Goal: Task Accomplishment & Management: Complete application form

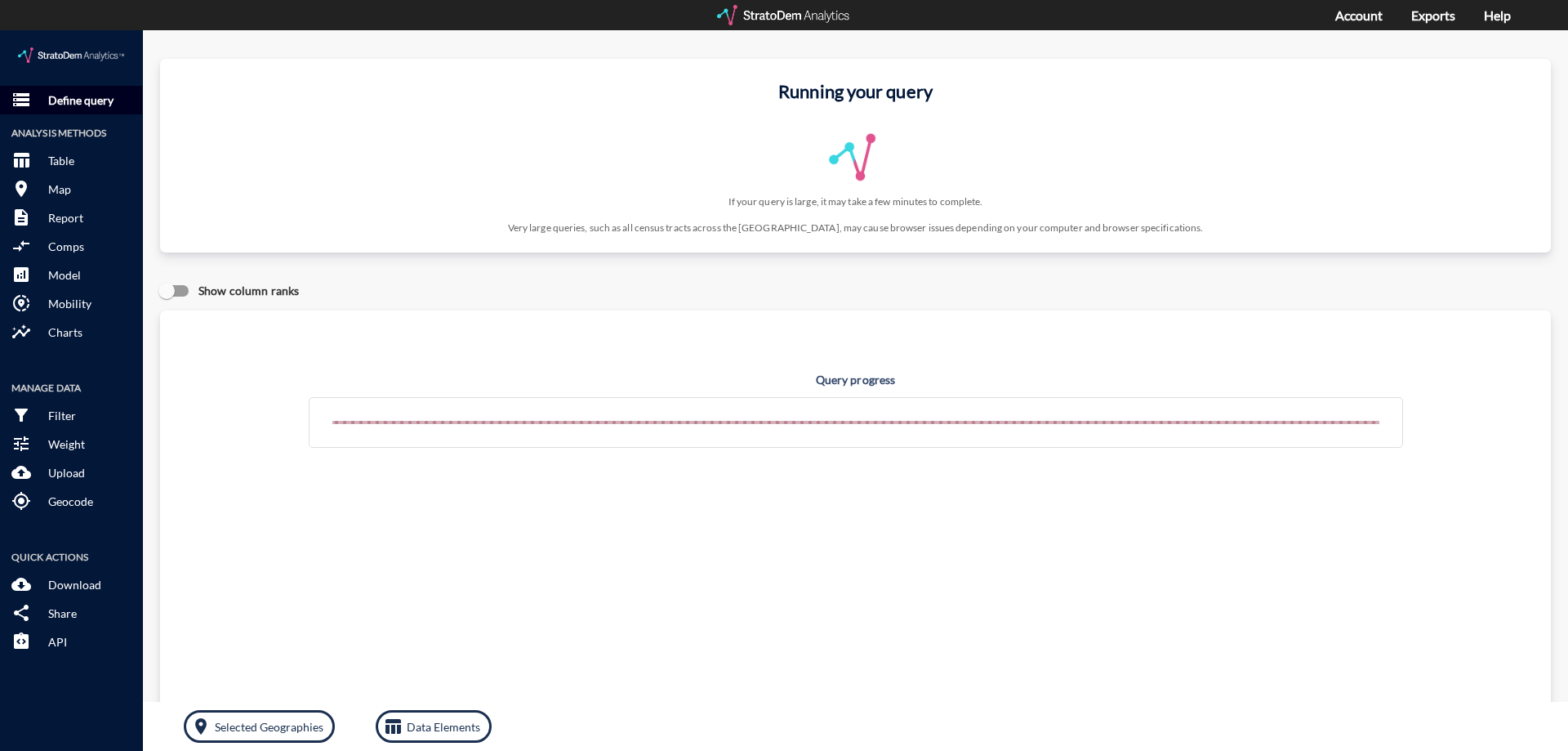
click p "Define query"
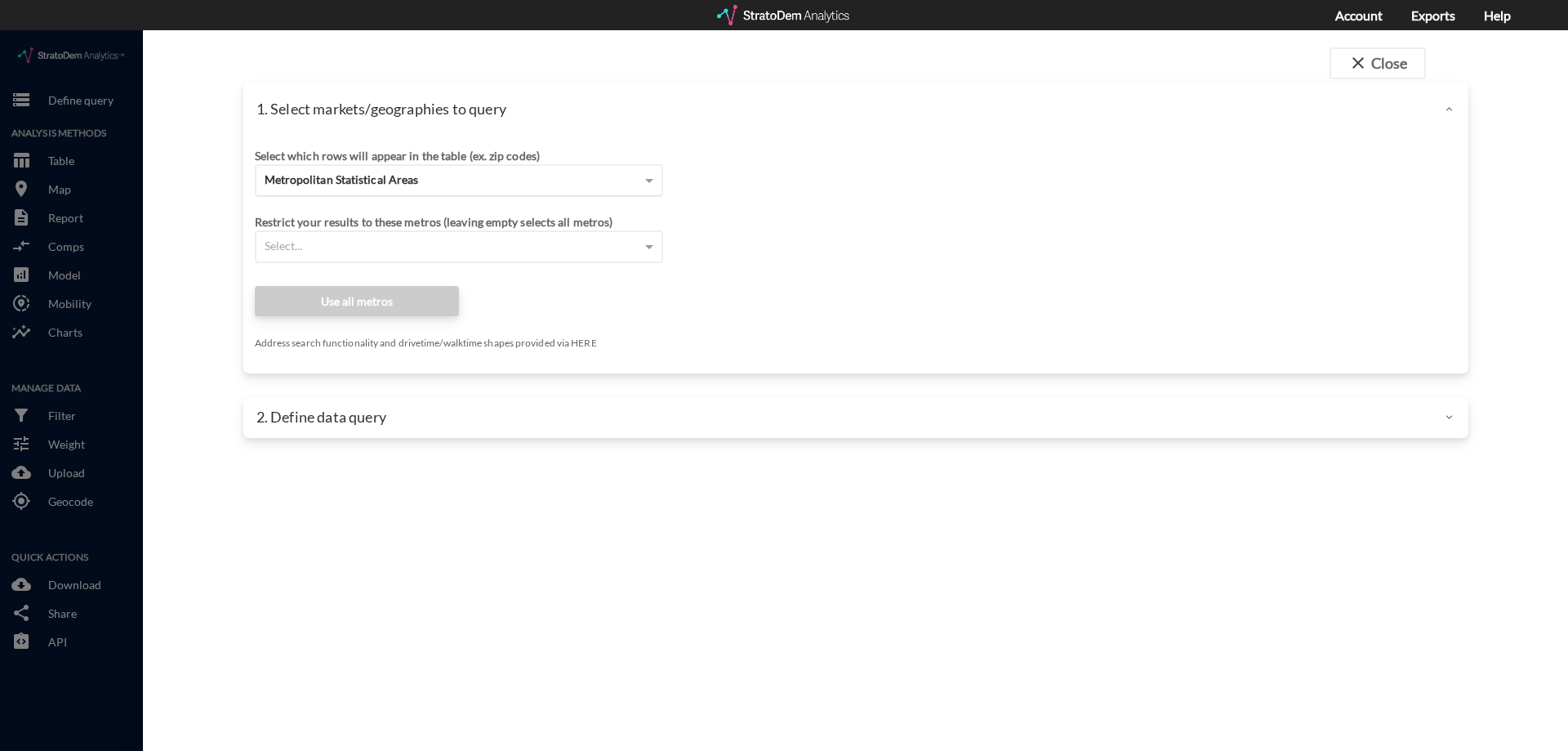
click div "Metropolitan Statistical Areas"
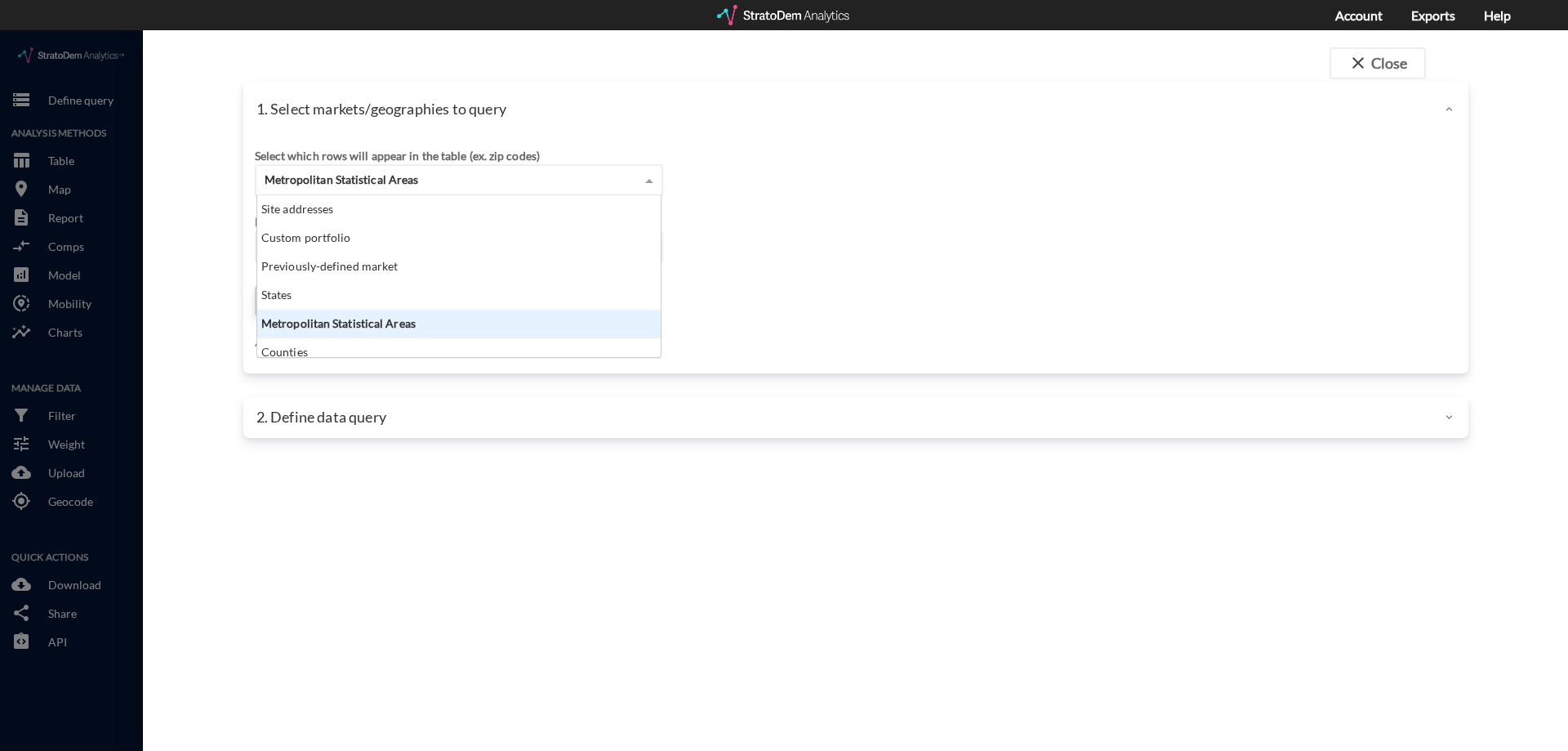
click div "Site addresses"
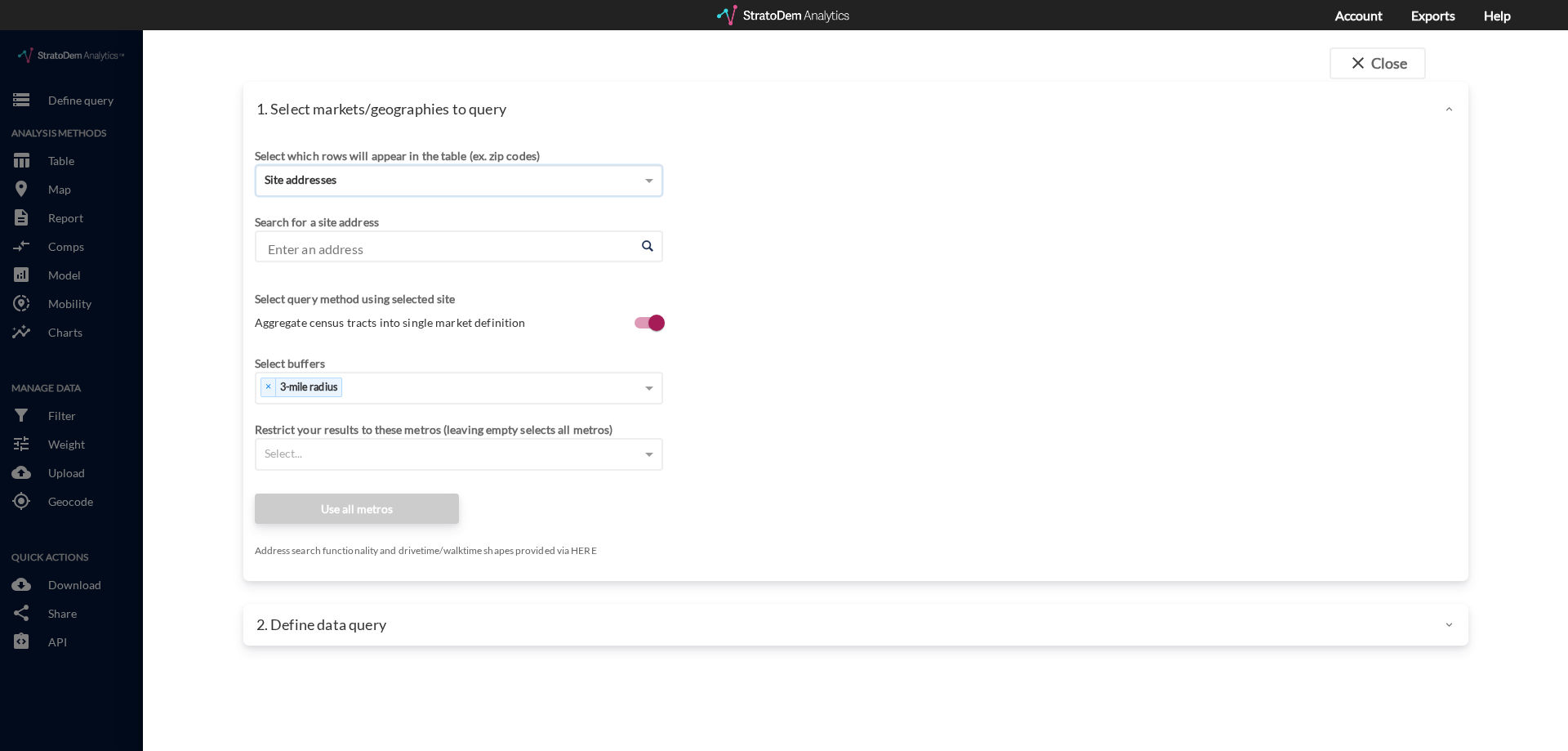
click input "Enter an address"
type input "2"
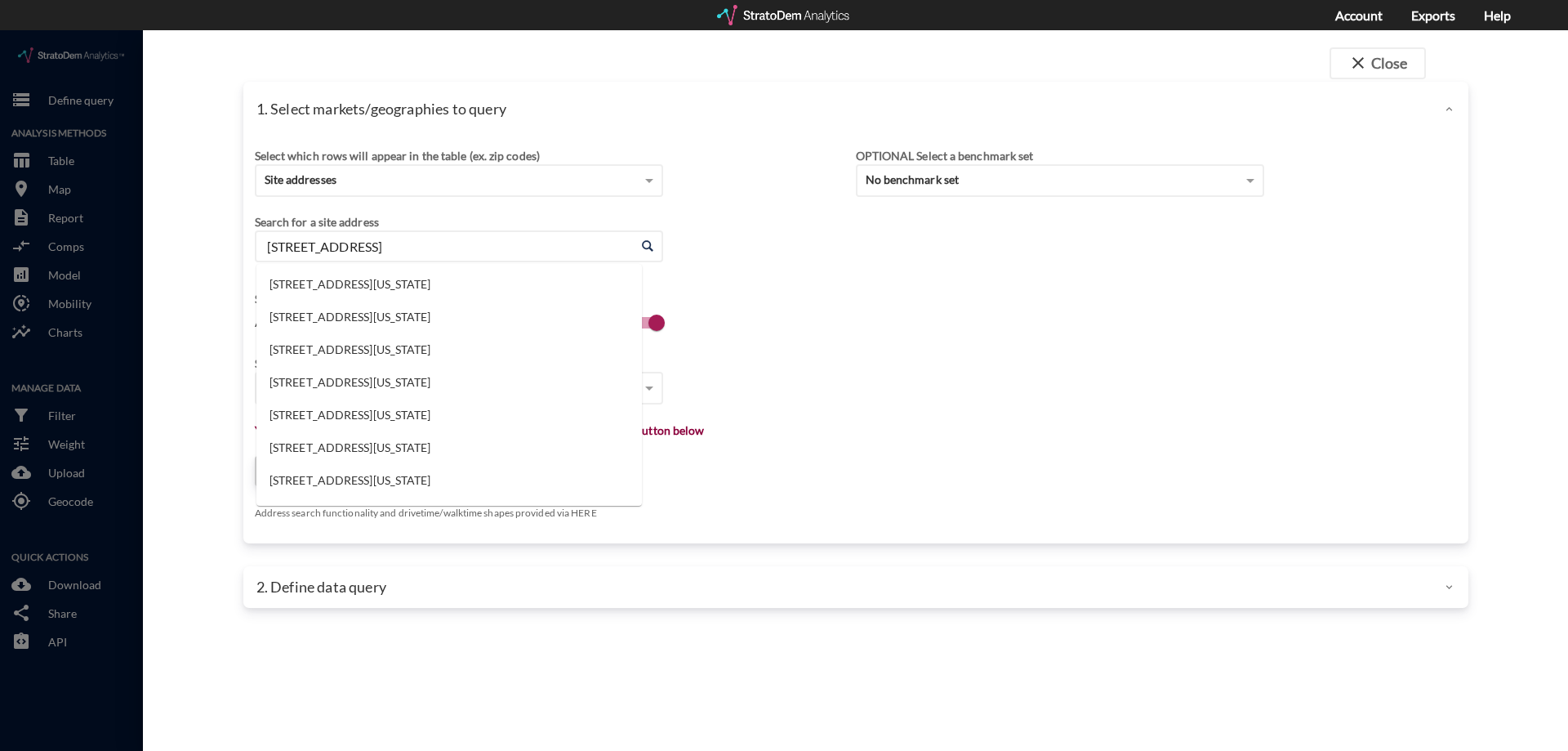
type input "17725 main street"
type input "d"
click li "17725 Main St, Dumfries, Virginia"
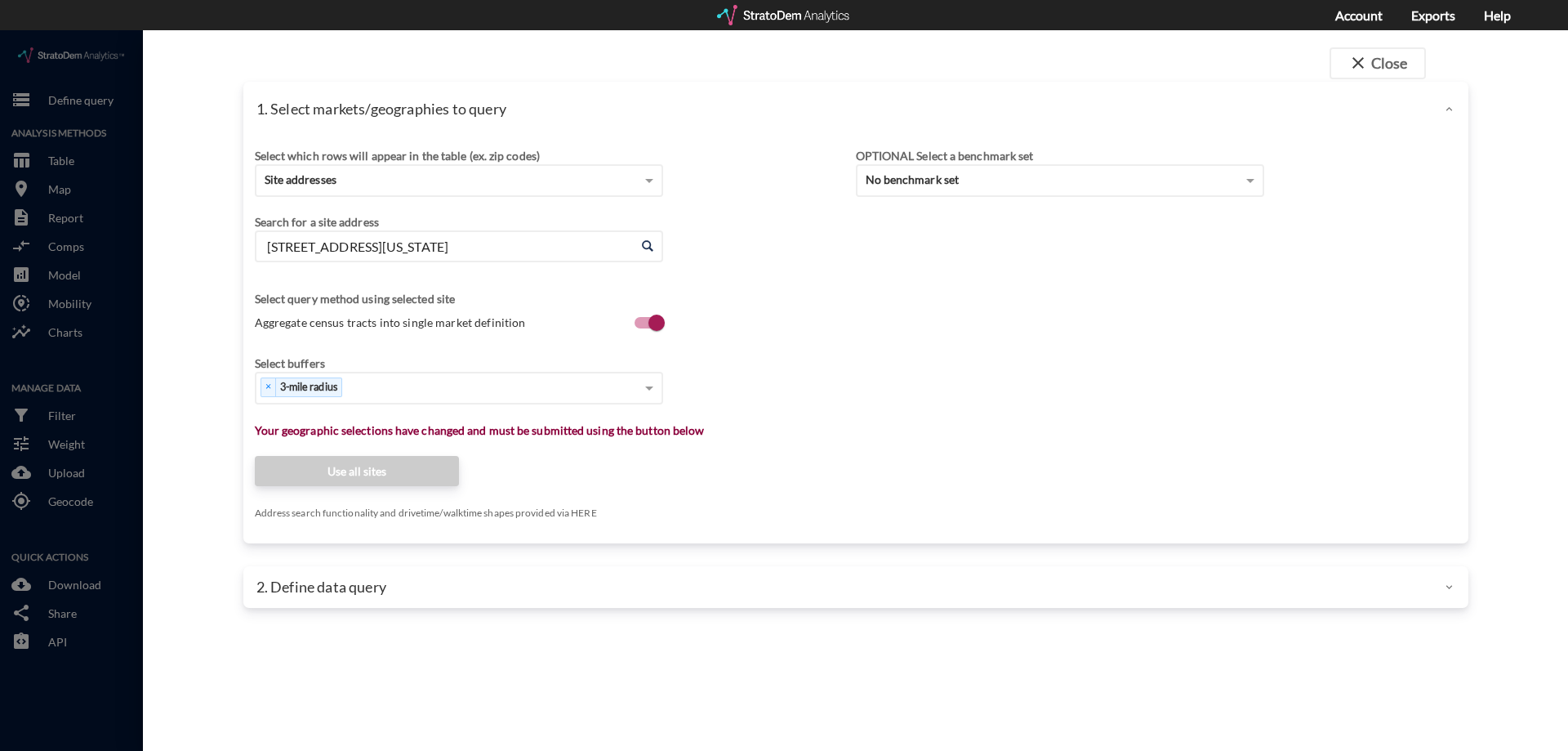
type input "17725 Main St, Dumfries, Virginia"
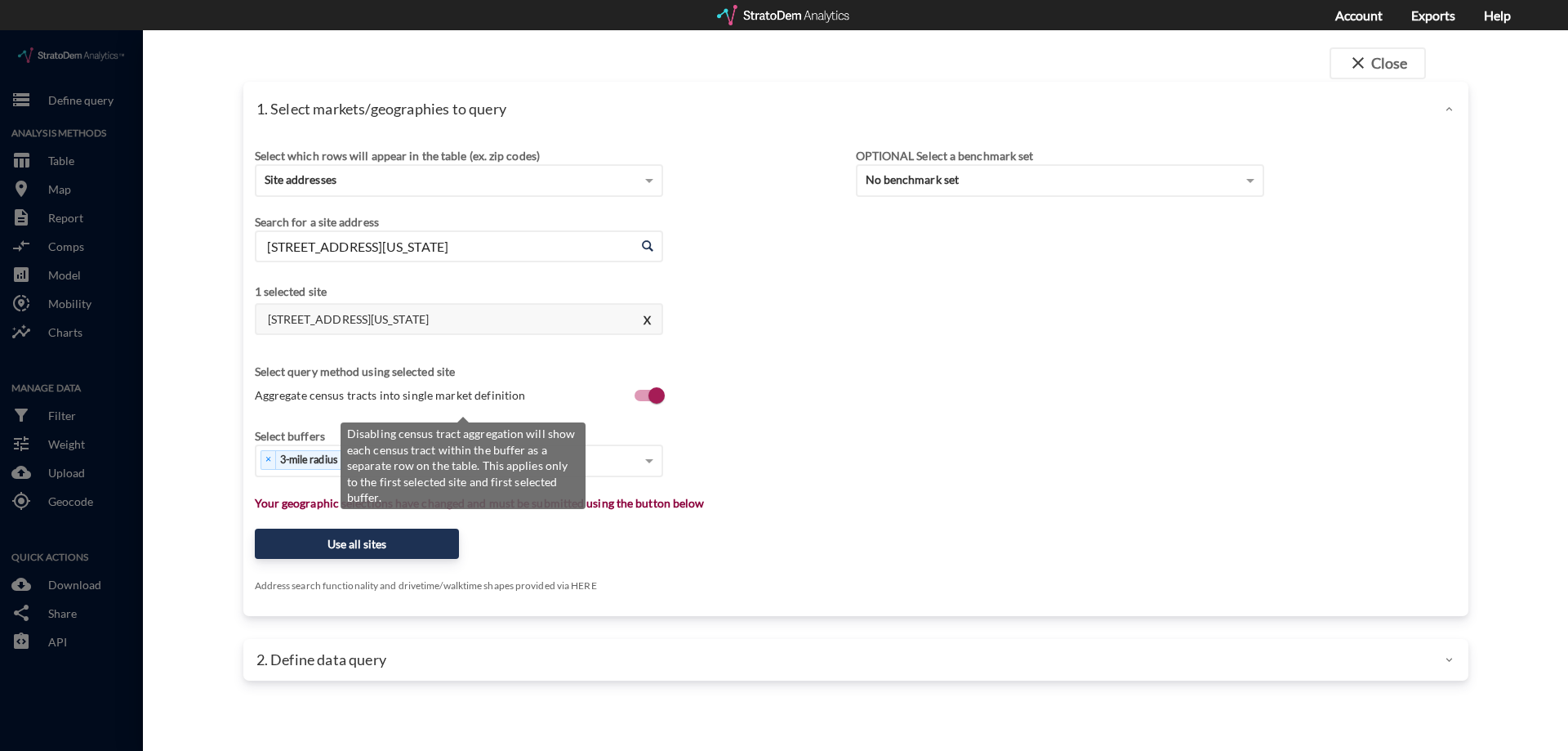
click span "Aggregate census tracts into single market definition"
click input "Aggregate census tracts into single market definition"
checkbox input "true"
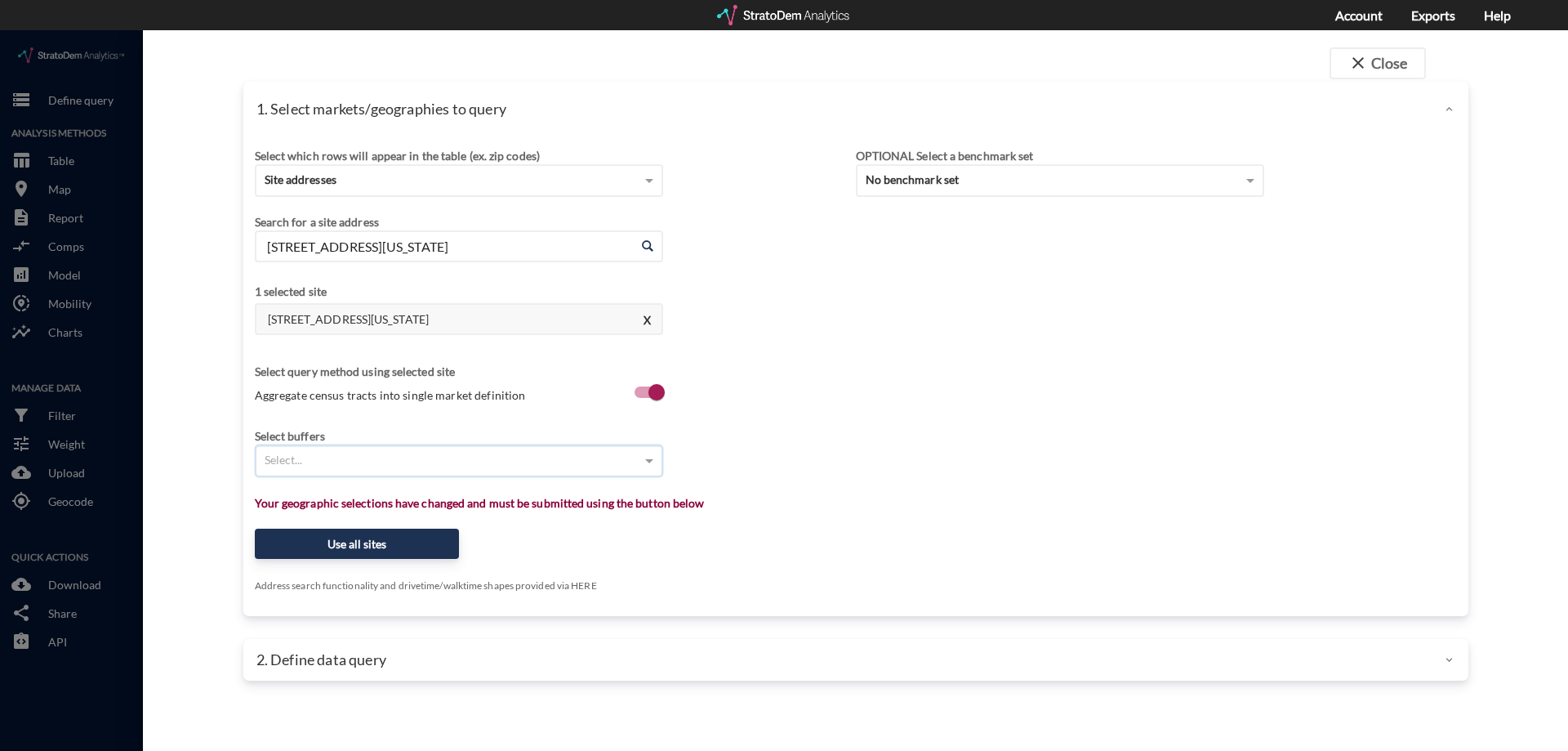
type input "1"
type input "3"
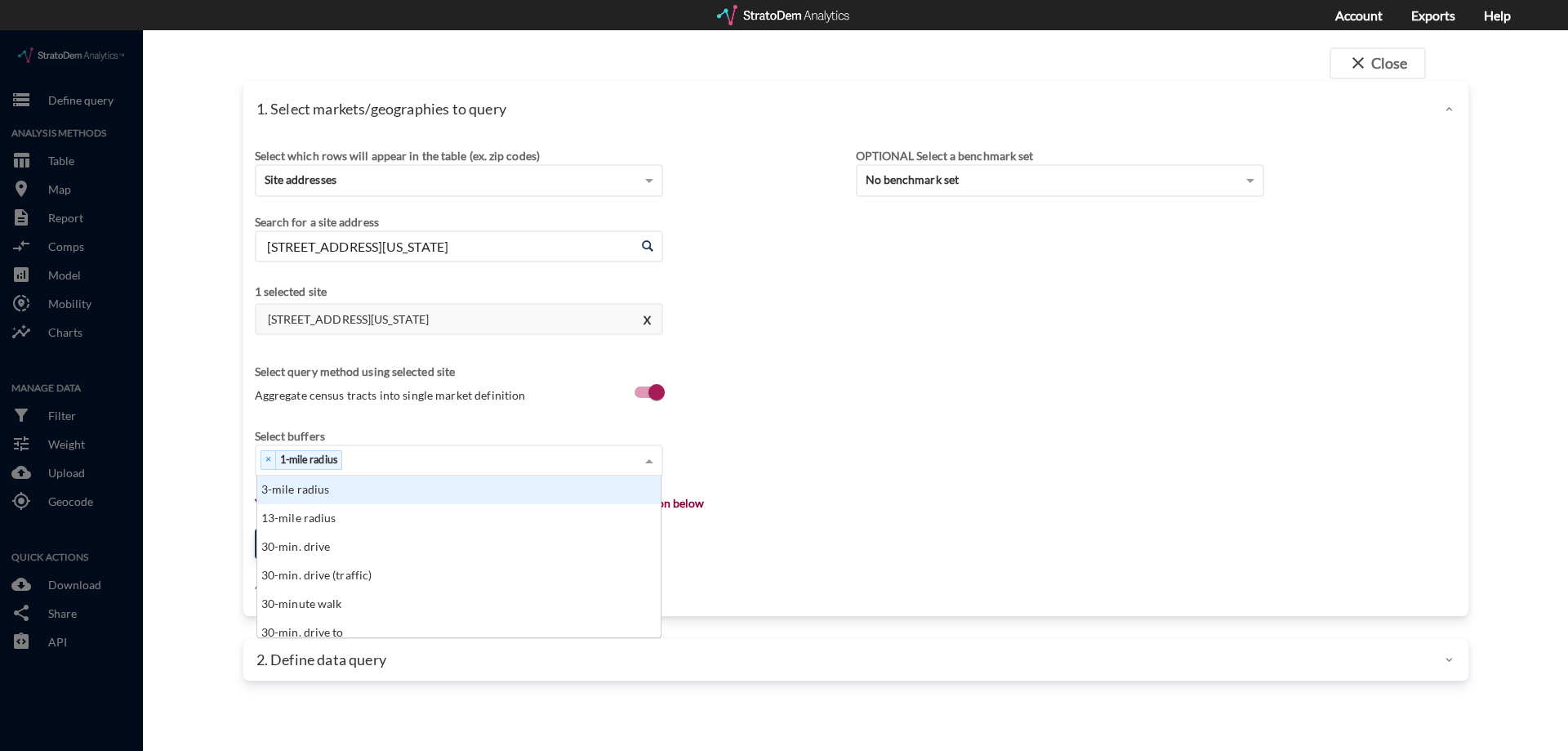
type input "5"
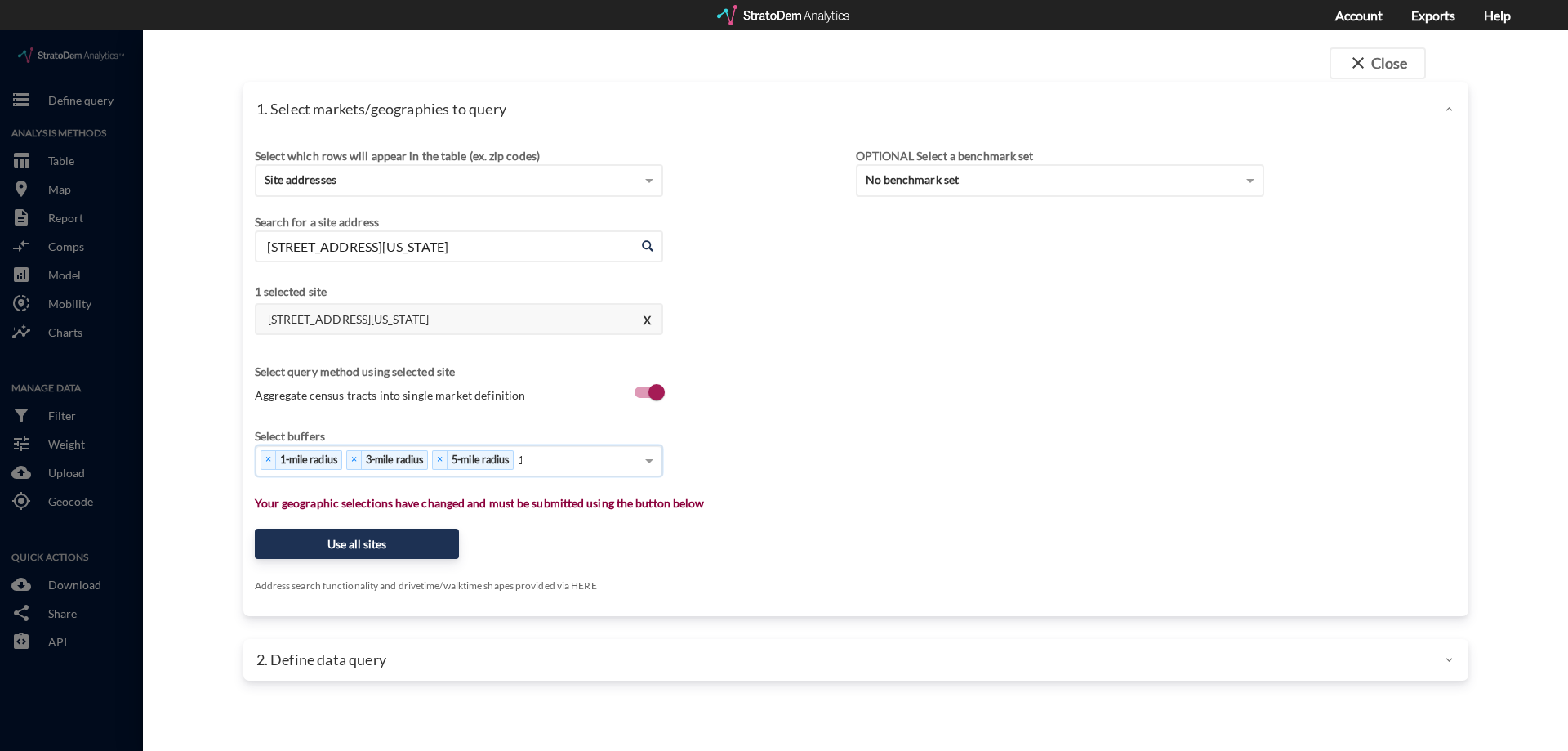
type input "10"
click button "Use all sites"
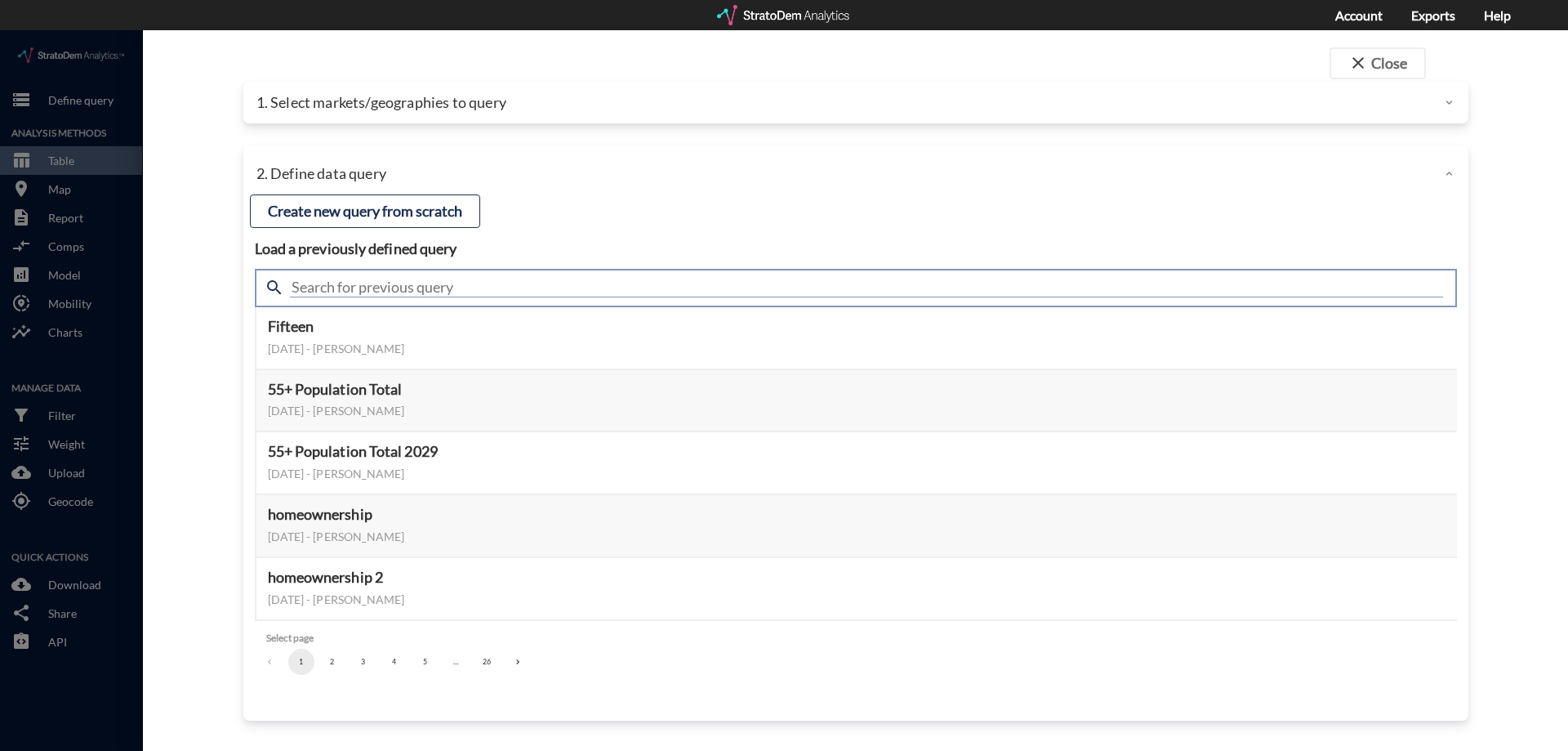
click input "text"
type input "housing"
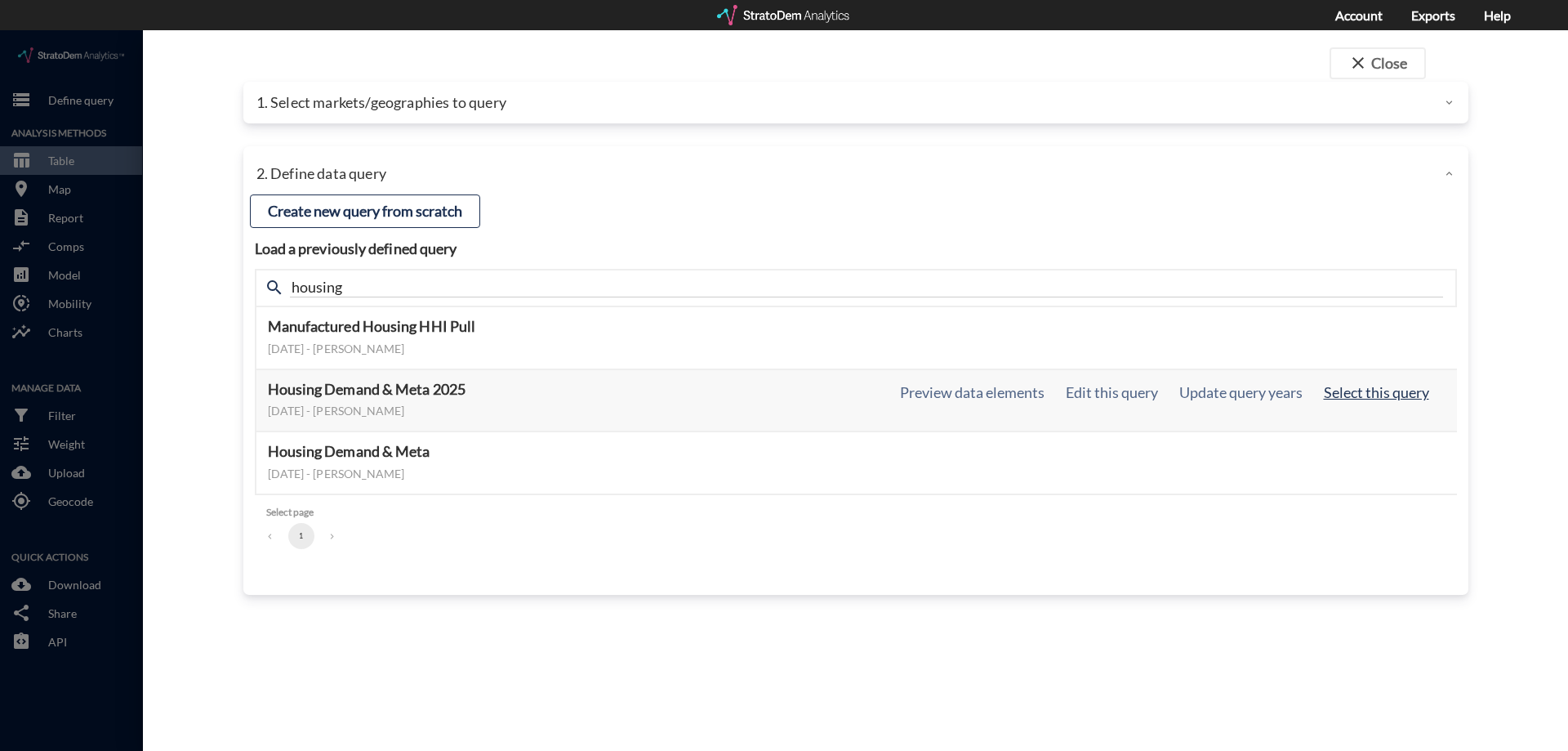
click button "Select this query"
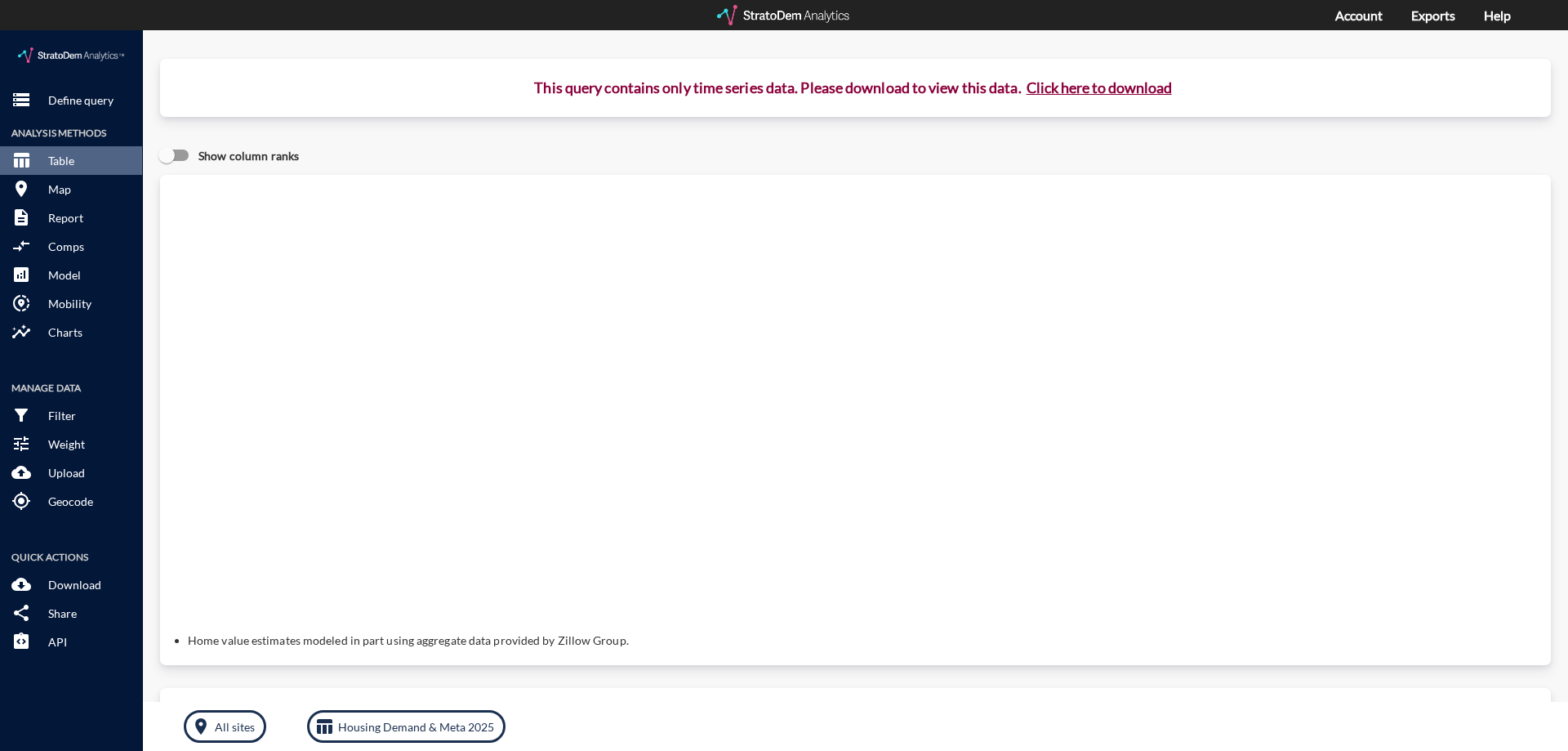
click button "Click here to download"
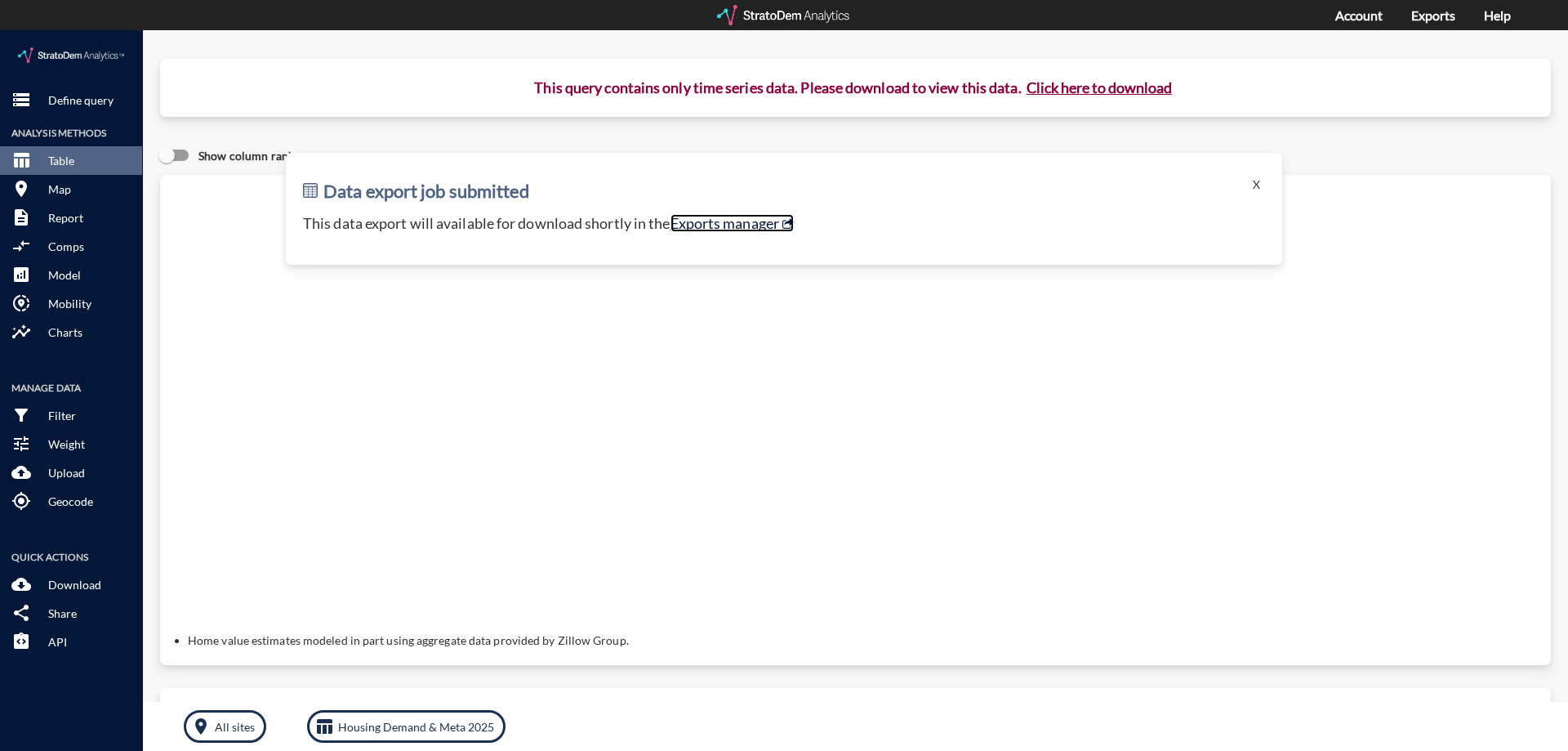
click link "Exports manager"
click button "X"
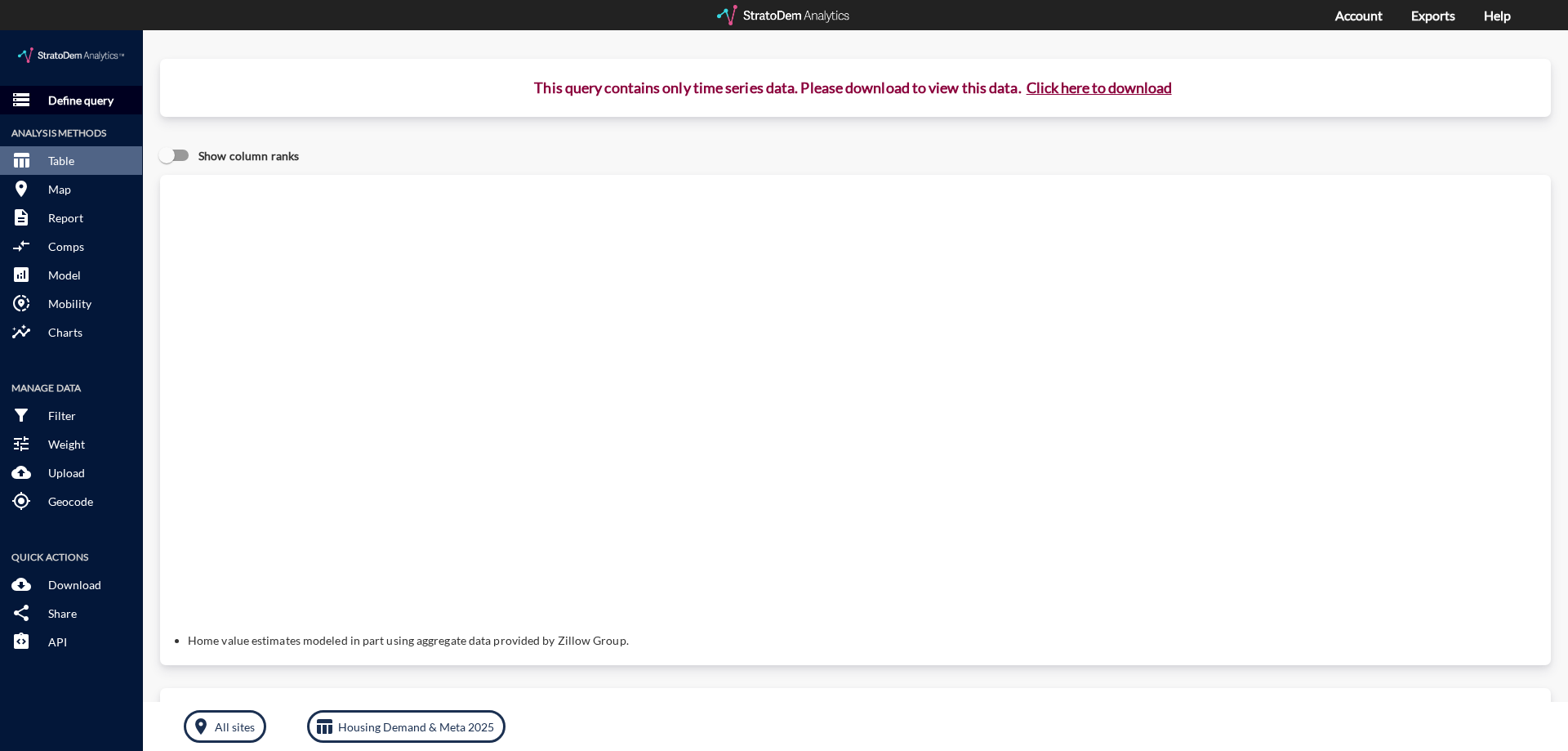
click p "Define query"
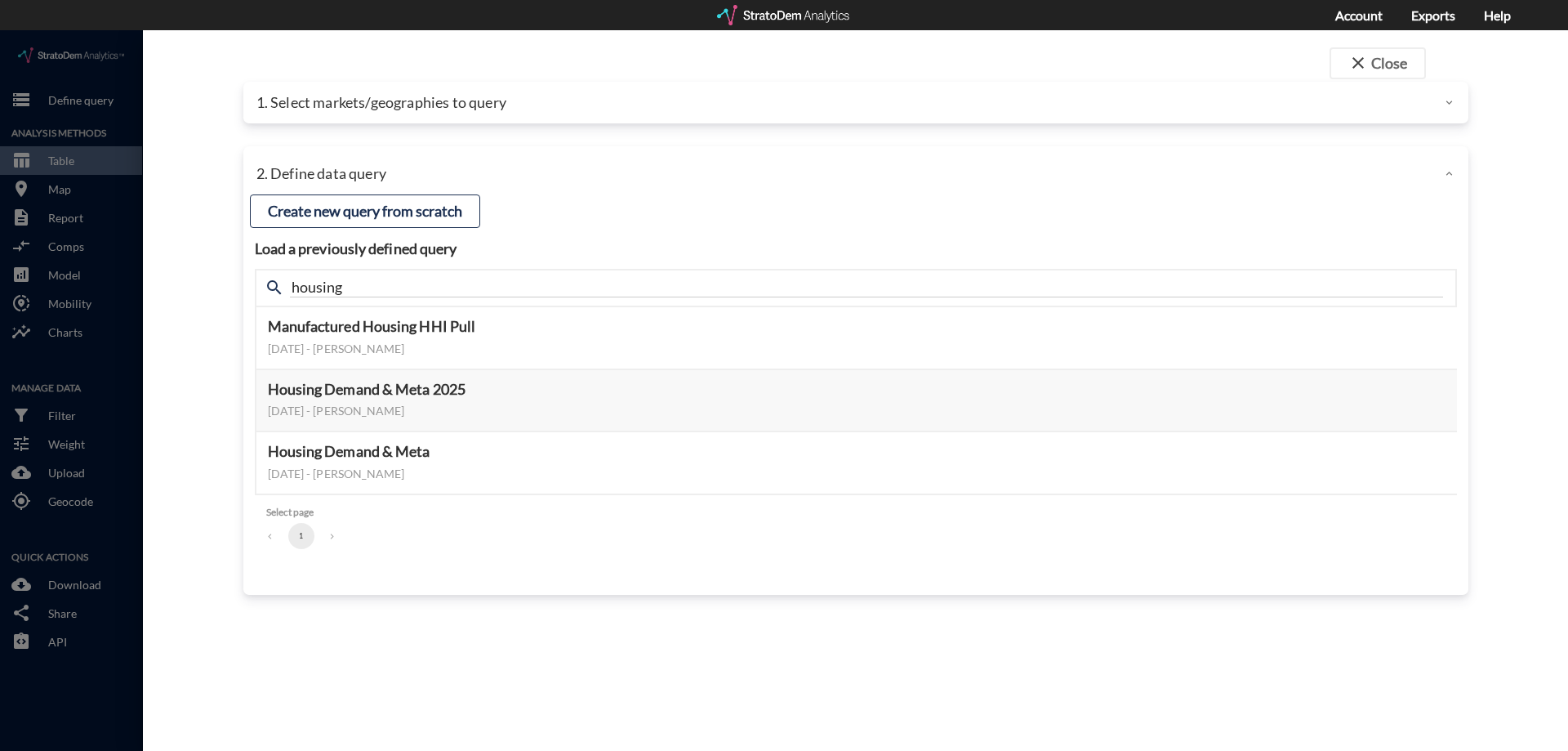
click p "1. Select markets/geographies to query"
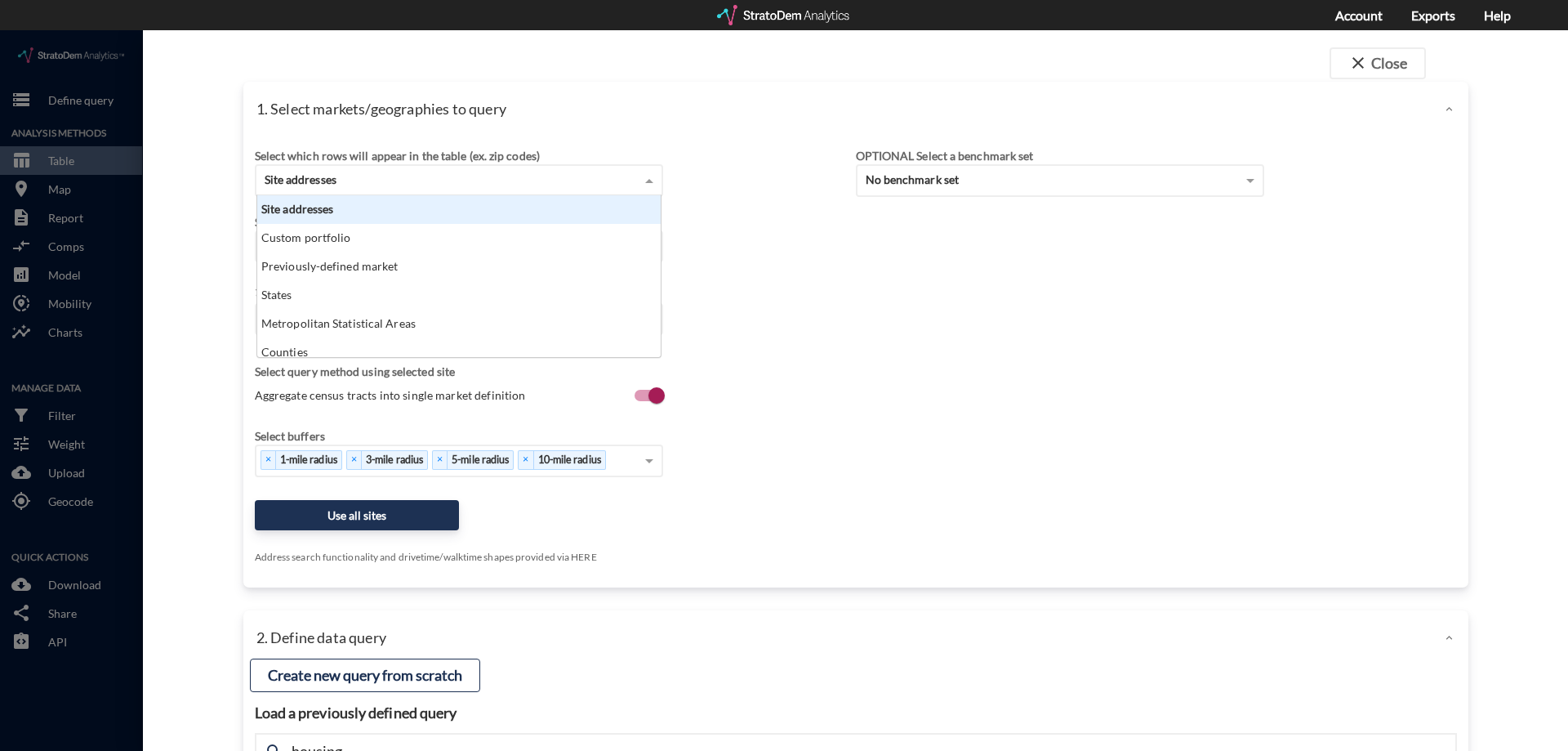
click div "Site addresses"
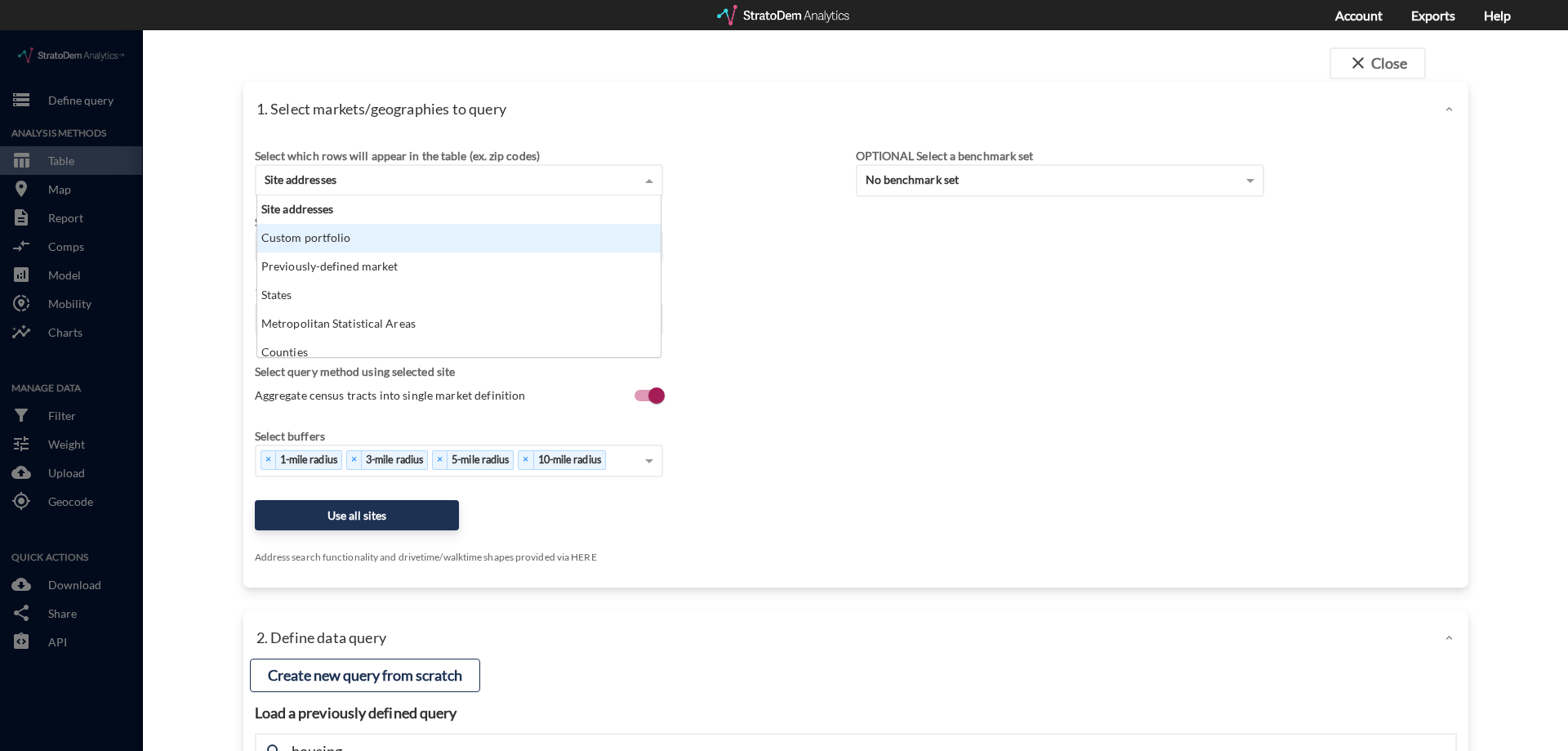
click div "Custom portfolio"
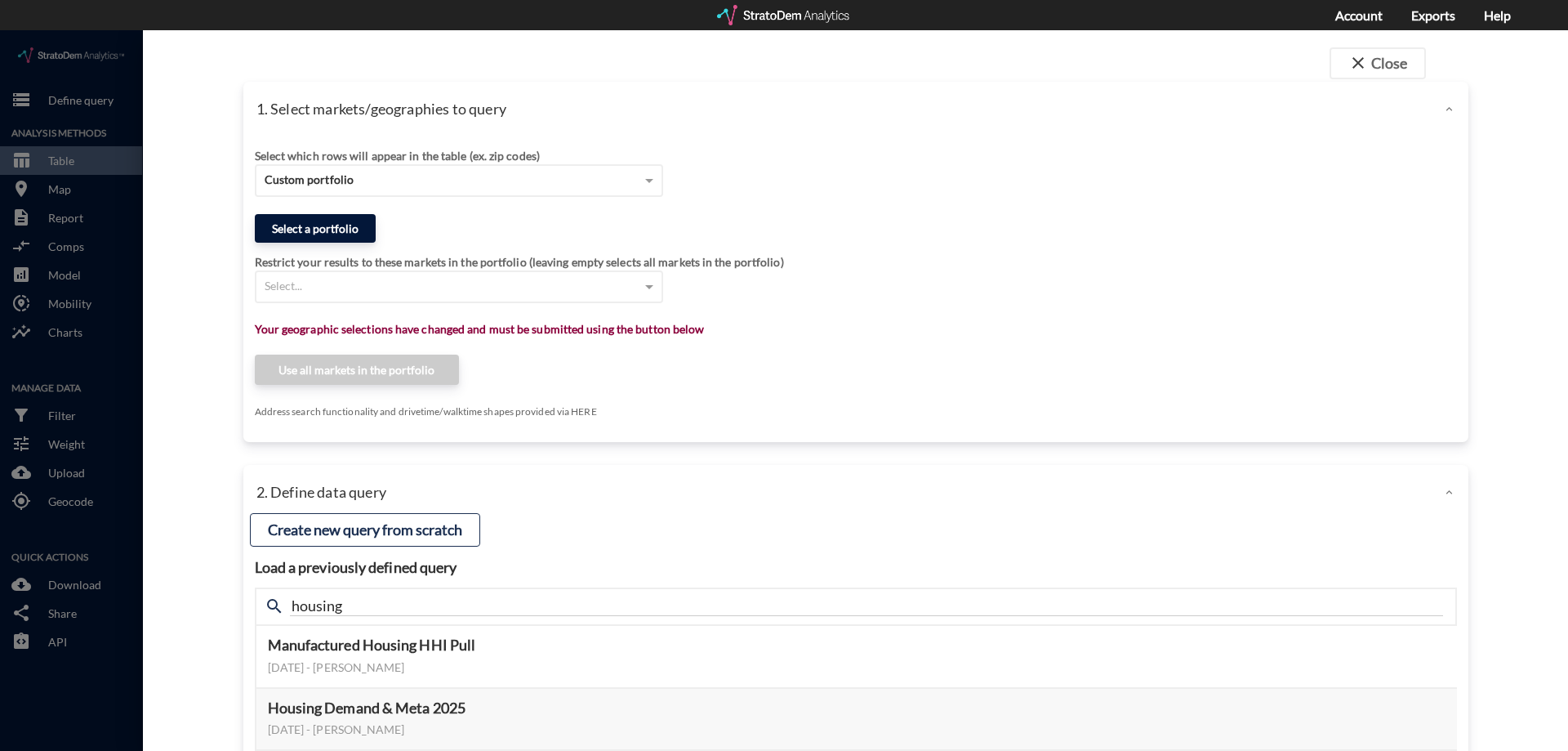
click button "Select a portfolio"
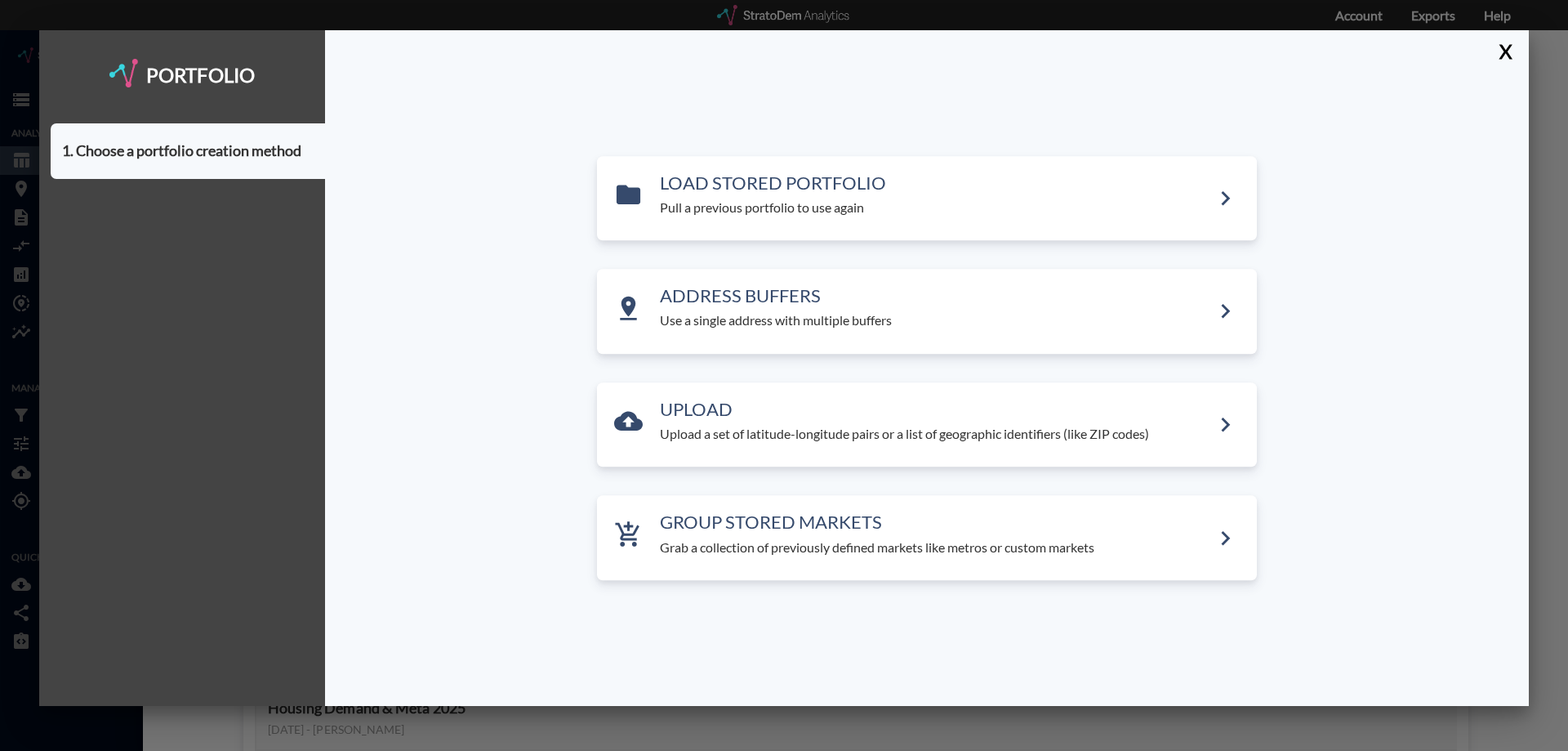
click at [756, 150] on div "LOAD STORED PORTFOLIO Pull a previous portfolio to use again ADDRESS BUFFERS Us…" at bounding box center [927, 367] width 1204 height 676
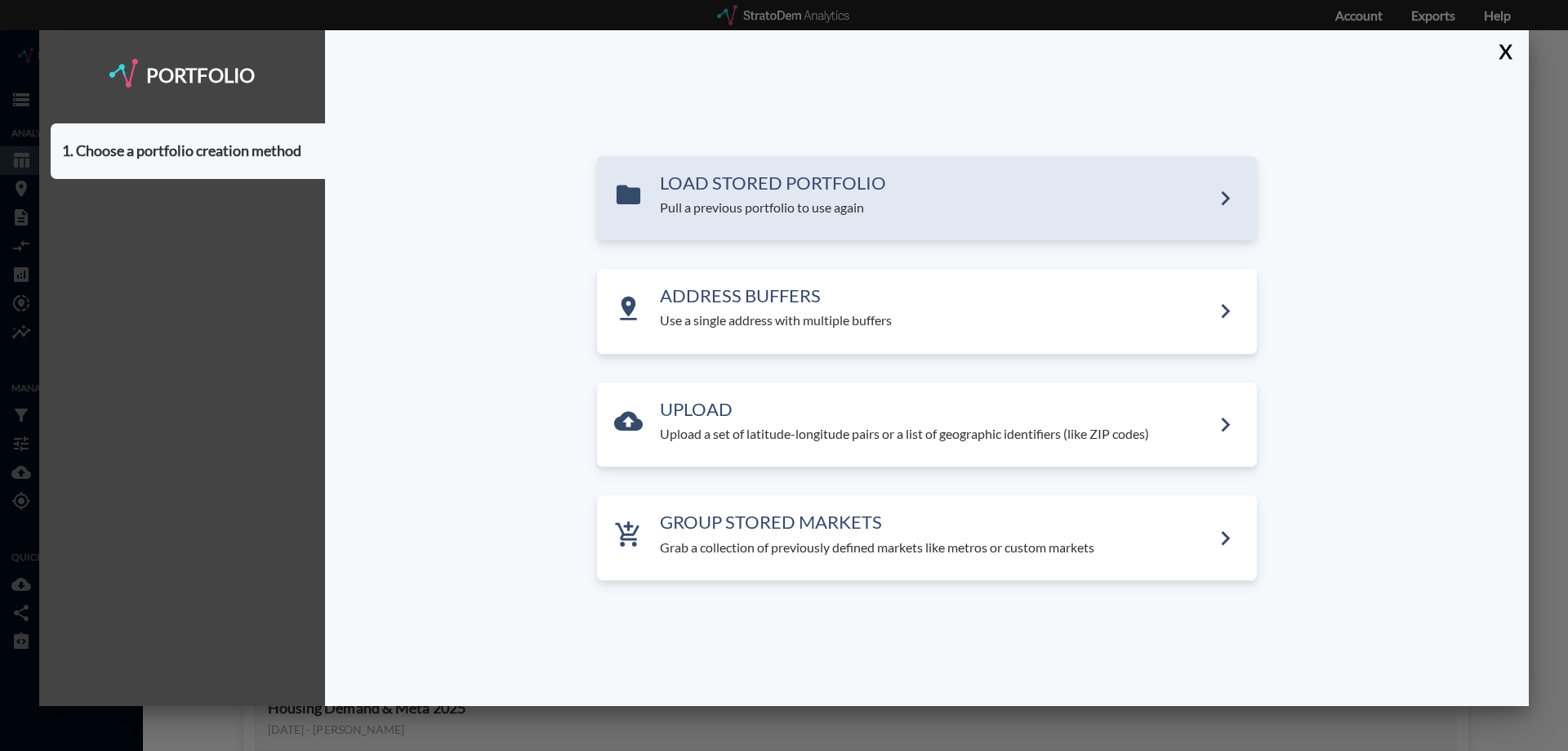
click at [755, 188] on h3 "LOAD STORED PORTFOLIO" at bounding box center [935, 183] width 551 height 19
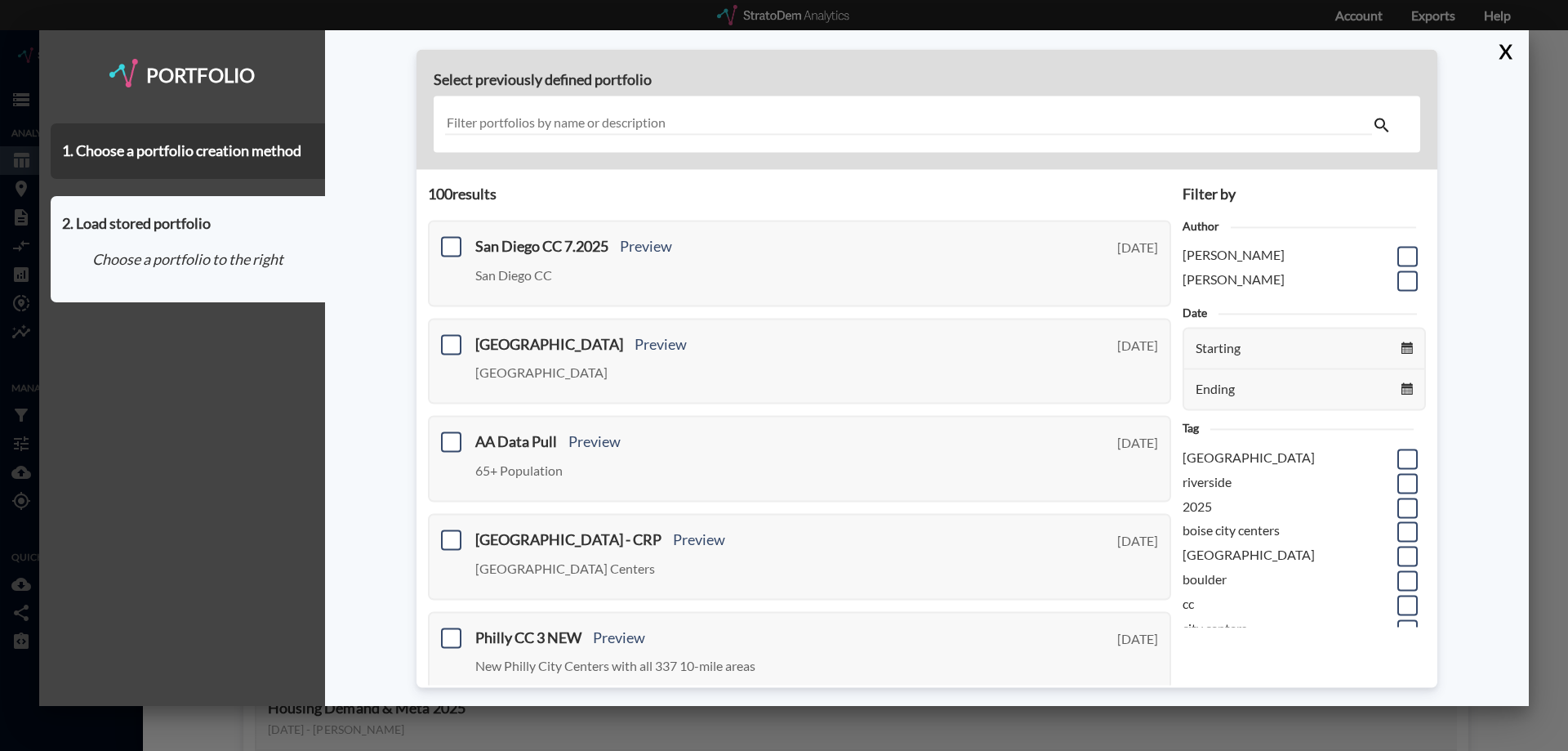
click at [627, 116] on input "text" at bounding box center [908, 124] width 927 height 22
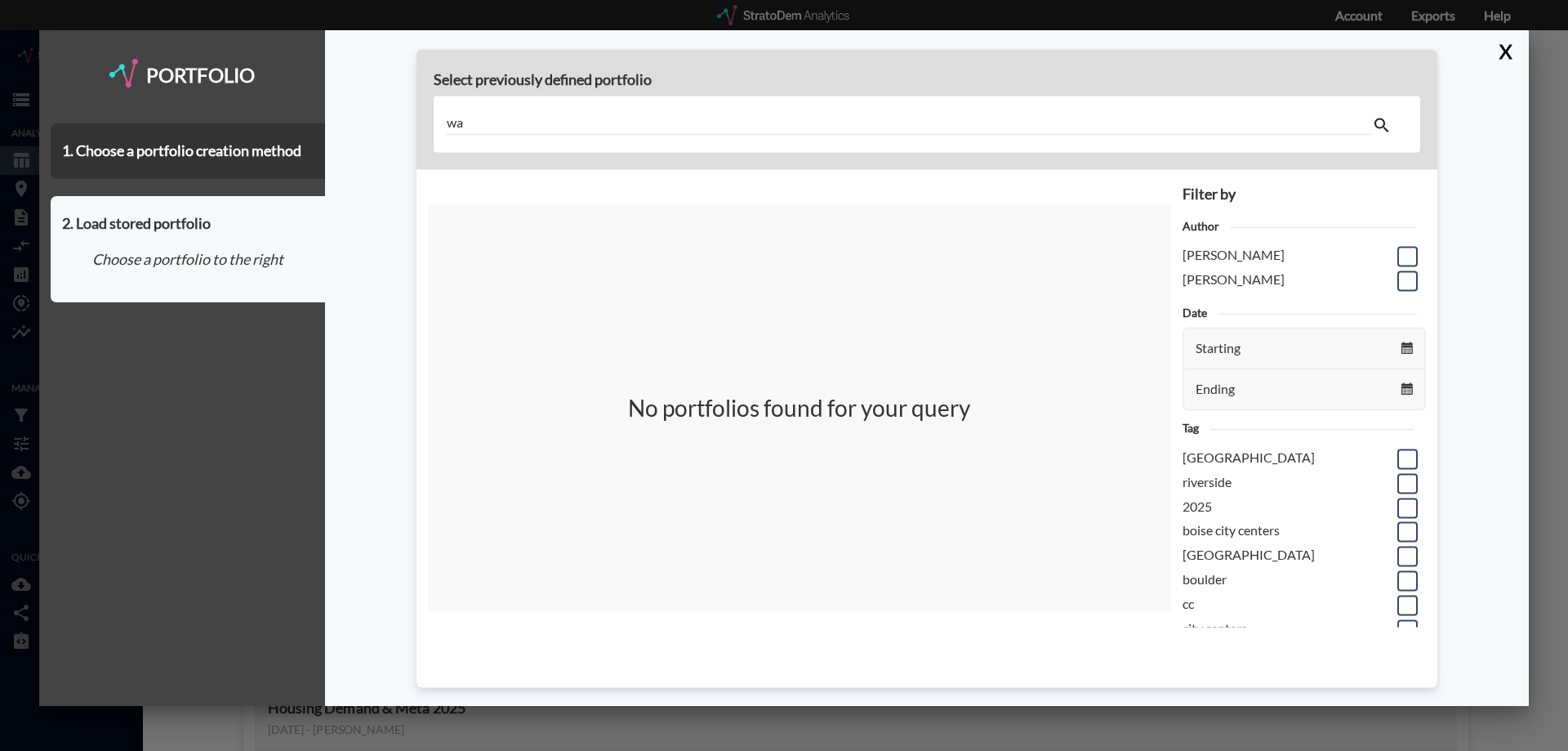
type input "w"
type input "D"
type input "w"
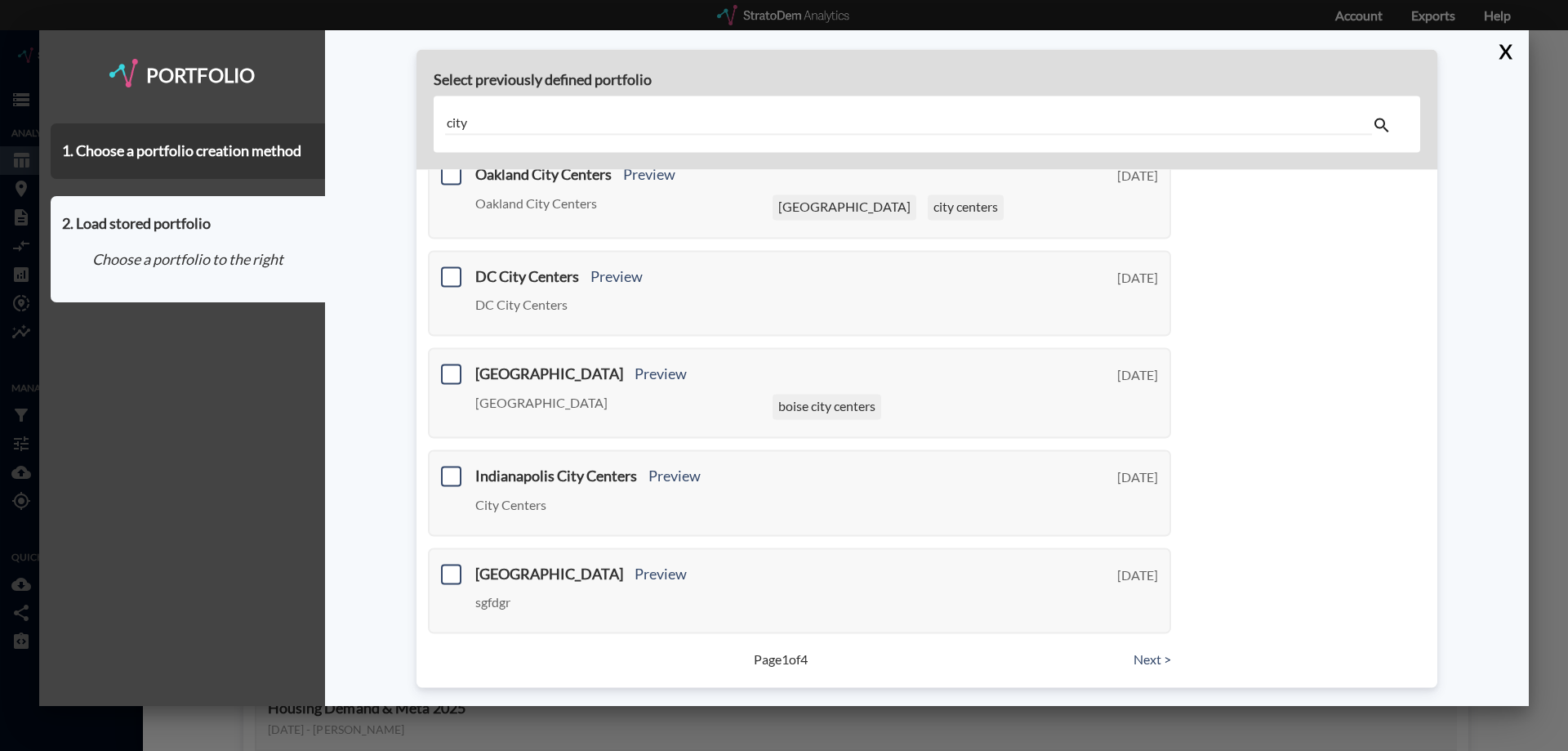
scroll to position [597, 0]
type input "city"
click at [1147, 655] on link "Next >" at bounding box center [1152, 659] width 38 height 18
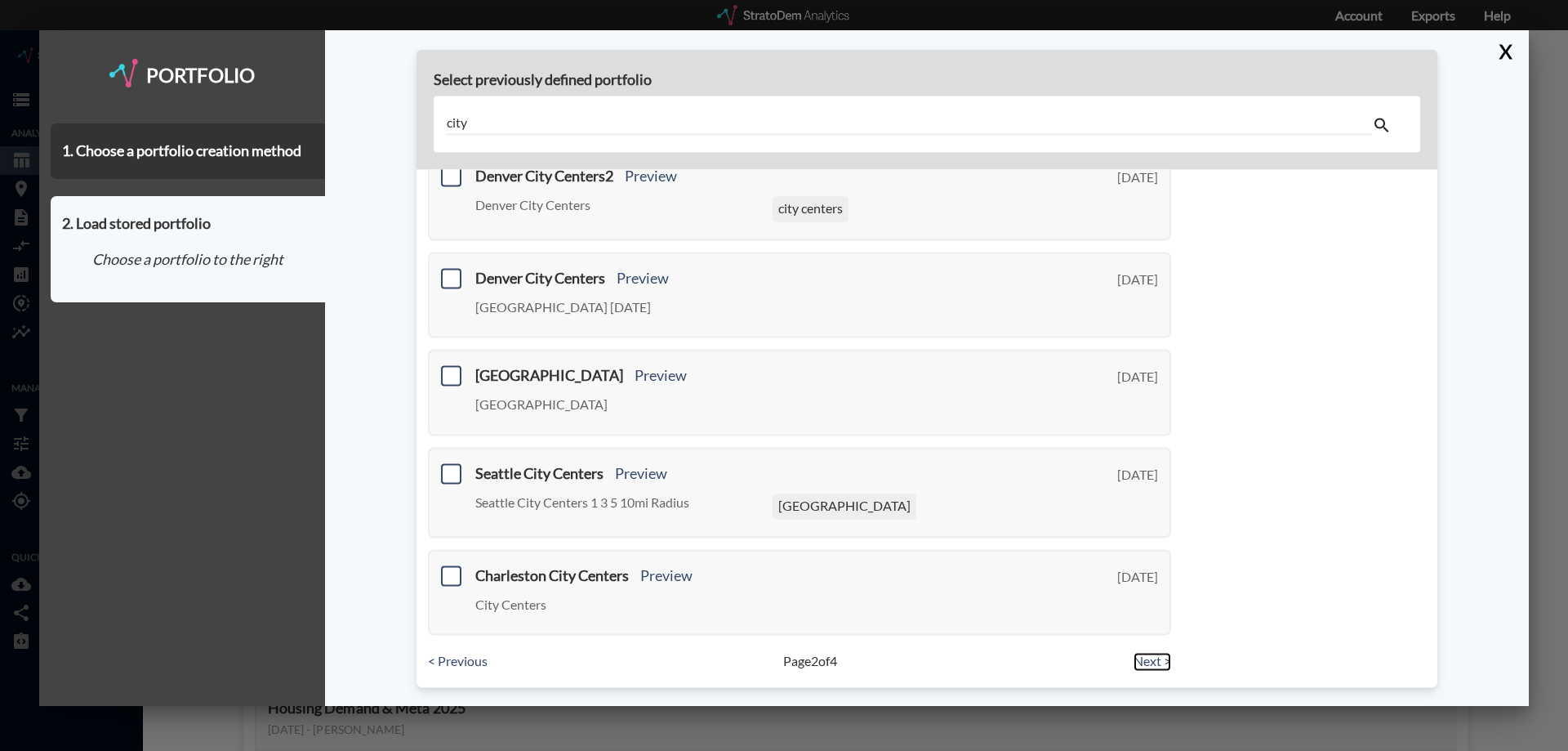
scroll to position [570, 0]
click at [1147, 660] on link "Next >" at bounding box center [1152, 658] width 38 height 18
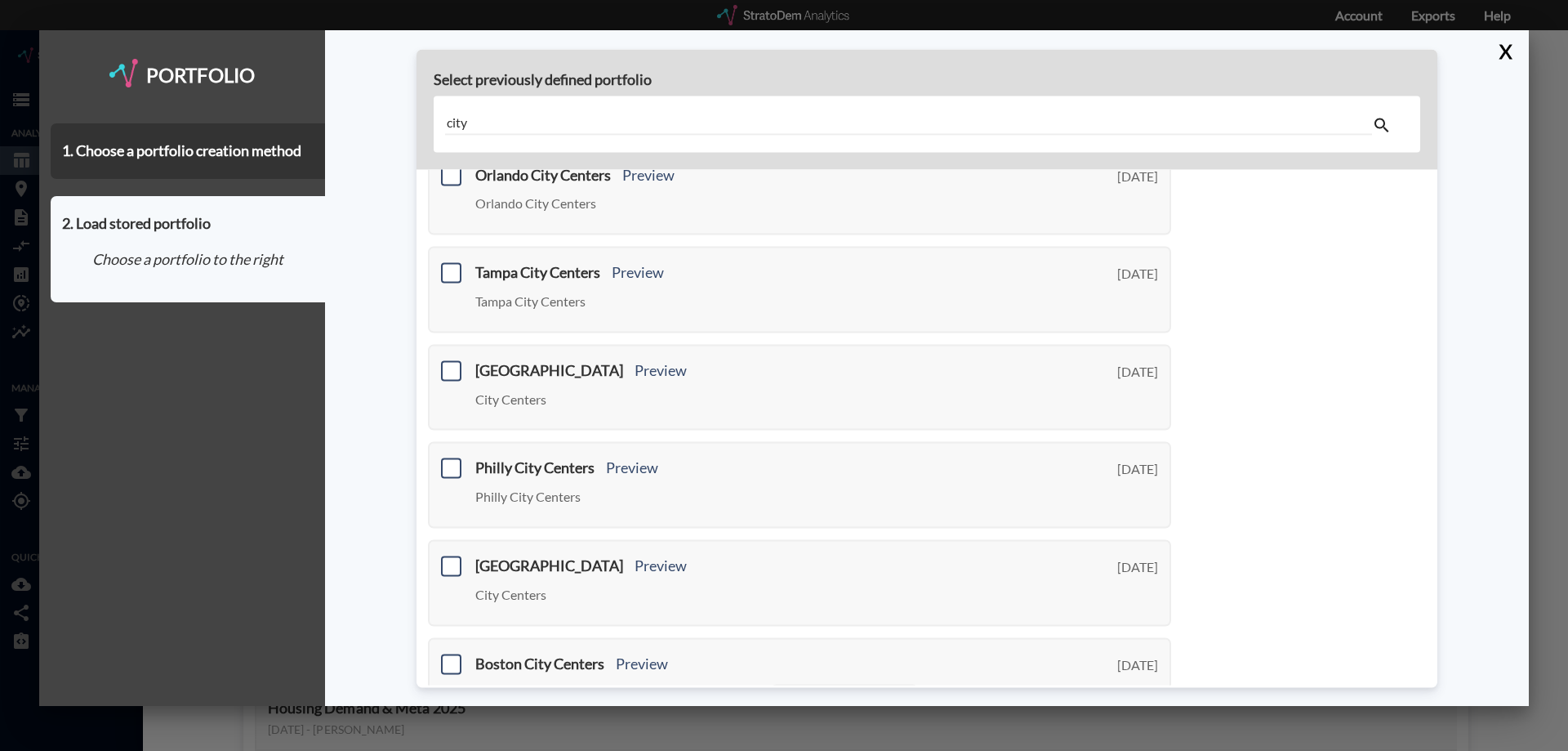
scroll to position [558, 0]
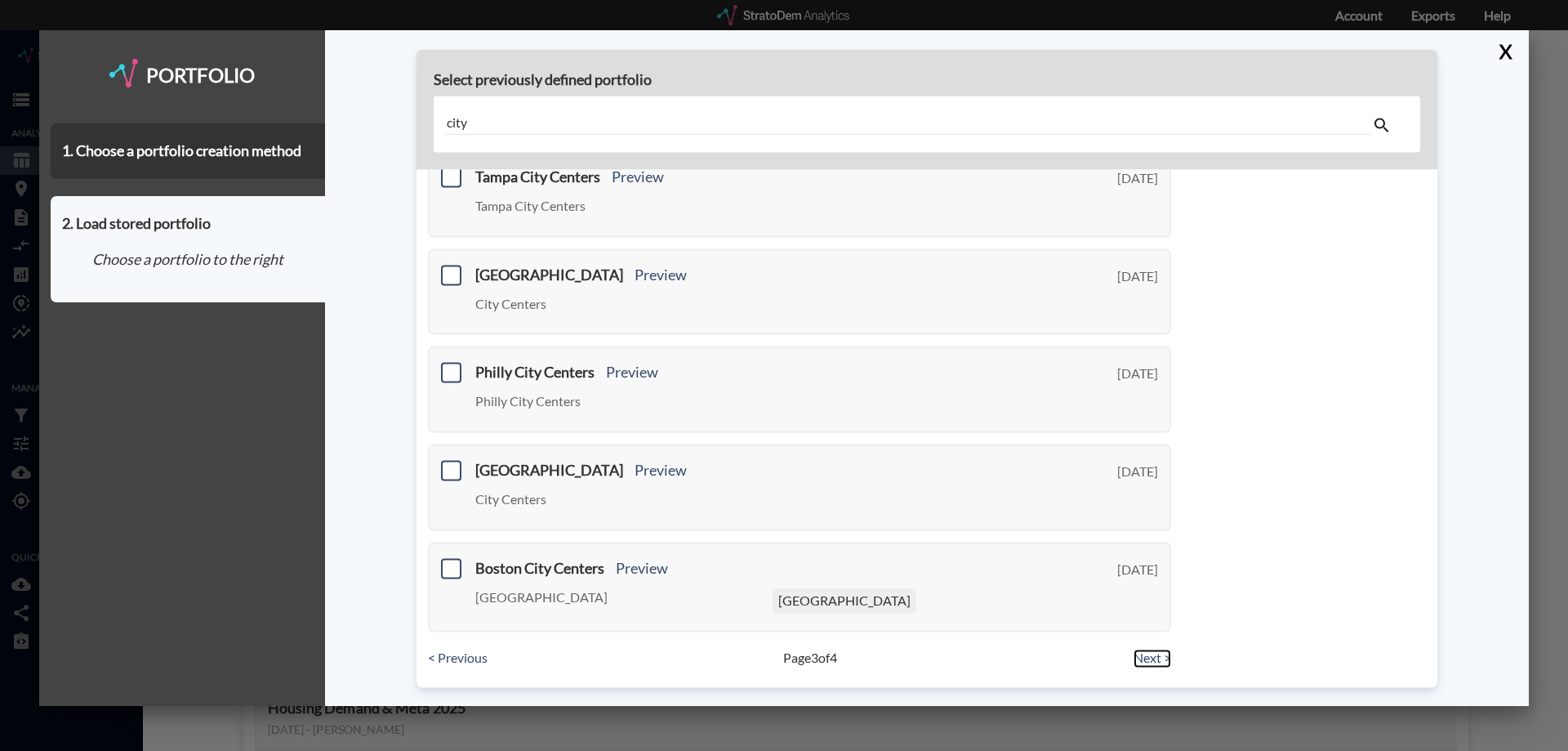
click at [1135, 655] on link "Next >" at bounding box center [1152, 658] width 38 height 18
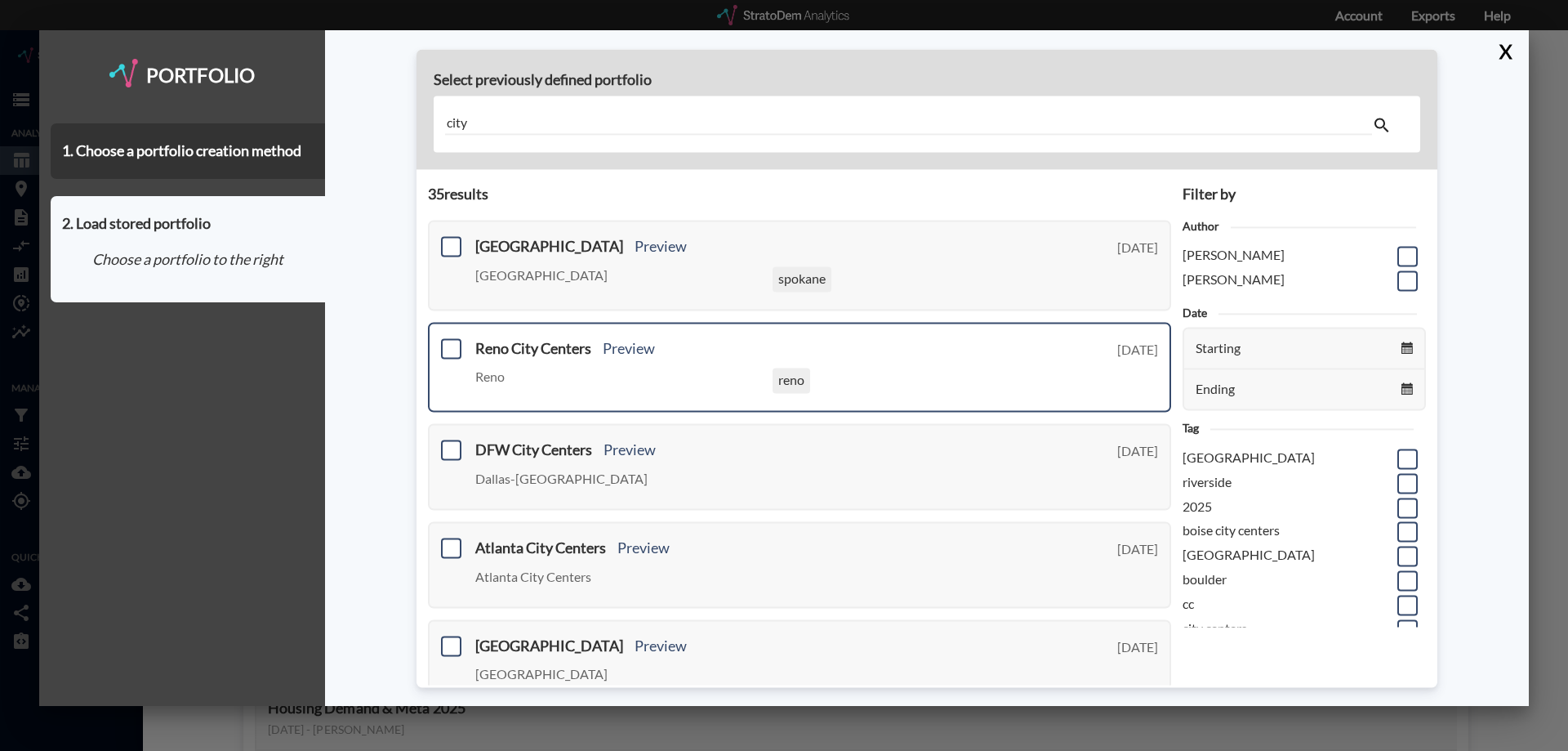
scroll to position [73, 0]
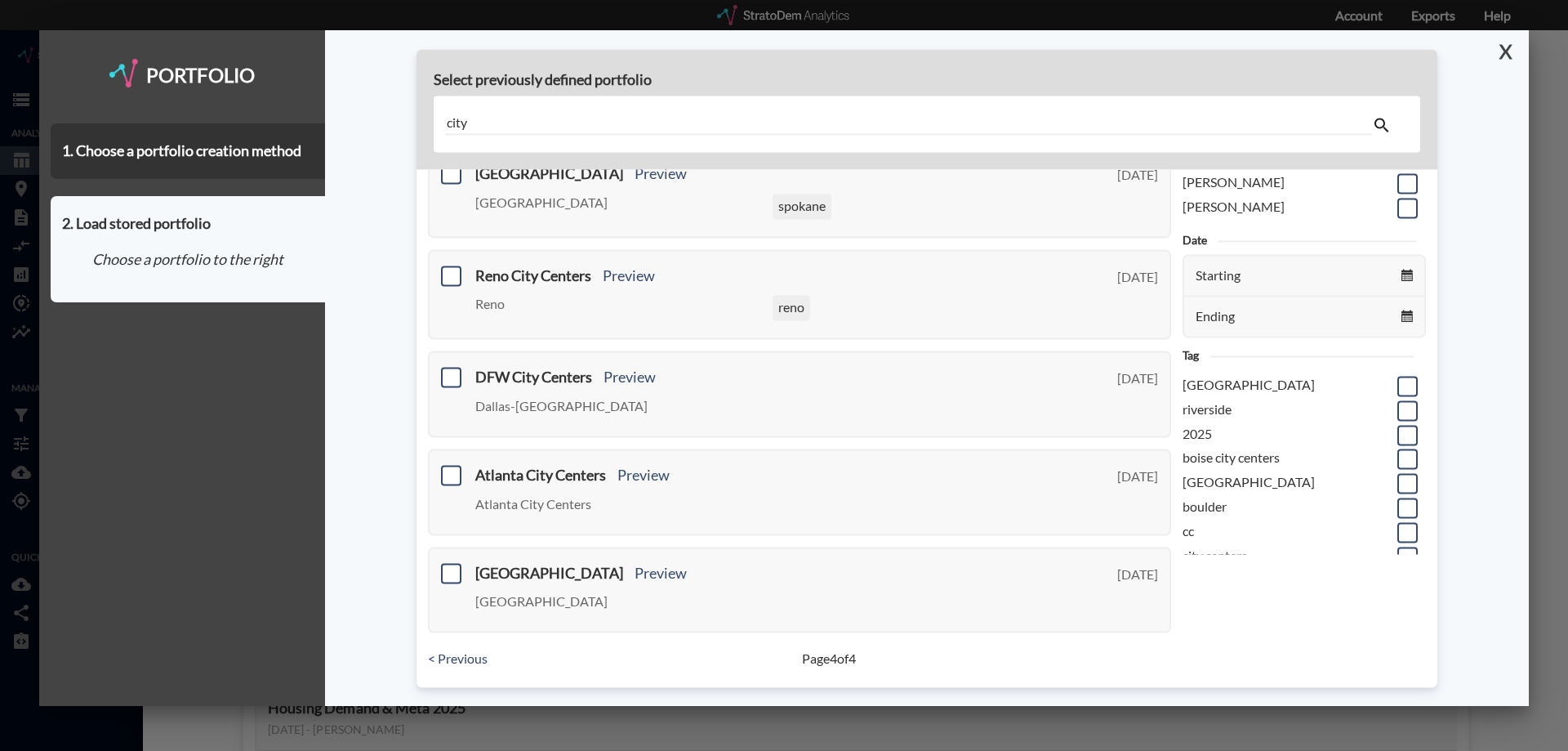
click at [1506, 57] on button "X" at bounding box center [1502, 51] width 29 height 42
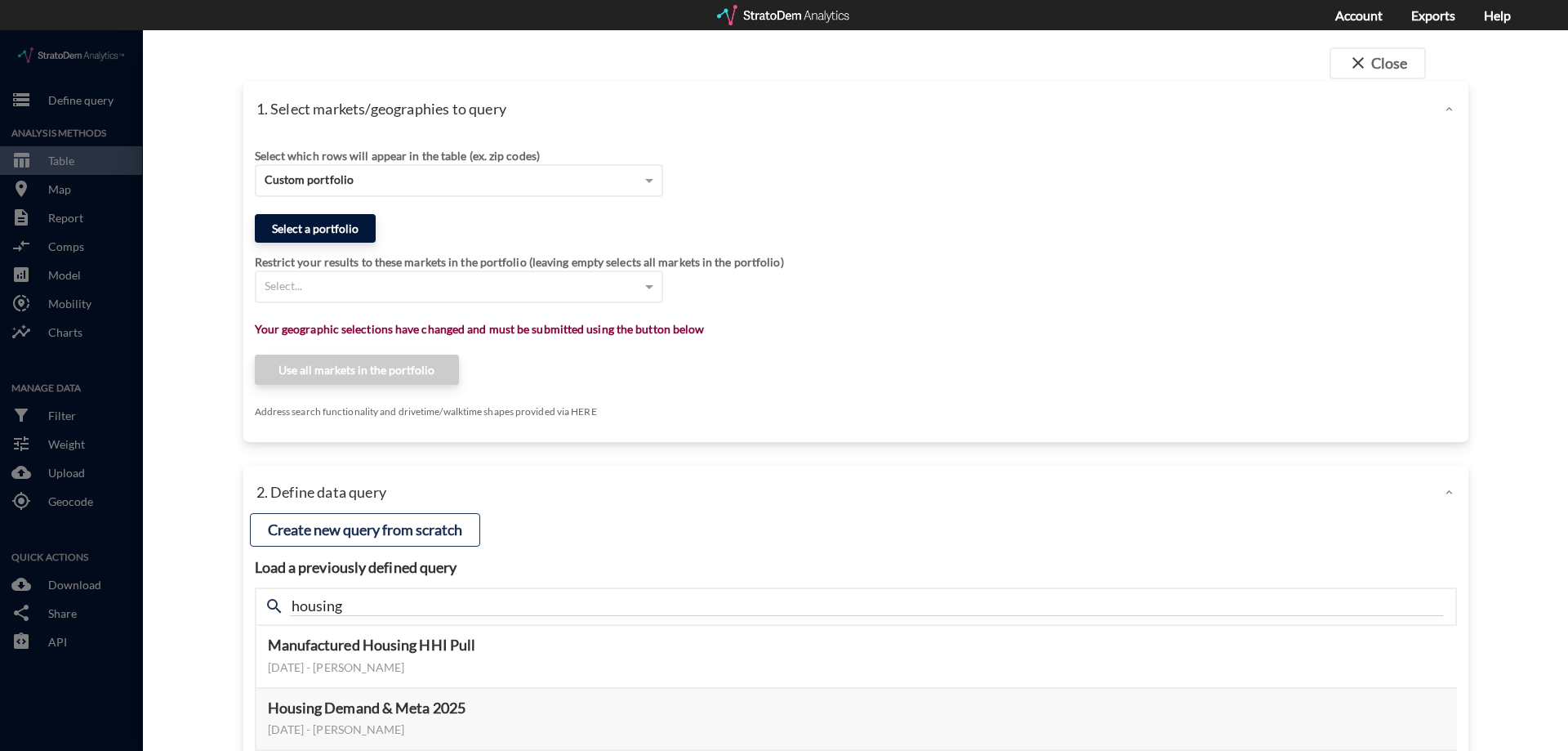
click button "Select a portfolio"
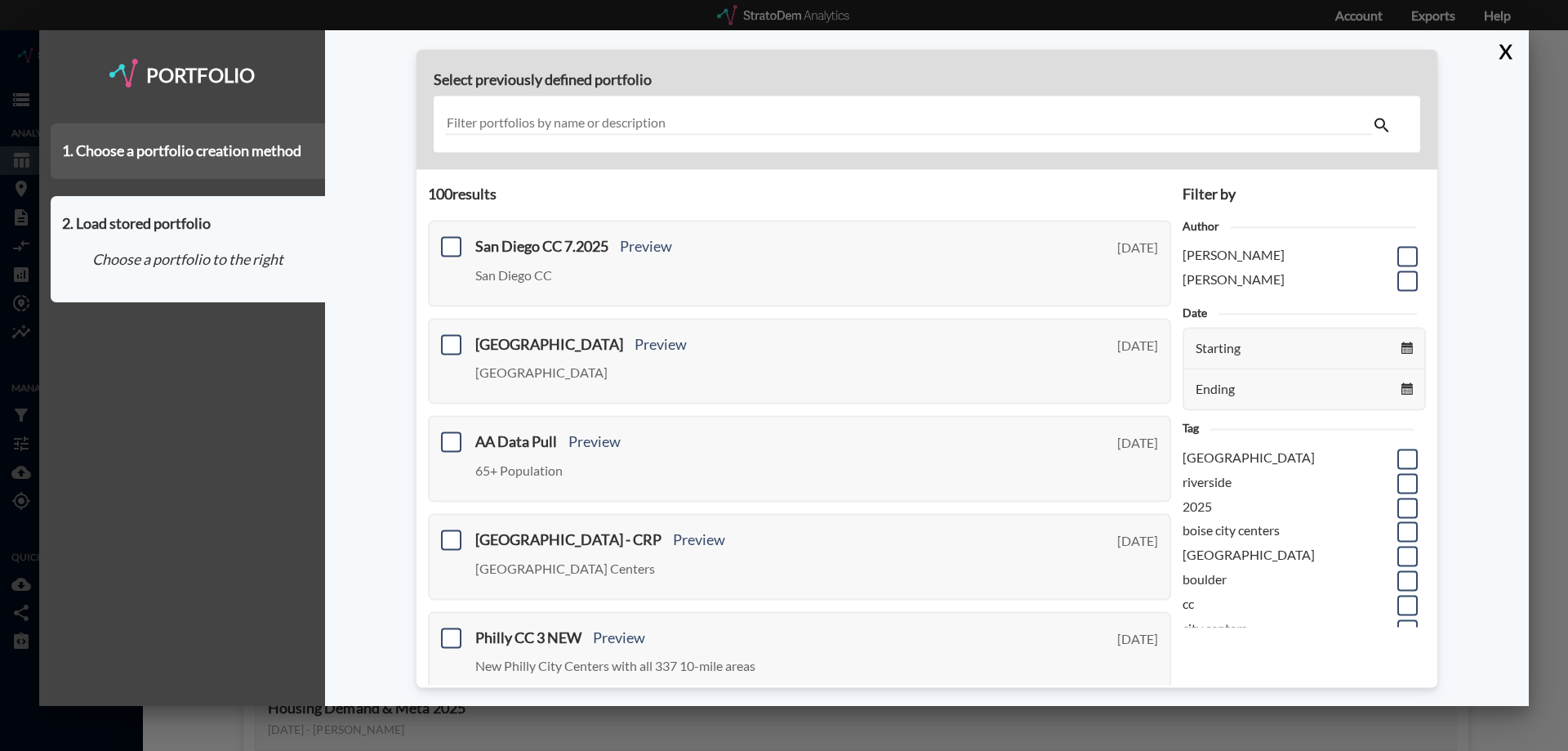
click at [211, 165] on div "1. Choose a portfolio creation method" at bounding box center [187, 151] width 274 height 55
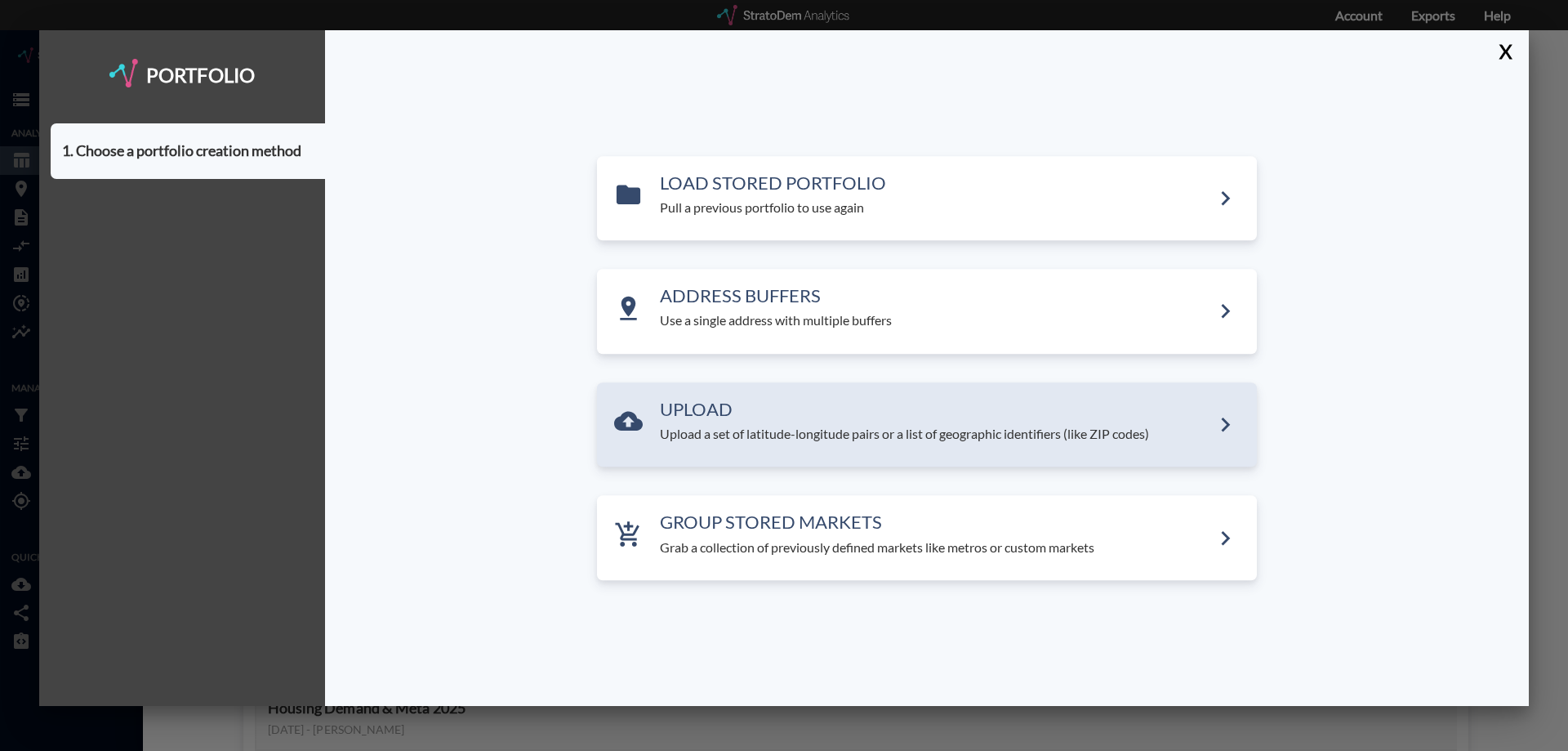
click at [730, 440] on p "Upload a set of latitude-longitude pairs or a list of geographic identifiers (l…" at bounding box center [935, 434] width 551 height 18
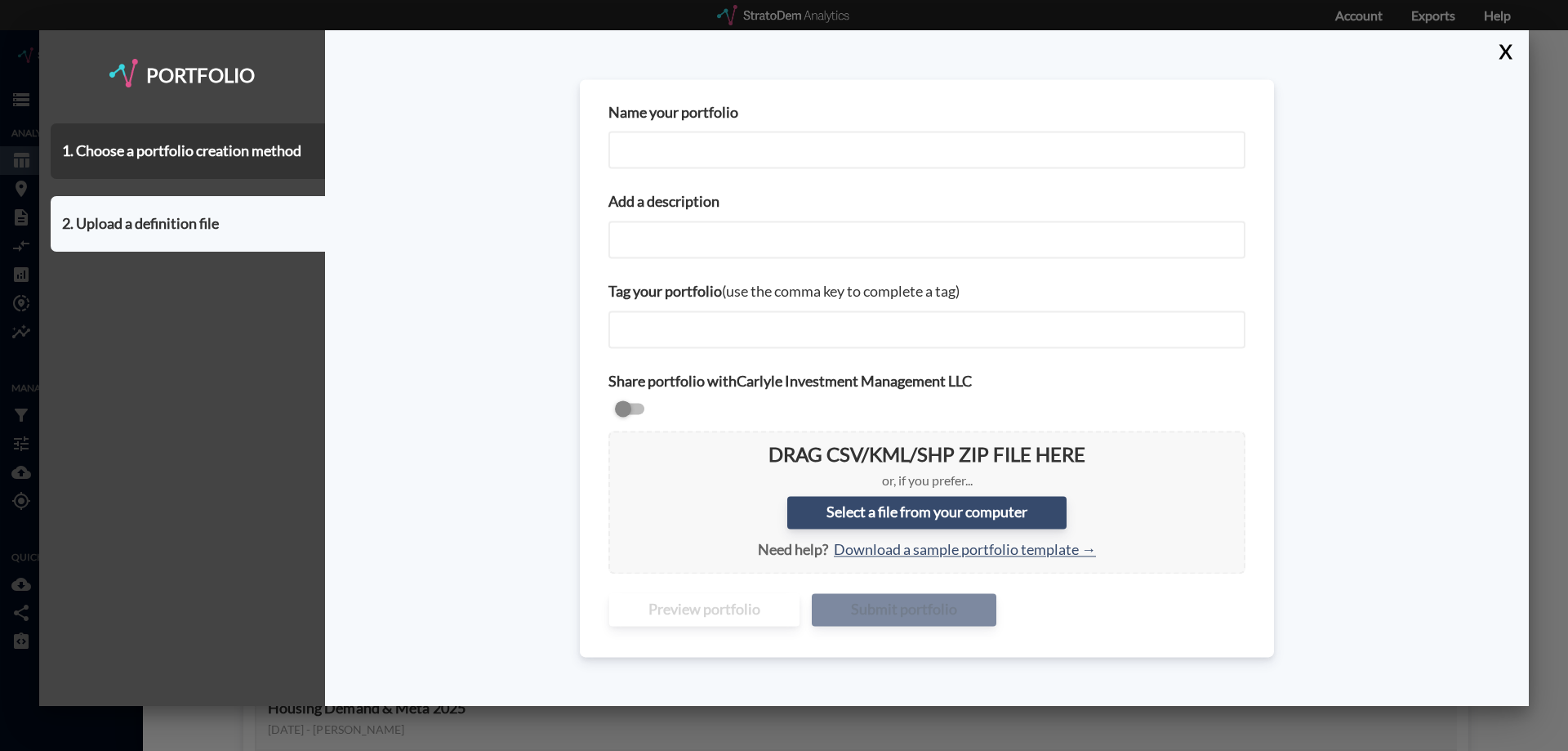
click at [694, 153] on input "Name your portfolio" at bounding box center [927, 150] width 637 height 38
type input "DC City Centers"
paste input "DC City Centers"
type input "DC City Centers"
click at [634, 407] on input "checkbox" at bounding box center [927, 410] width 637 height 19
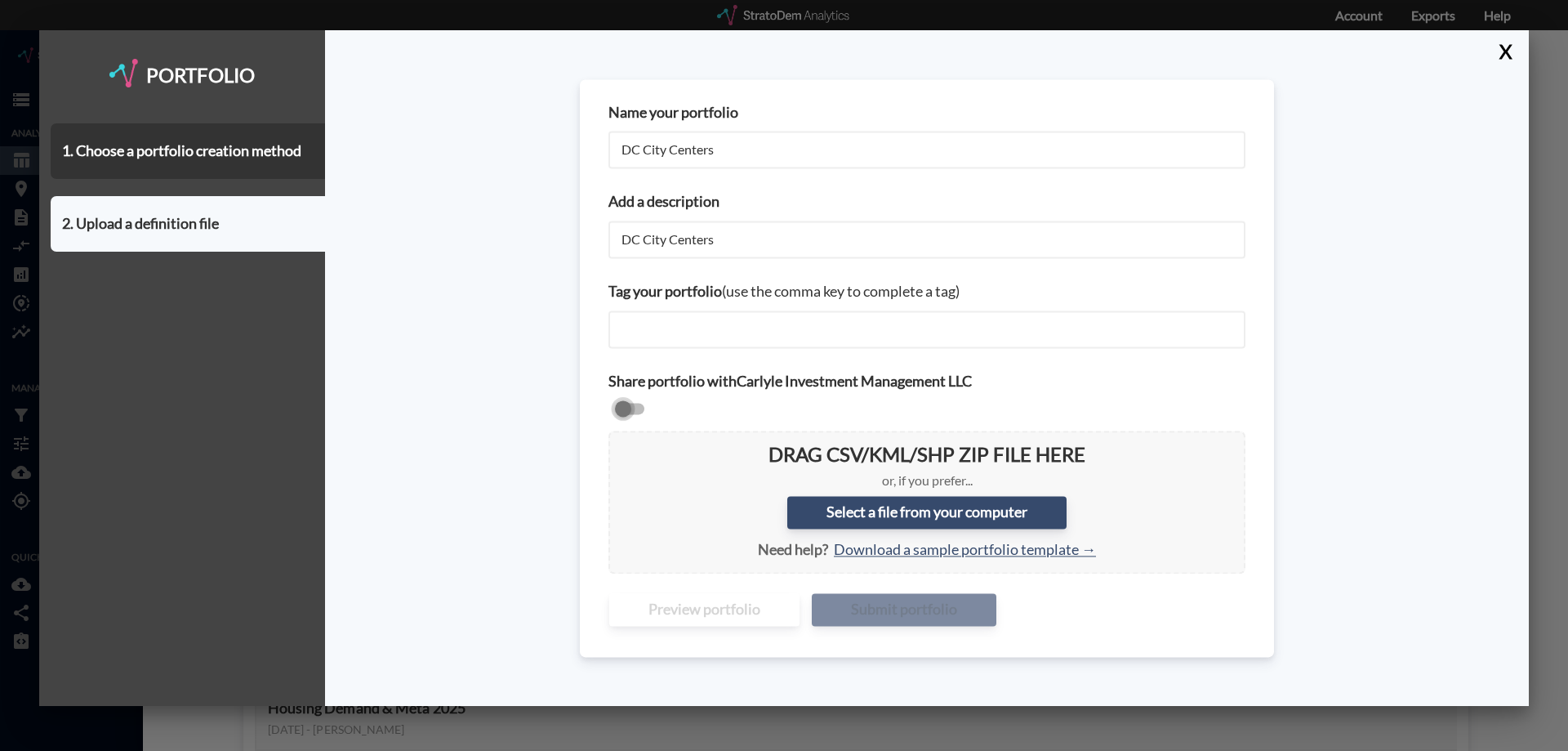
checkbox input "true"
click at [888, 505] on label "Select a file from your computer" at bounding box center [927, 512] width 279 height 32
click at [622, 444] on input "Select a file from your computer" at bounding box center [622, 444] width 0 height 0
type input "C:\fakepath\DC City Centers.csv"
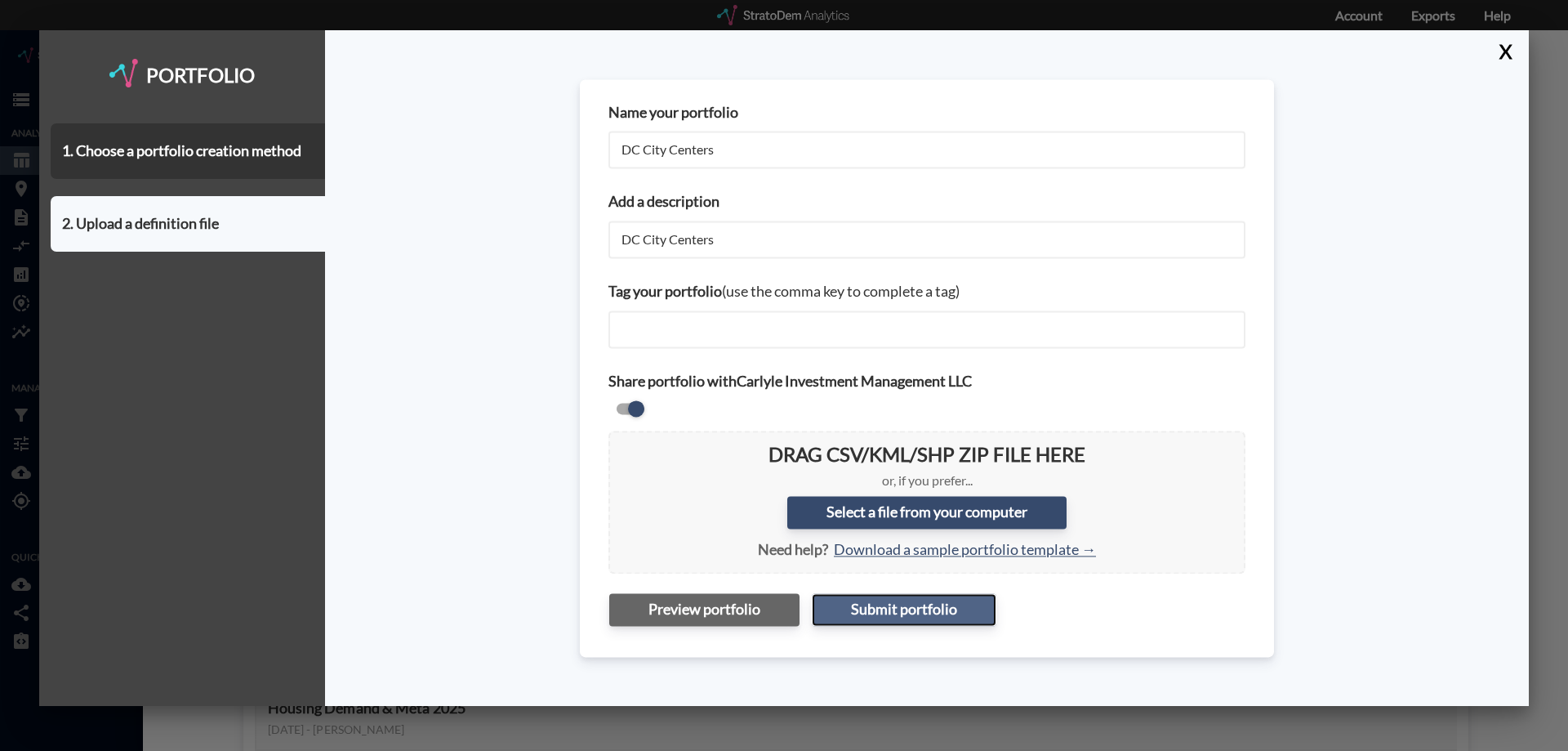
click at [886, 606] on button "Submit portfolio" at bounding box center [904, 609] width 185 height 32
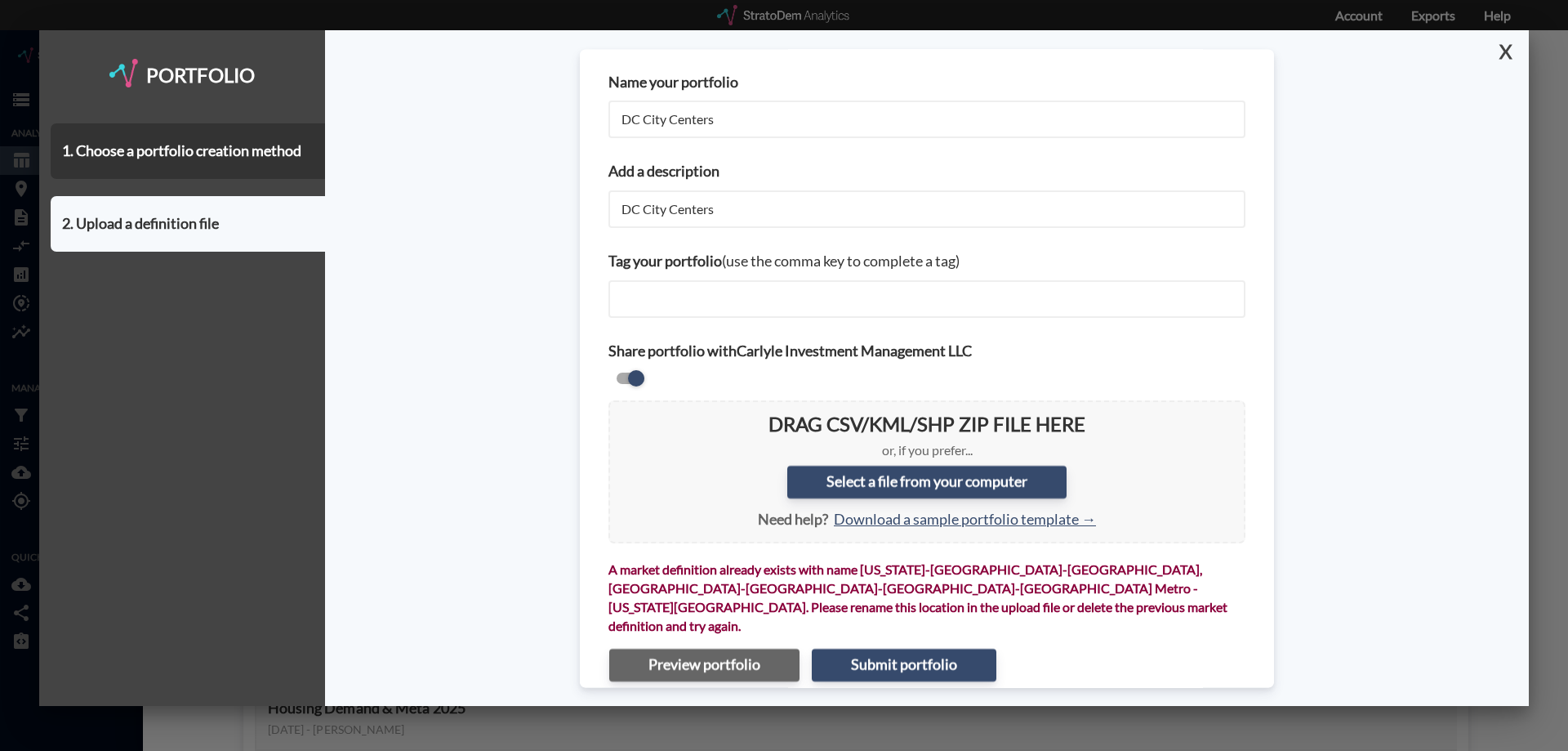
click at [1503, 53] on button "X" at bounding box center [1502, 51] width 29 height 42
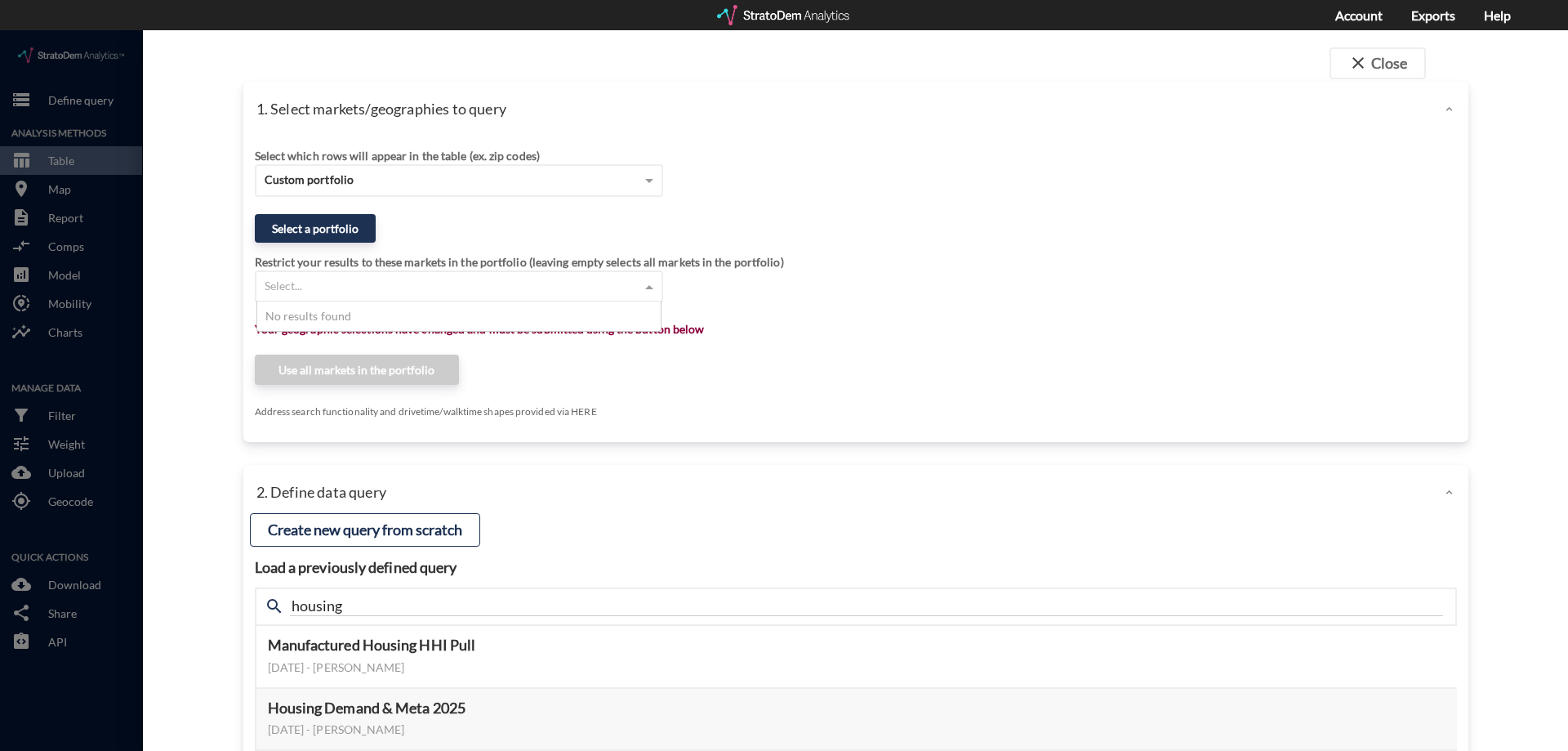
click div "Select..."
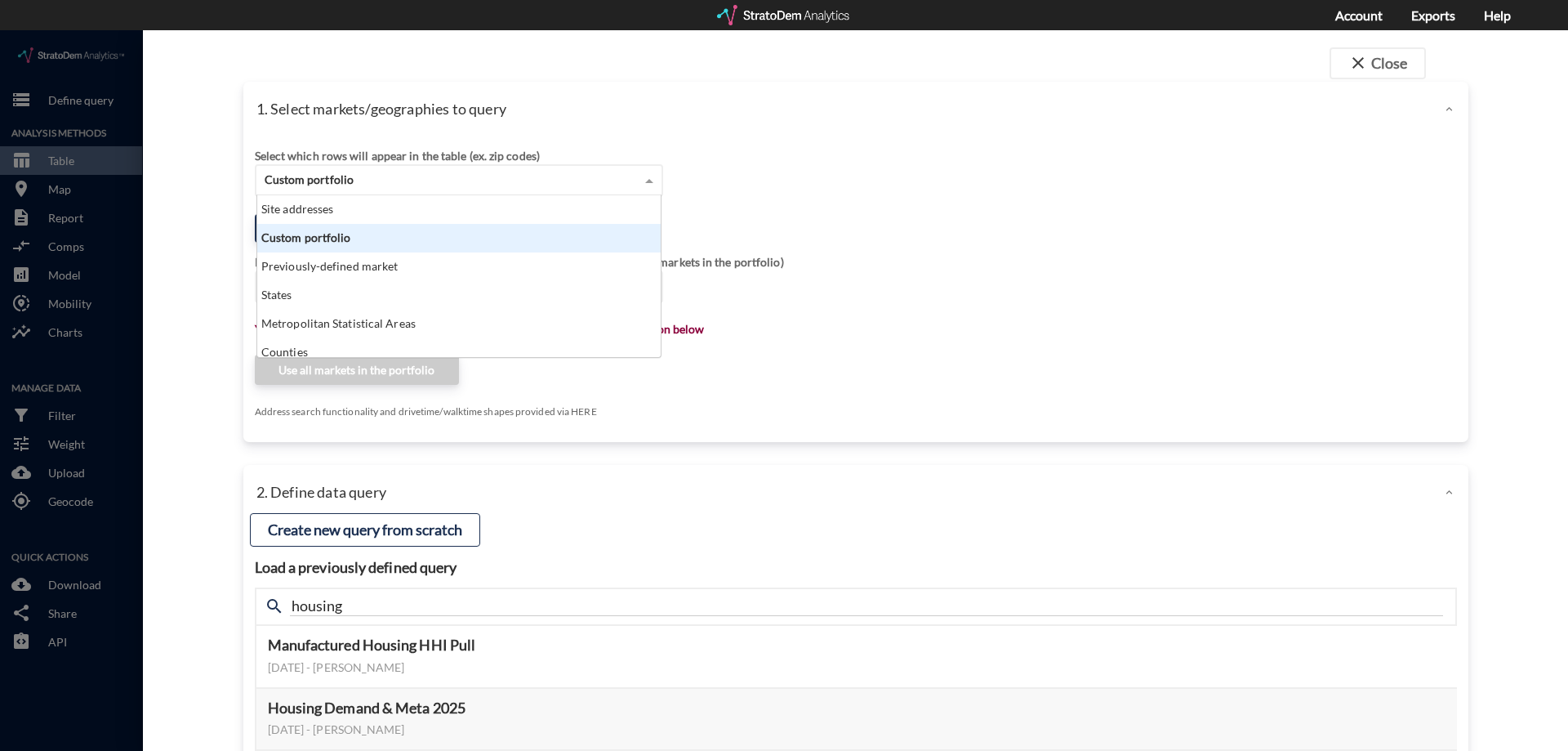
click div "Custom portfolio"
click div "1. Select markets/geographies to query"
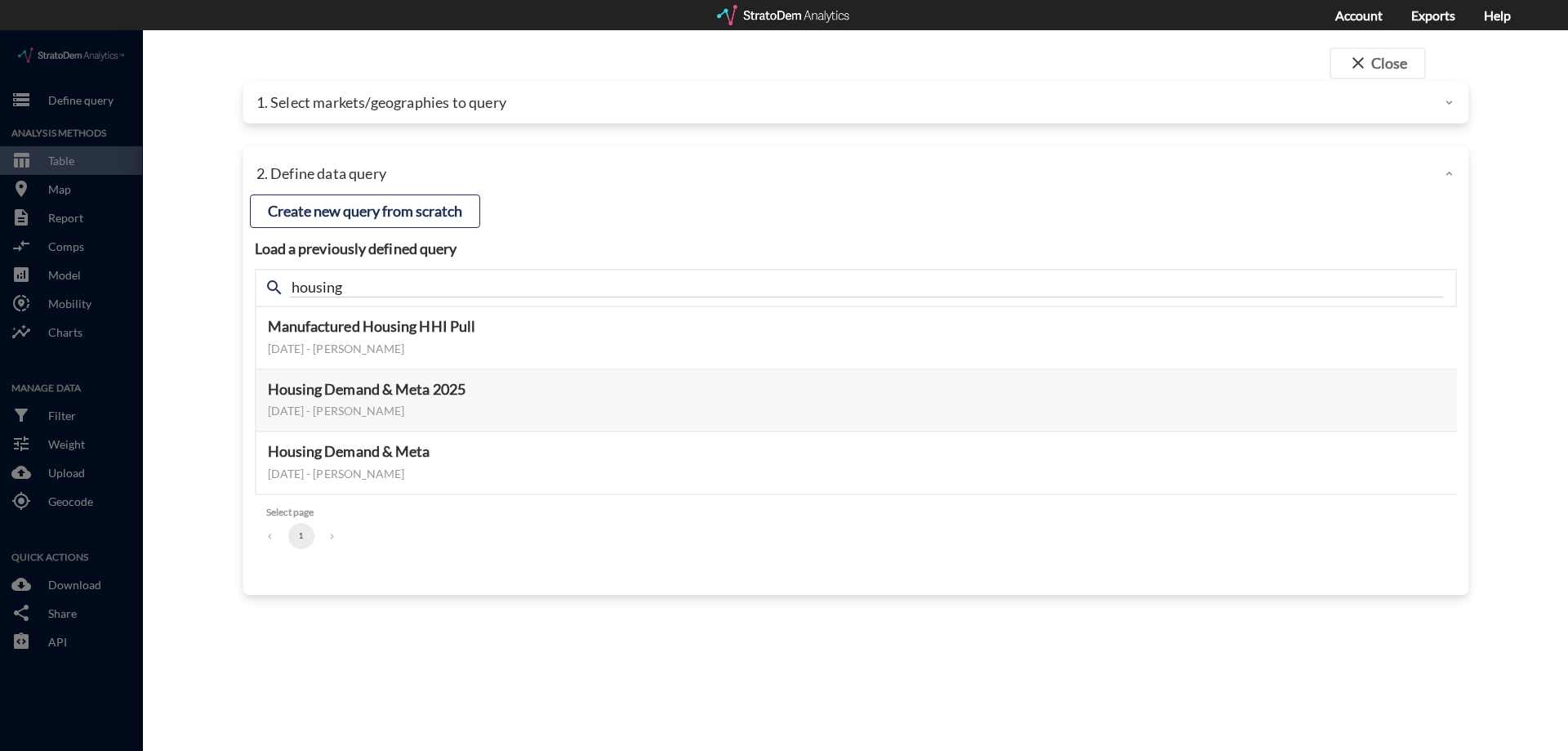
click div "close Close 1. Select markets/geographies to query Select which rows will appea…"
click p "1. Select markets/geographies to query"
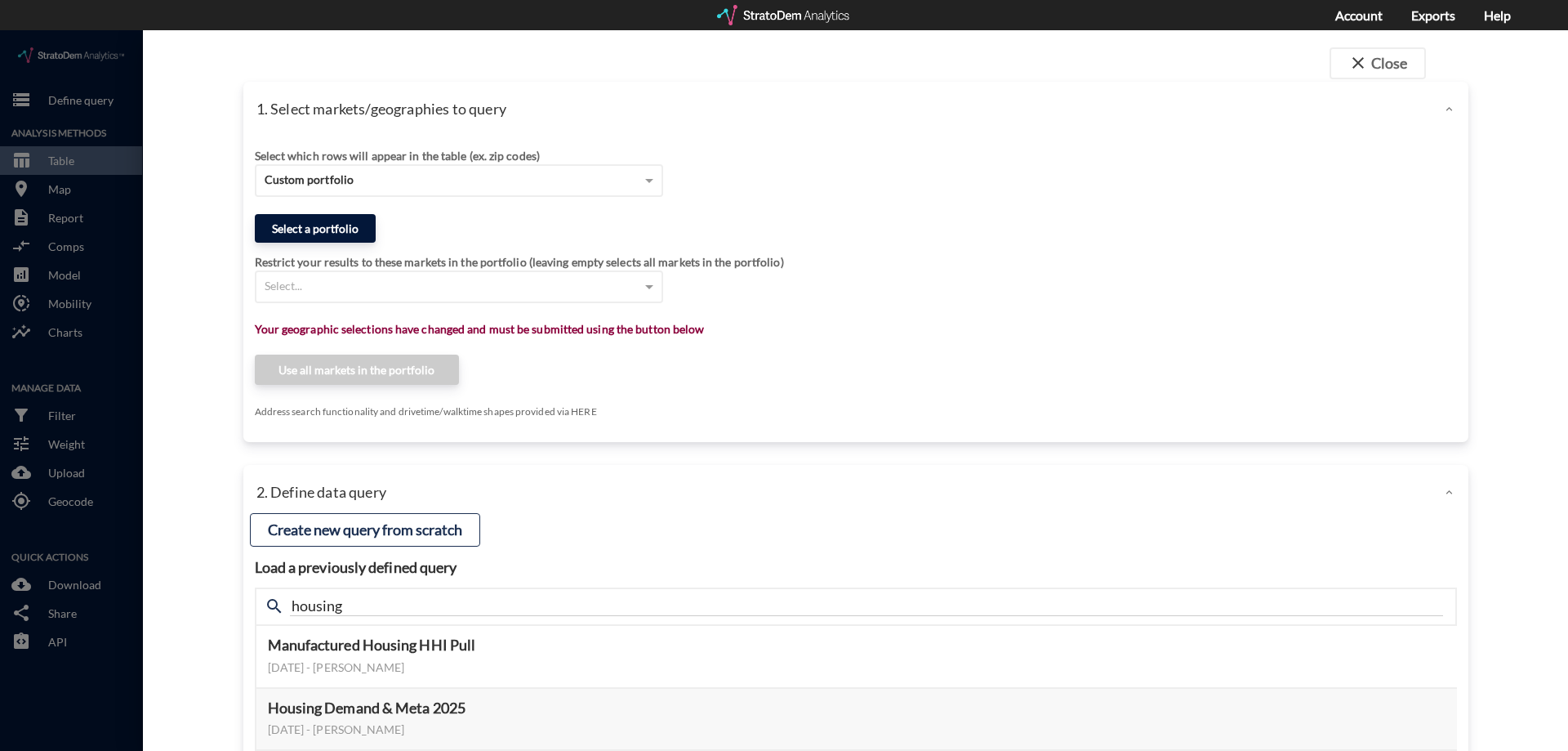
click button "Select a portfolio"
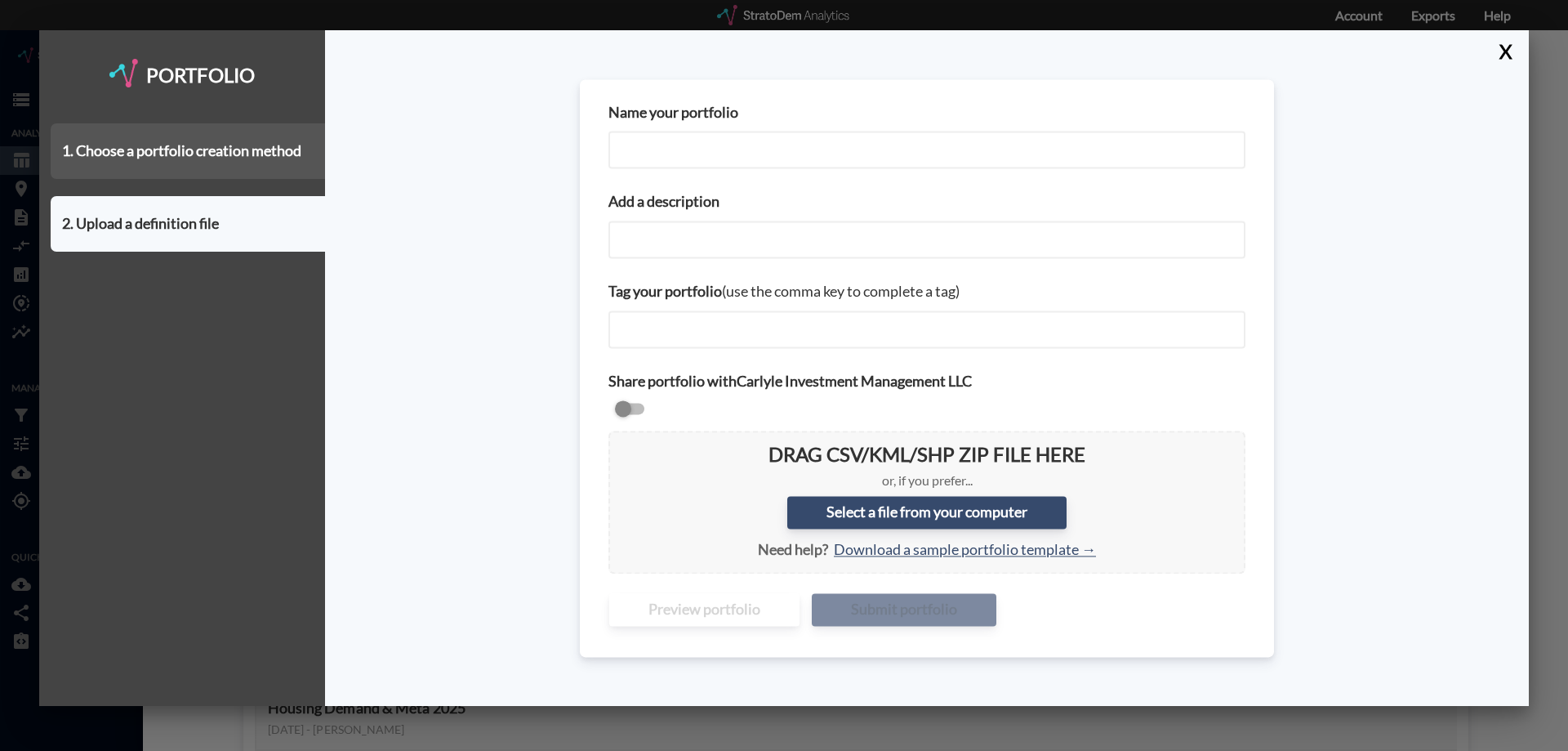
click at [228, 172] on div "1. Choose a portfolio creation method" at bounding box center [187, 151] width 274 height 55
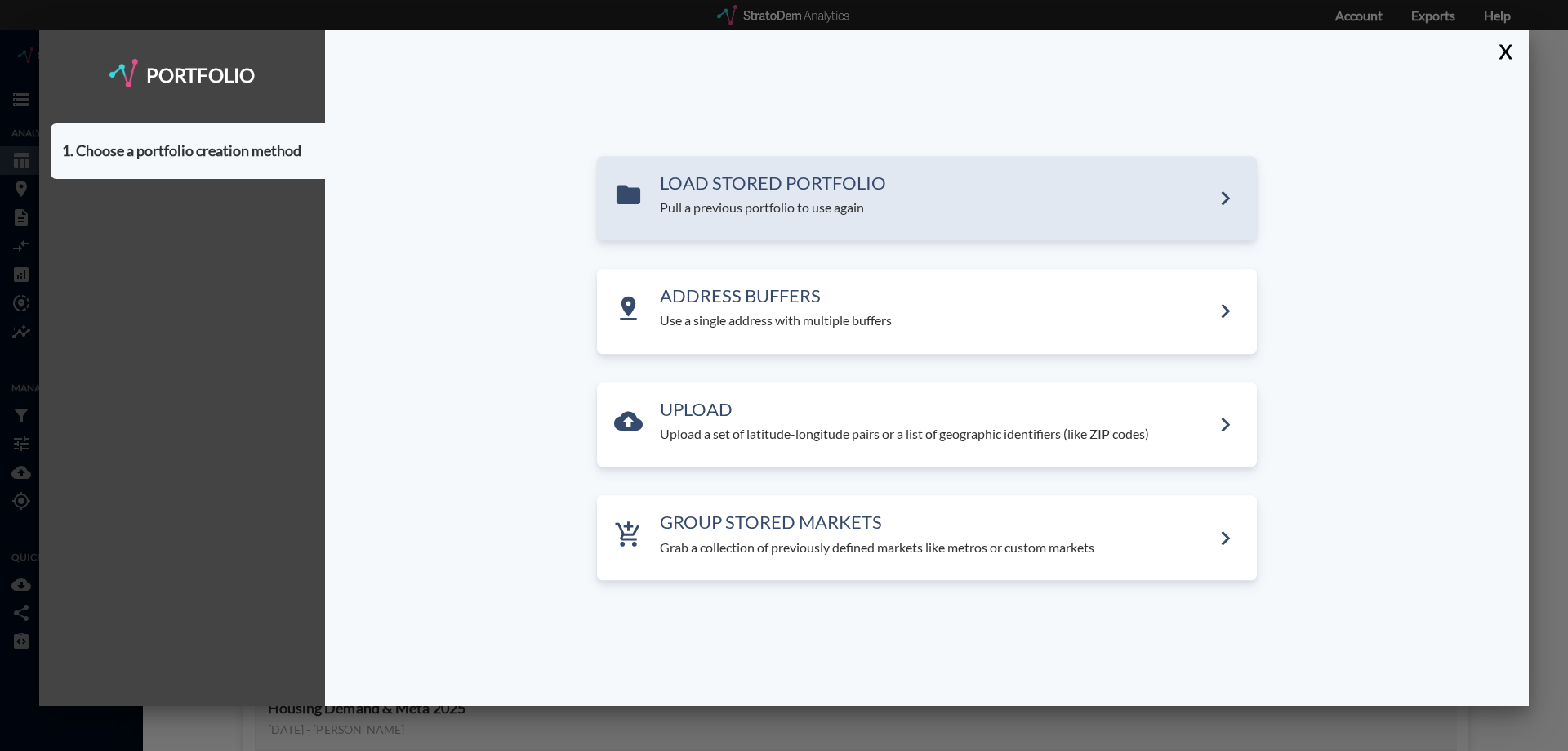
click at [736, 201] on p "Pull a previous portfolio to use again" at bounding box center [935, 208] width 551 height 18
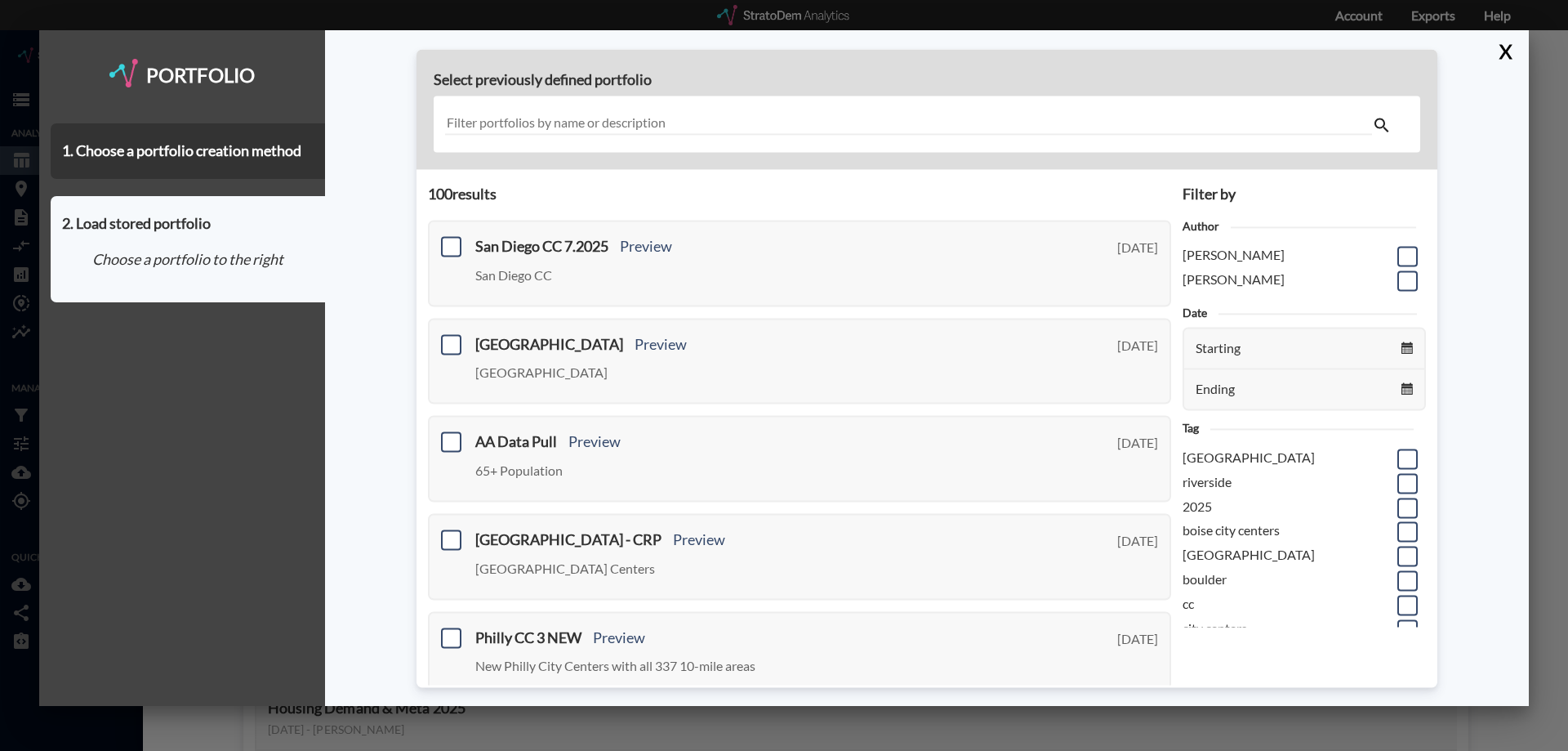
click at [597, 125] on input "text" at bounding box center [908, 124] width 927 height 22
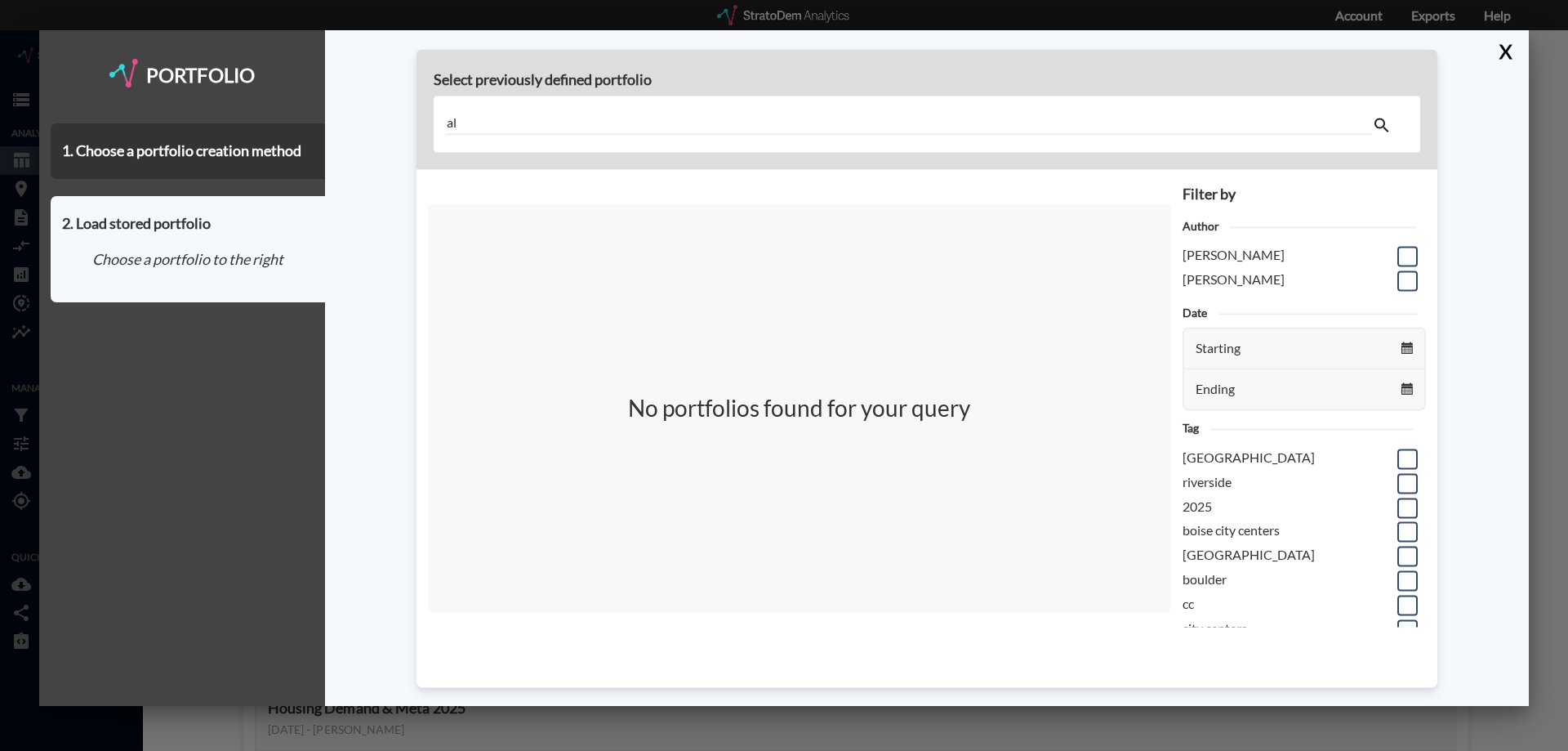
type input "a"
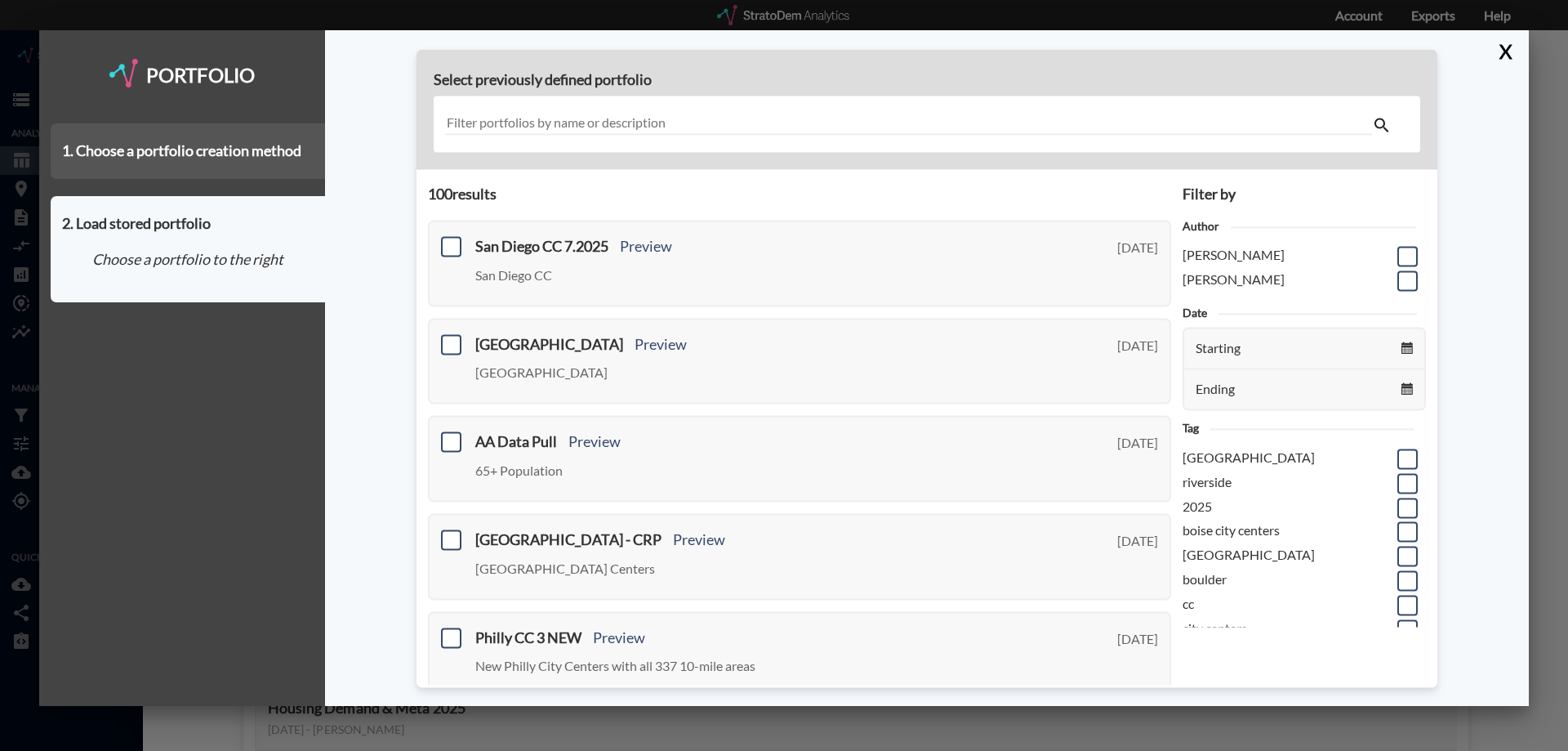
click at [236, 166] on div "1. Choose a portfolio creation method" at bounding box center [187, 151] width 274 height 55
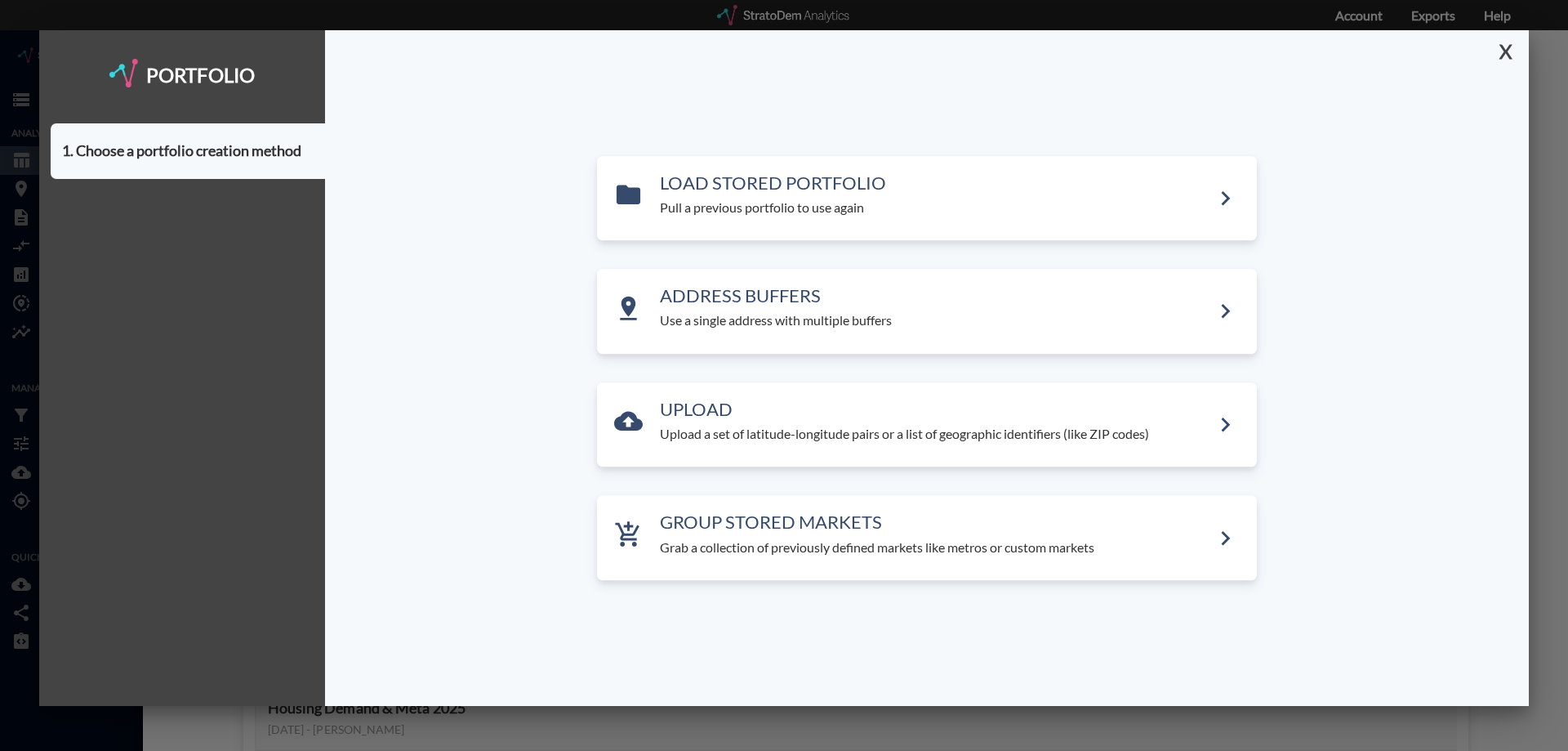
click at [1508, 53] on button "X" at bounding box center [1502, 51] width 29 height 42
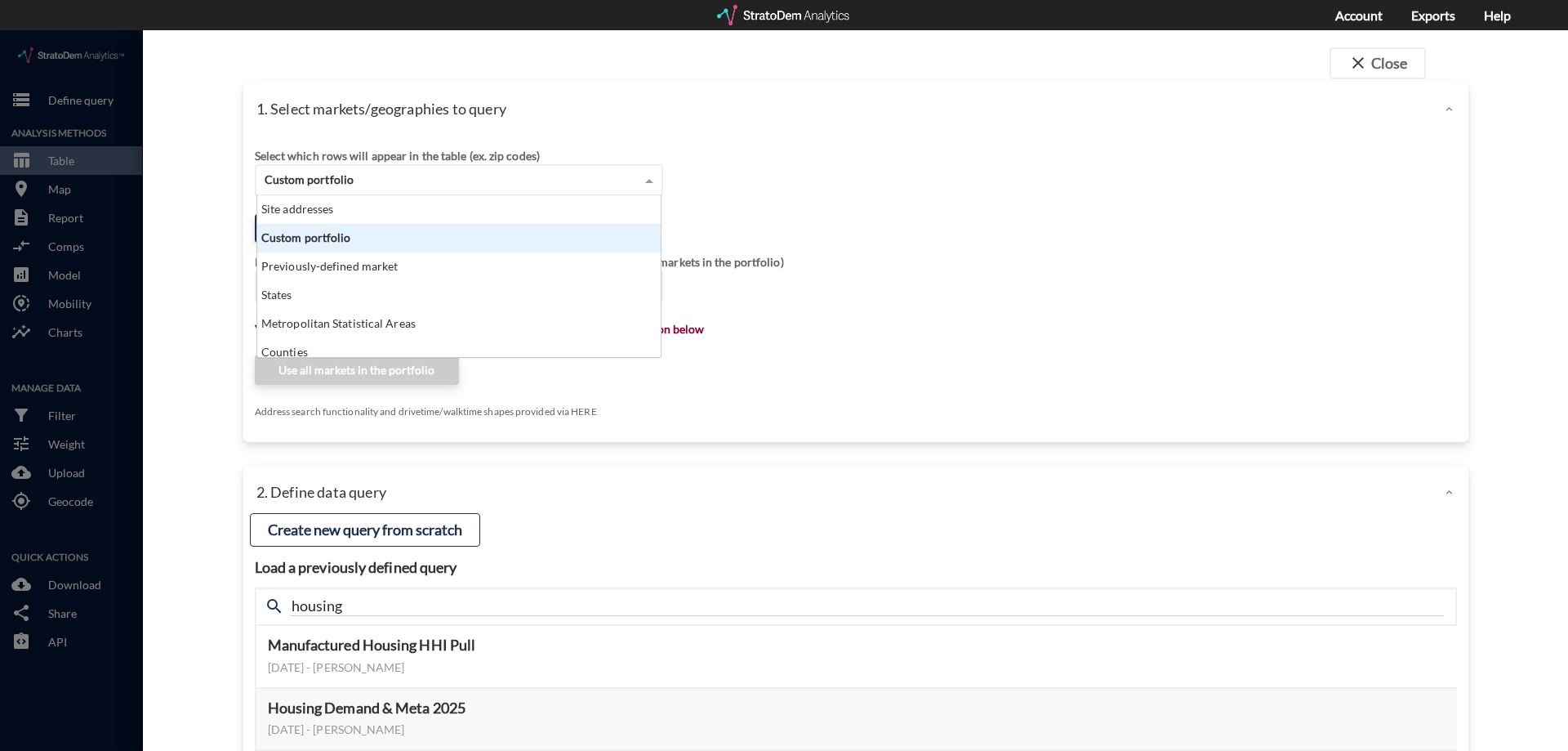
click div "Custom portfolio"
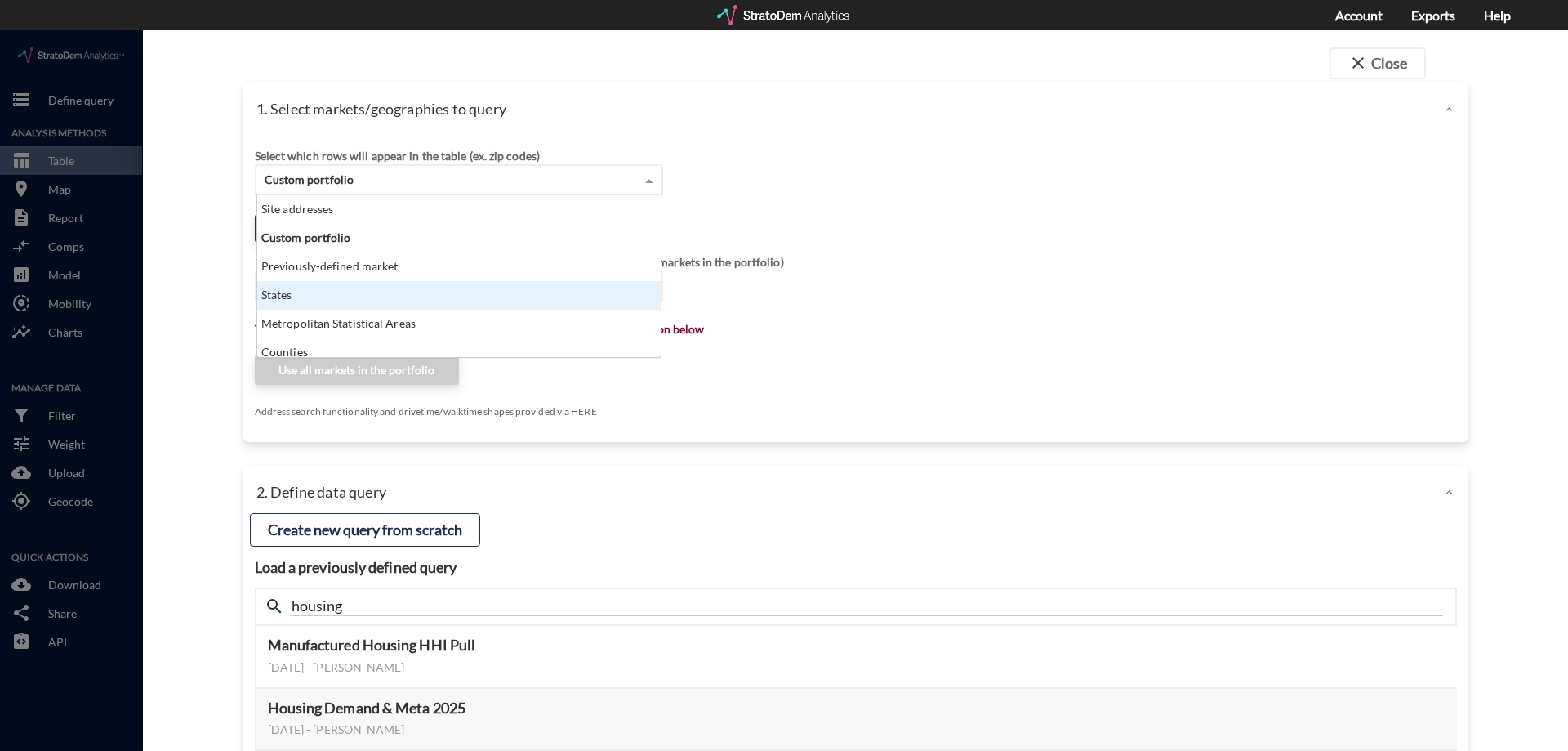
click div "Previously-defined market"
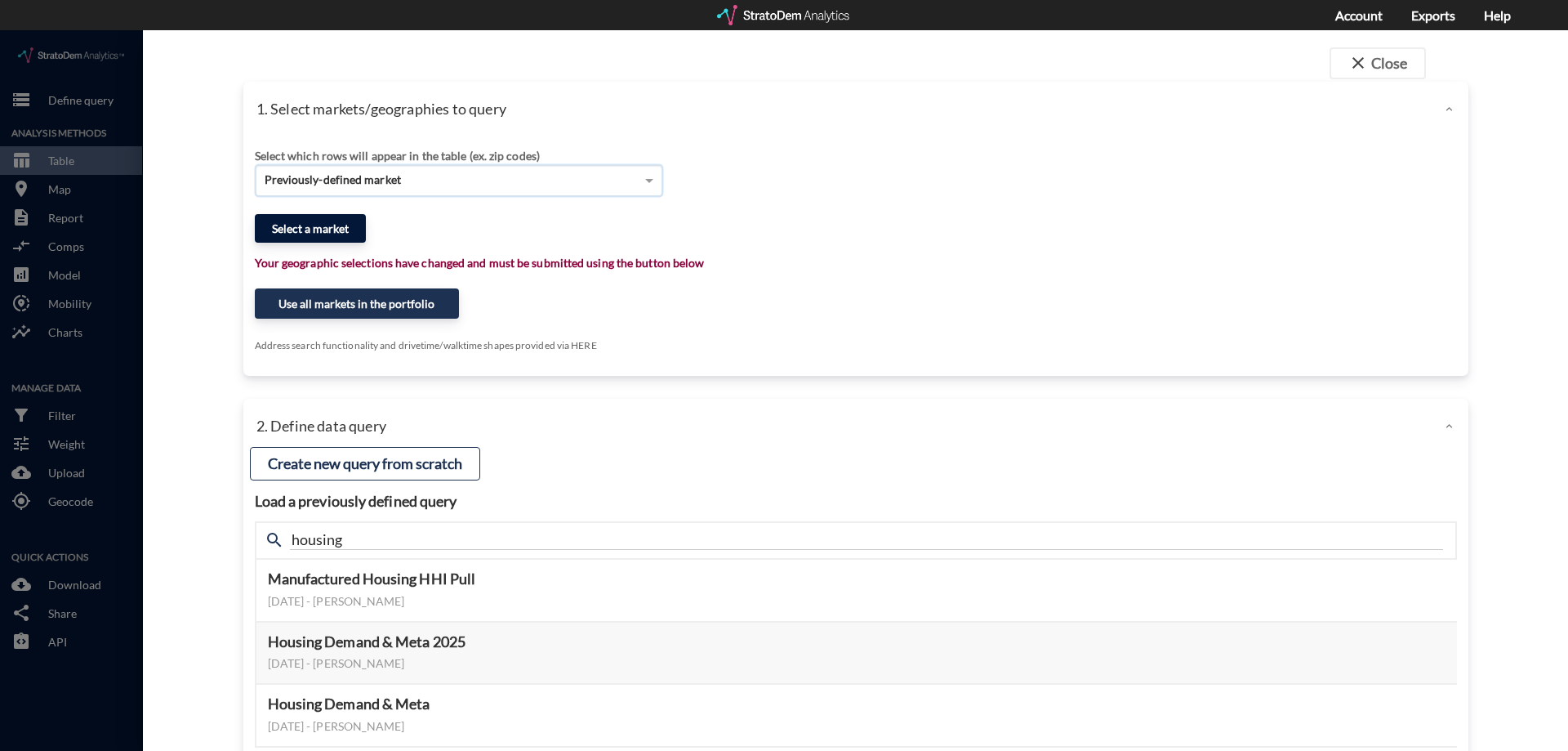
click button "Select a market"
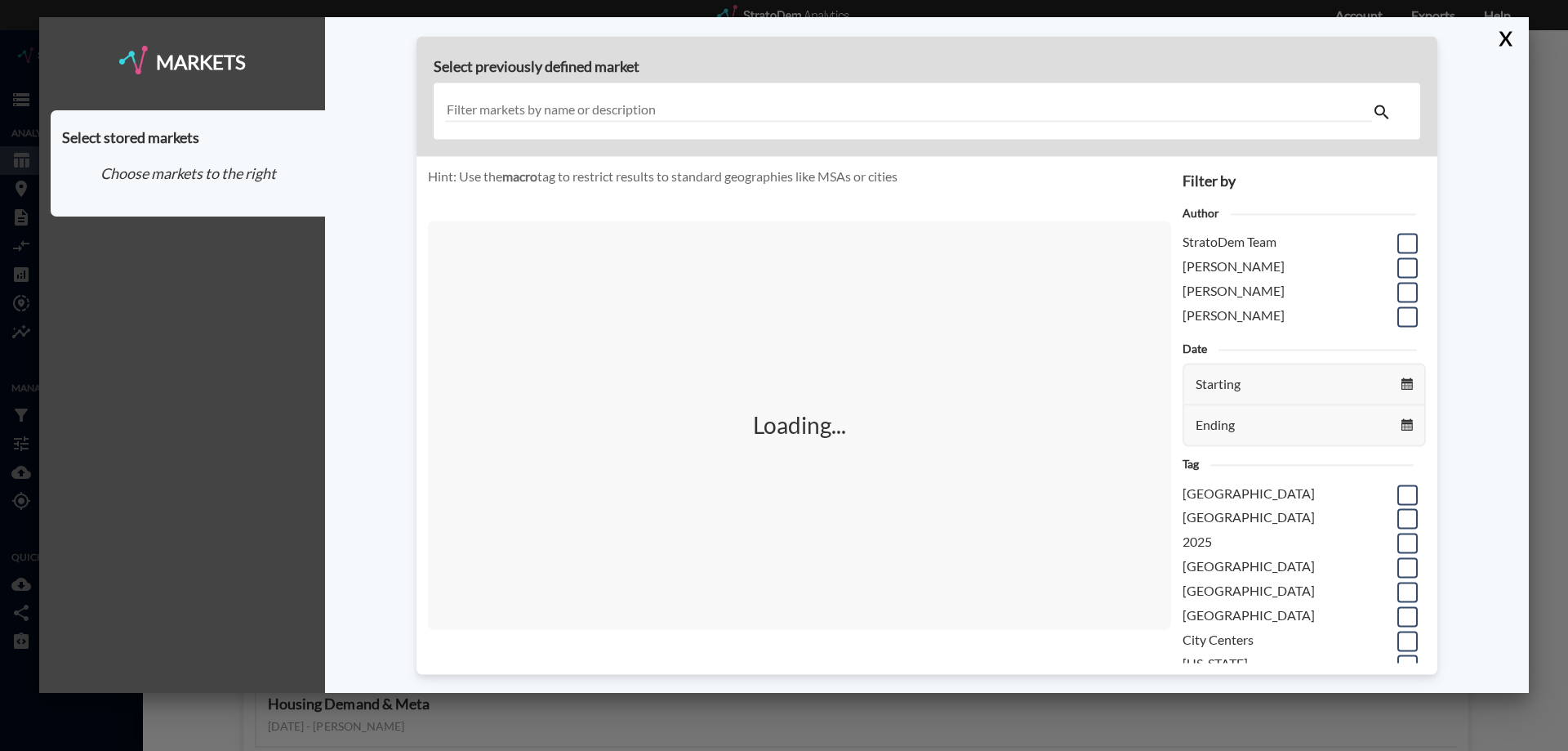
click at [630, 109] on input "text" at bounding box center [908, 111] width 927 height 22
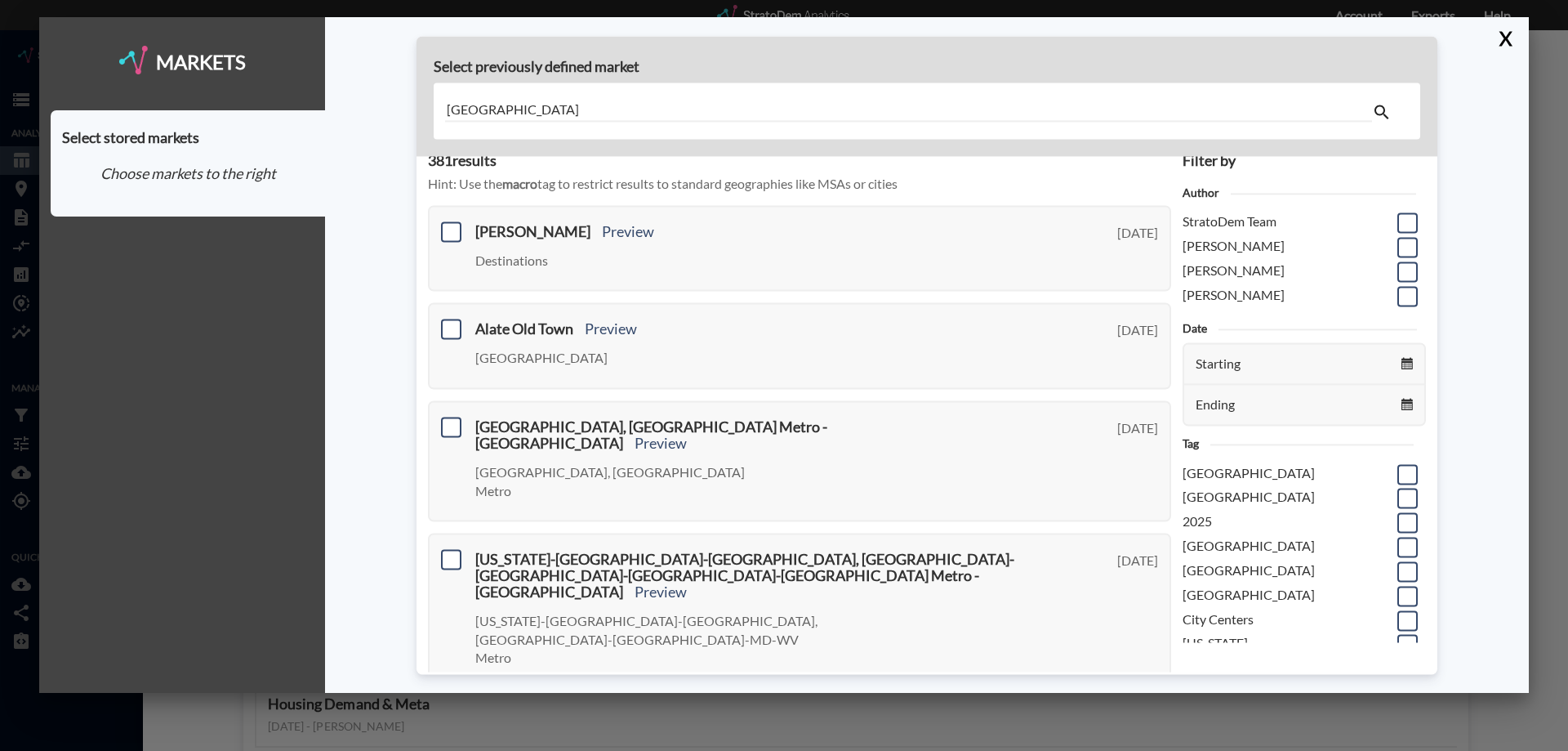
scroll to position [0, 0]
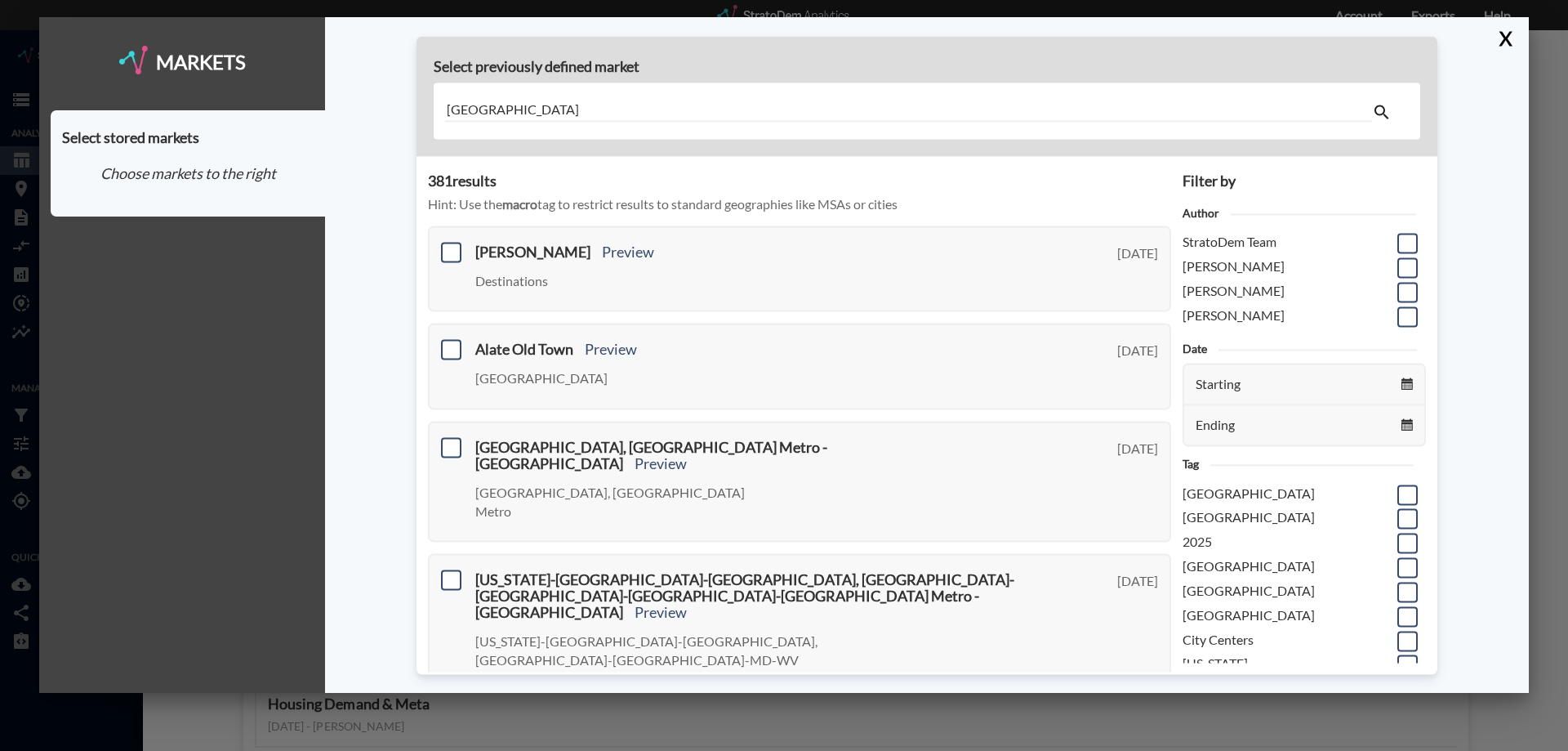
drag, startPoint x: 547, startPoint y: 112, endPoint x: 396, endPoint y: 109, distance: 151.0
click at [401, 110] on div "Select previously defined market alexandria 381 result s Hint: Use the macro ta…" at bounding box center [927, 355] width 1204 height 676
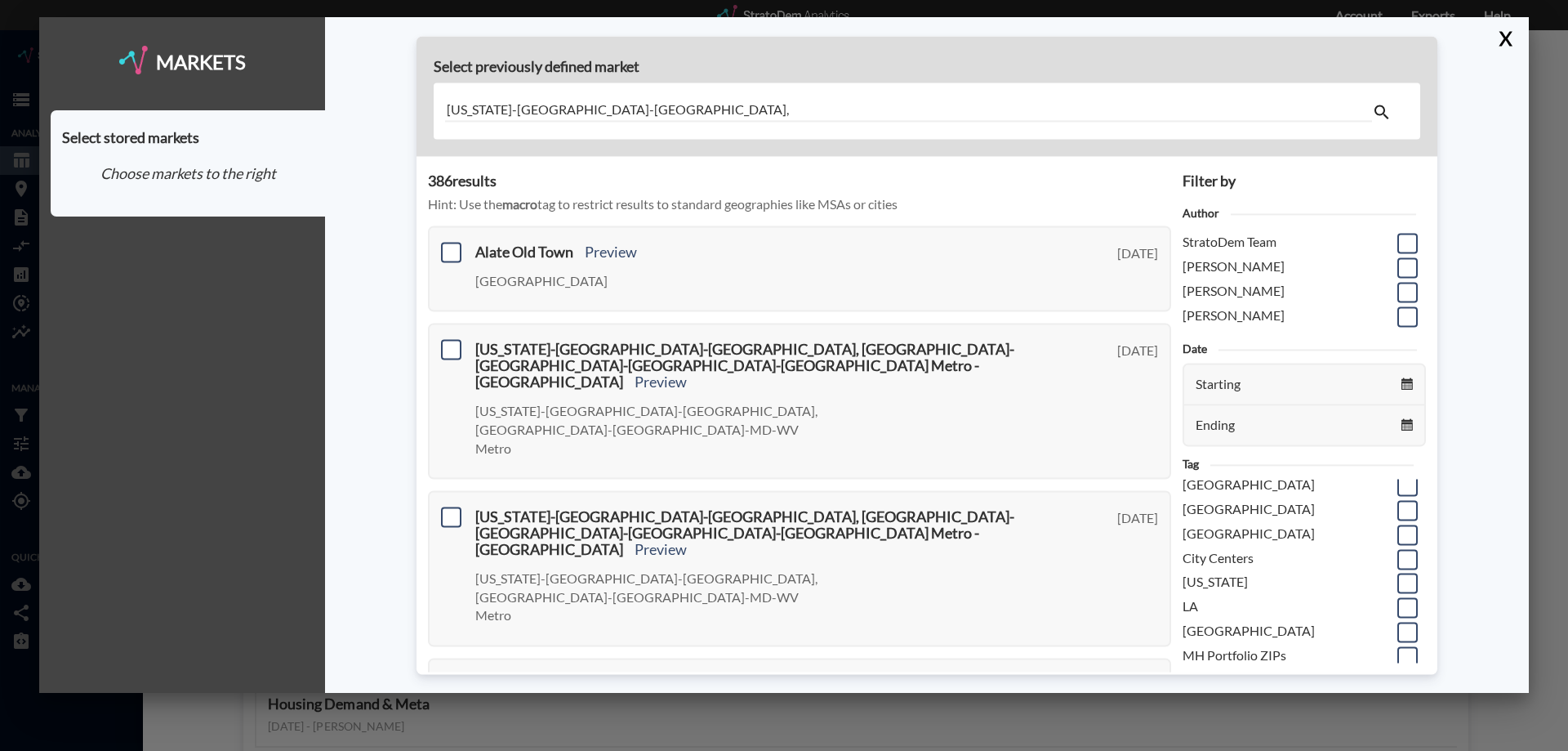
scroll to position [81, 0]
type input "washington-arlington-alexandria,"
click at [1397, 557] on span at bounding box center [1407, 559] width 20 height 20
click at [1406, 552] on input "checkbox" at bounding box center [1406, 552] width 0 height 0
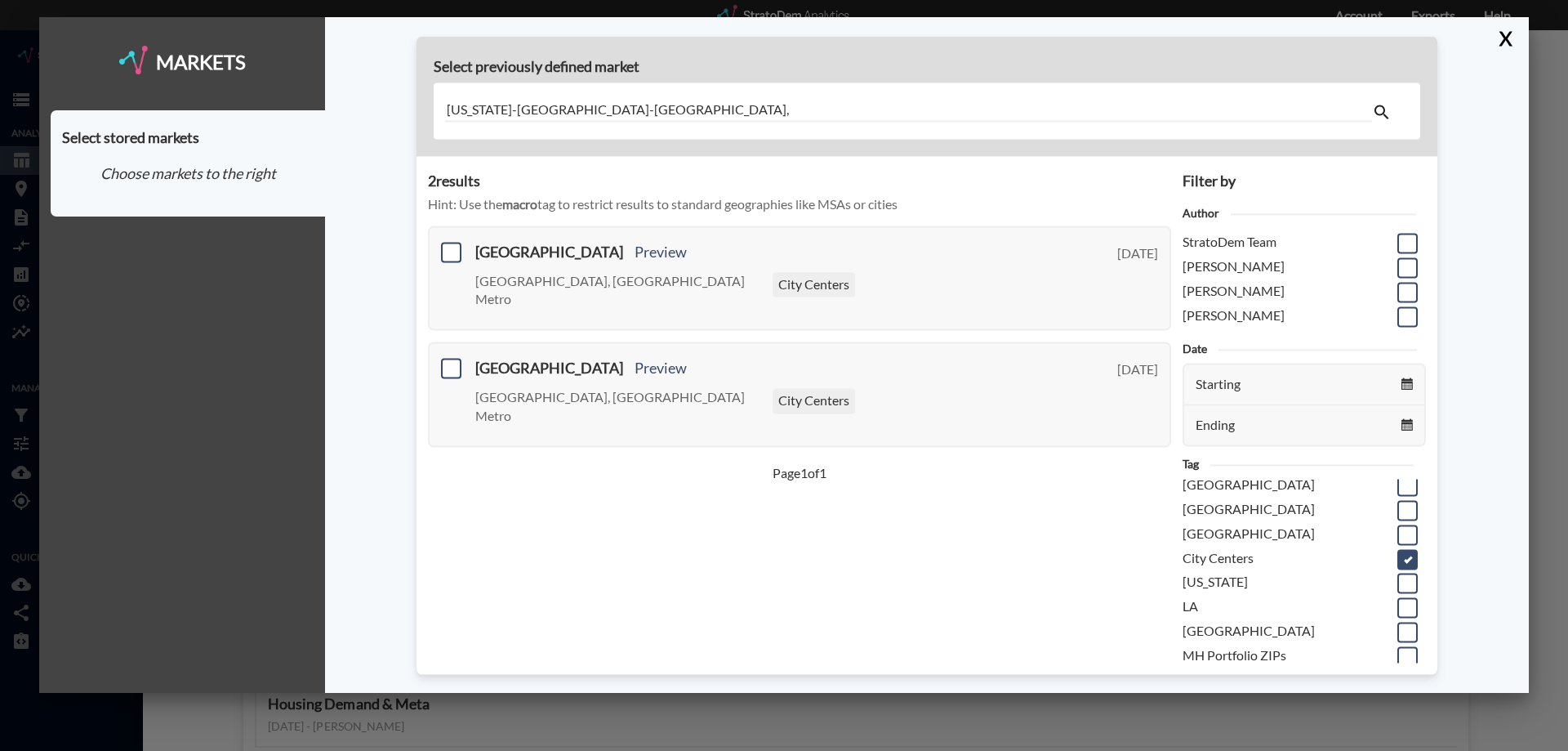
click at [1397, 557] on span at bounding box center [1407, 559] width 20 height 20
click at [1406, 552] on input "checkbox" at bounding box center [1406, 552] width 0 height 0
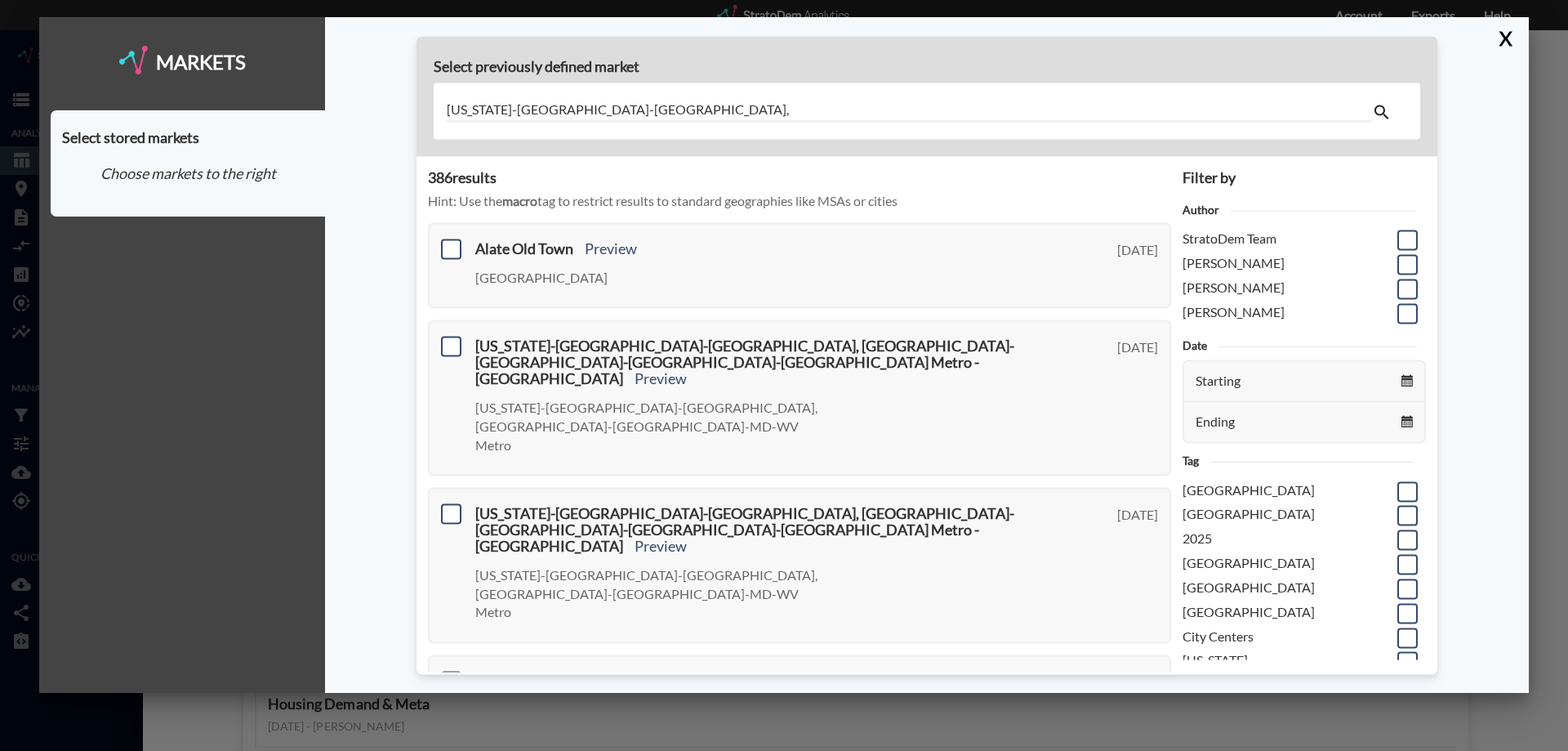
scroll to position [0, 0]
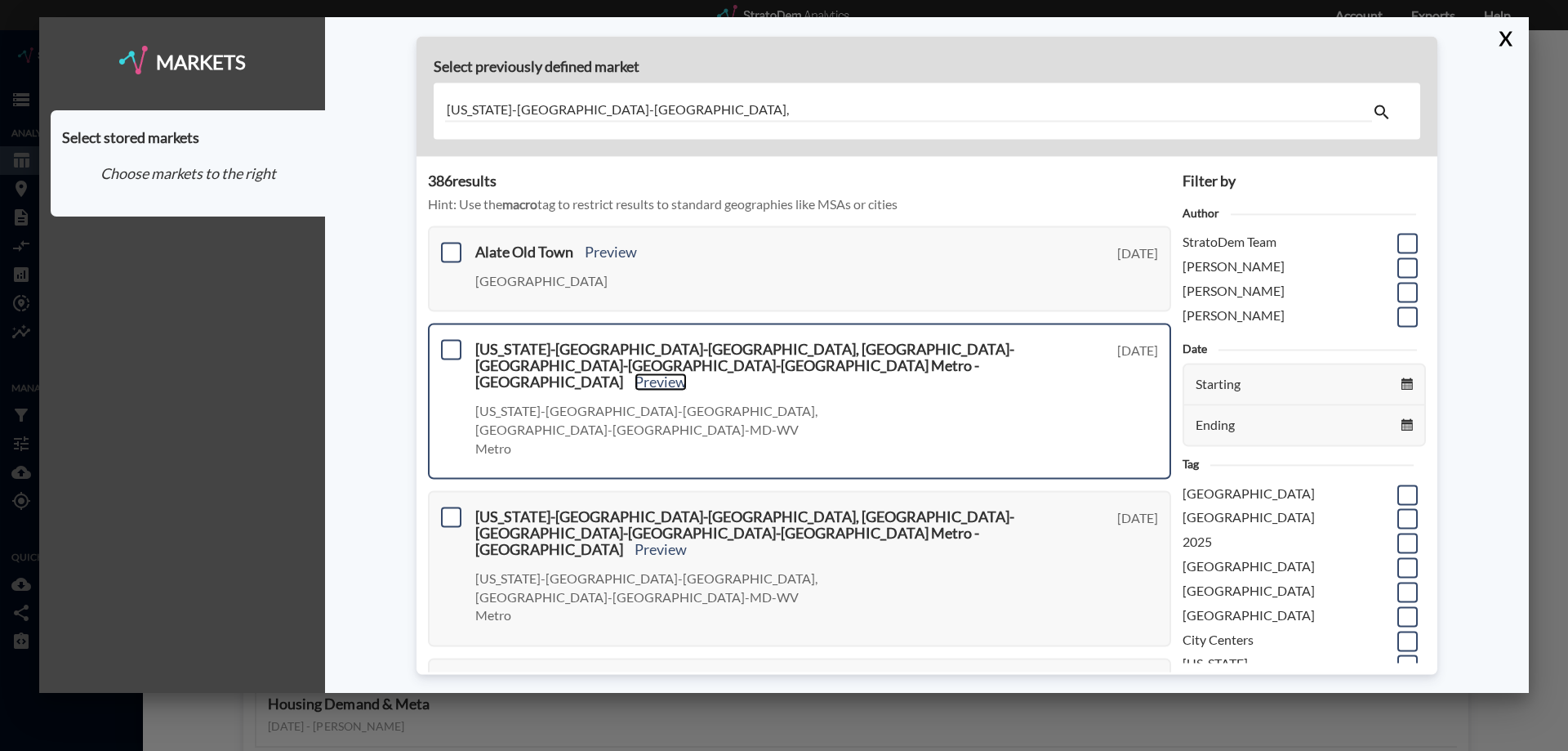
click at [634, 372] on link "Preview" at bounding box center [660, 381] width 53 height 18
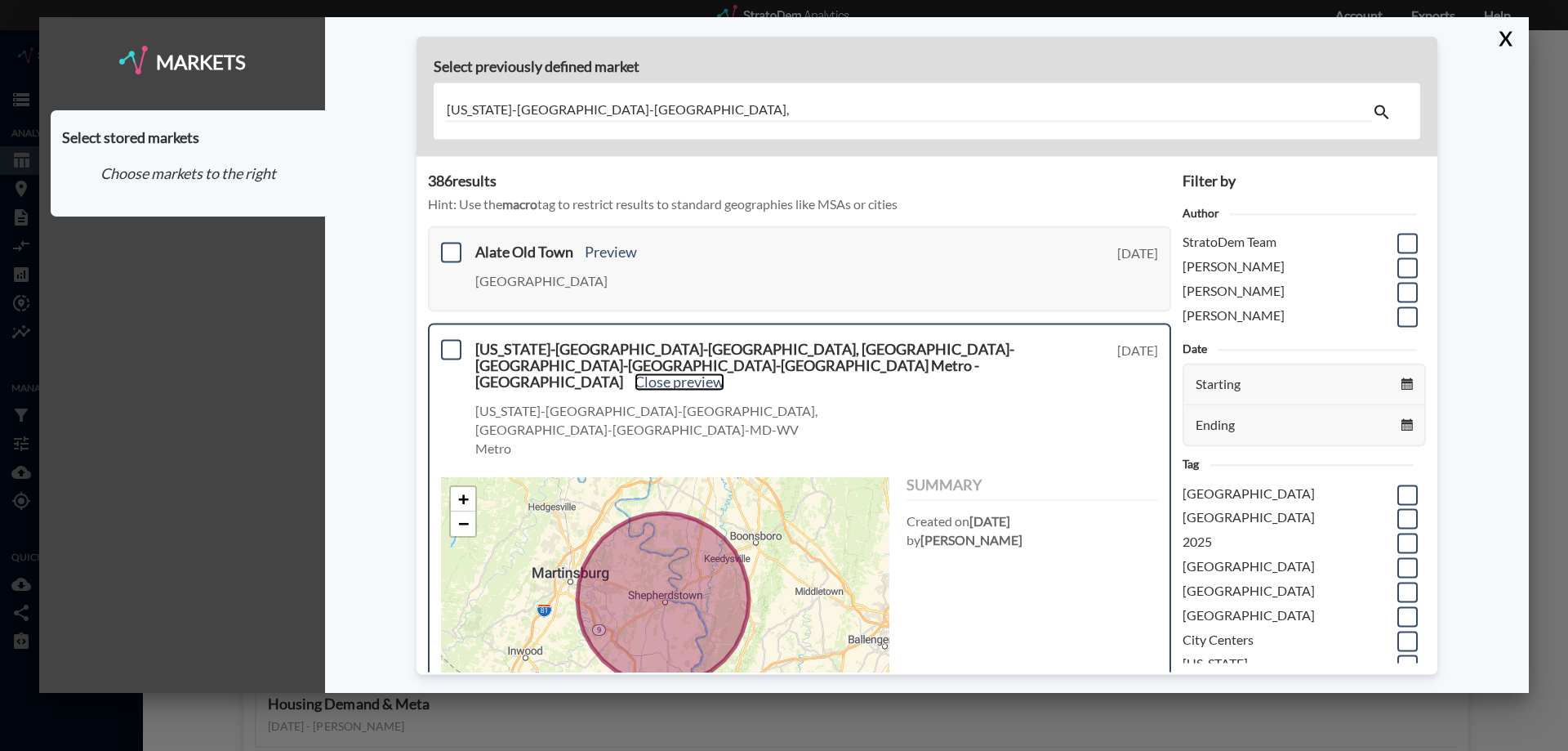
click at [634, 372] on link "Close preview" at bounding box center [679, 381] width 90 height 18
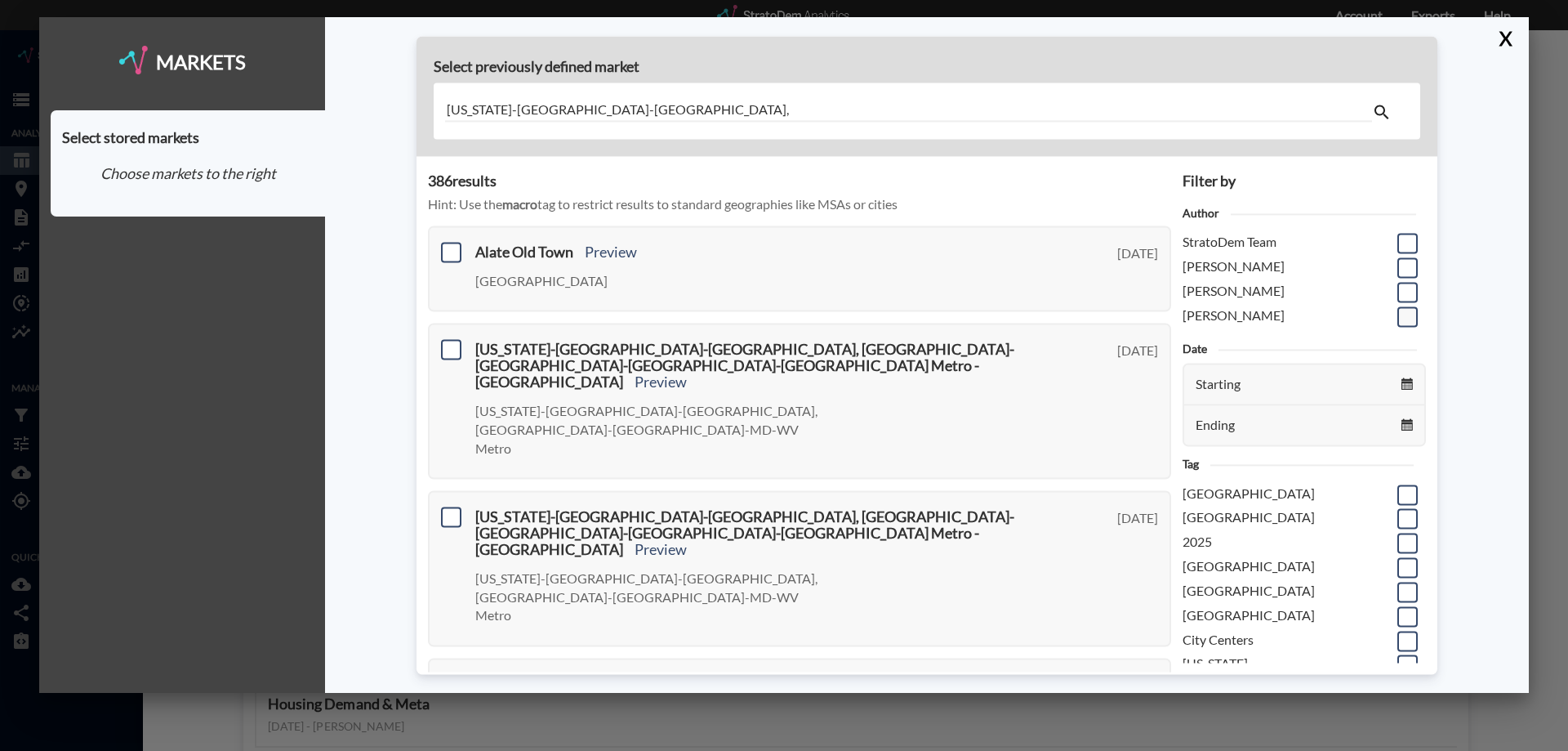
click at [1397, 316] on span at bounding box center [1407, 316] width 20 height 20
click at [1406, 309] on input "checkbox" at bounding box center [1406, 309] width 0 height 0
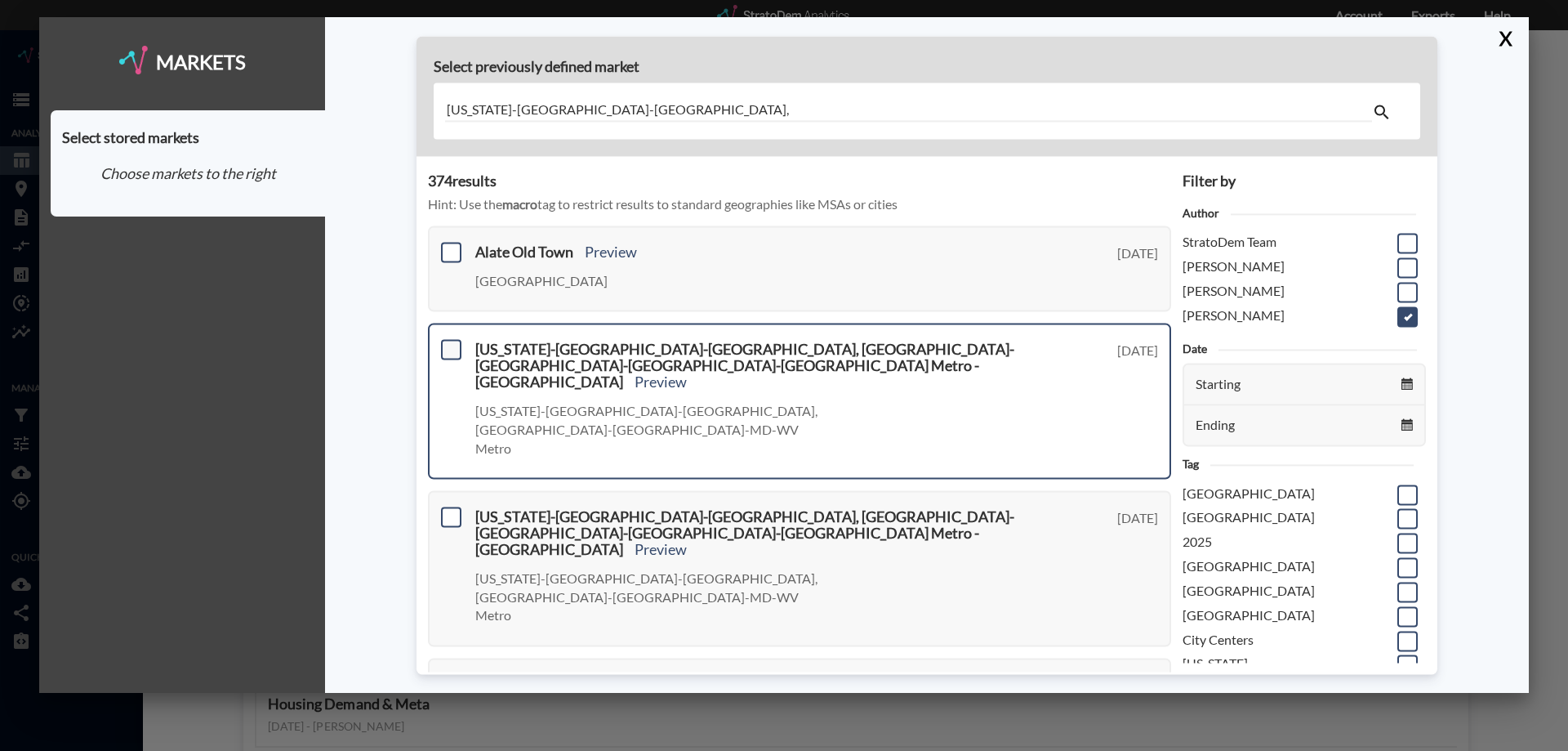
click at [448, 352] on span at bounding box center [451, 350] width 20 height 20
click at [449, 344] on input "checkbox" at bounding box center [449, 344] width 0 height 0
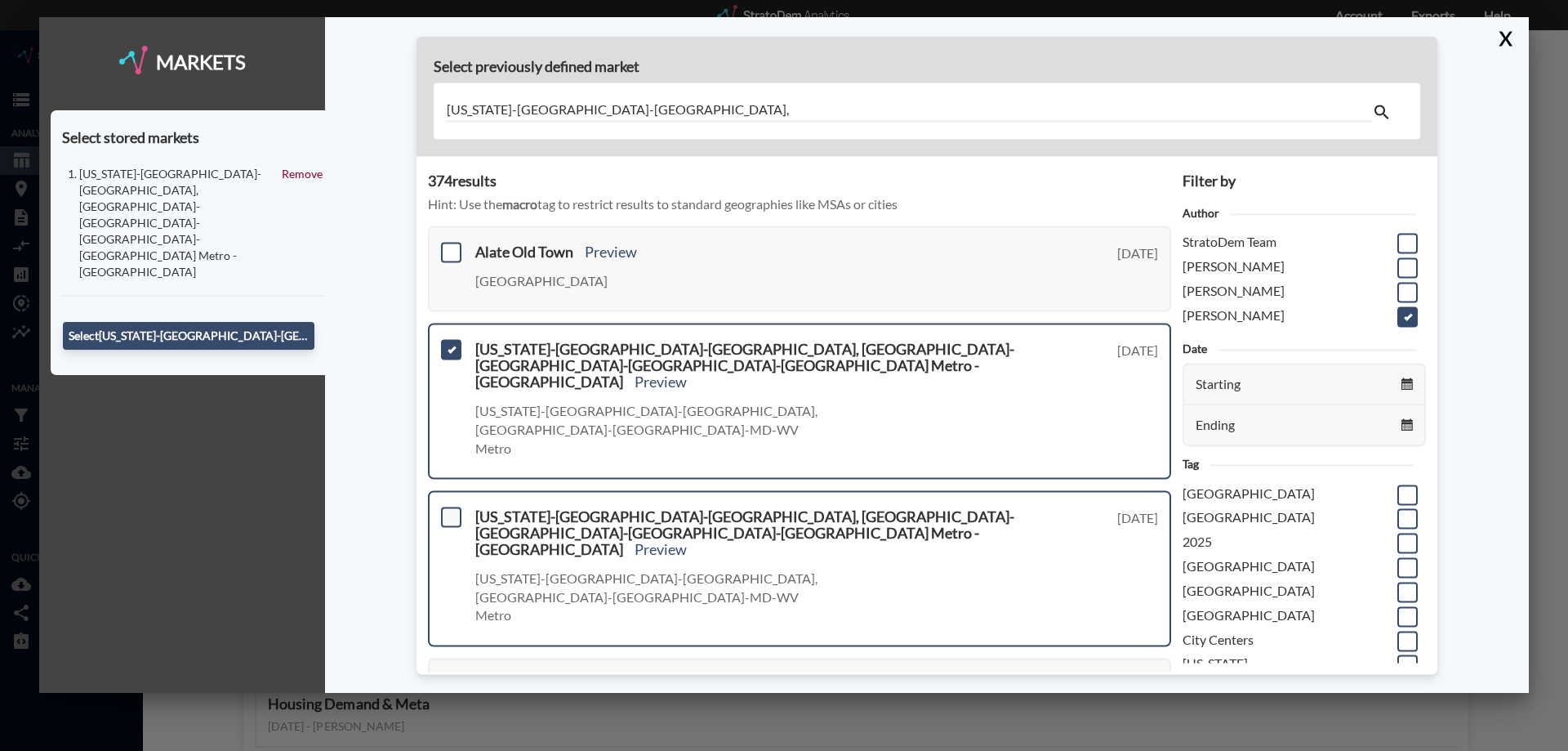
click at [450, 507] on span at bounding box center [451, 517] width 20 height 20
click at [449, 511] on input "checkbox" at bounding box center [449, 511] width 0 height 0
click at [449, 355] on span at bounding box center [451, 350] width 20 height 20
click at [449, 344] on input "checkbox" at bounding box center [449, 344] width 0 height 0
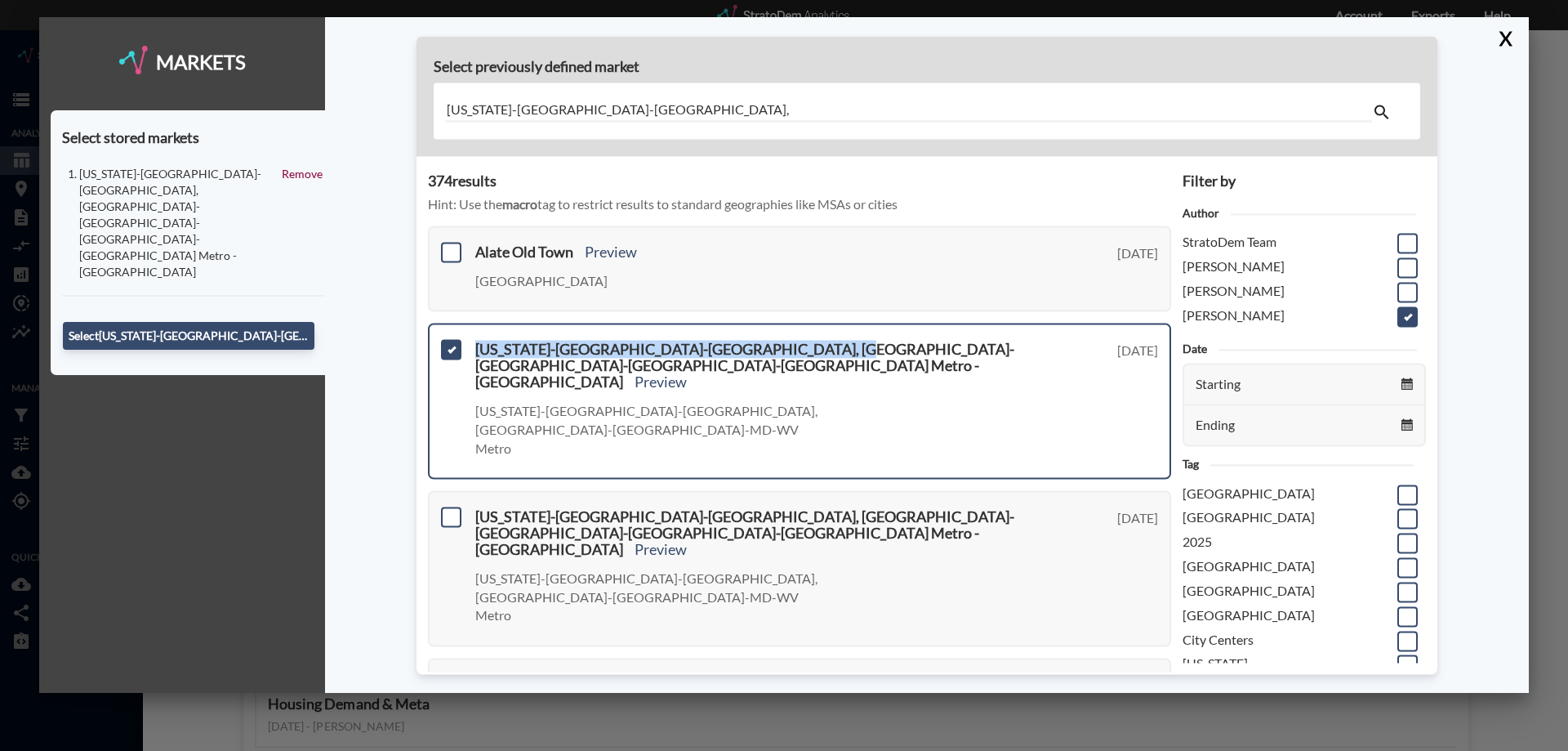
drag, startPoint x: 842, startPoint y: 350, endPoint x: 470, endPoint y: 353, distance: 372.0
click at [470, 353] on div "Washington-Arlington-Alexandria, DC-VA-MD-WV Metro - Shepherdstown town Preview…" at bounding box center [800, 401] width 743 height 156
copy h3 "Washington-Arlington-Alexandria, DC-VA-MD-WV Metro"
click at [1501, 41] on button "X" at bounding box center [1502, 39] width 29 height 42
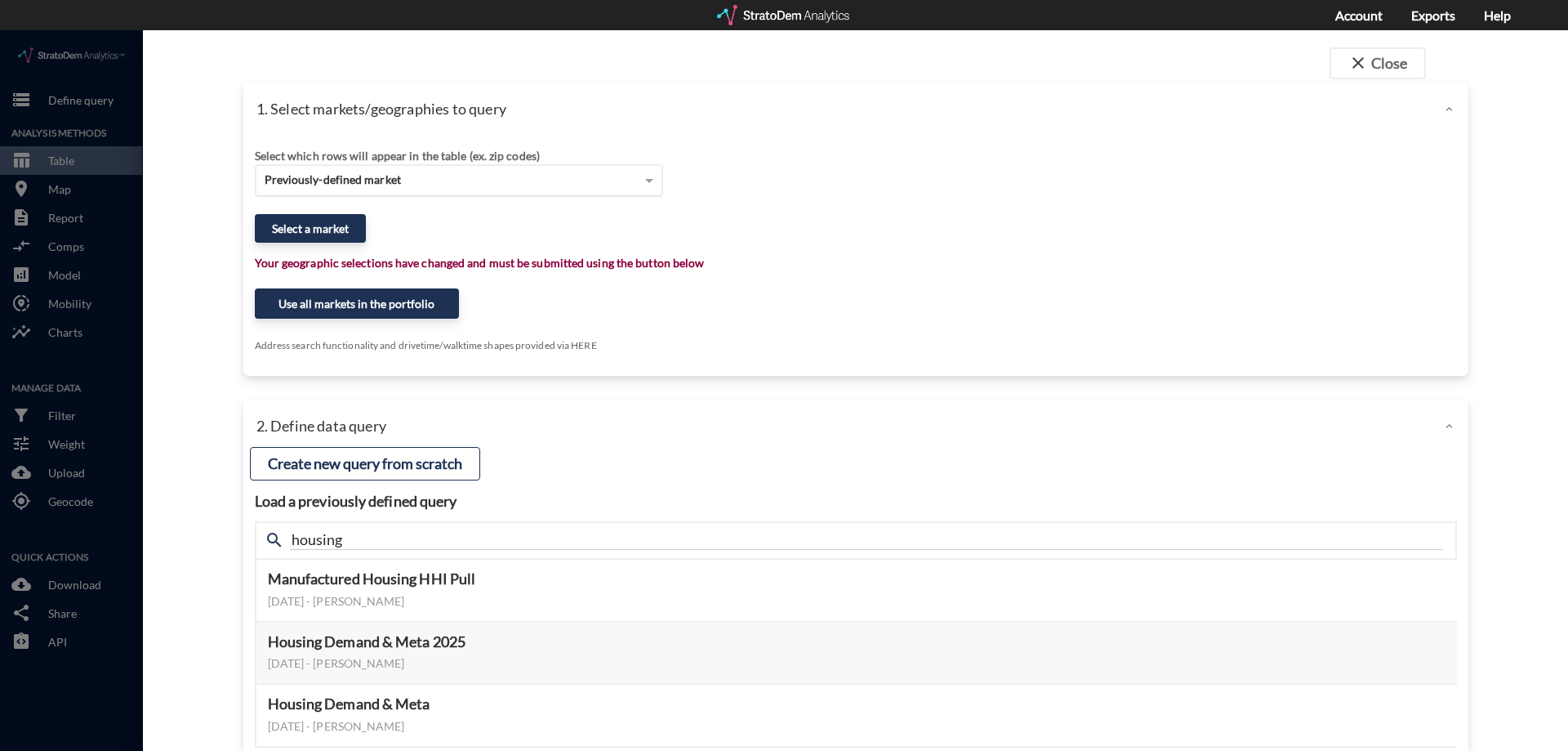
click div "Previously-defined market"
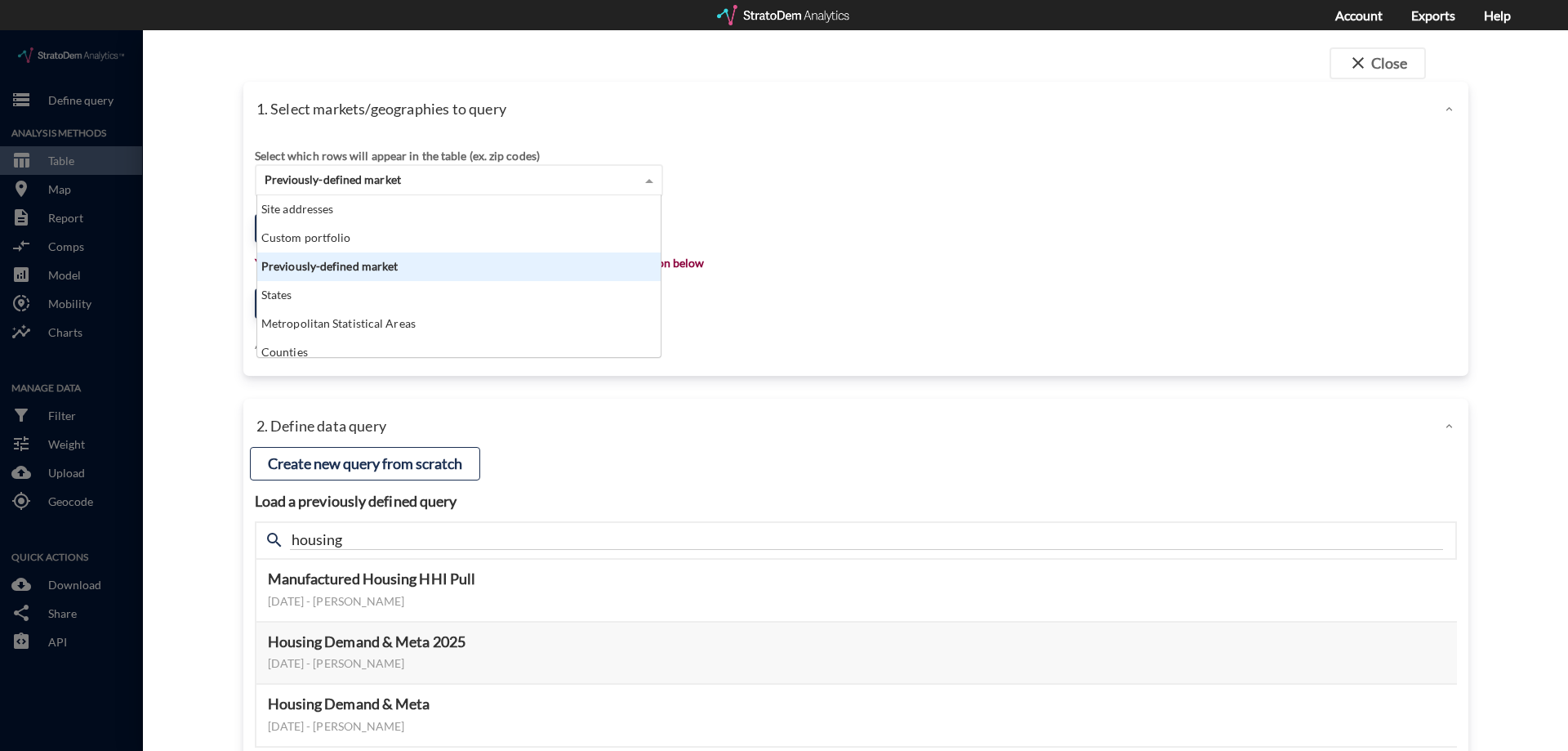
scroll to position [150, 393]
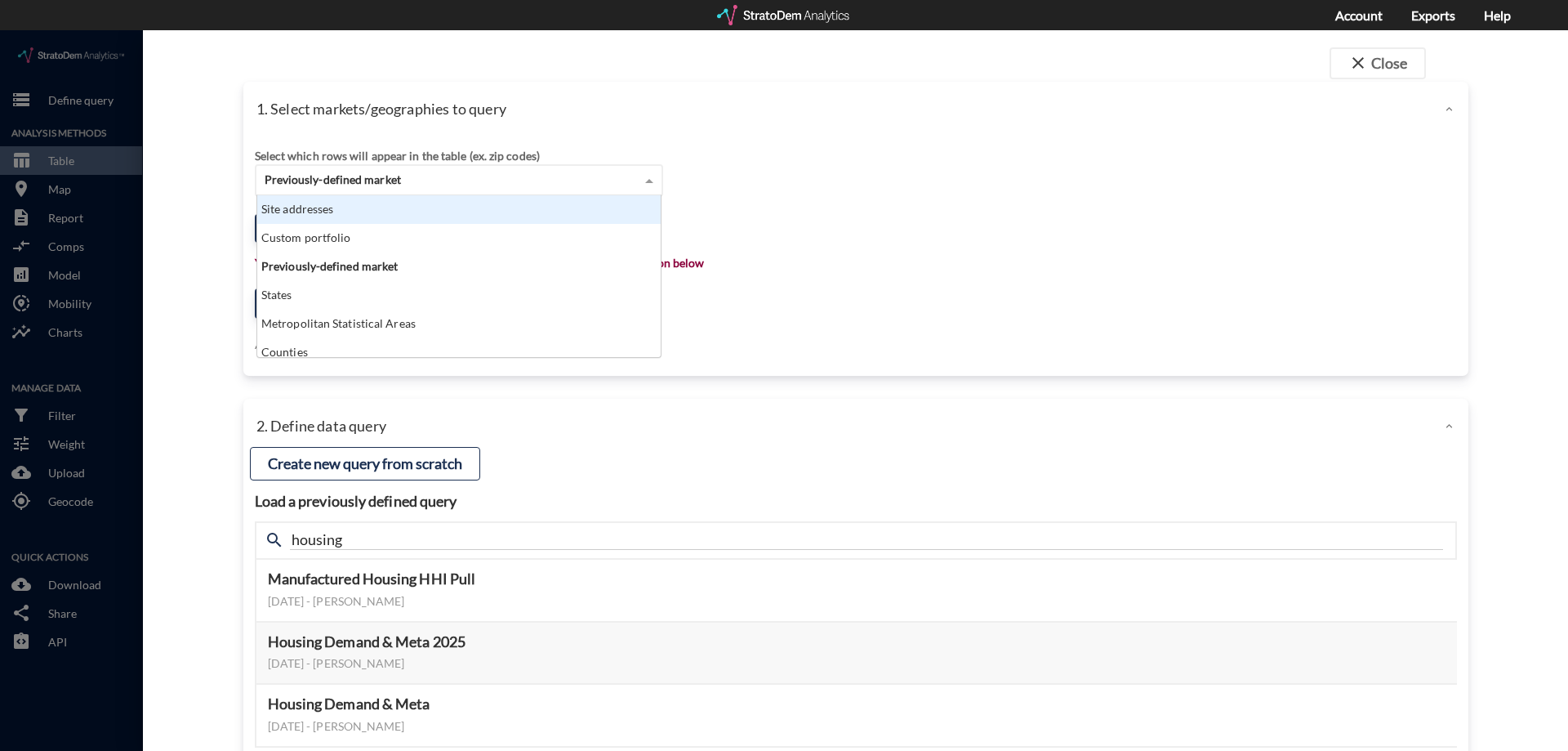
click div "Site addresses"
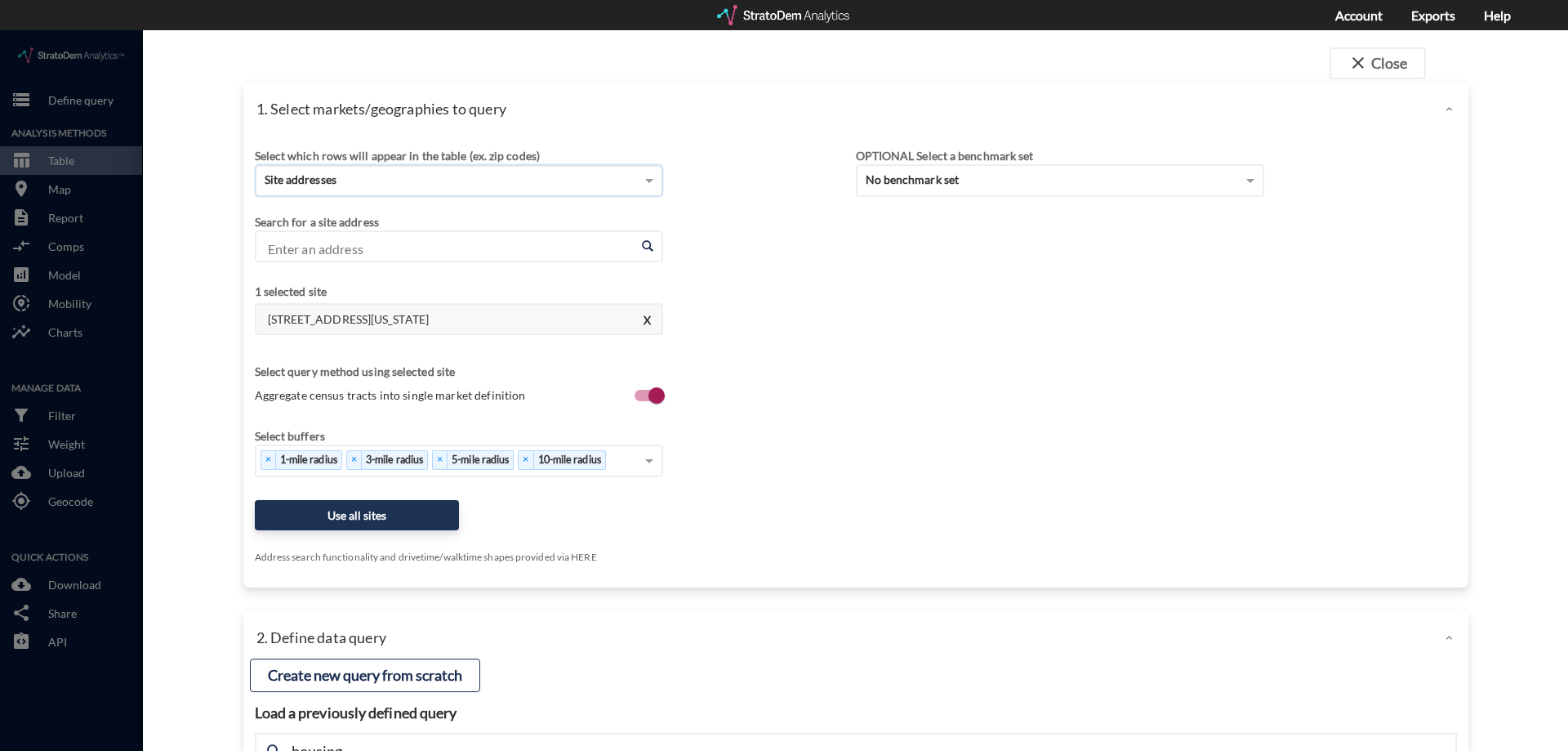
click div "Site addresses"
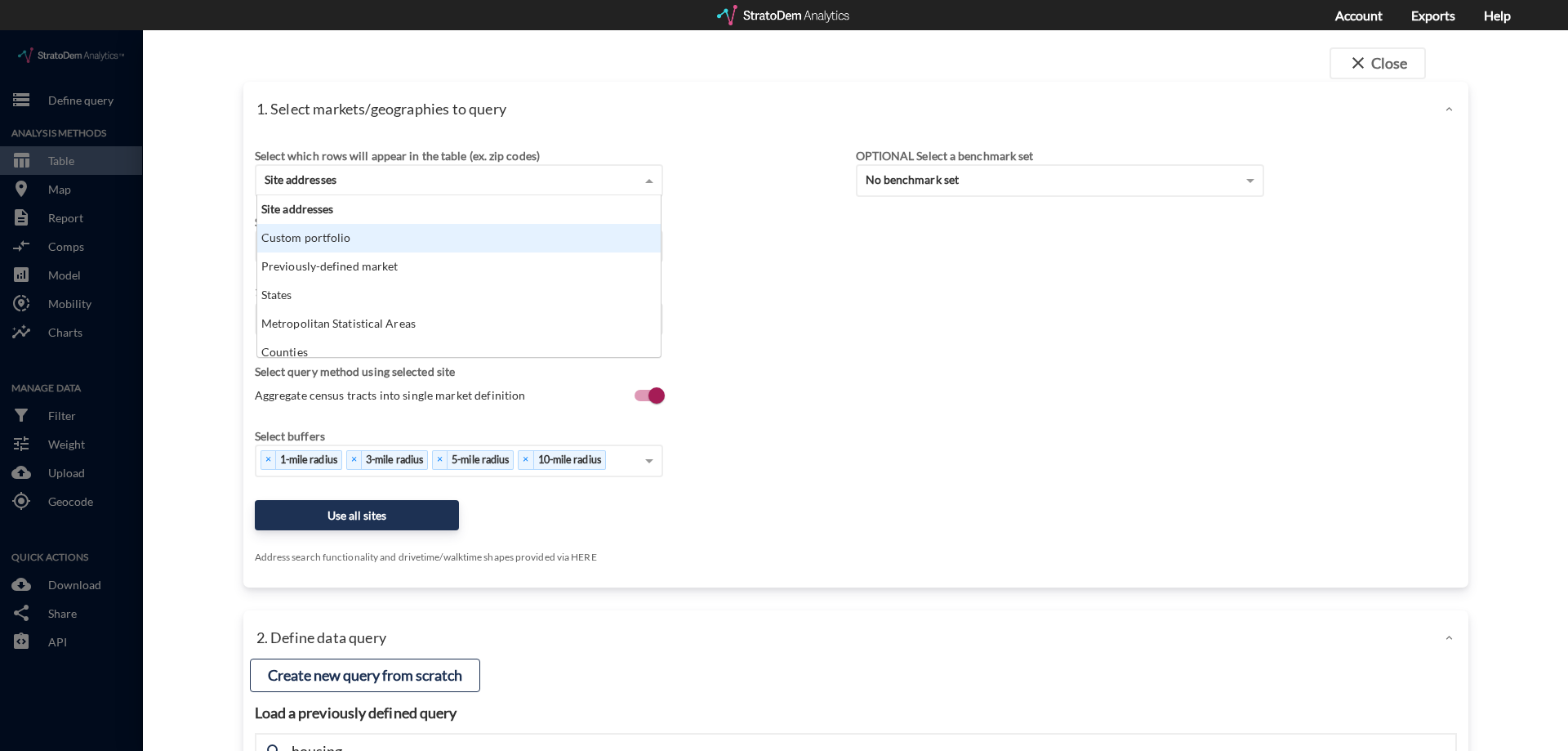
click div "Custom portfolio"
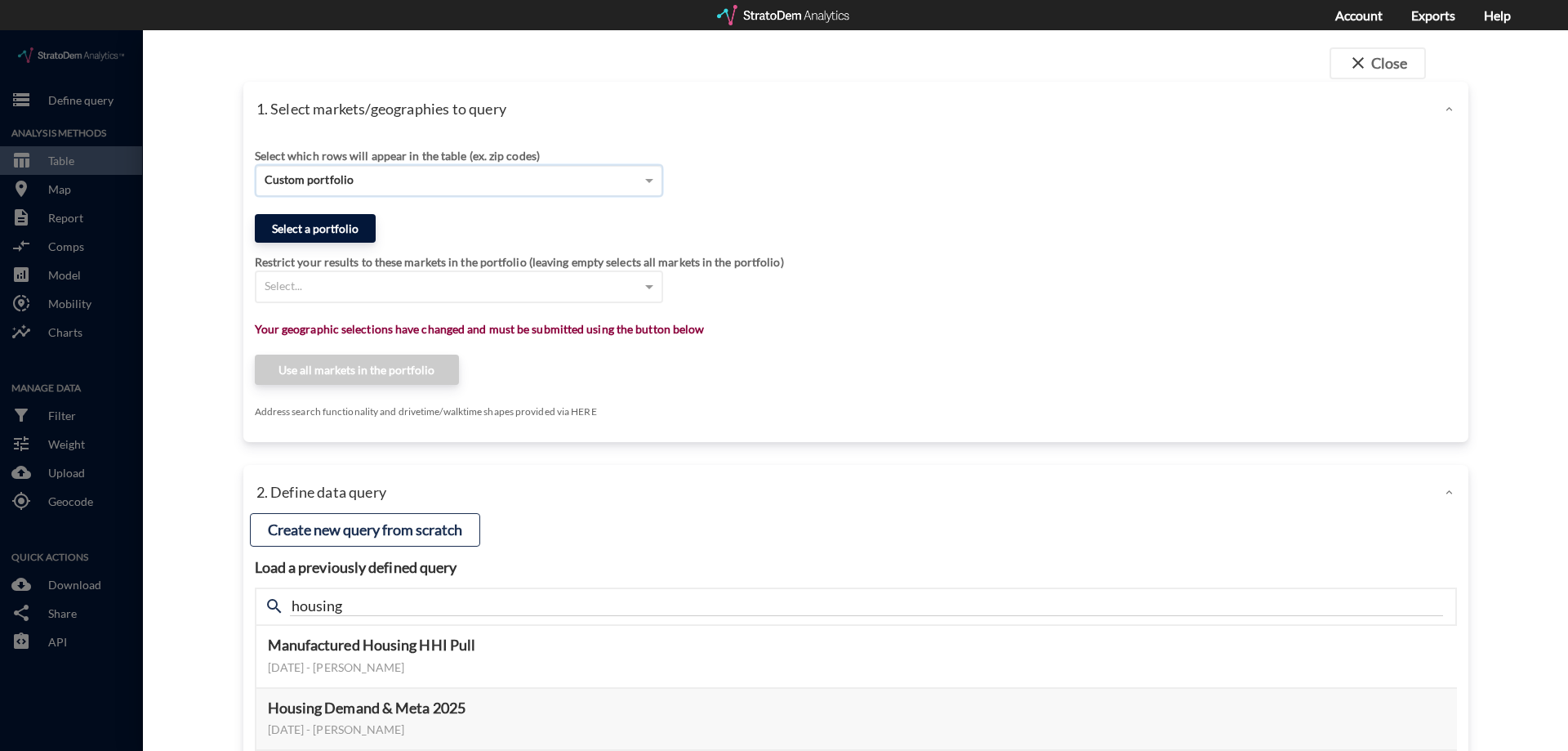
click button "Select a portfolio"
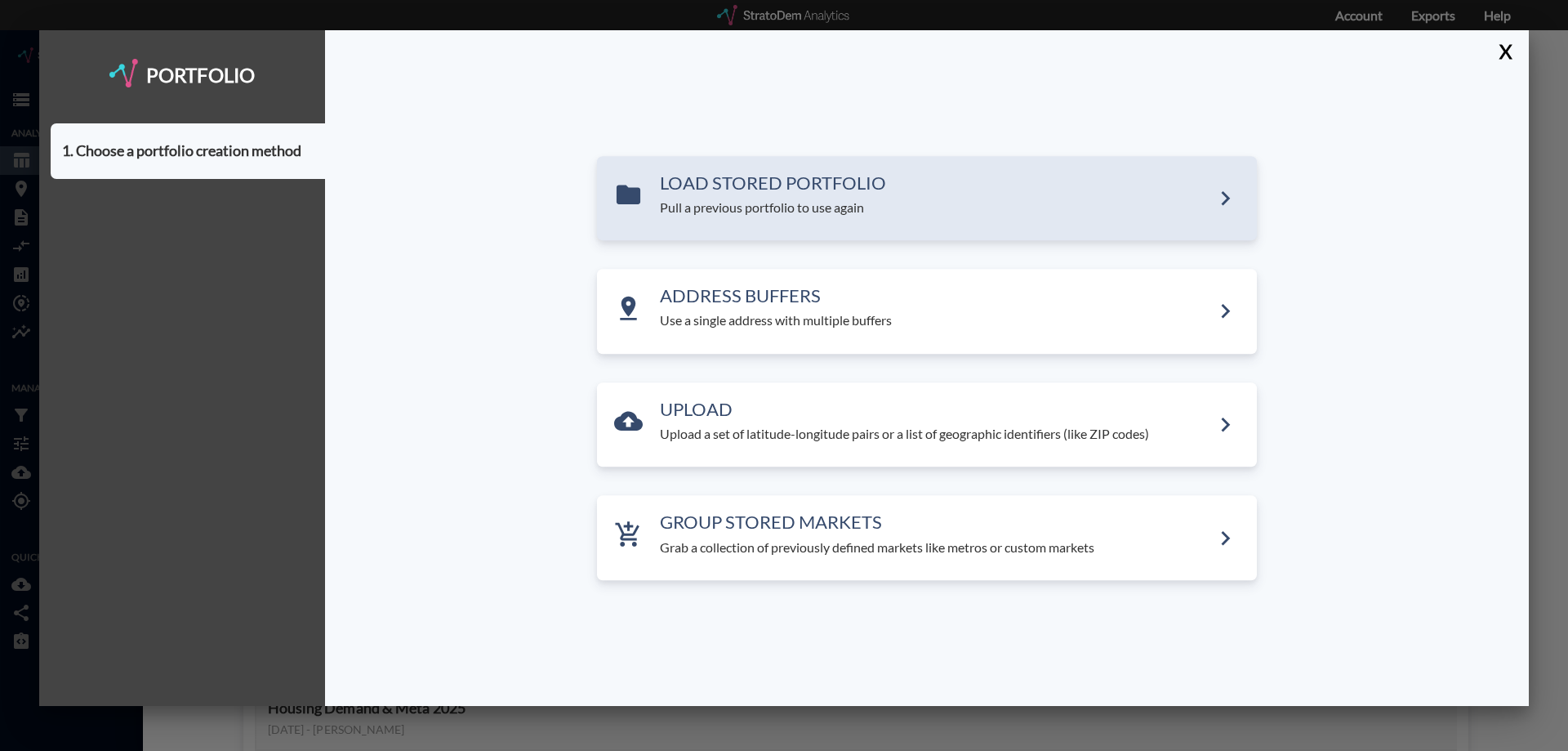
click at [856, 180] on h3 "LOAD STORED PORTFOLIO" at bounding box center [935, 183] width 551 height 19
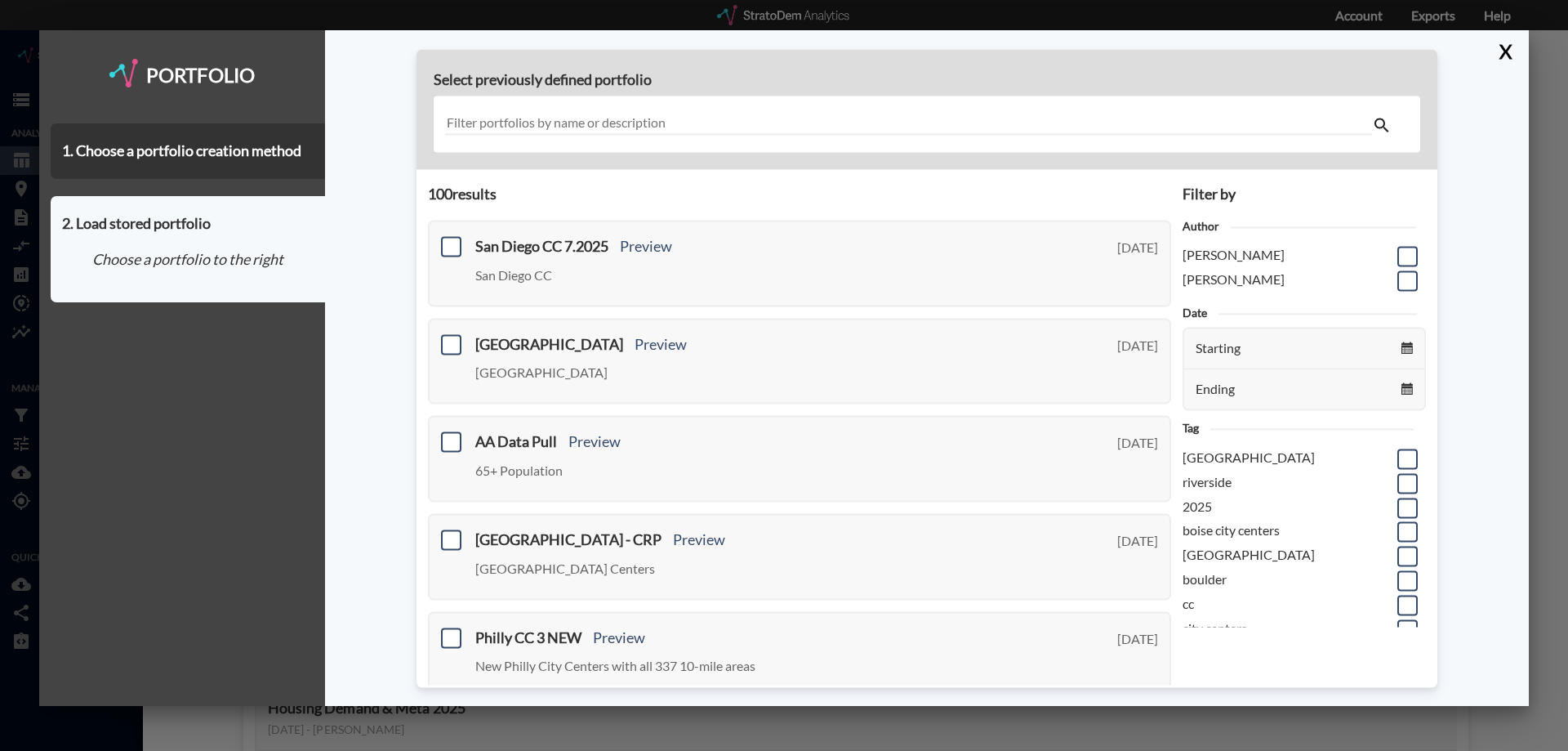
click at [641, 118] on input "text" at bounding box center [908, 124] width 927 height 22
paste input "Washington-Arlington-Alexandria, DC-VA-MD-WV Metro"
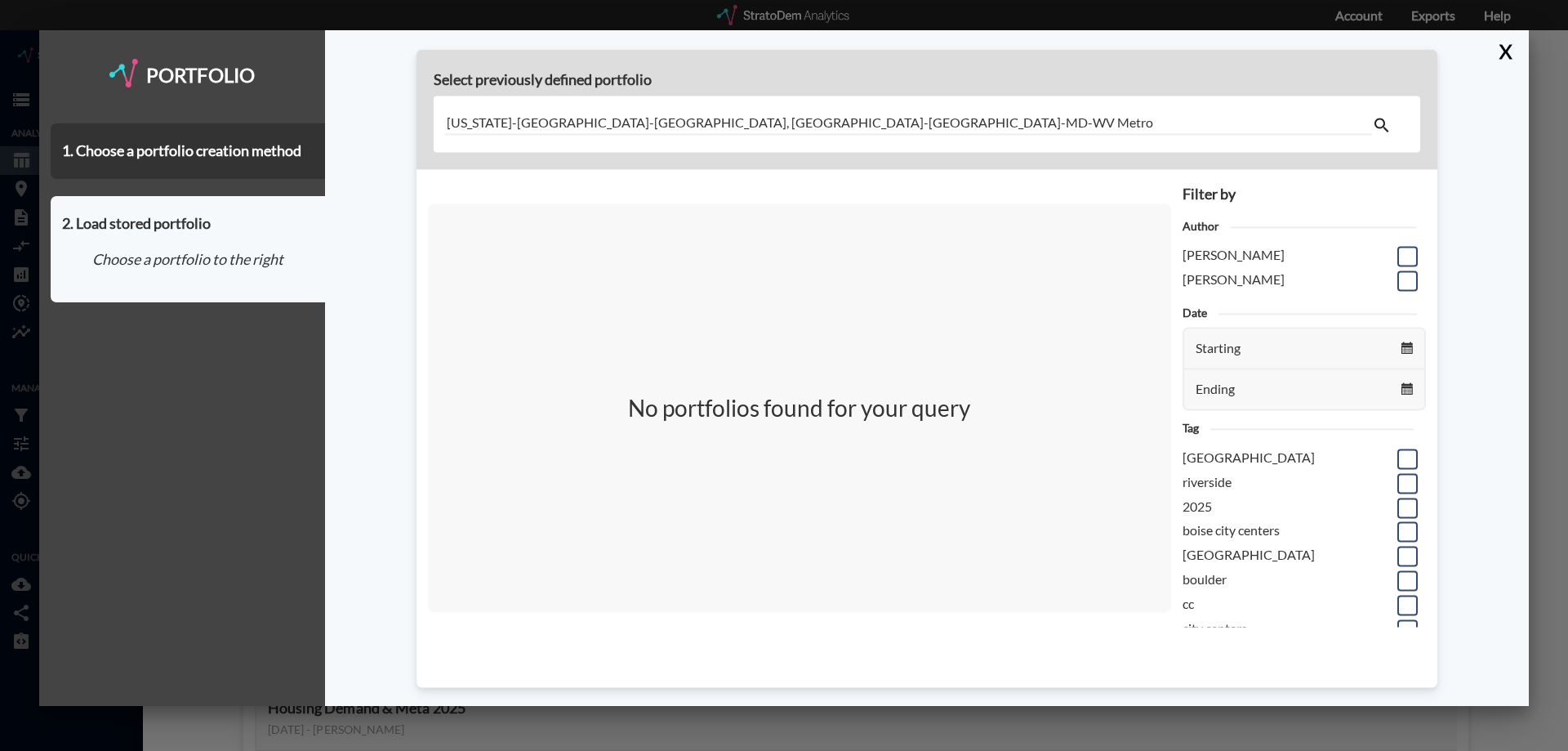
type input "Washington-Arlington-Alexandria, DC-VA-MD-WV Metro"
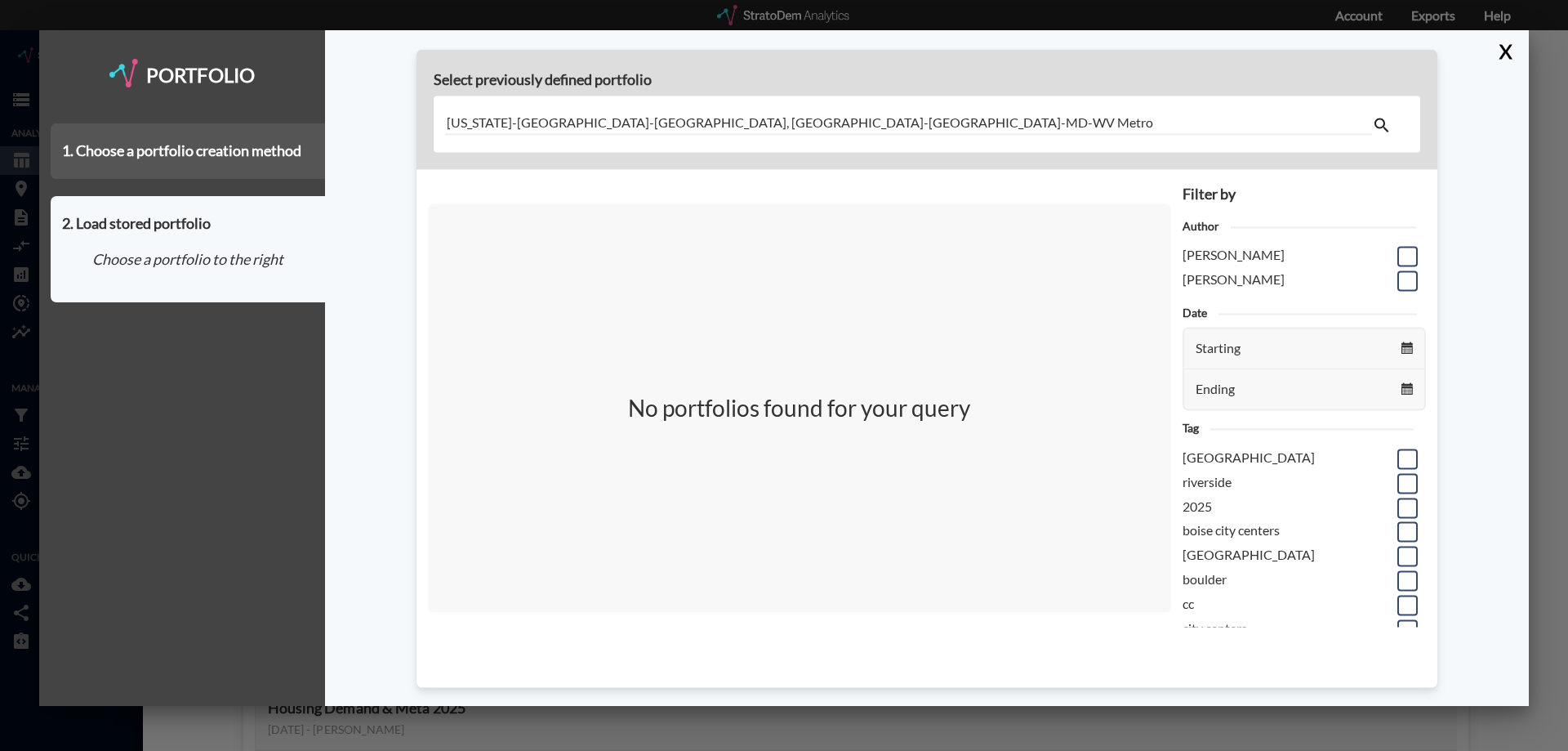
click at [226, 156] on div "1. Choose a portfolio creation method" at bounding box center [187, 151] width 274 height 55
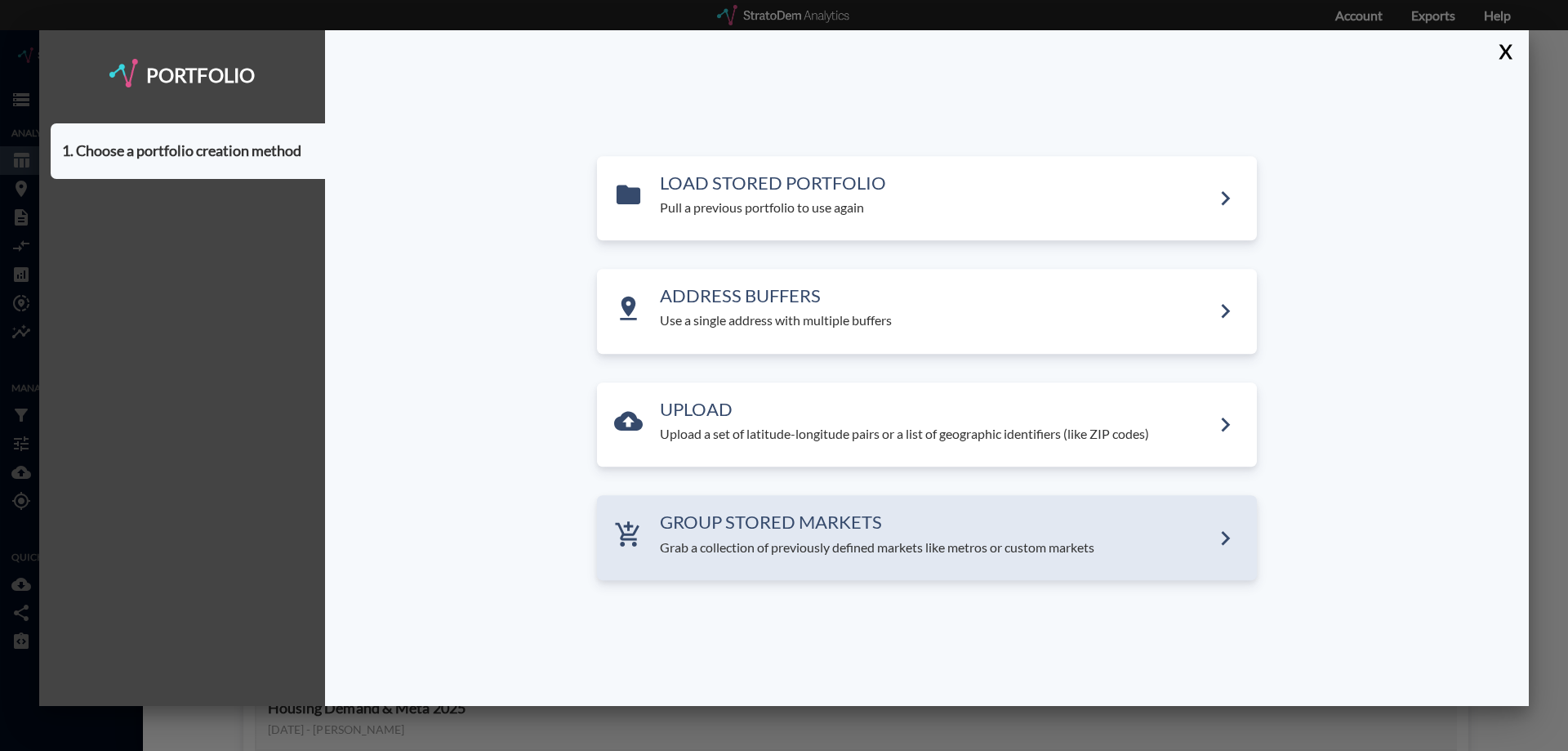
click at [780, 516] on h3 "GROUP STORED MARKETS" at bounding box center [935, 523] width 551 height 19
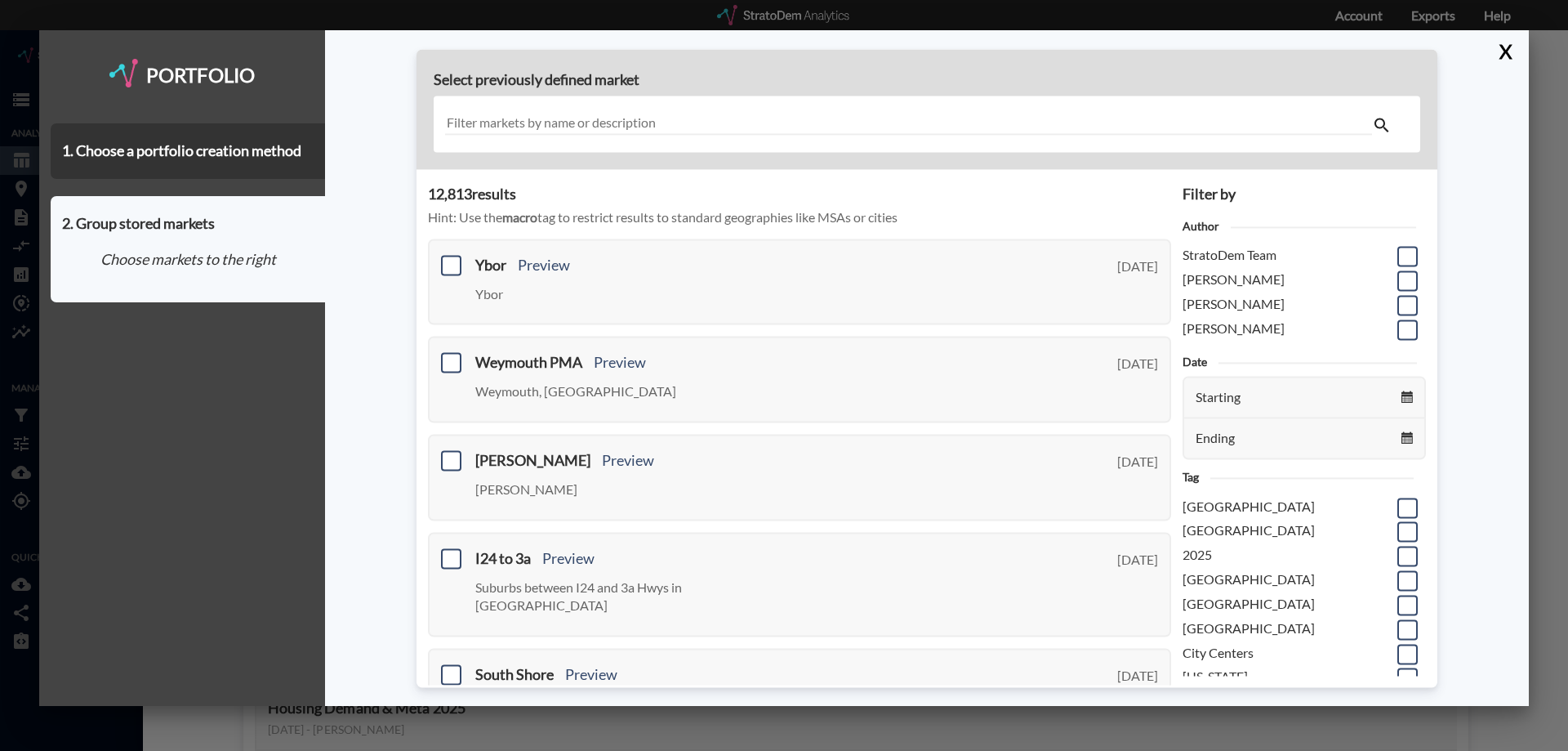
click at [543, 118] on input "text" at bounding box center [908, 124] width 927 height 22
paste input "Washington-Arlington-Alexandria, DC-VA-MD-WV Metro"
type input "Washington-Arlington-Alexandria, DC-VA-MD-WV Metro"
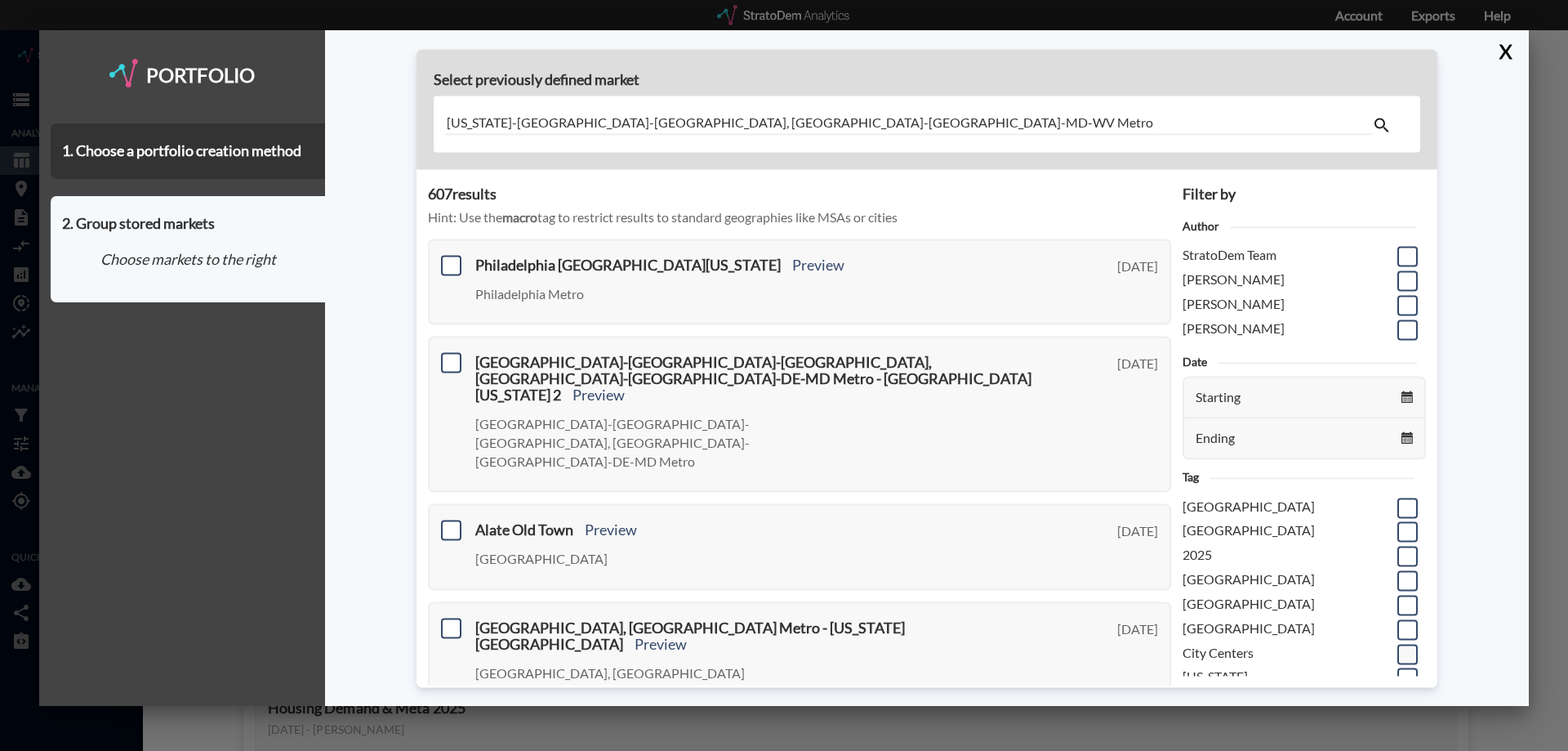
click at [1397, 654] on span at bounding box center [1407, 654] width 20 height 20
click at [1406, 647] on input "checkbox" at bounding box center [1406, 647] width 0 height 0
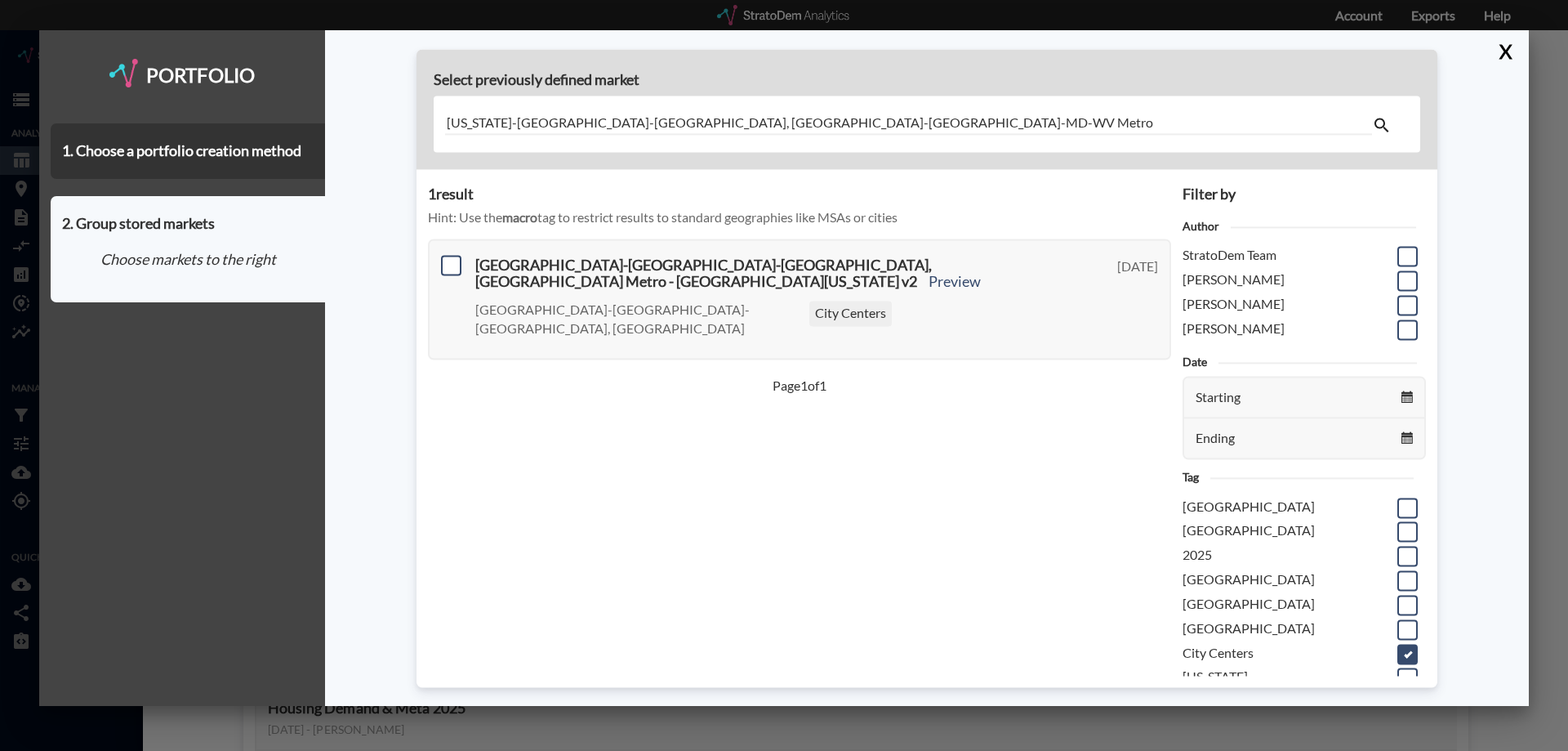
click at [1397, 655] on span at bounding box center [1407, 654] width 20 height 20
click at [1406, 647] on input "checkbox" at bounding box center [1406, 647] width 0 height 0
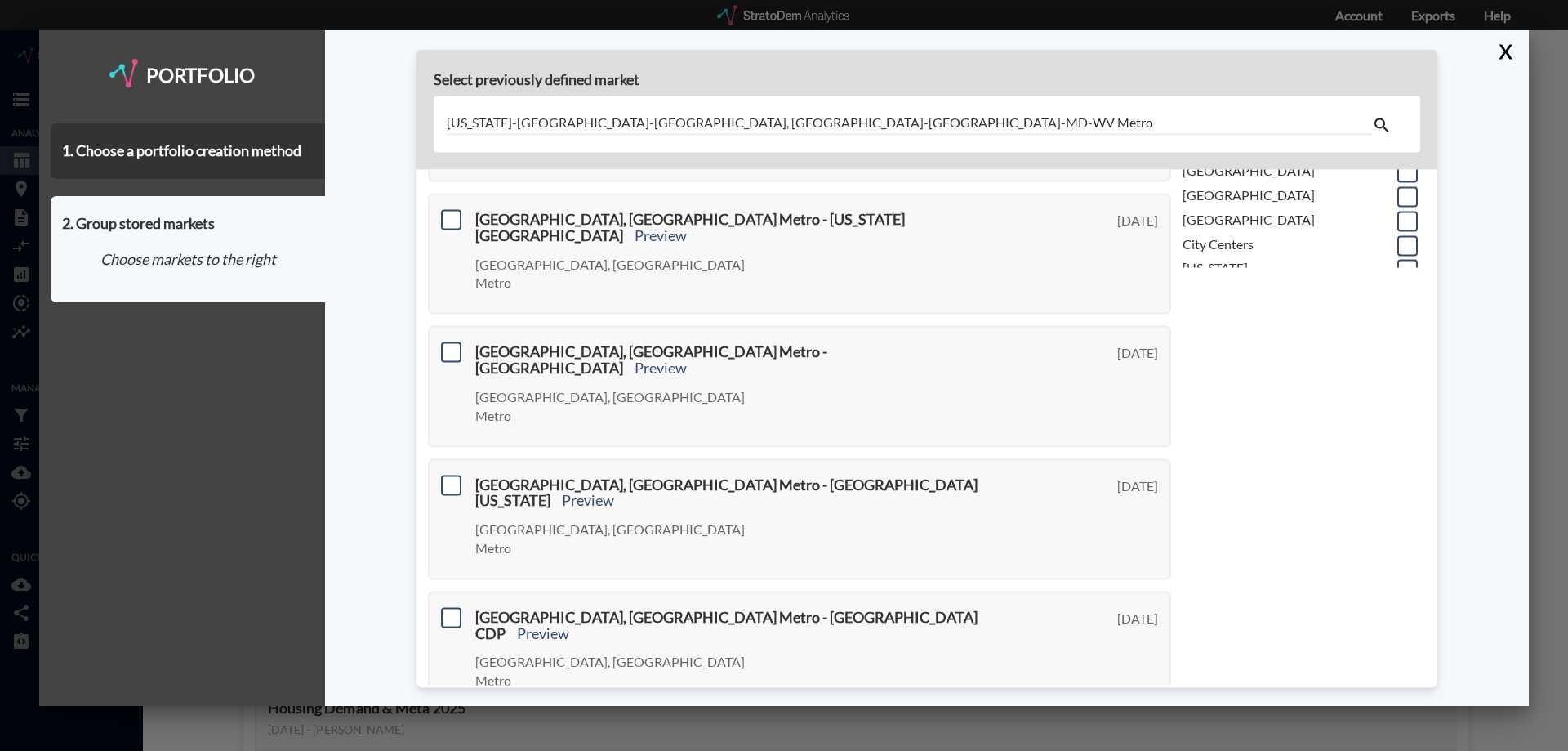
scroll to position [572, 0]
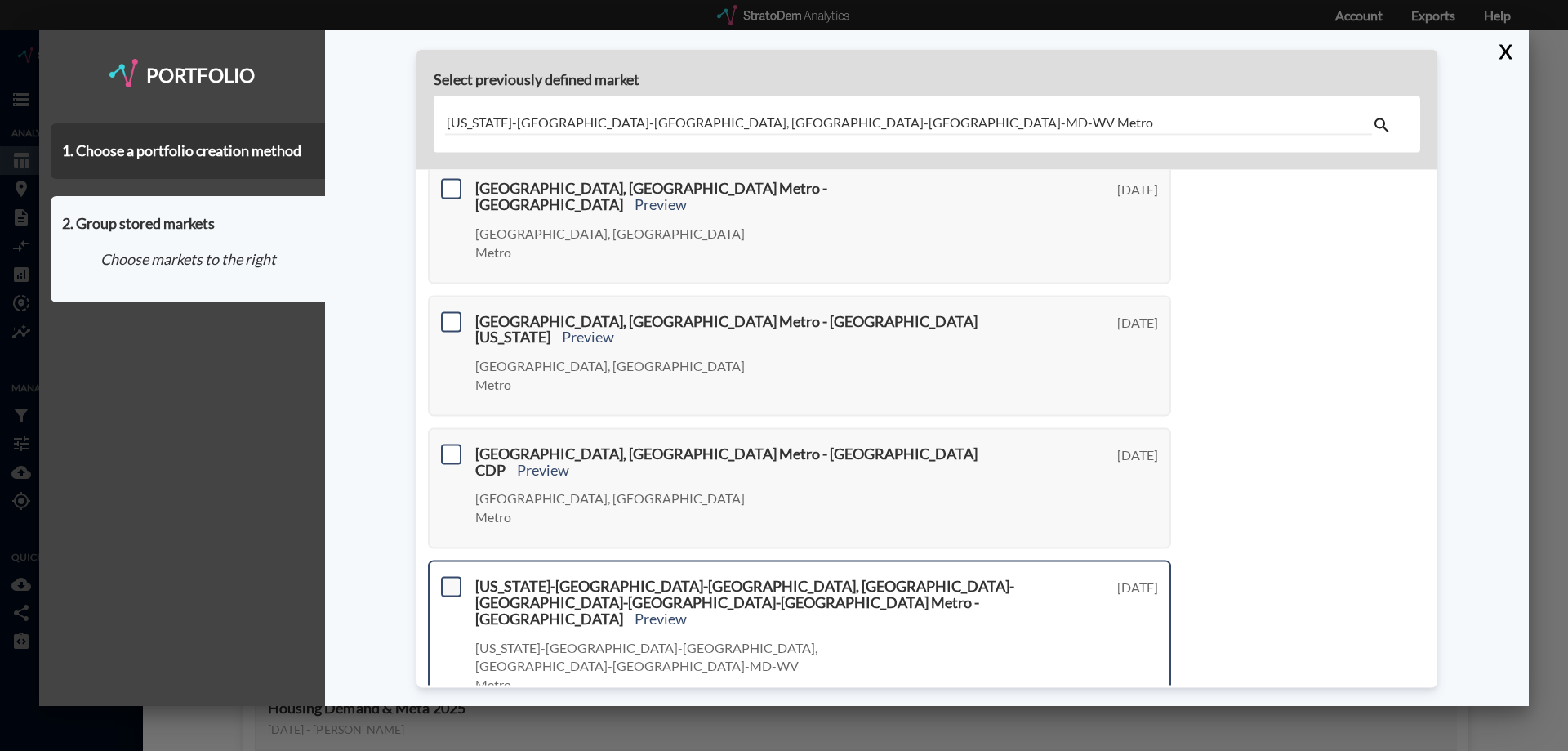
click at [444, 577] on span at bounding box center [451, 586] width 20 height 20
click at [449, 580] on input "checkbox" at bounding box center [449, 580] width 0 height 0
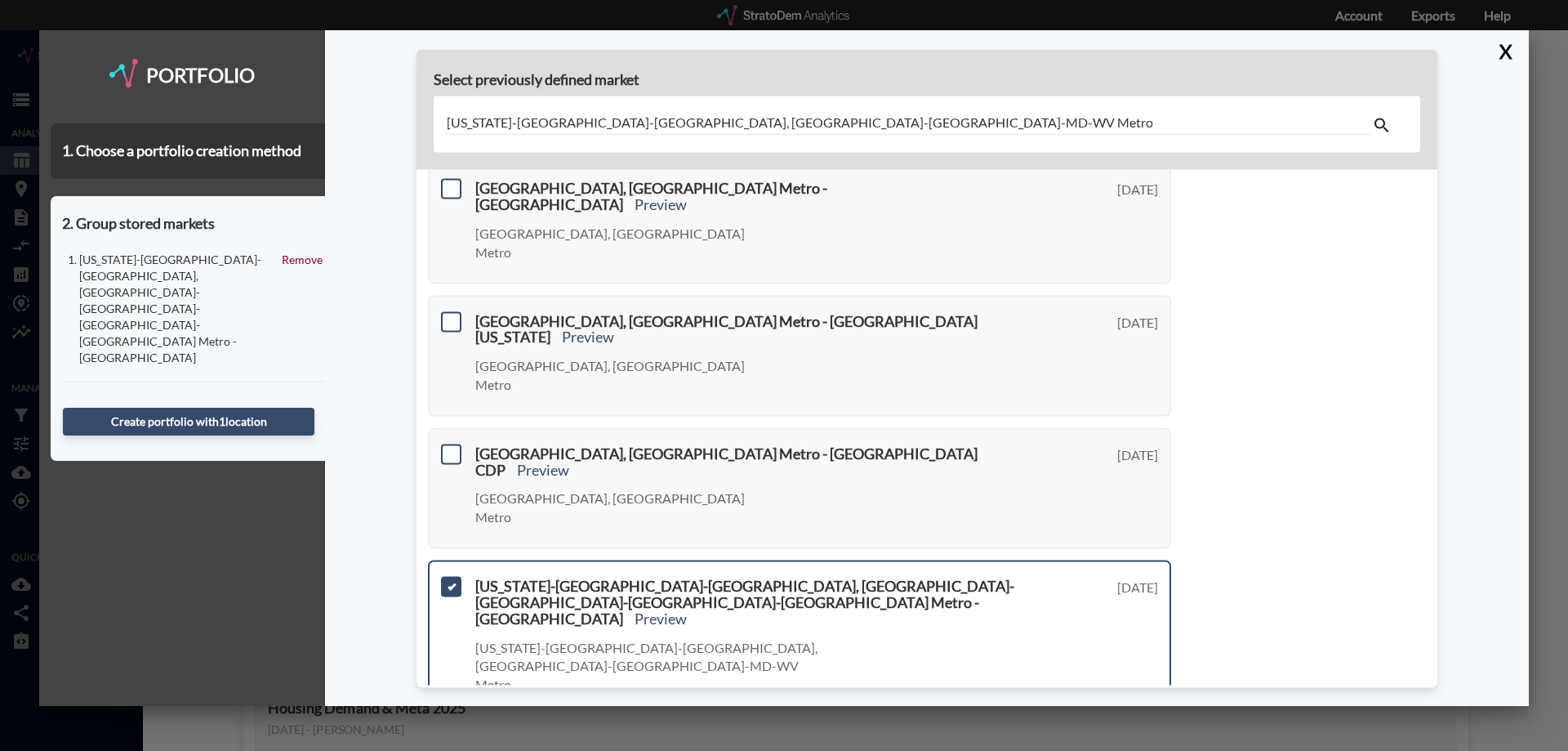
click at [456, 744] on span at bounding box center [451, 754] width 20 height 20
click at [449, 747] on input "checkbox" at bounding box center [449, 747] width 0 height 0
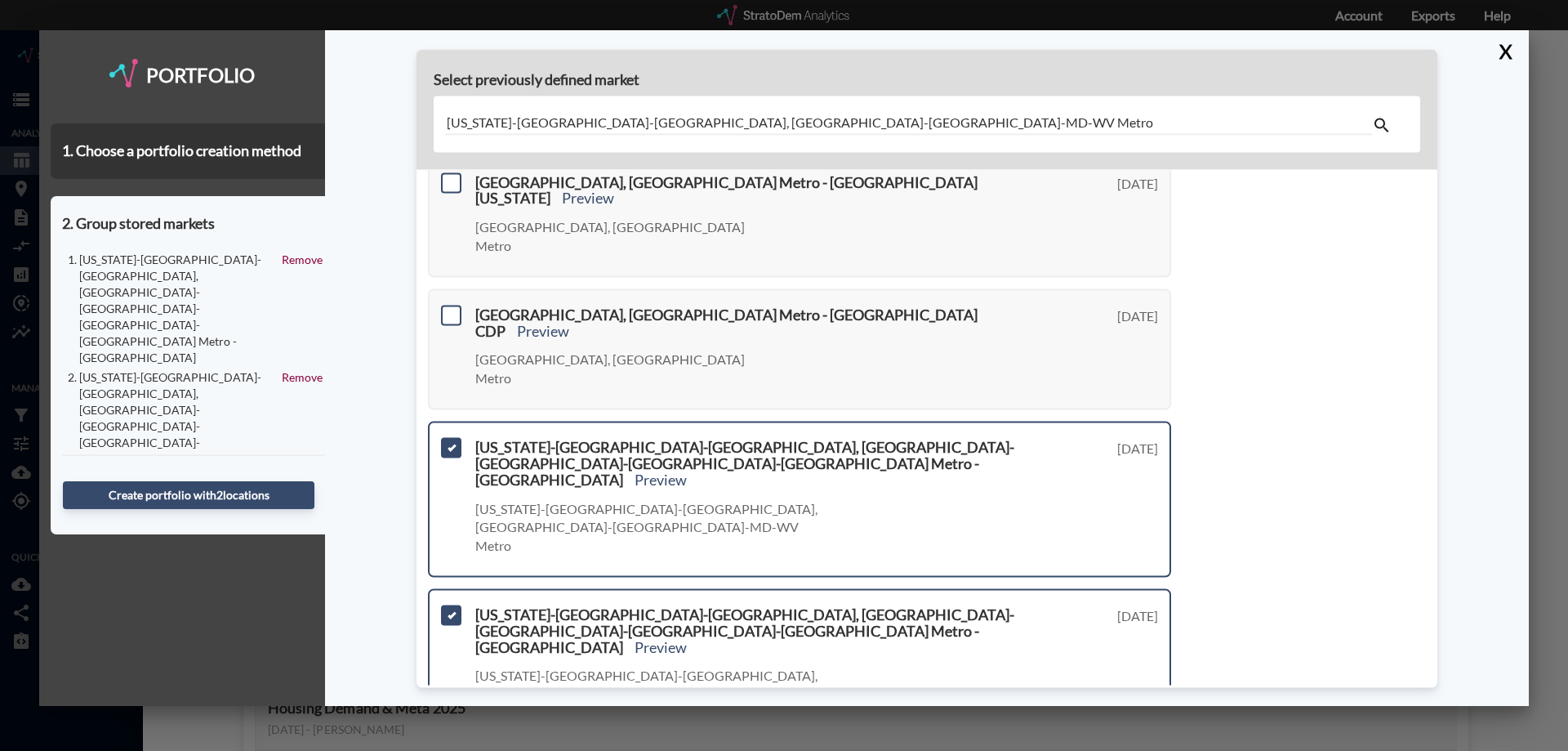
scroll to position [712, 0]
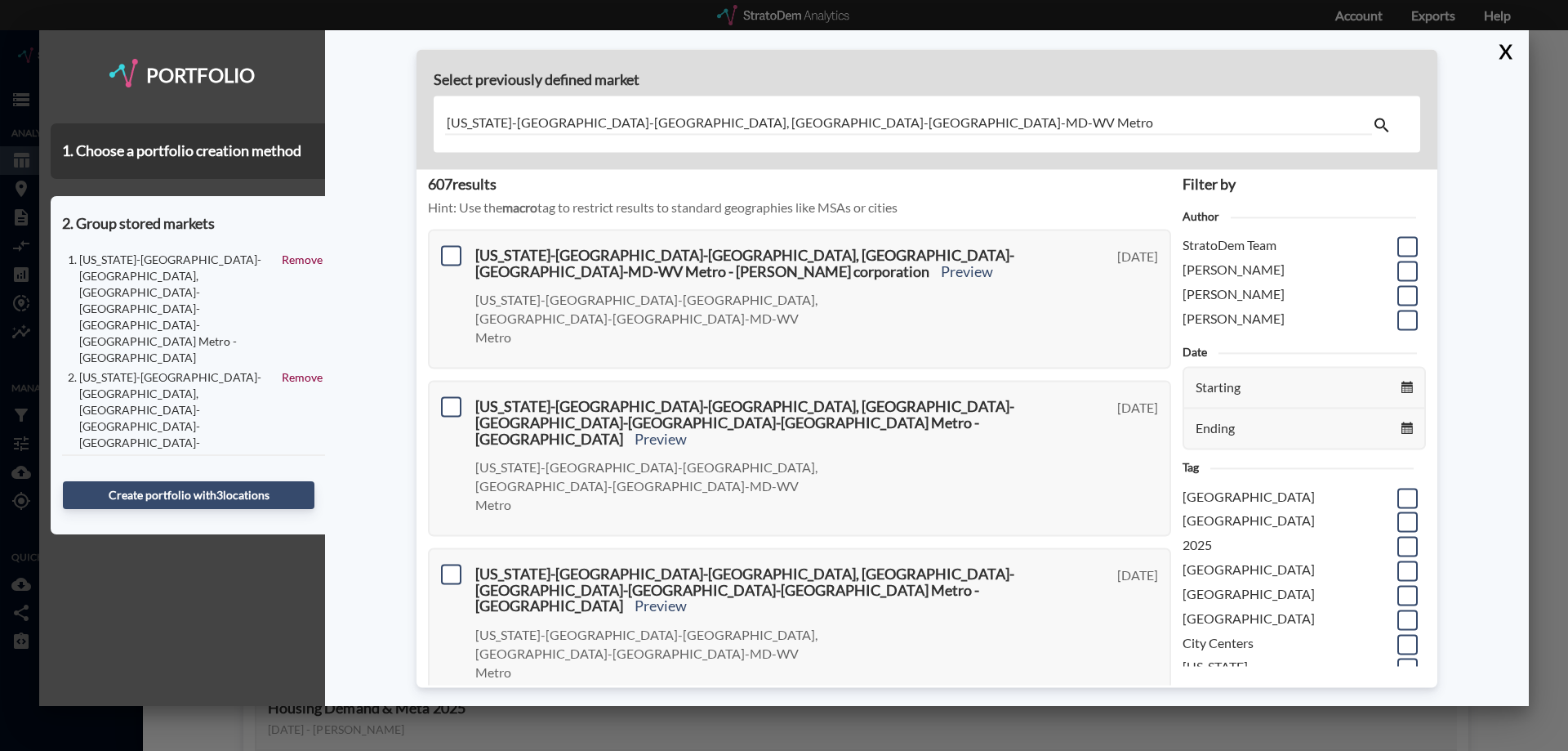
scroll to position [0, 0]
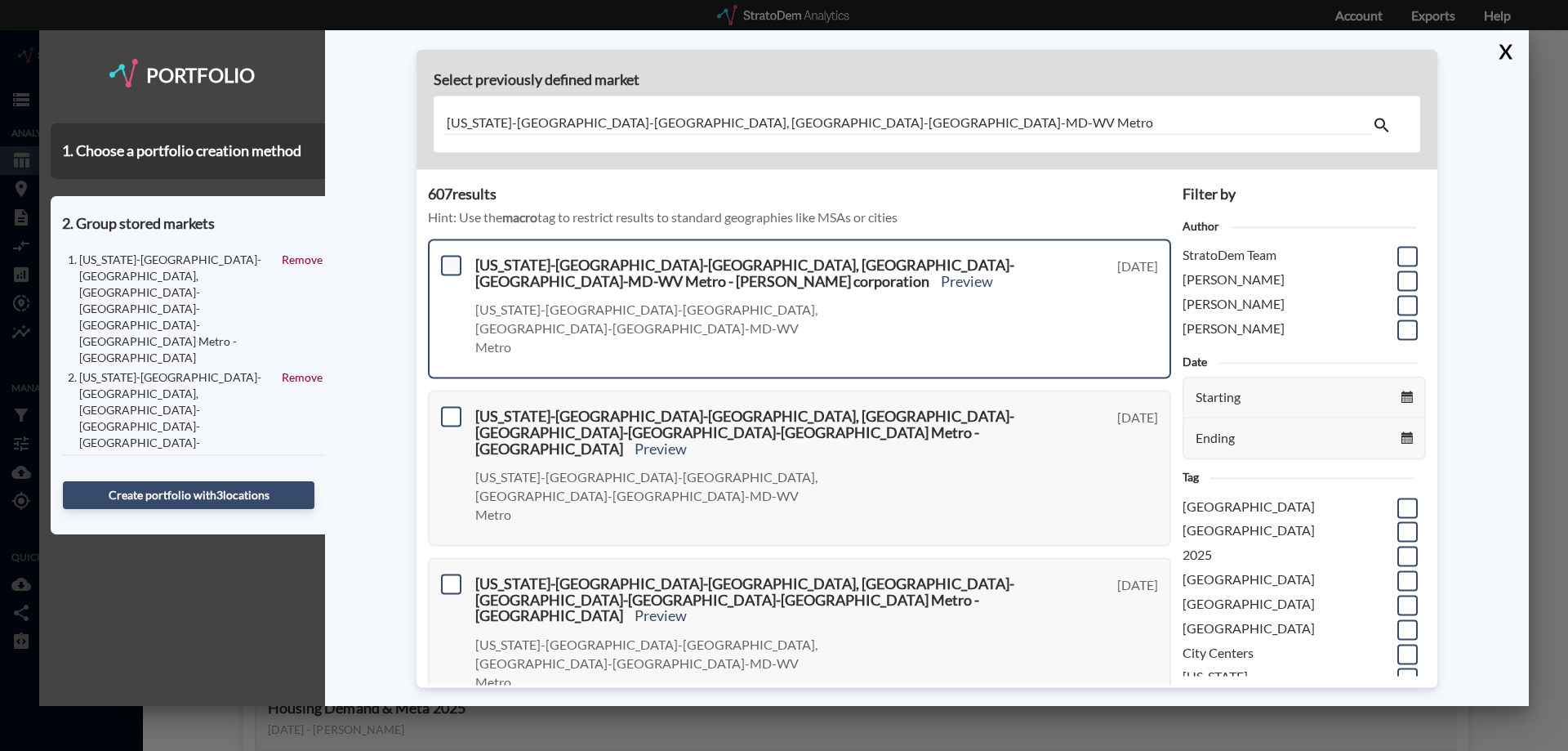
click at [455, 266] on span at bounding box center [451, 265] width 20 height 20
click at [449, 259] on input "checkbox" at bounding box center [449, 259] width 0 height 0
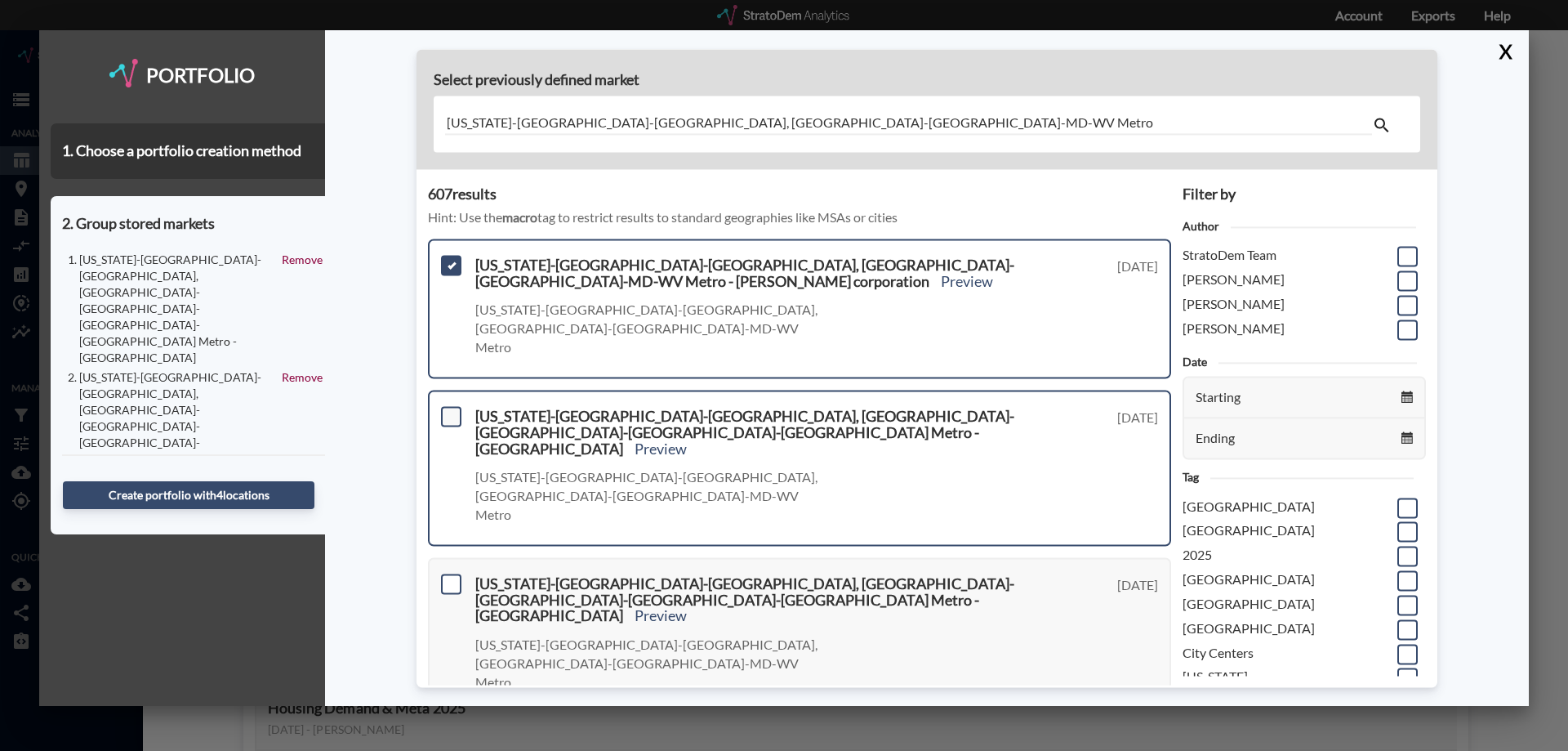
click at [453, 406] on span at bounding box center [451, 415] width 20 height 20
click at [449, 409] on input "checkbox" at bounding box center [449, 409] width 0 height 0
click at [454, 574] on span at bounding box center [451, 584] width 20 height 20
click at [449, 577] on input "checkbox" at bounding box center [449, 577] width 0 height 0
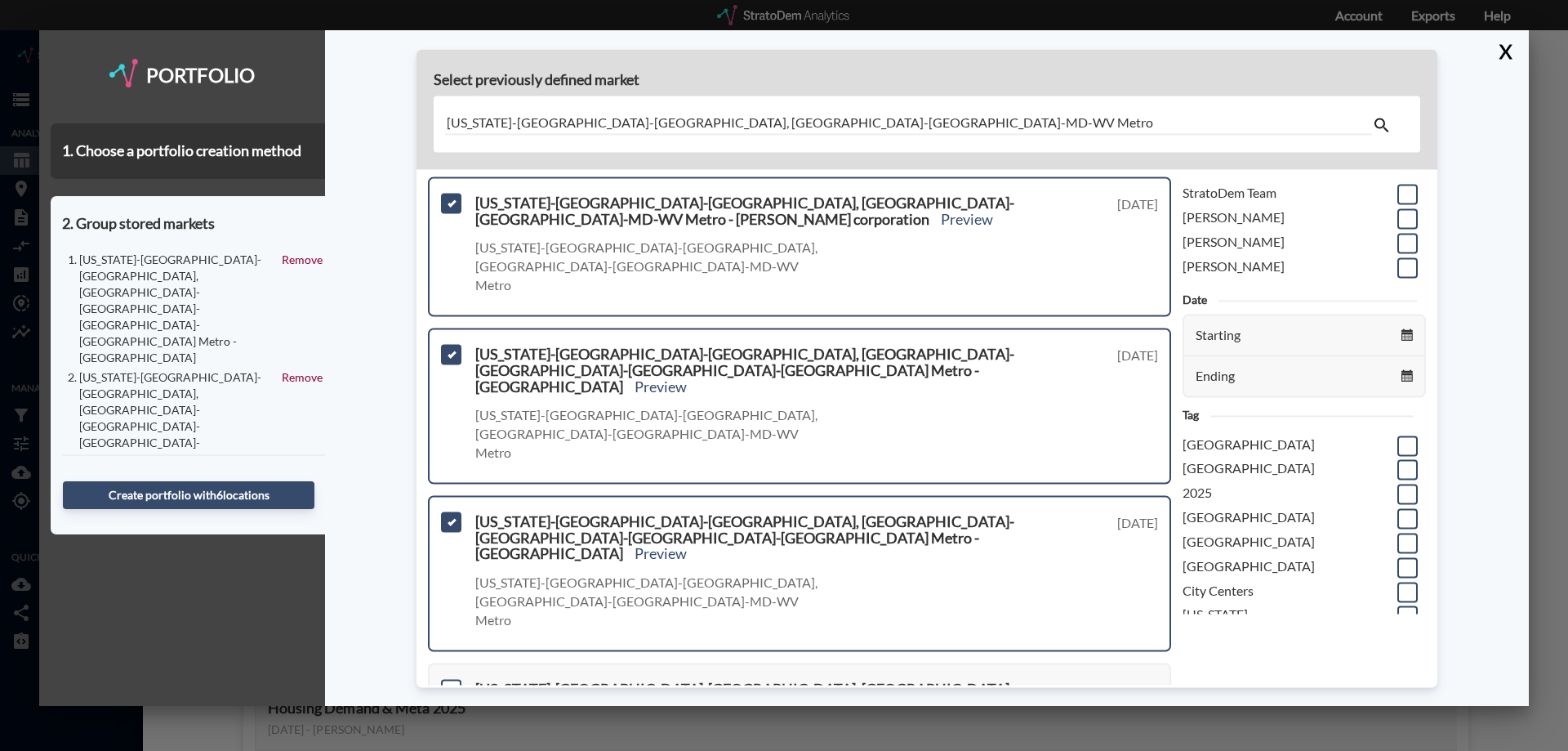
scroll to position [163, 0]
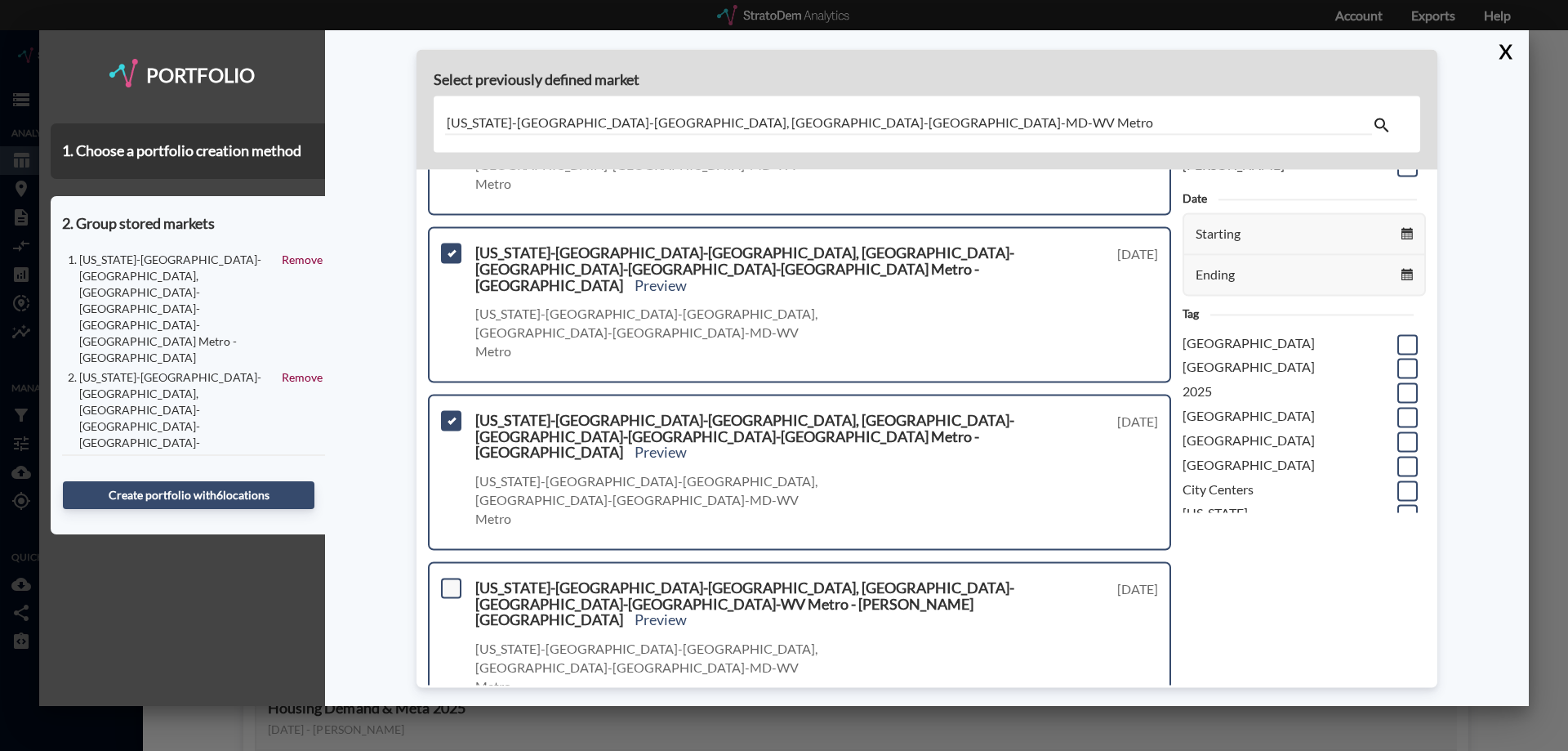
click at [450, 577] on span at bounding box center [451, 587] width 20 height 20
click at [449, 581] on input "checkbox" at bounding box center [449, 581] width 0 height 0
click at [452, 745] on span at bounding box center [451, 755] width 20 height 20
click at [449, 748] on input "checkbox" at bounding box center [449, 748] width 0 height 0
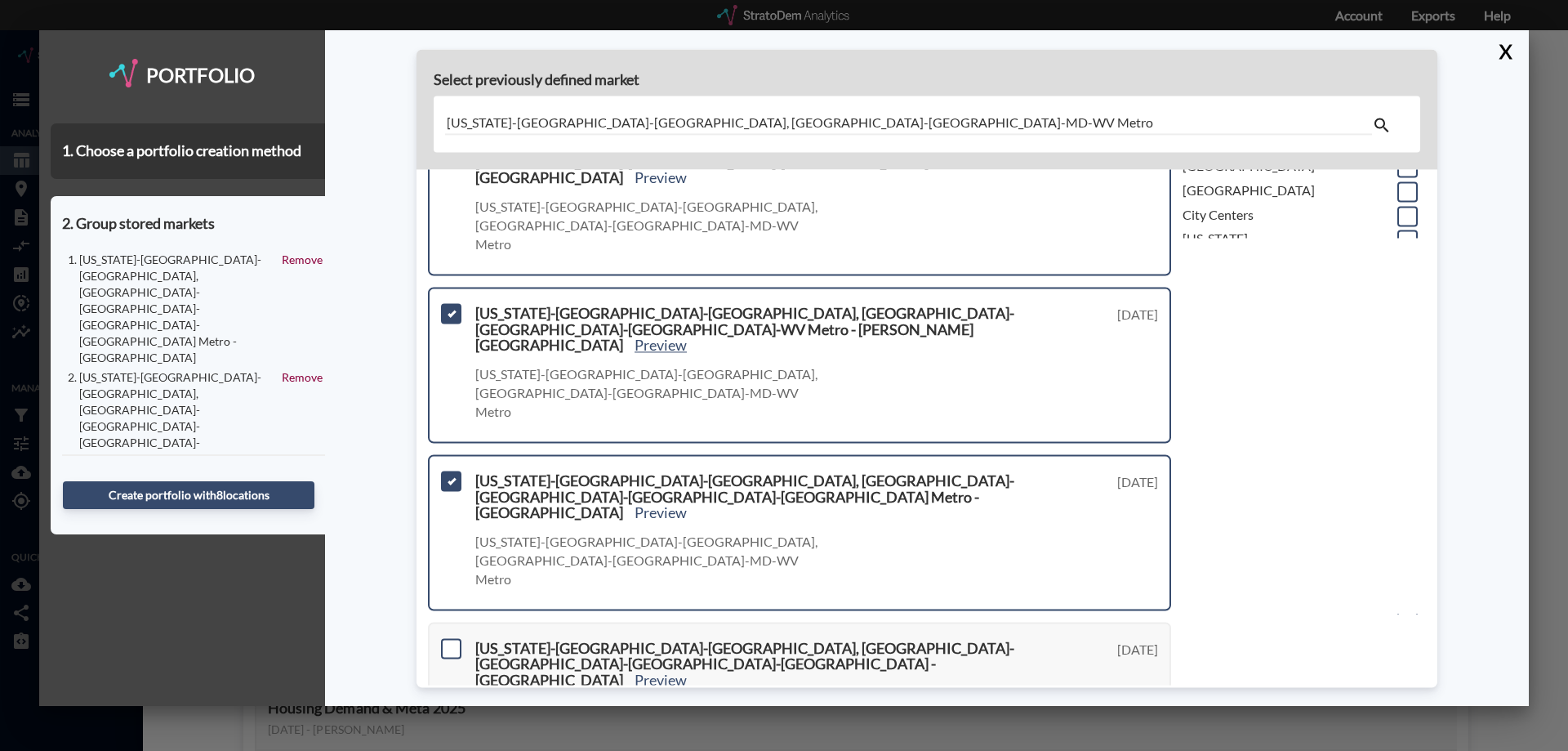
scroll to position [490, 0]
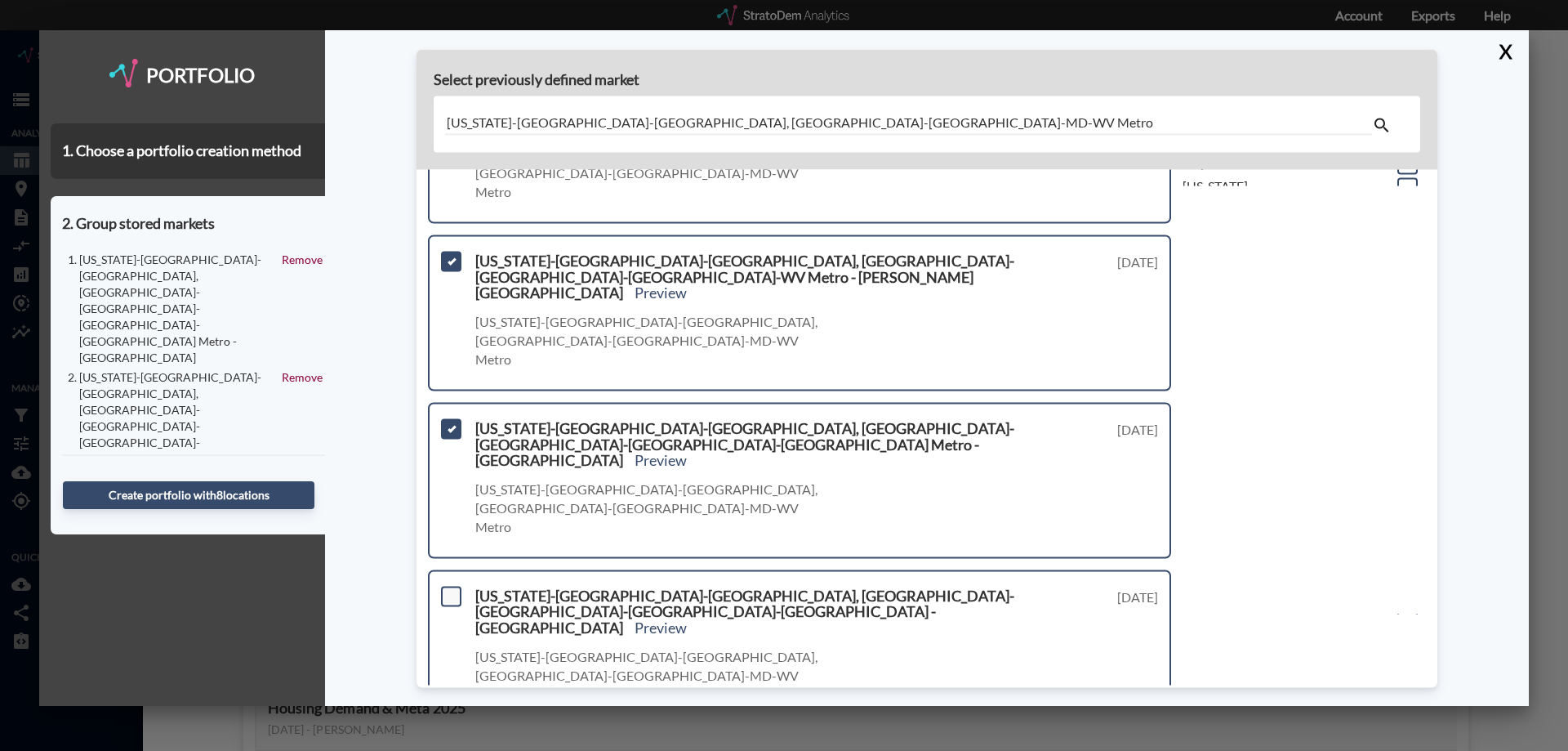
click at [455, 586] on span at bounding box center [451, 596] width 20 height 20
click at [449, 589] on input "checkbox" at bounding box center [449, 589] width 0 height 0
click at [454, 750] on span at bounding box center [451, 763] width 20 height 20
click at [449, 750] on input "checkbox" at bounding box center [449, 756] width 0 height 0
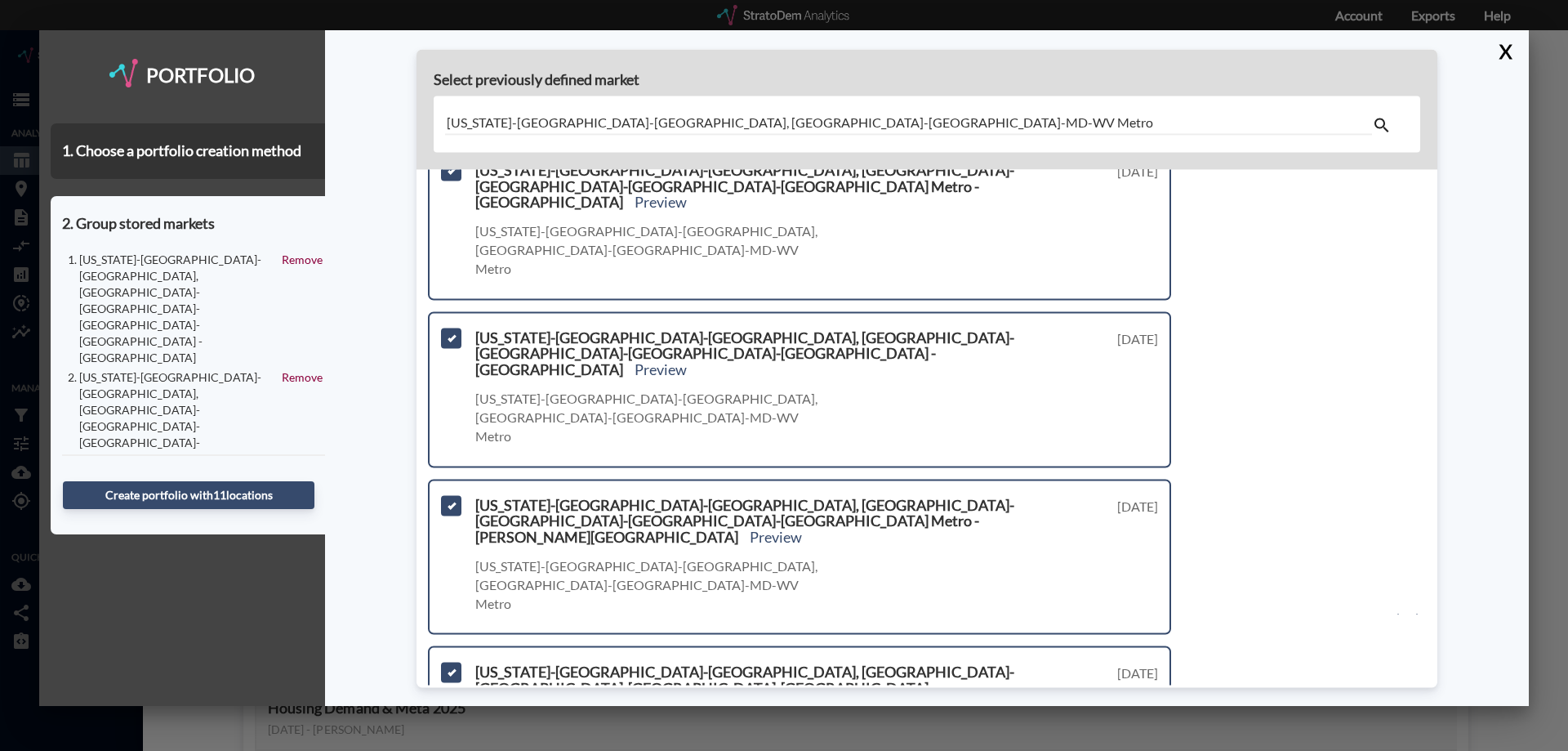
scroll to position [840, 0]
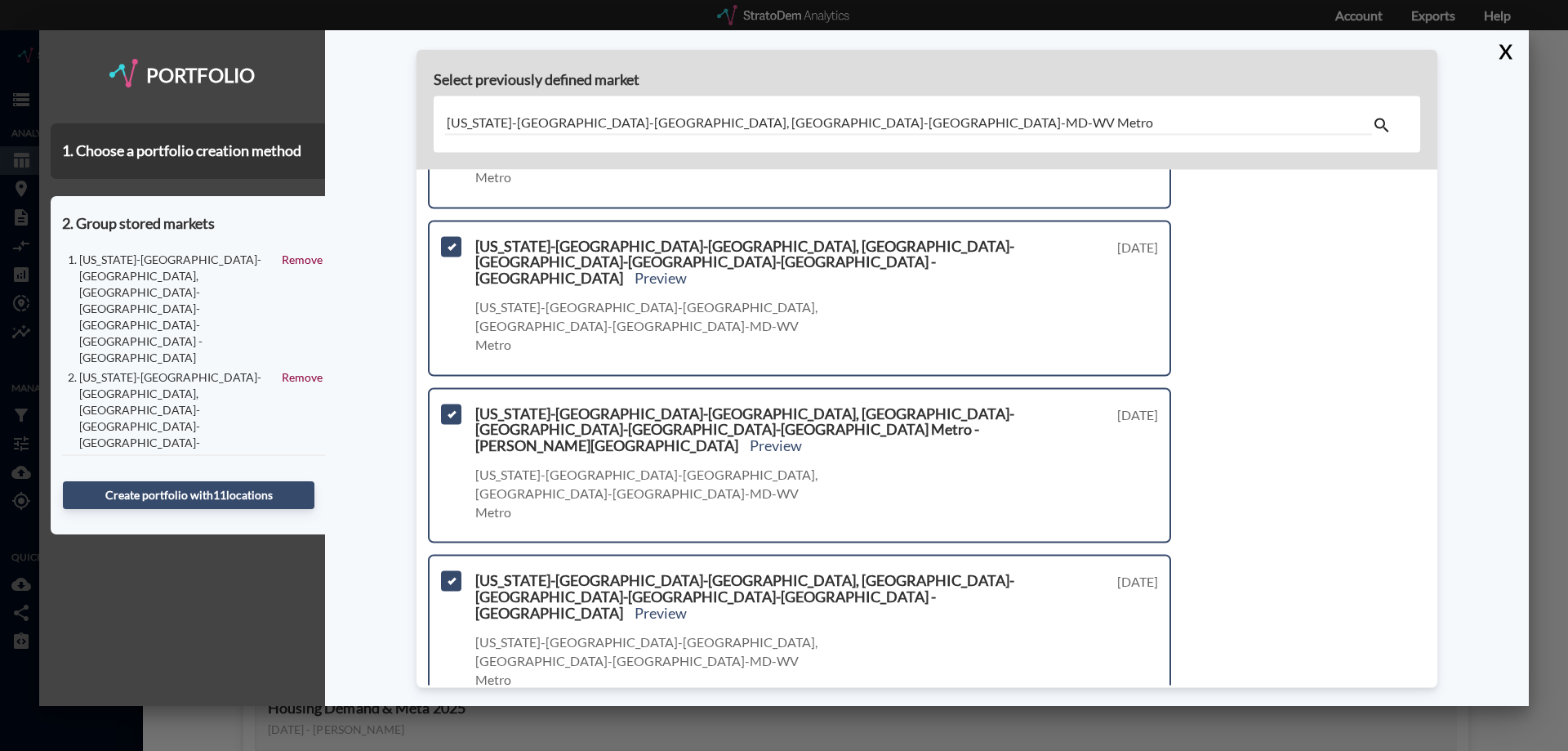
click at [452, 739] on span at bounding box center [451, 748] width 20 height 20
click at [449, 742] on input "checkbox" at bounding box center [449, 742] width 0 height 0
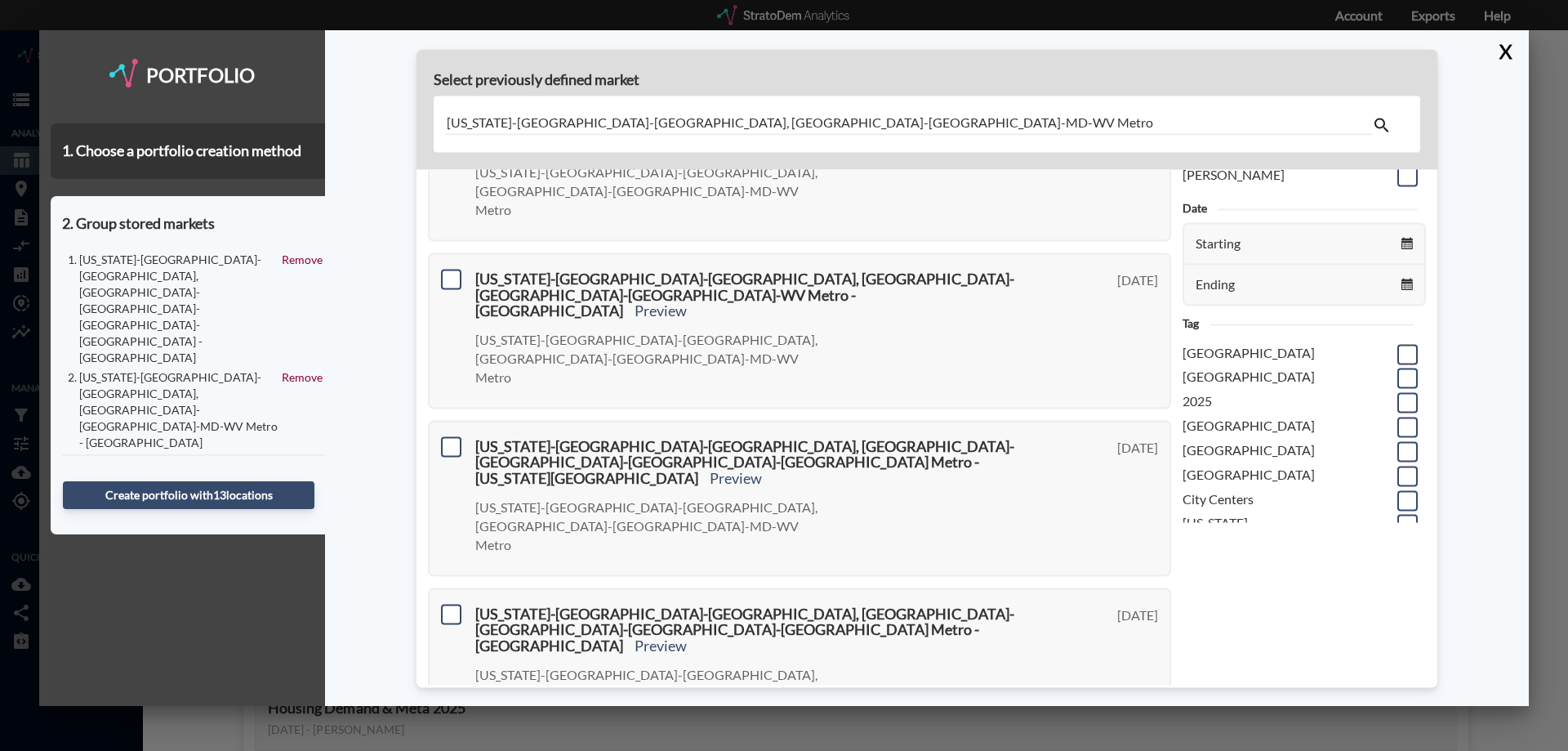
scroll to position [0, 0]
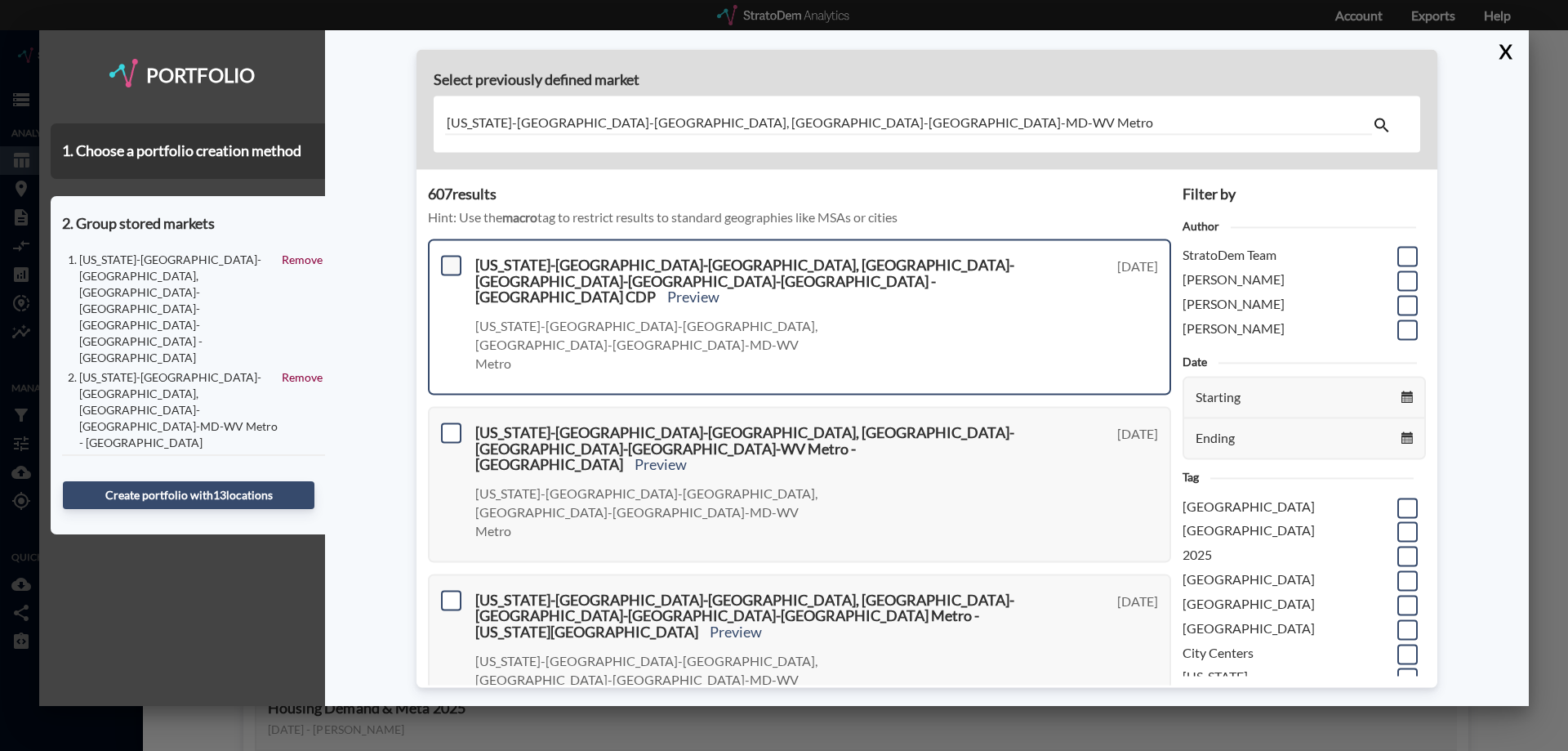
click at [449, 262] on span at bounding box center [451, 265] width 20 height 20
click at [449, 259] on input "checkbox" at bounding box center [449, 259] width 0 height 0
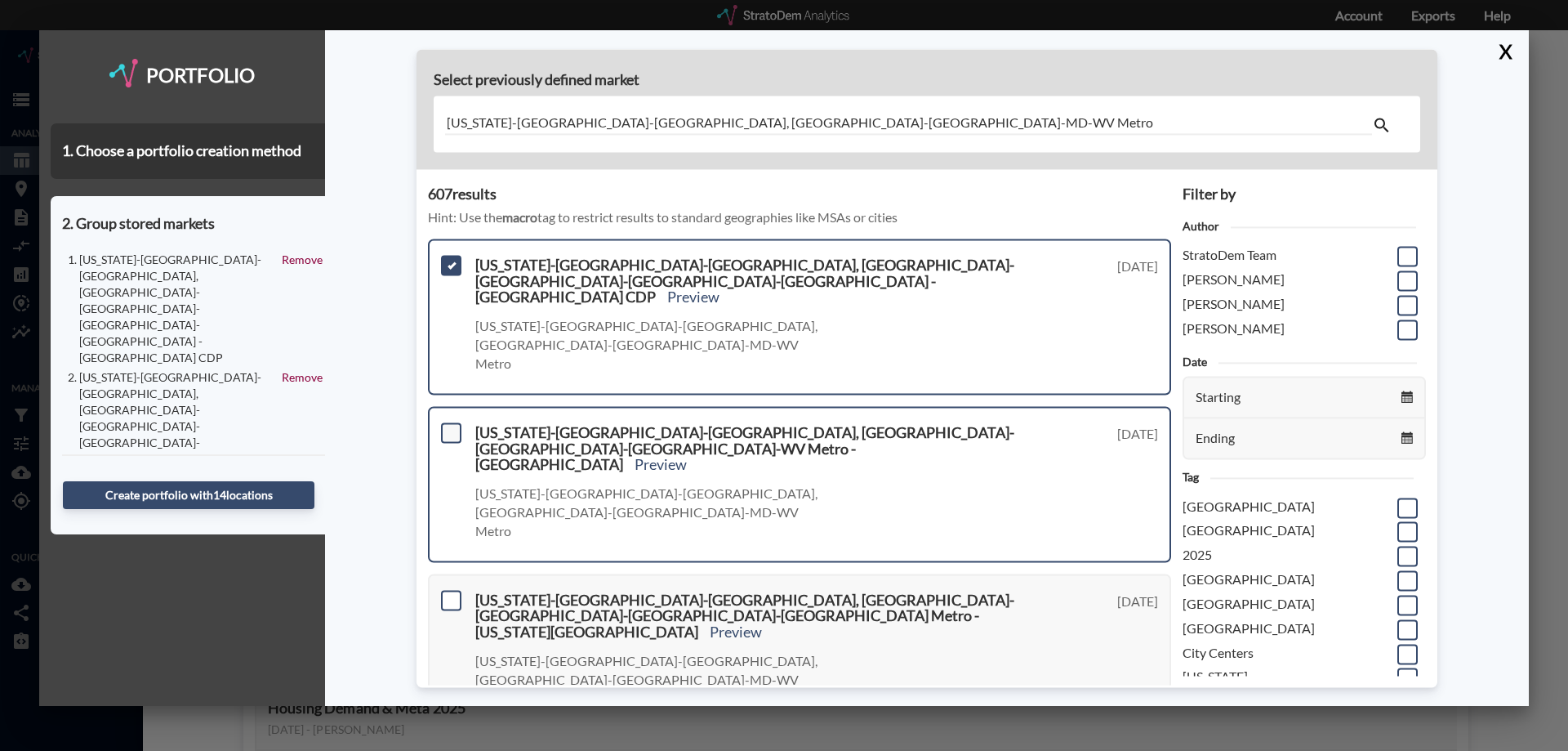
click at [453, 422] on span at bounding box center [451, 432] width 20 height 20
click at [449, 426] on input "checkbox" at bounding box center [449, 426] width 0 height 0
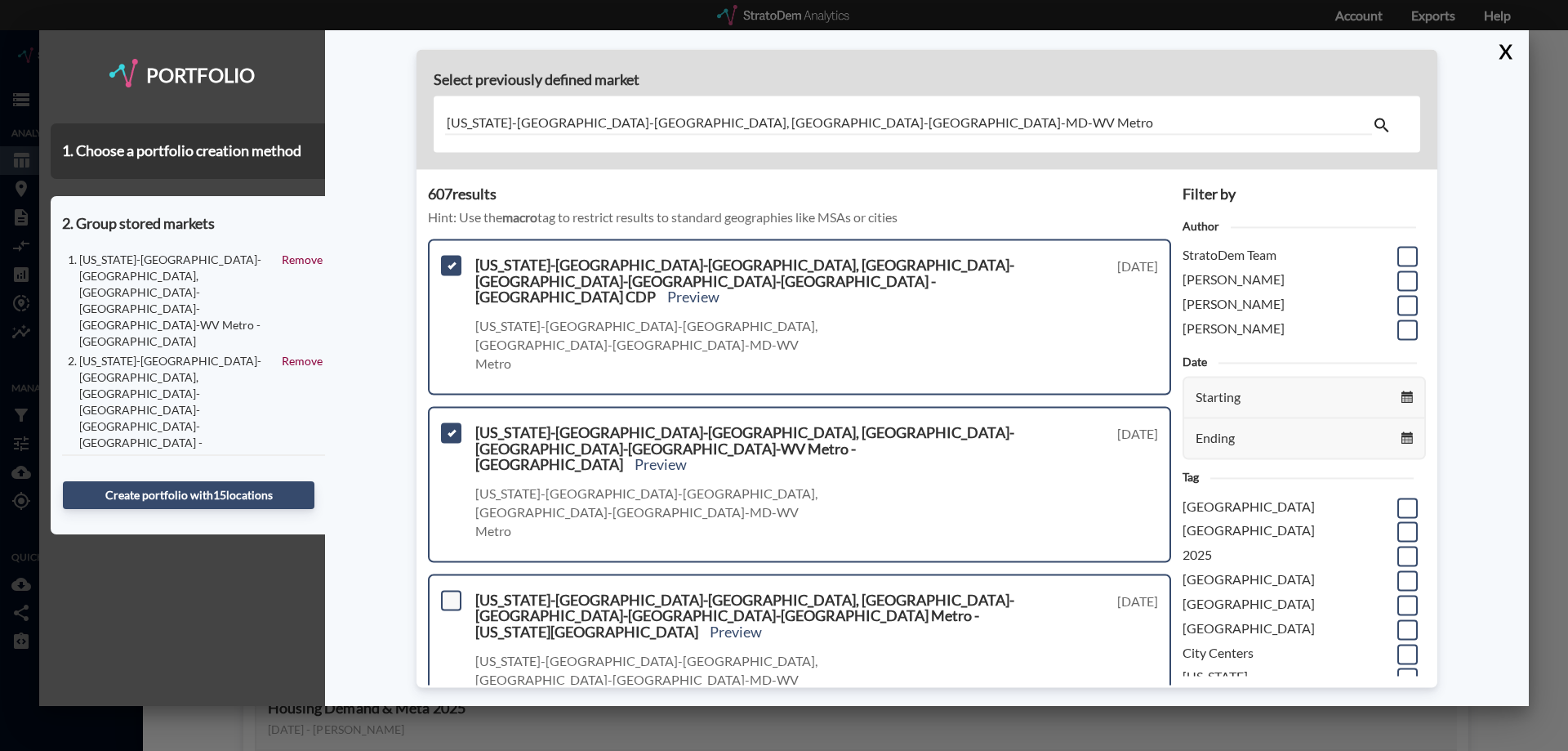
click at [455, 590] on span at bounding box center [451, 599] width 20 height 20
click at [449, 593] on input "checkbox" at bounding box center [449, 593] width 0 height 0
click at [449, 750] on input "checkbox" at bounding box center [449, 761] width 0 height 0
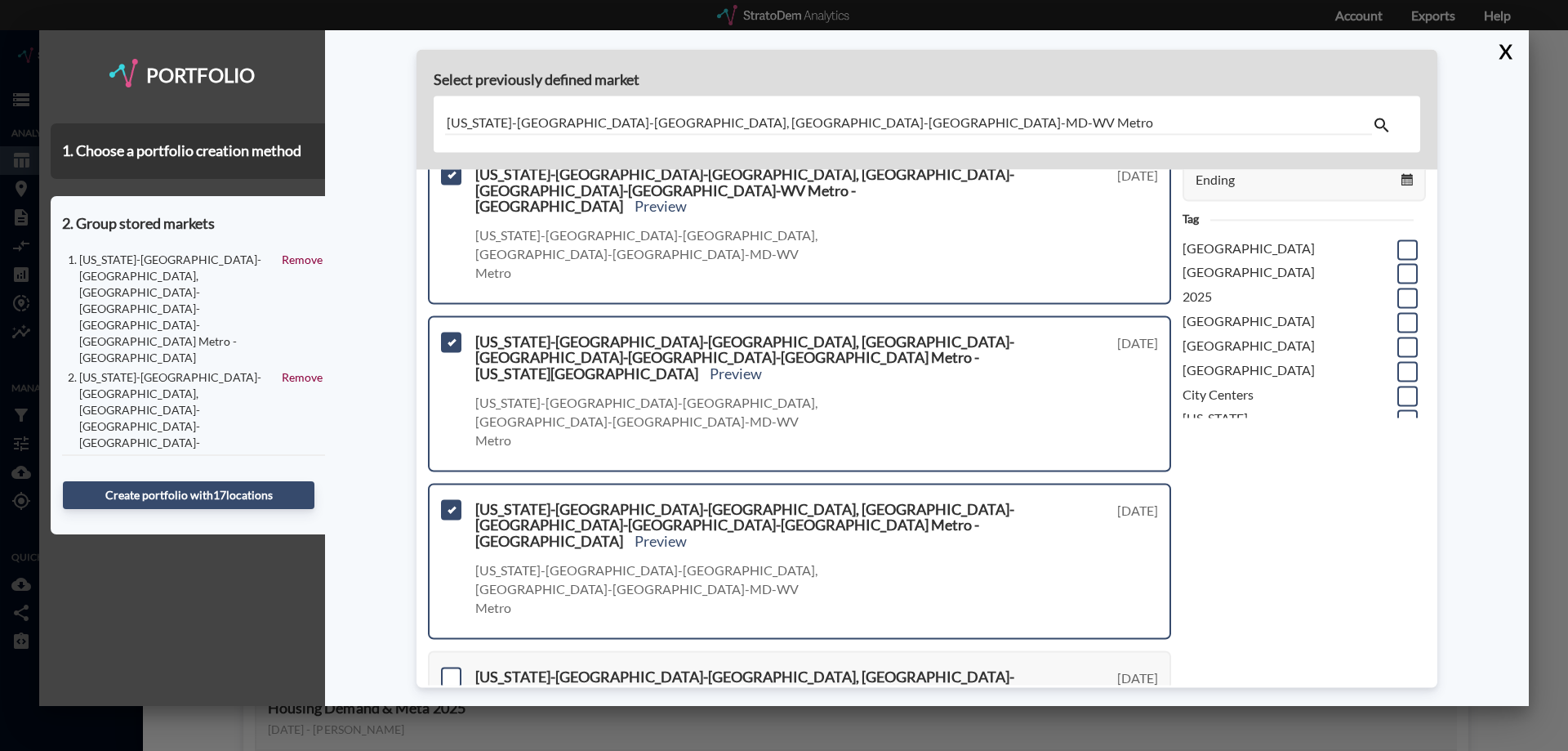
scroll to position [327, 0]
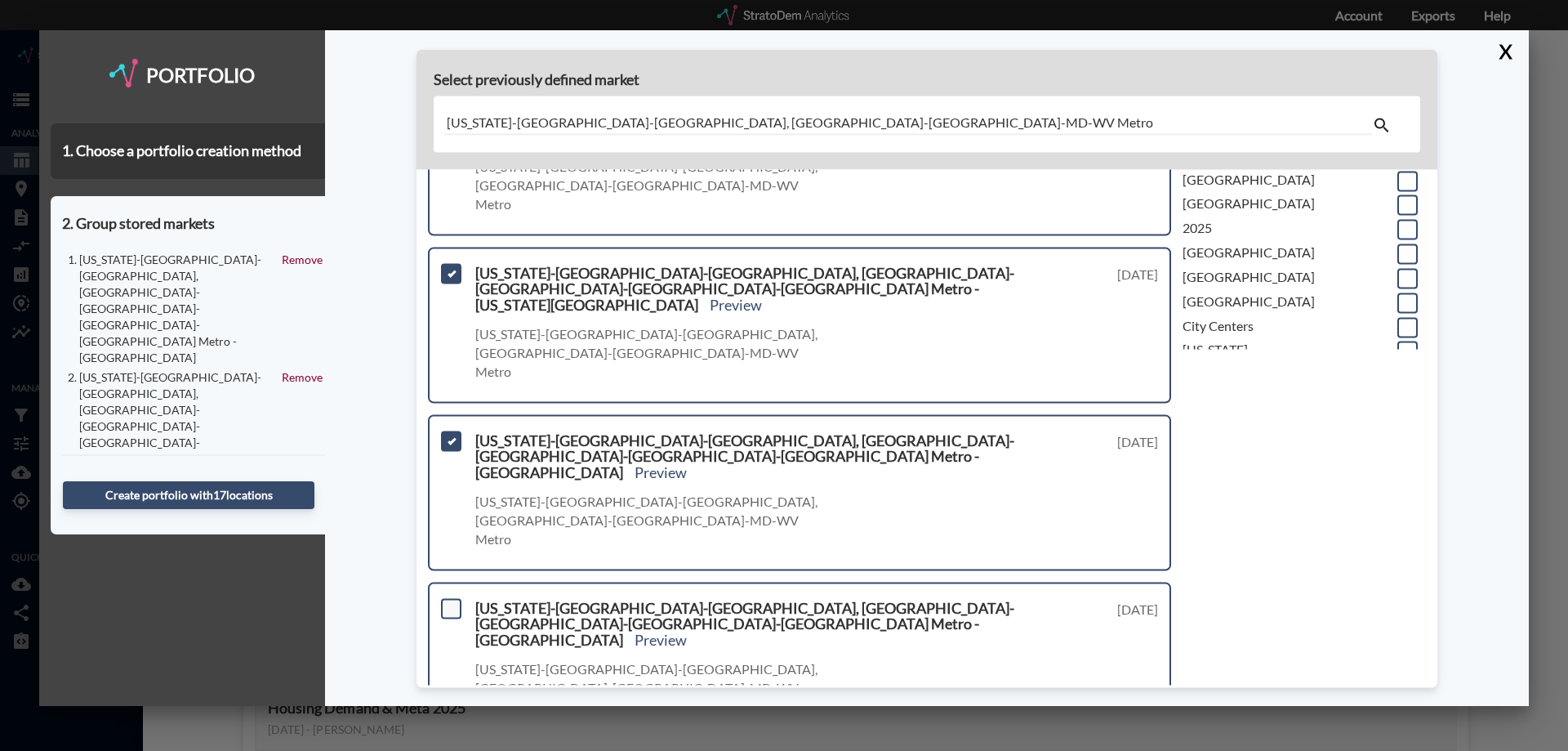
click at [450, 599] on span at bounding box center [451, 608] width 20 height 20
click at [449, 601] on input "checkbox" at bounding box center [449, 601] width 0 height 0
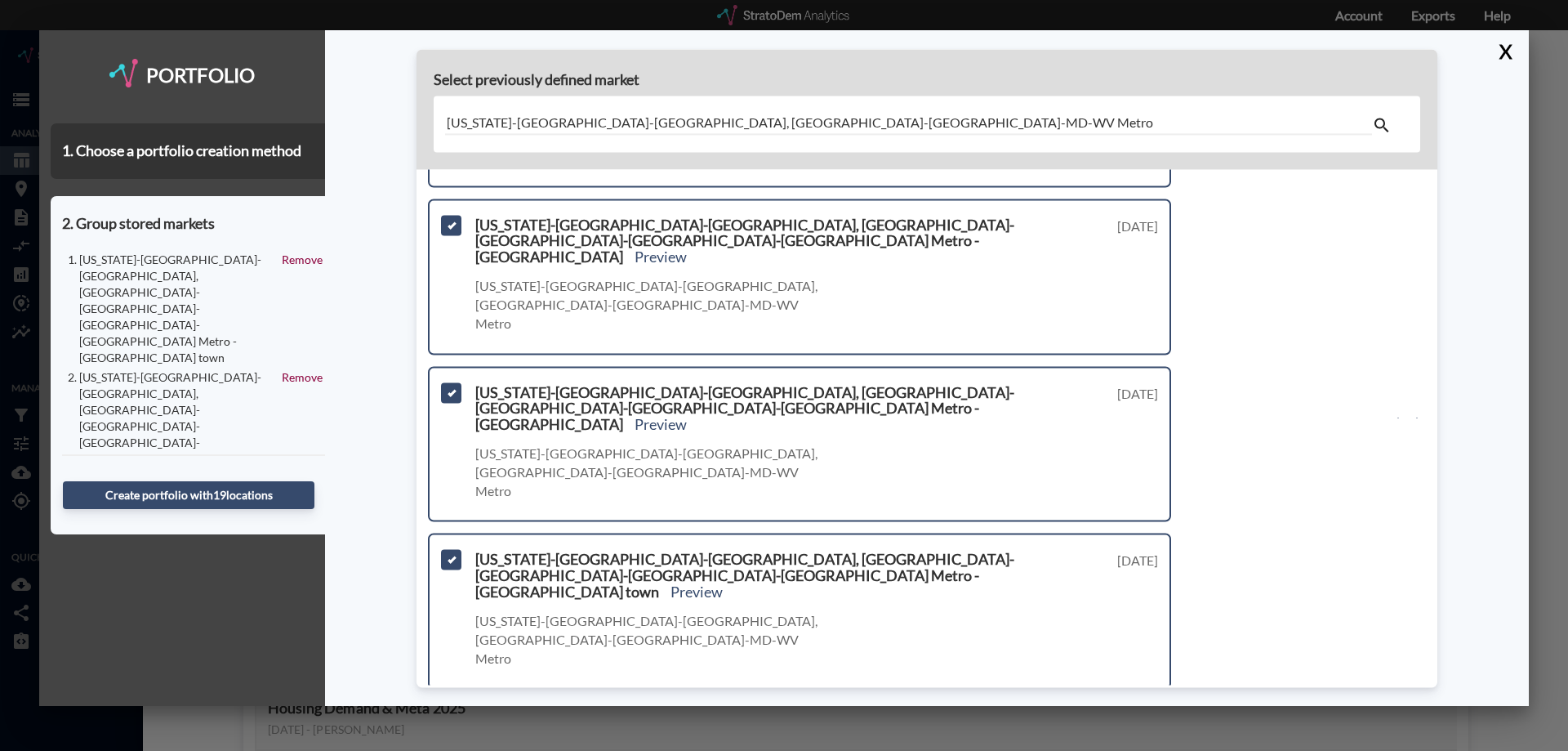
scroll to position [654, 0]
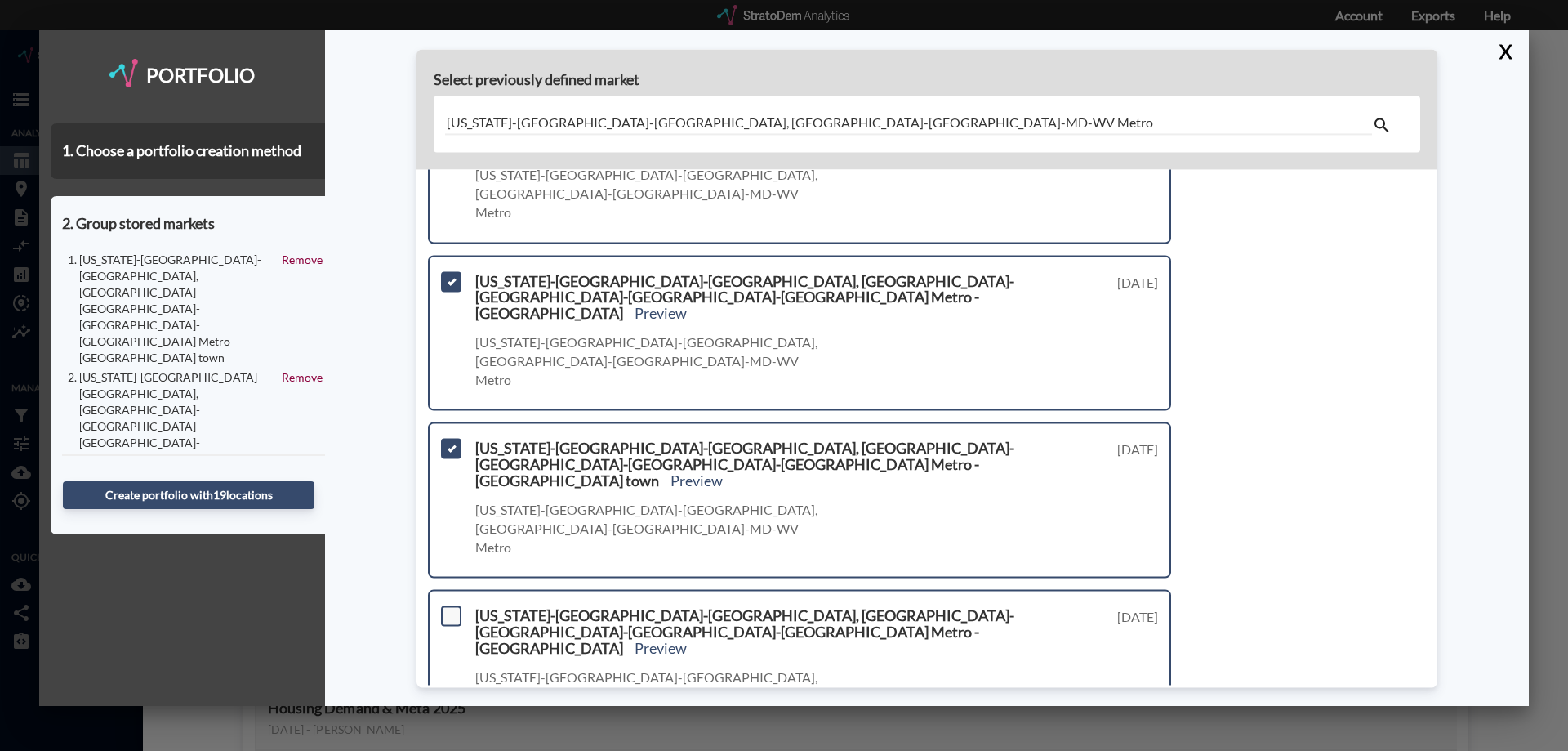
click at [451, 606] on span at bounding box center [451, 616] width 20 height 20
click at [449, 610] on input "checkbox" at bounding box center [449, 610] width 0 height 0
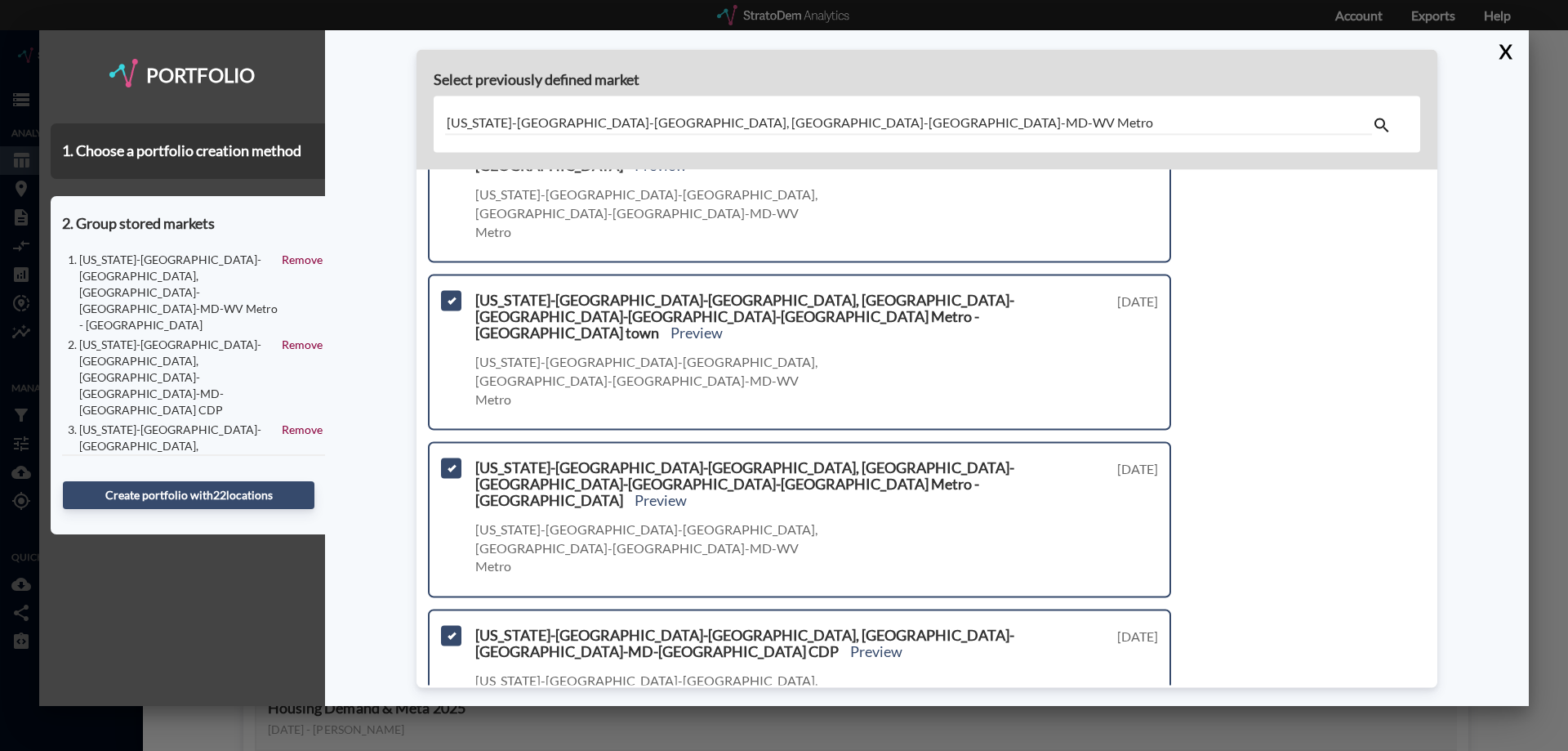
scroll to position [807, 0]
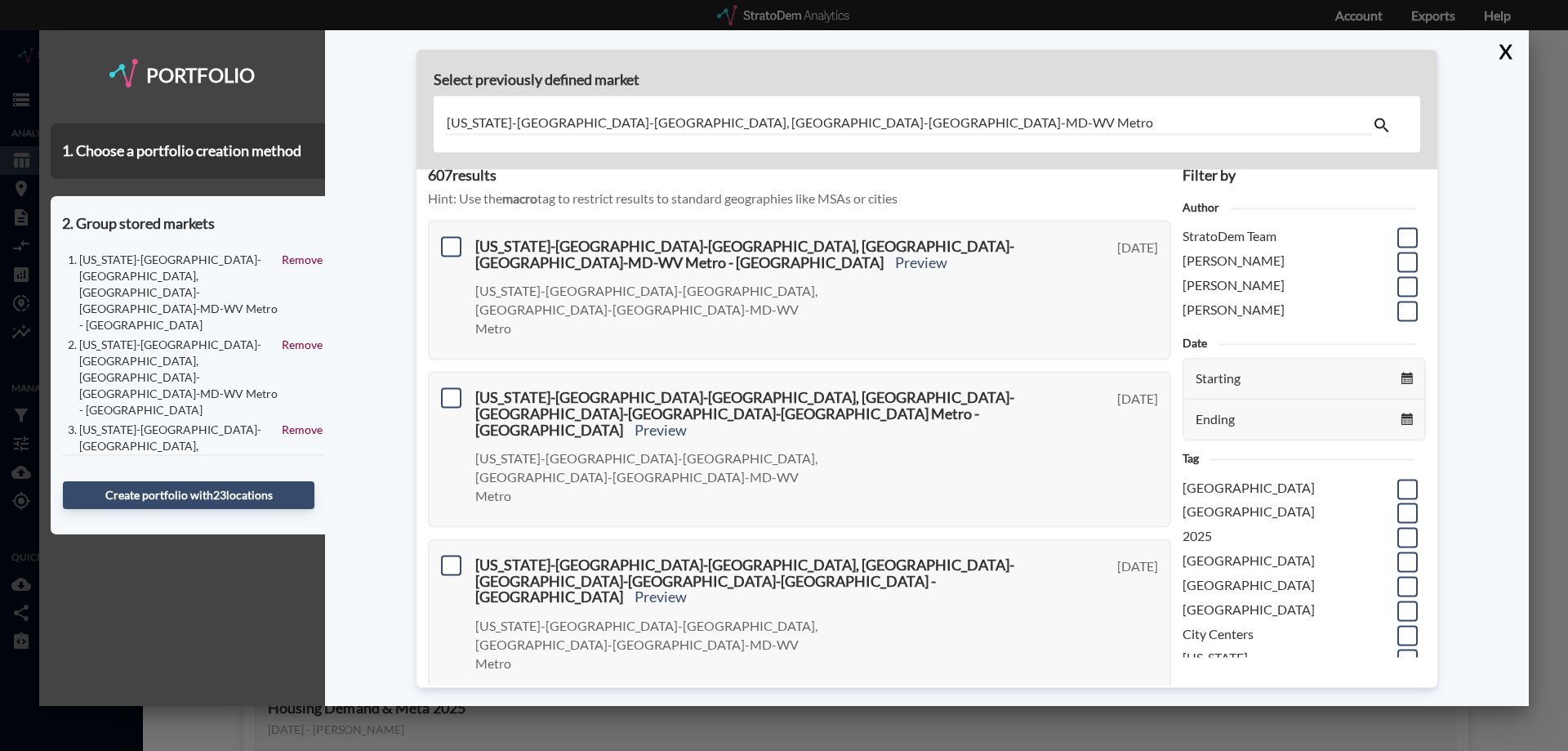
scroll to position [0, 0]
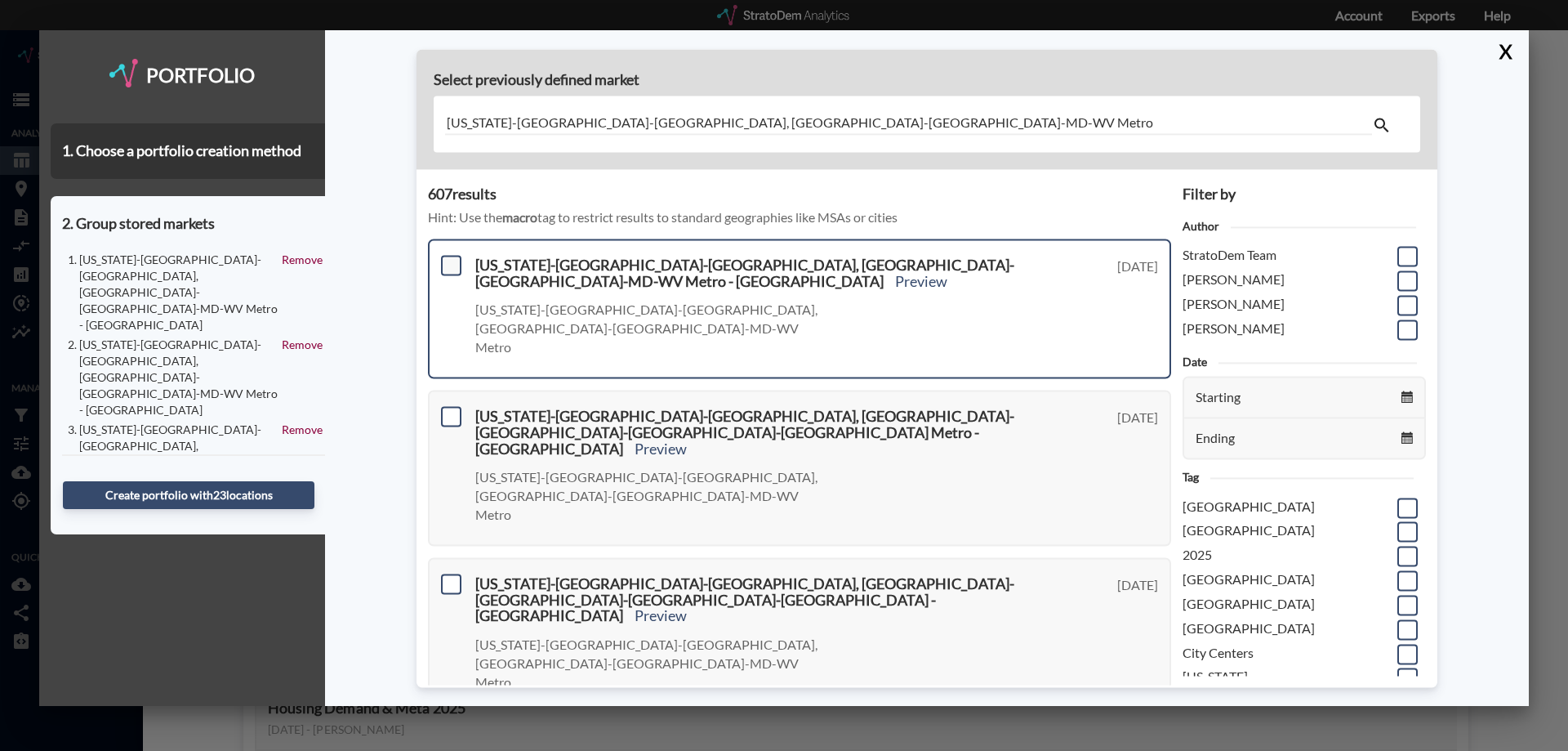
click at [451, 272] on span at bounding box center [451, 265] width 20 height 20
click at [449, 259] on input "checkbox" at bounding box center [449, 259] width 0 height 0
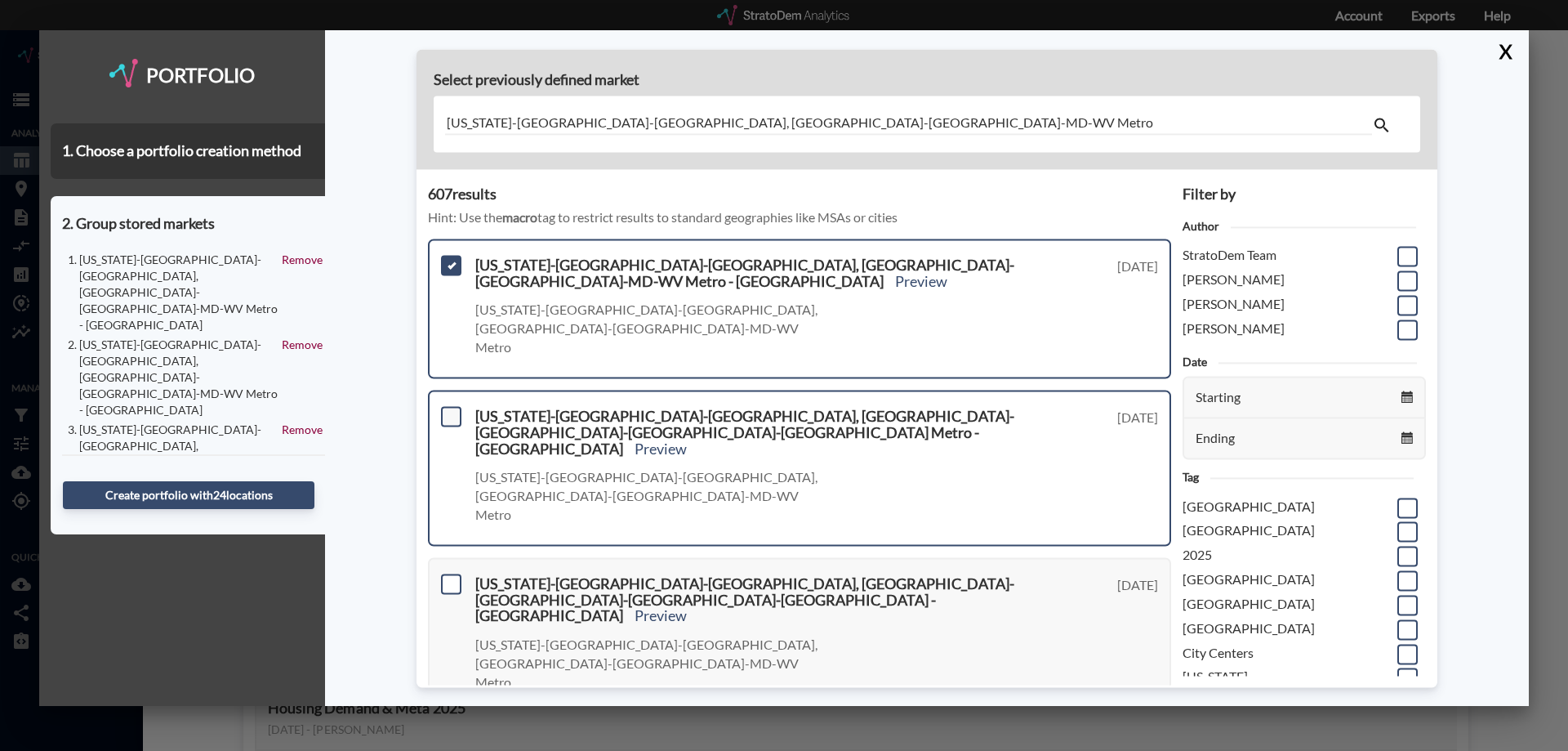
click at [454, 406] on span at bounding box center [451, 415] width 20 height 20
click at [449, 409] on input "checkbox" at bounding box center [449, 409] width 0 height 0
click at [444, 574] on span at bounding box center [451, 584] width 20 height 20
click at [449, 577] on input "checkbox" at bounding box center [449, 577] width 0 height 0
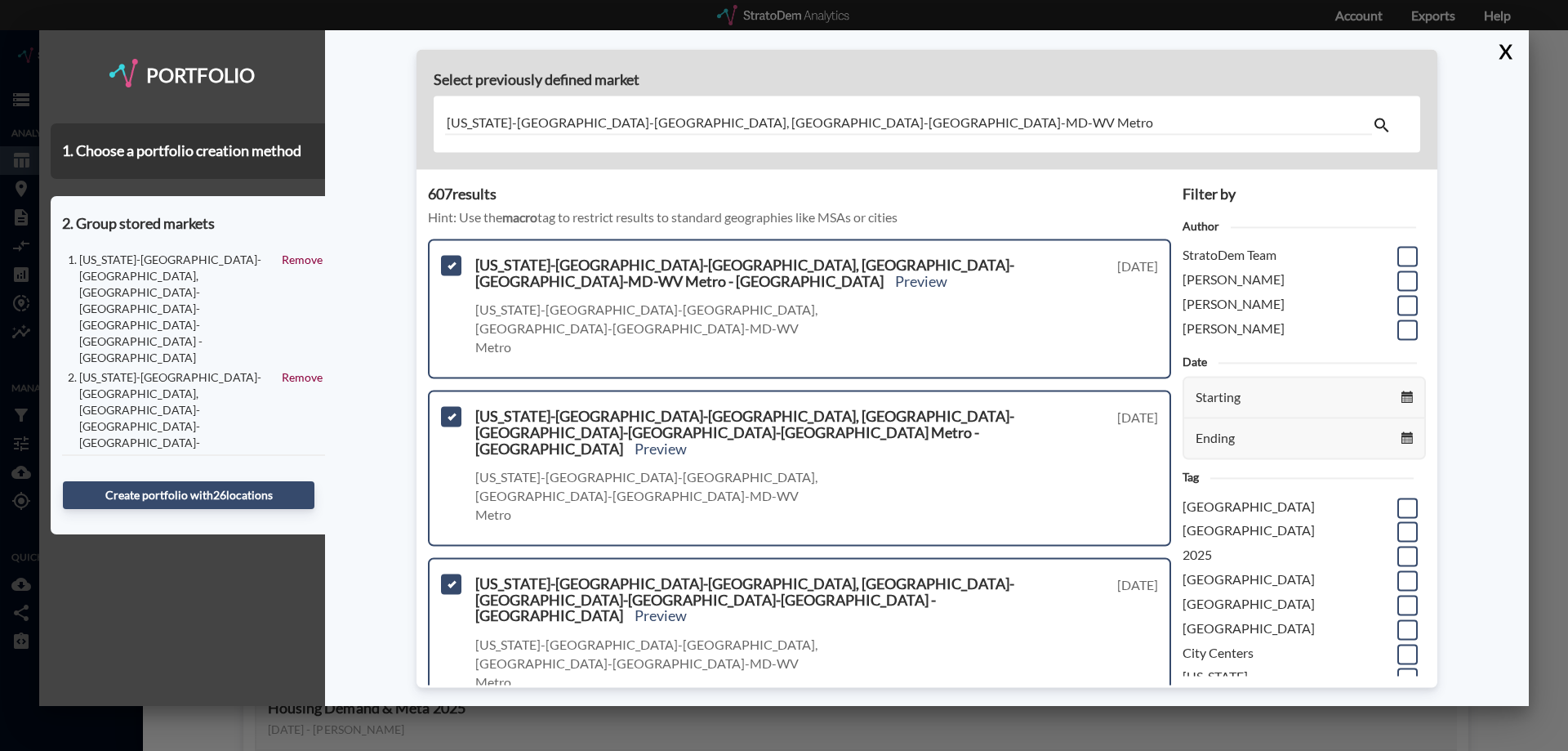
click at [453, 741] on span at bounding box center [451, 751] width 20 height 20
click at [449, 744] on input "checkbox" at bounding box center [449, 744] width 0 height 0
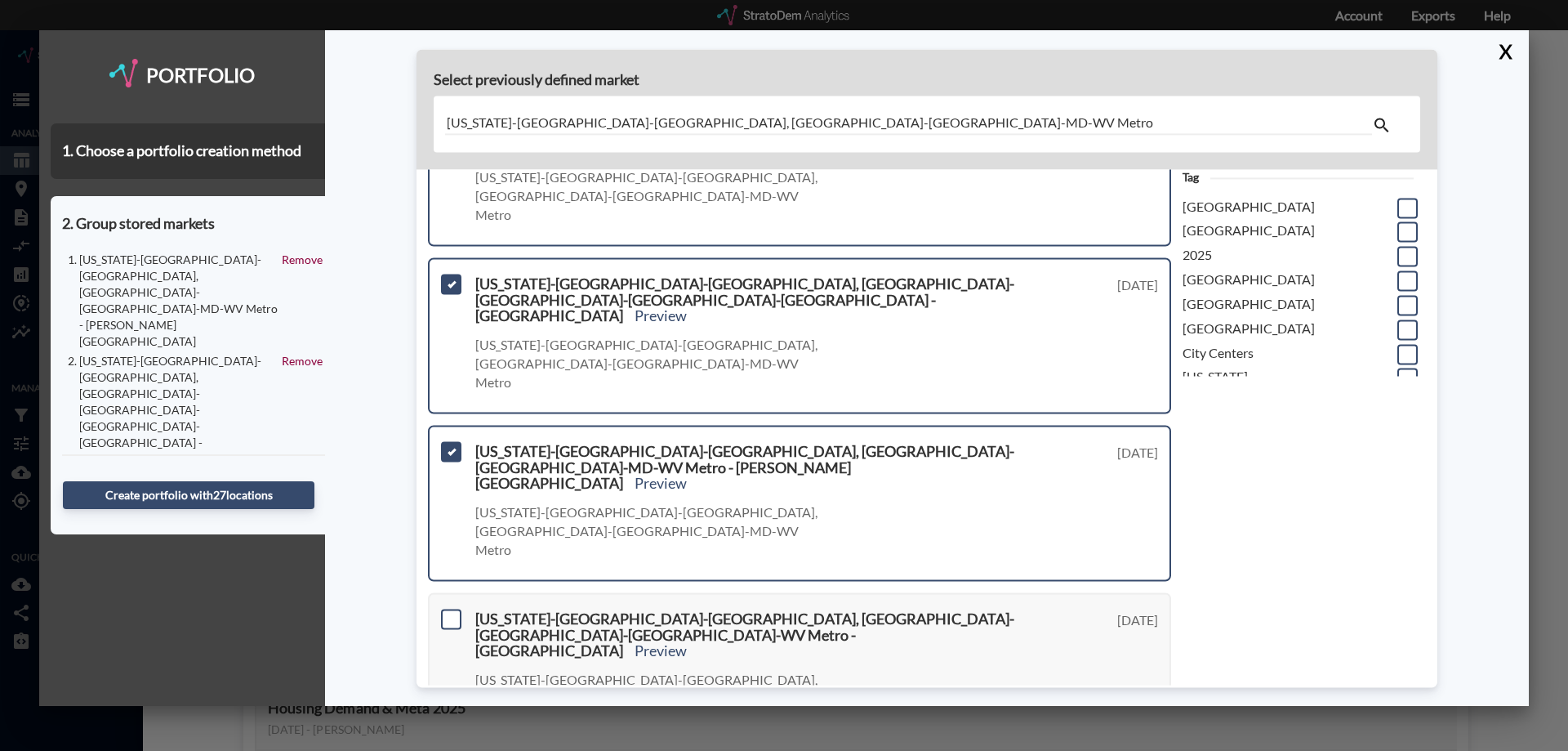
scroll to position [408, 0]
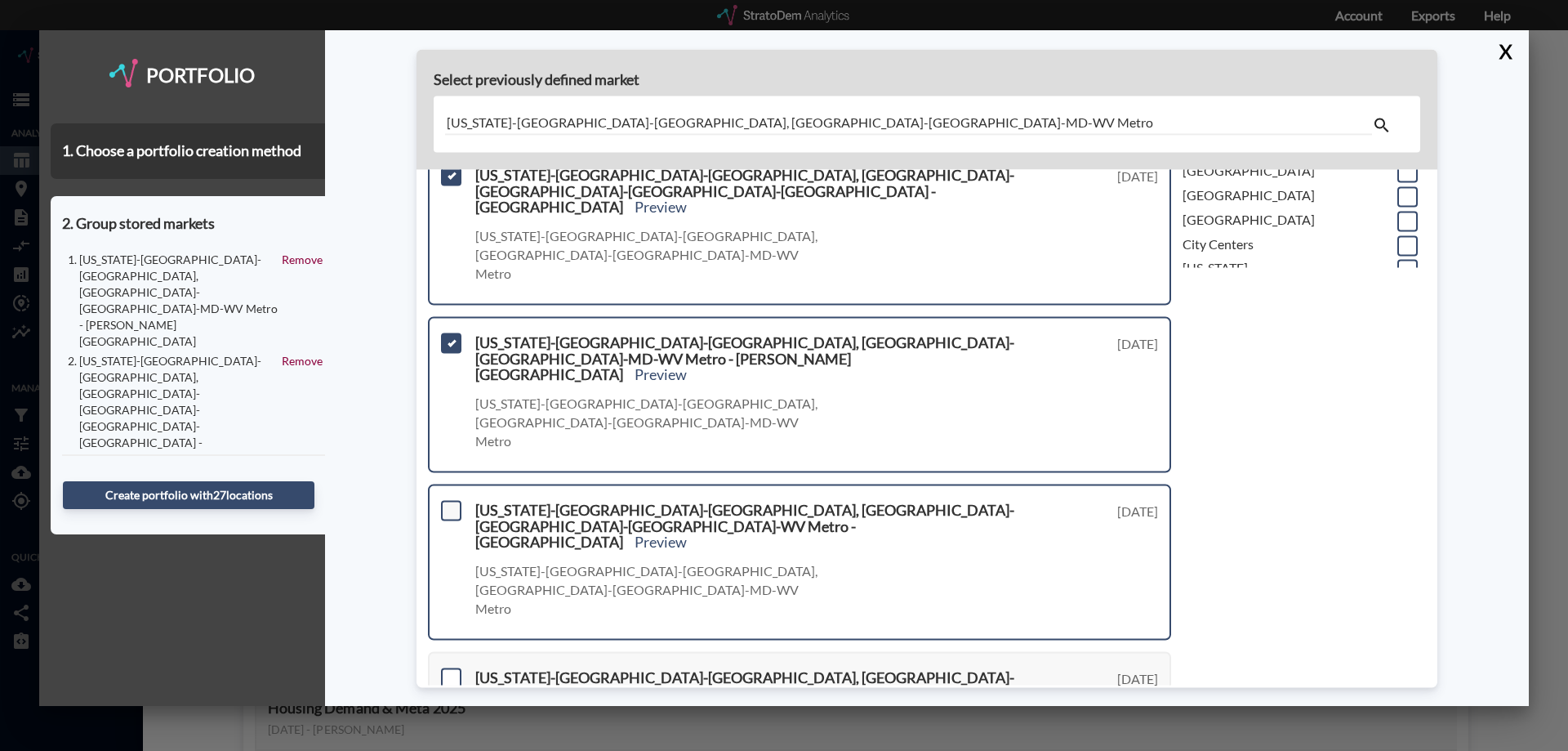
click at [453, 500] on span at bounding box center [451, 510] width 20 height 20
click at [449, 503] on input "checkbox" at bounding box center [449, 503] width 0 height 0
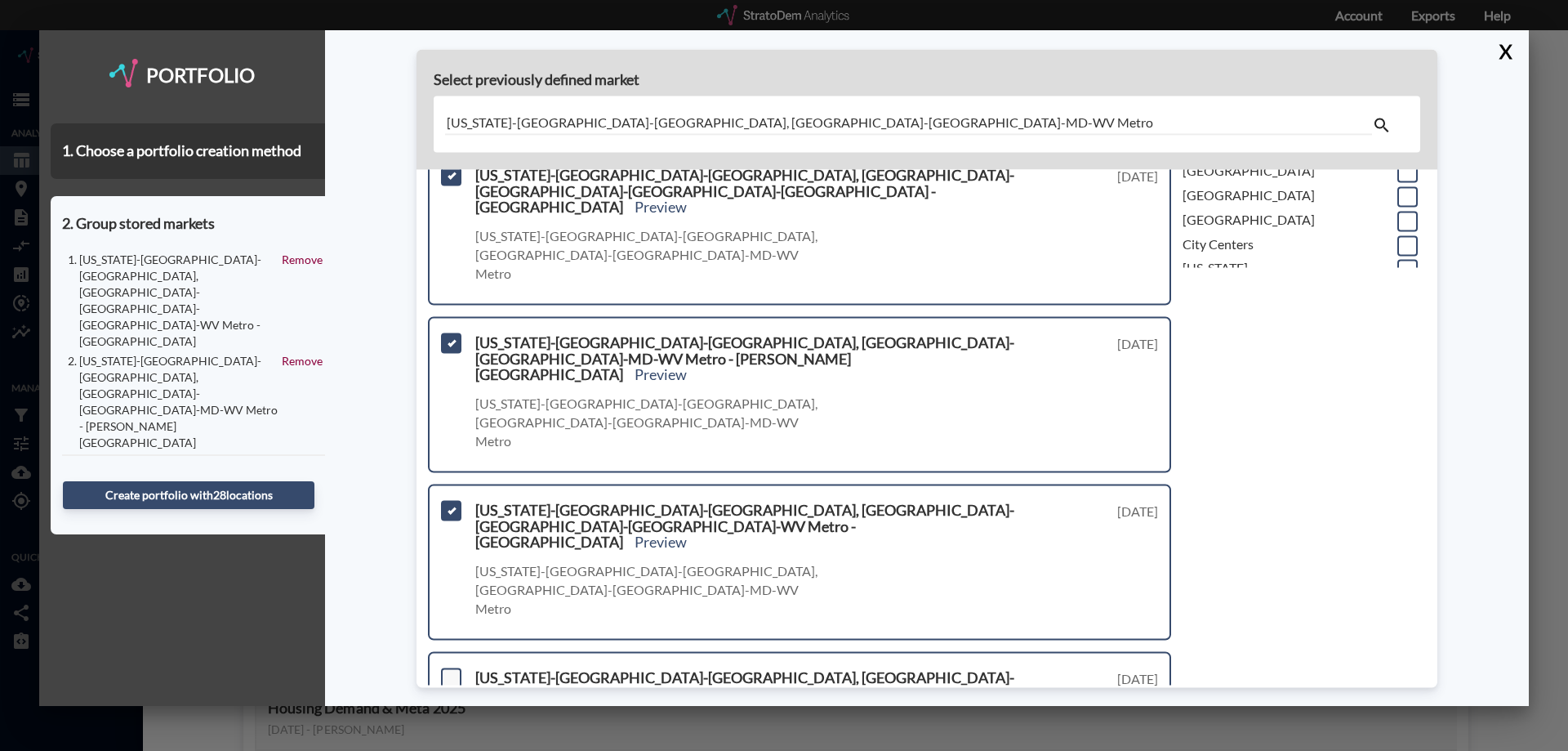
click at [456, 668] on span at bounding box center [451, 677] width 20 height 20
click at [449, 671] on input "checkbox" at bounding box center [449, 671] width 0 height 0
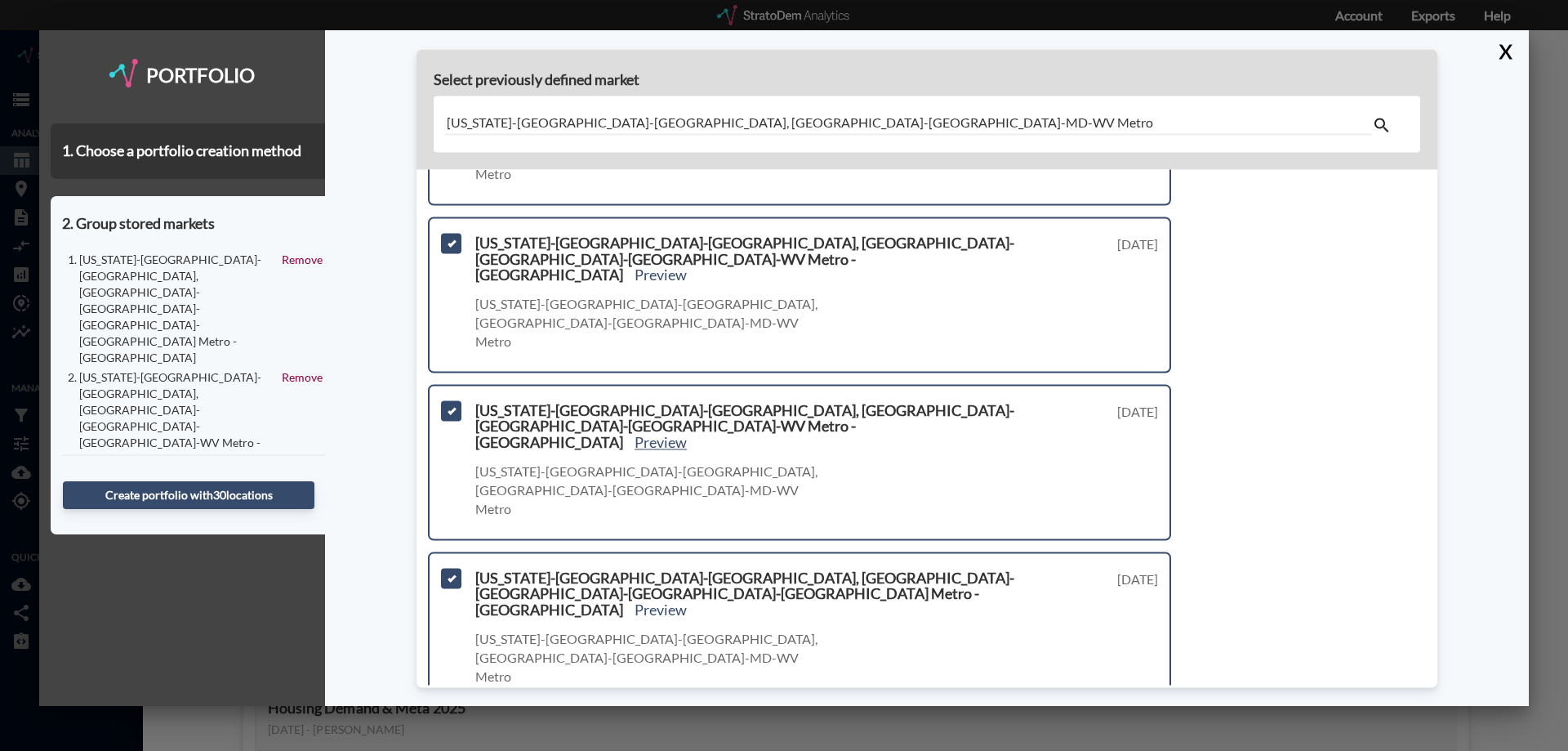
scroll to position [735, 0]
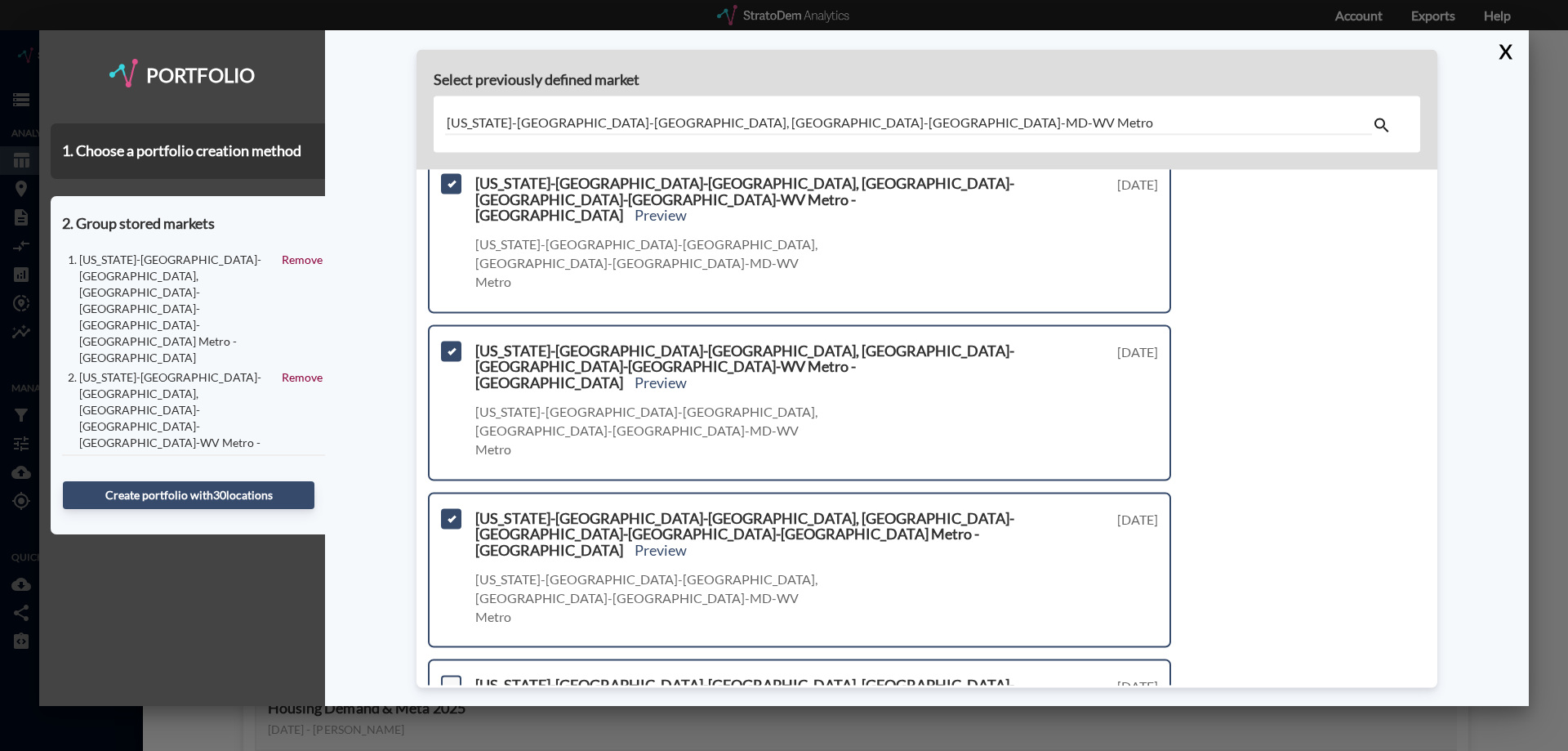
click at [451, 676] on span at bounding box center [451, 685] width 20 height 20
click at [449, 679] on input "checkbox" at bounding box center [449, 679] width 0 height 0
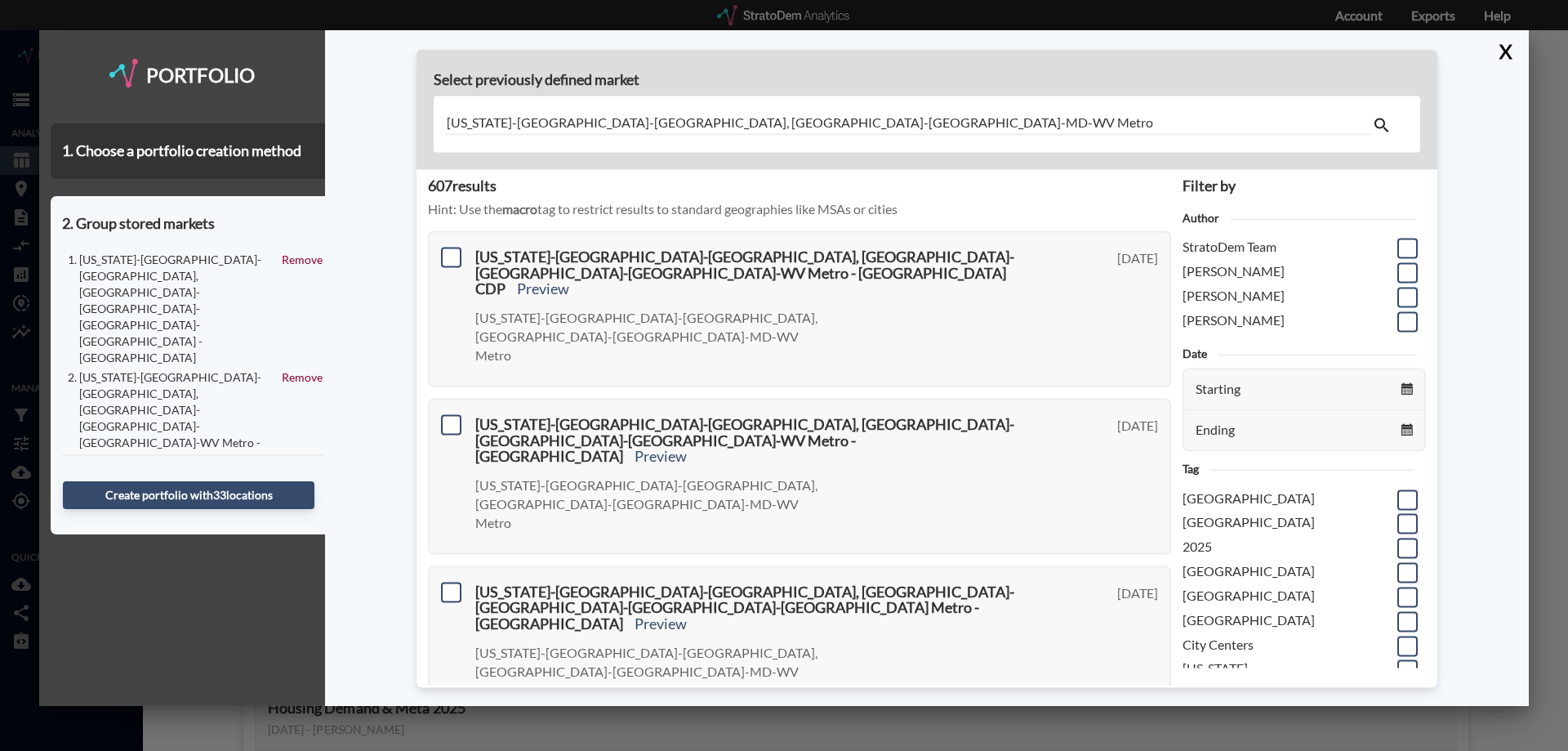
scroll to position [0, 0]
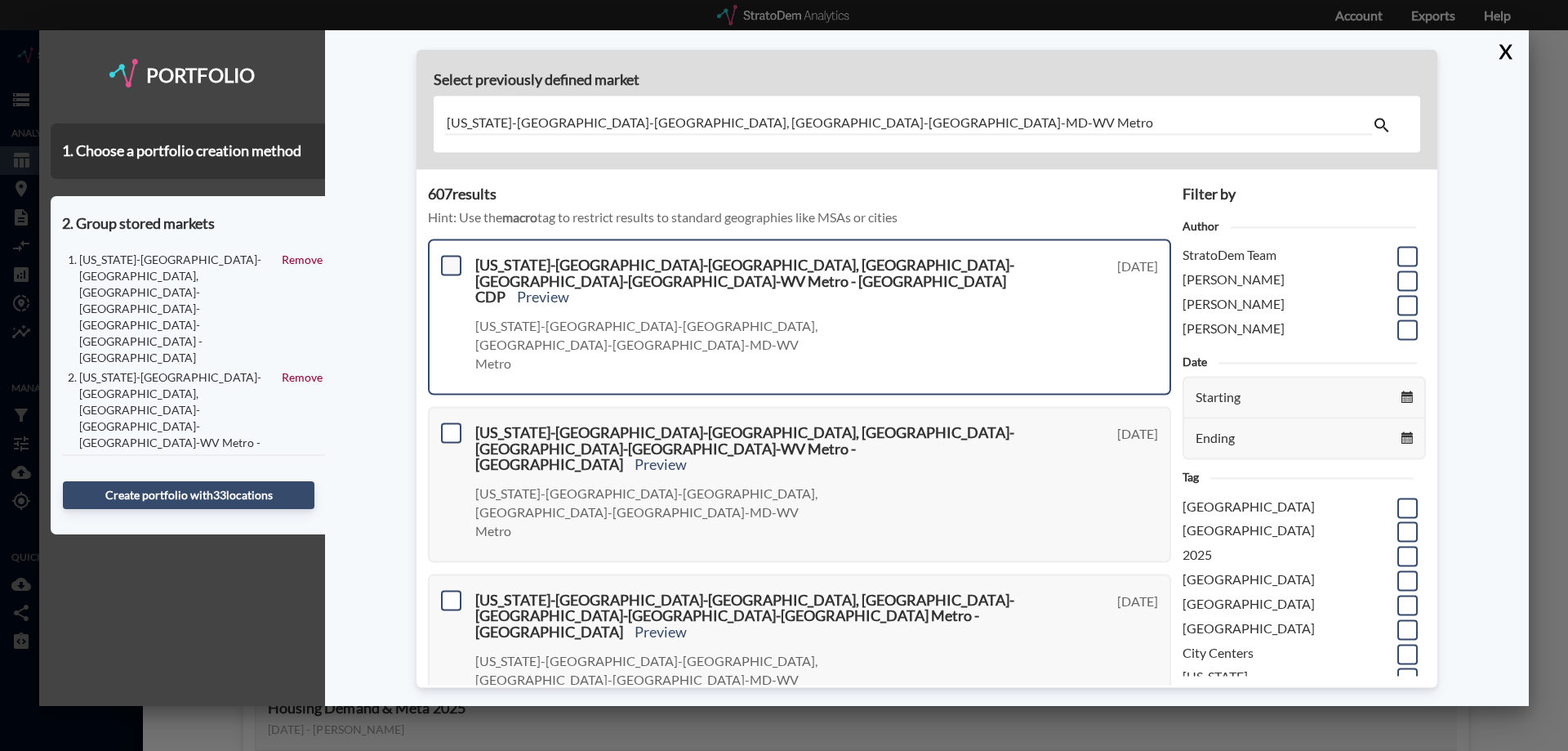
click at [446, 272] on span at bounding box center [451, 265] width 20 height 20
click at [449, 259] on input "checkbox" at bounding box center [449, 259] width 0 height 0
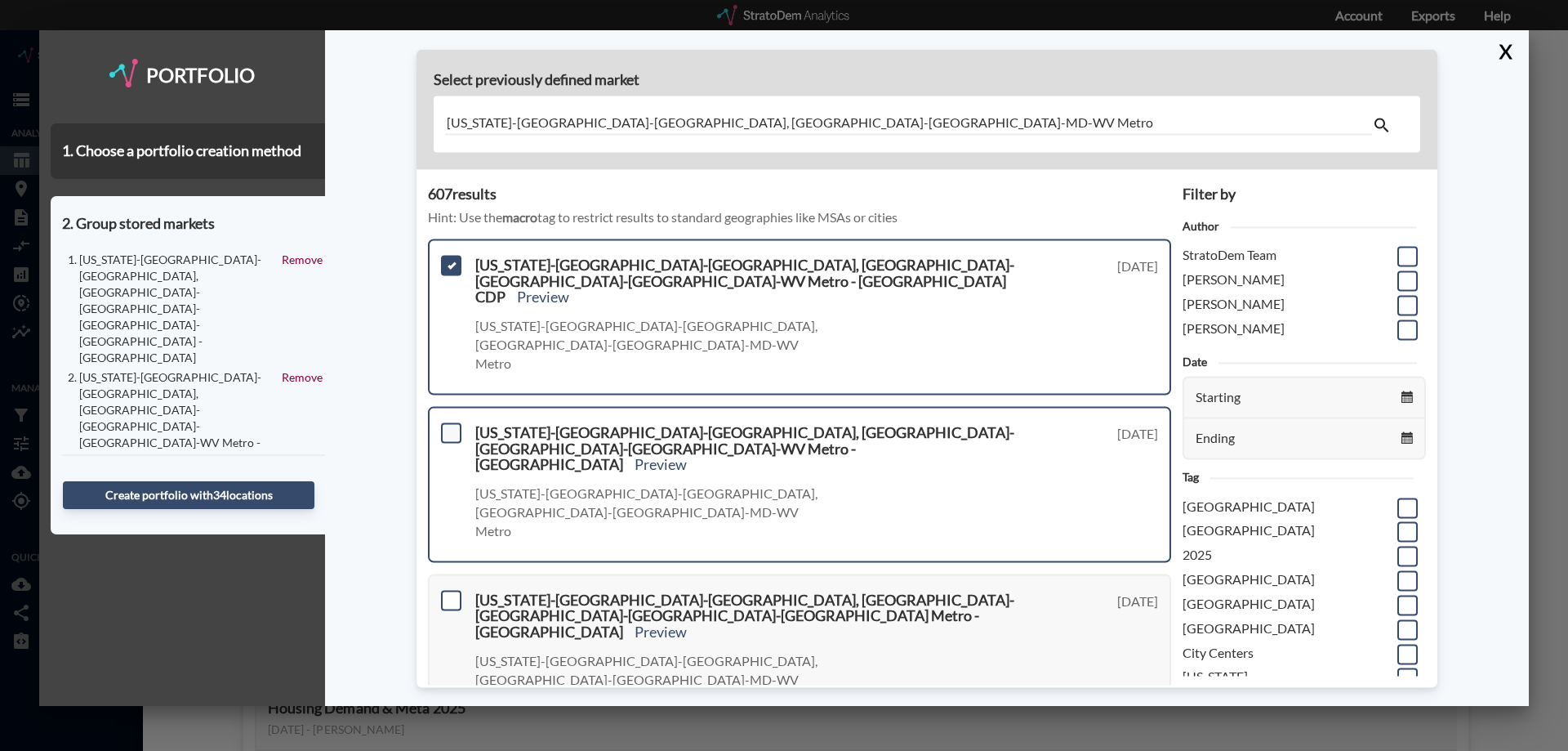
click at [450, 422] on span at bounding box center [451, 432] width 20 height 20
click at [449, 426] on input "checkbox" at bounding box center [449, 426] width 0 height 0
click at [453, 590] on span at bounding box center [451, 599] width 20 height 20
click at [449, 593] on input "checkbox" at bounding box center [449, 593] width 0 height 0
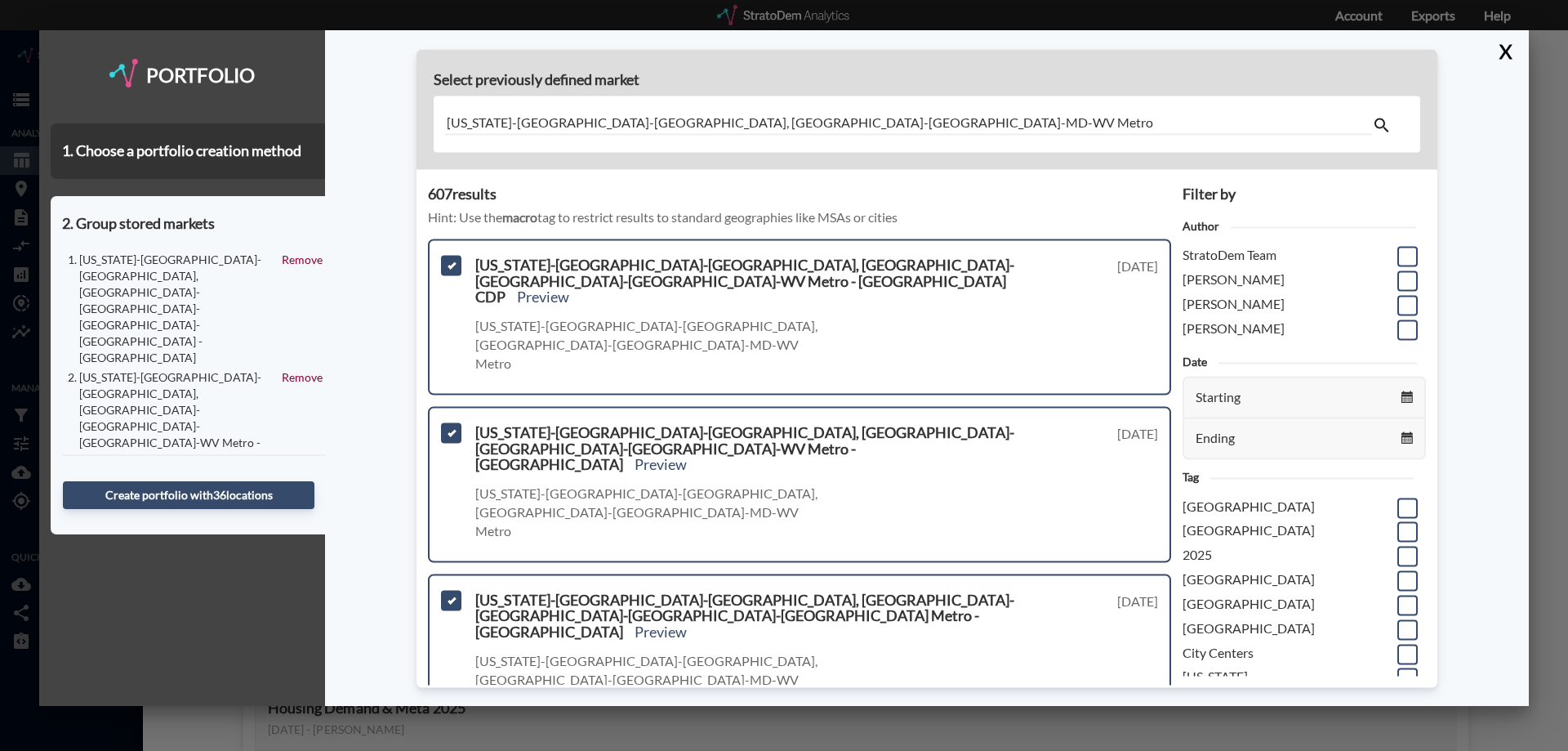
click at [449, 750] on input "checkbox" at bounding box center [449, 761] width 0 height 0
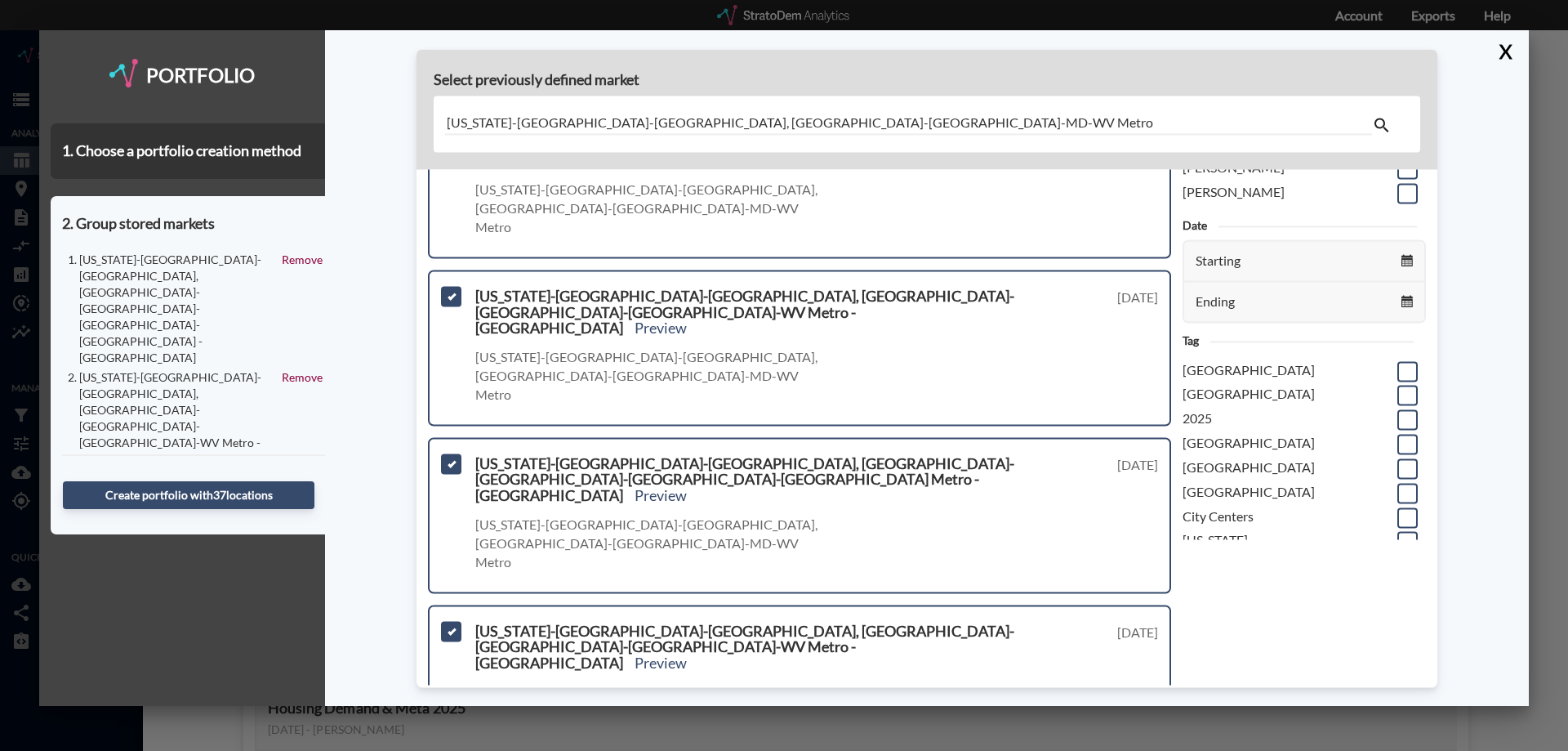
scroll to position [245, 0]
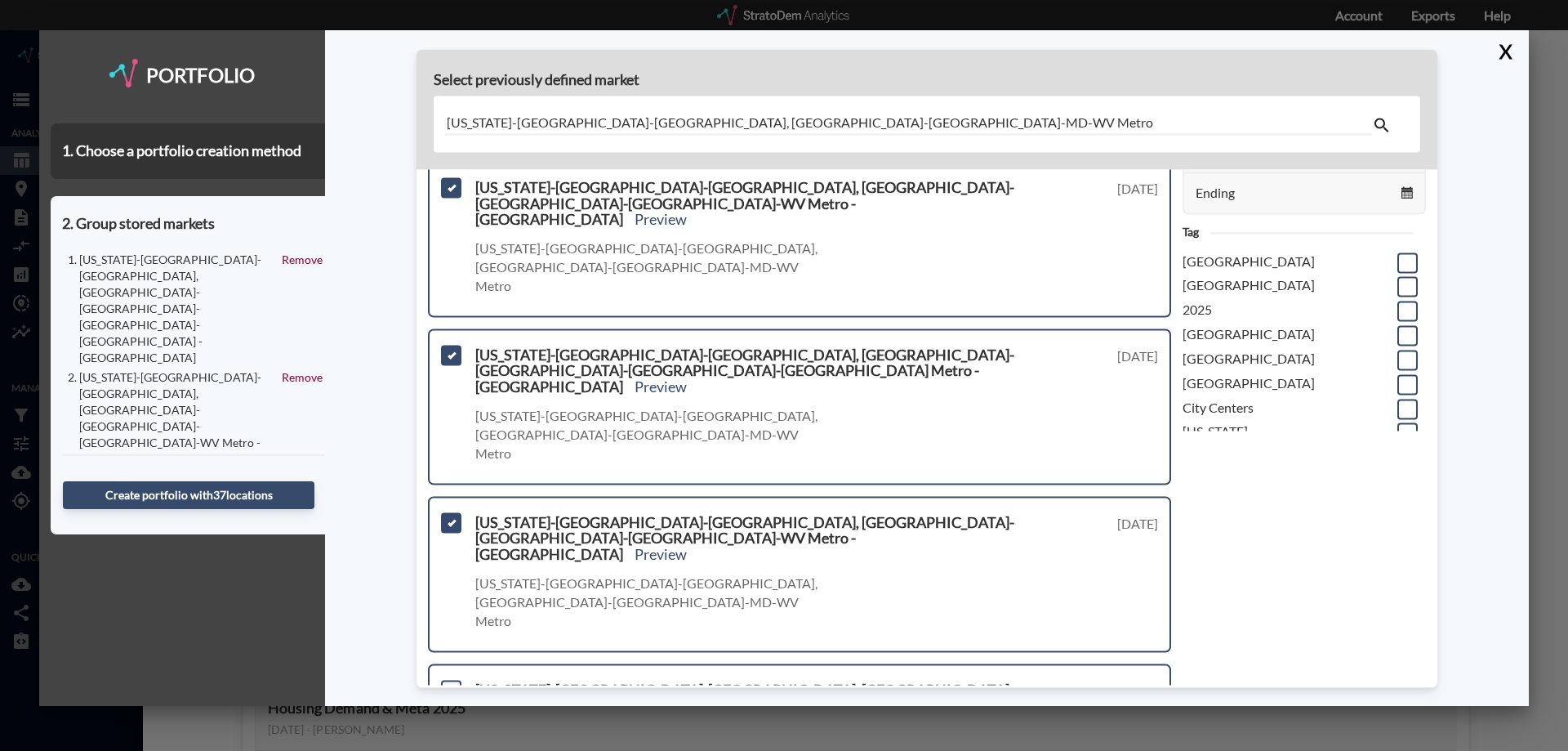
click at [454, 680] on span at bounding box center [451, 690] width 20 height 20
click at [449, 684] on input "checkbox" at bounding box center [449, 684] width 0 height 0
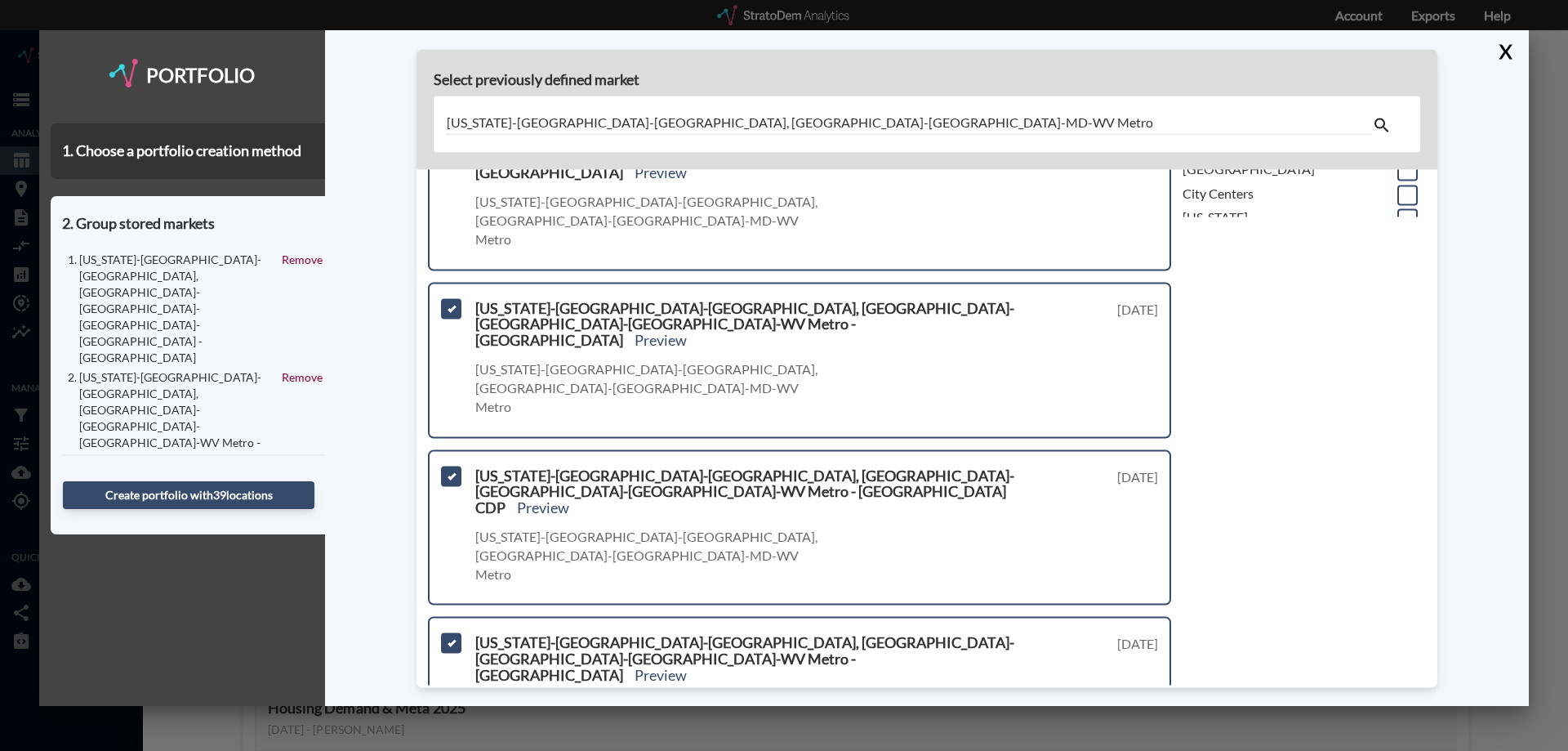
scroll to position [490, 0]
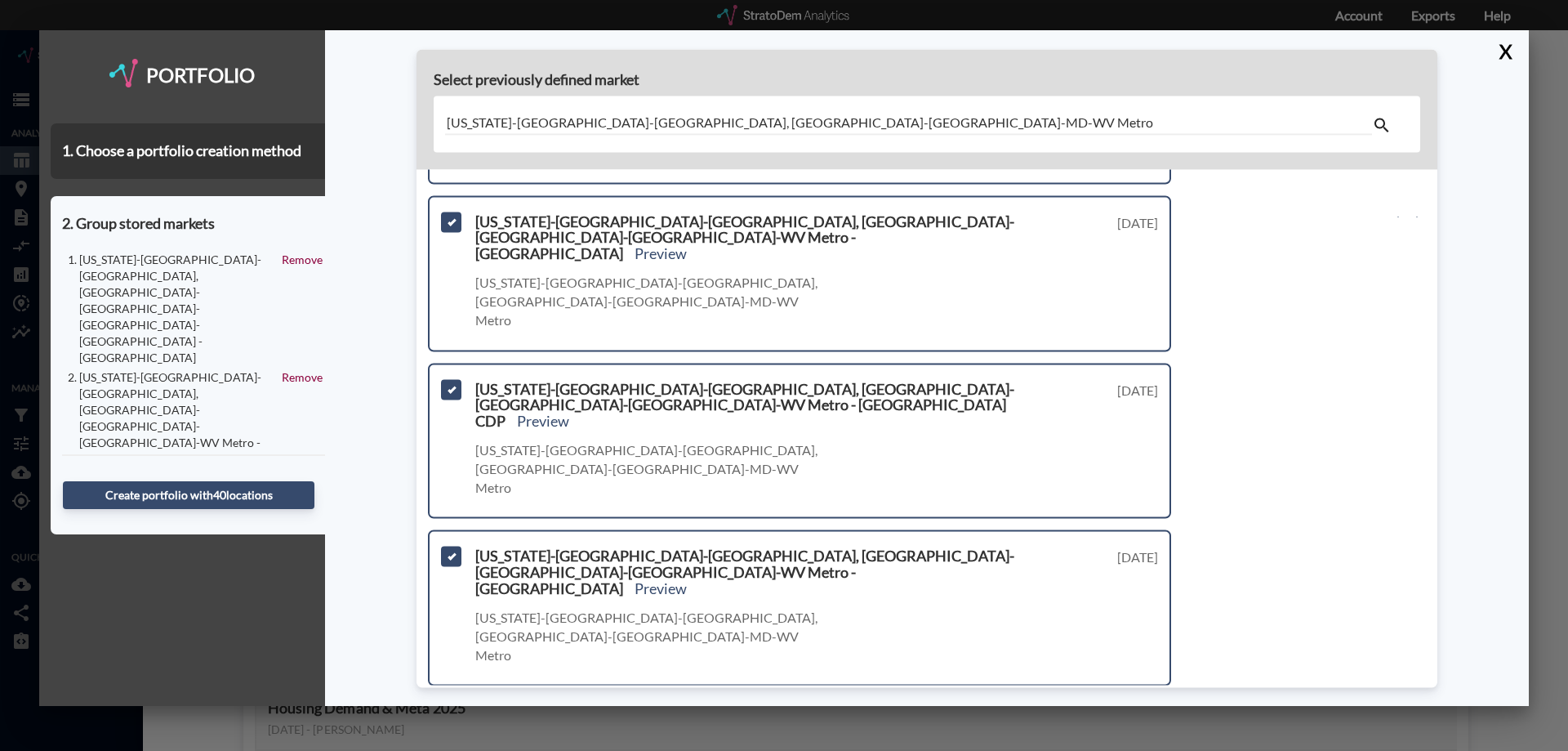
scroll to position [654, 0]
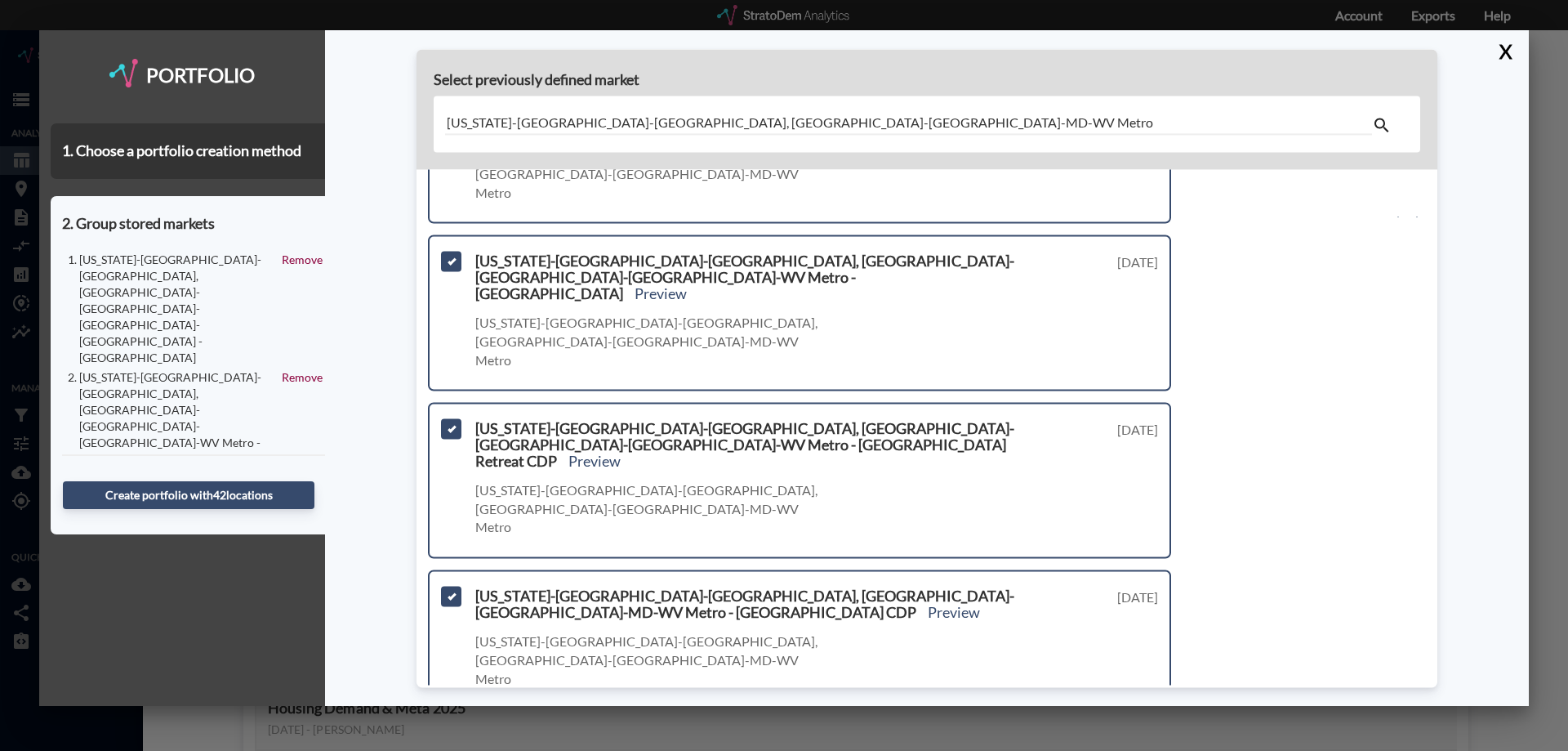
scroll to position [873, 0]
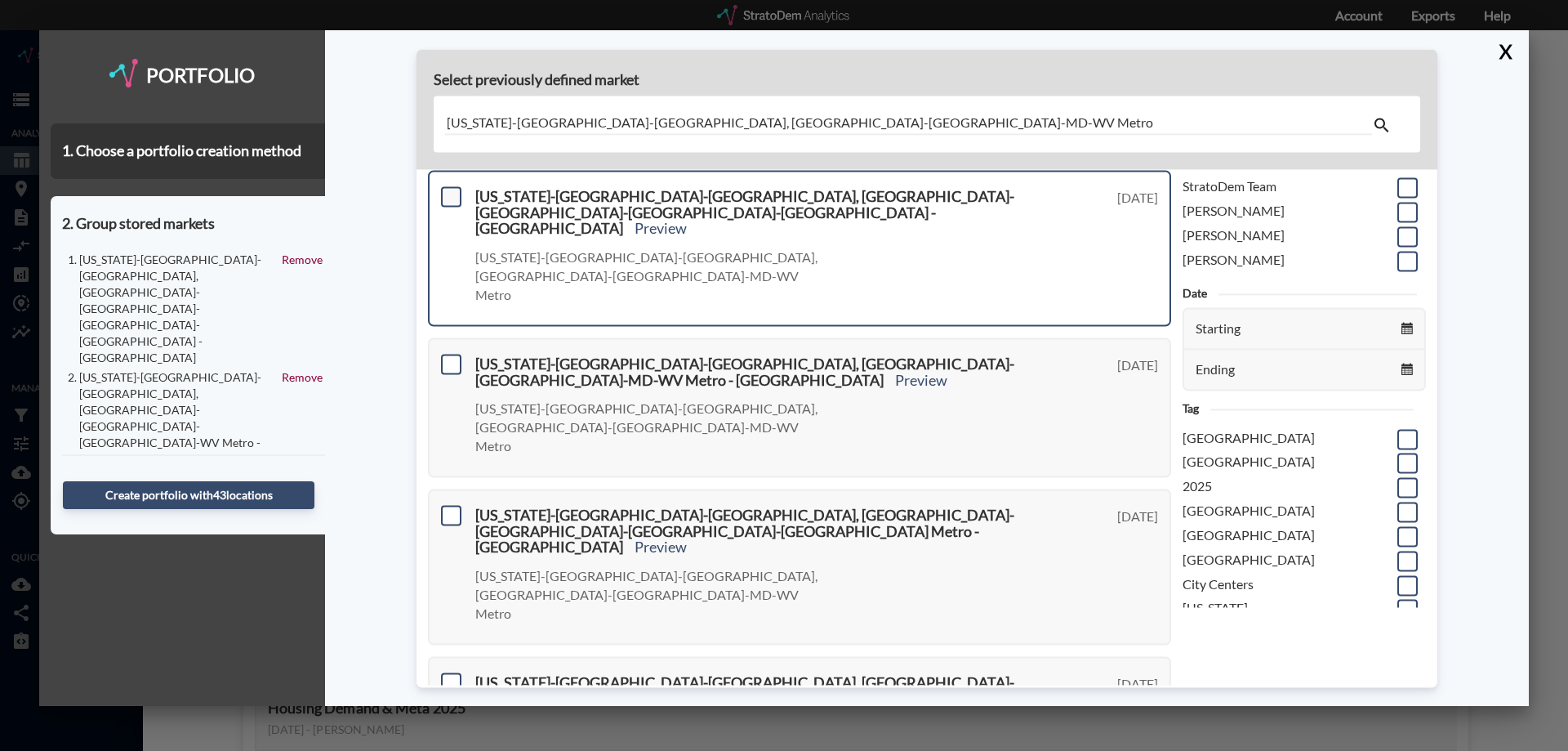
scroll to position [0, 0]
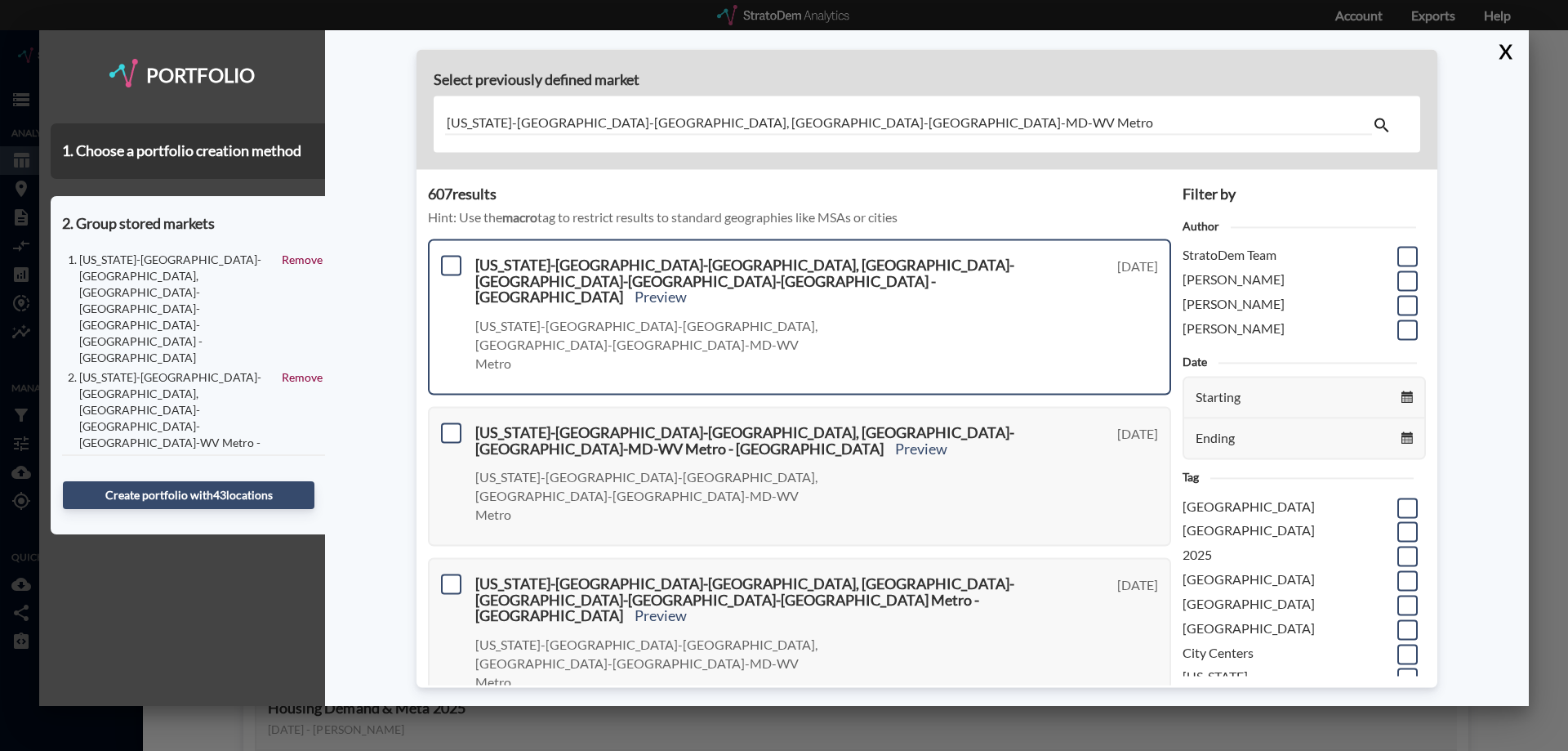
drag, startPoint x: 449, startPoint y: 266, endPoint x: 450, endPoint y: 280, distance: 14.0
click at [449, 265] on span at bounding box center [451, 265] width 20 height 20
click at [449, 259] on input "checkbox" at bounding box center [449, 259] width 0 height 0
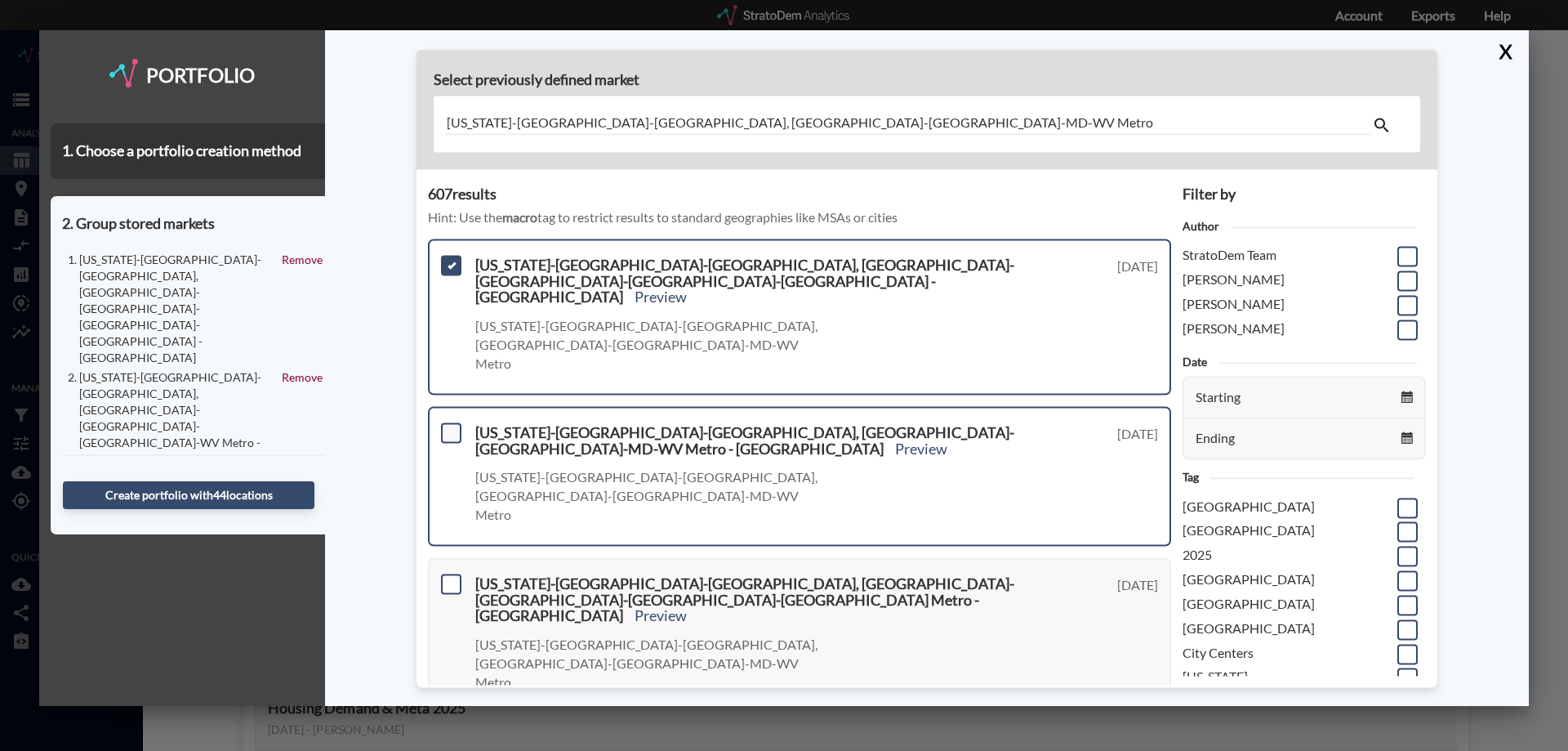
click at [447, 422] on span at bounding box center [451, 432] width 20 height 20
click at [449, 426] on input "checkbox" at bounding box center [449, 426] width 0 height 0
click at [441, 557] on div "Washington-Arlington-Alexandria, DC-VA-MD-WV Metro - Remington town Preview Was…" at bounding box center [800, 635] width 743 height 156
click at [448, 574] on span at bounding box center [451, 584] width 20 height 20
click at [449, 577] on input "checkbox" at bounding box center [449, 577] width 0 height 0
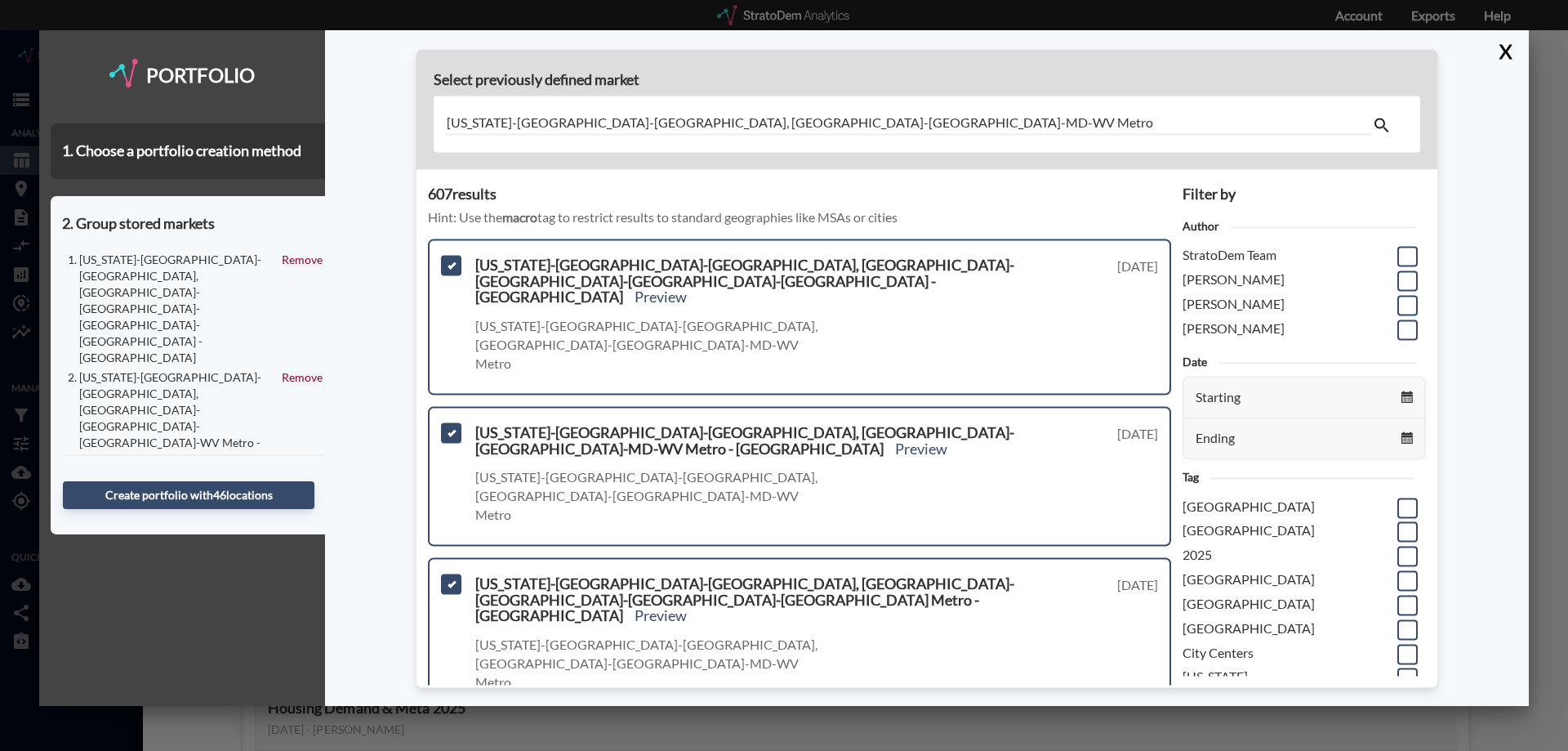
scroll to position [245, 0]
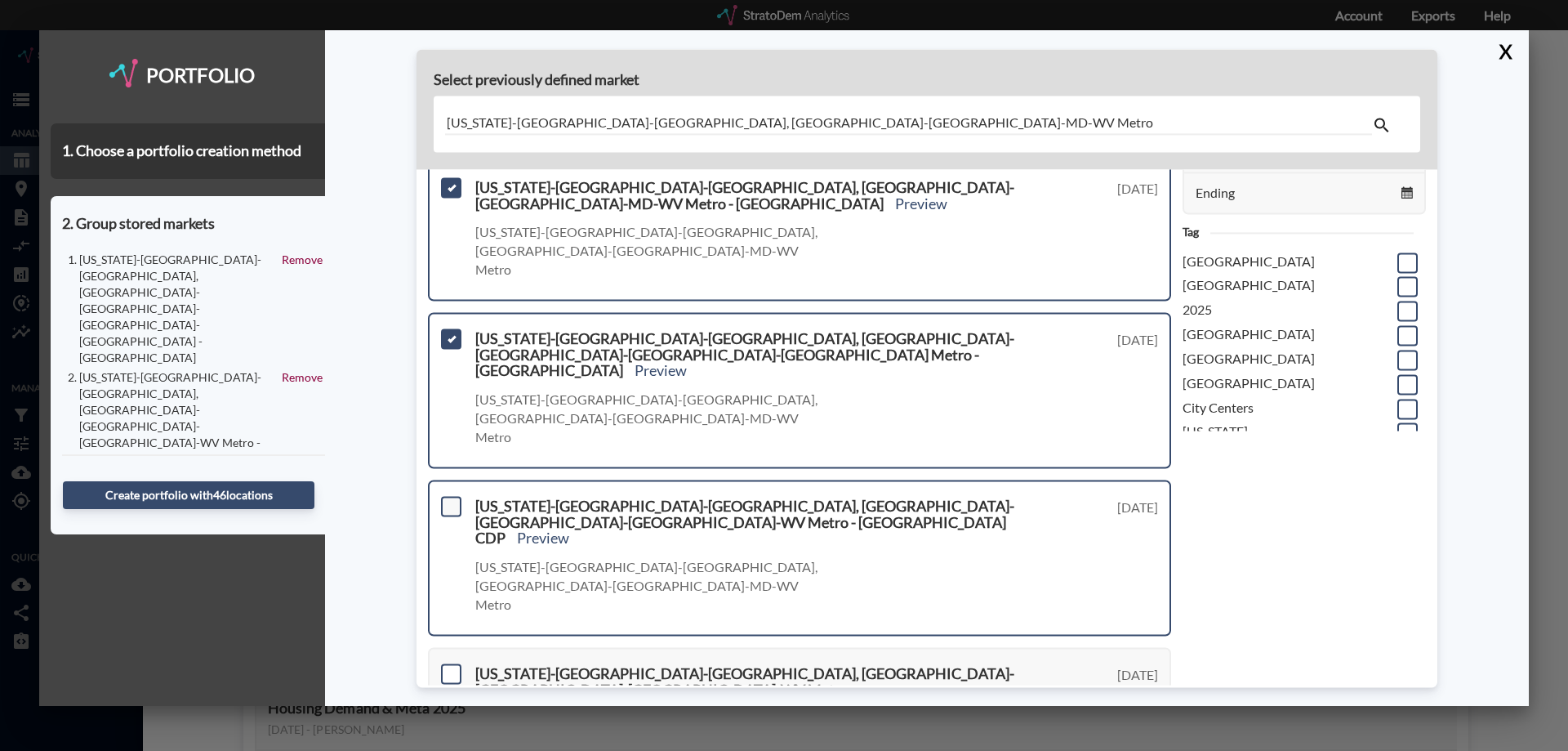
click at [452, 496] on span at bounding box center [451, 506] width 20 height 20
click at [449, 499] on input "checkbox" at bounding box center [449, 499] width 0 height 0
click at [447, 663] on span at bounding box center [451, 673] width 20 height 20
click at [449, 667] on input "checkbox" at bounding box center [449, 667] width 0 height 0
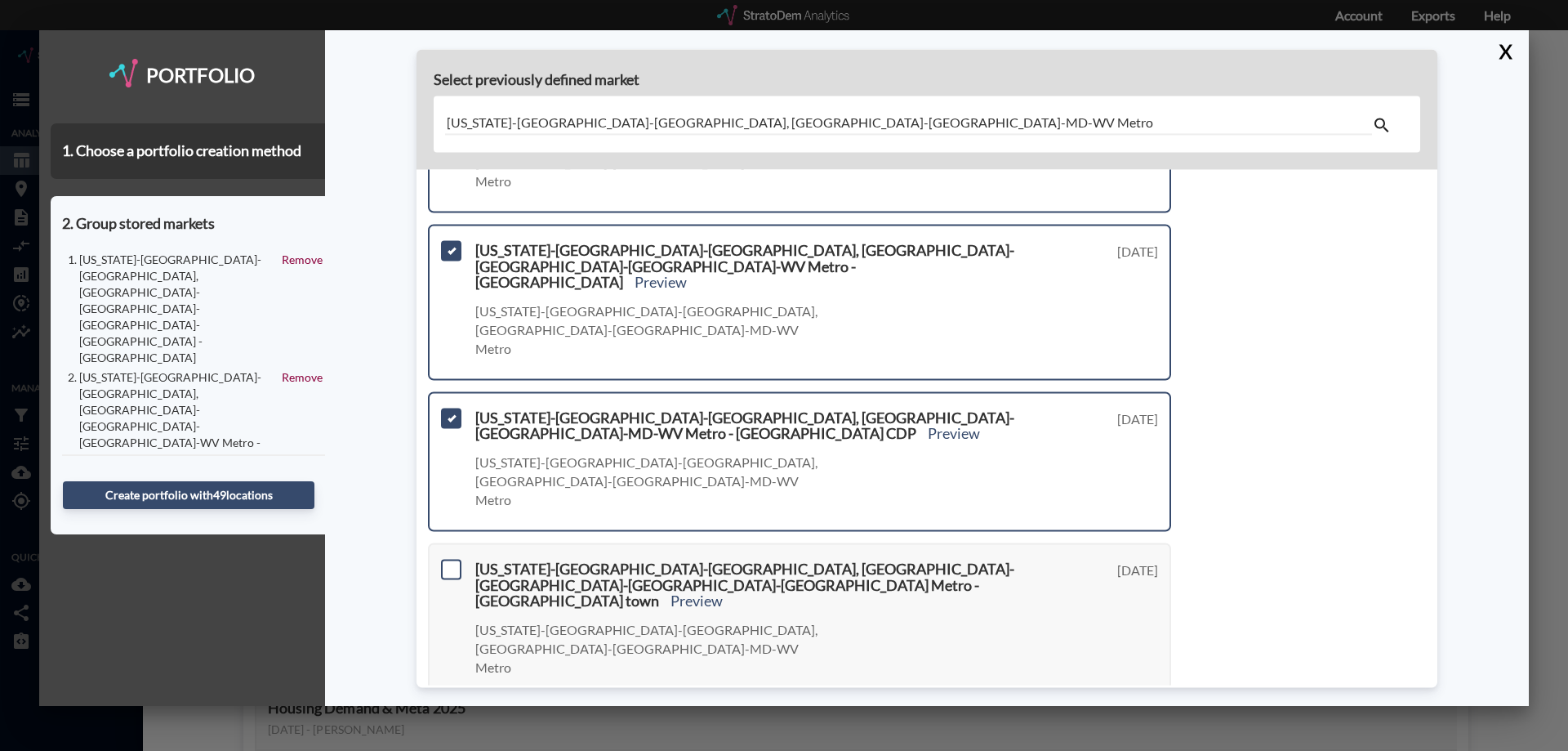
scroll to position [735, 0]
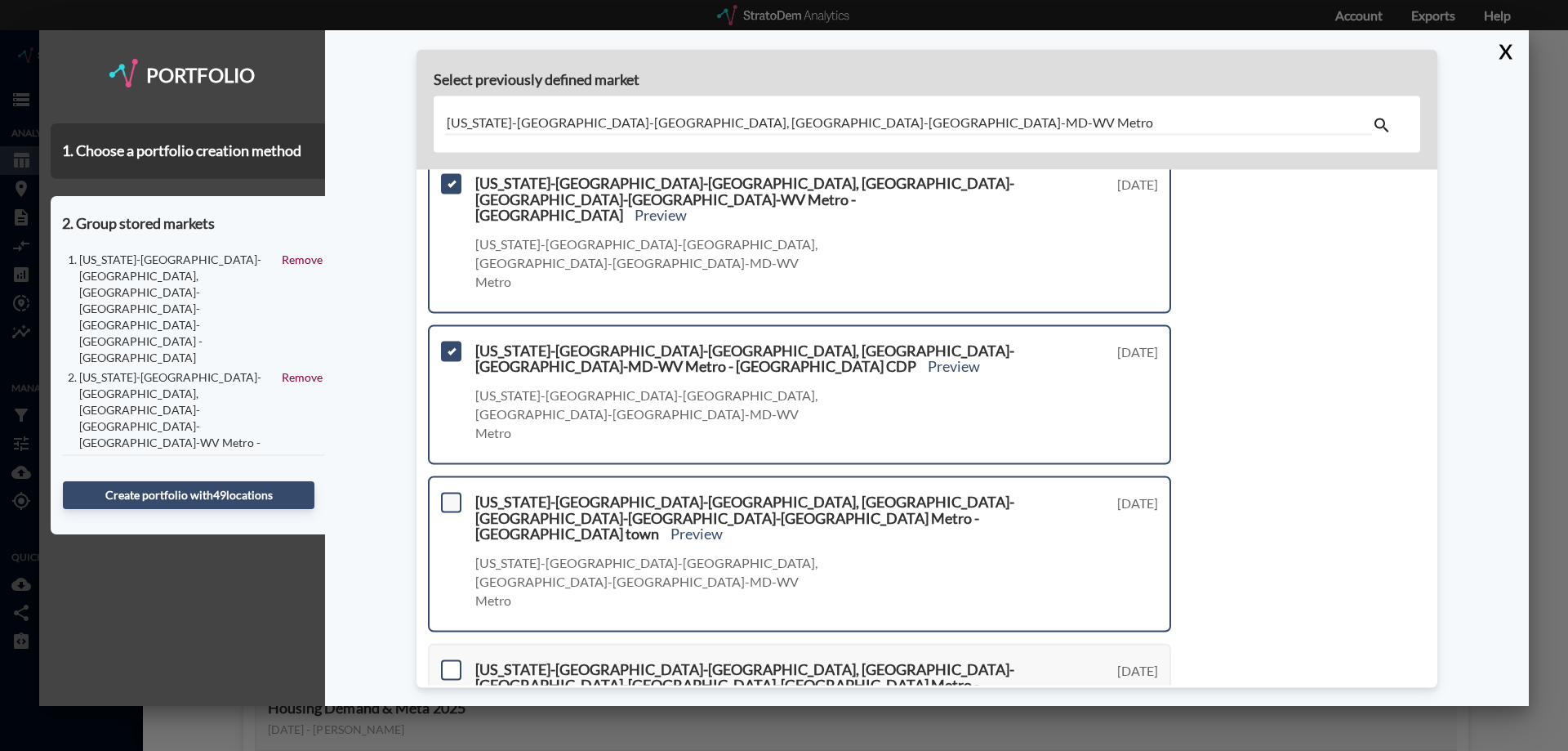
click at [452, 492] on span at bounding box center [451, 501] width 20 height 20
click at [449, 495] on input "checkbox" at bounding box center [449, 495] width 0 height 0
drag, startPoint x: 452, startPoint y: 392, endPoint x: 455, endPoint y: 432, distance: 40.1
click at [452, 659] on span at bounding box center [451, 669] width 20 height 20
click at [449, 662] on input "checkbox" at bounding box center [449, 662] width 0 height 0
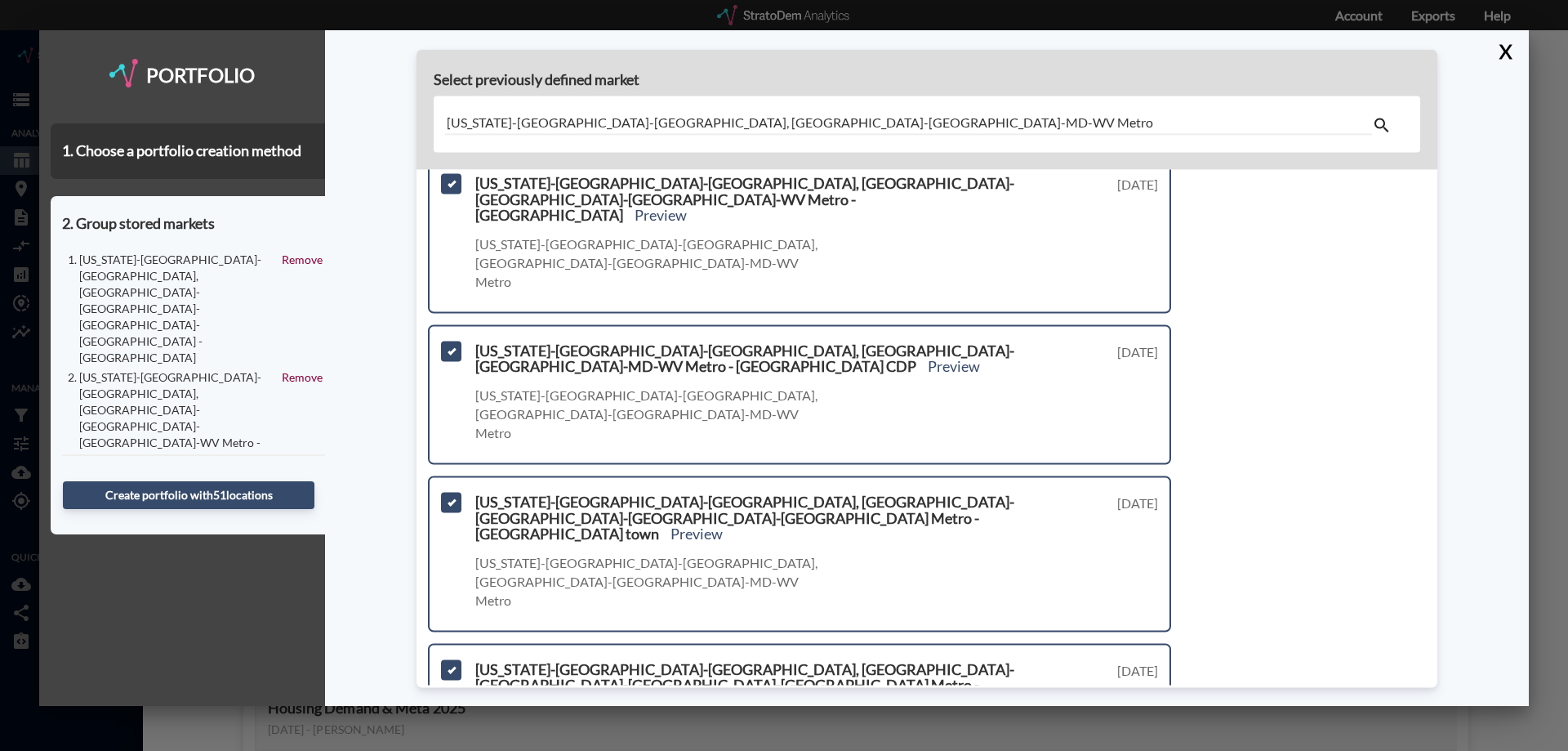
drag, startPoint x: 450, startPoint y: 510, endPoint x: 450, endPoint y: 523, distance: 13.0
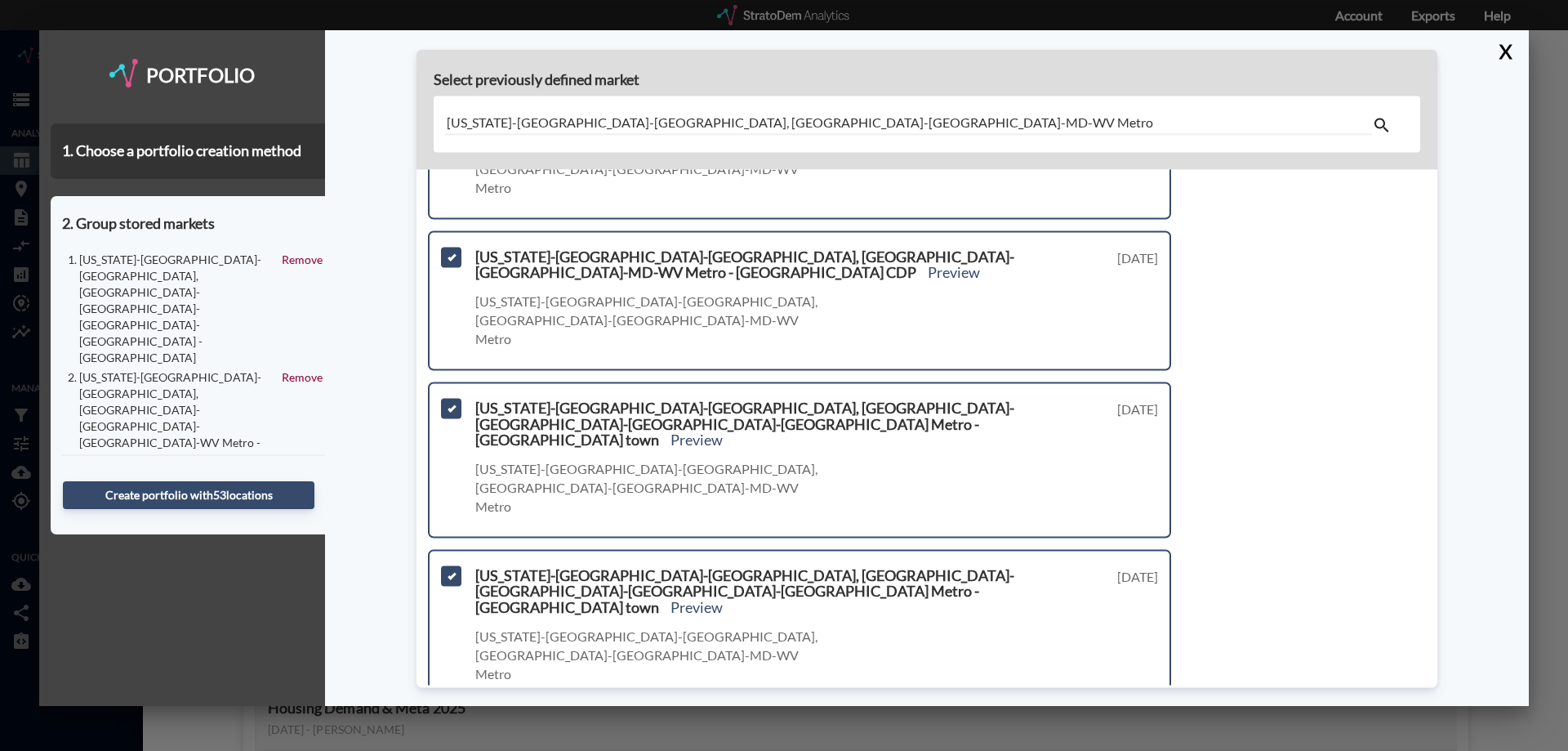
scroll to position [840, 0]
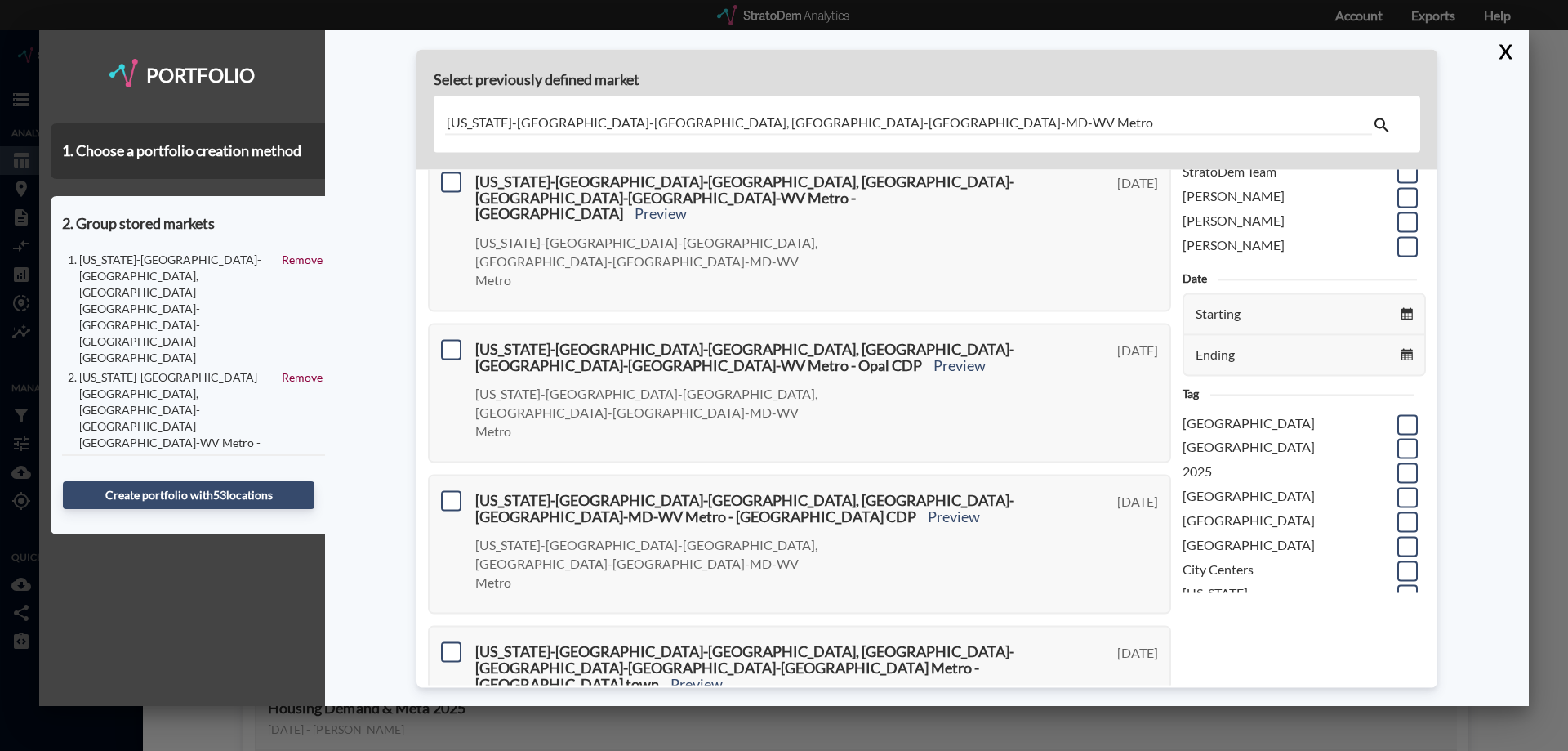
scroll to position [0, 0]
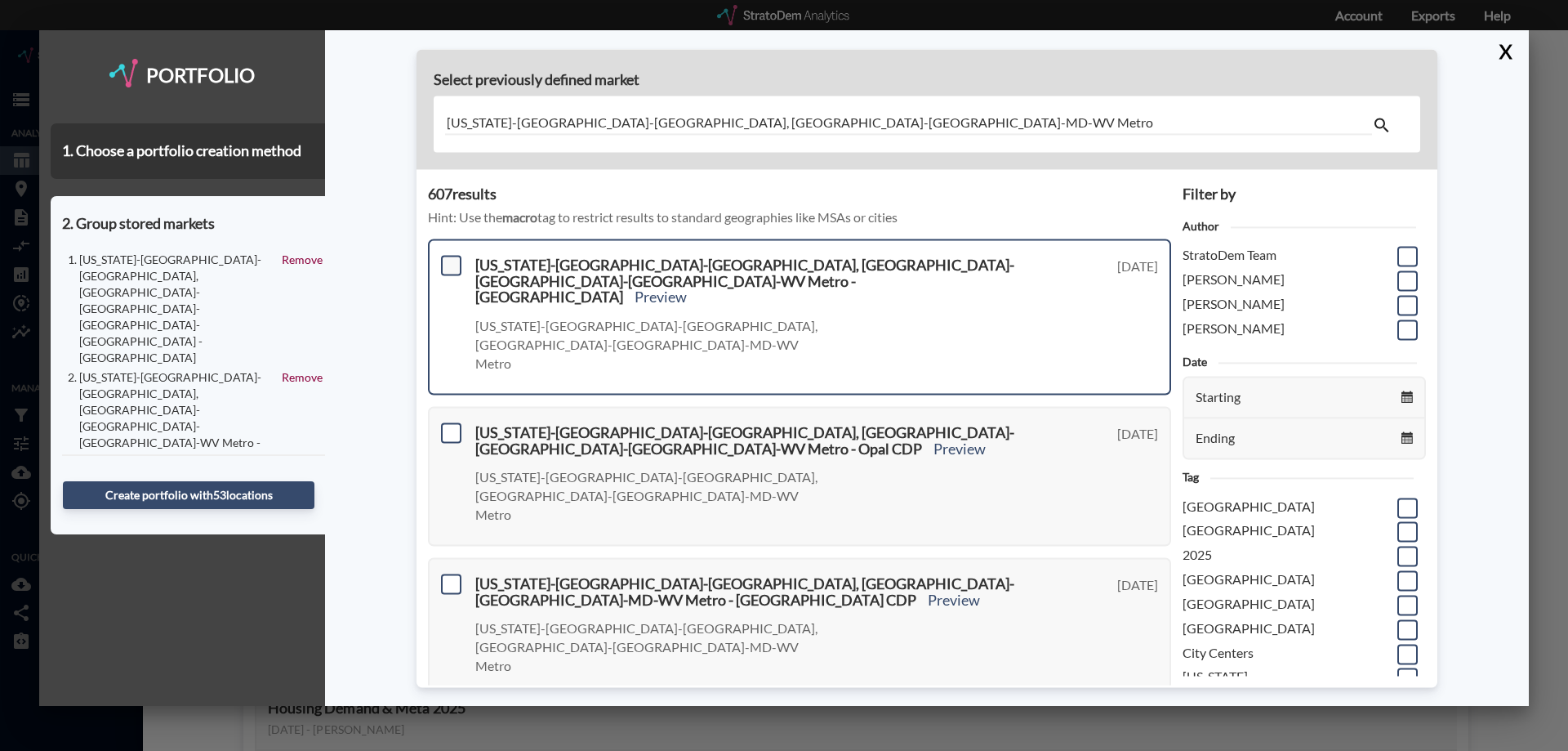
click at [447, 270] on span at bounding box center [451, 265] width 20 height 20
click at [449, 259] on input "checkbox" at bounding box center [449, 259] width 0 height 0
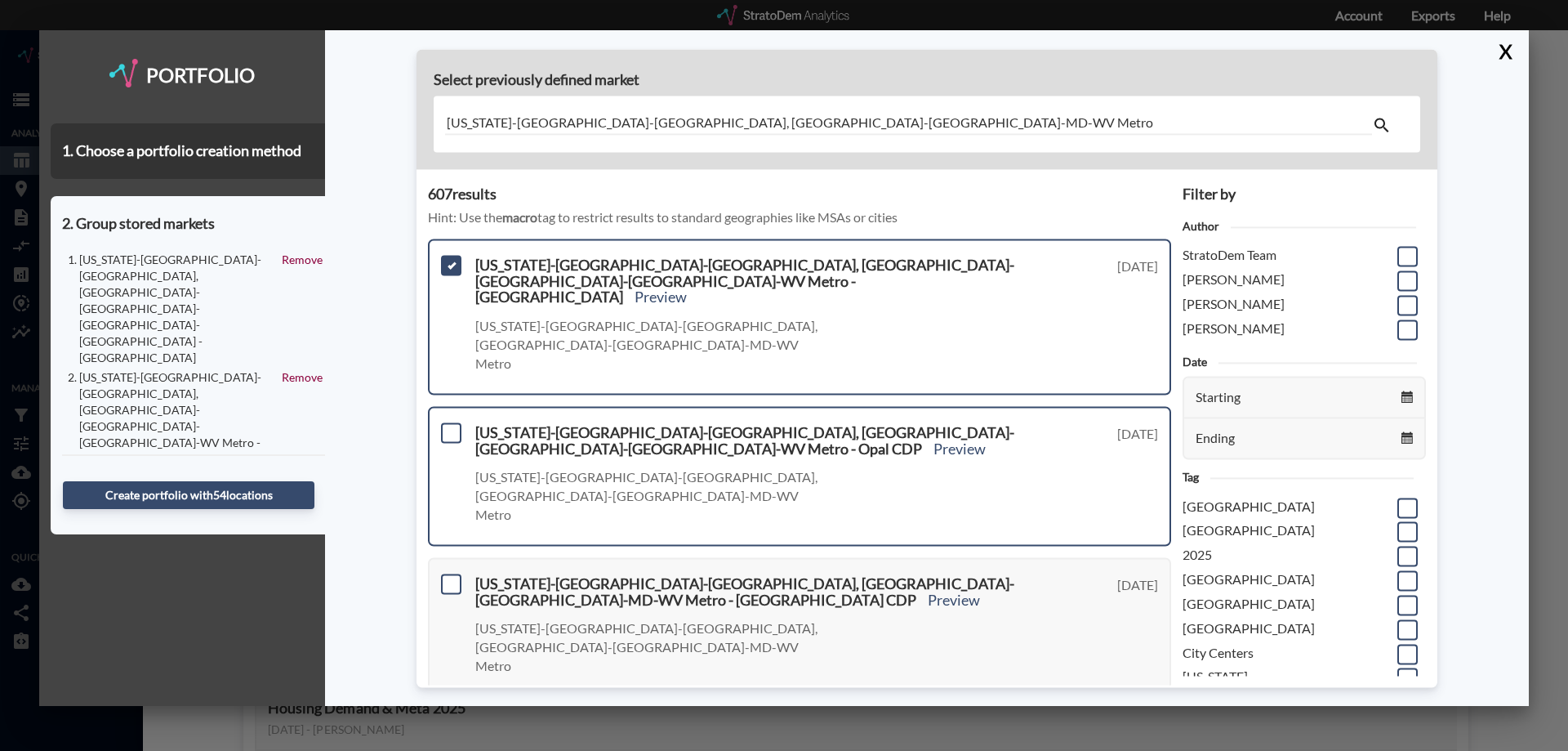
click at [448, 406] on div "Washington-Arlington-Alexandria, DC-VA-MD-WV Metro - Opal CDP Preview Washingto…" at bounding box center [800, 475] width 743 height 139
click at [451, 574] on span at bounding box center [451, 584] width 20 height 20
click at [449, 577] on input "checkbox" at bounding box center [449, 577] width 0 height 0
click at [450, 422] on span at bounding box center [451, 432] width 20 height 20
click at [449, 426] on input "checkbox" at bounding box center [449, 426] width 0 height 0
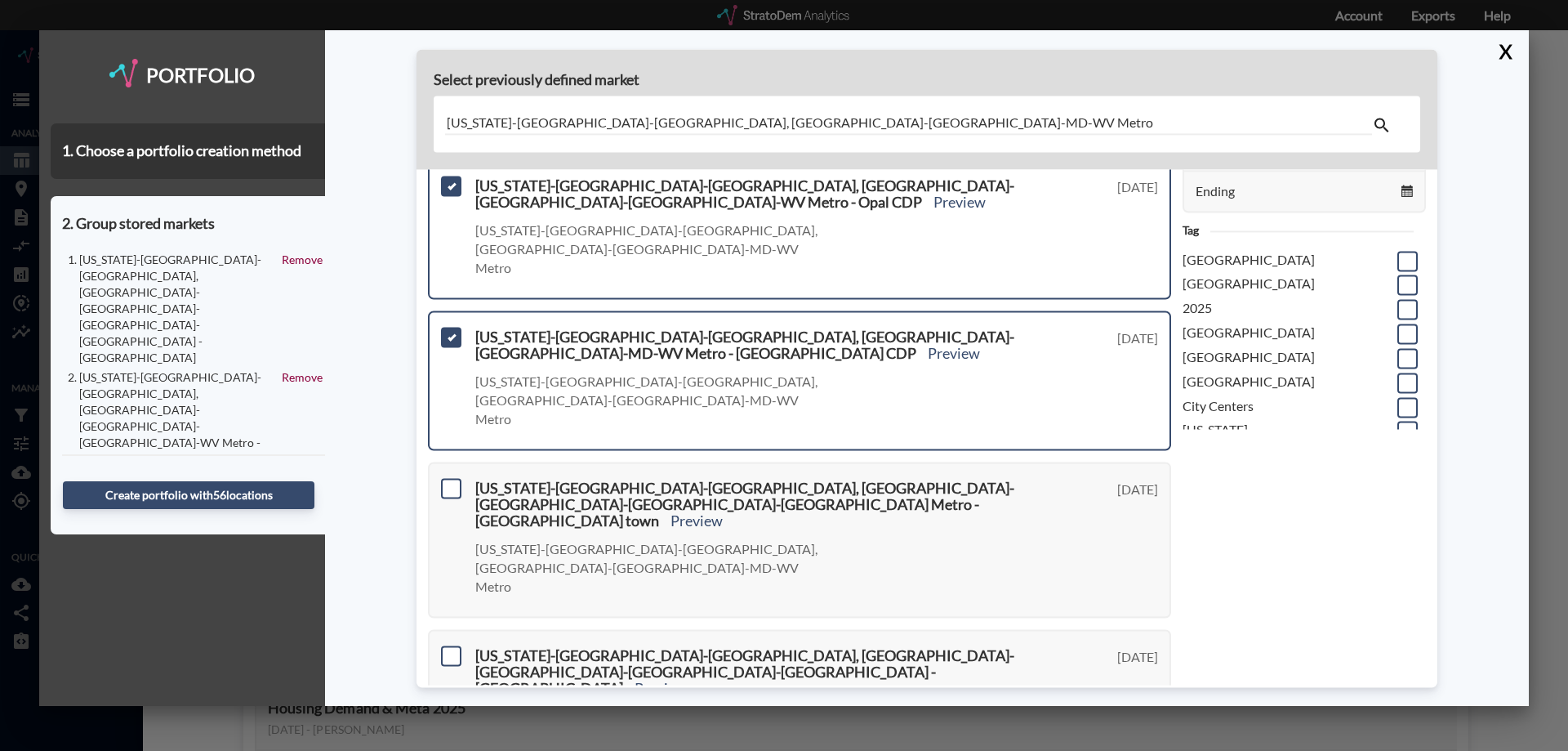
scroll to position [327, 0]
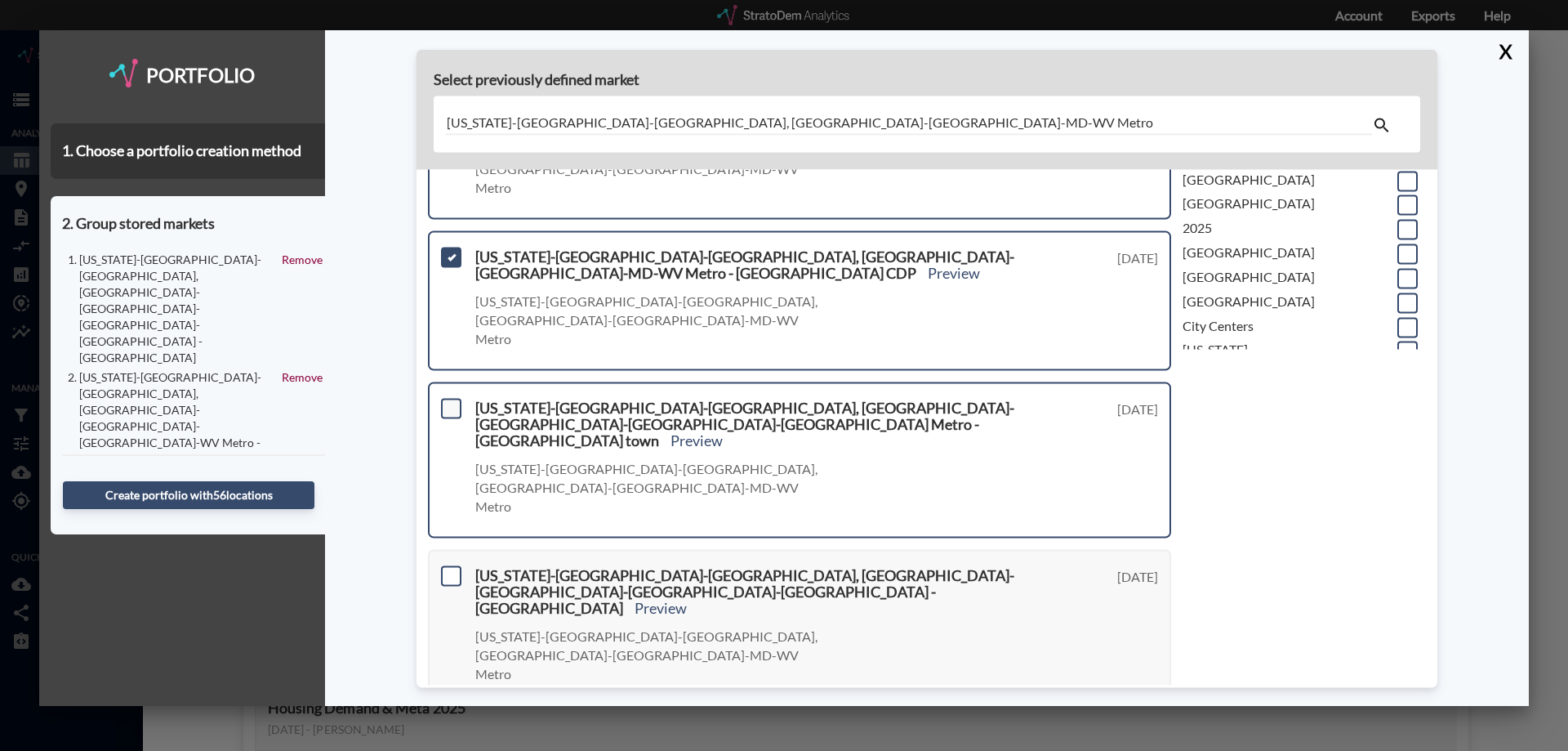
click at [450, 398] on span at bounding box center [451, 407] width 20 height 20
click at [449, 401] on input "checkbox" at bounding box center [449, 401] width 0 height 0
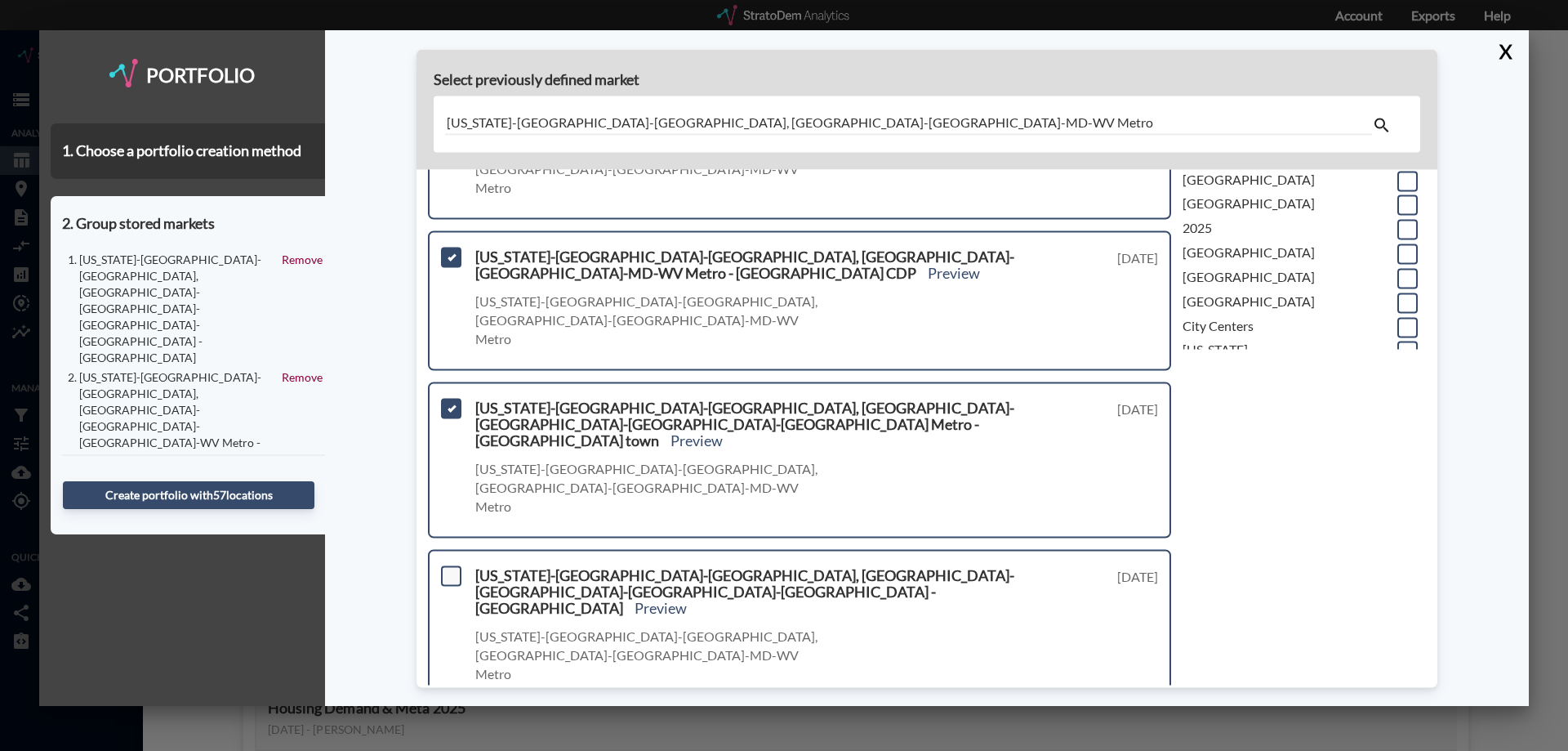
click at [458, 565] on span at bounding box center [451, 575] width 20 height 20
click at [449, 569] on input "checkbox" at bounding box center [449, 569] width 0 height 0
click at [458, 733] on span at bounding box center [451, 742] width 20 height 20
click at [449, 736] on input "checkbox" at bounding box center [449, 736] width 0 height 0
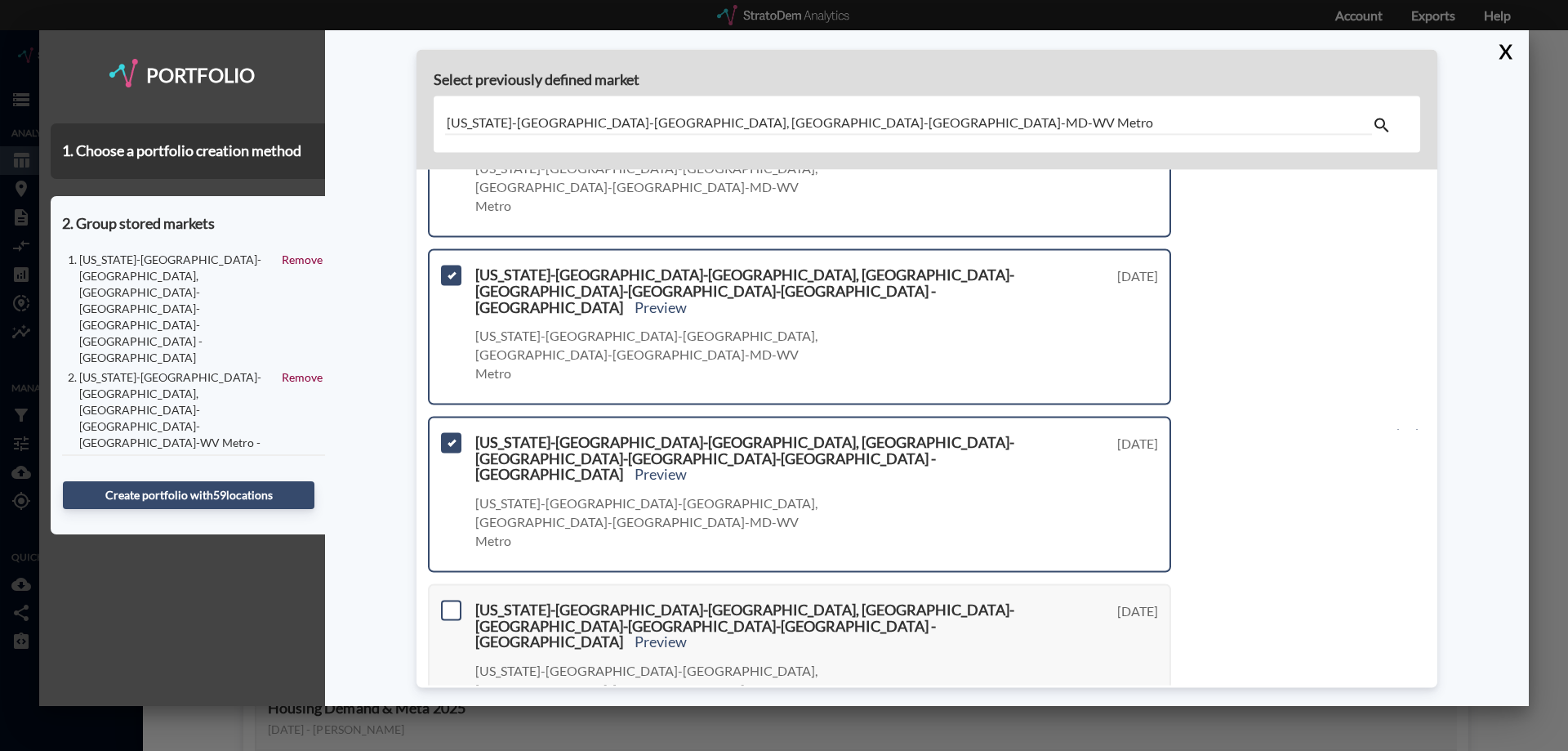
scroll to position [654, 0]
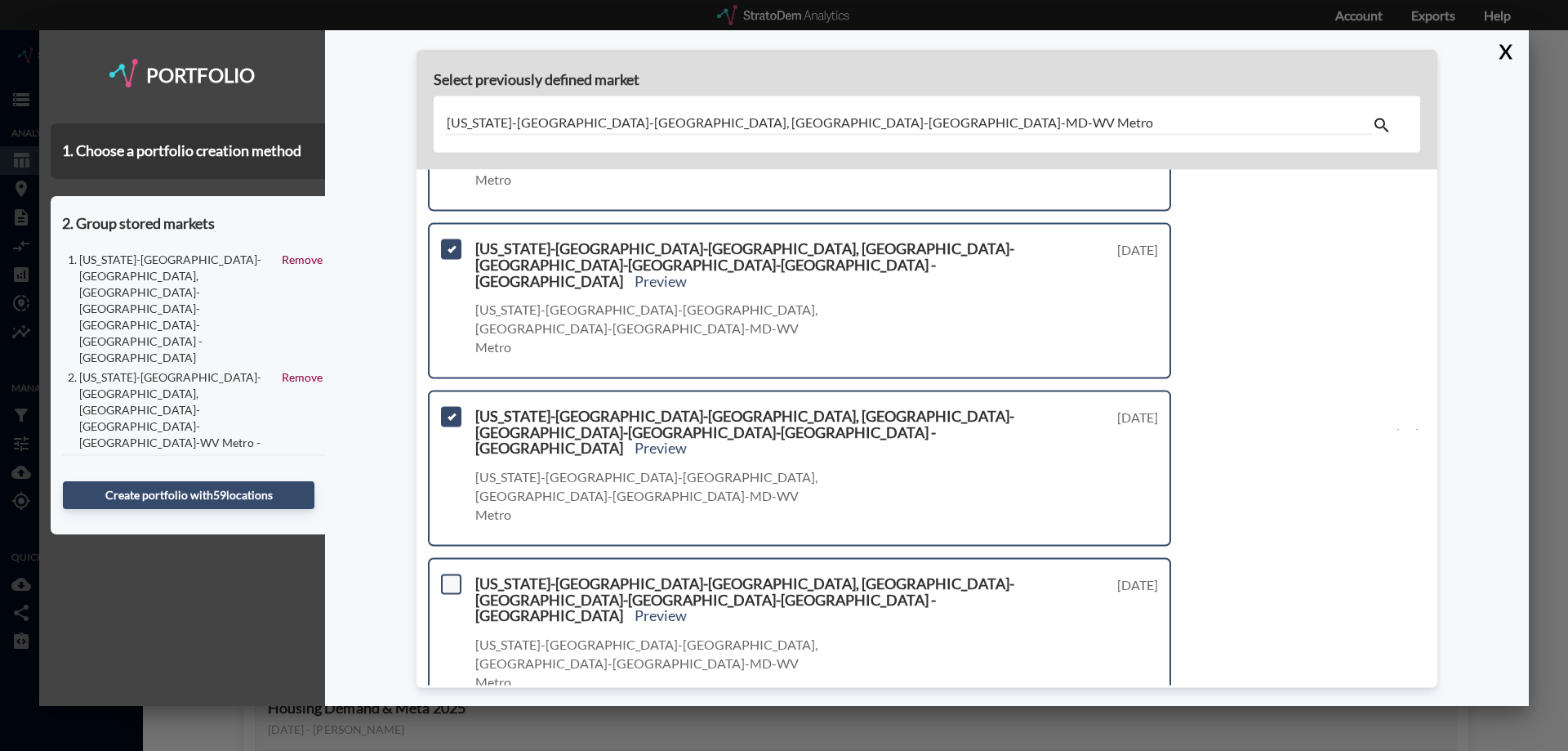
click at [450, 574] on span at bounding box center [451, 584] width 20 height 20
click at [449, 577] on input "checkbox" at bounding box center [449, 577] width 0 height 0
click at [460, 741] on span at bounding box center [451, 751] width 20 height 20
click at [449, 744] on input "checkbox" at bounding box center [449, 744] width 0 height 0
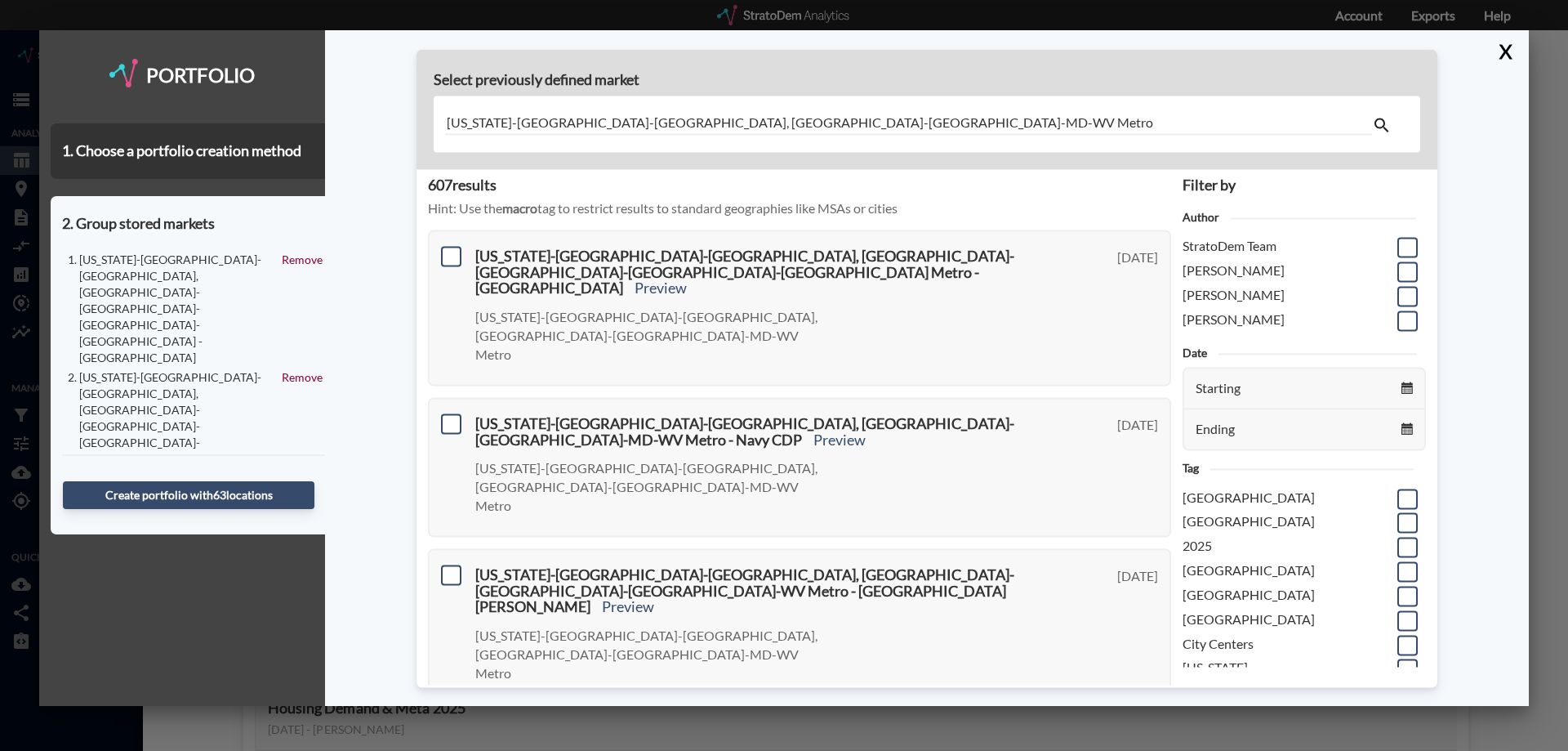
scroll to position [0, 0]
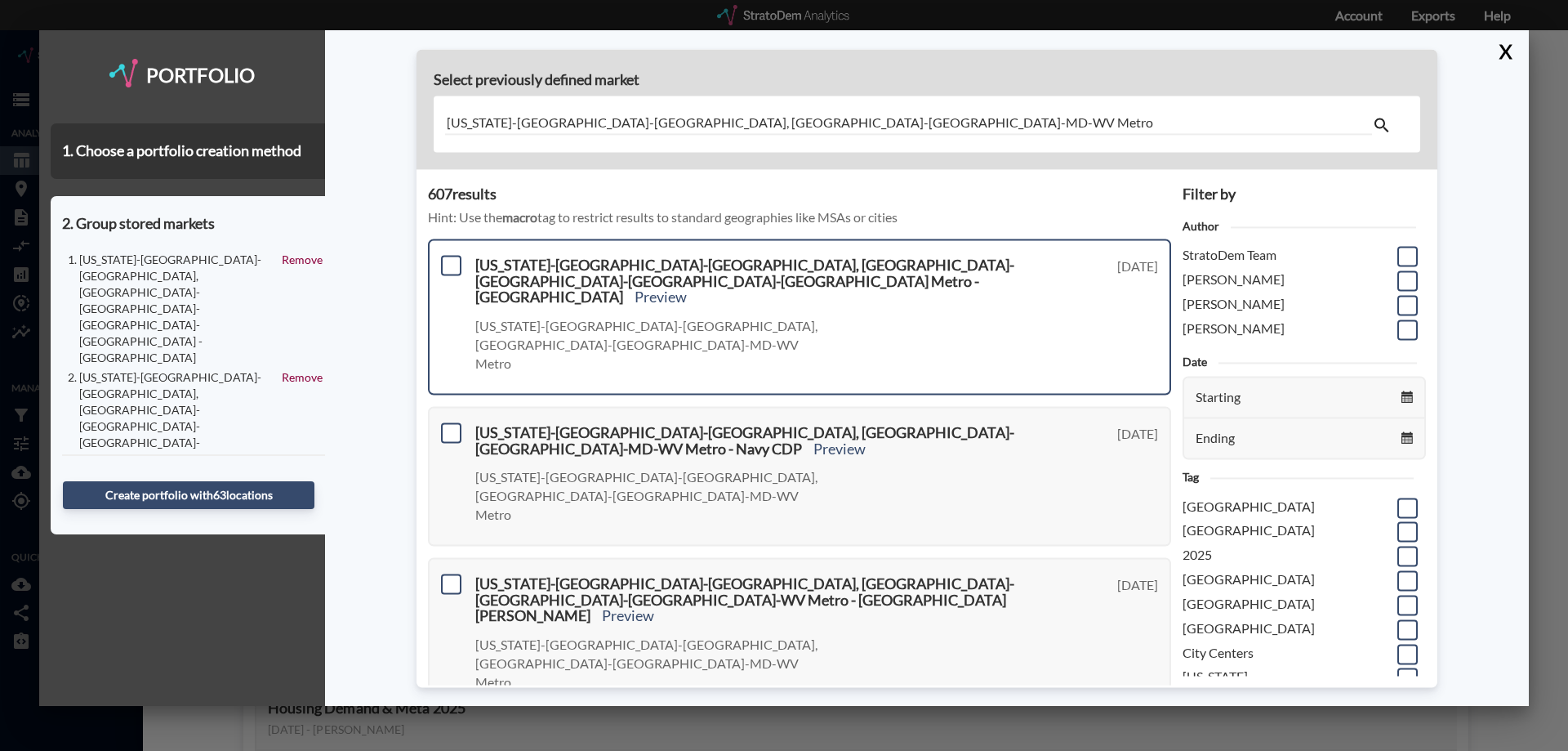
drag, startPoint x: 449, startPoint y: 267, endPoint x: 456, endPoint y: 323, distance: 56.4
click at [448, 269] on span at bounding box center [451, 265] width 20 height 20
click at [449, 259] on input "checkbox" at bounding box center [449, 259] width 0 height 0
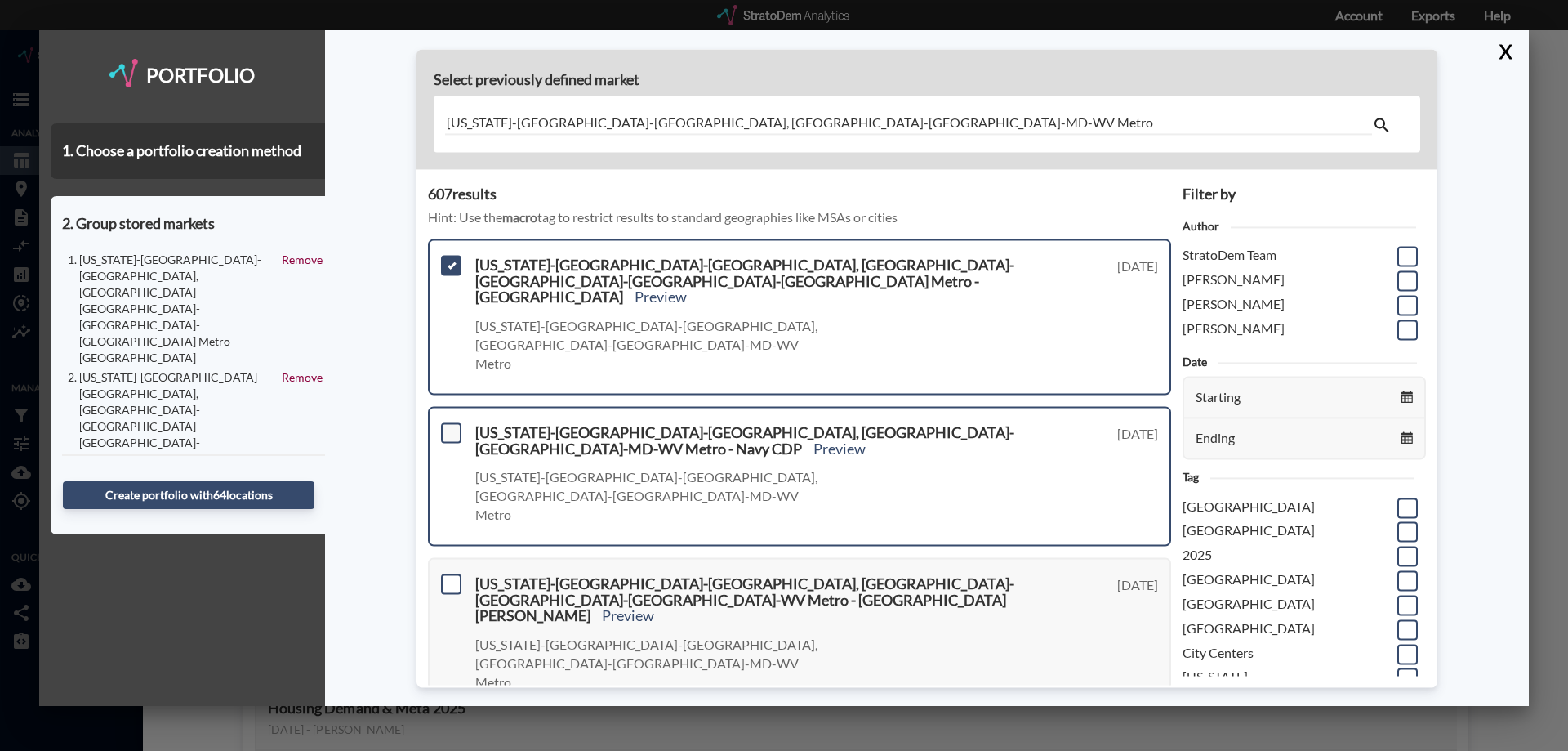
click at [454, 422] on span at bounding box center [451, 432] width 20 height 20
click at [449, 426] on input "checkbox" at bounding box center [449, 426] width 0 height 0
click at [452, 574] on span at bounding box center [451, 584] width 20 height 20
click at [449, 577] on input "checkbox" at bounding box center [449, 577] width 0 height 0
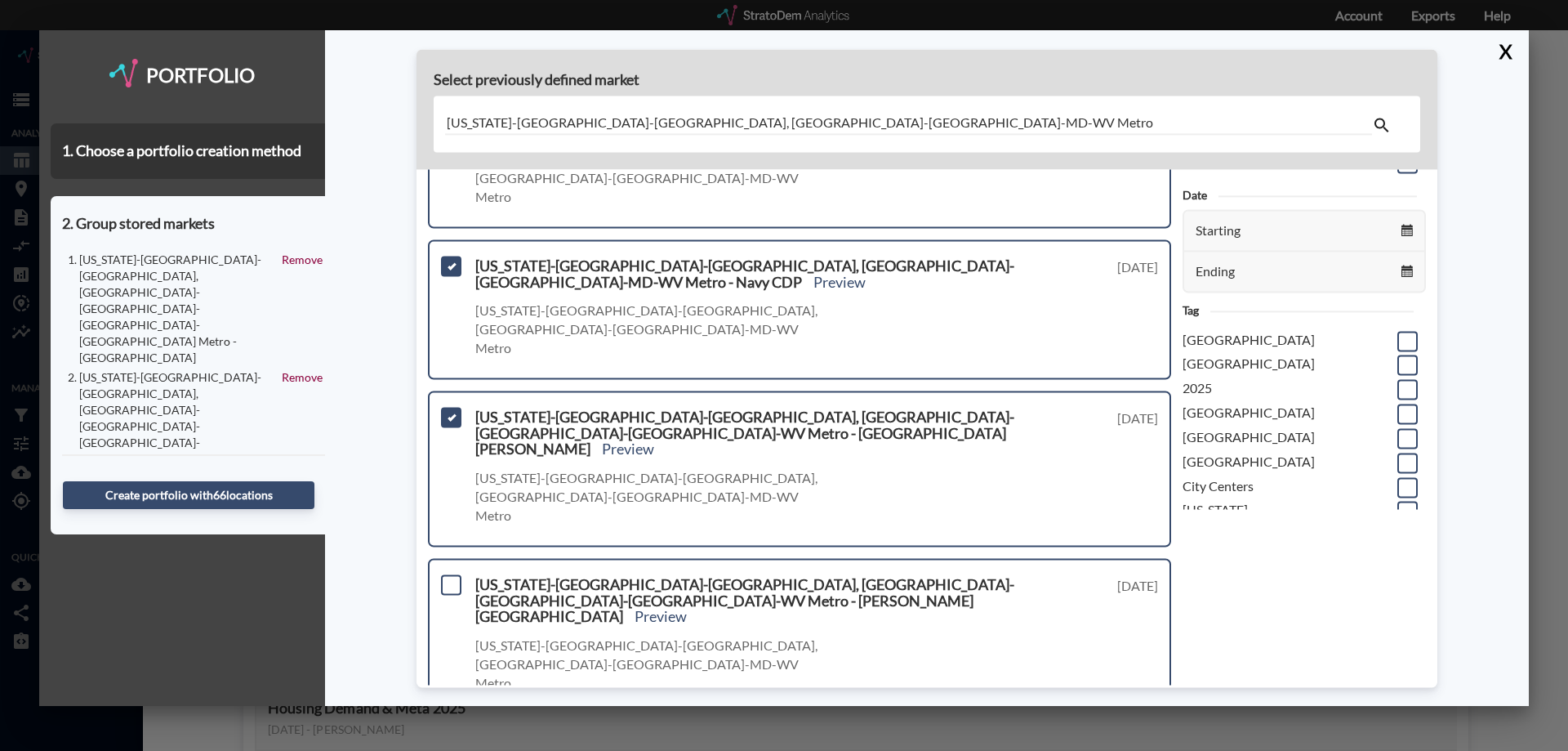
scroll to position [245, 0]
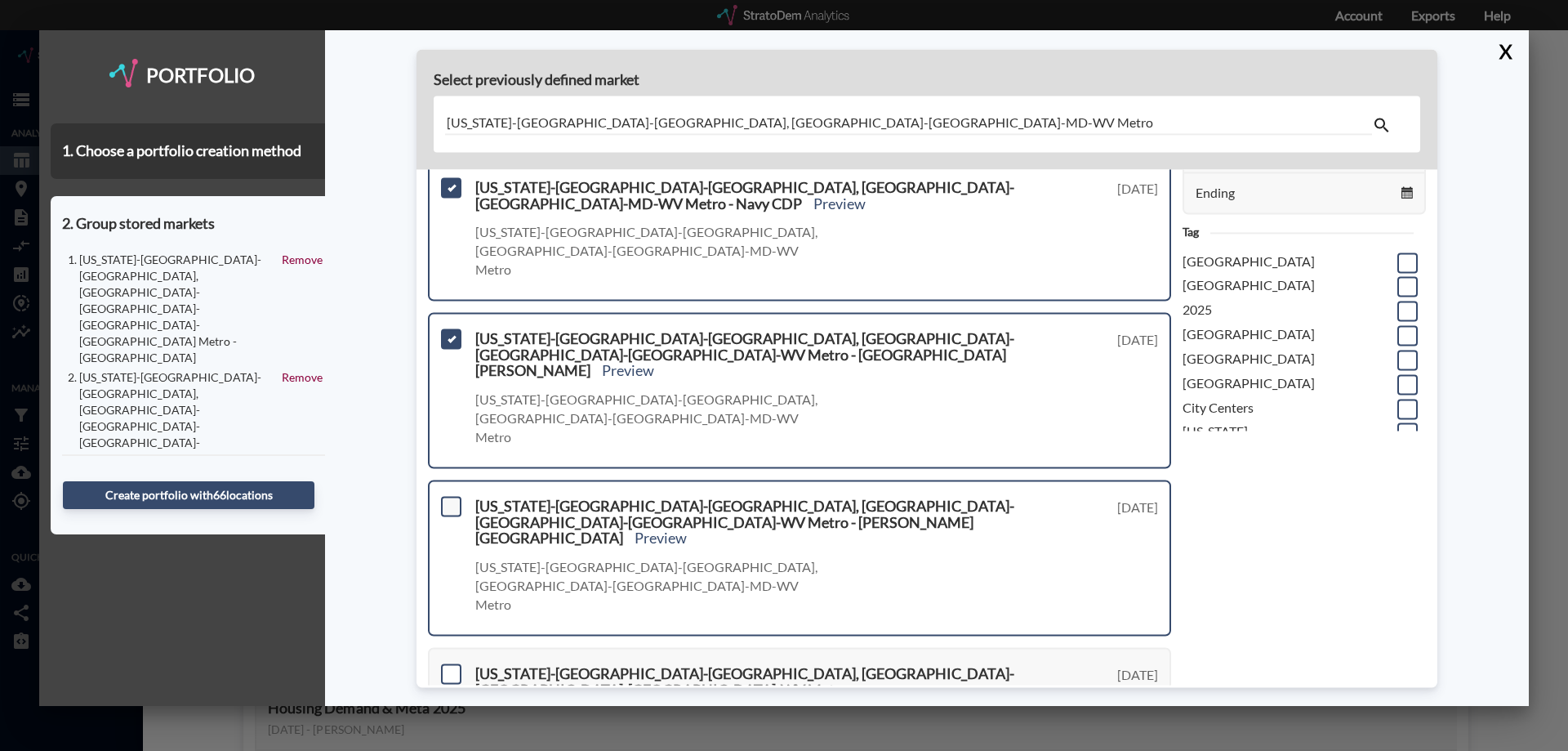
click at [450, 496] on span at bounding box center [451, 506] width 20 height 20
click at [449, 499] on input "checkbox" at bounding box center [449, 499] width 0 height 0
click at [452, 663] on span at bounding box center [451, 673] width 20 height 20
click at [449, 667] on input "checkbox" at bounding box center [449, 667] width 0 height 0
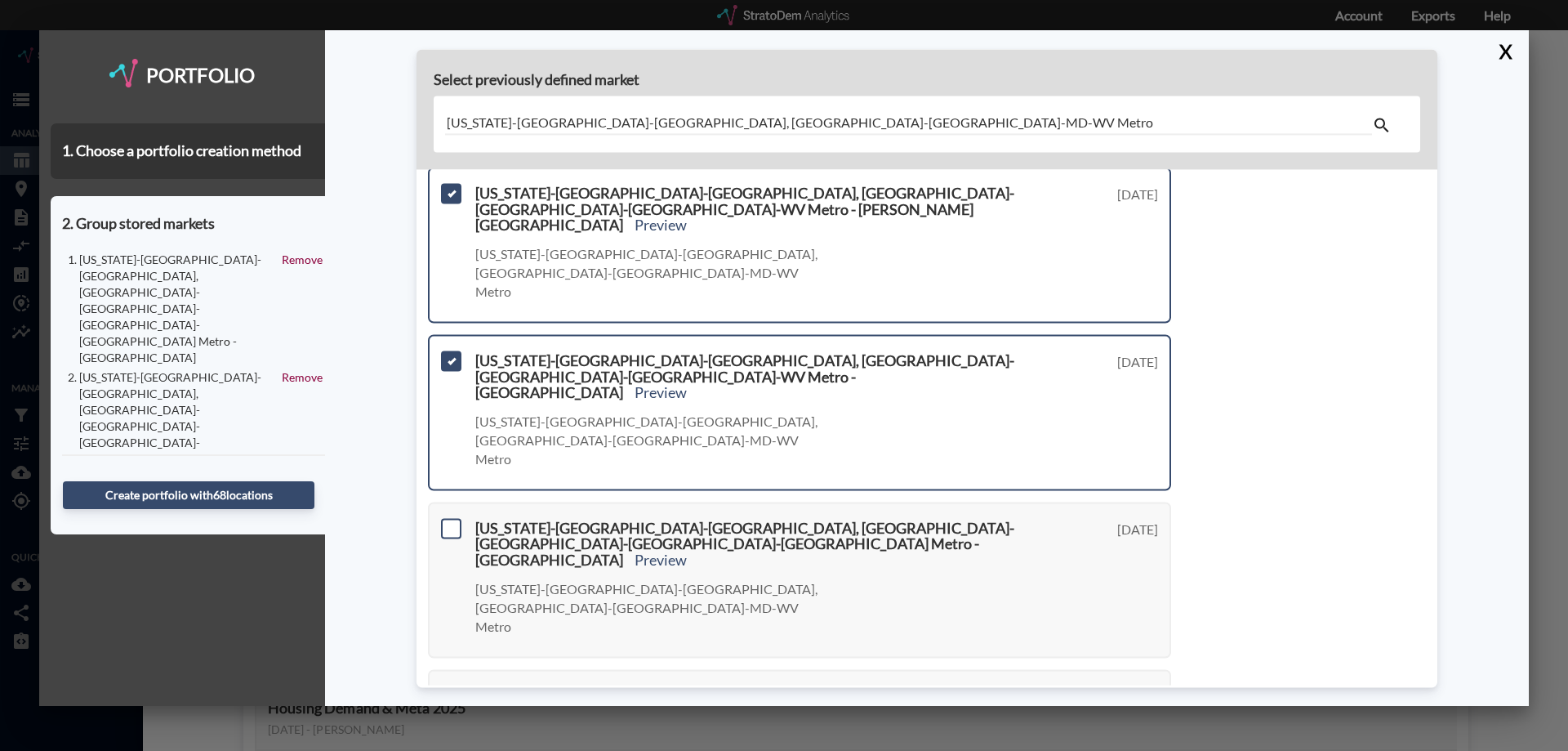
scroll to position [572, 0]
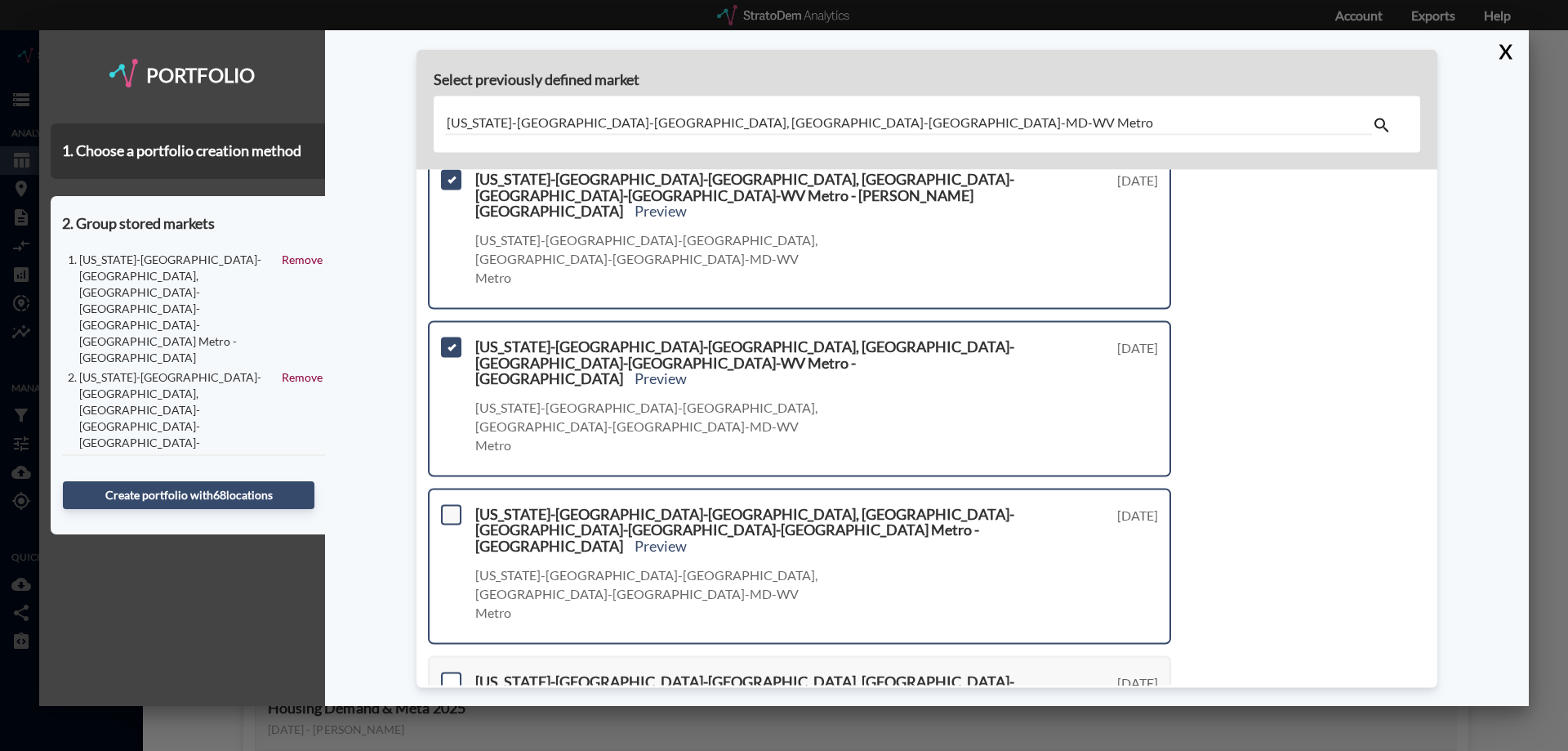
click at [448, 504] on span at bounding box center [451, 514] width 20 height 20
click at [449, 507] on input "checkbox" at bounding box center [449, 507] width 0 height 0
click at [447, 671] on span at bounding box center [451, 681] width 20 height 20
click at [449, 675] on input "checkbox" at bounding box center [449, 675] width 0 height 0
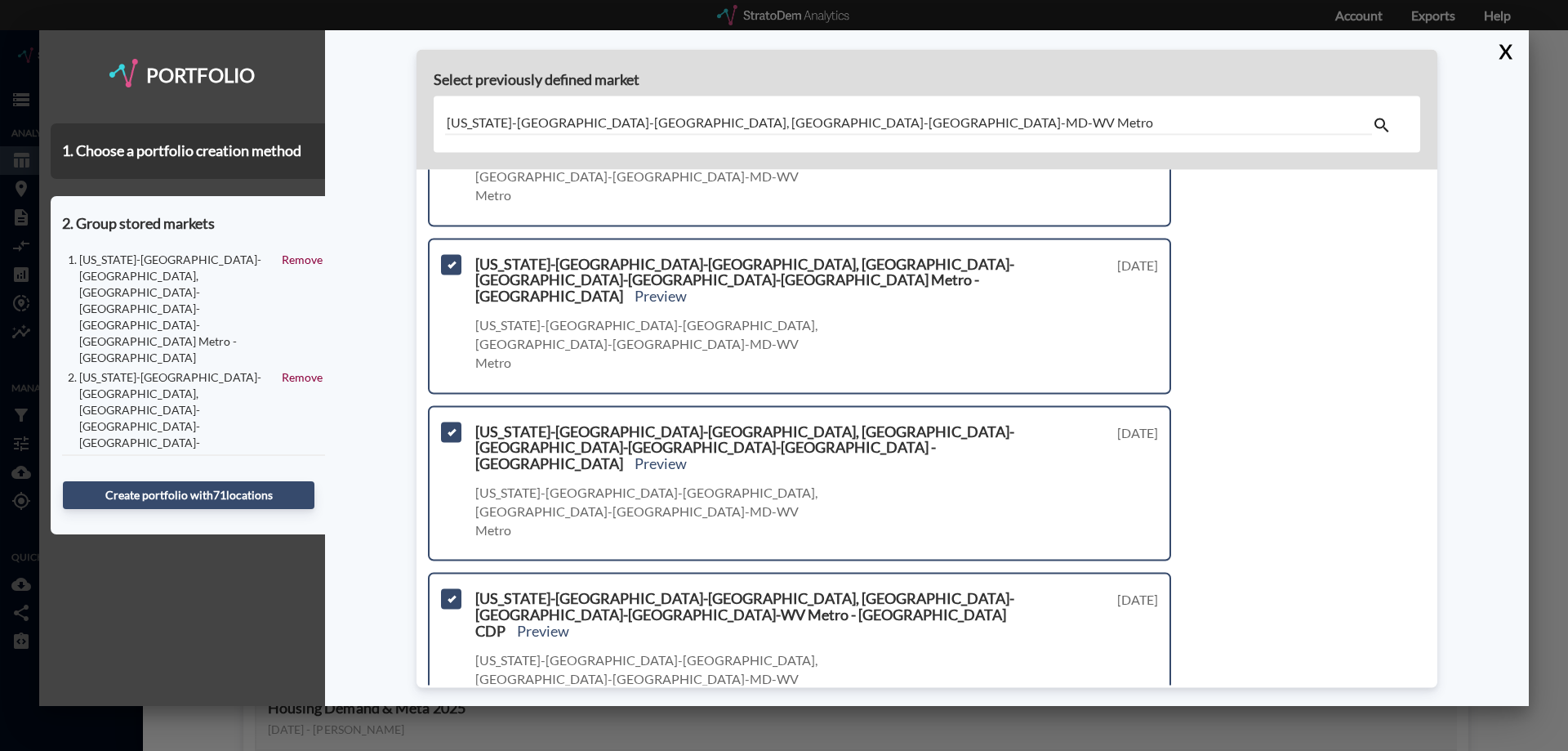
scroll to position [824, 0]
click at [452, 750] on span at bounding box center [451, 765] width 20 height 20
click at [449, 750] on input "checkbox" at bounding box center [449, 758] width 0 height 0
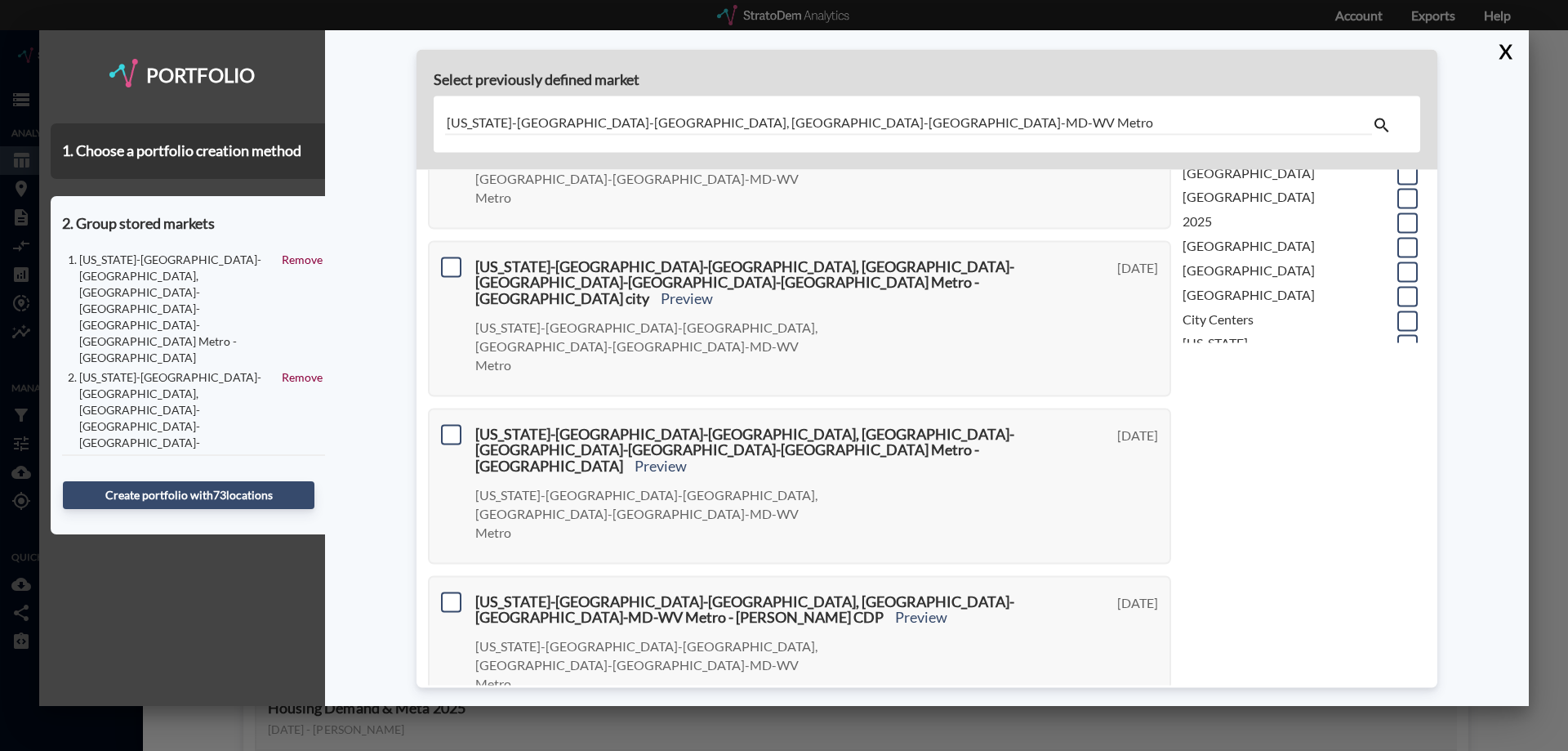
scroll to position [0, 0]
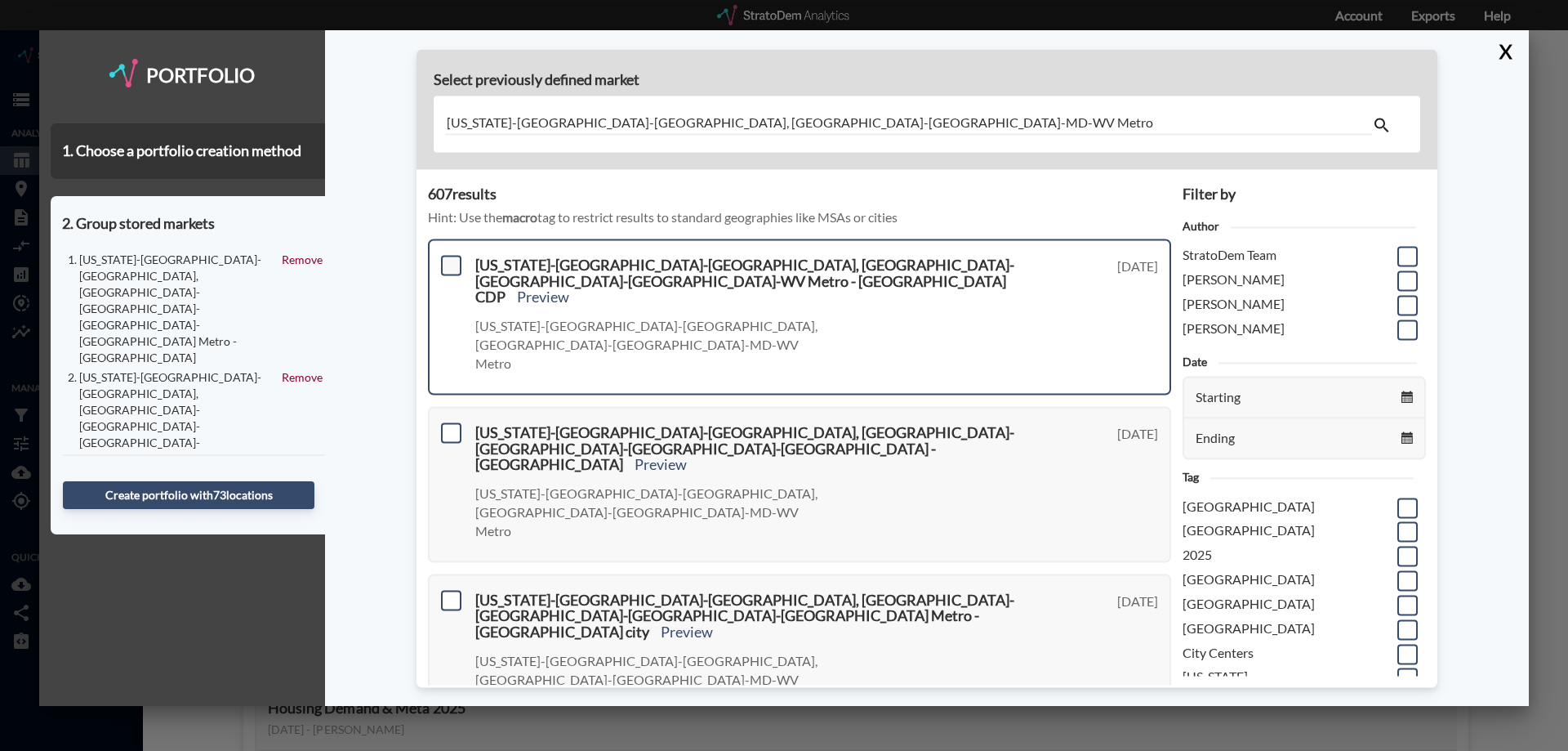
click at [452, 266] on span at bounding box center [451, 265] width 20 height 20
click at [449, 259] on input "checkbox" at bounding box center [449, 259] width 0 height 0
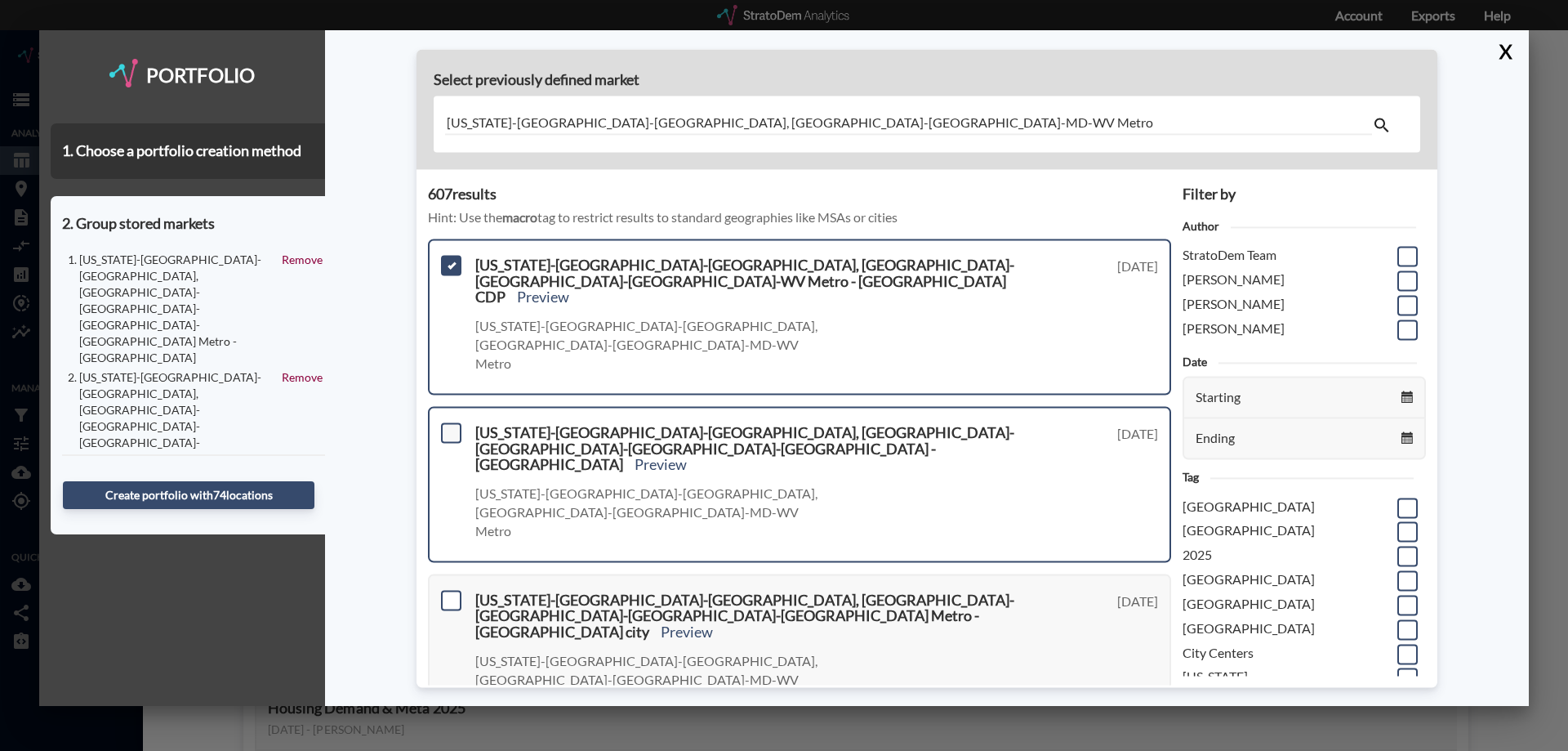
click at [451, 422] on span at bounding box center [451, 432] width 20 height 20
click at [449, 426] on input "checkbox" at bounding box center [449, 426] width 0 height 0
click at [449, 590] on span at bounding box center [451, 599] width 20 height 20
click at [449, 593] on input "checkbox" at bounding box center [449, 593] width 0 height 0
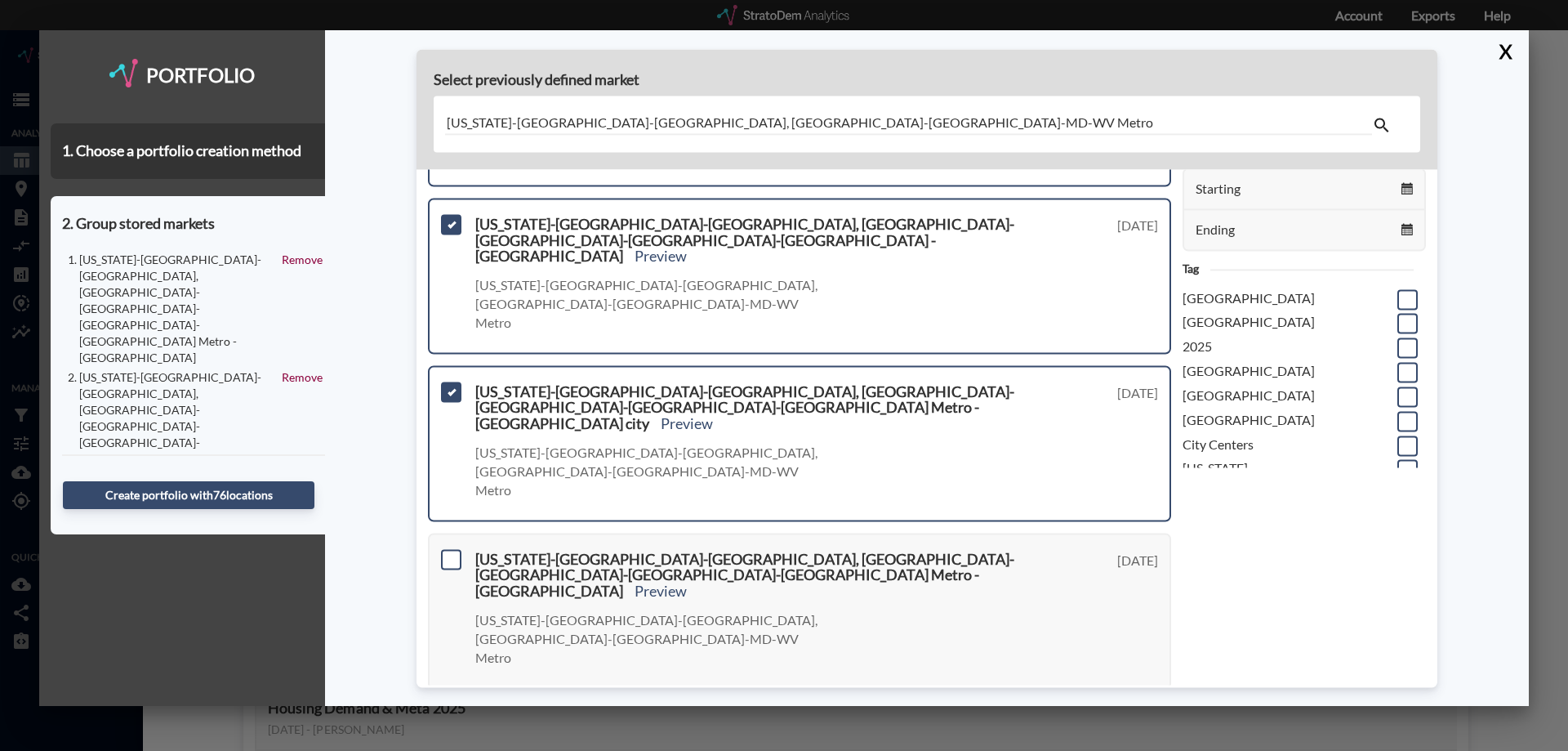
scroll to position [245, 0]
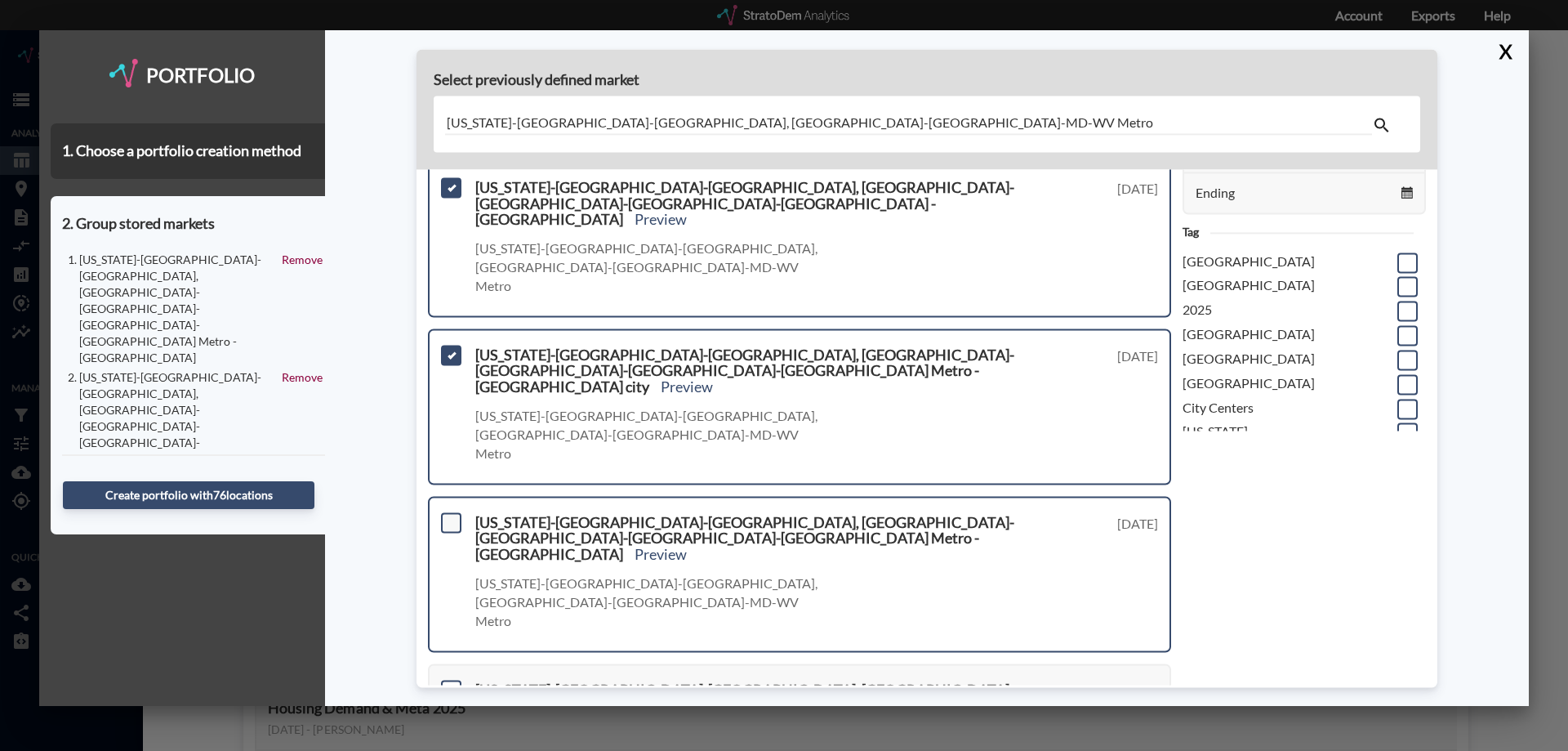
click at [451, 513] on span at bounding box center [451, 522] width 20 height 20
click at [449, 515] on input "checkbox" at bounding box center [449, 515] width 0 height 0
click at [442, 663] on div "Washington-Arlington-Alexandria, DC-VA-MD-WV Metro - McNair CDP Preview Washing…" at bounding box center [800, 733] width 743 height 139
click at [447, 680] on span at bounding box center [451, 690] width 20 height 20
click at [449, 684] on input "checkbox" at bounding box center [449, 684] width 0 height 0
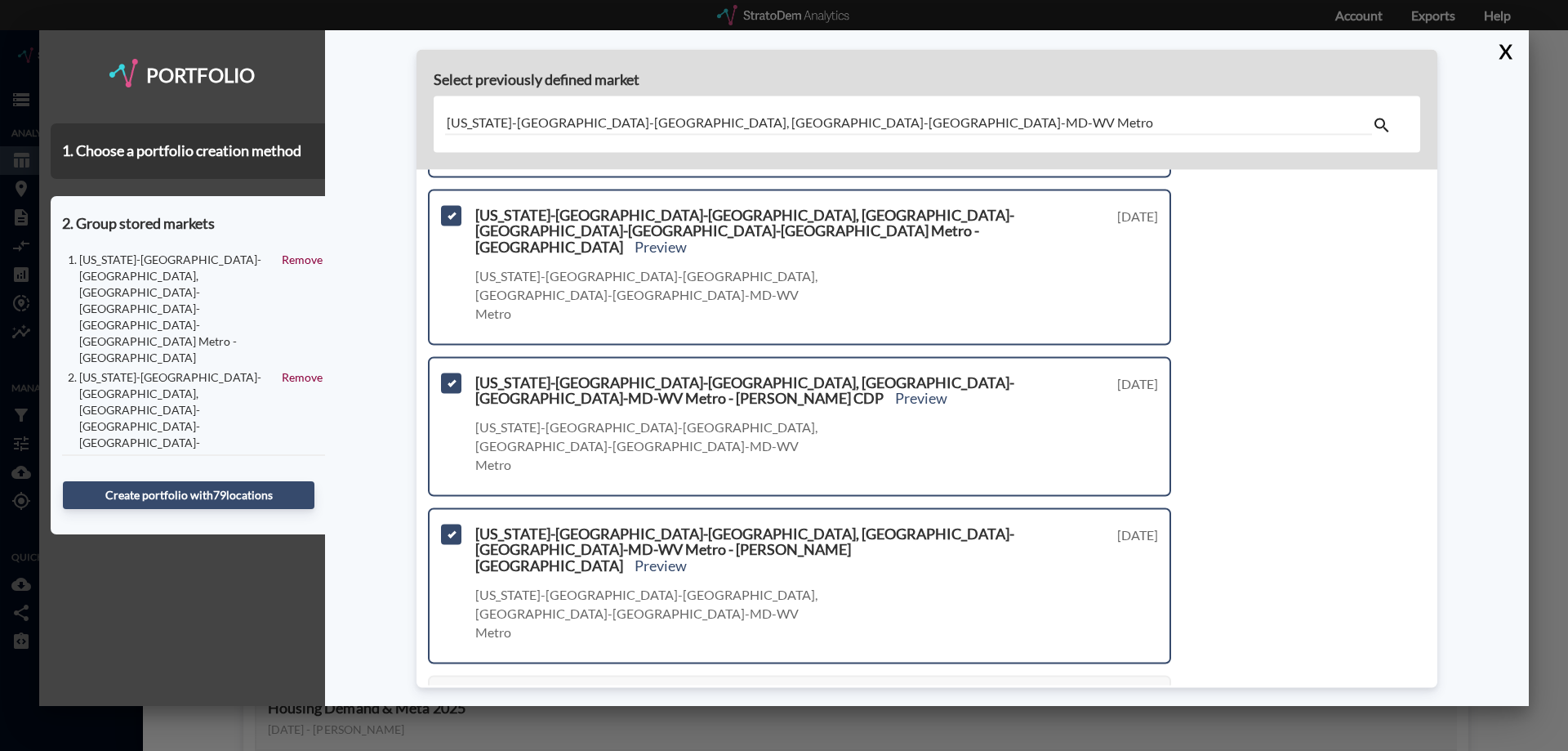
scroll to position [572, 0]
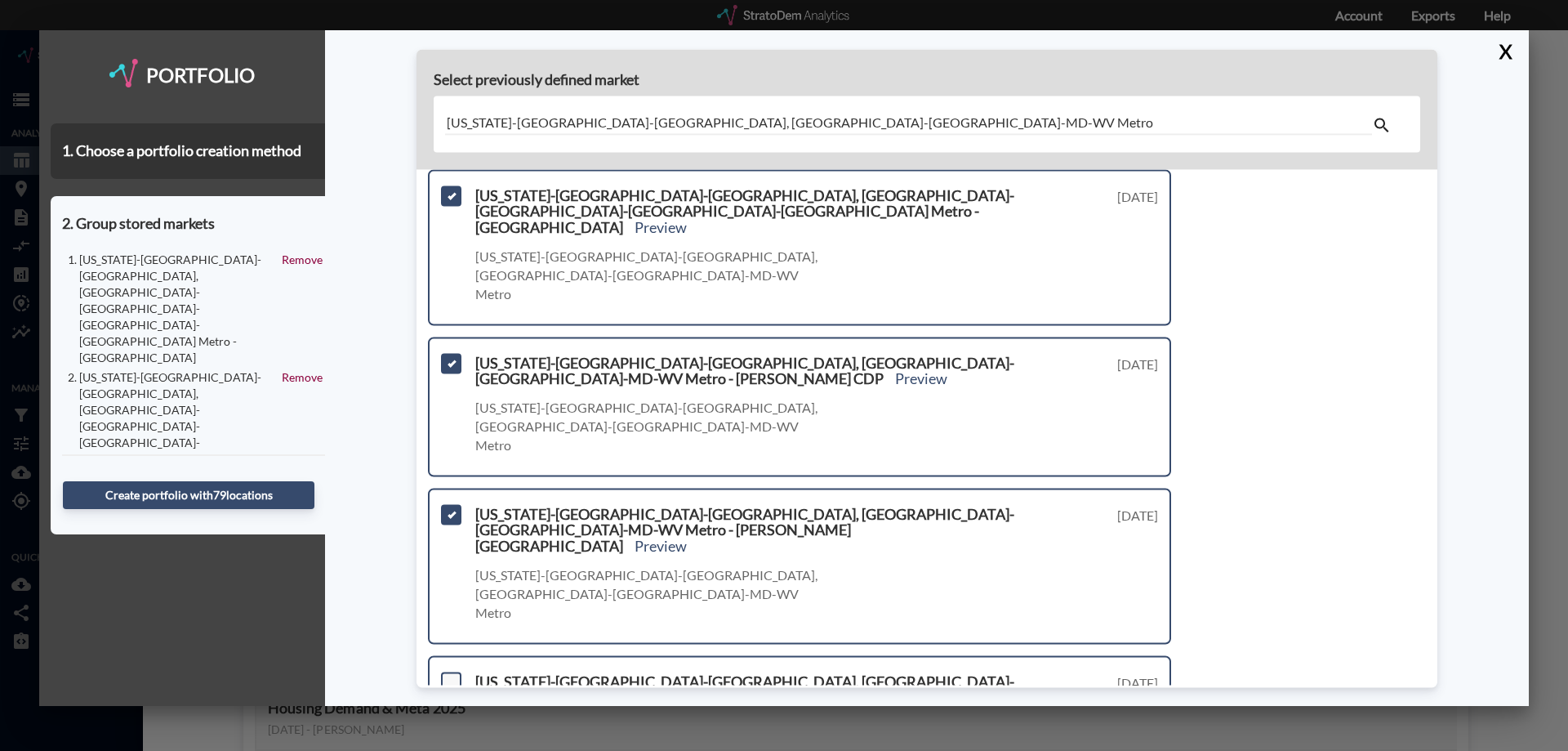
click at [452, 671] on span at bounding box center [451, 681] width 20 height 20
click at [449, 675] on input "checkbox" at bounding box center [449, 675] width 0 height 0
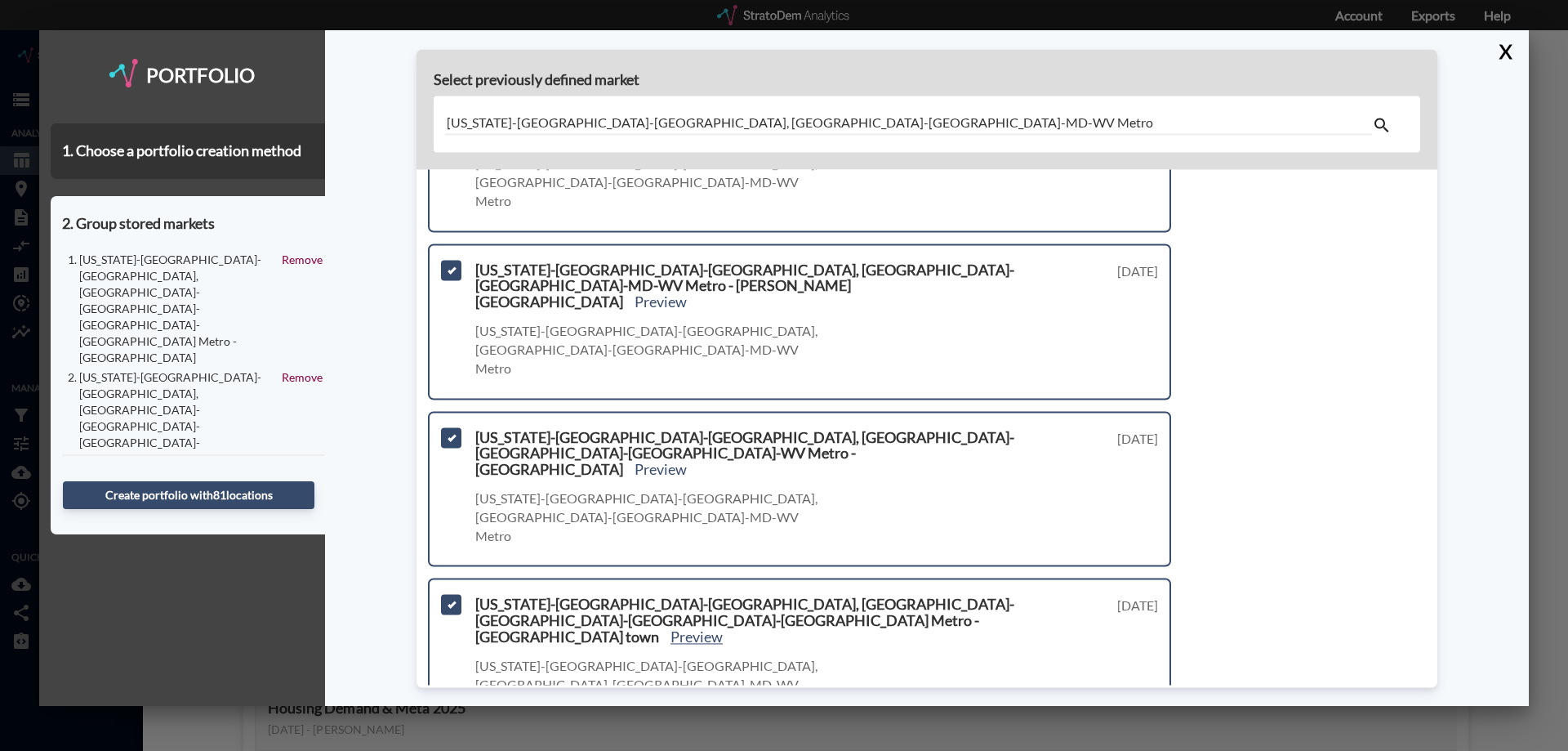
scroll to position [817, 0]
click at [449, 750] on input "checkbox" at bounding box center [449, 765] width 0 height 0
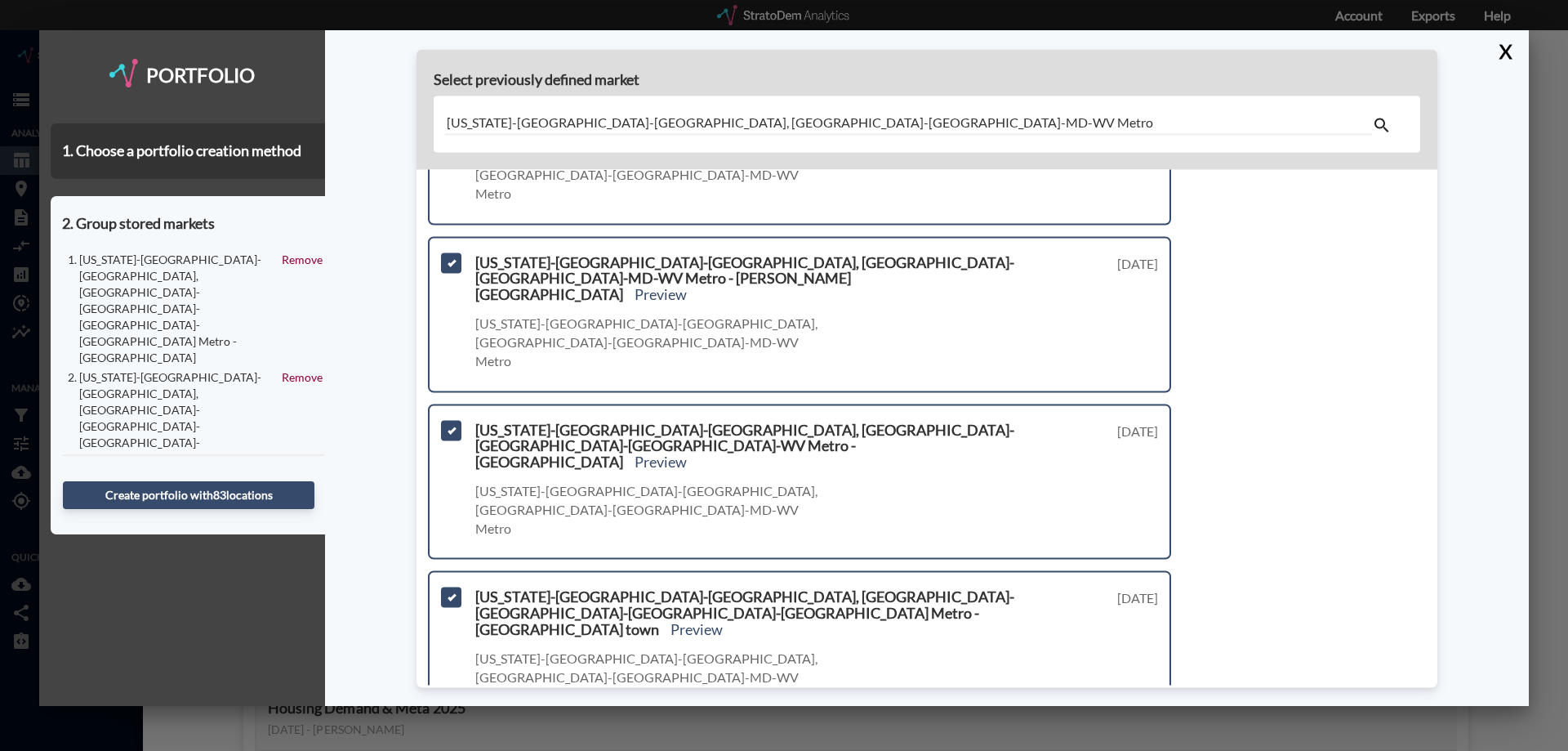
scroll to position [824, 0]
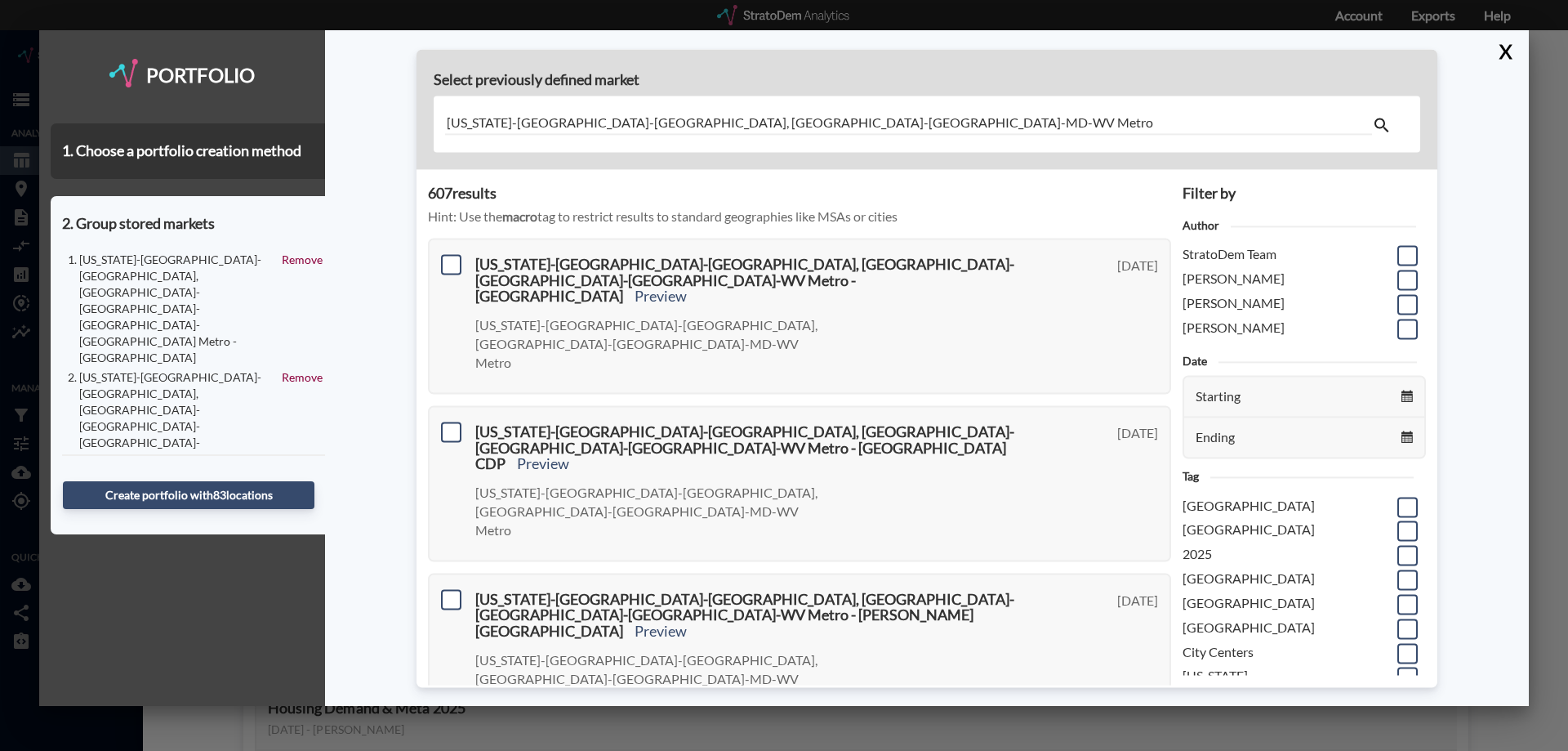
scroll to position [0, 0]
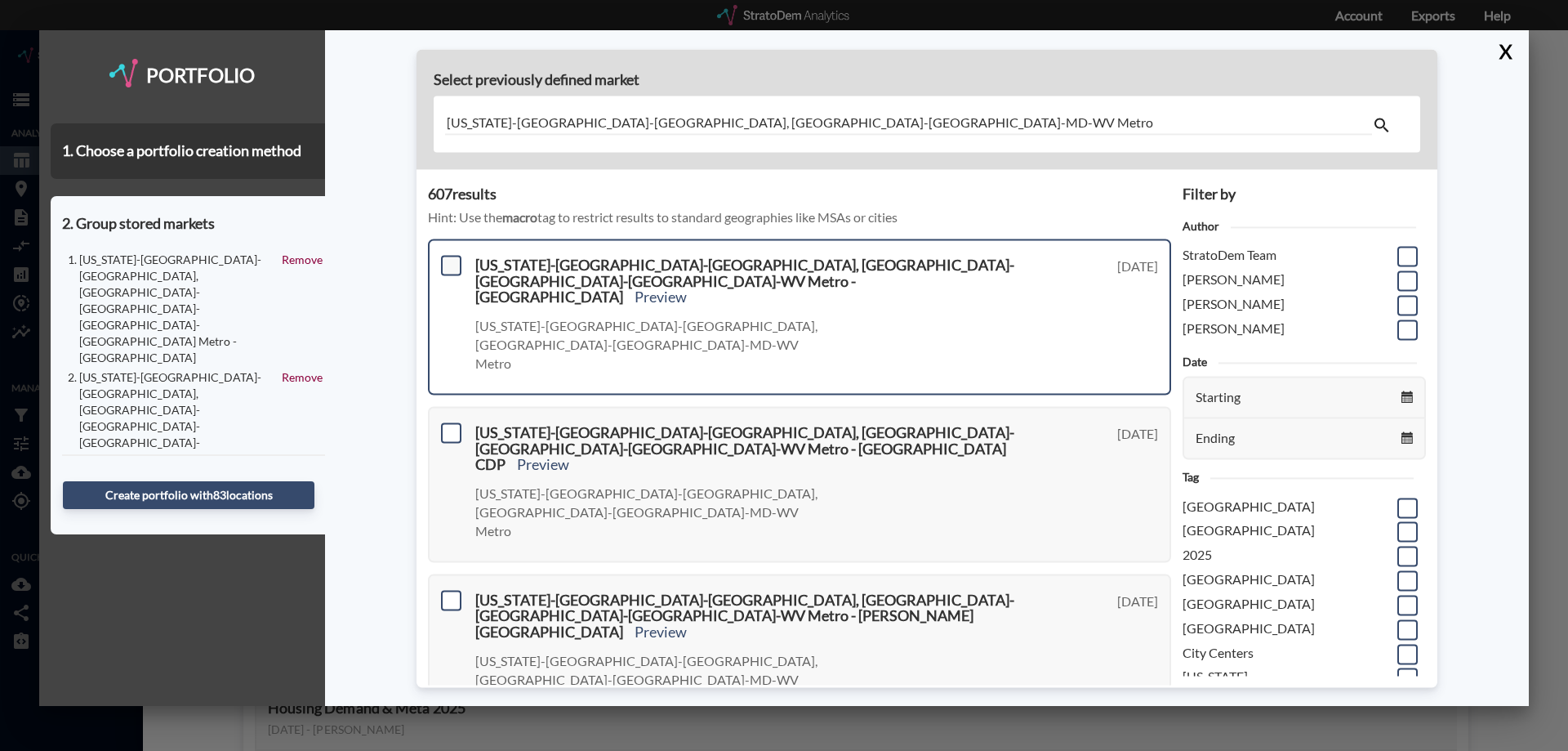
click at [450, 259] on span at bounding box center [451, 265] width 20 height 20
click at [449, 259] on input "checkbox" at bounding box center [449, 259] width 0 height 0
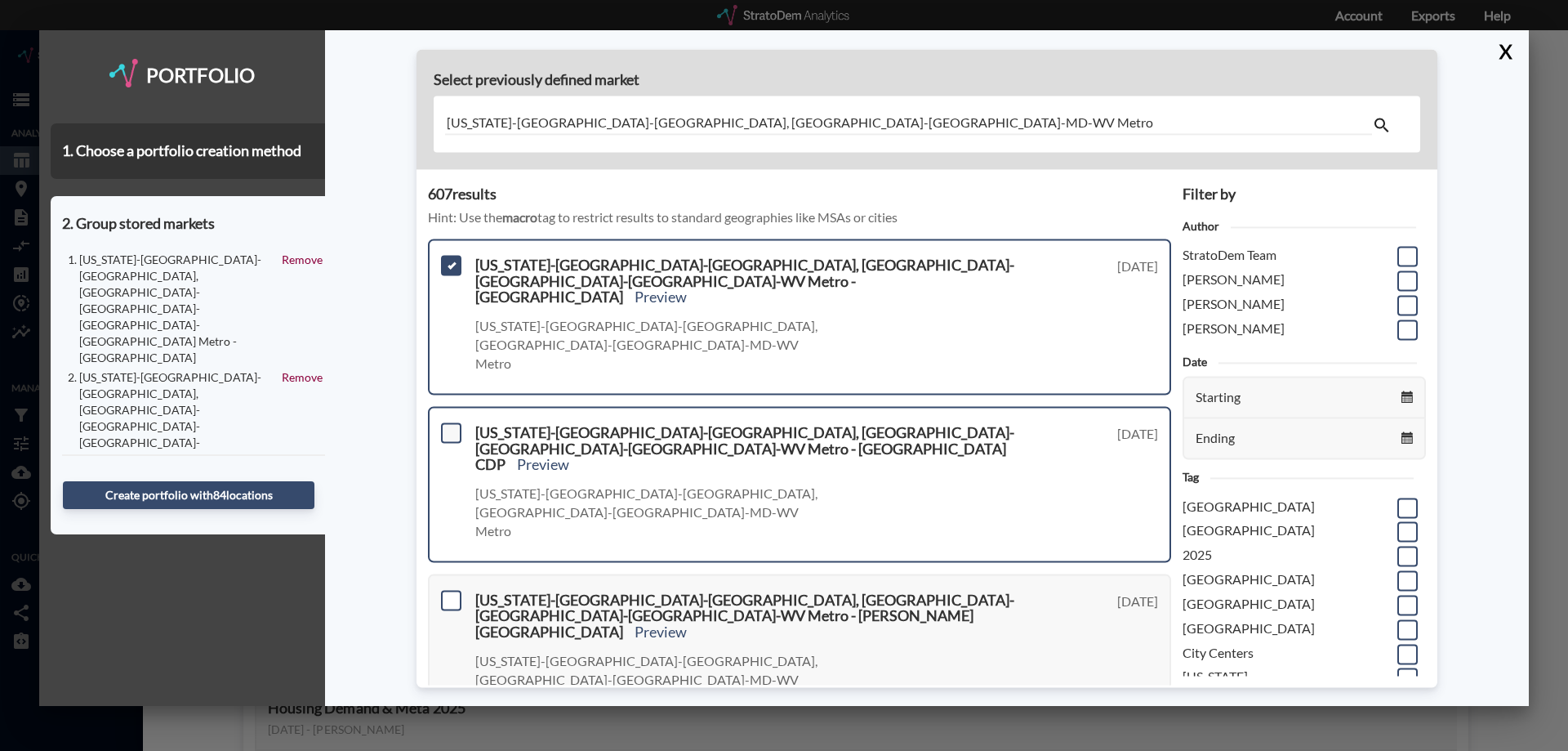
click at [452, 422] on span at bounding box center [451, 432] width 20 height 20
click at [449, 426] on input "checkbox" at bounding box center [449, 426] width 0 height 0
click at [455, 590] on span at bounding box center [451, 599] width 20 height 20
click at [449, 593] on input "checkbox" at bounding box center [449, 593] width 0 height 0
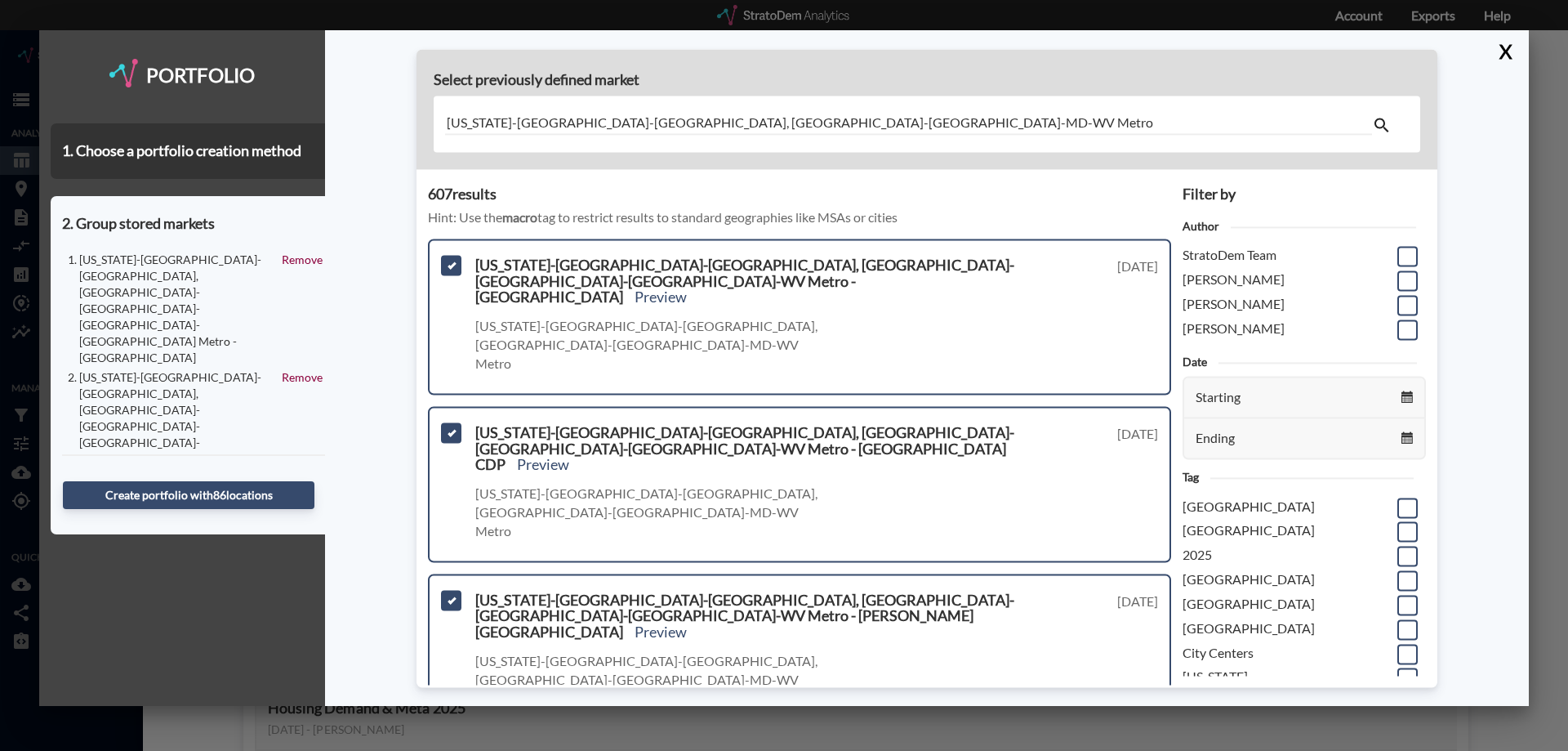
click at [449, 750] on input "checkbox" at bounding box center [449, 761] width 0 height 0
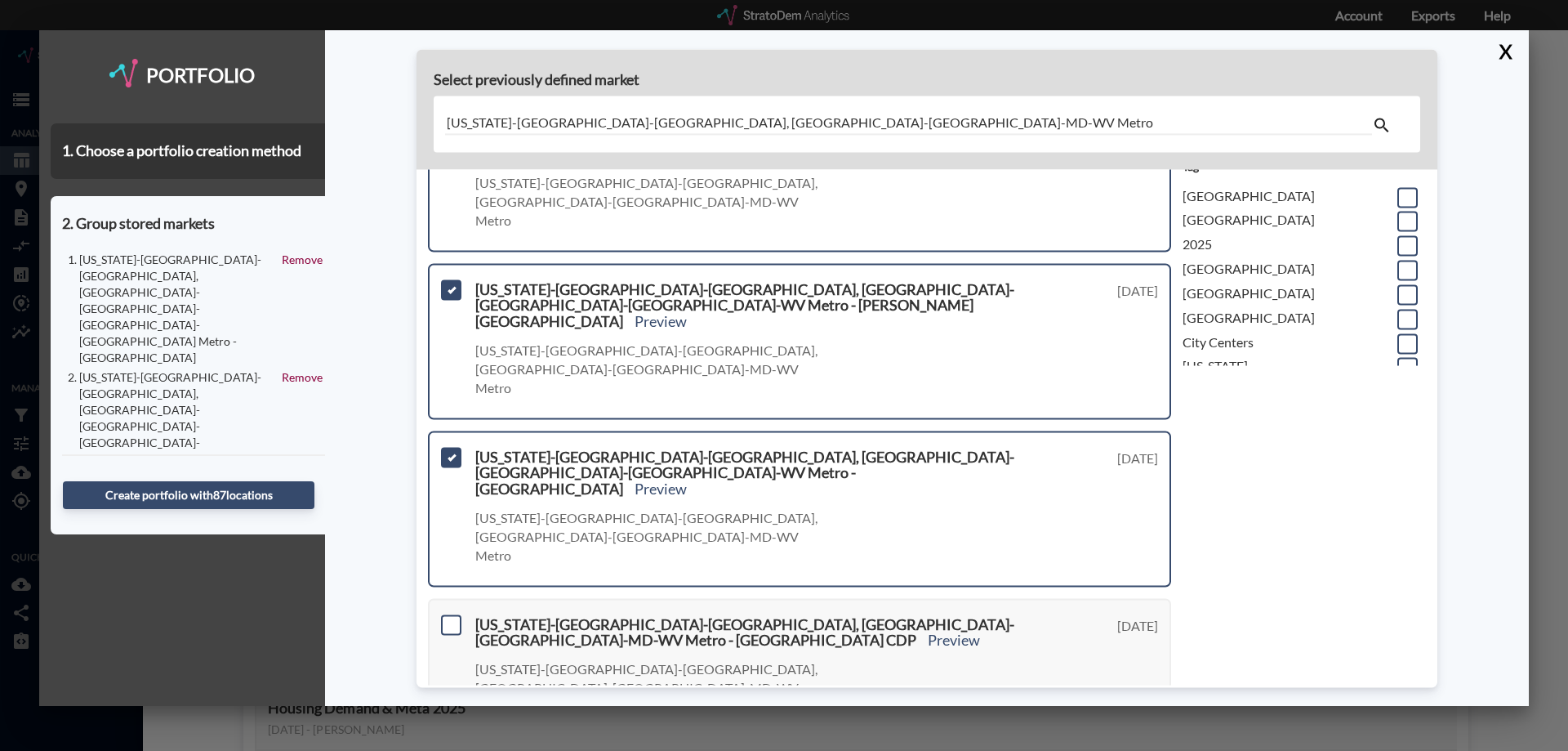
scroll to position [327, 0]
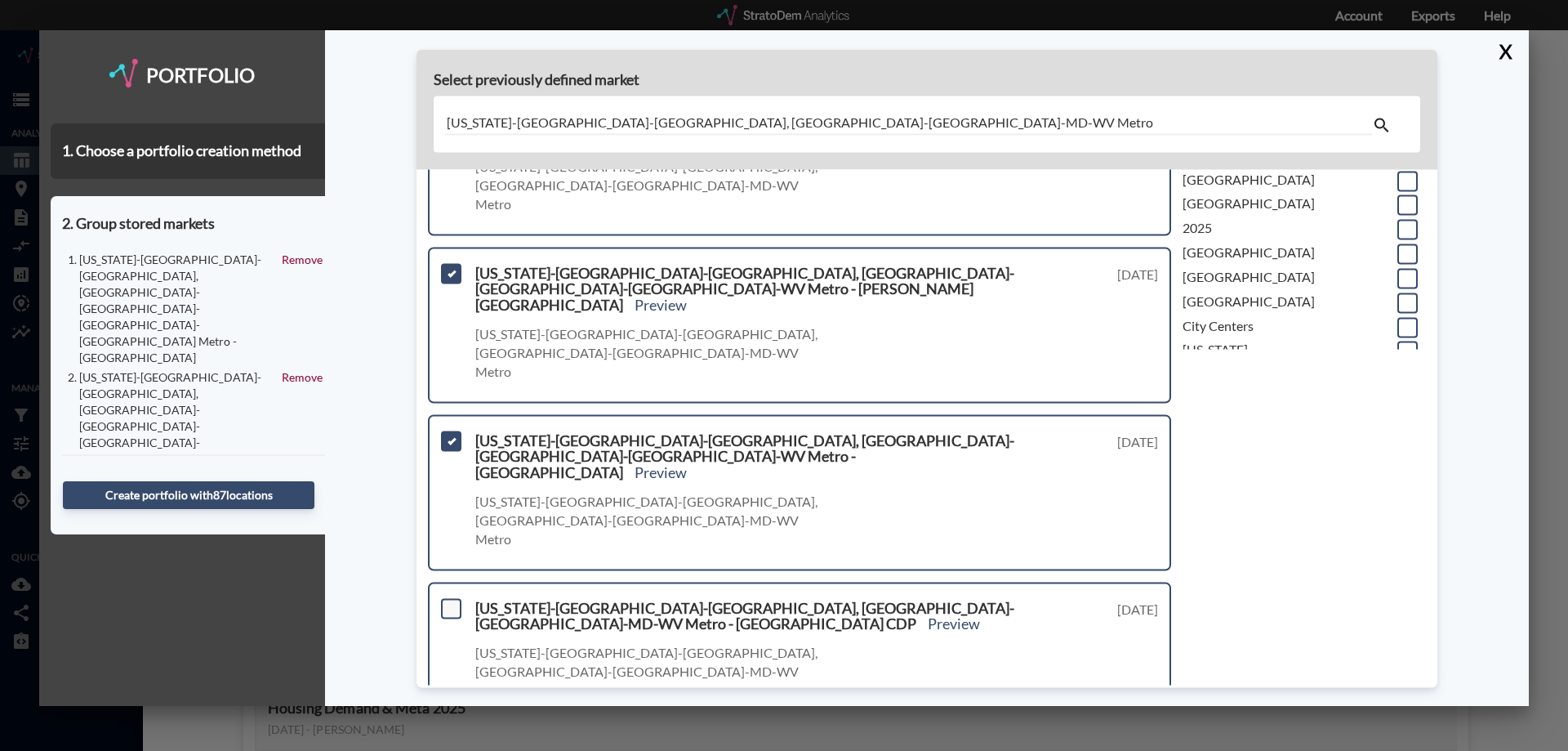
click at [449, 599] on span at bounding box center [451, 608] width 20 height 20
click at [449, 601] on input "checkbox" at bounding box center [449, 601] width 0 height 0
drag, startPoint x: 453, startPoint y: 555, endPoint x: 495, endPoint y: 547, distance: 42.8
click at [453, 749] on span at bounding box center [451, 759] width 20 height 20
click at [449, 750] on input "checkbox" at bounding box center [449, 753] width 0 height 0
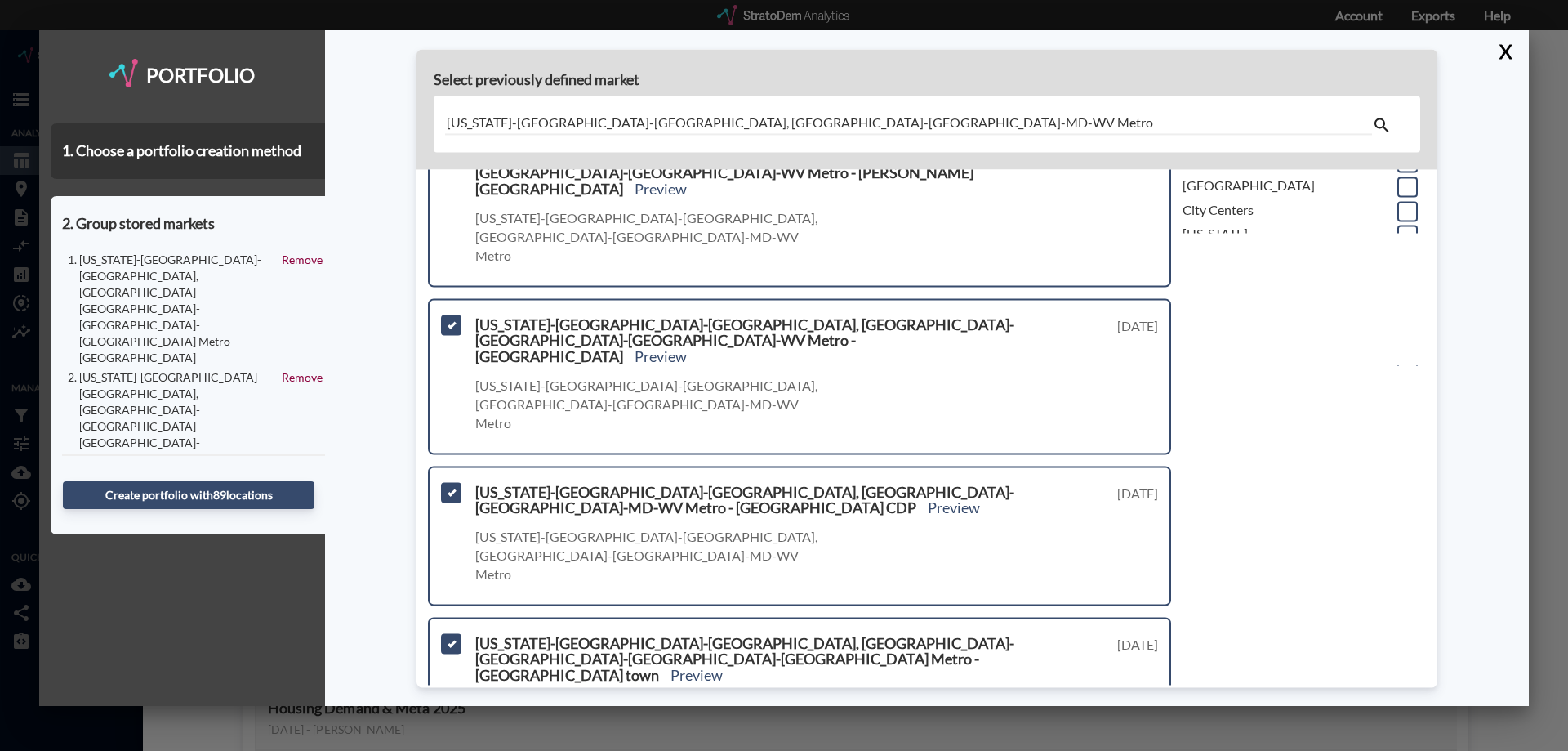
scroll to position [654, 0]
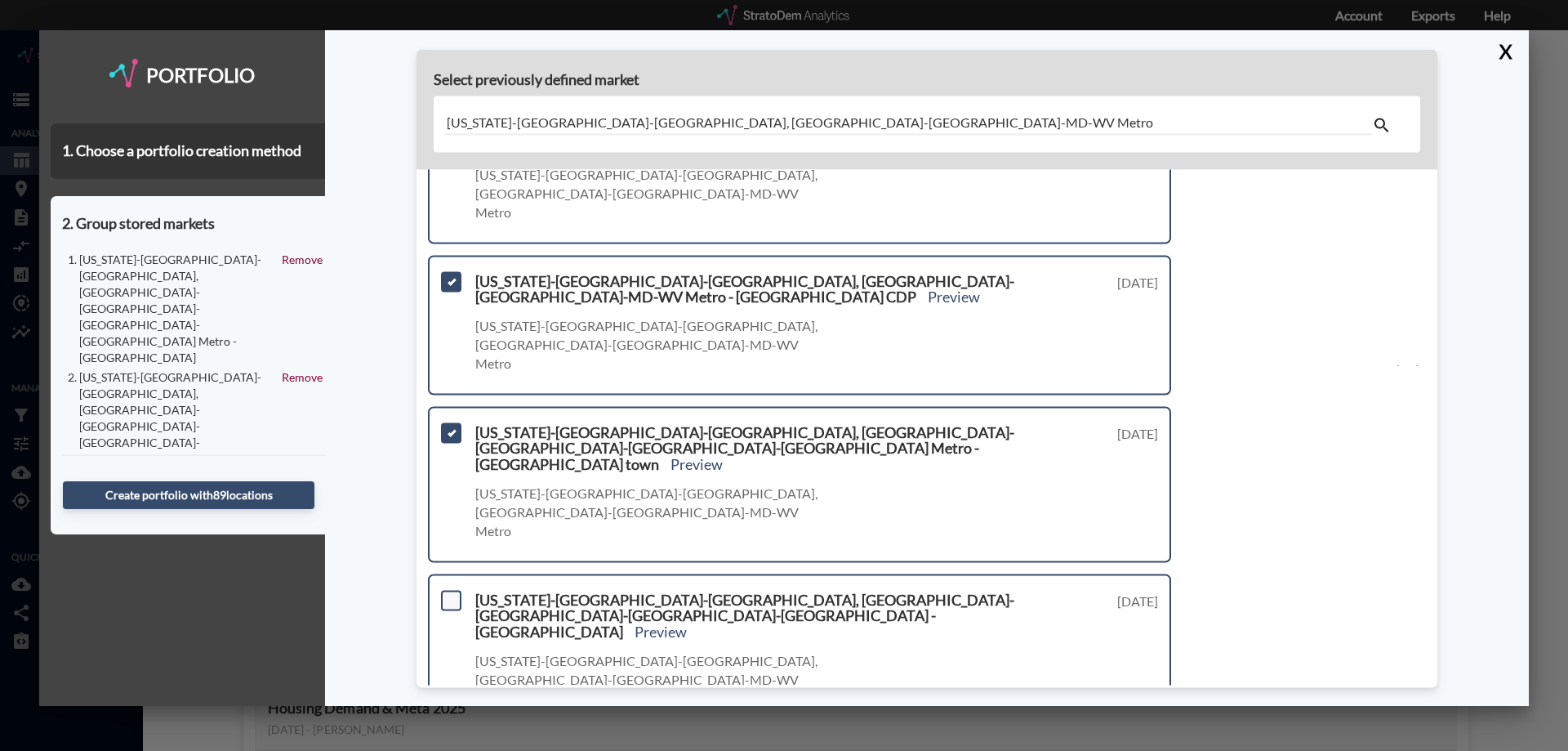
click at [456, 590] on span at bounding box center [451, 599] width 20 height 20
click at [449, 593] on input "checkbox" at bounding box center [449, 593] width 0 height 0
click at [449, 750] on input "checkbox" at bounding box center [449, 761] width 0 height 0
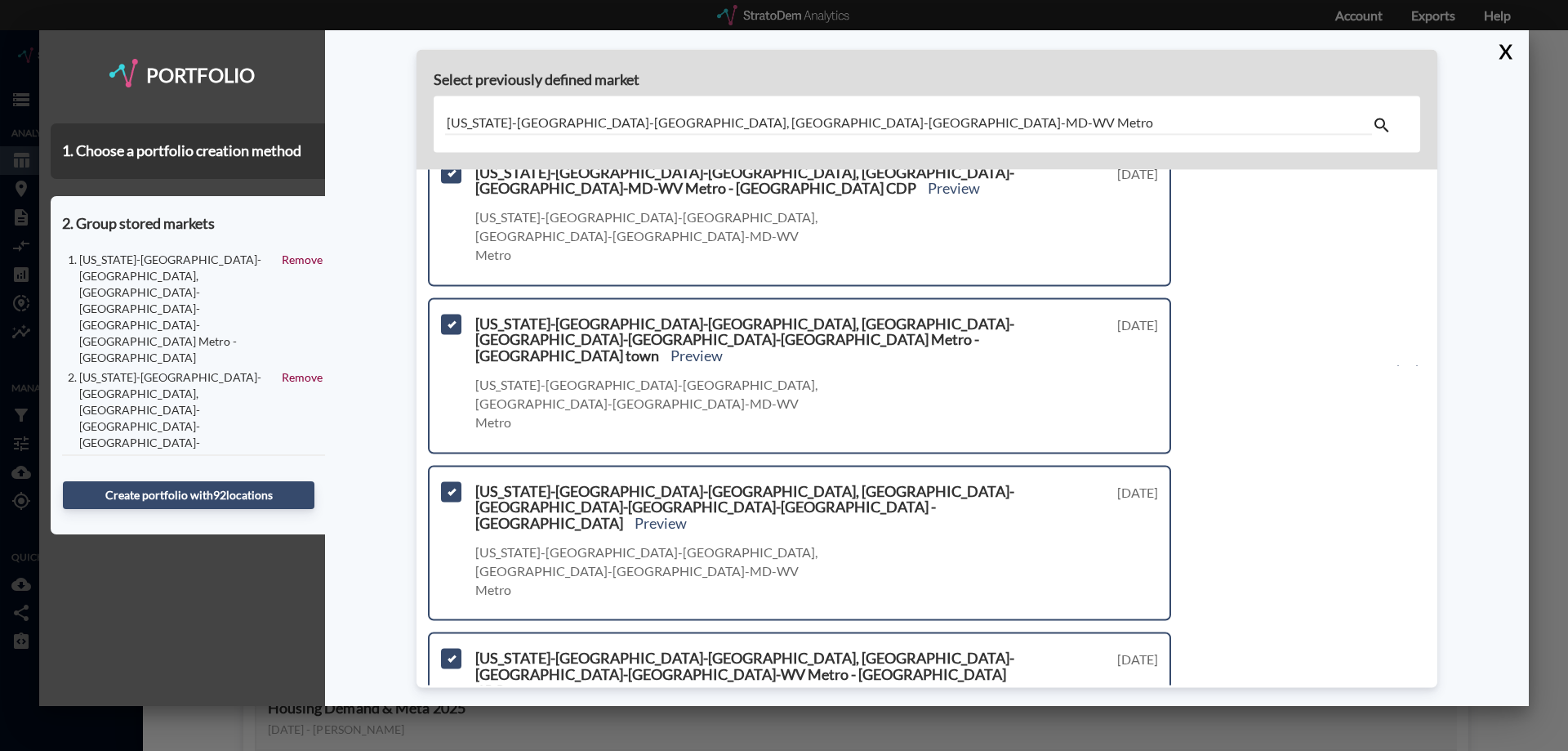
scroll to position [807, 0]
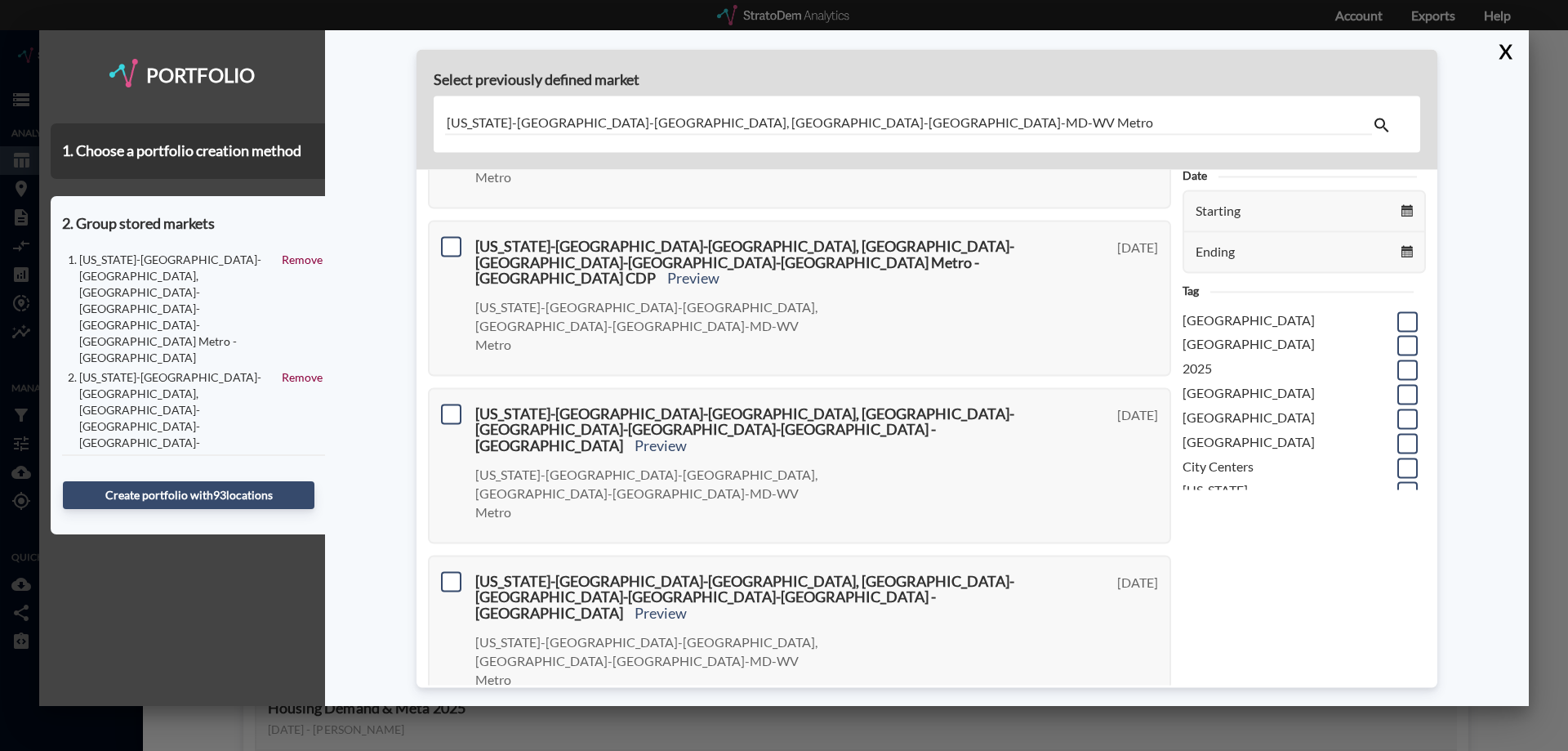
scroll to position [0, 0]
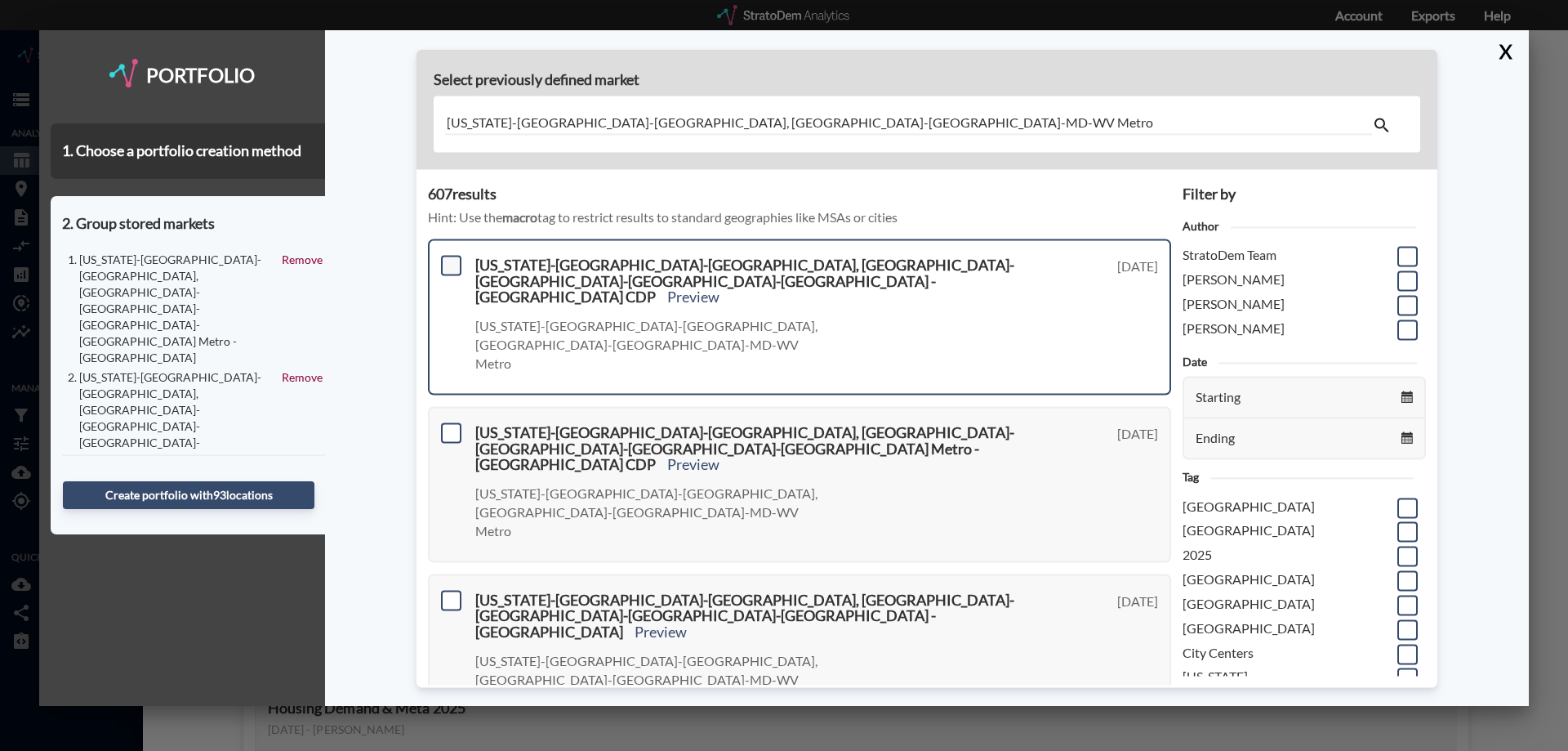
click at [449, 270] on span at bounding box center [451, 265] width 20 height 20
click at [449, 259] on input "checkbox" at bounding box center [449, 259] width 0 height 0
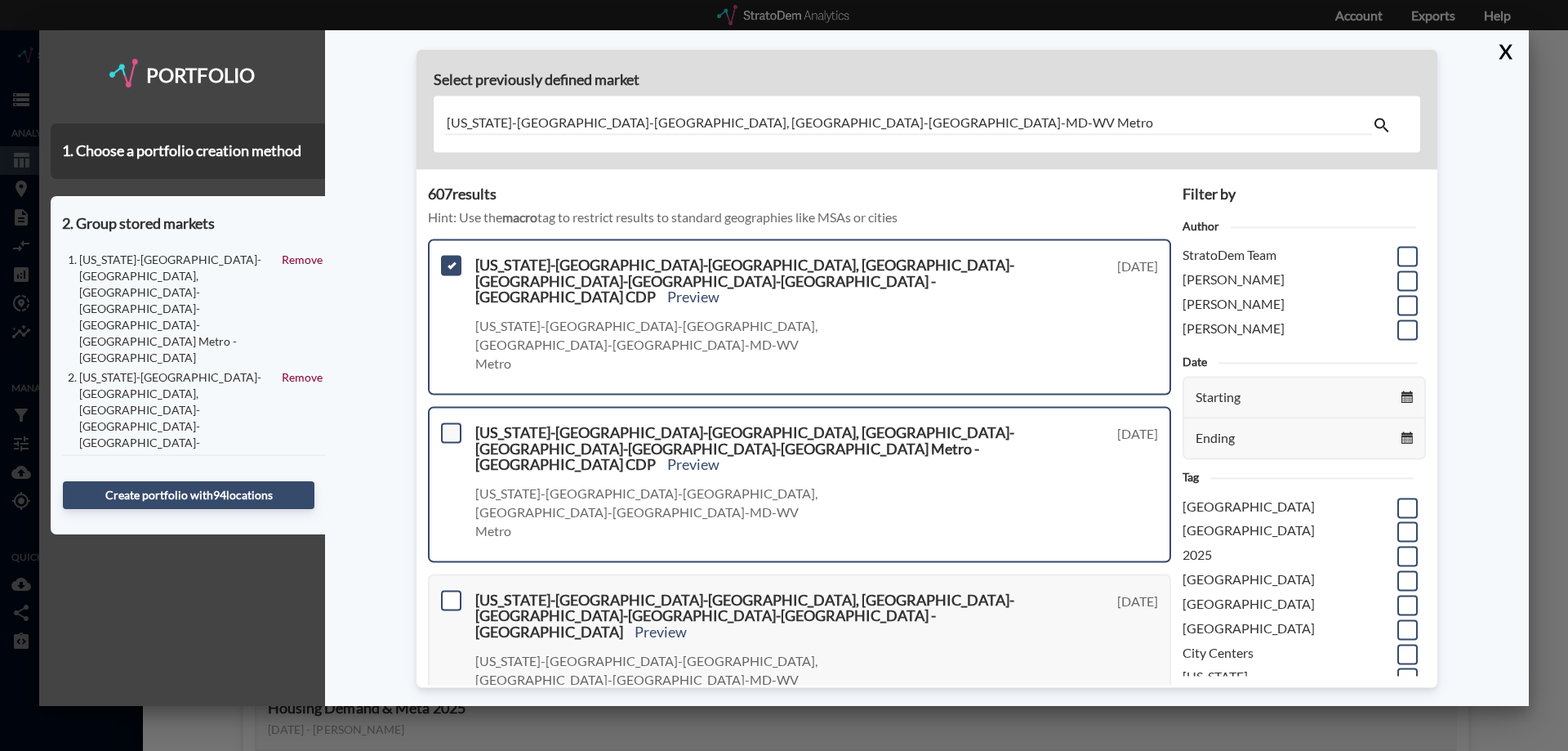
click at [451, 422] on span at bounding box center [451, 432] width 20 height 20
click at [449, 426] on input "checkbox" at bounding box center [449, 426] width 0 height 0
click at [449, 590] on span at bounding box center [451, 599] width 20 height 20
click at [449, 593] on input "checkbox" at bounding box center [449, 593] width 0 height 0
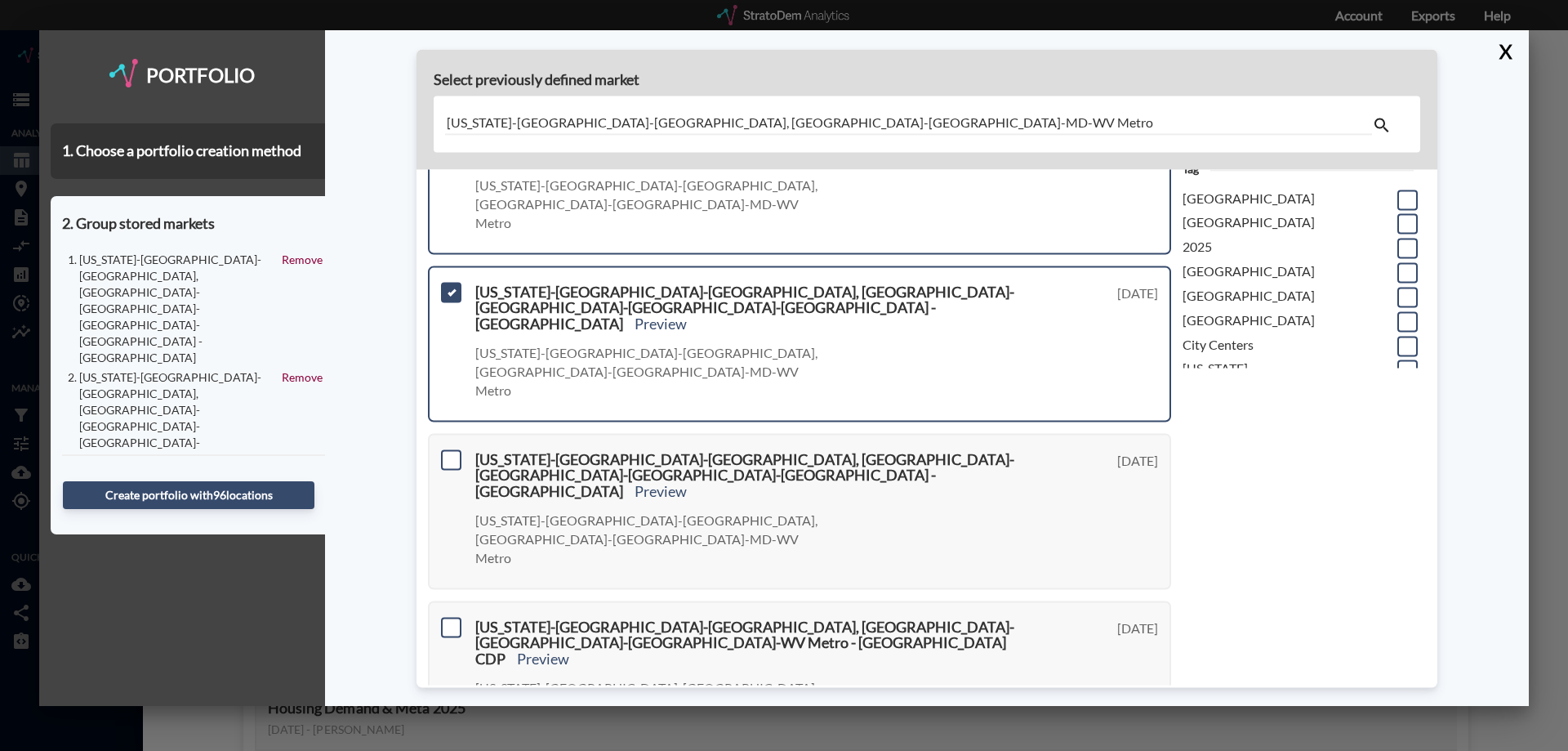
scroll to position [327, 0]
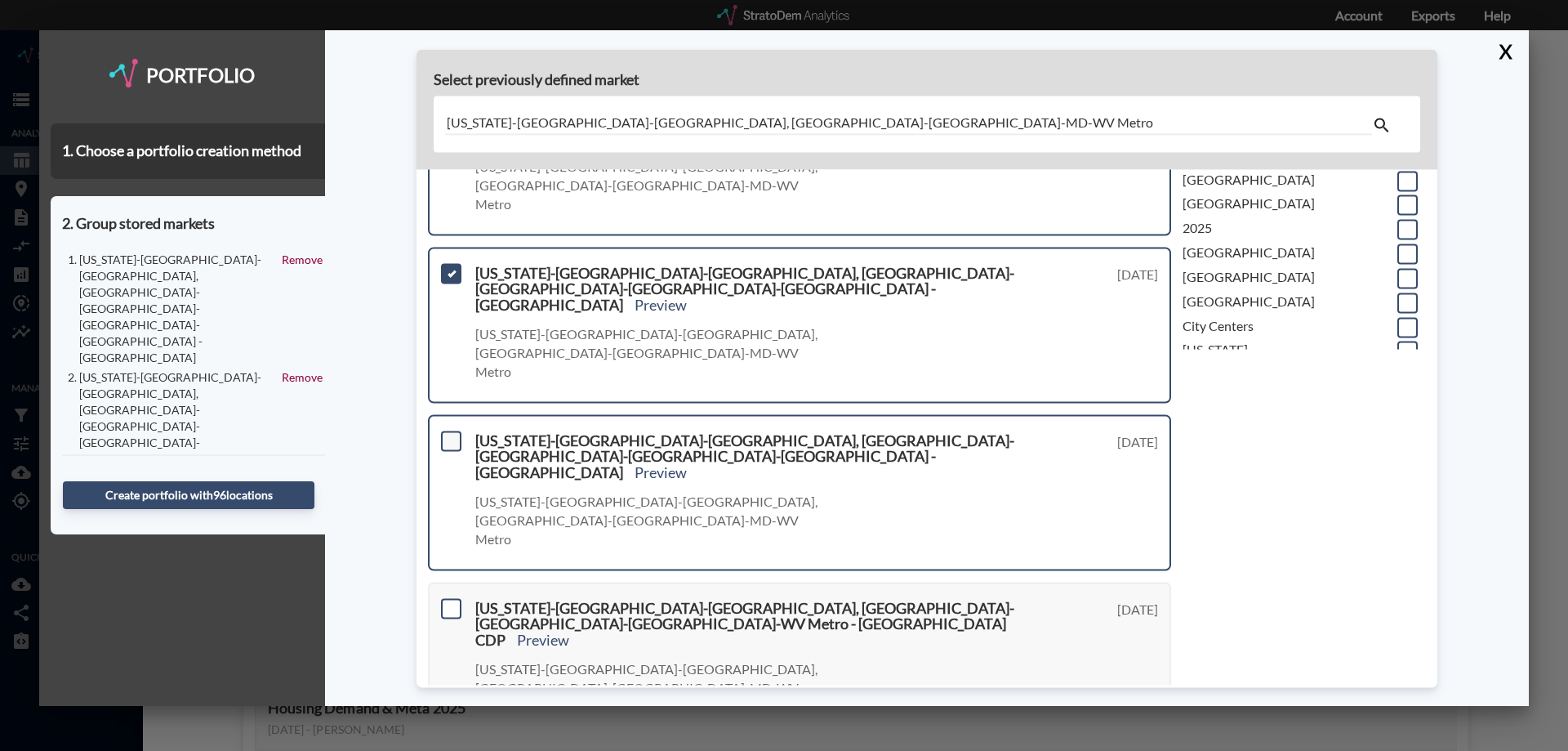
click at [447, 430] on span at bounding box center [451, 440] width 20 height 20
click at [449, 434] on input "checkbox" at bounding box center [449, 434] width 0 height 0
drag, startPoint x: 454, startPoint y: 450, endPoint x: 453, endPoint y: 479, distance: 29.0
click at [453, 599] on span at bounding box center [451, 608] width 20 height 20
click at [449, 601] on input "checkbox" at bounding box center [449, 601] width 0 height 0
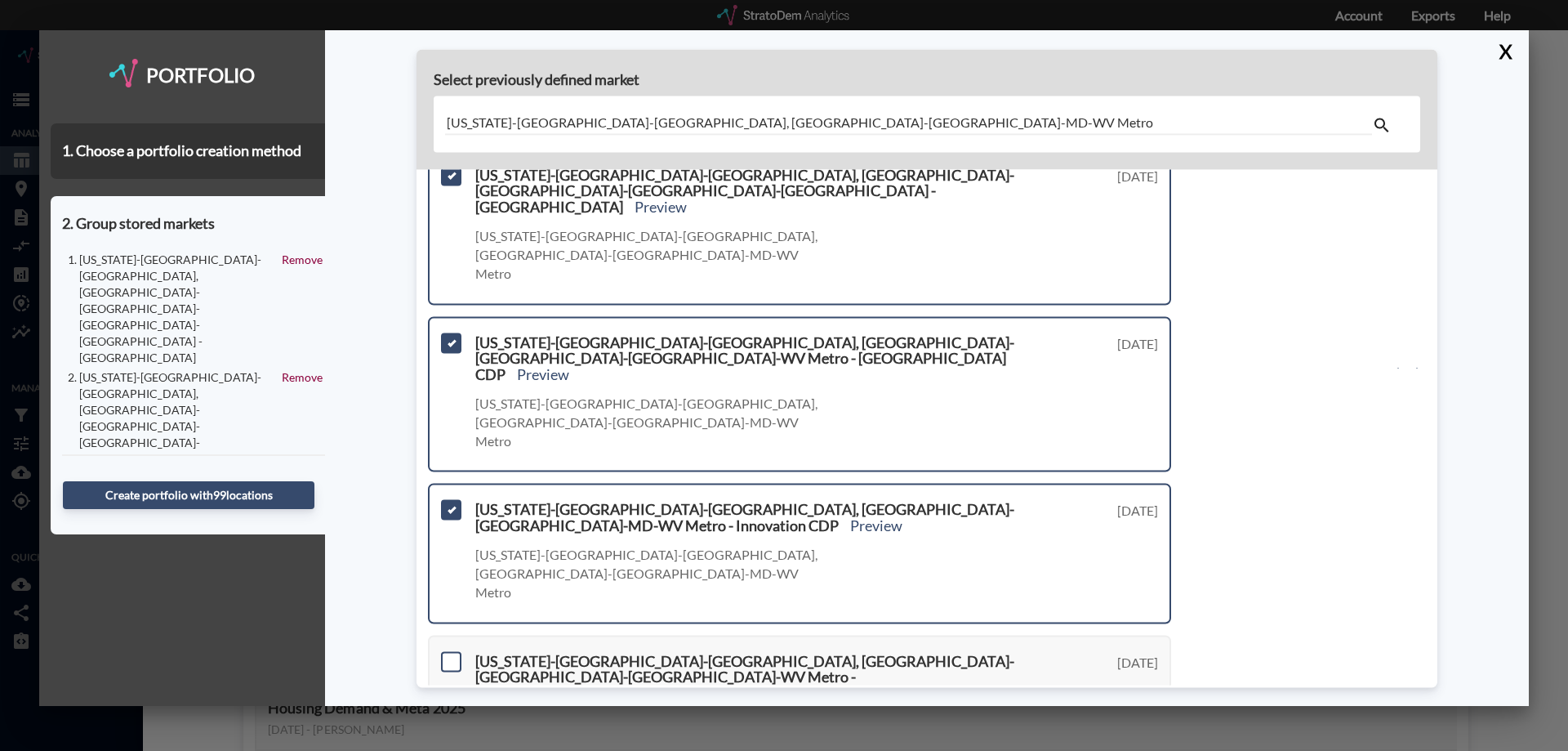
scroll to position [654, 0]
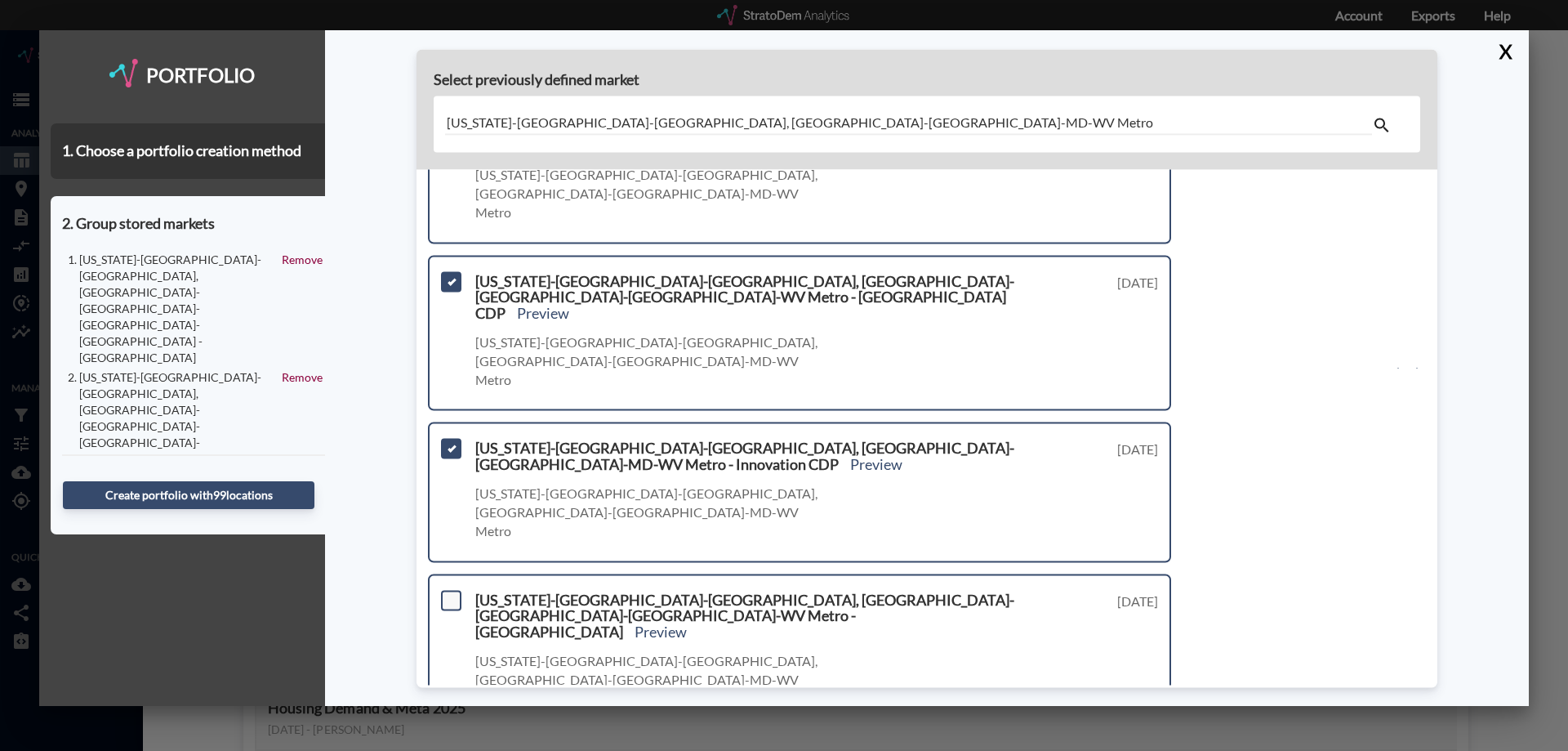
click at [452, 590] on span at bounding box center [451, 599] width 20 height 20
click at [449, 593] on input "checkbox" at bounding box center [449, 593] width 0 height 0
click at [449, 750] on input "checkbox" at bounding box center [449, 761] width 0 height 0
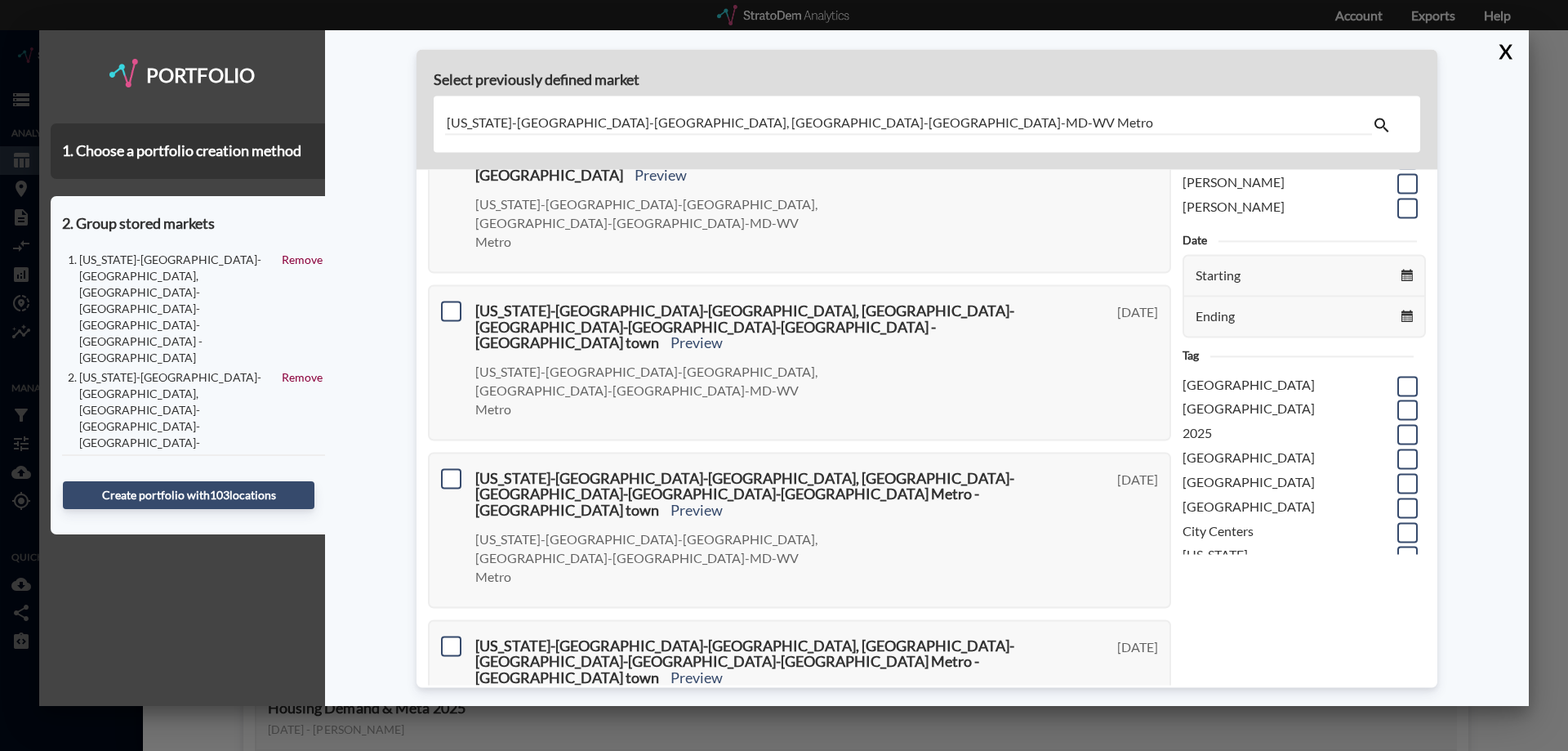
scroll to position [0, 0]
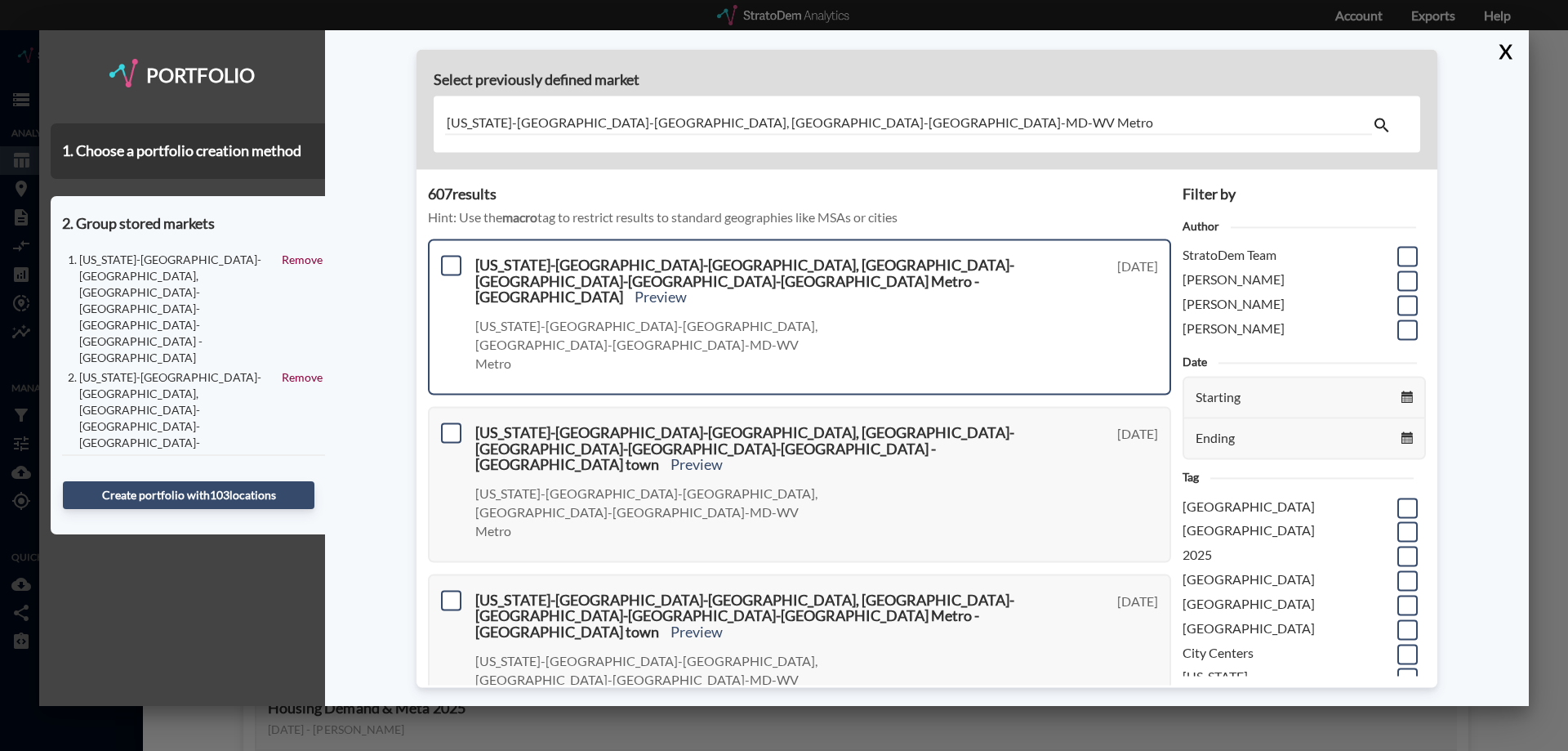
click at [438, 267] on div "Washington-Arlington-Alexandria, DC-VA-MD-WV Metro - Huntington CDP Preview Was…" at bounding box center [800, 316] width 743 height 156
click at [444, 267] on span at bounding box center [451, 265] width 20 height 20
click at [449, 259] on input "checkbox" at bounding box center [449, 259] width 0 height 0
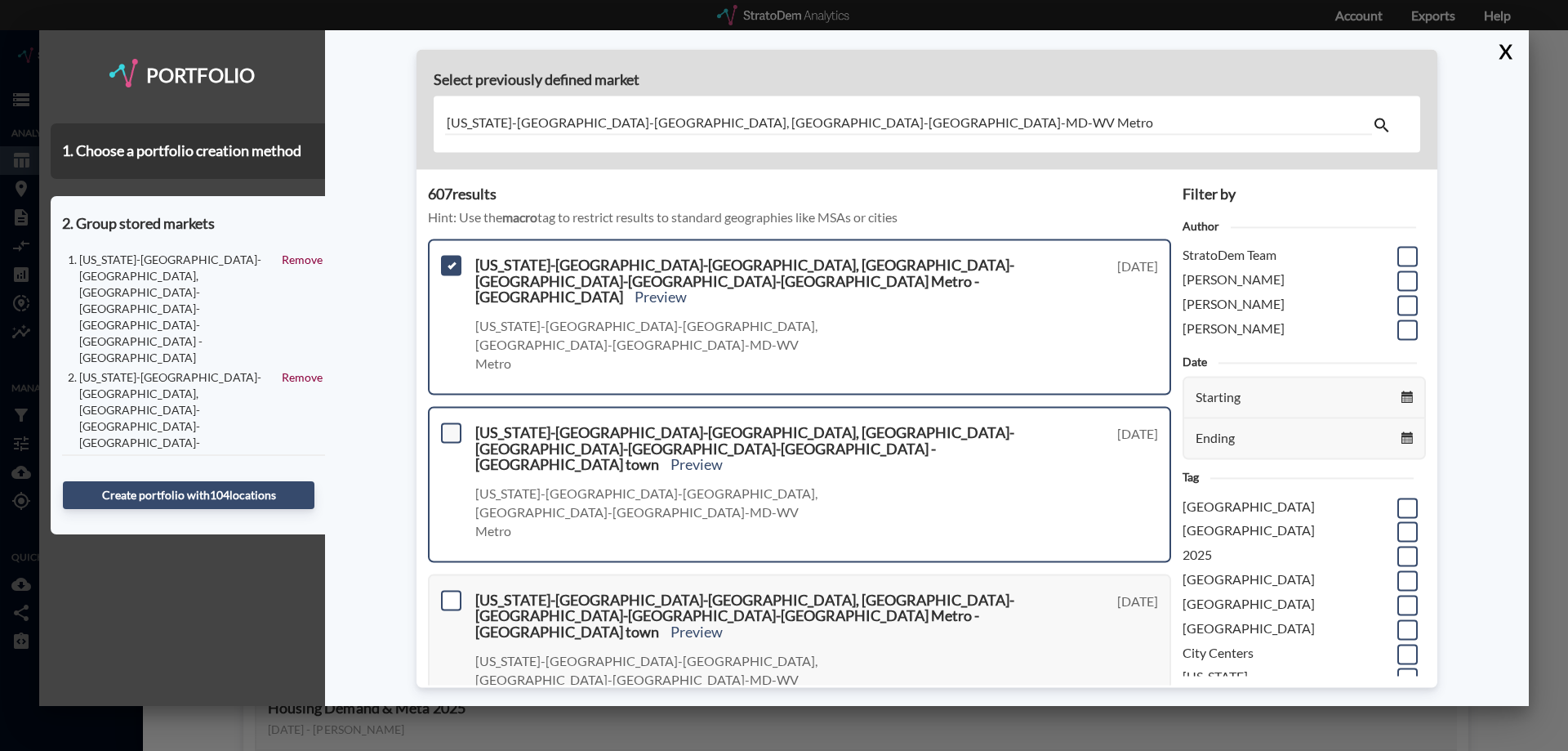
click at [455, 422] on span at bounding box center [451, 432] width 20 height 20
click at [449, 426] on input "checkbox" at bounding box center [449, 426] width 0 height 0
click at [447, 590] on span at bounding box center [451, 599] width 20 height 20
click at [449, 593] on input "checkbox" at bounding box center [449, 593] width 0 height 0
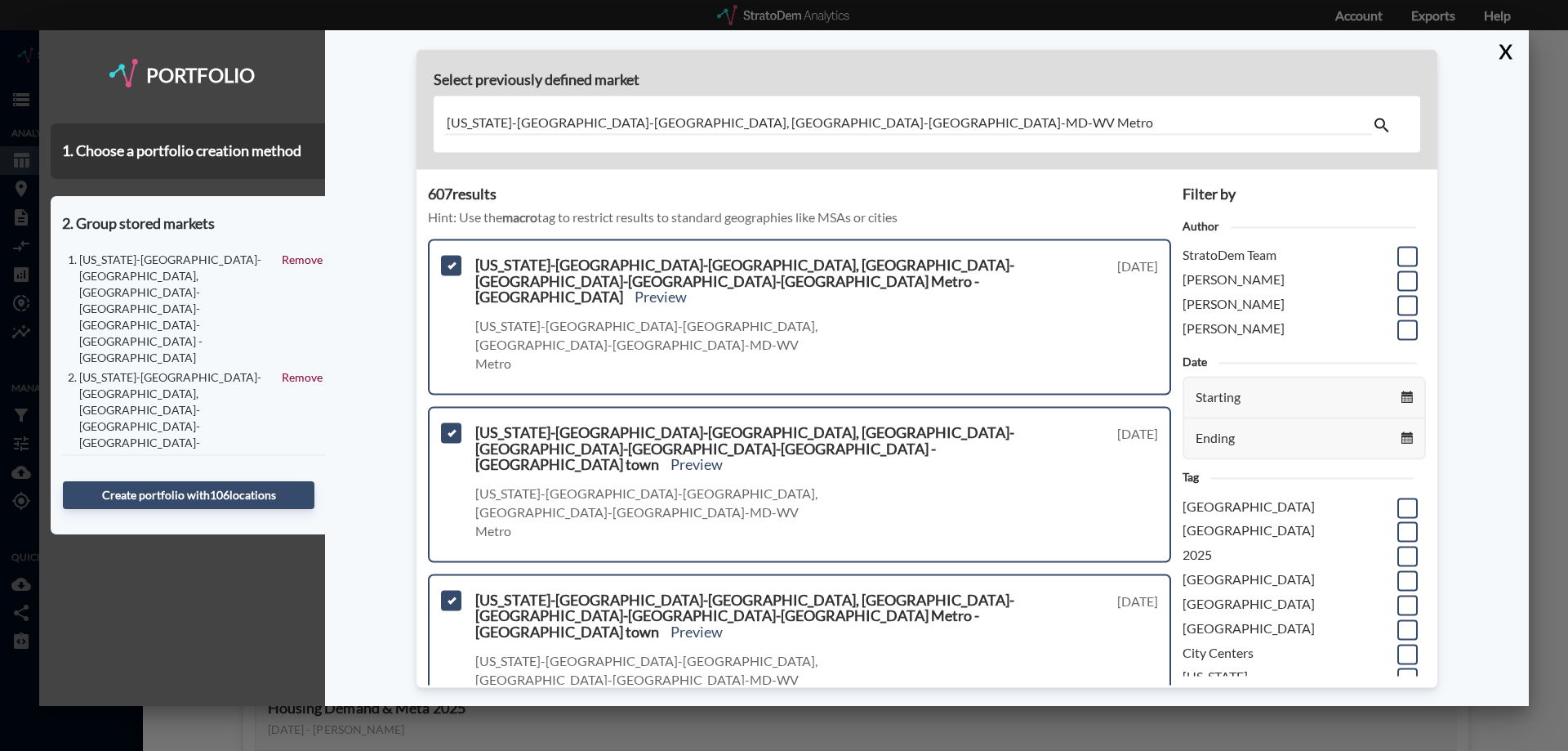
click at [449, 750] on input "checkbox" at bounding box center [449, 761] width 0 height 0
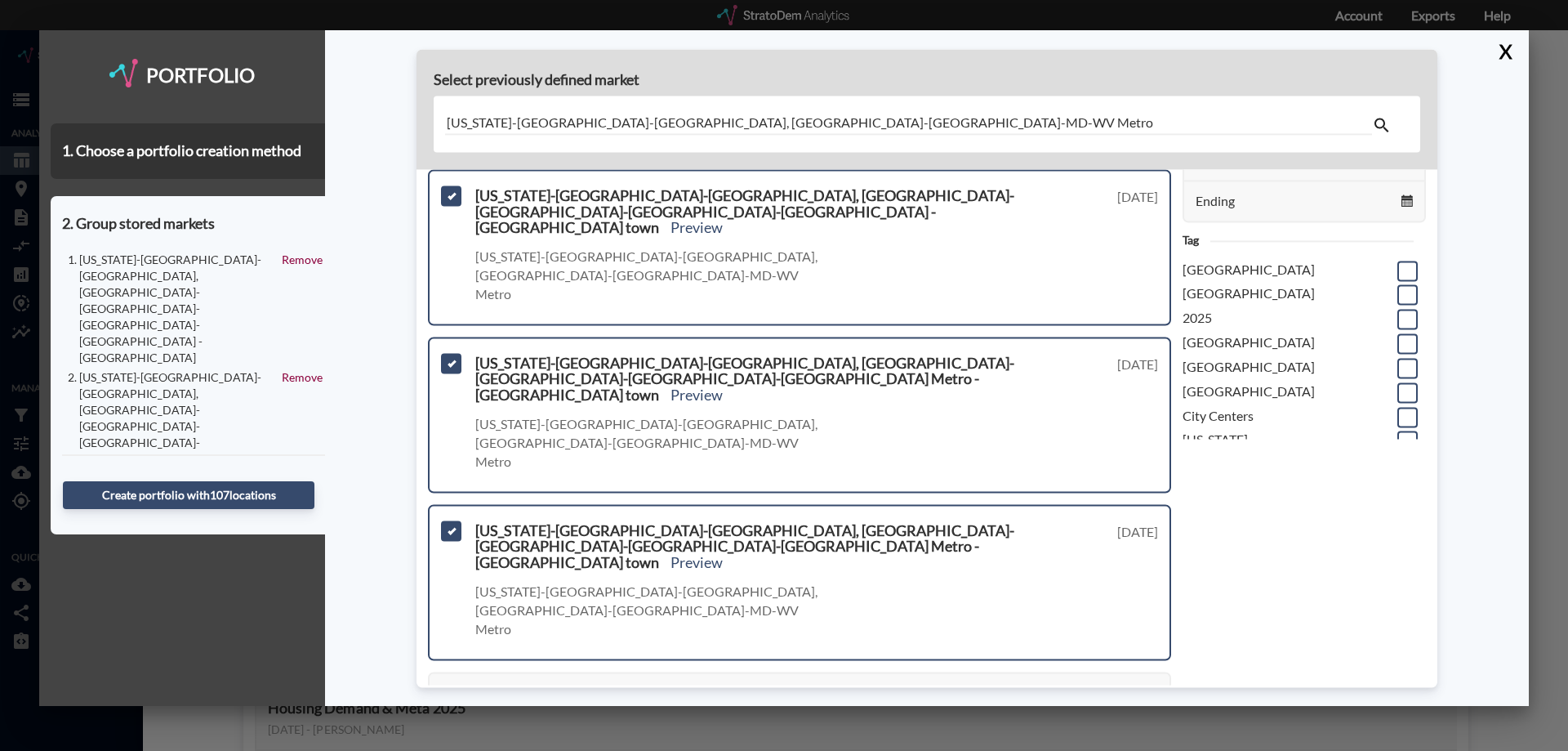
scroll to position [245, 0]
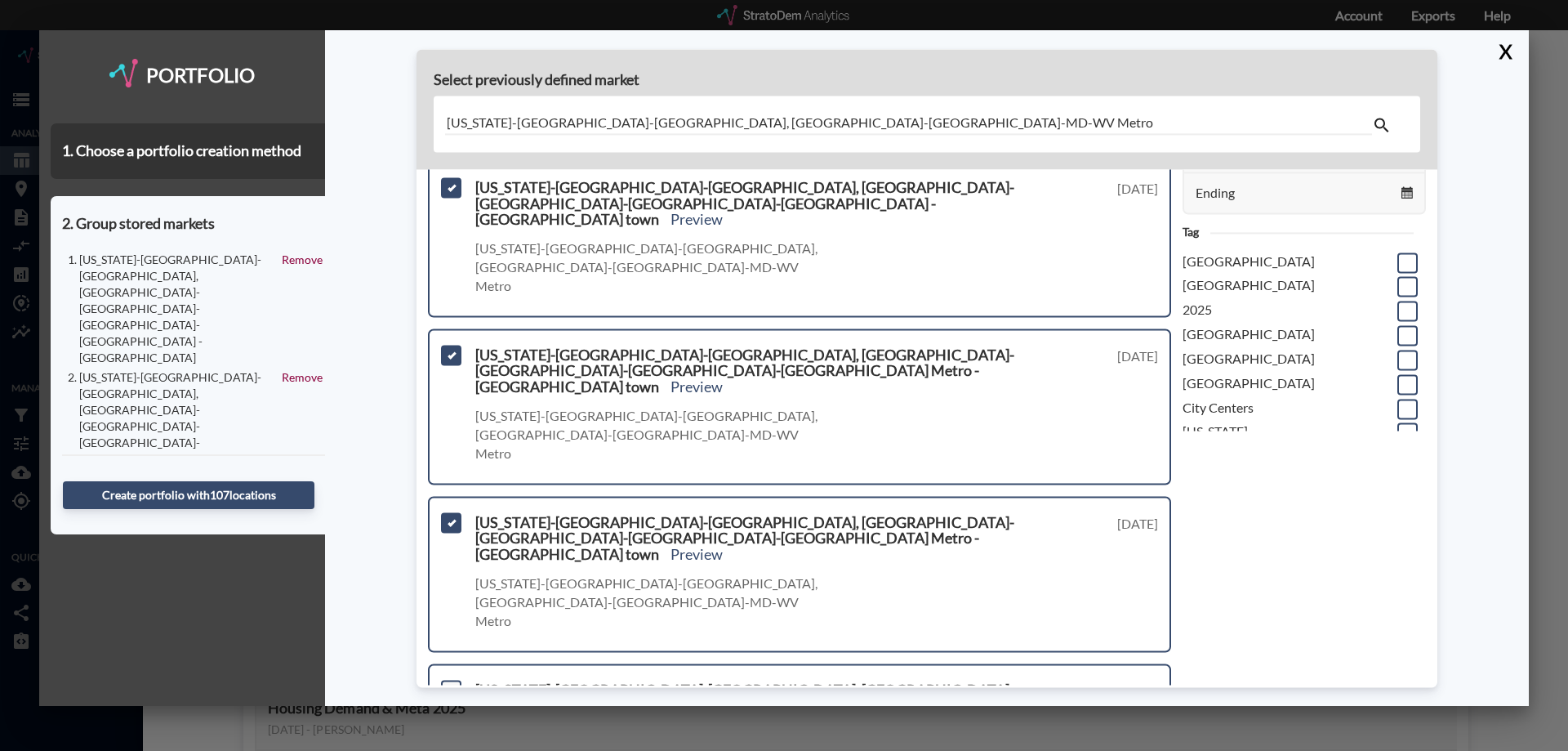
click at [449, 680] on span at bounding box center [451, 690] width 20 height 20
click at [449, 684] on input "checkbox" at bounding box center [449, 684] width 0 height 0
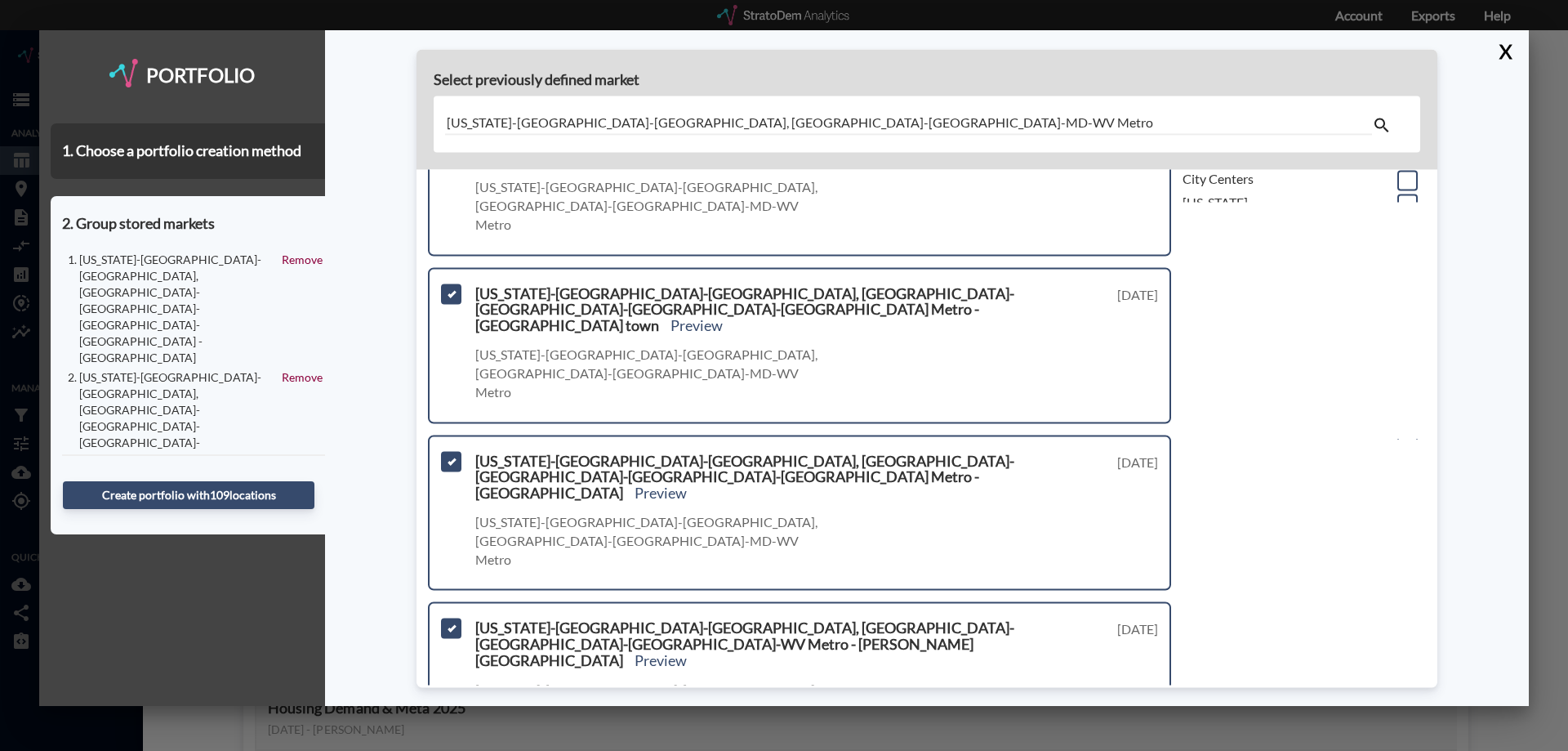
scroll to position [490, 0]
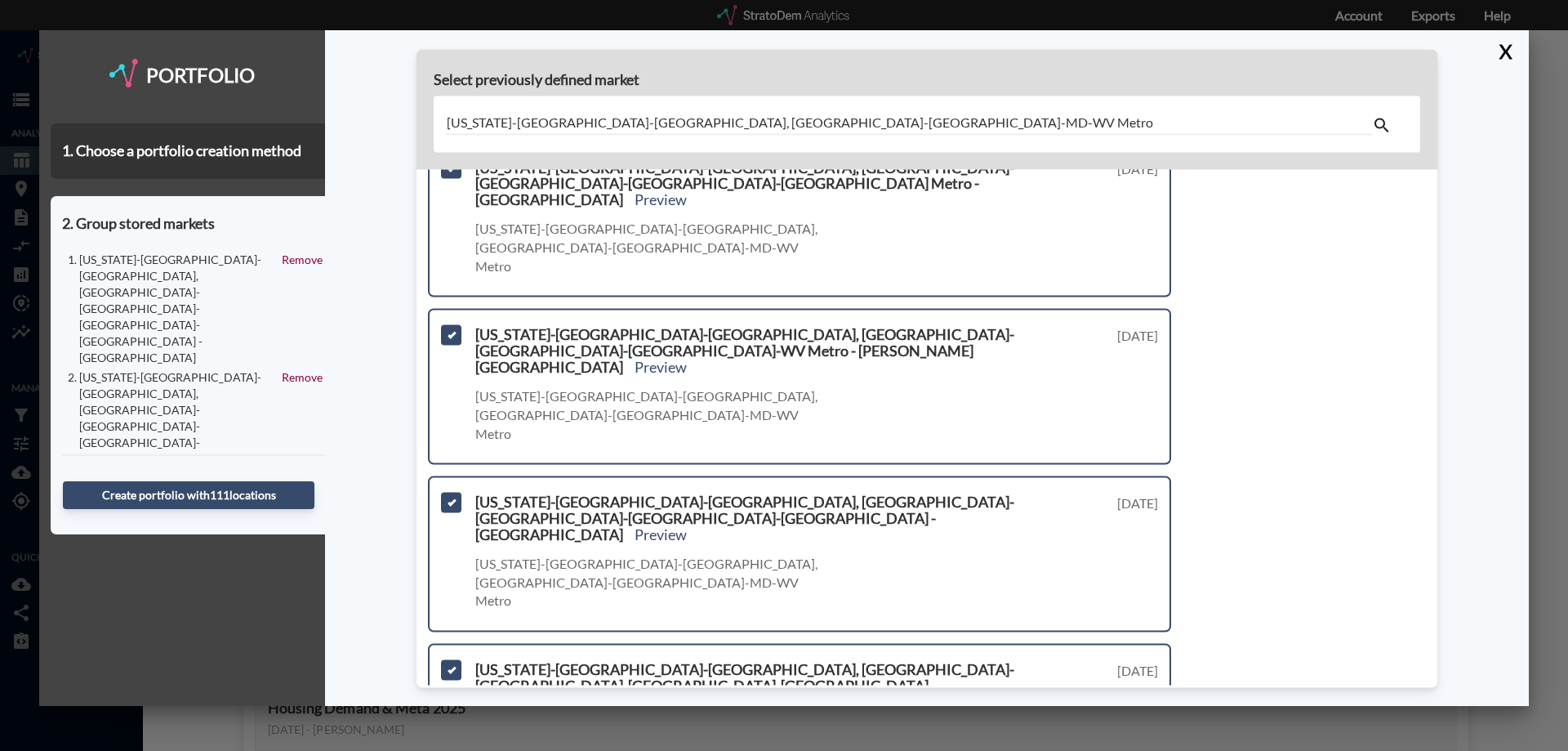
scroll to position [776, 0]
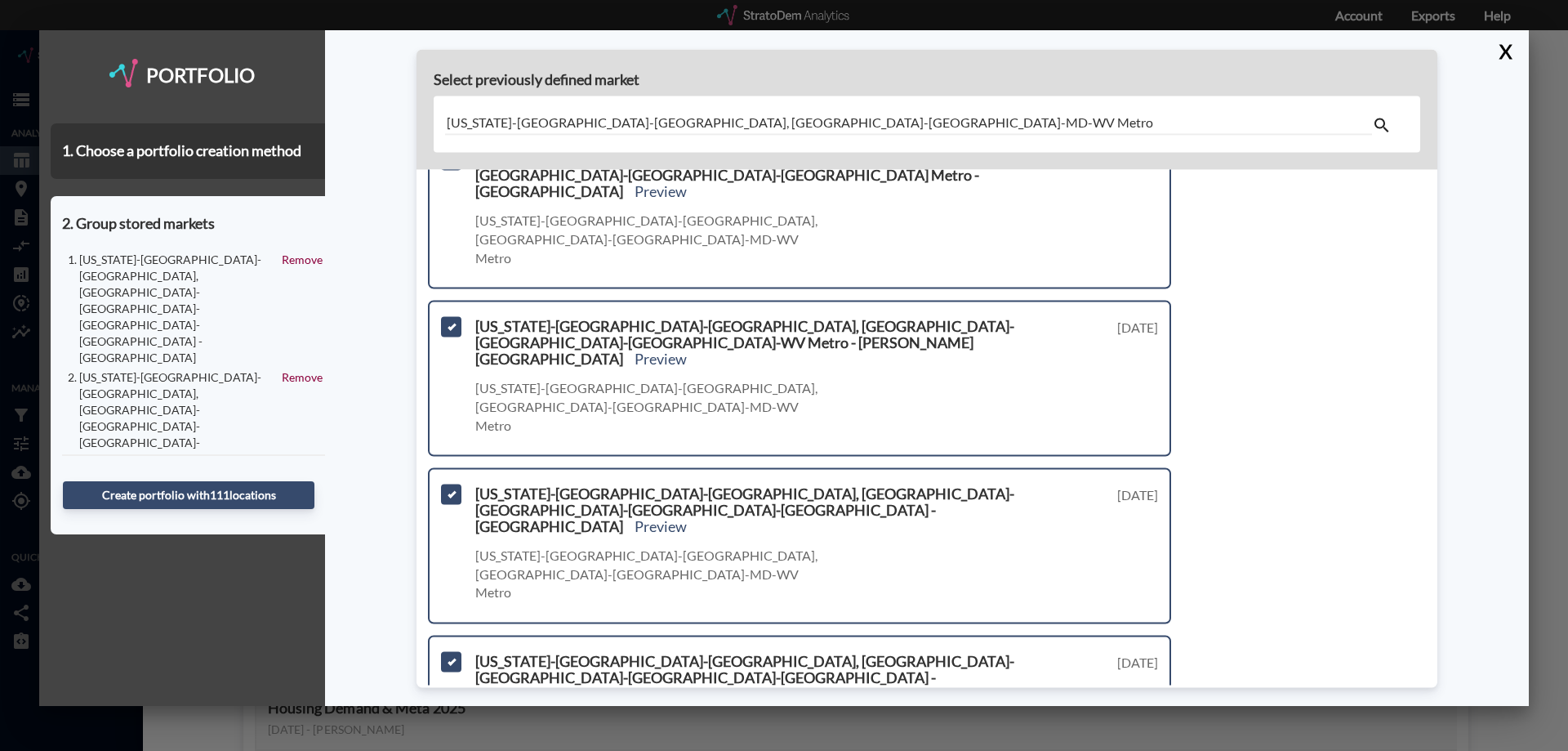
drag, startPoint x: 453, startPoint y: 557, endPoint x: 462, endPoint y: 556, distance: 9.1
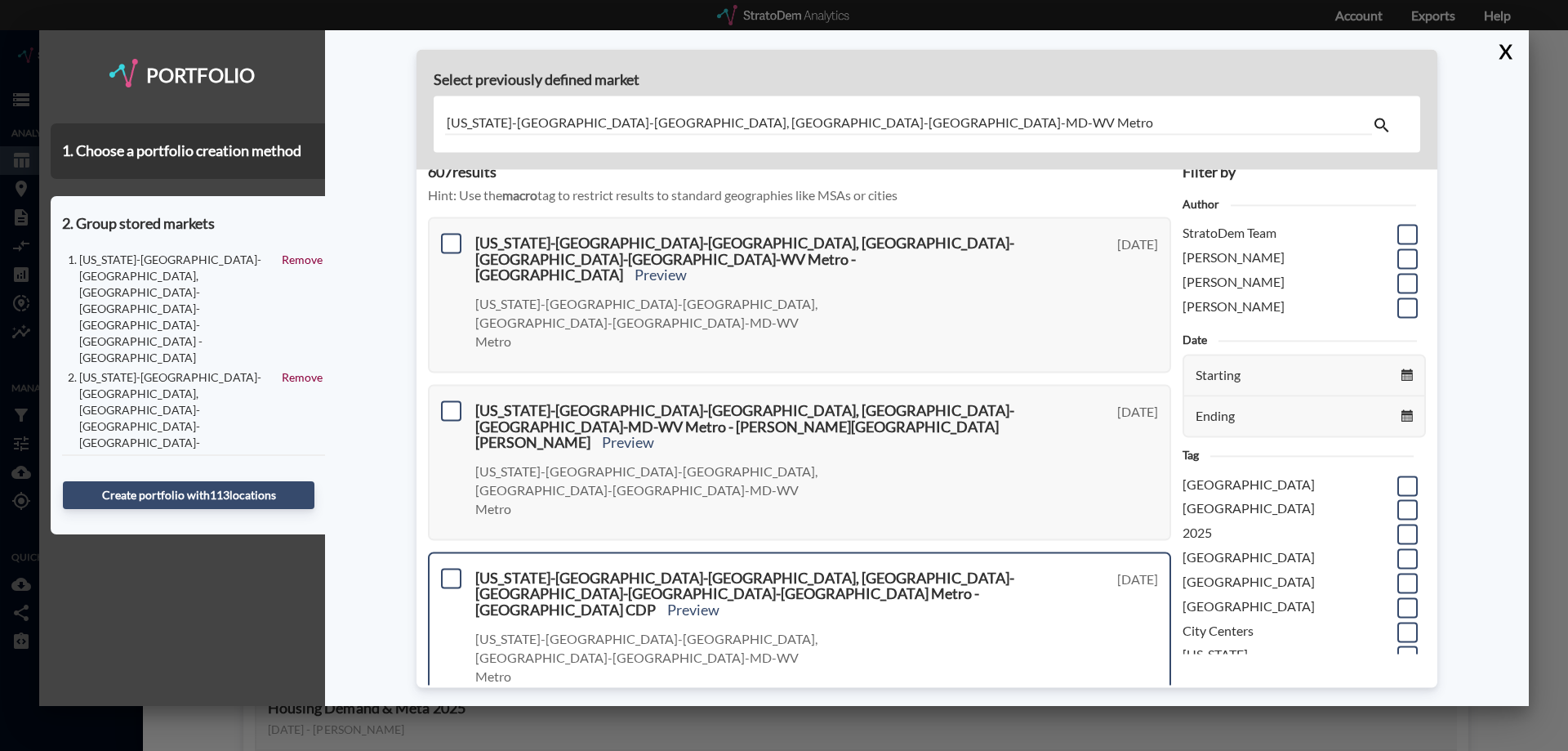
scroll to position [0, 0]
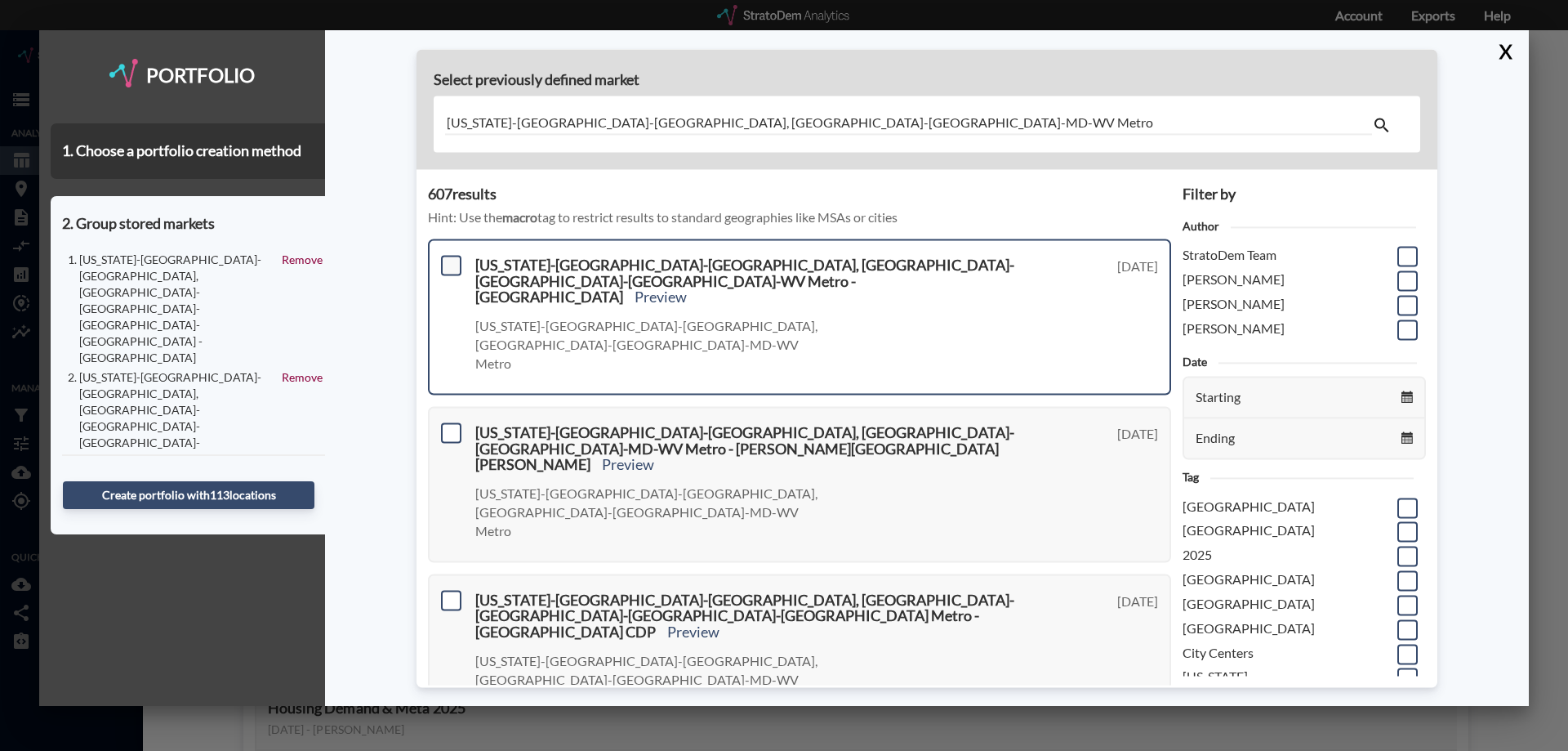
click at [448, 266] on span at bounding box center [451, 265] width 20 height 20
click at [449, 259] on input "checkbox" at bounding box center [449, 259] width 0 height 0
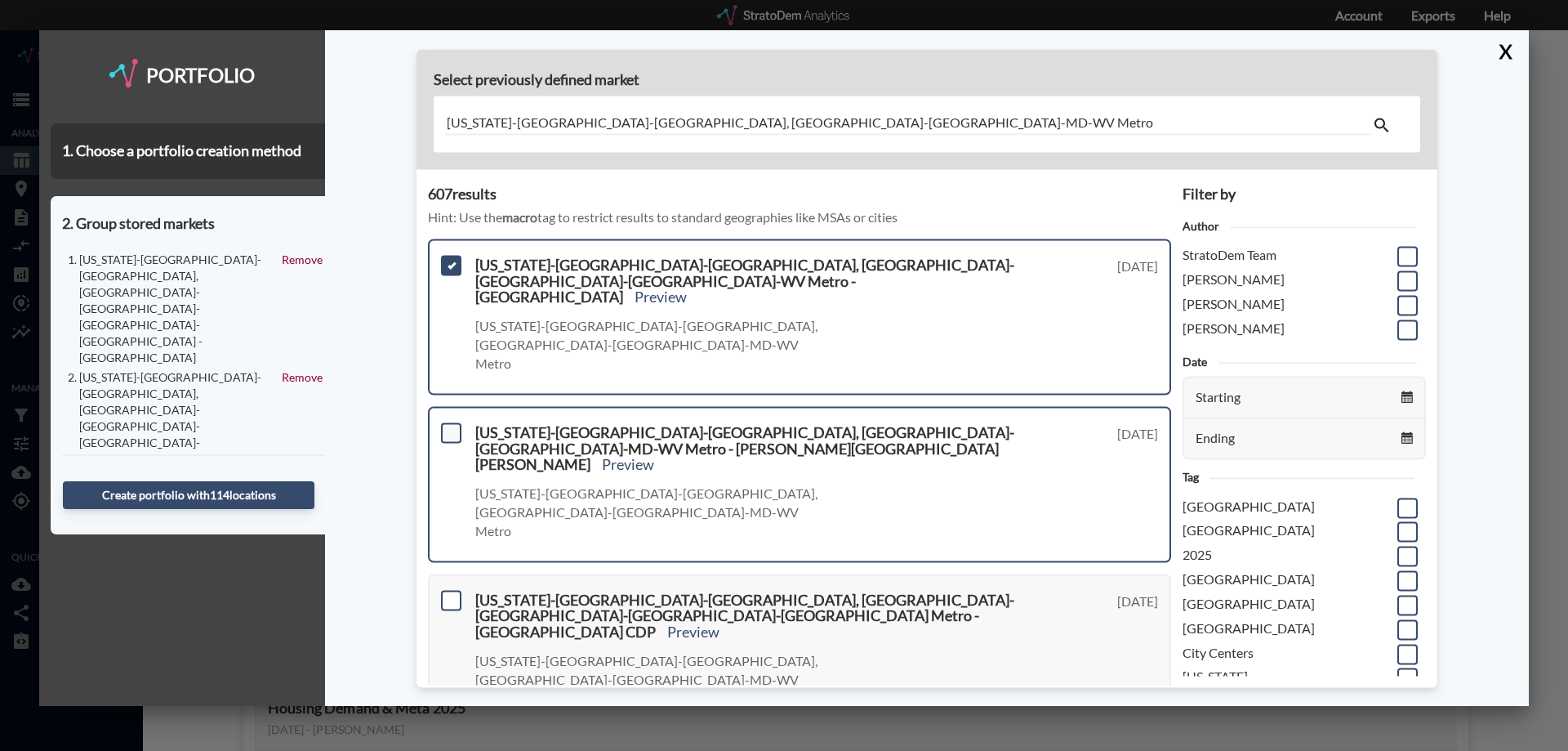
click at [447, 422] on span at bounding box center [451, 432] width 20 height 20
click at [449, 426] on input "checkbox" at bounding box center [449, 426] width 0 height 0
click at [453, 590] on span at bounding box center [451, 599] width 20 height 20
click at [449, 593] on input "checkbox" at bounding box center [449, 593] width 0 height 0
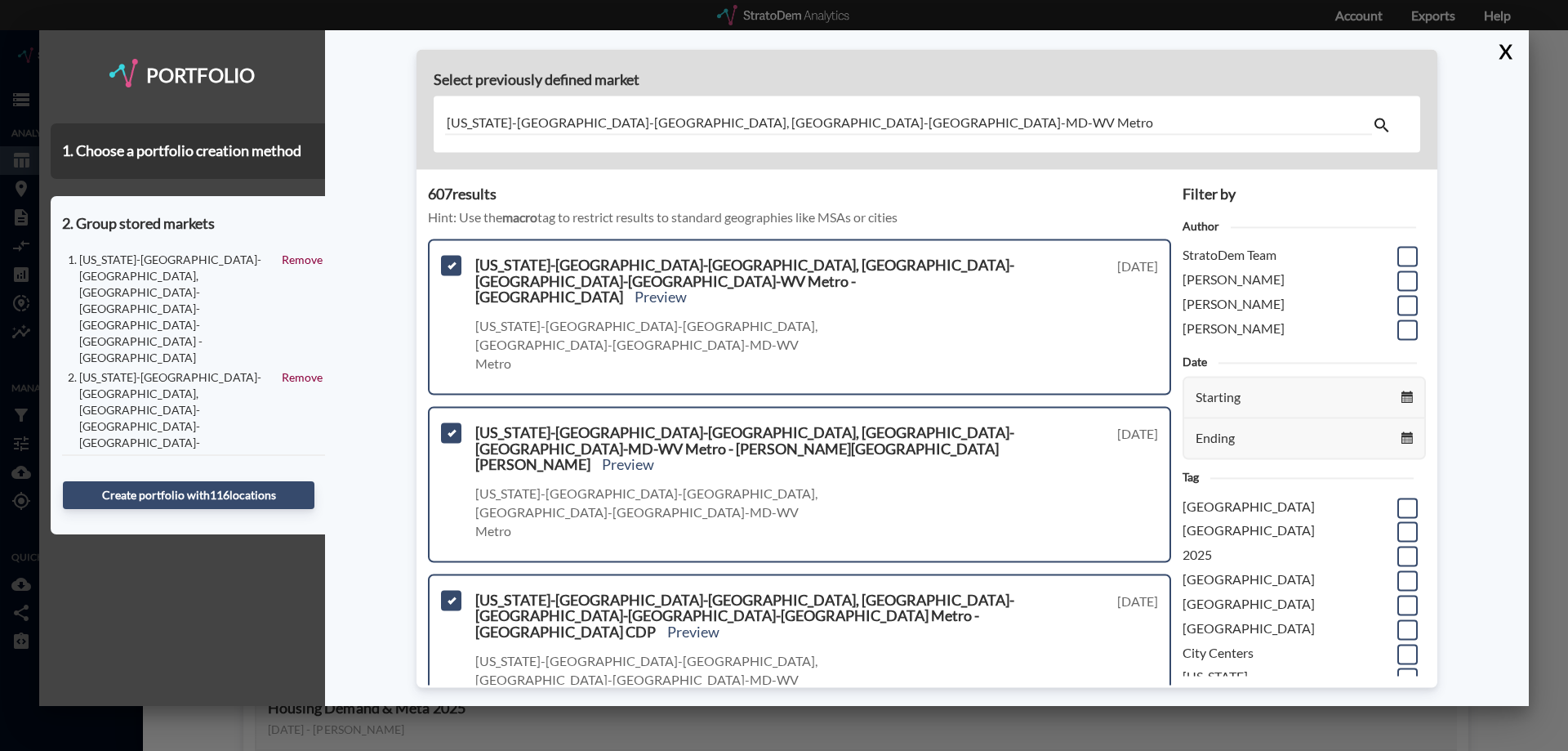
click at [449, 750] on input "checkbox" at bounding box center [449, 761] width 0 height 0
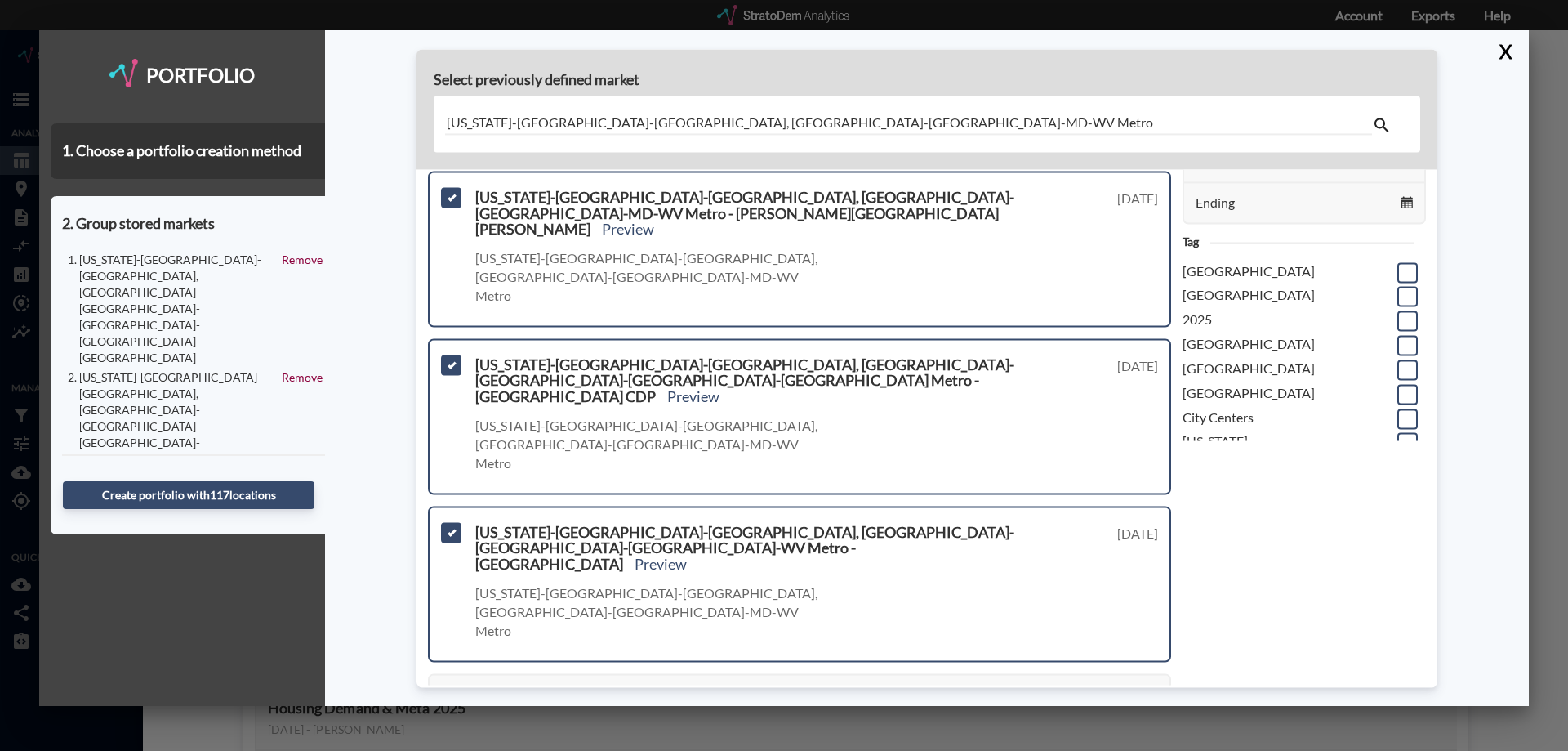
scroll to position [245, 0]
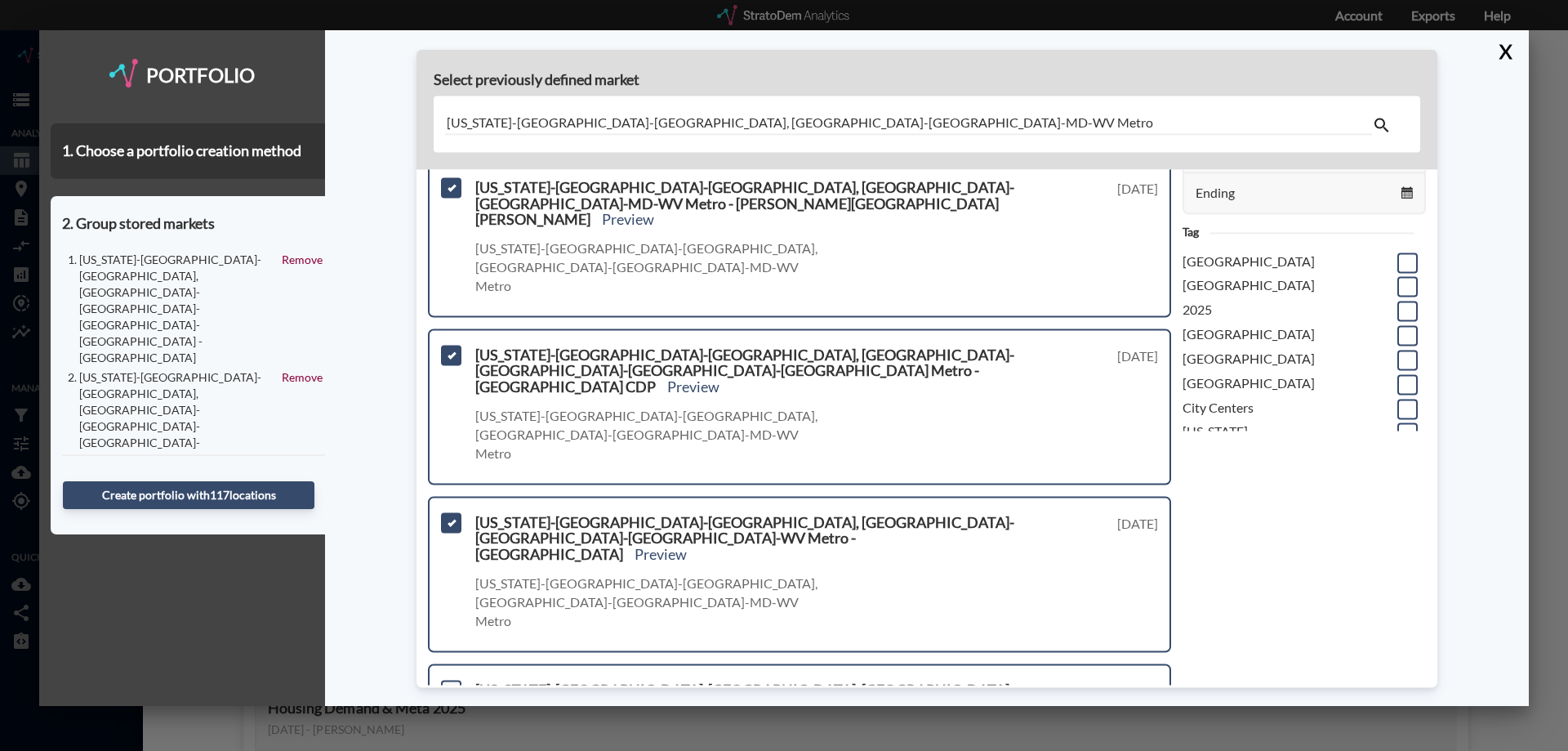
click at [453, 680] on span at bounding box center [451, 690] width 20 height 20
click at [449, 684] on input "checkbox" at bounding box center [449, 684] width 0 height 0
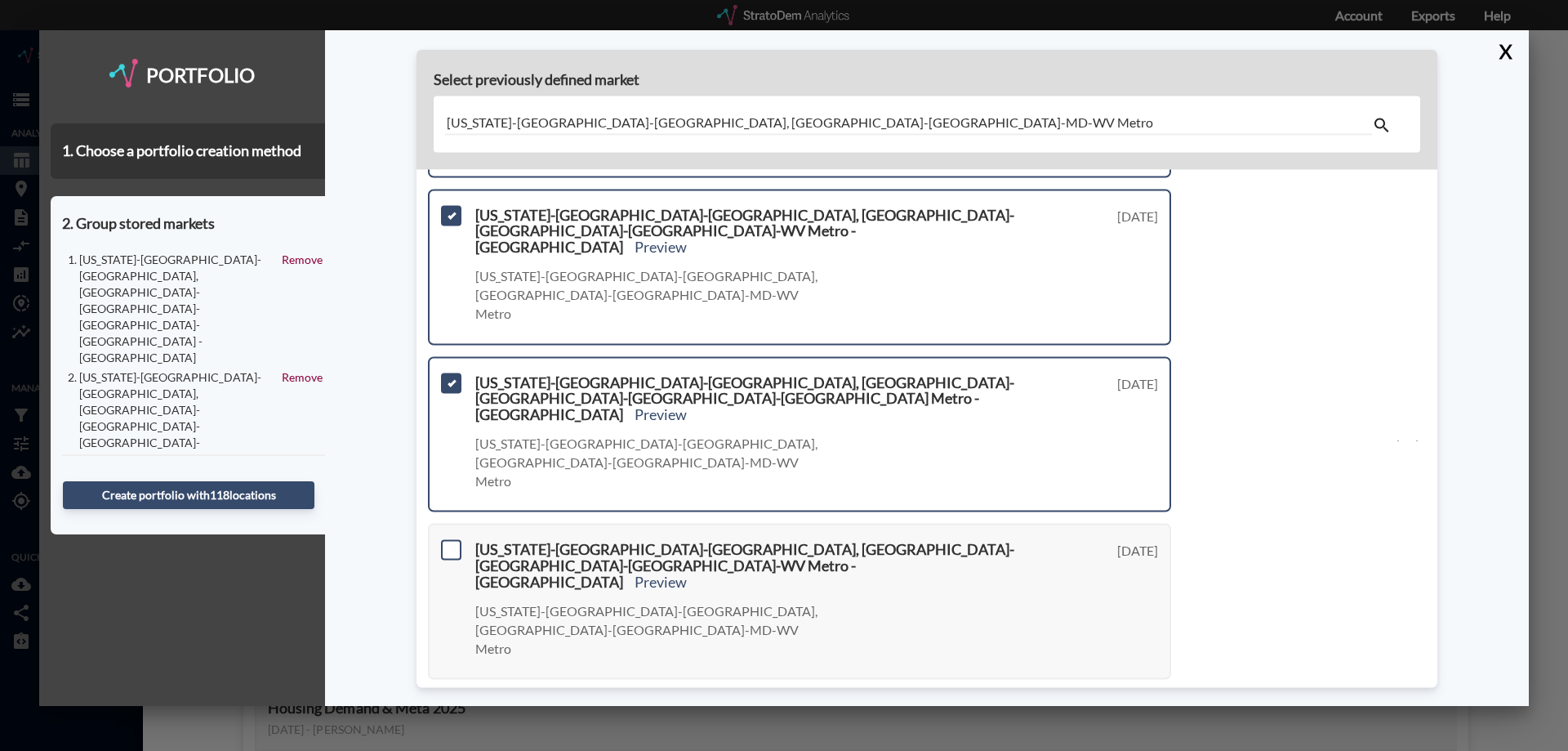
scroll to position [572, 0]
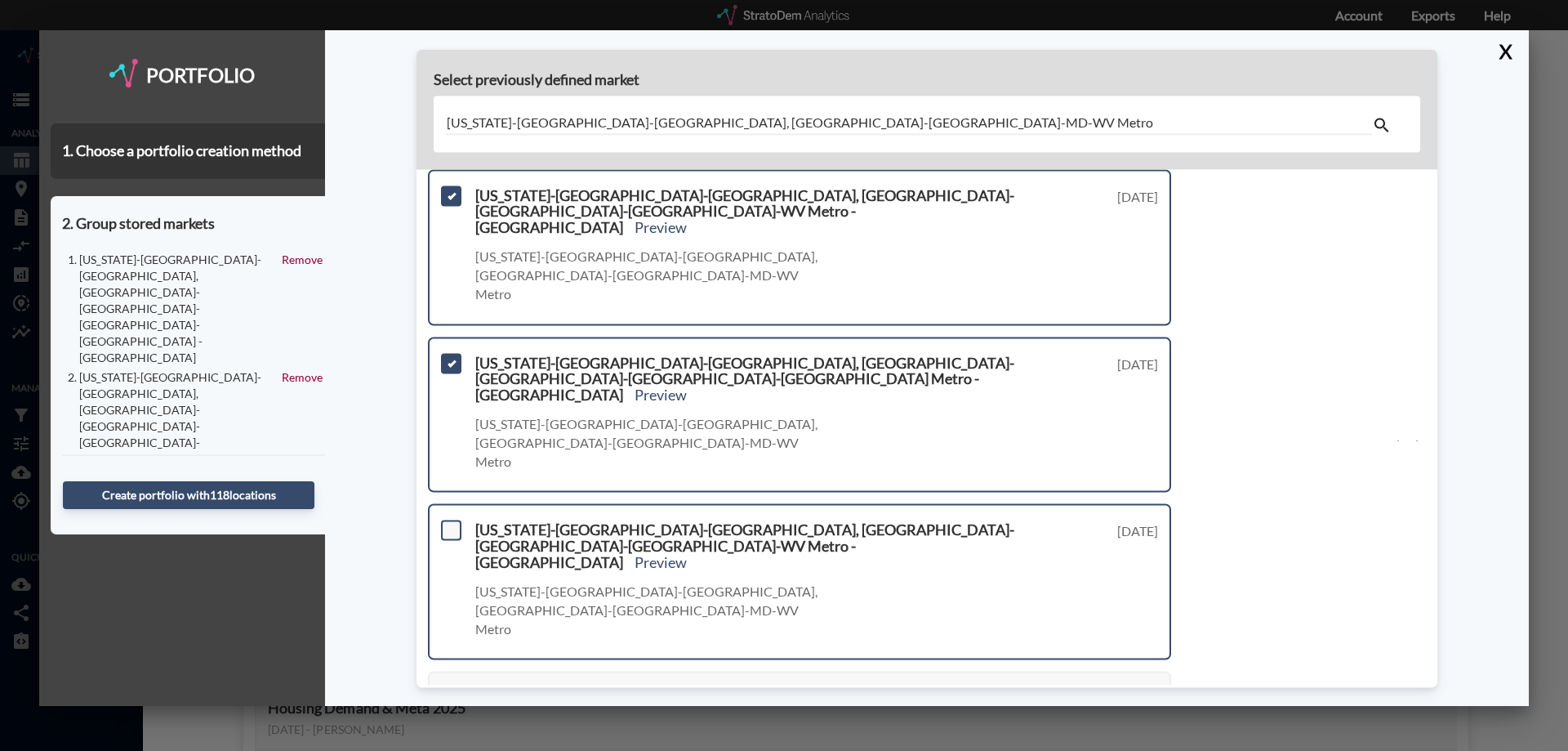
click at [443, 521] on span at bounding box center [451, 530] width 20 height 20
click at [449, 524] on input "checkbox" at bounding box center [449, 524] width 0 height 0
click at [457, 688] on span at bounding box center [451, 698] width 20 height 20
click at [449, 691] on input "checkbox" at bounding box center [449, 691] width 0 height 0
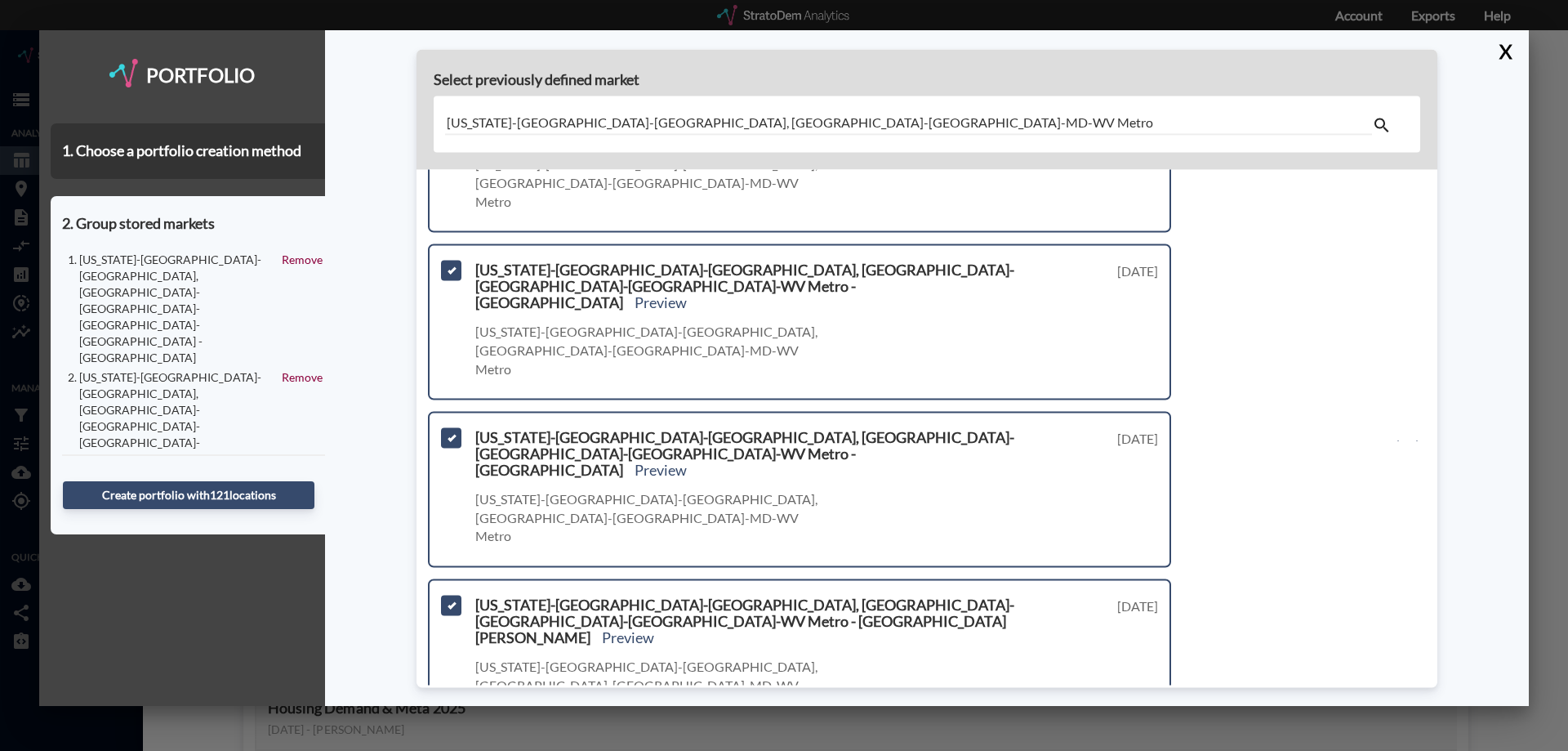
scroll to position [856, 0]
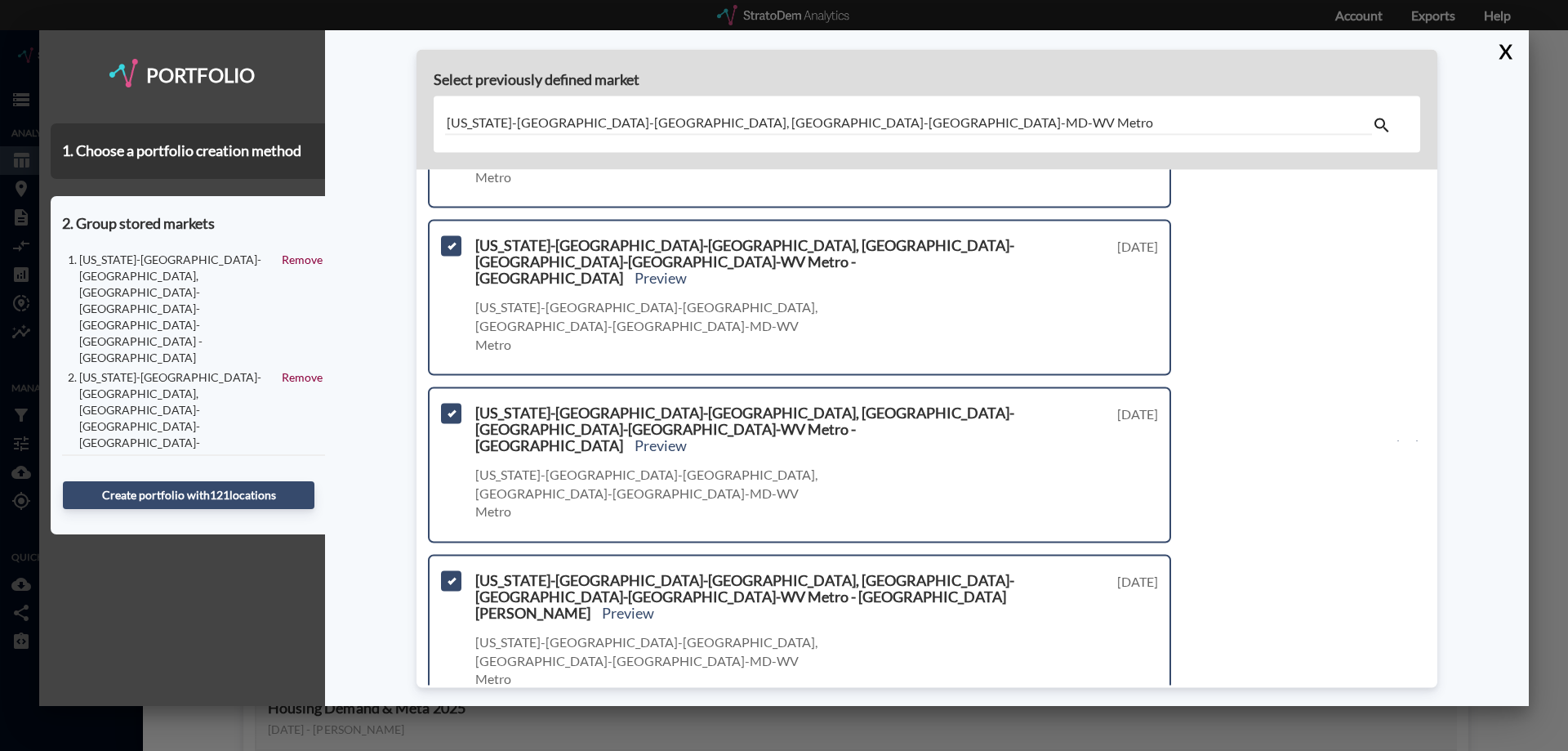
click at [453, 739] on span at bounding box center [451, 748] width 20 height 20
click at [449, 742] on input "checkbox" at bounding box center [449, 742] width 0 height 0
drag, startPoint x: 454, startPoint y: 562, endPoint x: 521, endPoint y: 556, distance: 67.3
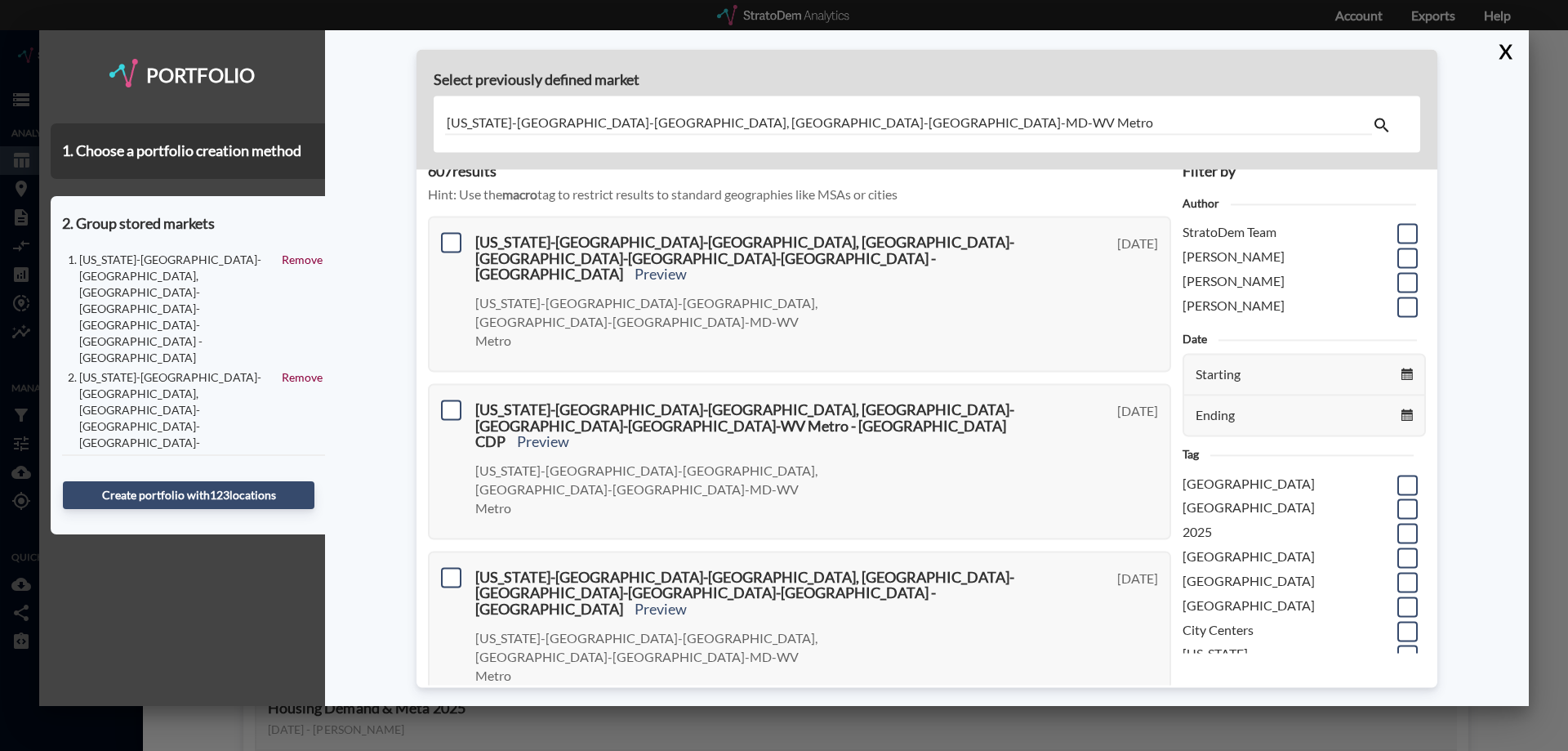
scroll to position [0, 0]
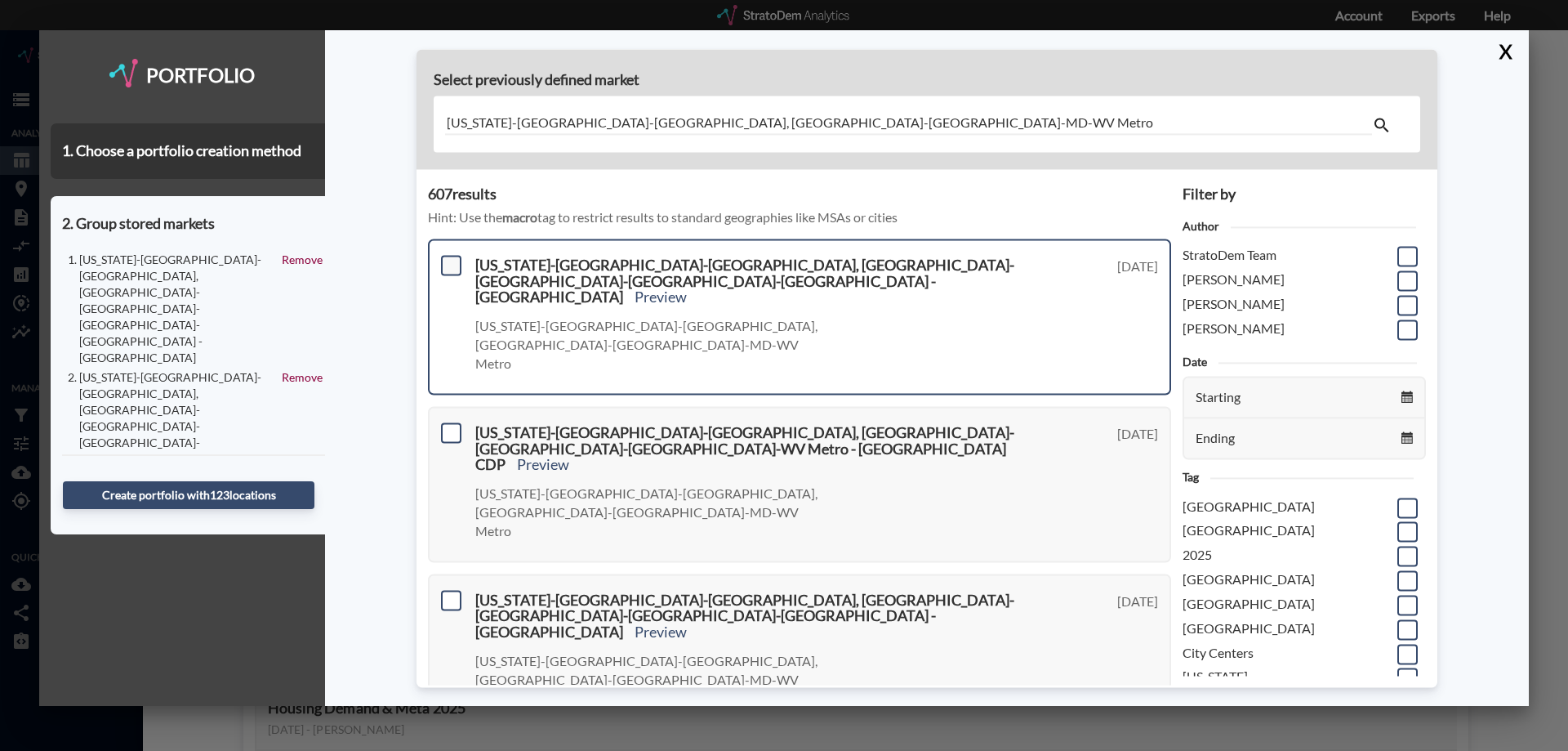
click at [448, 267] on span at bounding box center [451, 265] width 20 height 20
click at [449, 259] on input "checkbox" at bounding box center [449, 259] width 0 height 0
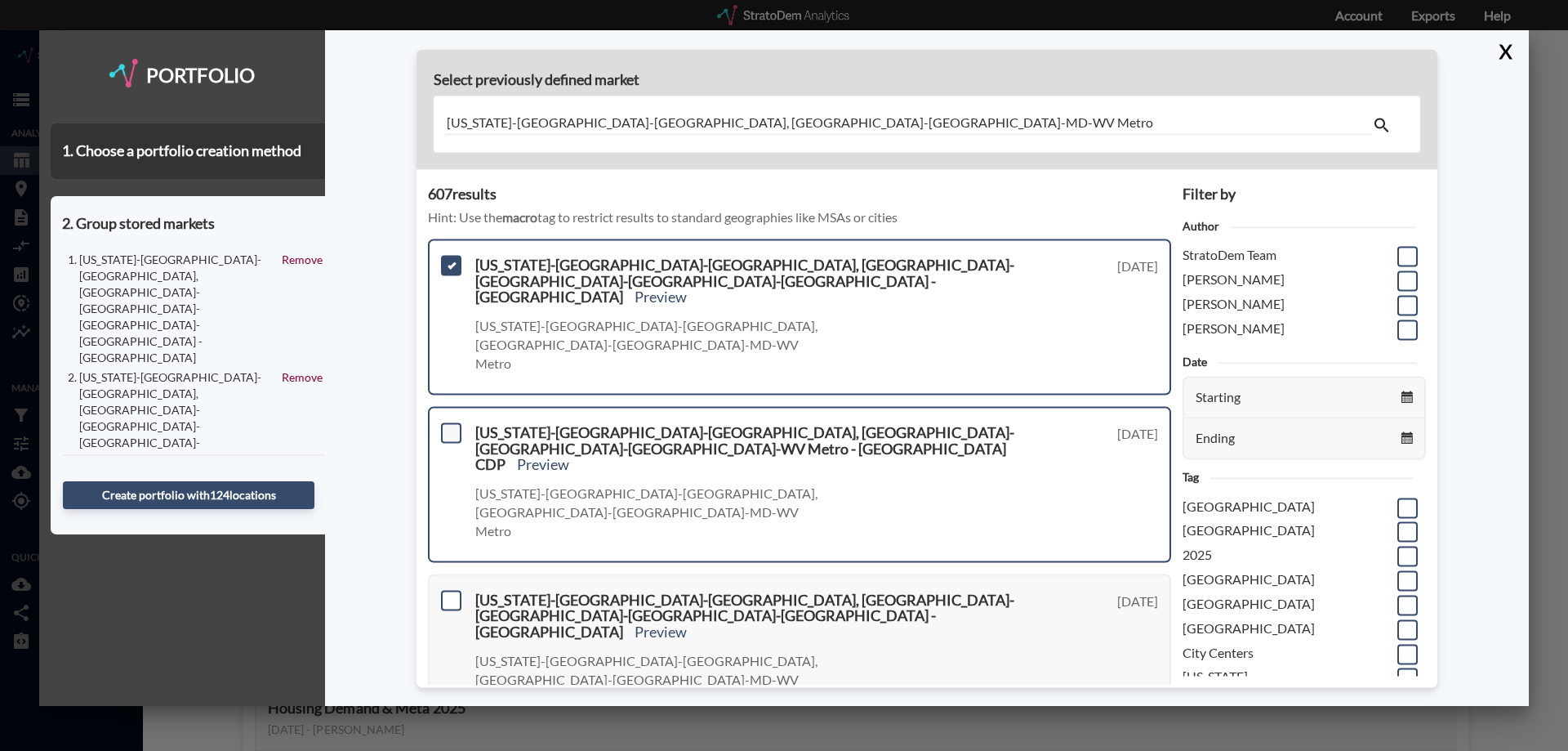
click at [453, 422] on span at bounding box center [451, 432] width 20 height 20
click at [449, 426] on input "checkbox" at bounding box center [449, 426] width 0 height 0
click at [453, 590] on span at bounding box center [451, 599] width 20 height 20
click at [449, 593] on input "checkbox" at bounding box center [449, 593] width 0 height 0
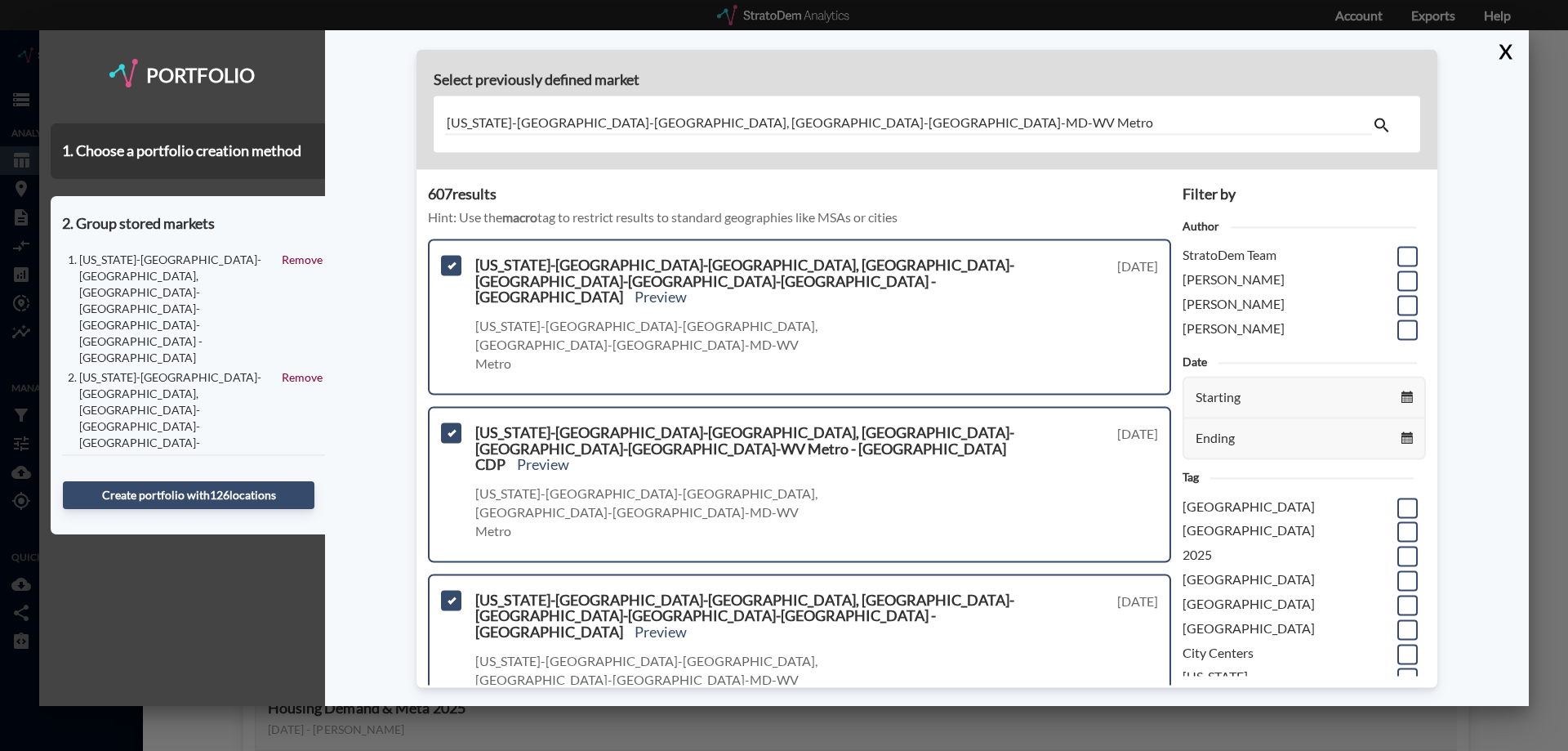
click at [449, 750] on input "checkbox" at bounding box center [449, 761] width 0 height 0
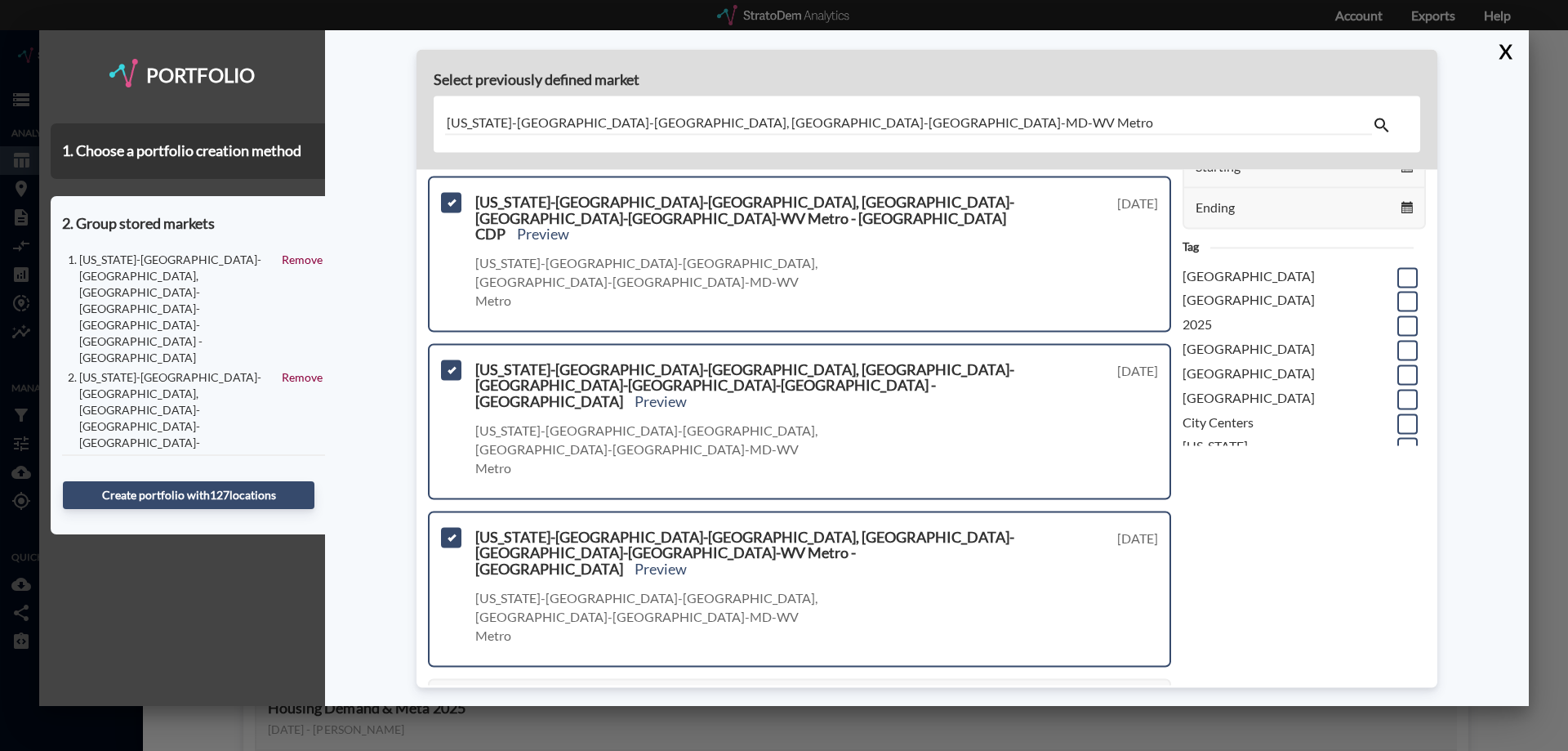
scroll to position [245, 0]
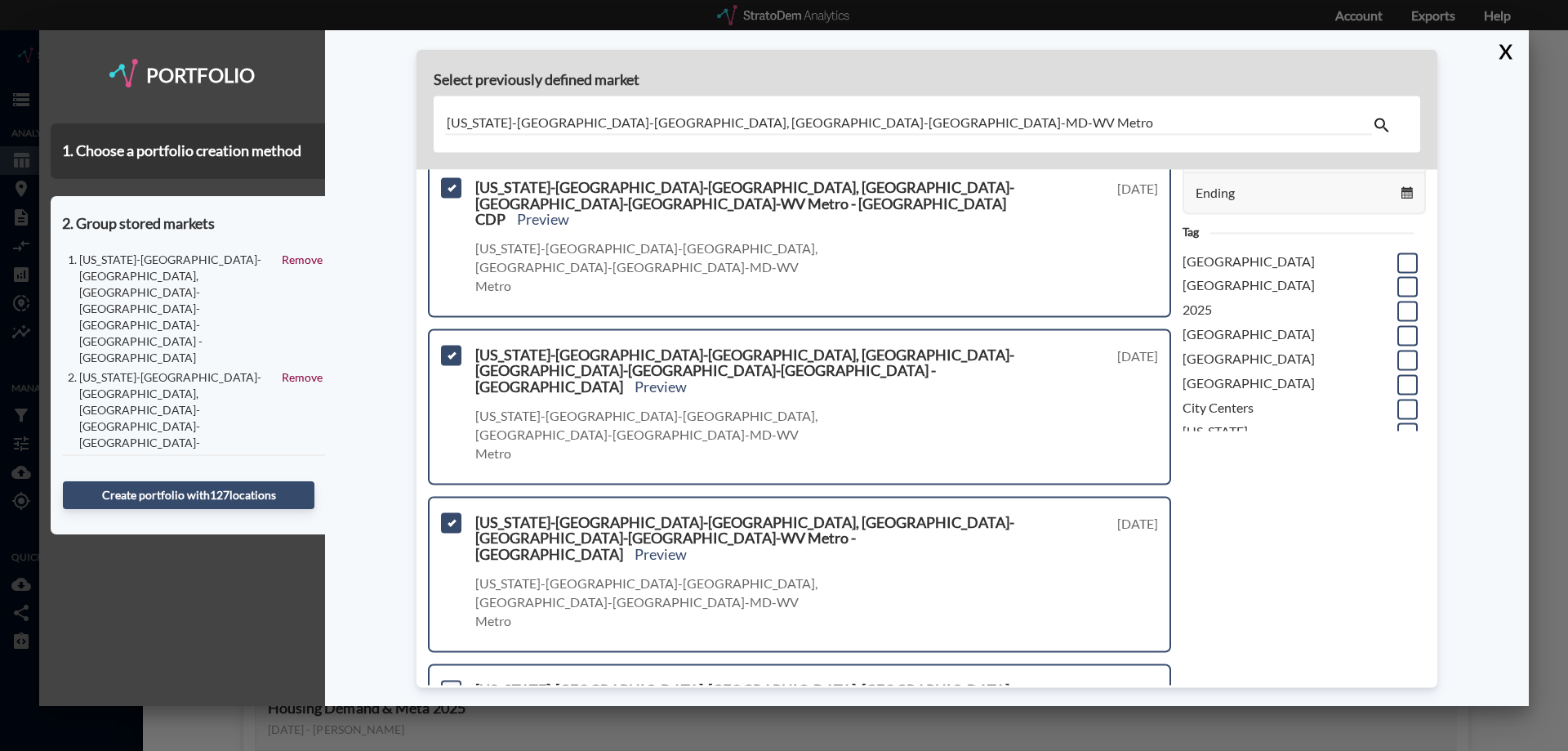
click at [449, 680] on span at bounding box center [451, 690] width 20 height 20
click at [449, 684] on input "checkbox" at bounding box center [449, 684] width 0 height 0
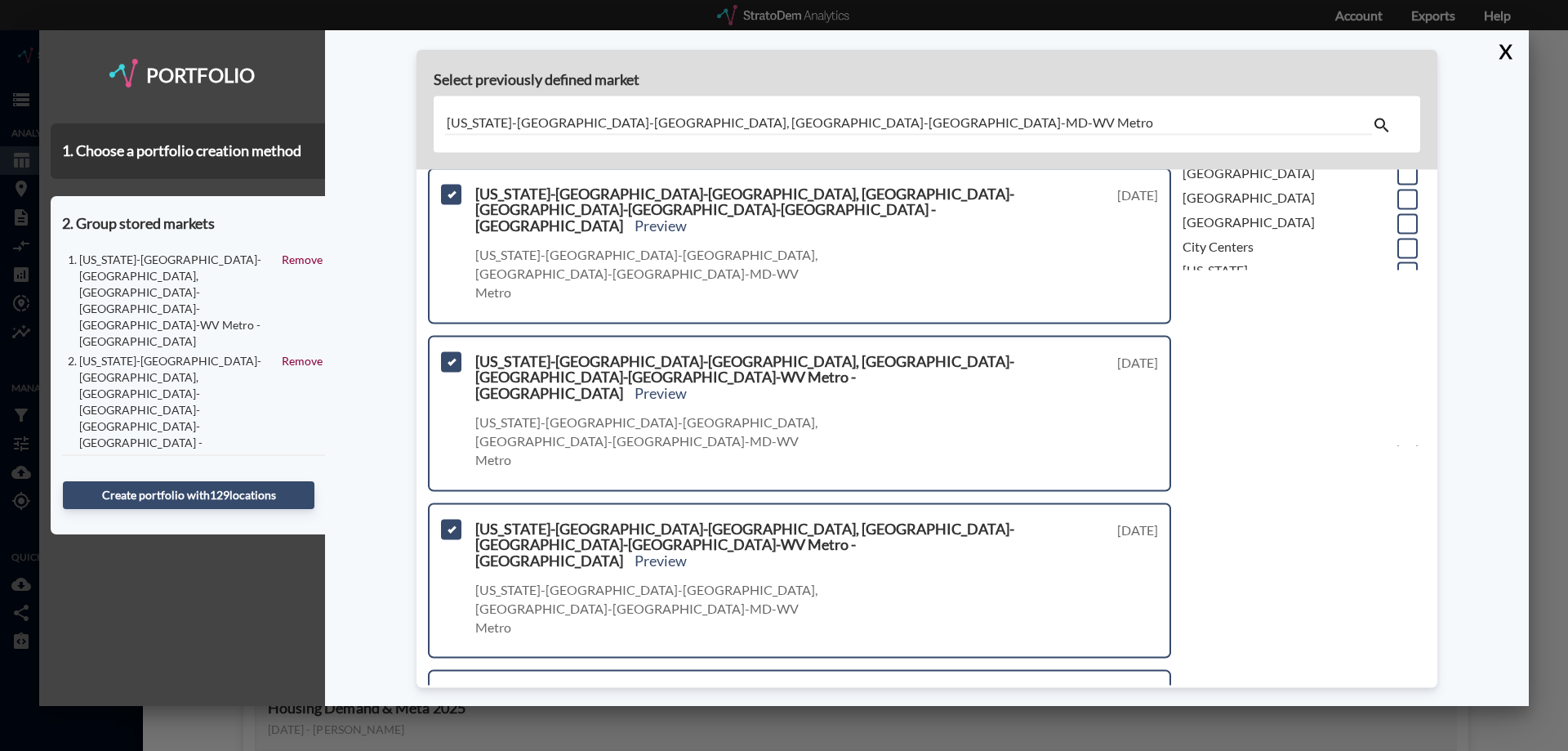
scroll to position [408, 0]
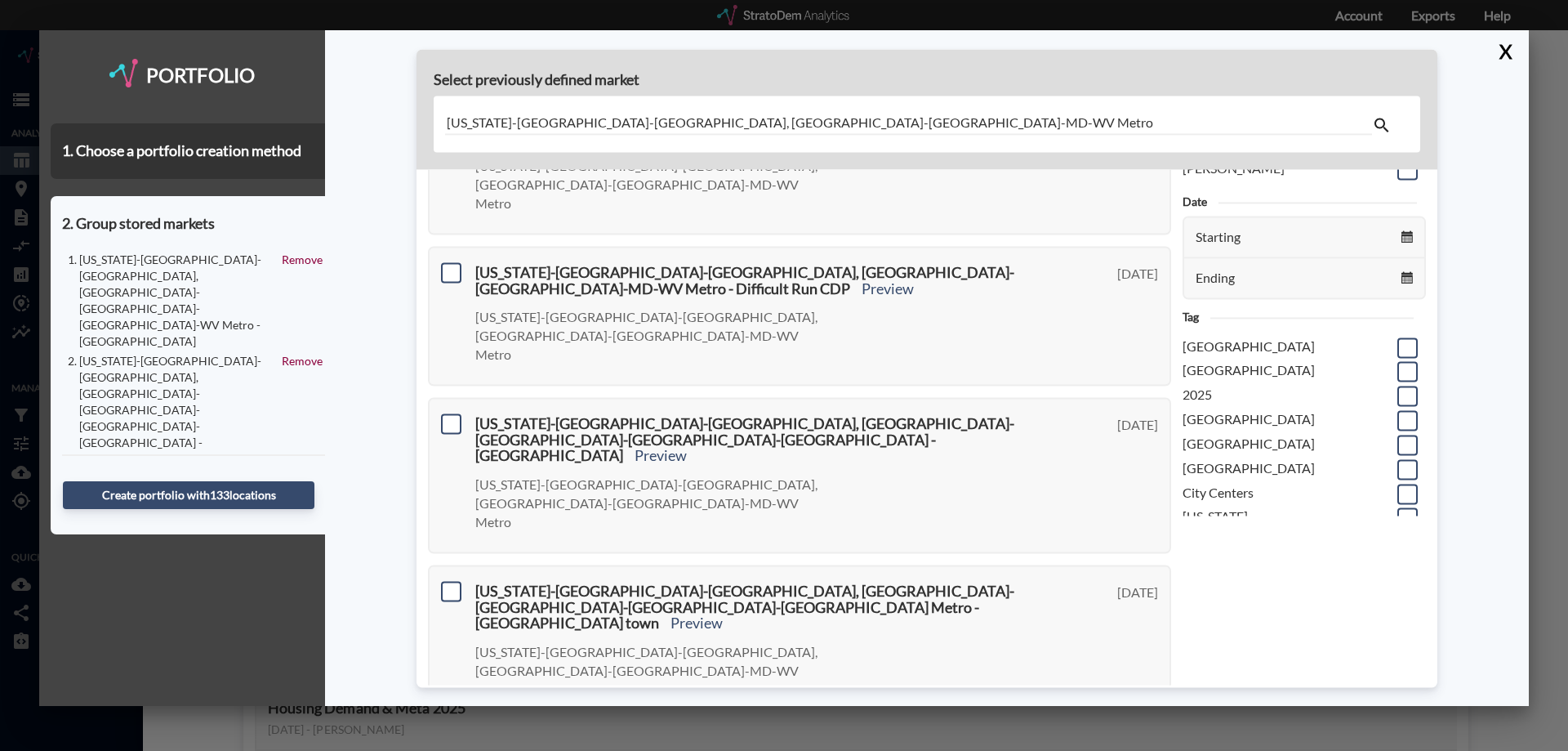
scroll to position [0, 0]
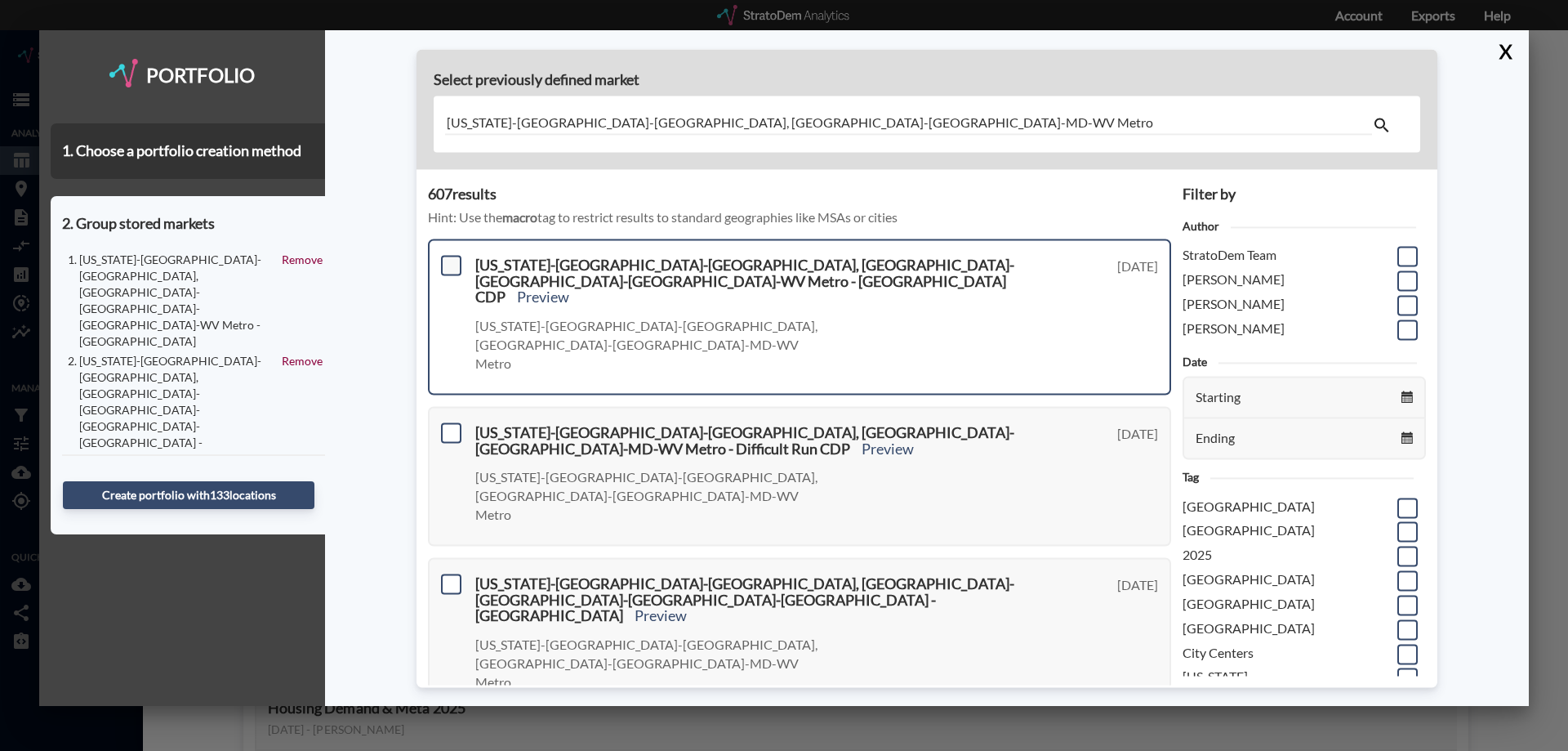
click at [454, 266] on span at bounding box center [451, 265] width 20 height 20
click at [449, 259] on input "checkbox" at bounding box center [449, 259] width 0 height 0
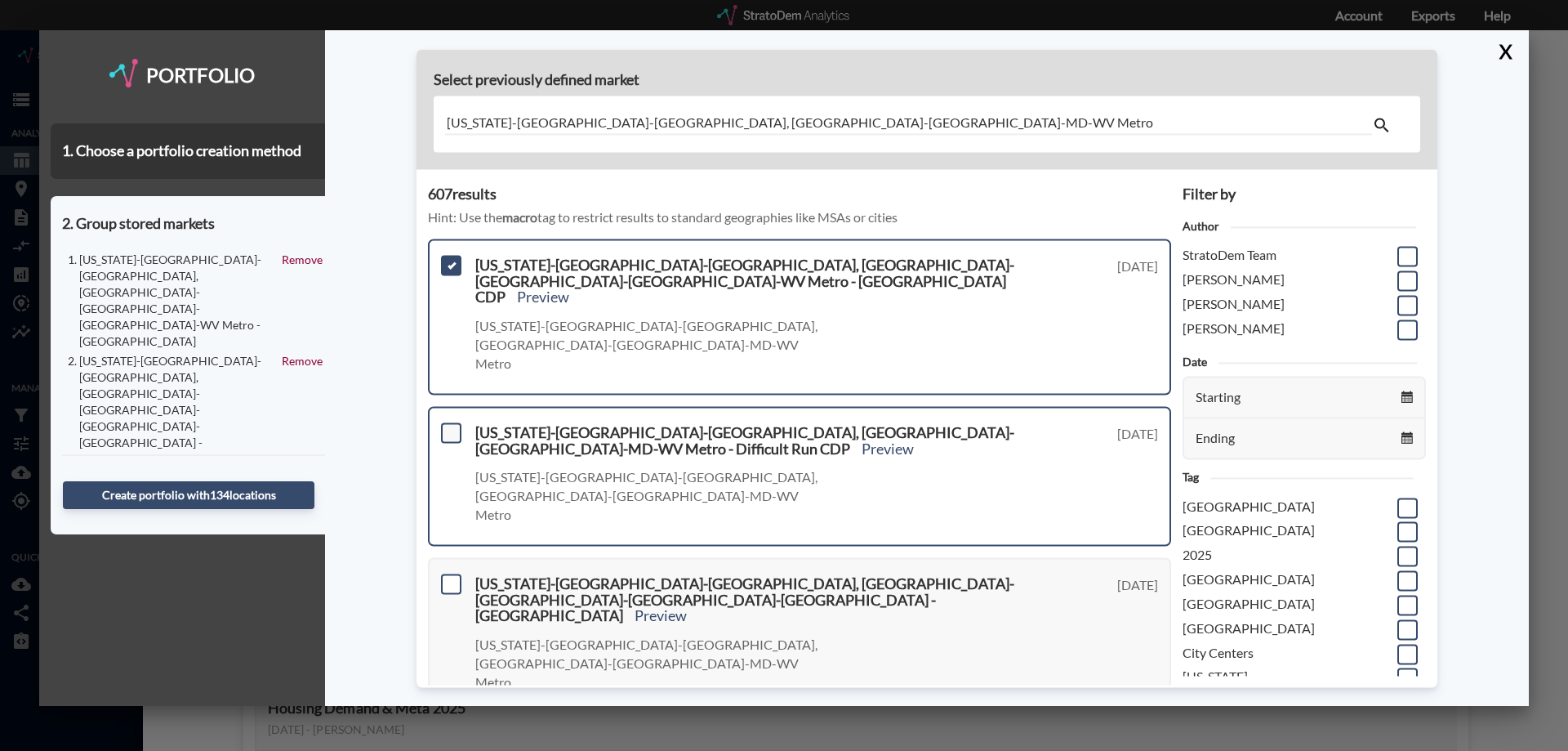
click at [449, 422] on span at bounding box center [451, 432] width 20 height 20
click at [449, 426] on input "checkbox" at bounding box center [449, 426] width 0 height 0
click at [451, 574] on span at bounding box center [451, 584] width 20 height 20
click at [449, 577] on input "checkbox" at bounding box center [449, 577] width 0 height 0
click at [452, 741] on span at bounding box center [451, 751] width 20 height 20
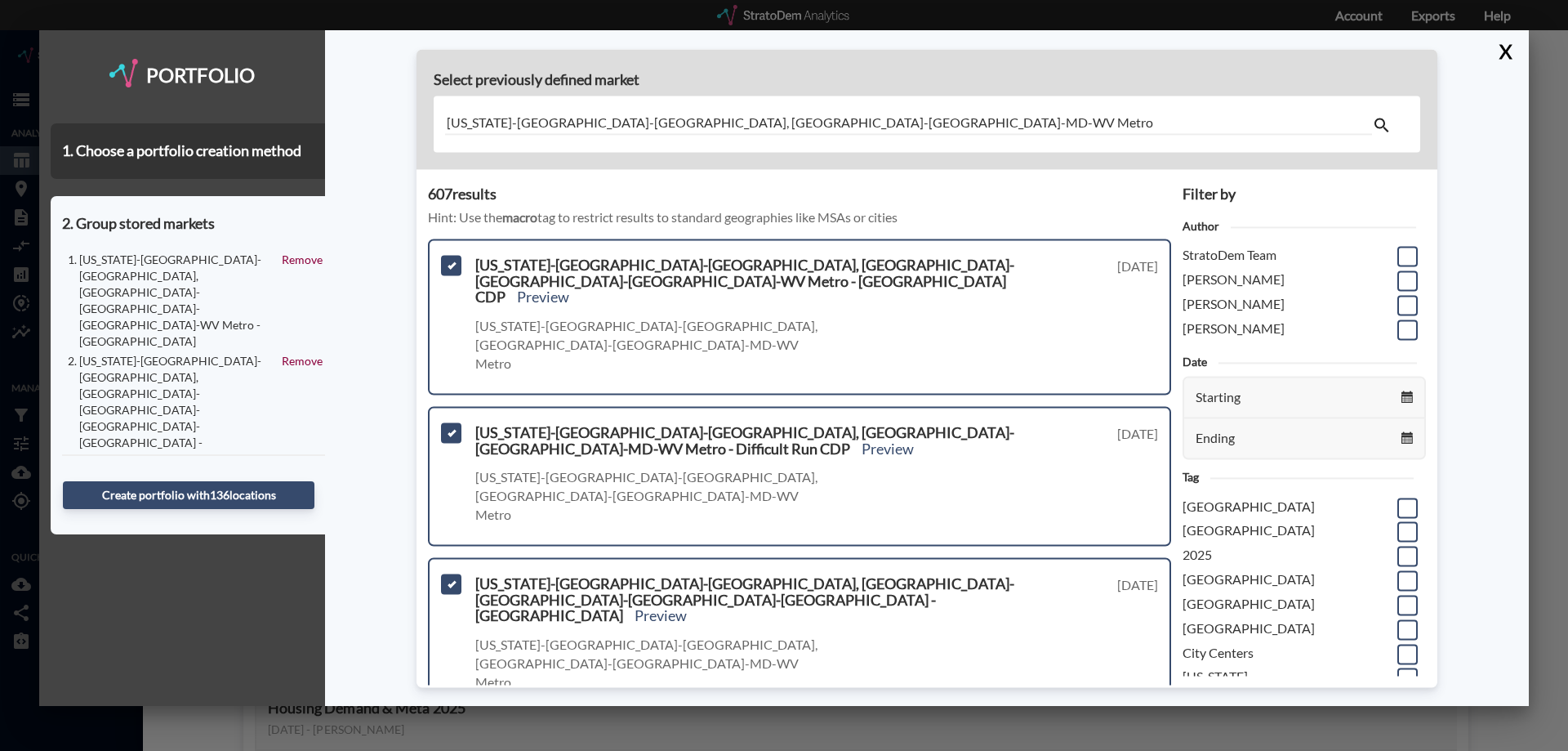
click at [449, 744] on input "checkbox" at bounding box center [449, 744] width 0 height 0
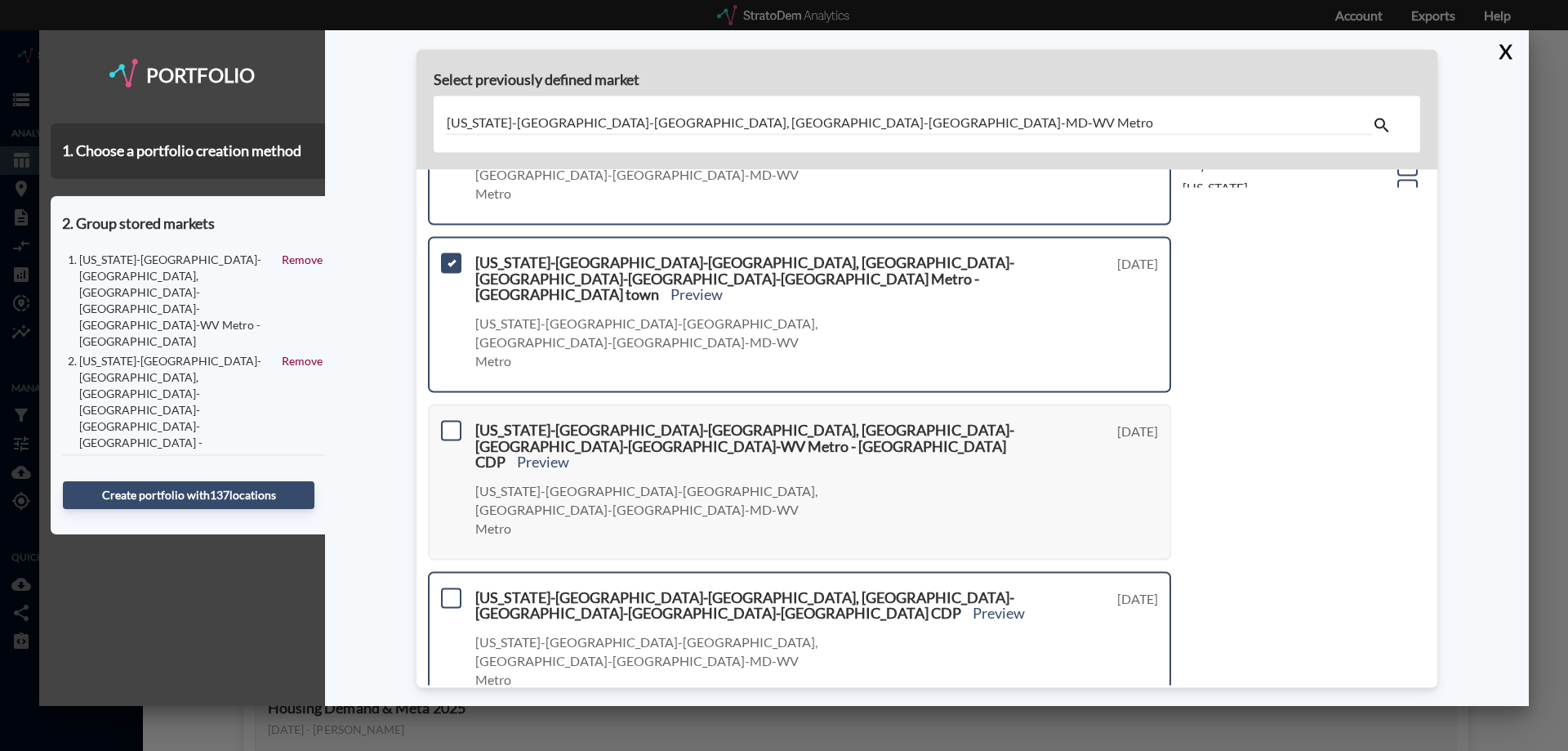
scroll to position [490, 0]
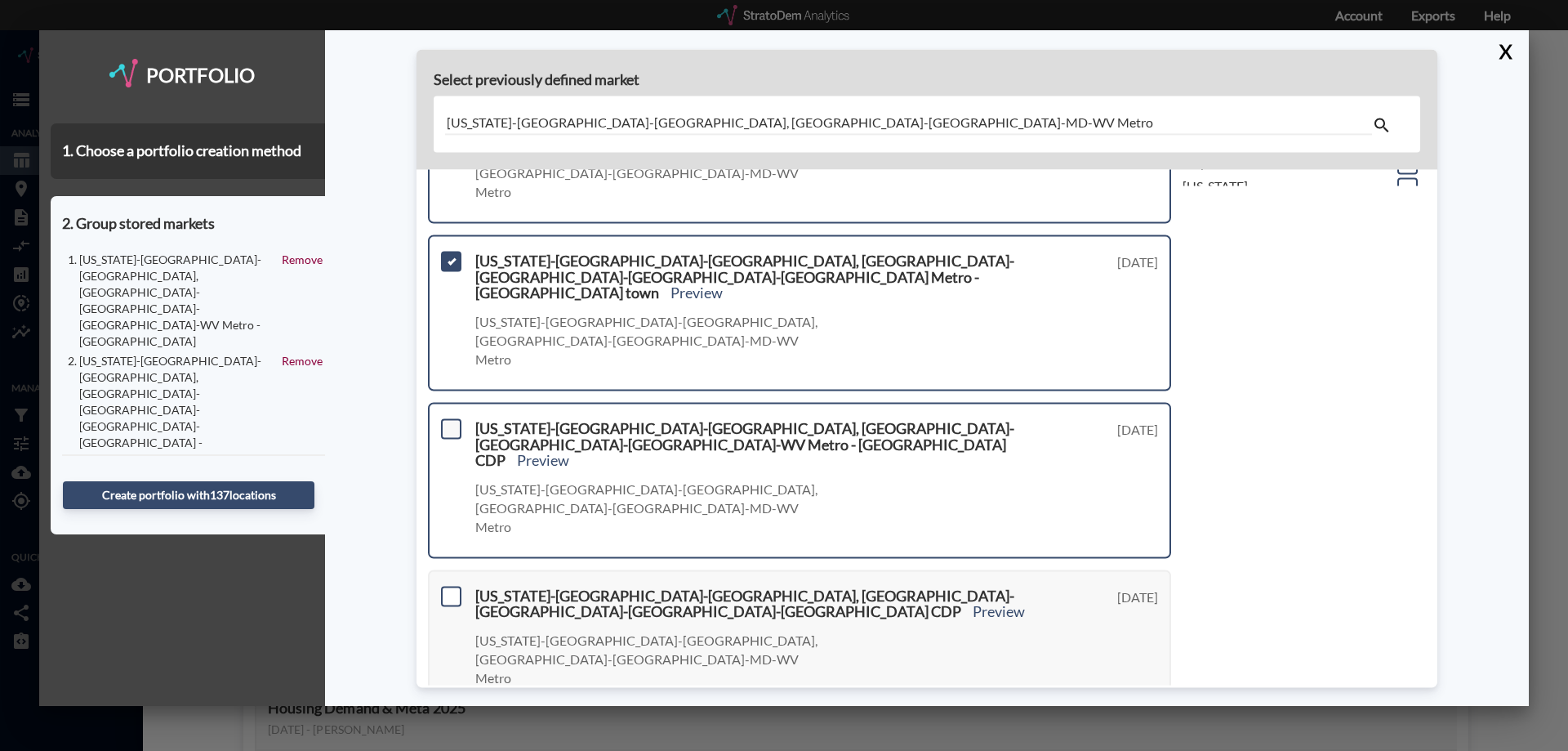
click at [450, 418] on span at bounding box center [451, 428] width 20 height 20
click at [449, 422] on input "checkbox" at bounding box center [449, 422] width 0 height 0
click at [452, 586] on span at bounding box center [451, 596] width 20 height 20
click at [449, 589] on input "checkbox" at bounding box center [449, 589] width 0 height 0
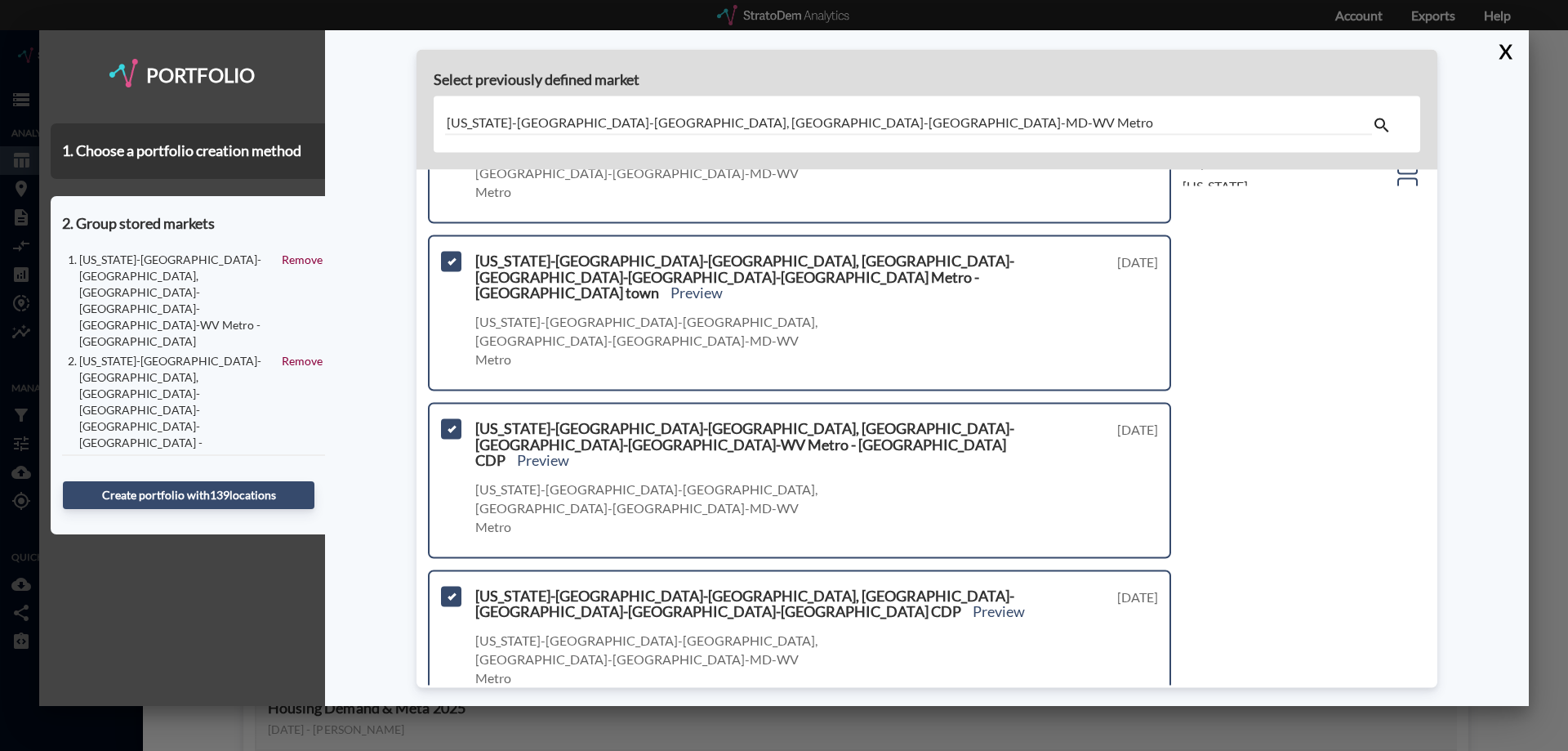
click at [452, 737] on span at bounding box center [451, 747] width 20 height 20
click at [449, 740] on input "checkbox" at bounding box center [449, 740] width 0 height 0
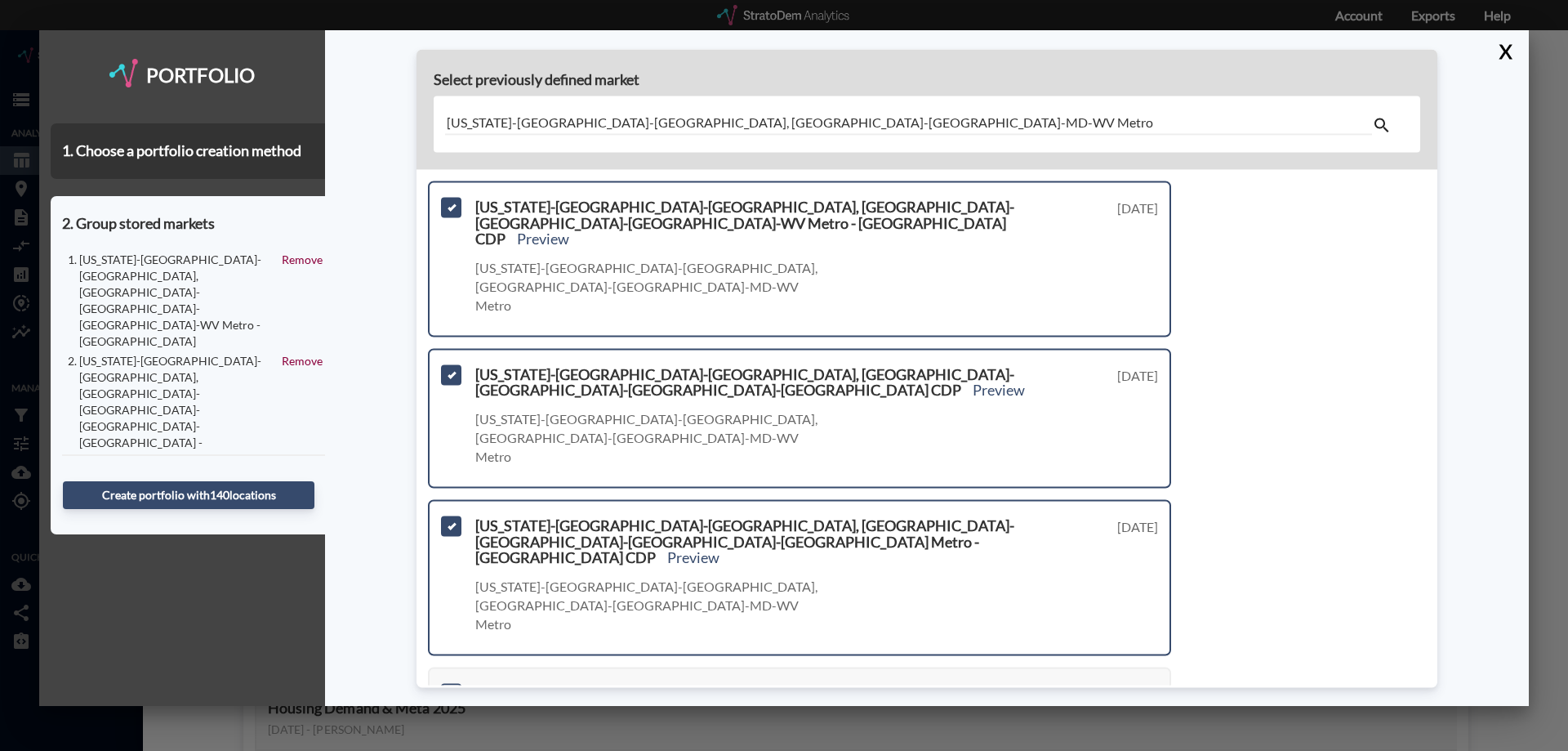
scroll to position [735, 0]
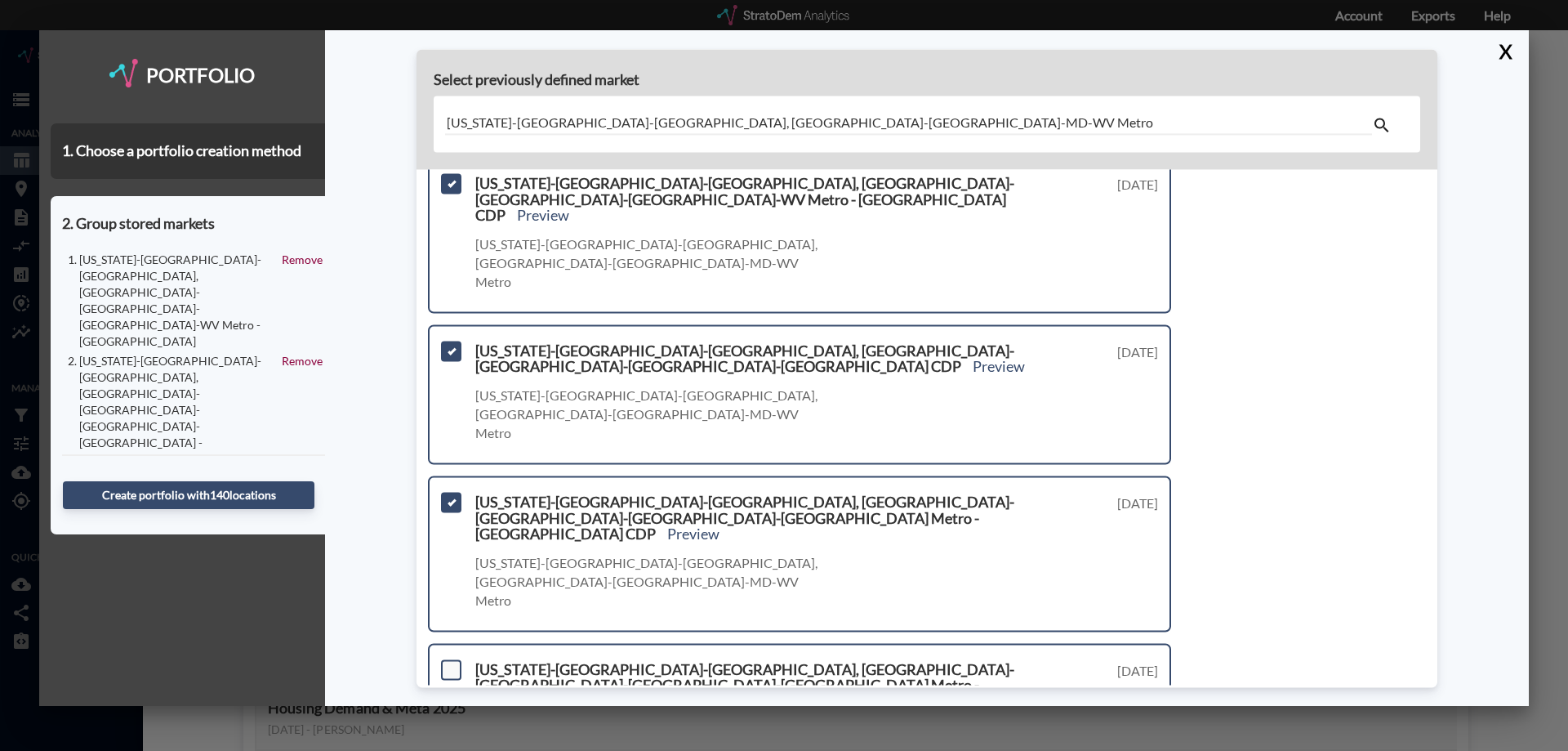
click at [451, 659] on span at bounding box center [451, 669] width 20 height 20
click at [449, 662] on input "checkbox" at bounding box center [449, 662] width 0 height 0
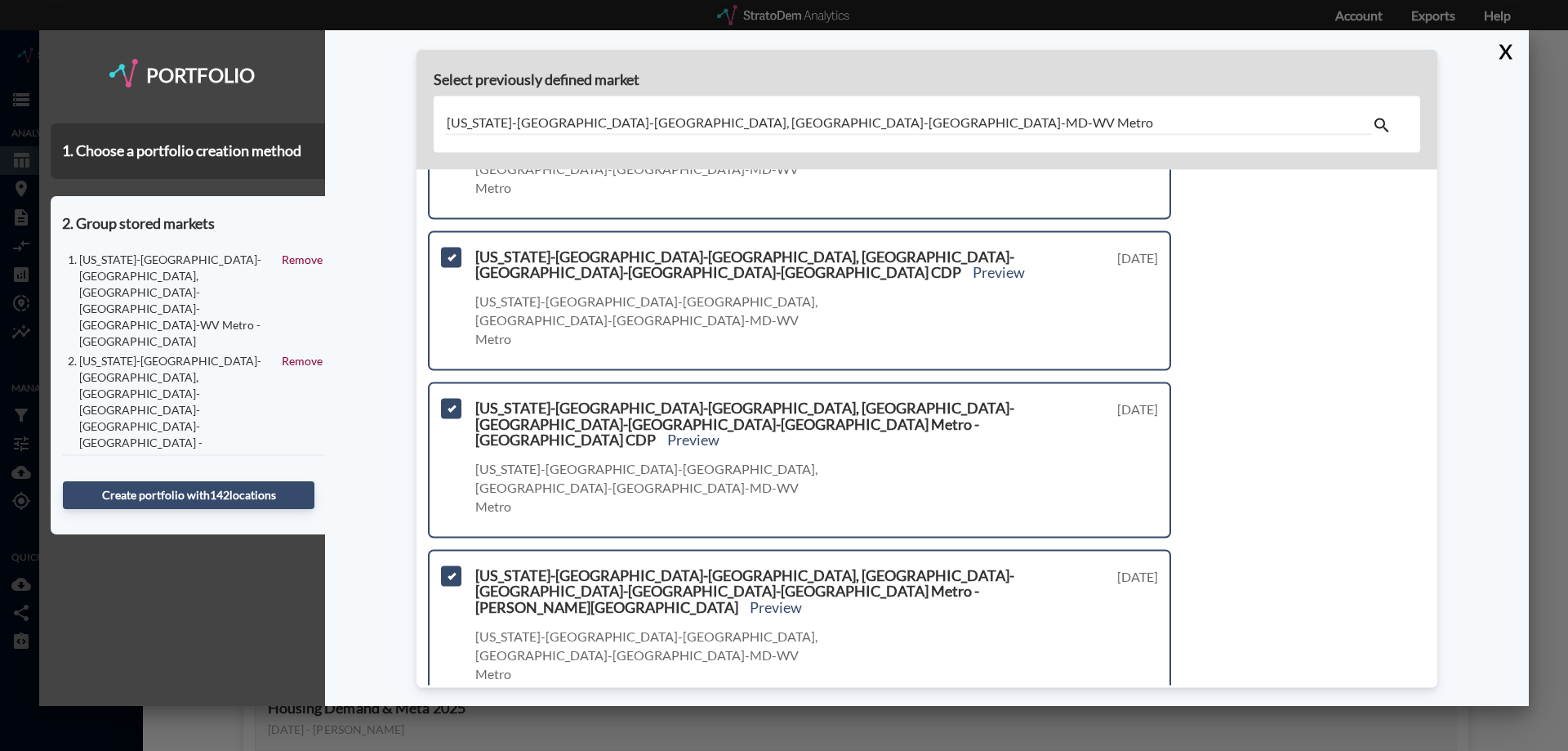
scroll to position [840, 0]
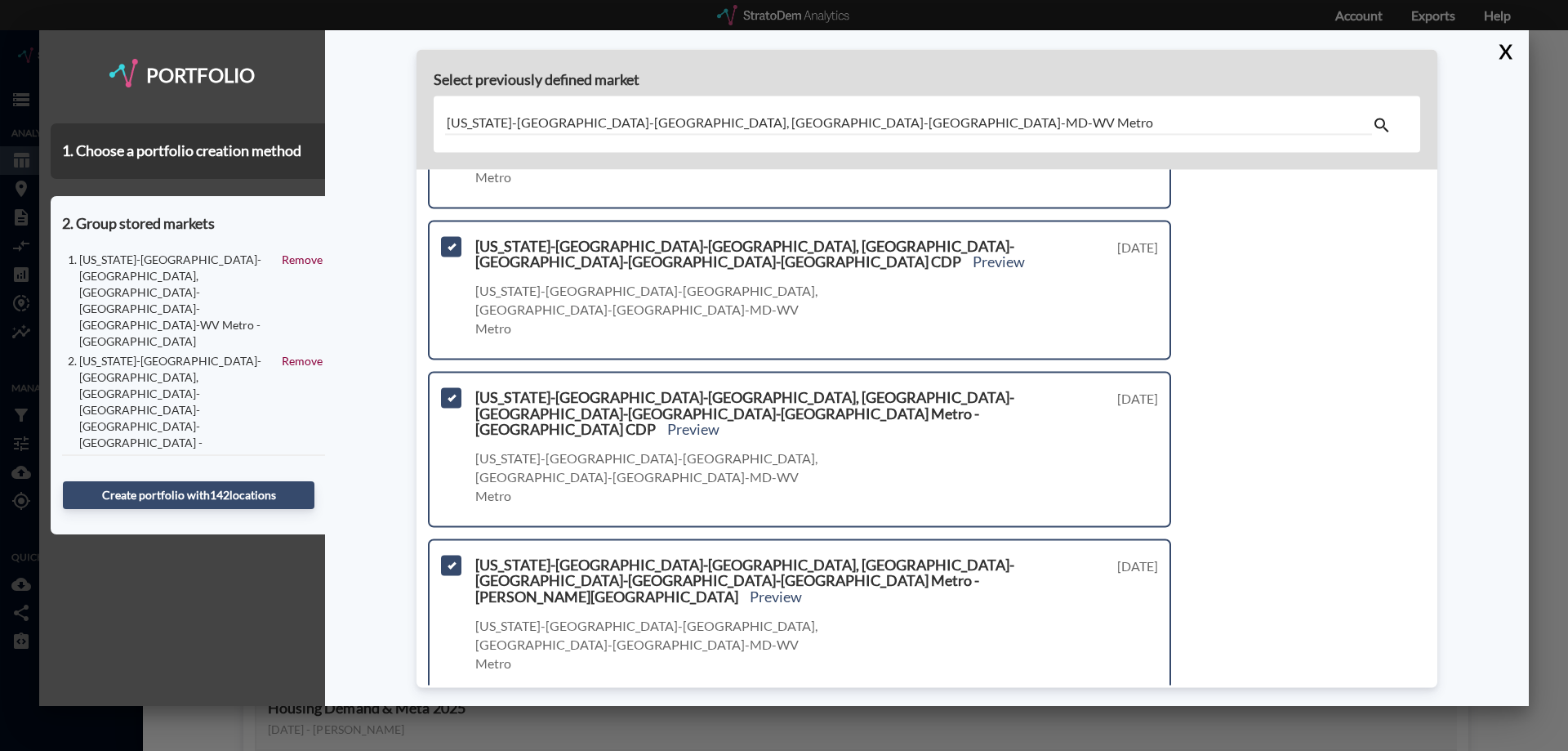
drag, startPoint x: 447, startPoint y: 551, endPoint x: 464, endPoint y: 555, distance: 17.5
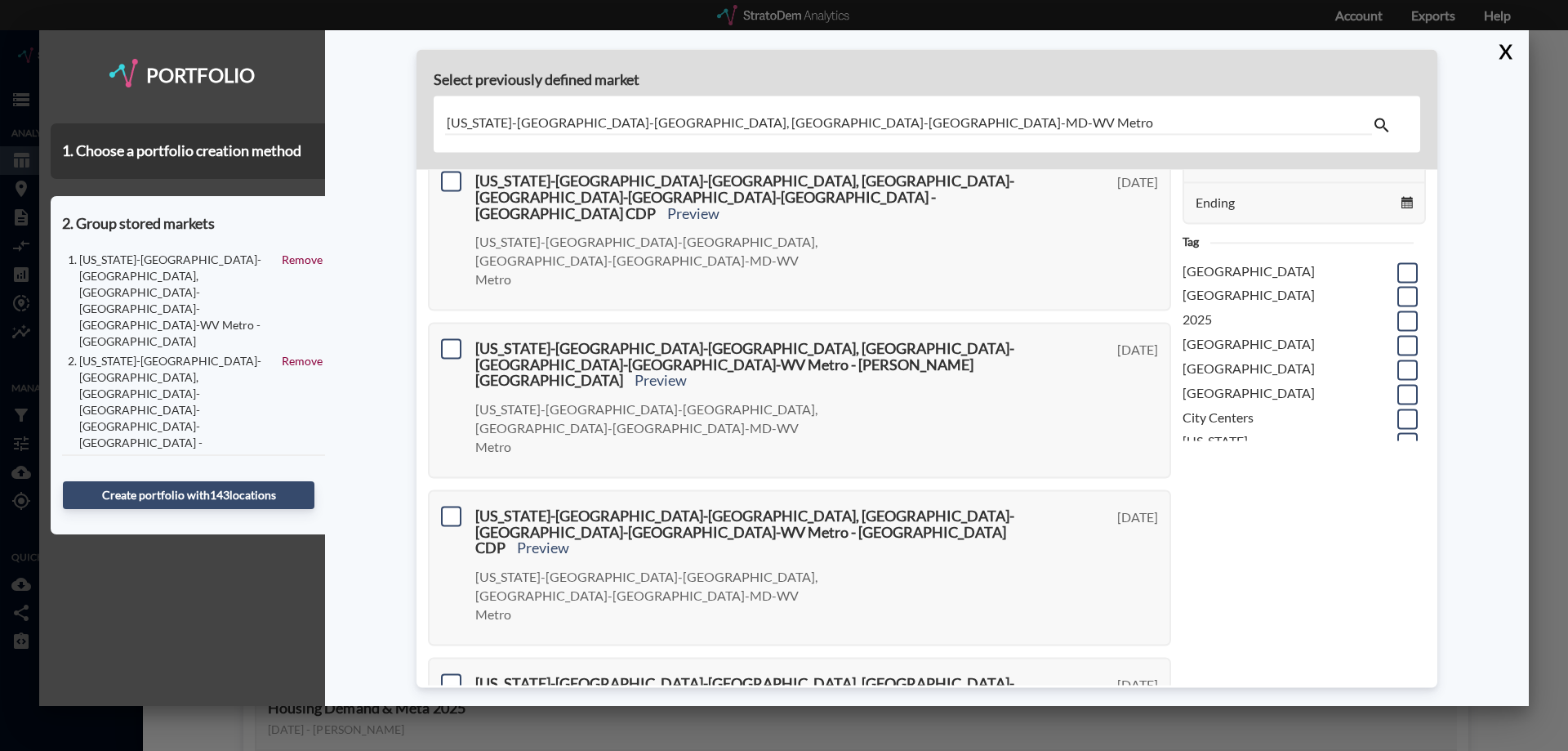
scroll to position [0, 0]
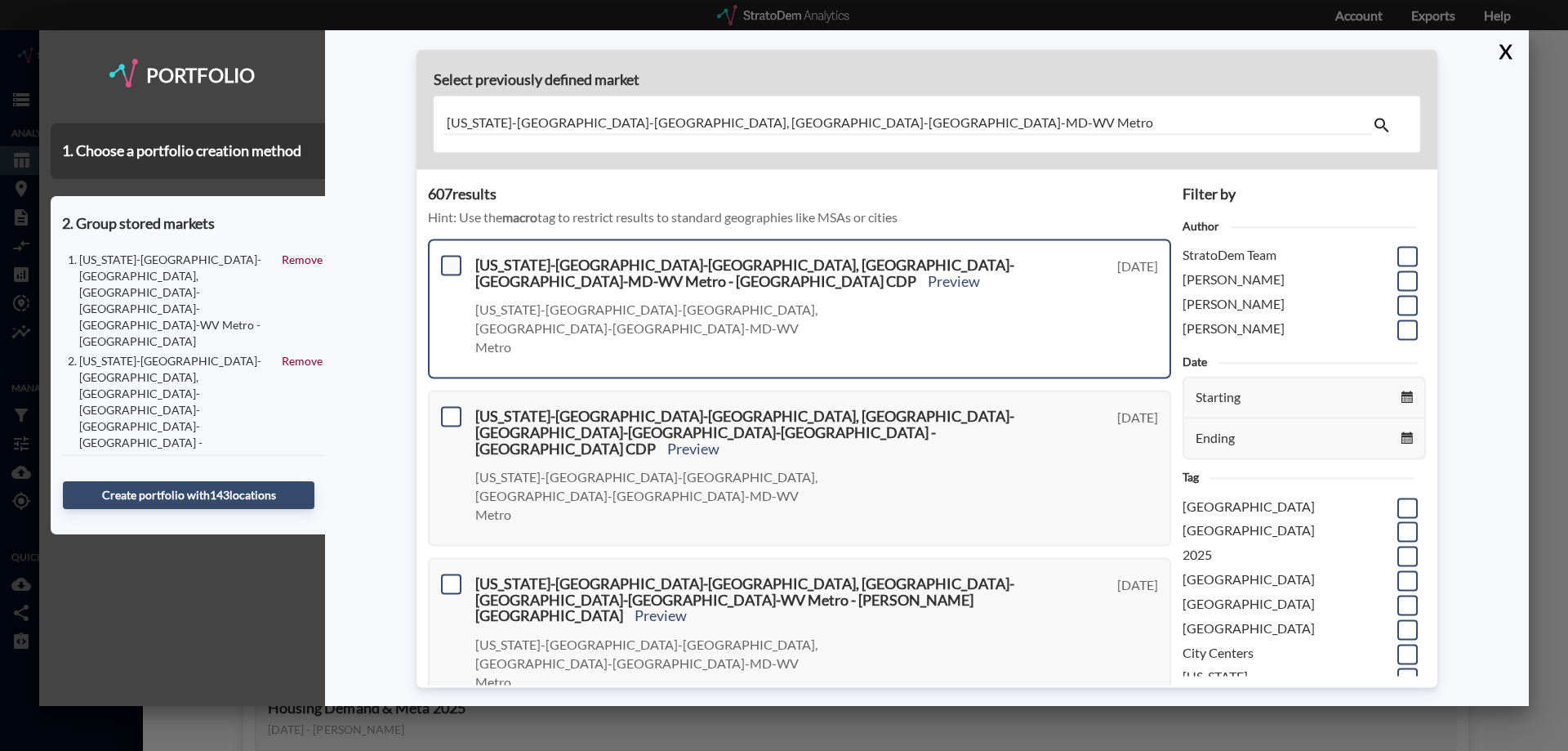
click at [445, 266] on span at bounding box center [451, 265] width 20 height 20
click at [449, 259] on input "checkbox" at bounding box center [449, 259] width 0 height 0
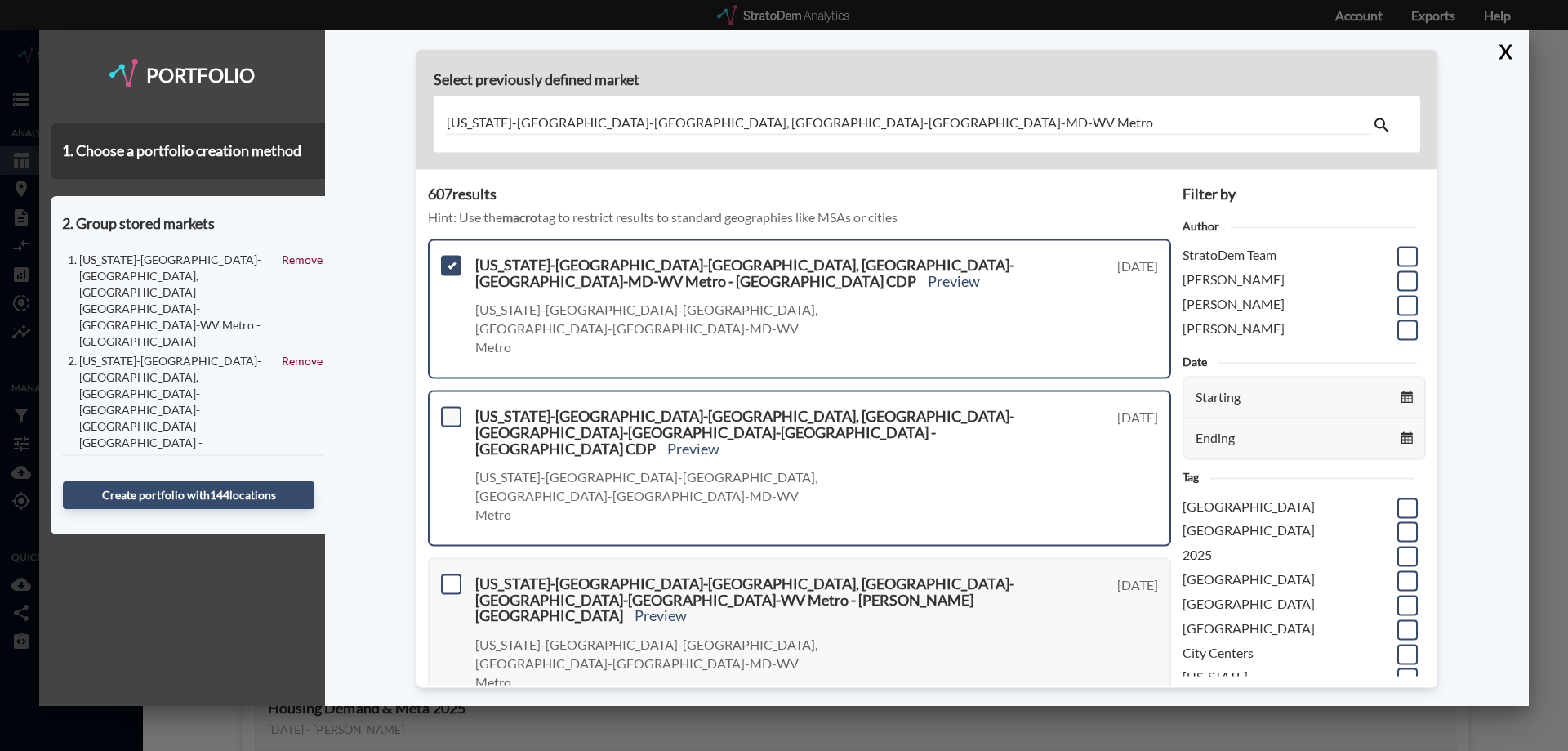
click at [452, 406] on span at bounding box center [451, 415] width 20 height 20
click at [449, 409] on input "checkbox" at bounding box center [449, 409] width 0 height 0
click at [450, 574] on span at bounding box center [451, 584] width 20 height 20
click at [449, 577] on input "checkbox" at bounding box center [449, 577] width 0 height 0
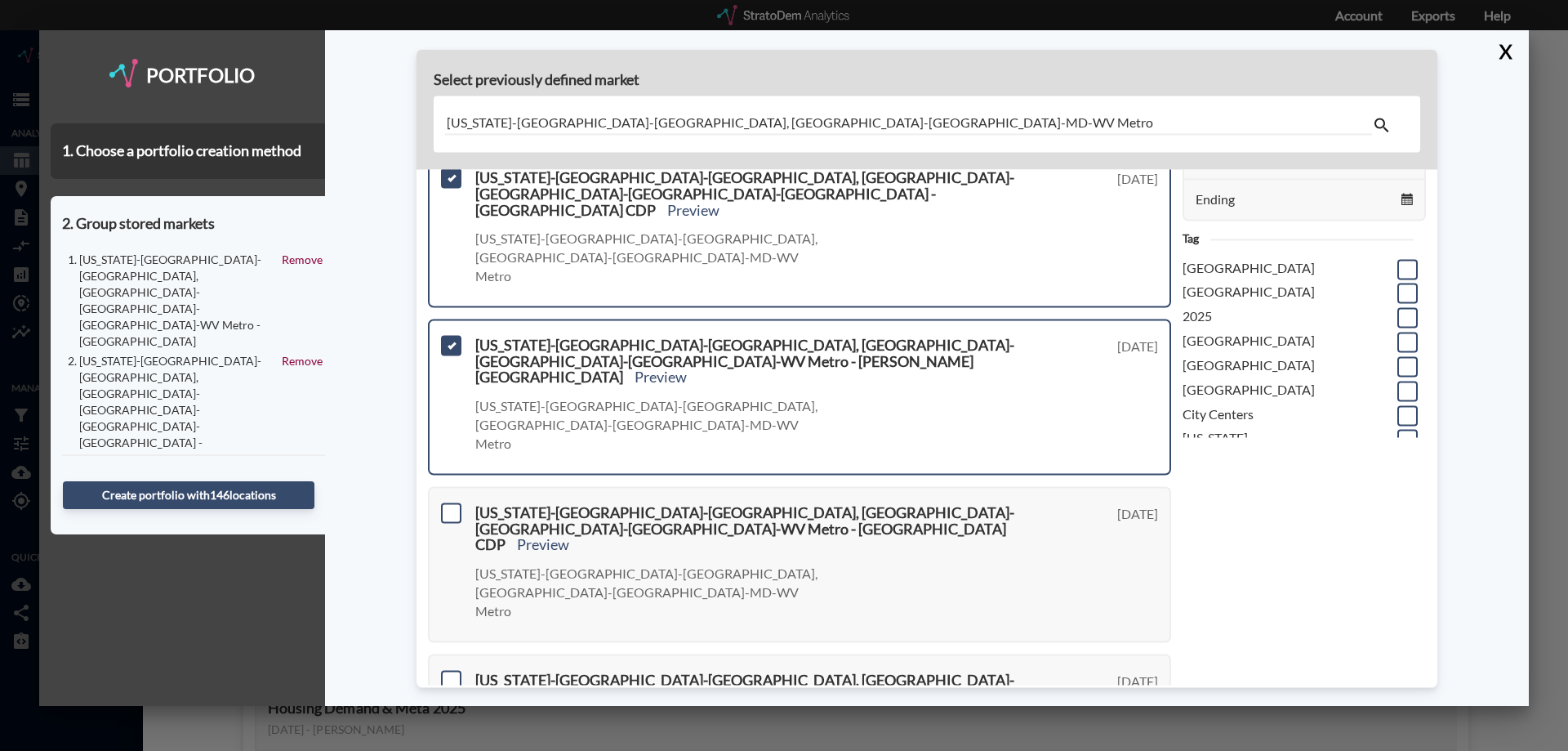
scroll to position [245, 0]
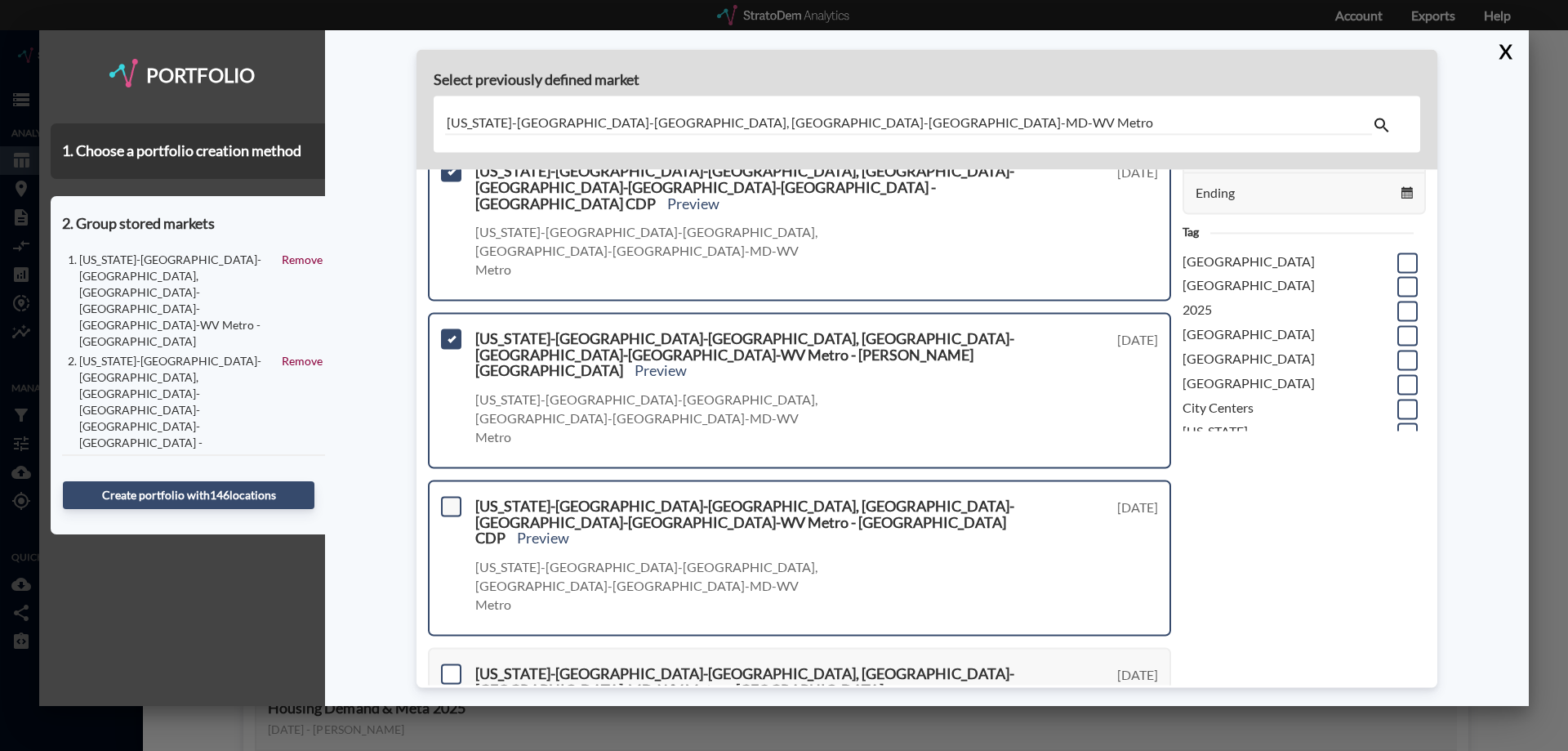
click at [454, 496] on span at bounding box center [451, 506] width 20 height 20
click at [449, 499] on input "checkbox" at bounding box center [449, 499] width 0 height 0
click at [453, 663] on span at bounding box center [451, 673] width 20 height 20
click at [449, 667] on input "checkbox" at bounding box center [449, 667] width 0 height 0
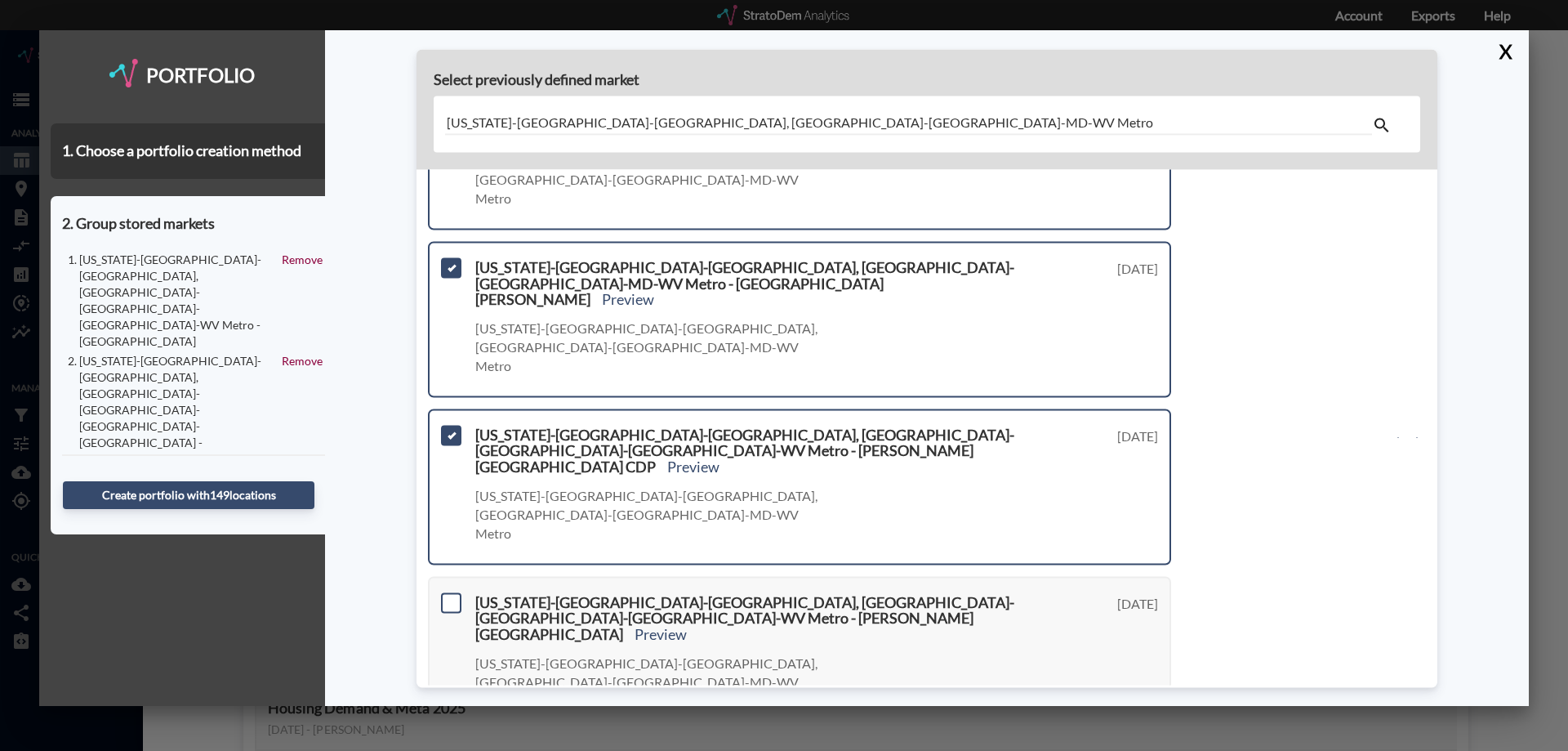
scroll to position [654, 0]
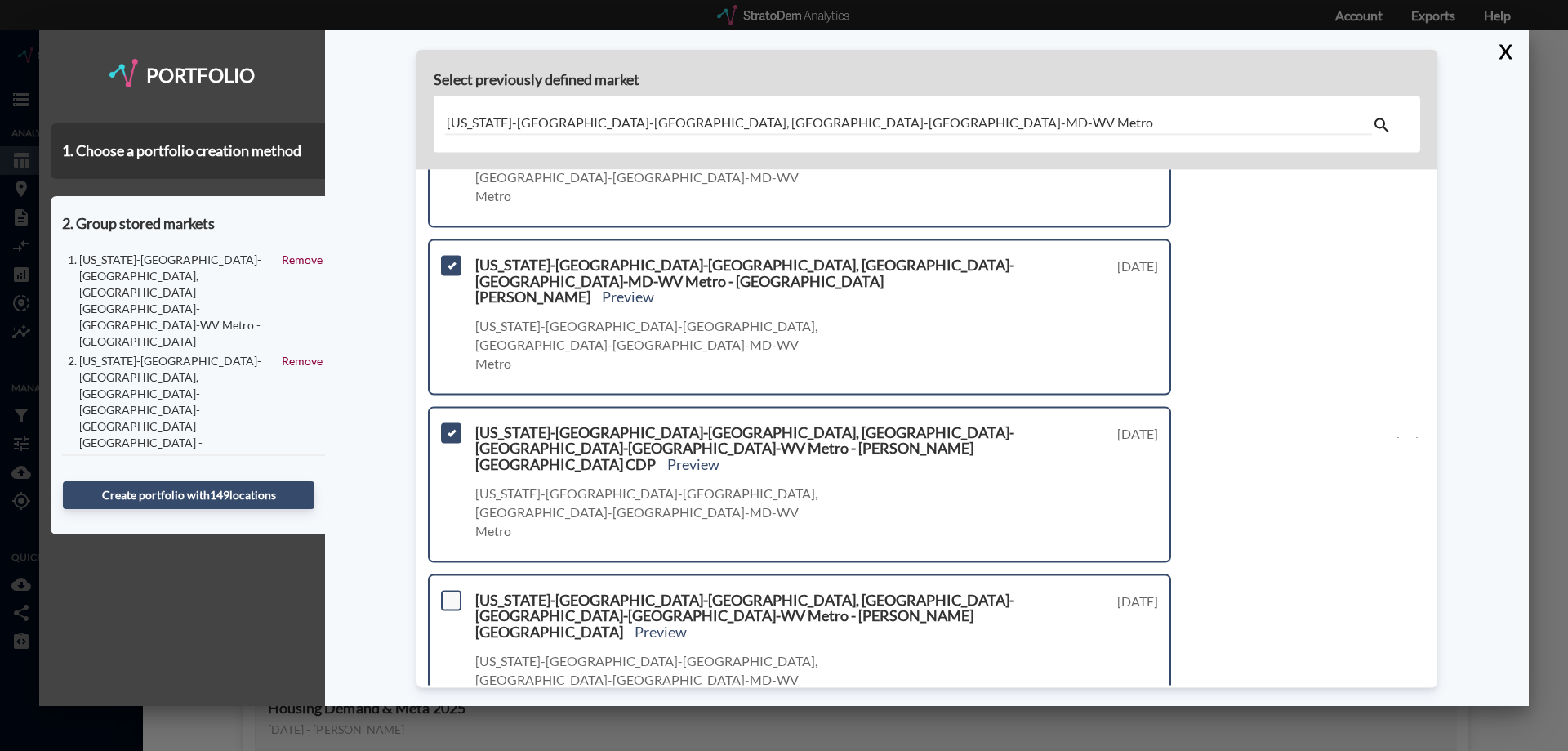
click at [453, 590] on span at bounding box center [451, 599] width 20 height 20
click at [449, 593] on input "checkbox" at bounding box center [449, 593] width 0 height 0
click at [449, 750] on input "checkbox" at bounding box center [449, 761] width 0 height 0
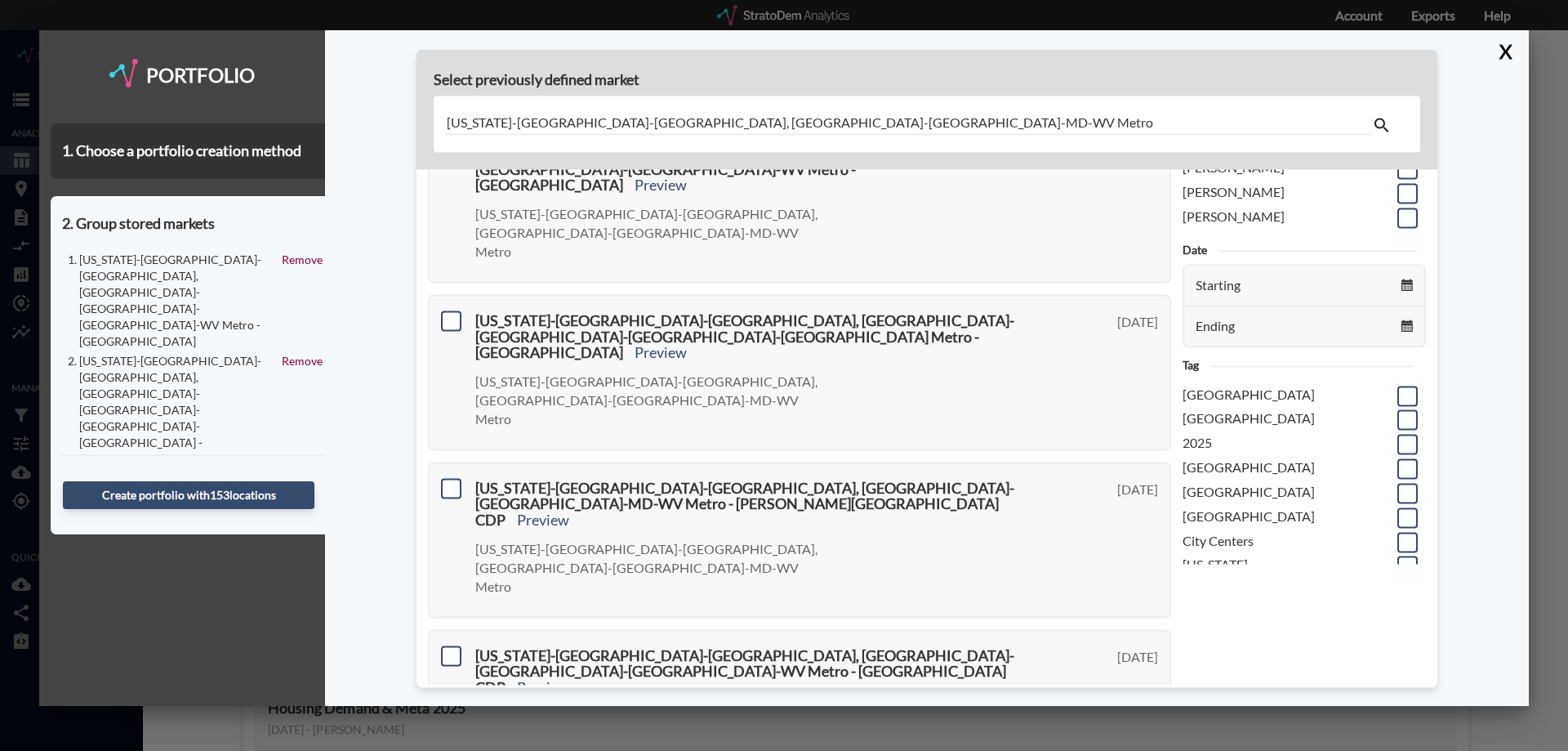
scroll to position [0, 0]
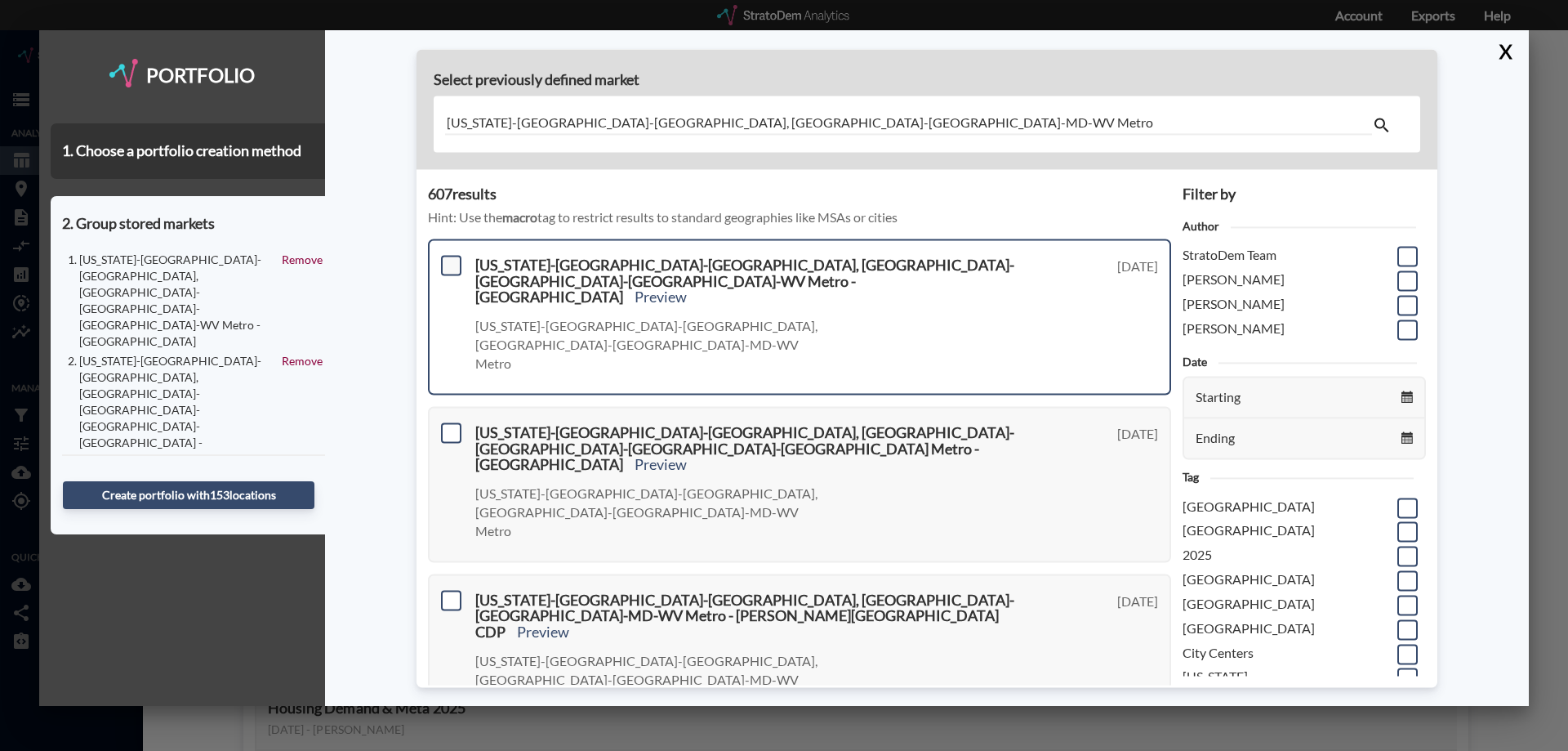
click at [451, 262] on span at bounding box center [451, 265] width 20 height 20
click at [449, 259] on input "checkbox" at bounding box center [449, 259] width 0 height 0
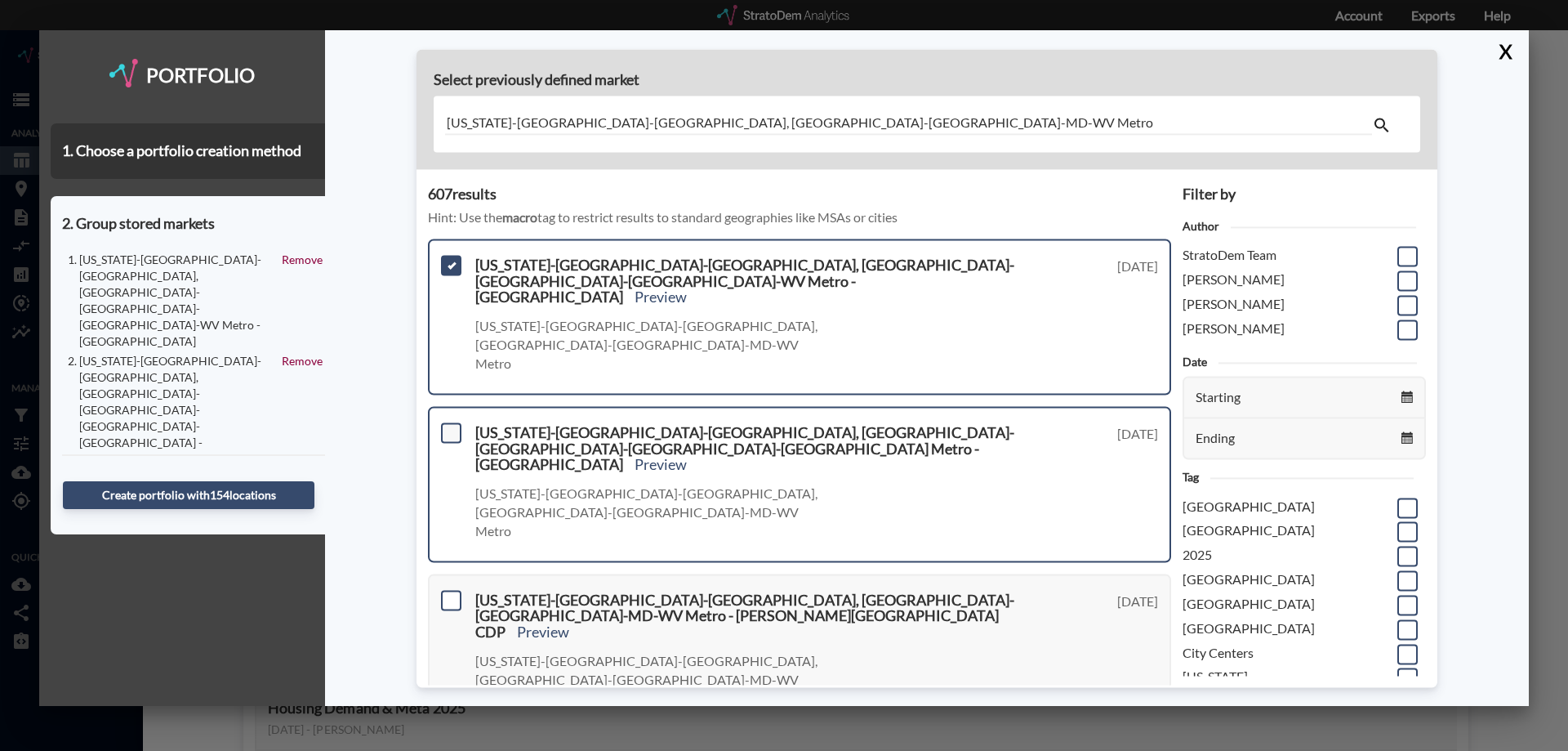
click at [456, 422] on span at bounding box center [451, 432] width 20 height 20
click at [449, 426] on input "checkbox" at bounding box center [449, 426] width 0 height 0
click at [446, 590] on span at bounding box center [451, 599] width 20 height 20
click at [449, 593] on input "checkbox" at bounding box center [449, 593] width 0 height 0
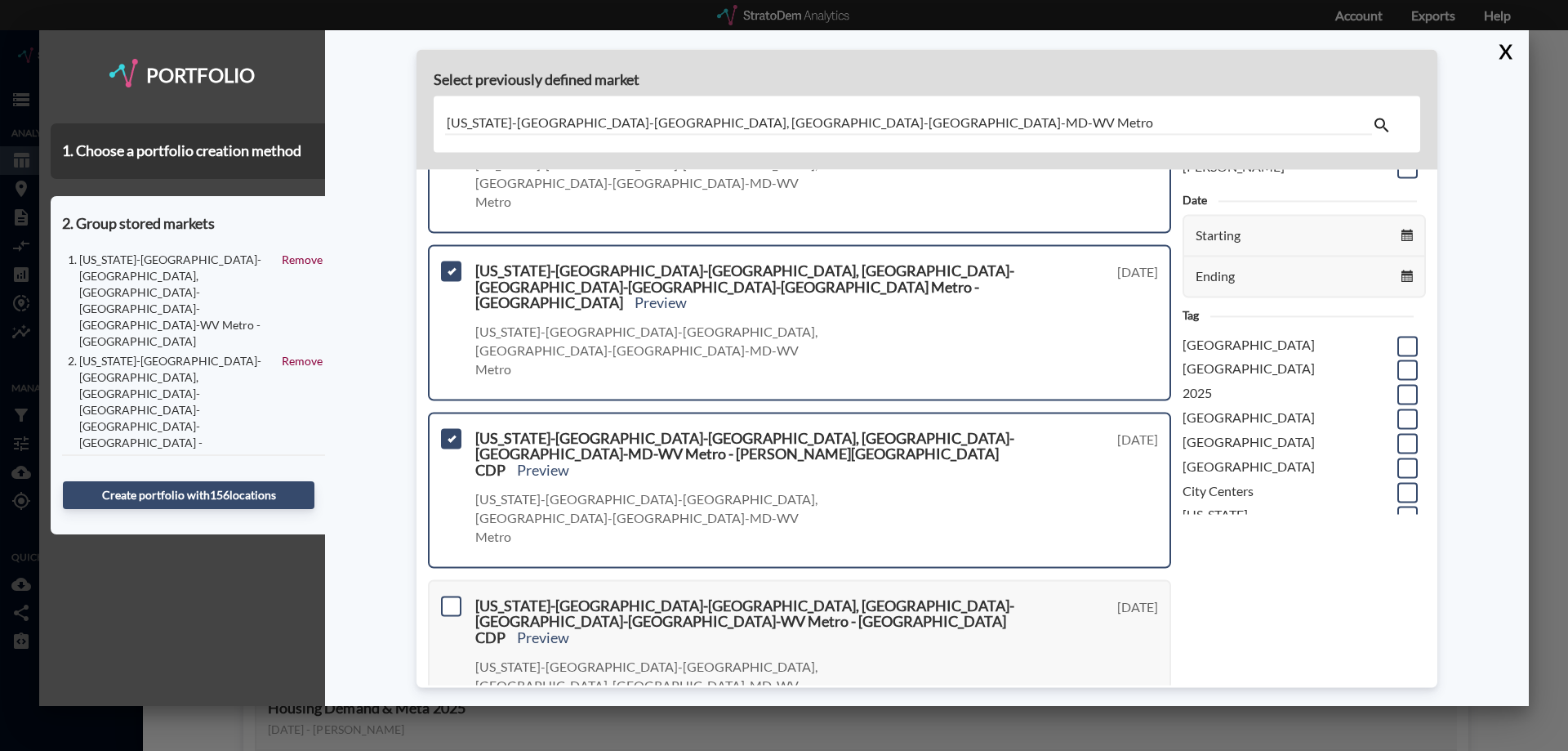
scroll to position [163, 0]
click at [449, 594] on span at bounding box center [451, 604] width 20 height 20
click at [449, 598] on input "checkbox" at bounding box center [449, 598] width 0 height 0
click at [449, 750] on input "checkbox" at bounding box center [449, 765] width 0 height 0
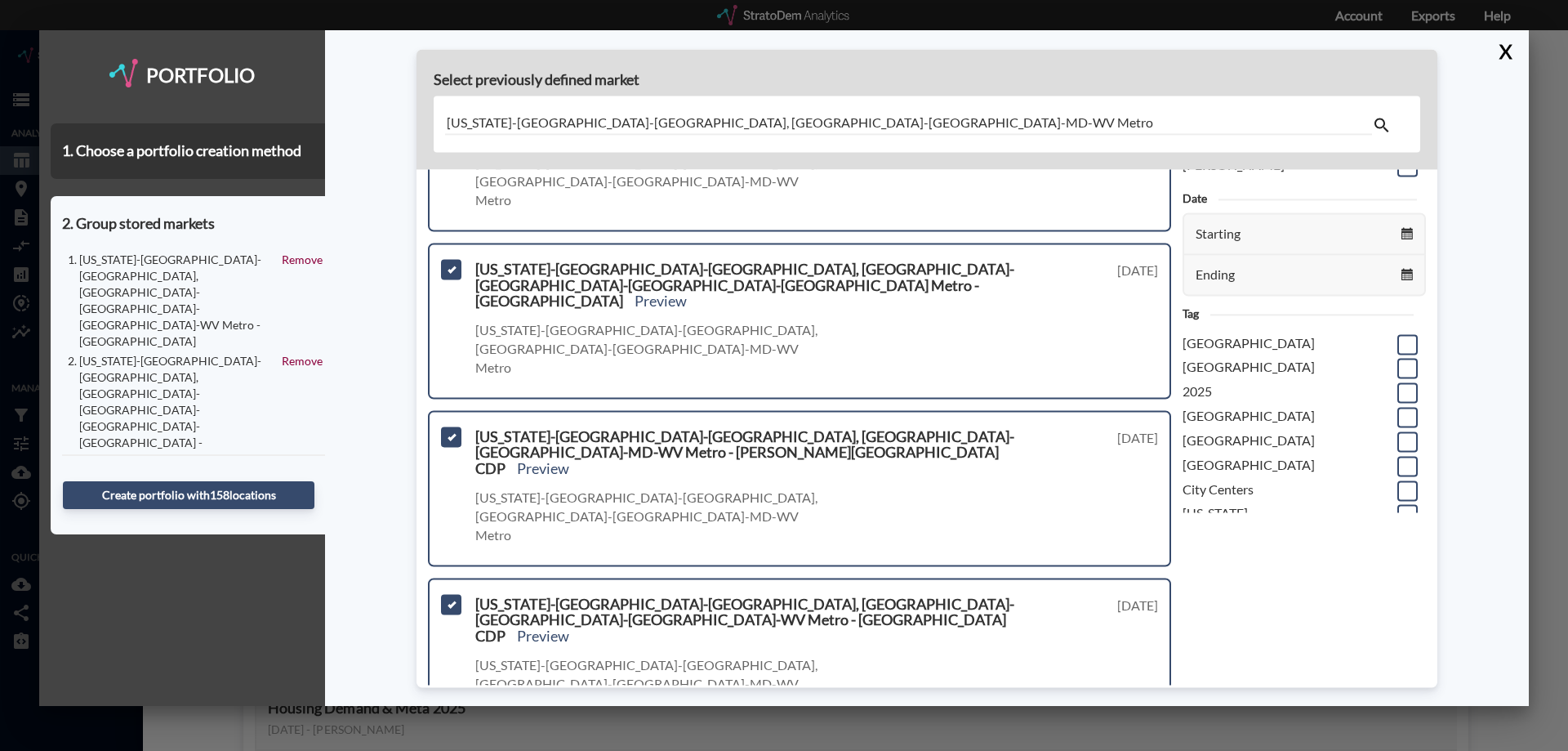
scroll to position [327, 0]
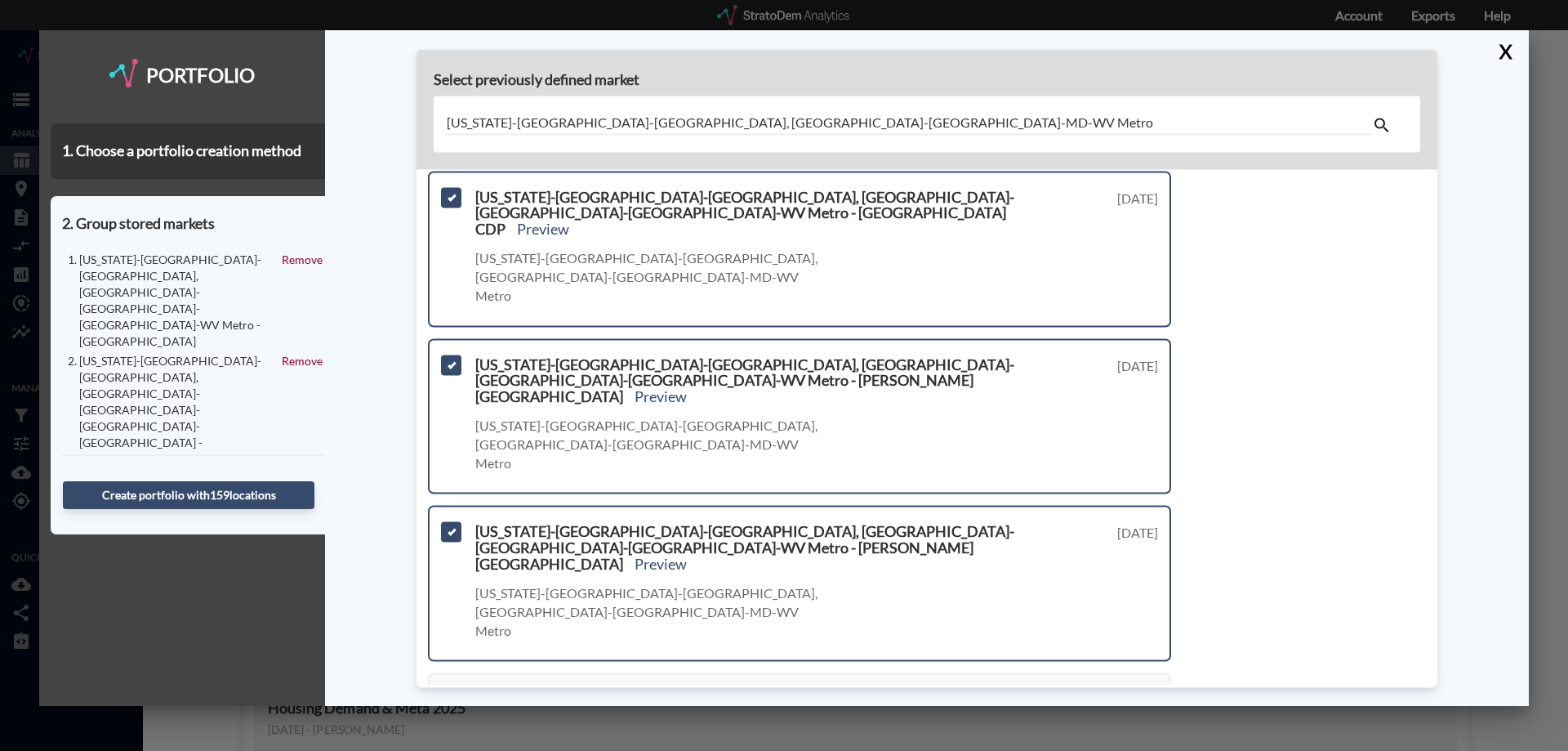
scroll to position [572, 0]
click at [453, 688] on span at bounding box center [451, 698] width 20 height 20
click at [449, 691] on input "checkbox" at bounding box center [449, 691] width 0 height 0
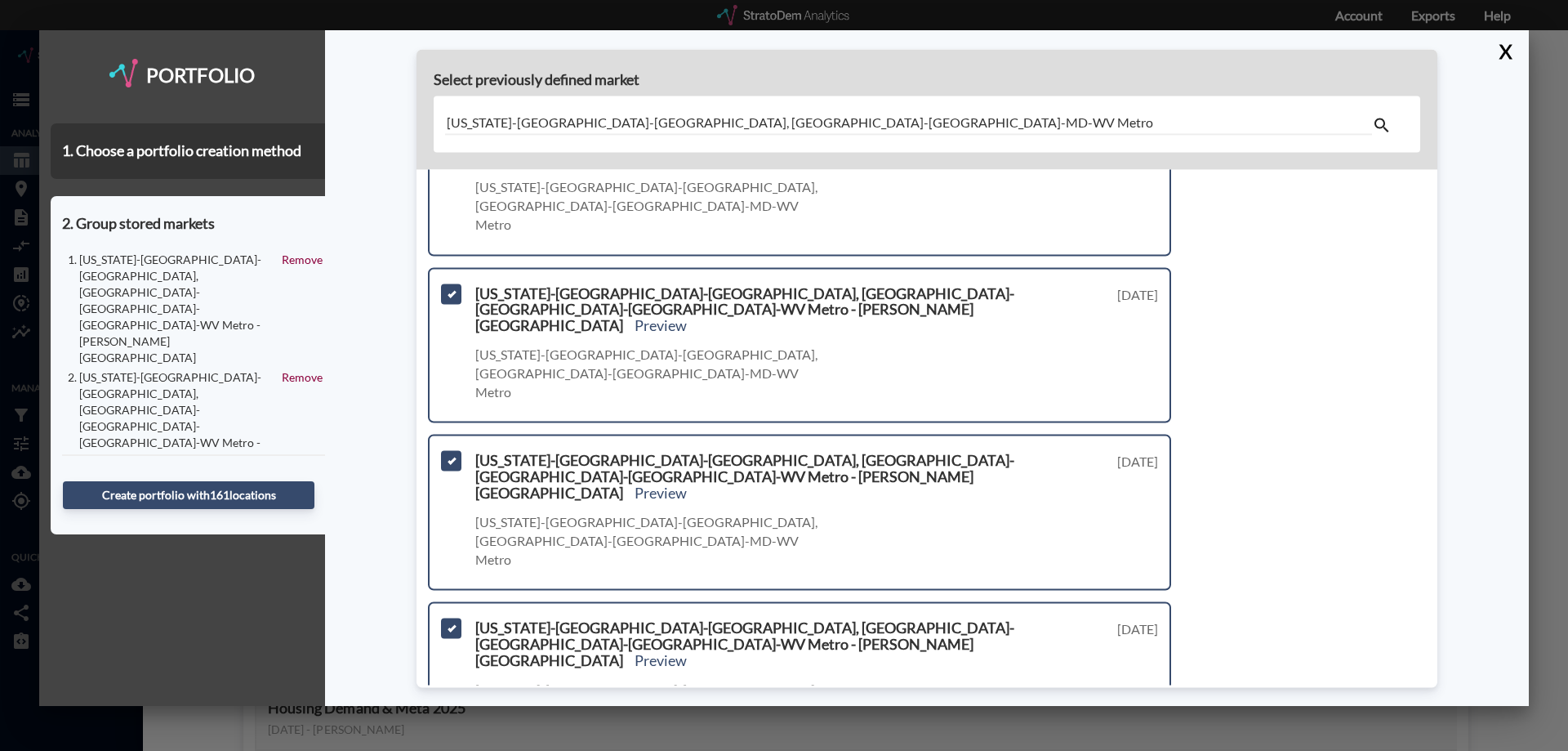
scroll to position [840, 0]
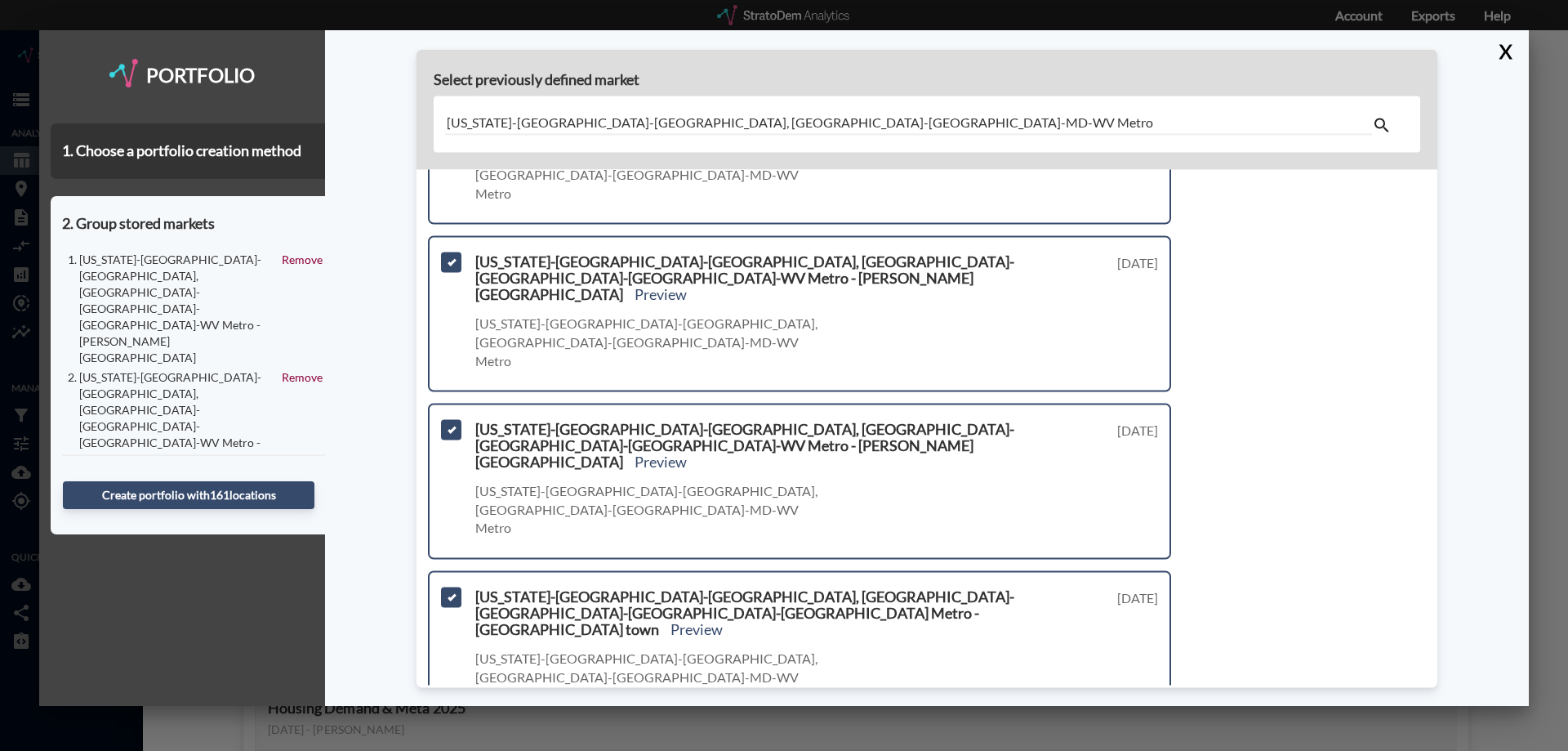
click at [449, 750] on span at bounding box center [451, 765] width 20 height 20
click at [449, 750] on input "checkbox" at bounding box center [449, 758] width 0 height 0
drag, startPoint x: 451, startPoint y: 538, endPoint x: 540, endPoint y: 531, distance: 89.3
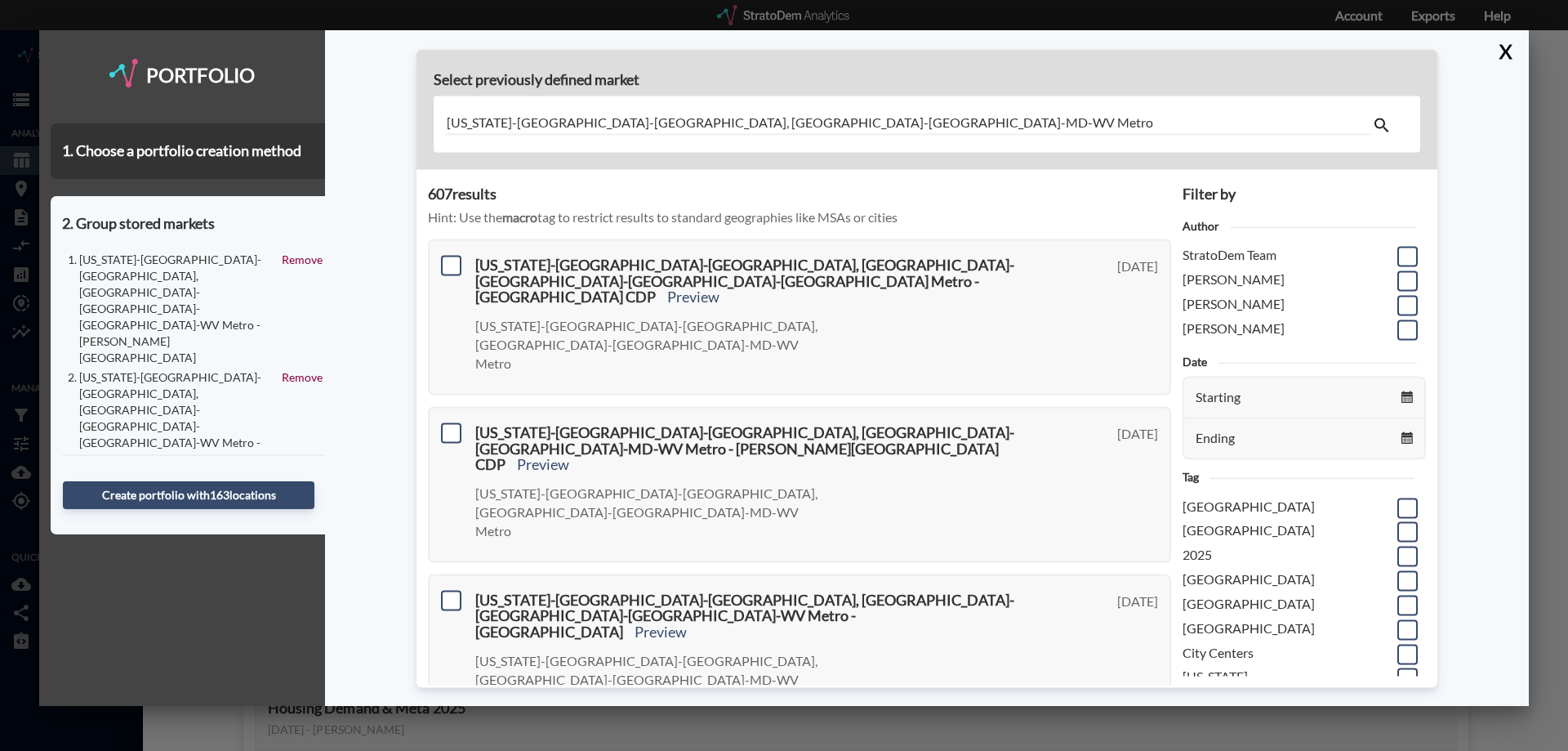
scroll to position [0, 0]
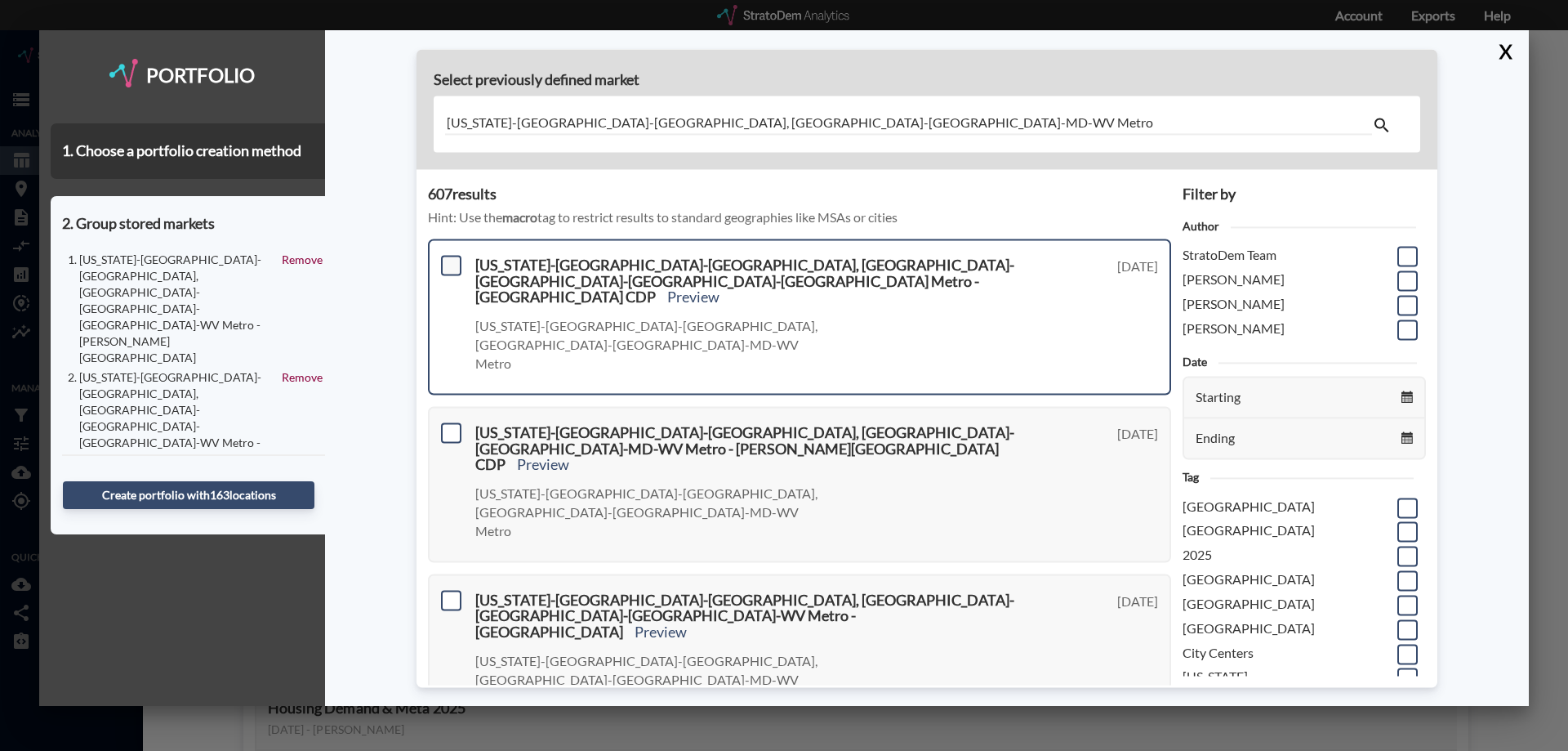
click at [443, 272] on span at bounding box center [451, 265] width 20 height 20
click at [449, 259] on input "checkbox" at bounding box center [449, 259] width 0 height 0
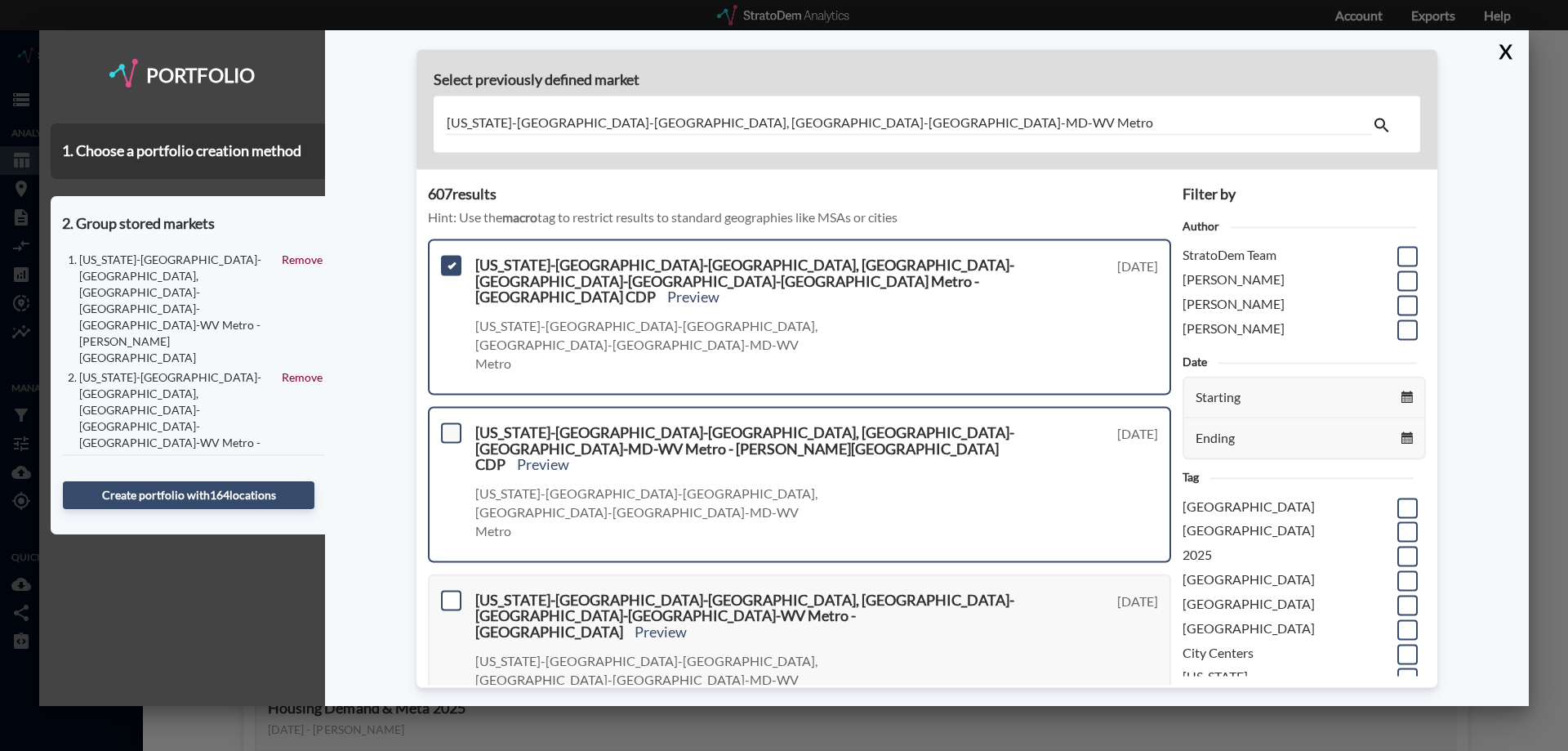
click at [453, 422] on span at bounding box center [451, 432] width 20 height 20
click at [449, 426] on input "checkbox" at bounding box center [449, 426] width 0 height 0
click at [449, 590] on span at bounding box center [451, 599] width 20 height 20
click at [449, 593] on input "checkbox" at bounding box center [449, 593] width 0 height 0
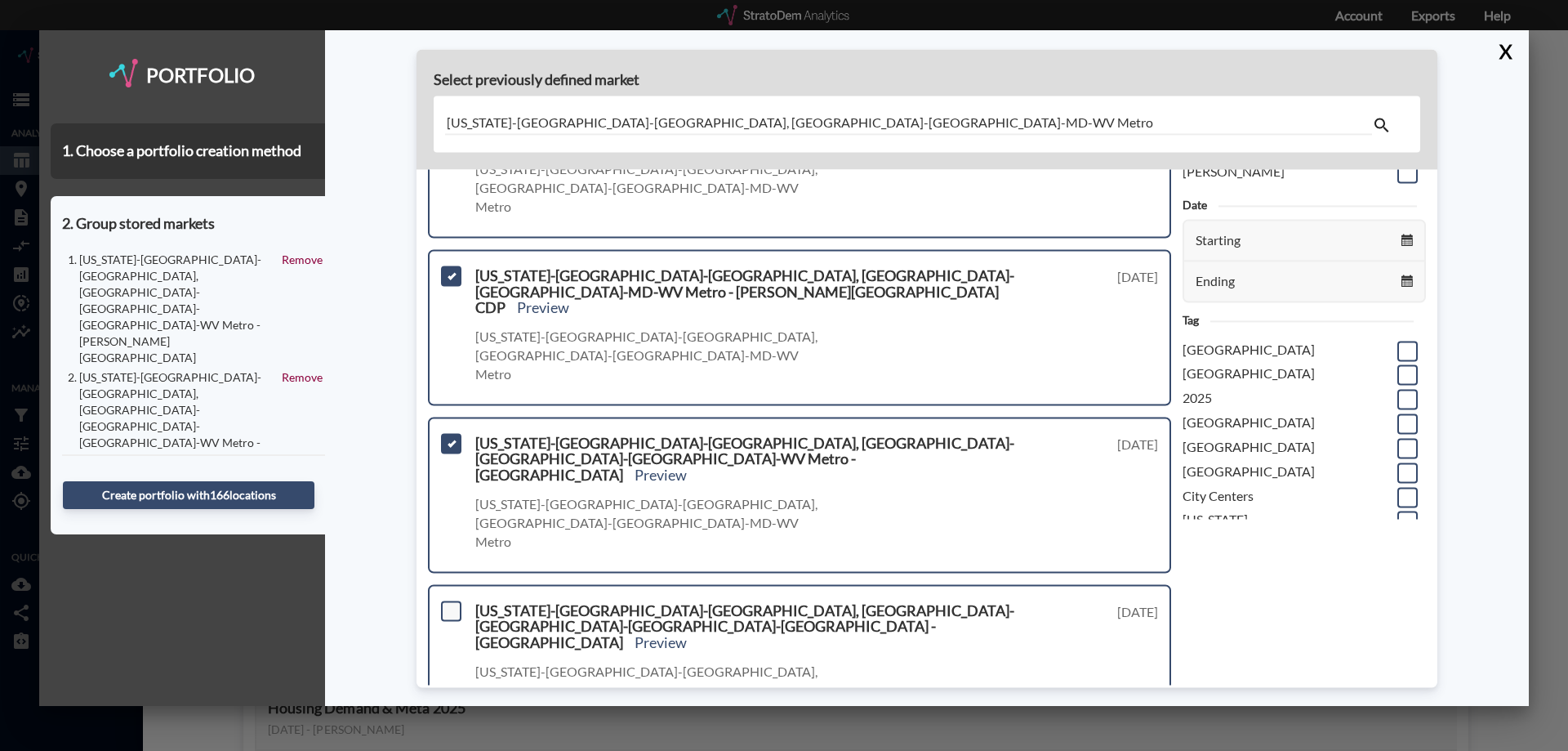
scroll to position [163, 0]
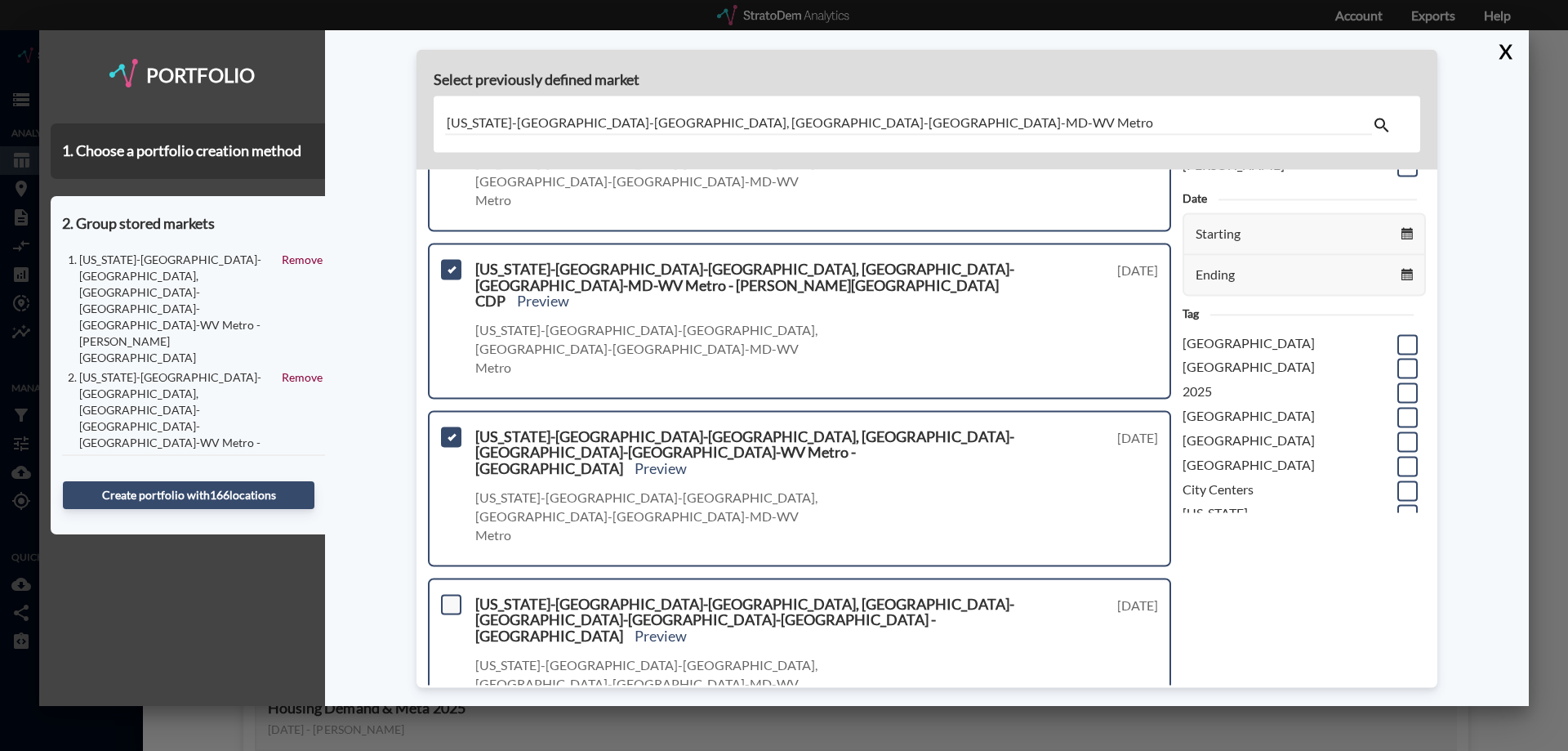
click at [451, 594] on span at bounding box center [451, 604] width 20 height 20
click at [449, 598] on input "checkbox" at bounding box center [449, 598] width 0 height 0
click at [449, 750] on input "checkbox" at bounding box center [449, 765] width 0 height 0
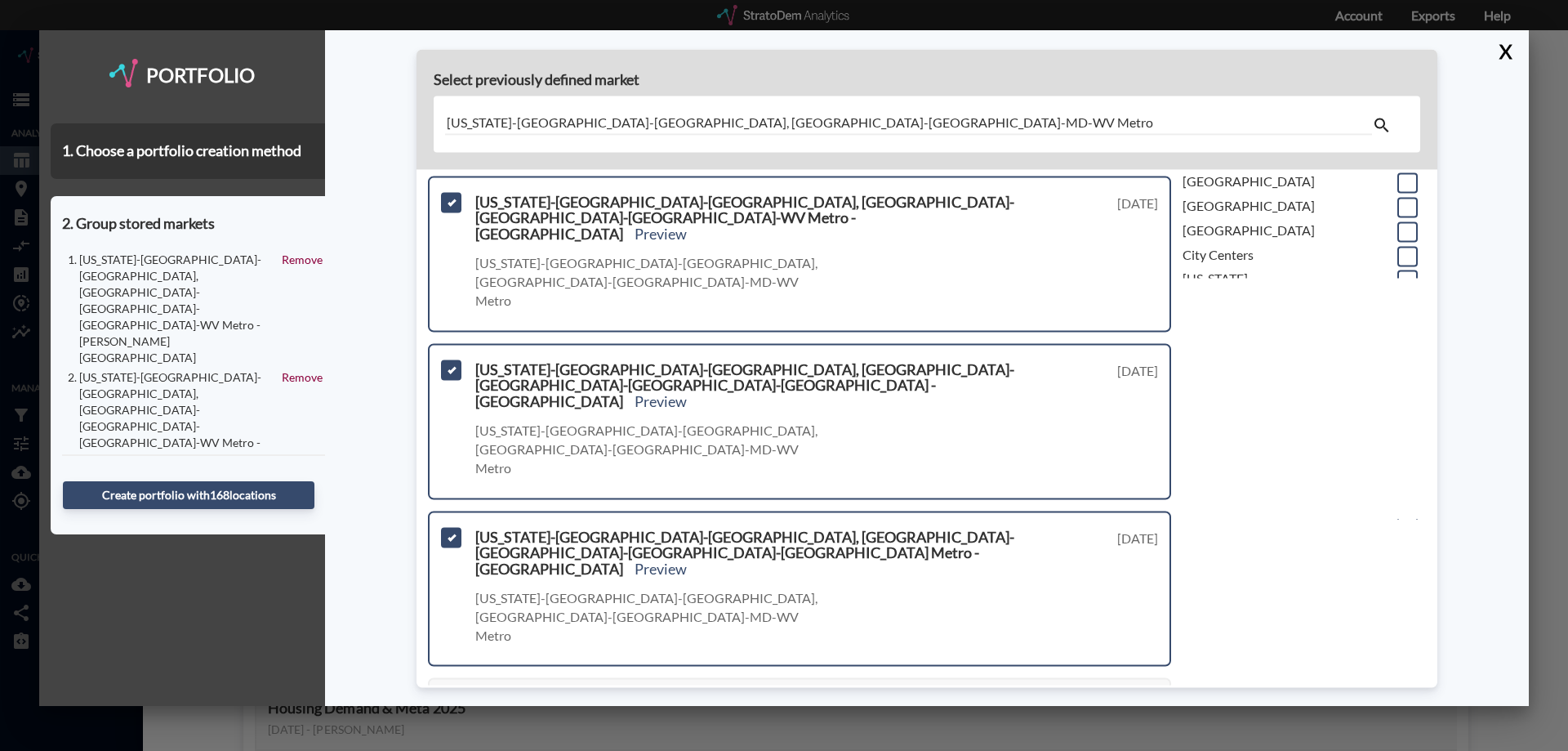
scroll to position [408, 0]
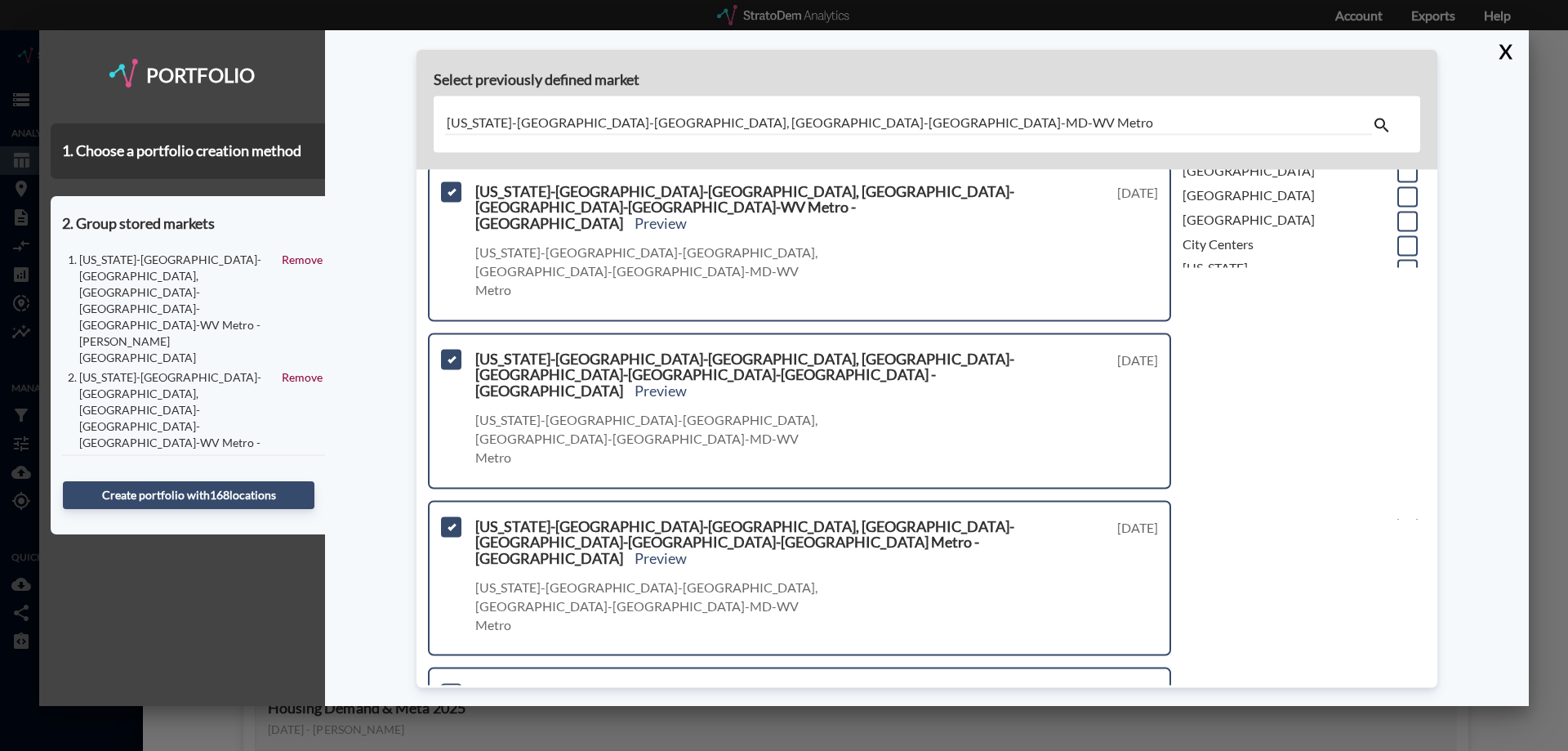
click at [451, 684] on span at bounding box center [451, 693] width 20 height 20
click at [449, 687] on input "checkbox" at bounding box center [449, 687] width 0 height 0
drag, startPoint x: 450, startPoint y: 585, endPoint x: 459, endPoint y: 572, distance: 15.8
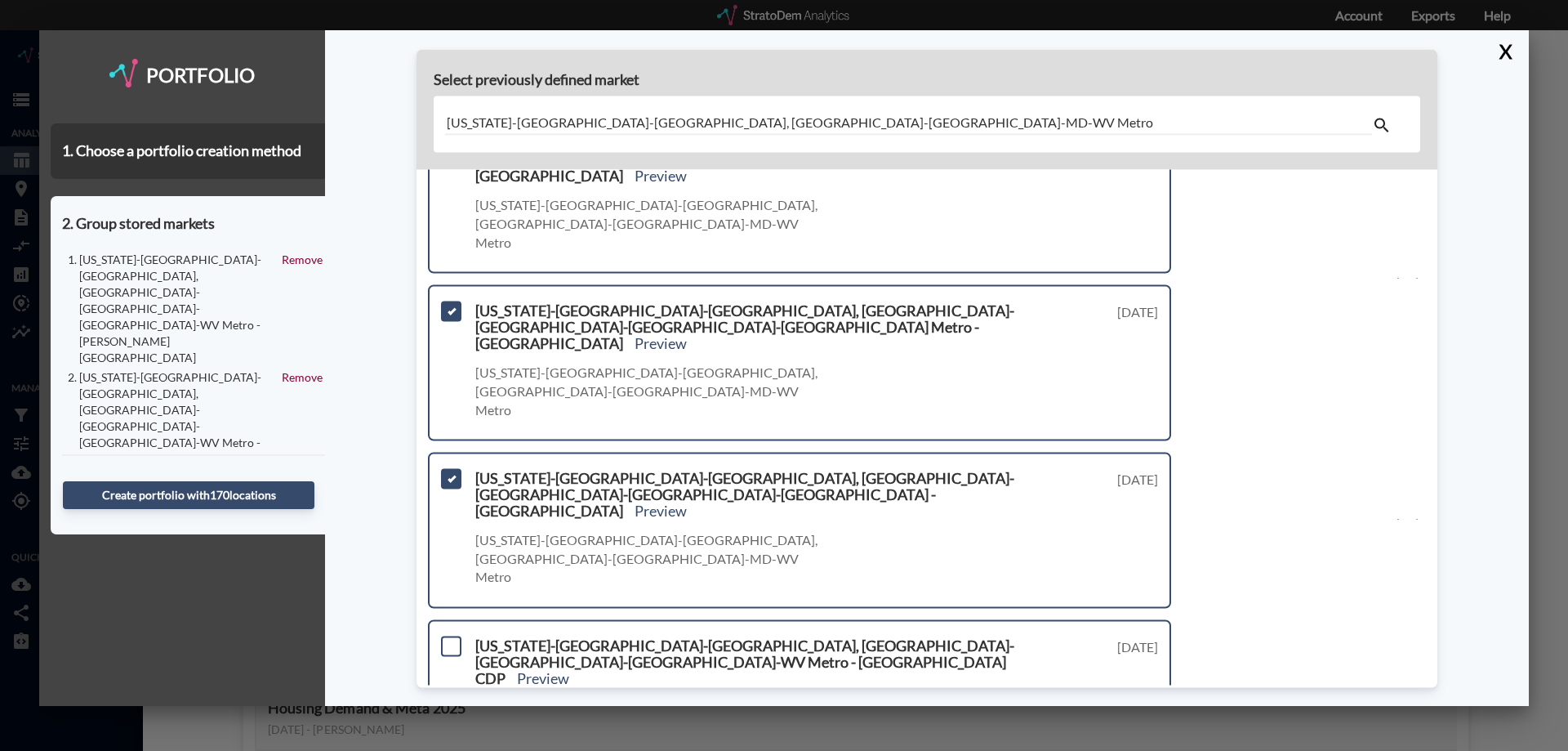
scroll to position [807, 0]
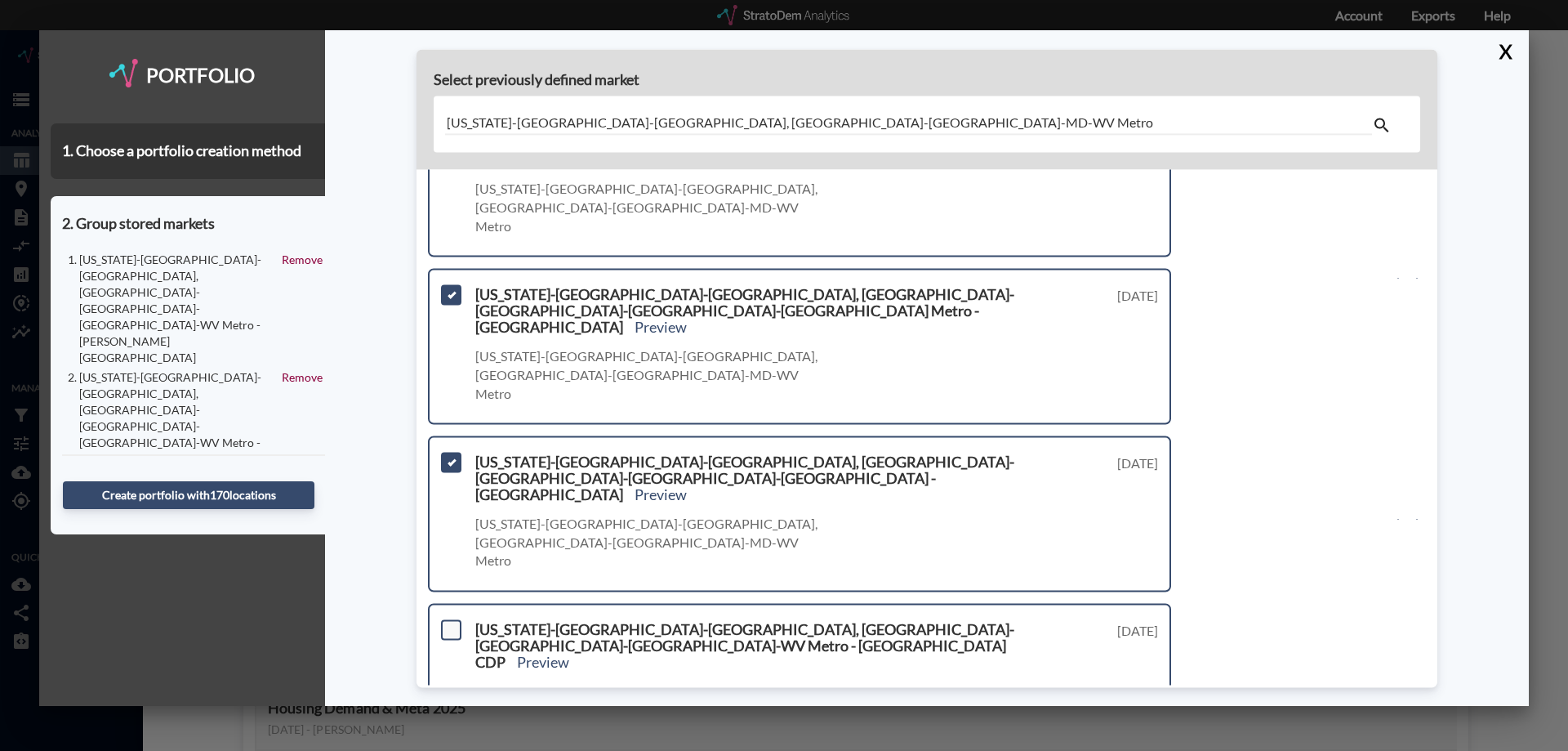
click at [450, 620] on span at bounding box center [451, 630] width 20 height 20
click at [449, 623] on input "checkbox" at bounding box center [449, 623] width 0 height 0
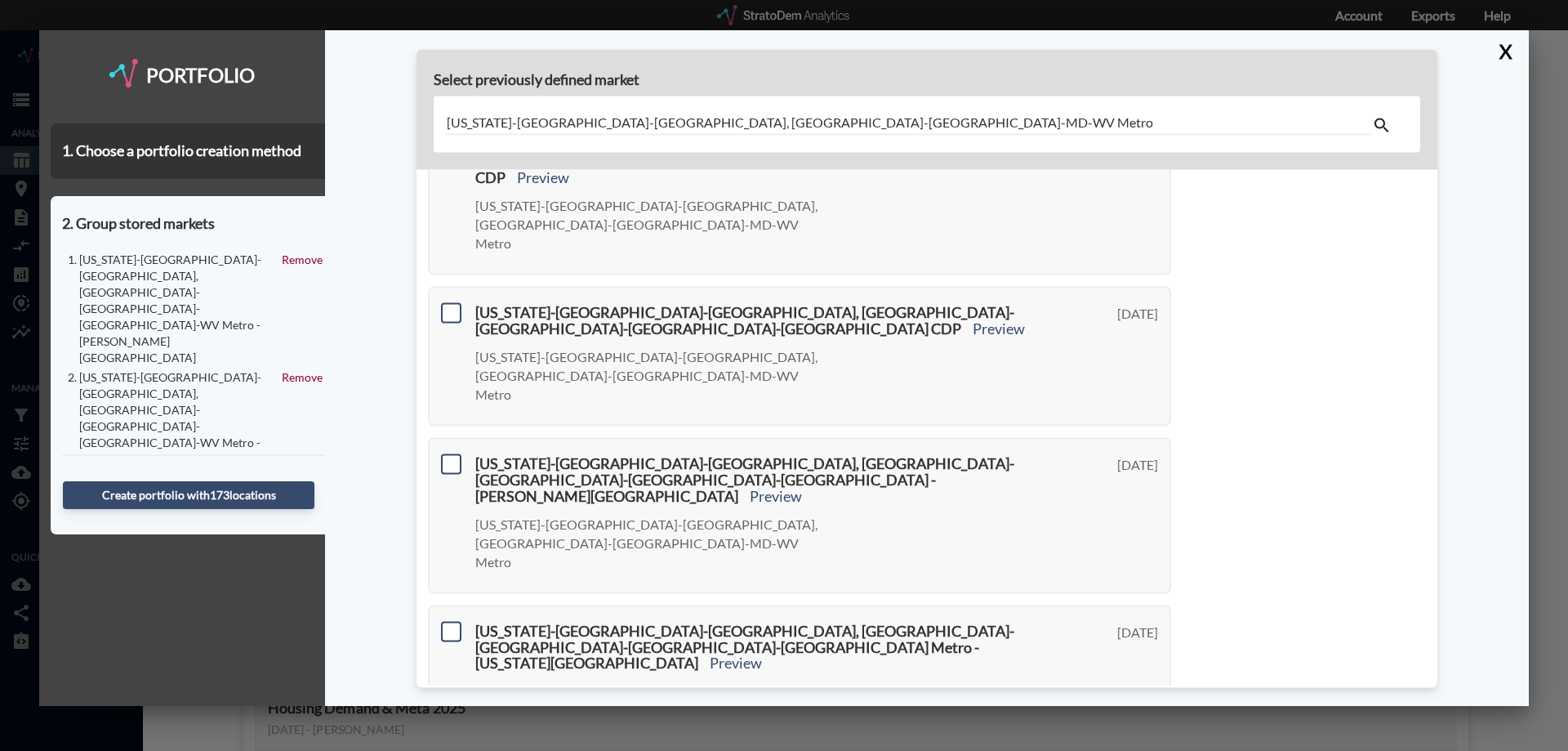
scroll to position [824, 0]
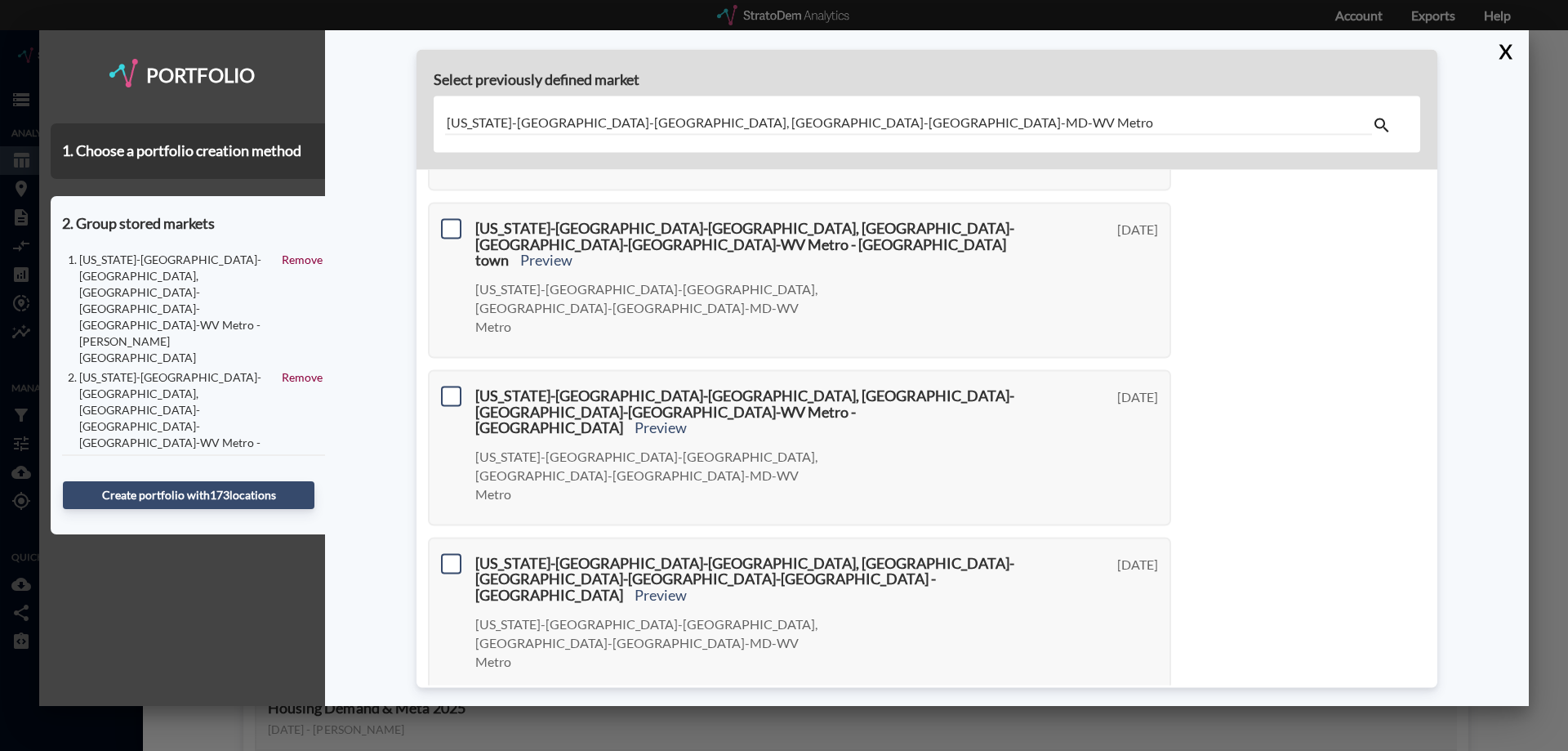
scroll to position [856, 0]
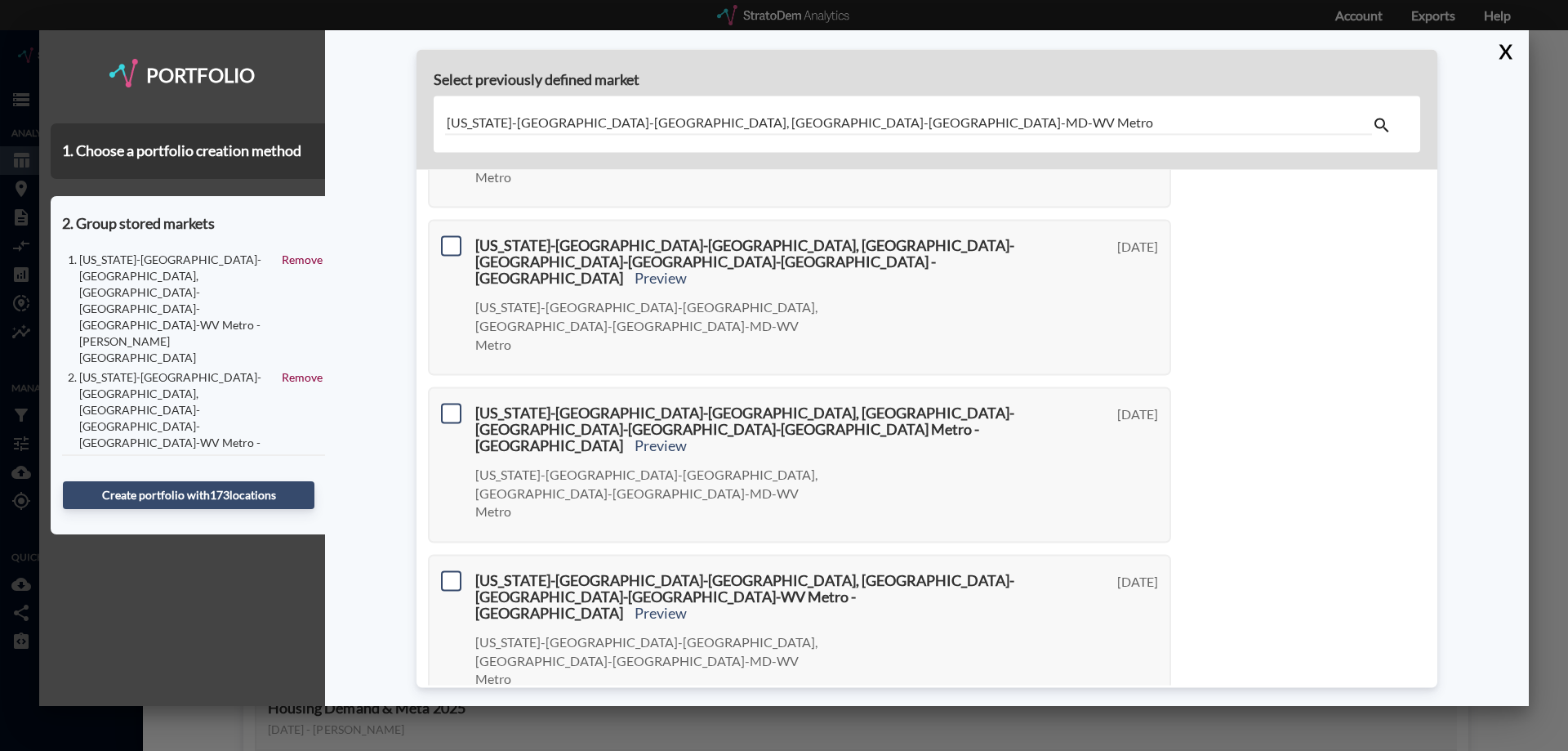
scroll to position [840, 0]
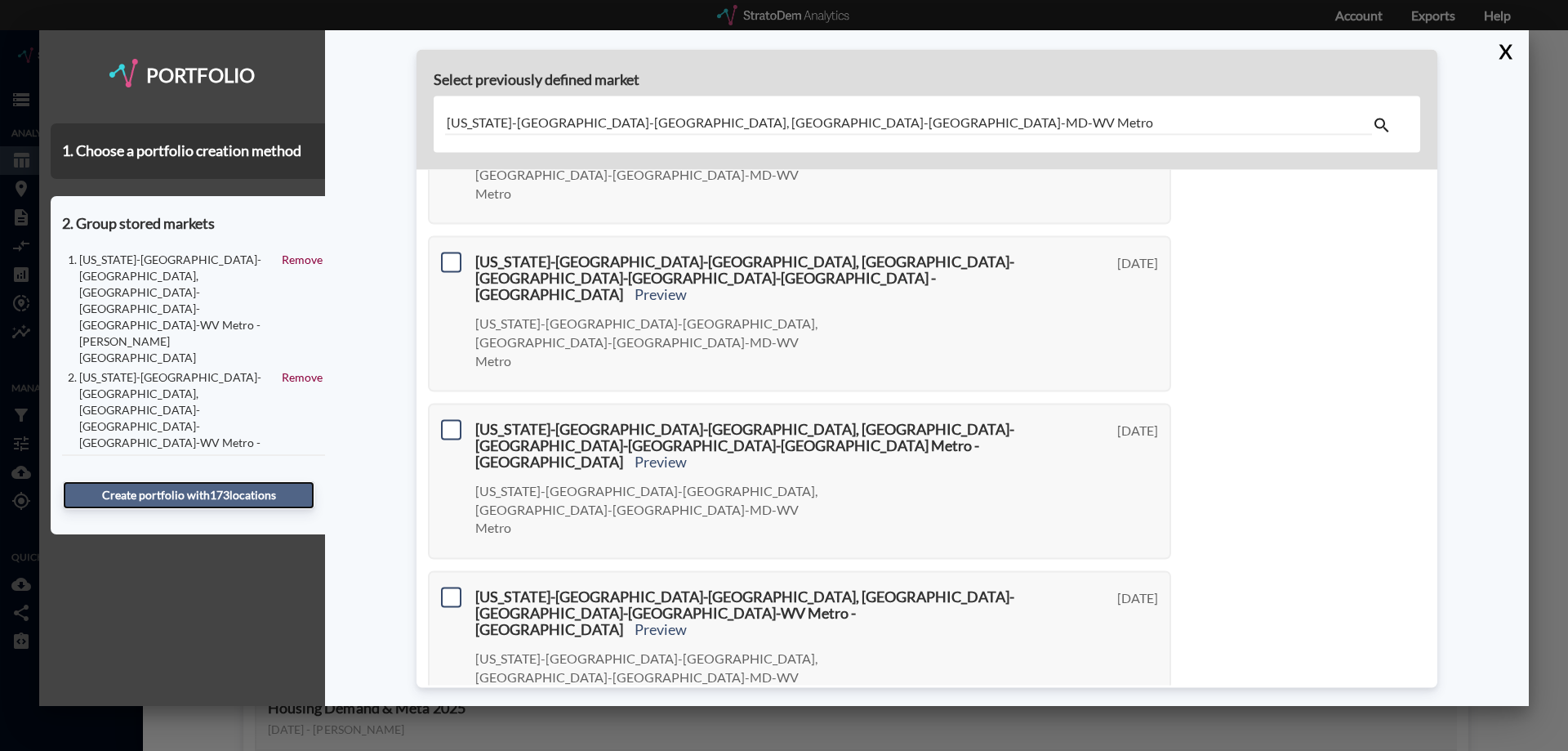
click at [195, 490] on button "Create portfolio with 173 location s" at bounding box center [188, 495] width 251 height 28
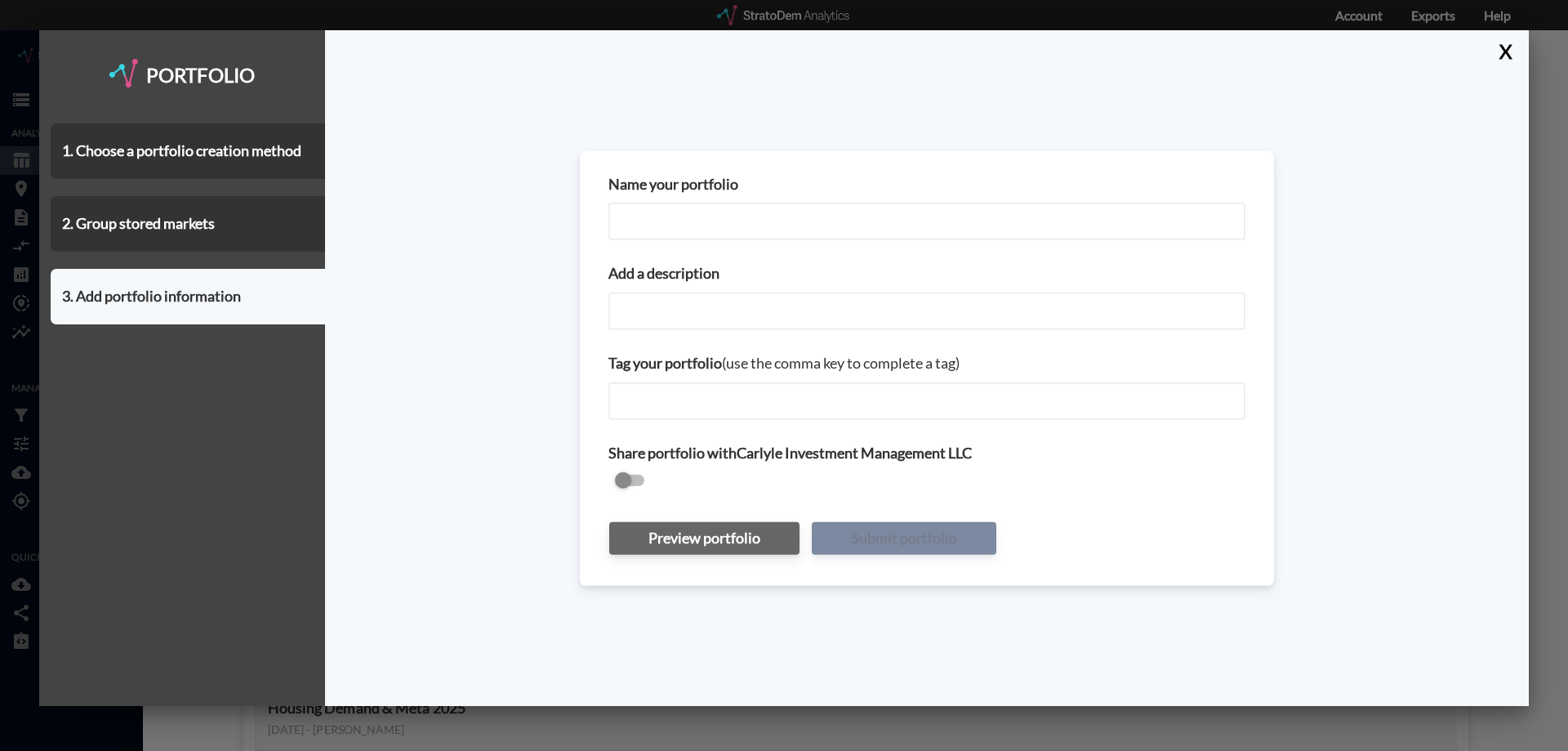
click at [757, 217] on input "Name your portfolio" at bounding box center [927, 221] width 637 height 38
type input "`"
click at [757, 217] on input "`" at bounding box center [927, 221] width 637 height 38
paste input "DC City Centers"
type input "DC City Centers"
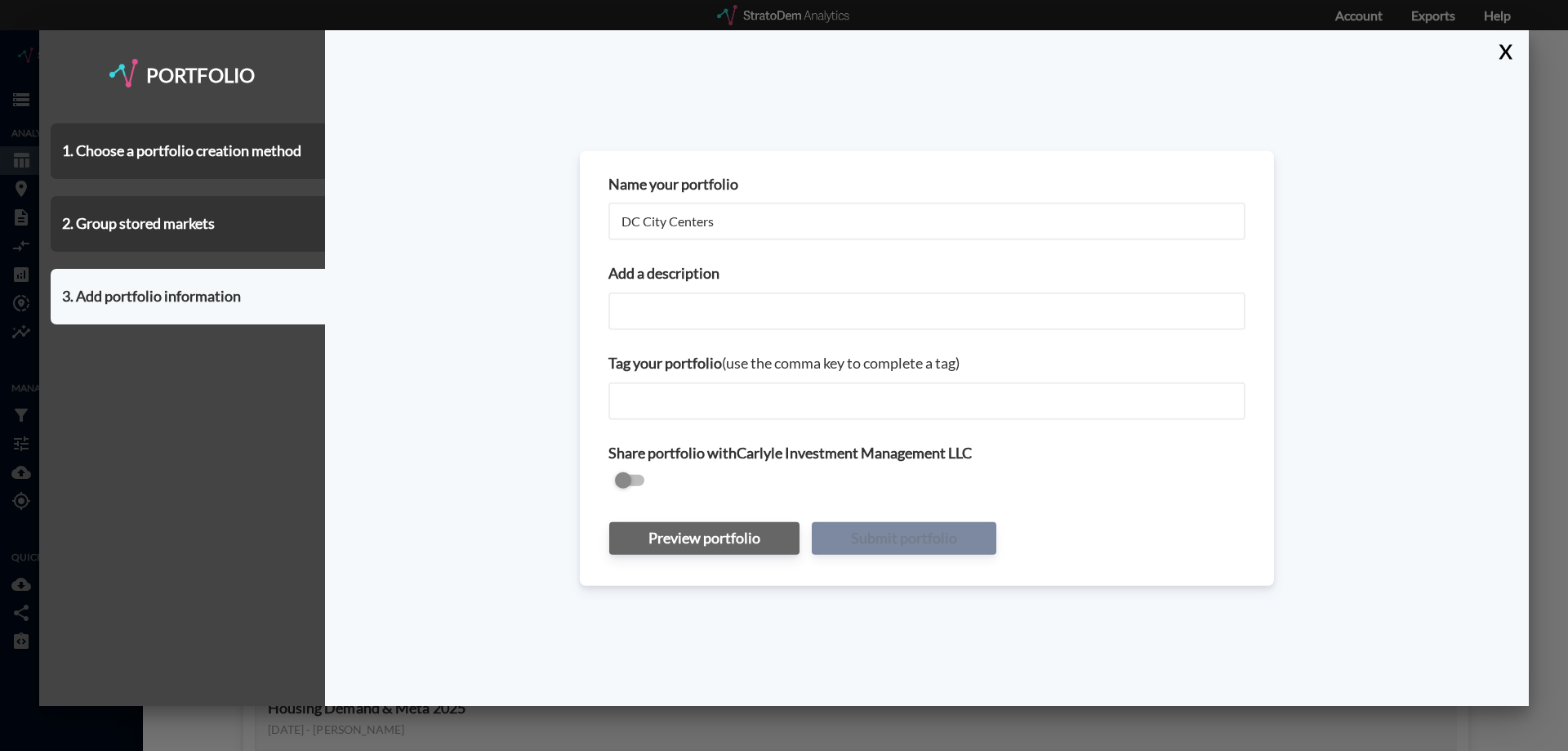
paste input "DC City Centers"
type input "DC City Centers"
click at [618, 473] on input "checkbox" at bounding box center [927, 481] width 637 height 19
checkbox input "true"
click at [886, 539] on button "Submit portfolio" at bounding box center [904, 538] width 185 height 32
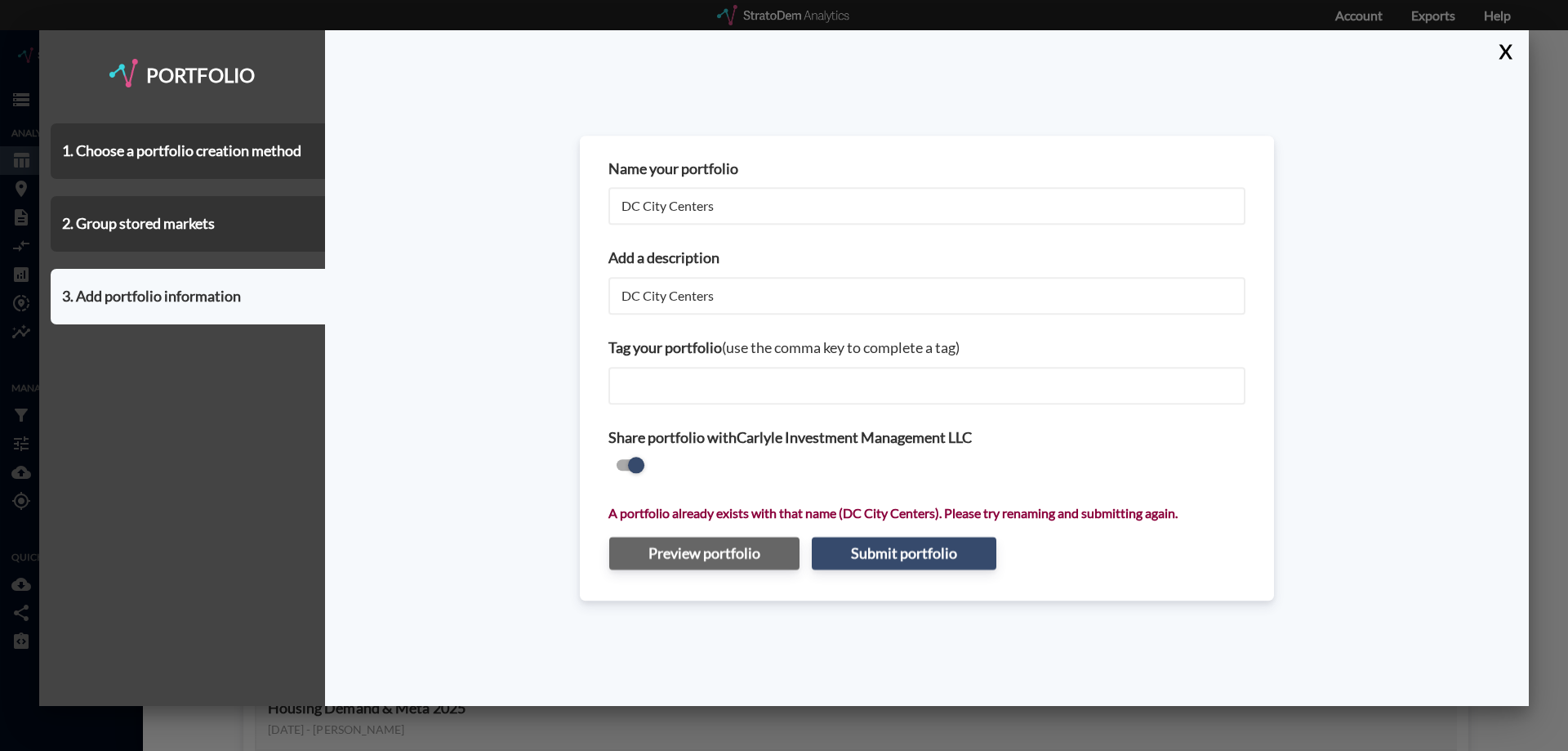
click at [755, 206] on input "DC City Centers" at bounding box center [927, 206] width 637 height 38
type input "DC City Centers_New"
paste input "_New"
type input "DC City Centers_New"
click at [915, 561] on button "Submit portfolio" at bounding box center [904, 554] width 185 height 32
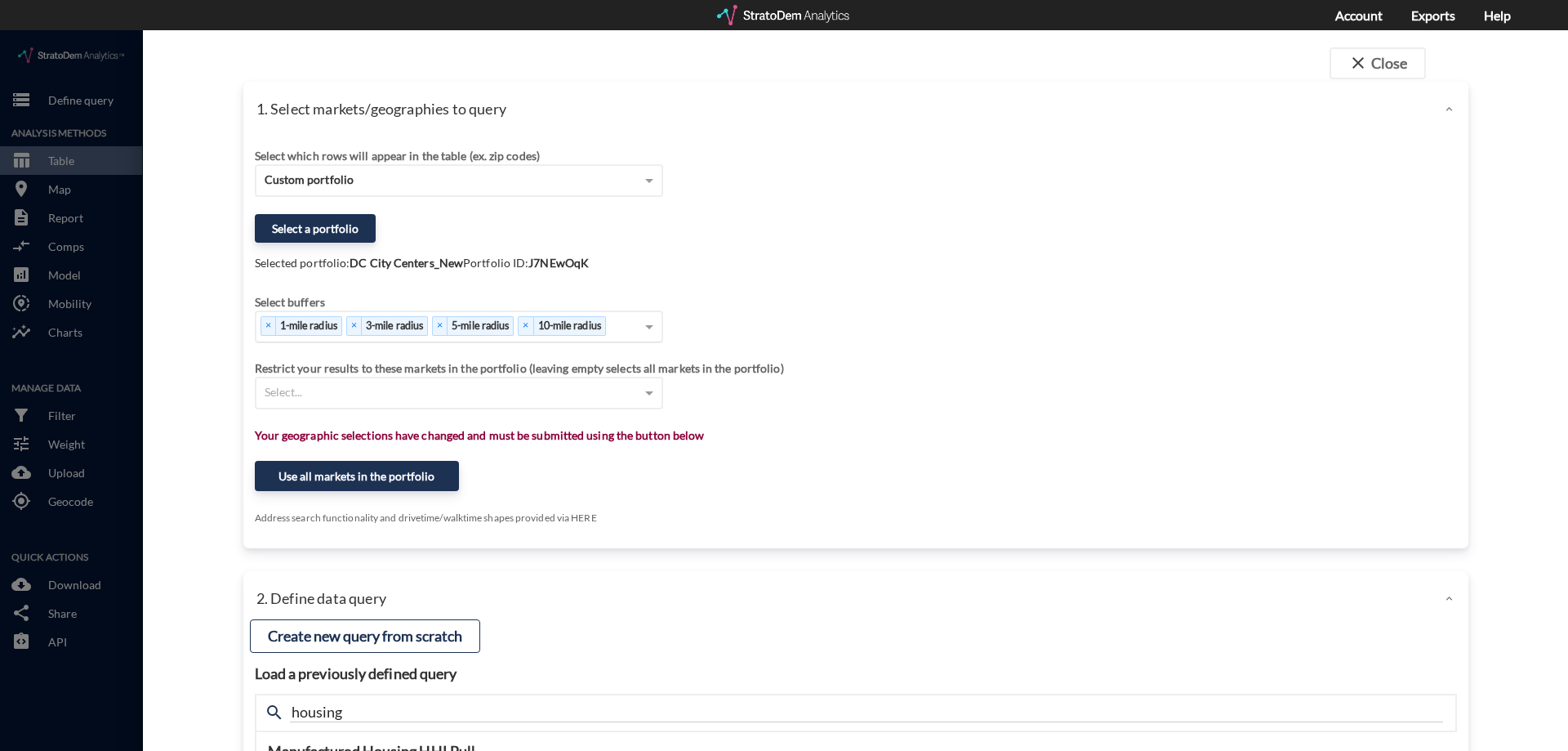
click div "× 1-mile radius"
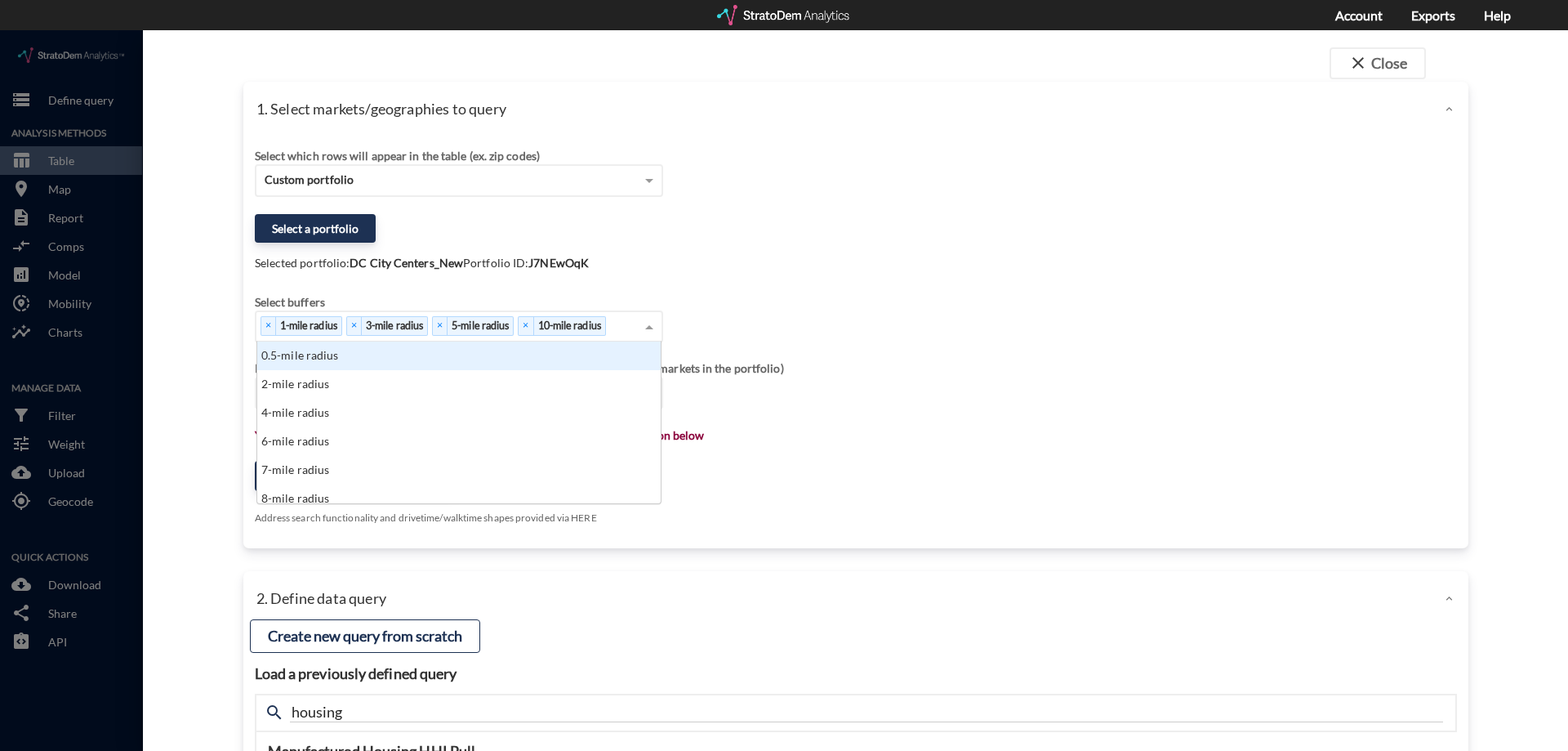
scroll to position [150, 393]
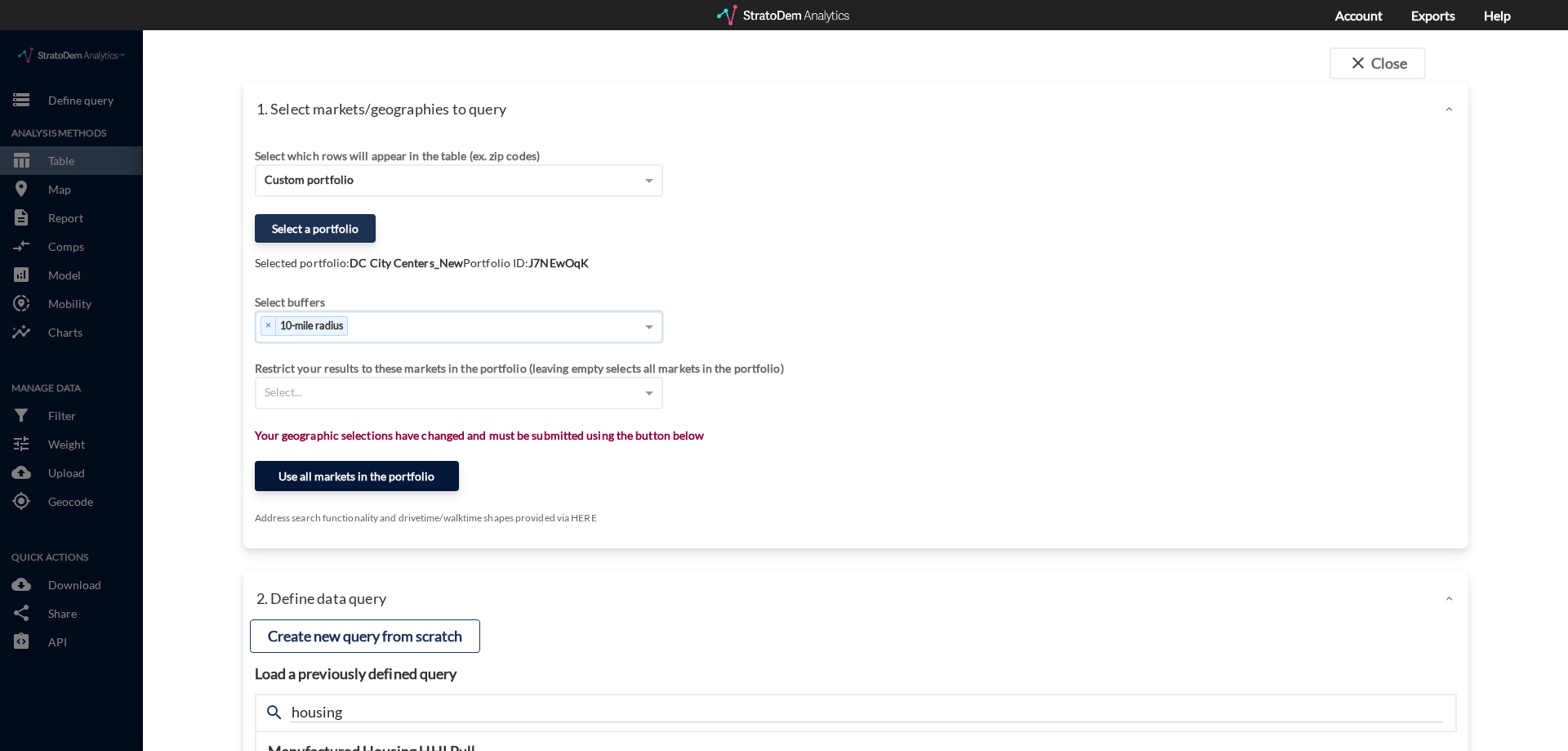
click button "Use all markets in the portfolio"
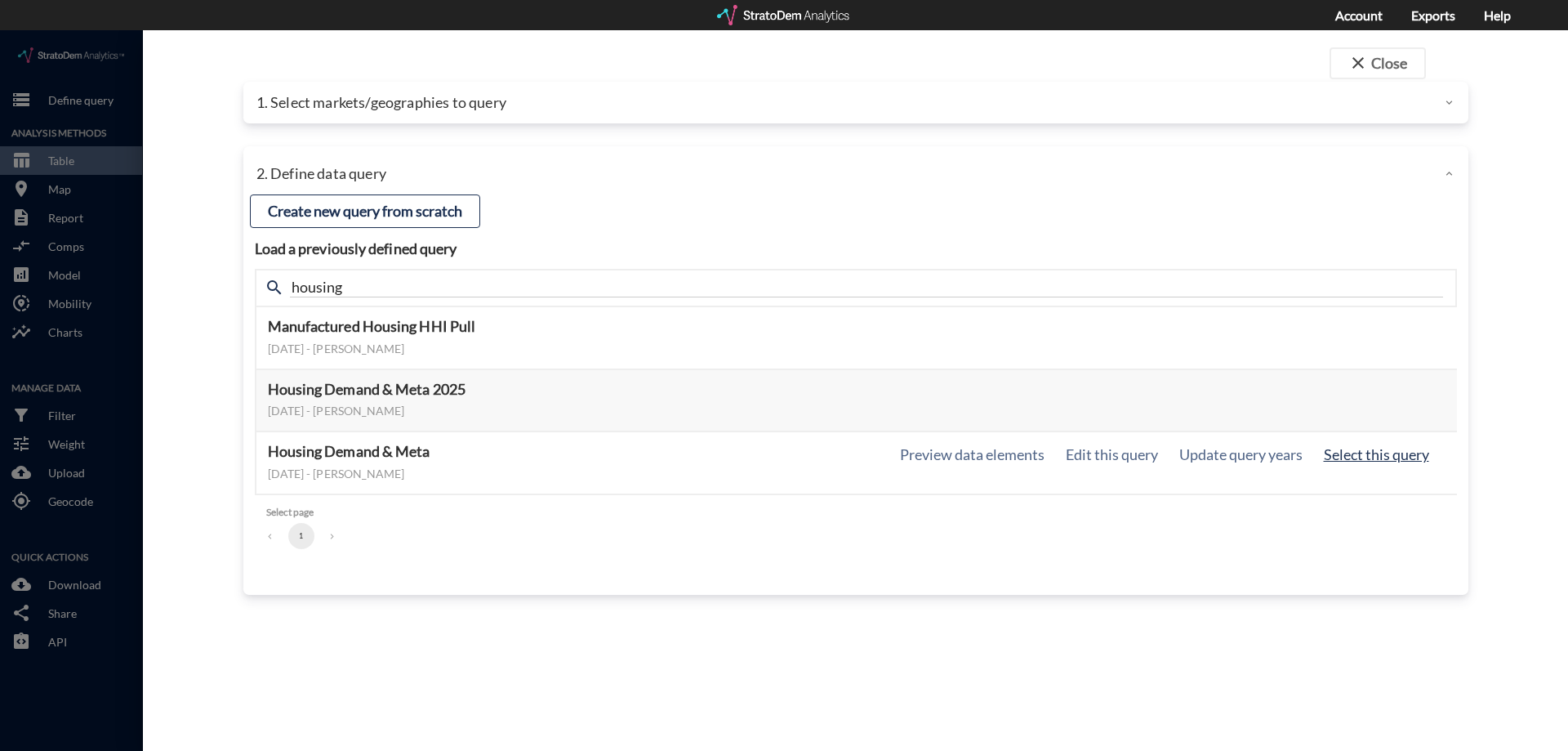
click button "Select this query"
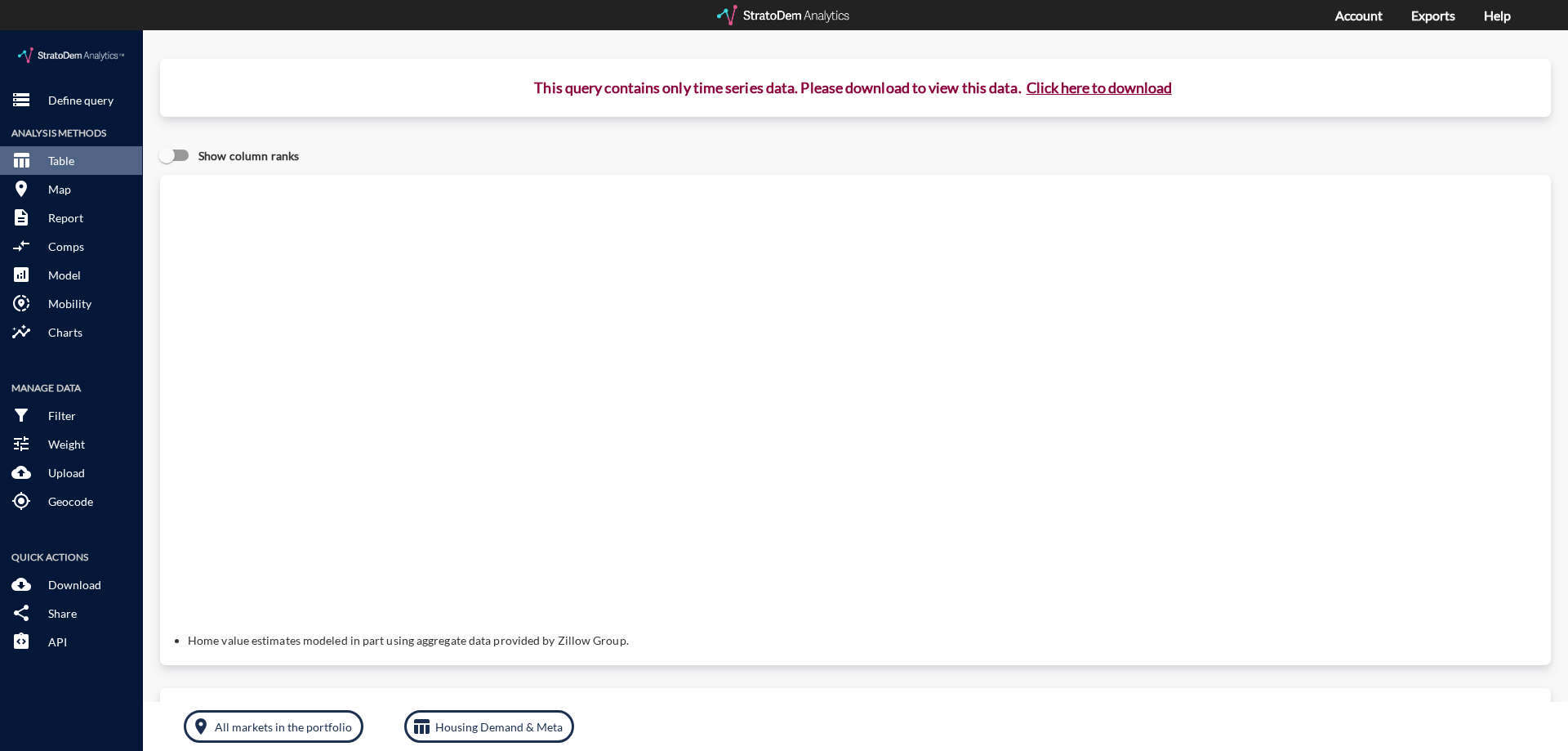
click button "Click here to download"
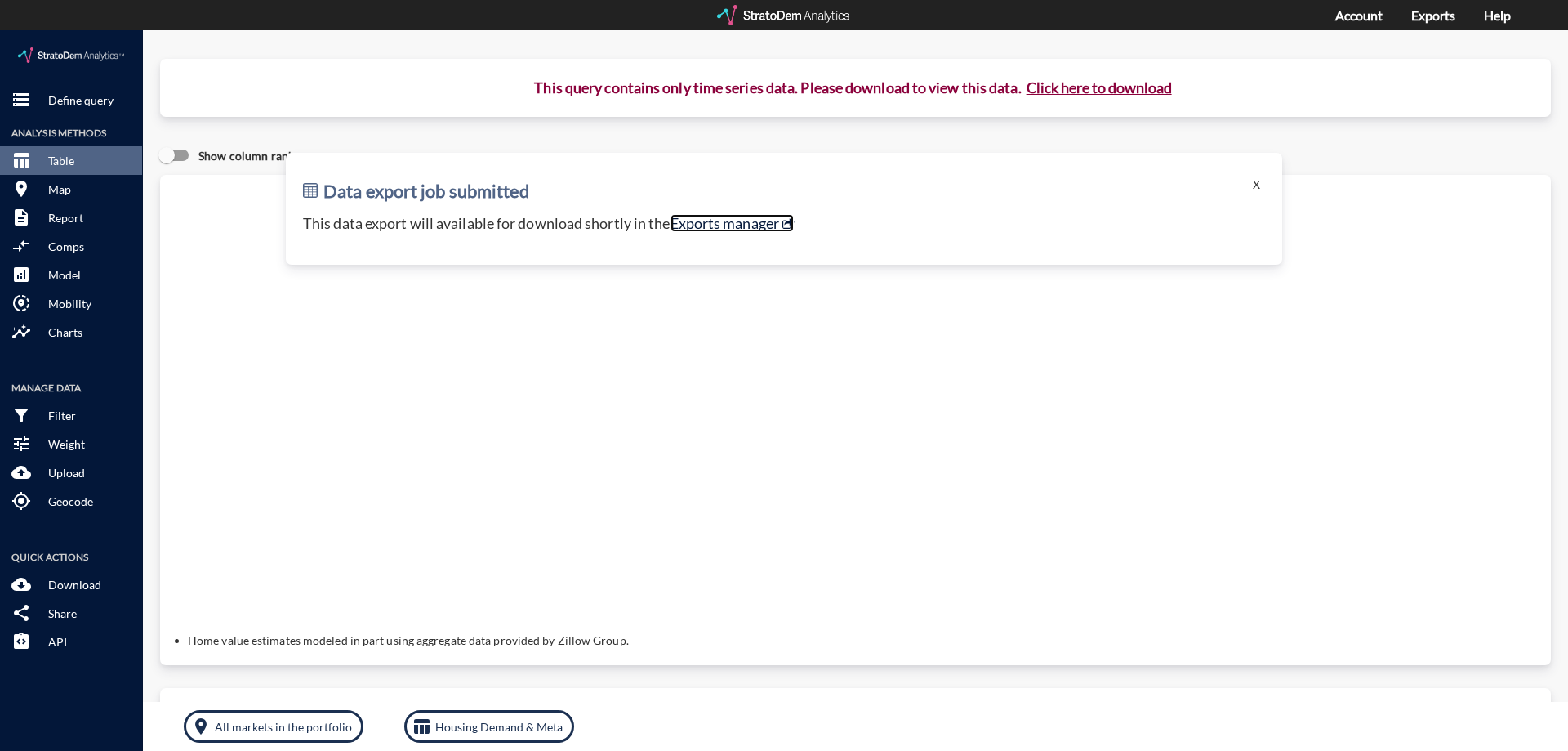
click link "Exports manager"
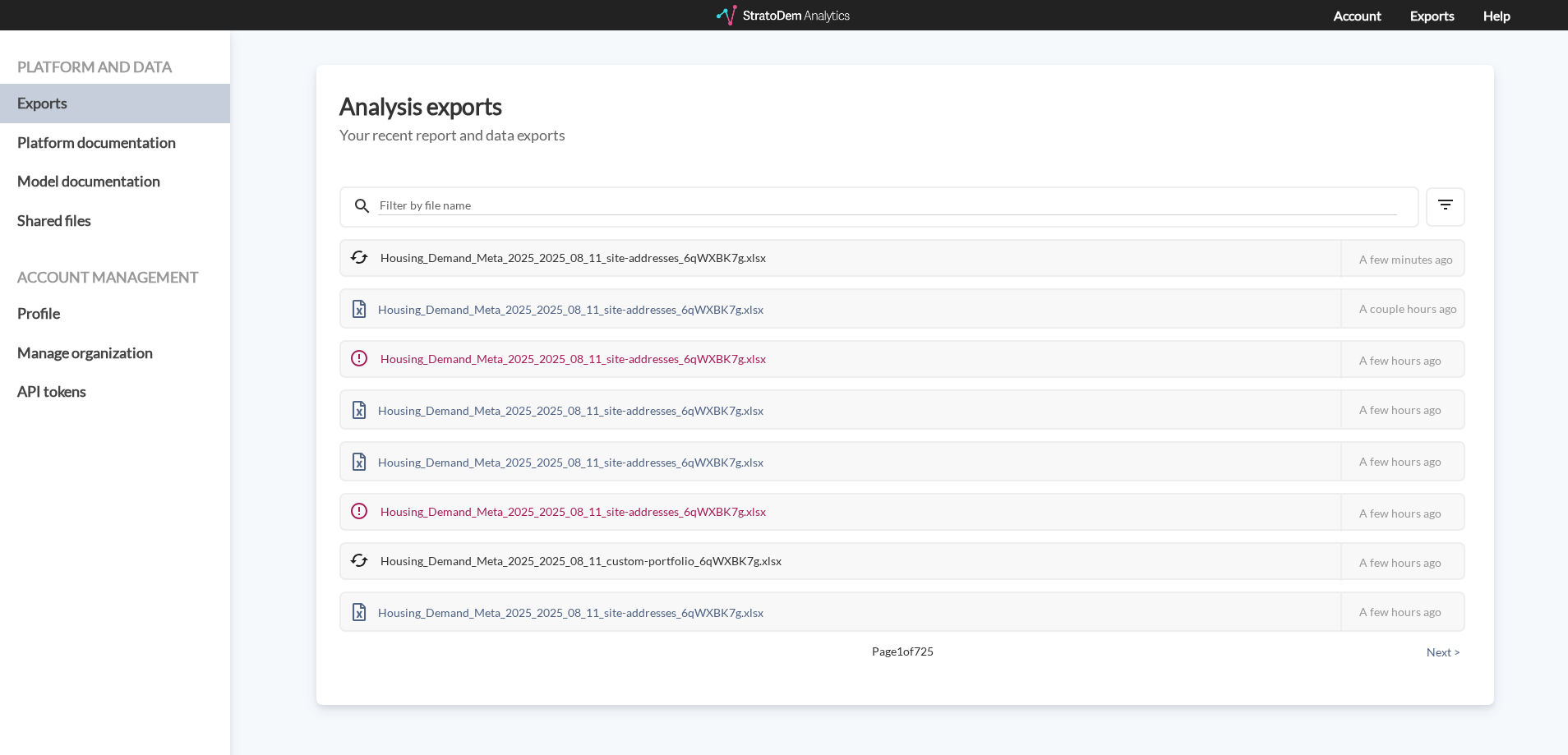
click at [295, 329] on div "Platform and data Exports Platform documentation Model documentation Shared fil…" at bounding box center [784, 392] width 1568 height 724
click at [418, 262] on div "Housing_Demand_Meta_2025_2025_08_11_site-addresses_6qWXBK7g.xlsx" at bounding box center [558, 259] width 434 height 37
click at [1205, 85] on div "Analysis exports Your recent report and data exports Housing_Demand_Meta_2025_2…" at bounding box center [905, 385] width 1178 height 640
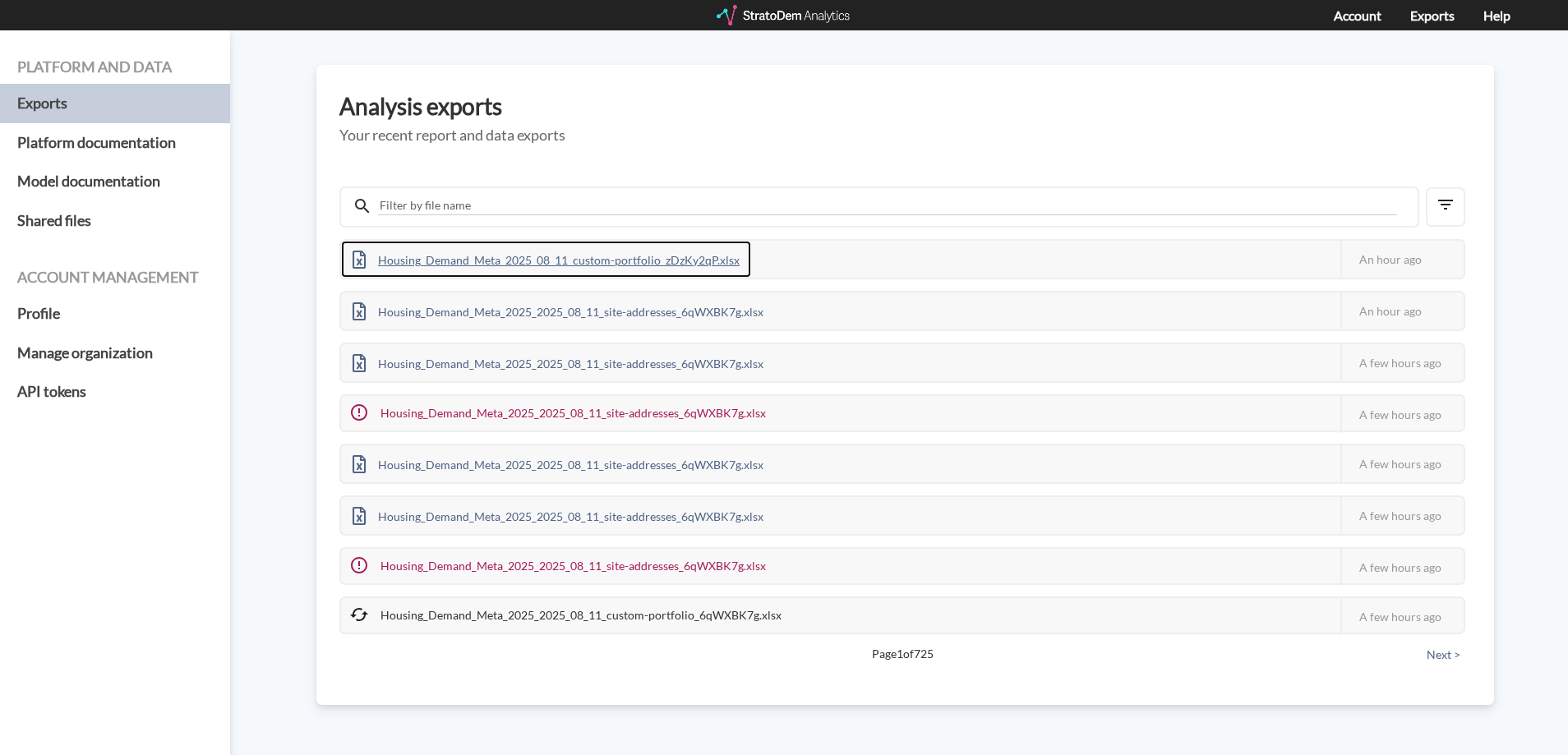
click at [509, 254] on div "Housing_Demand_Meta_2025_08_11_custom-portfolio_zDzKy2qP.xlsx" at bounding box center [546, 259] width 410 height 37
